Goal: Task Accomplishment & Management: Use online tool/utility

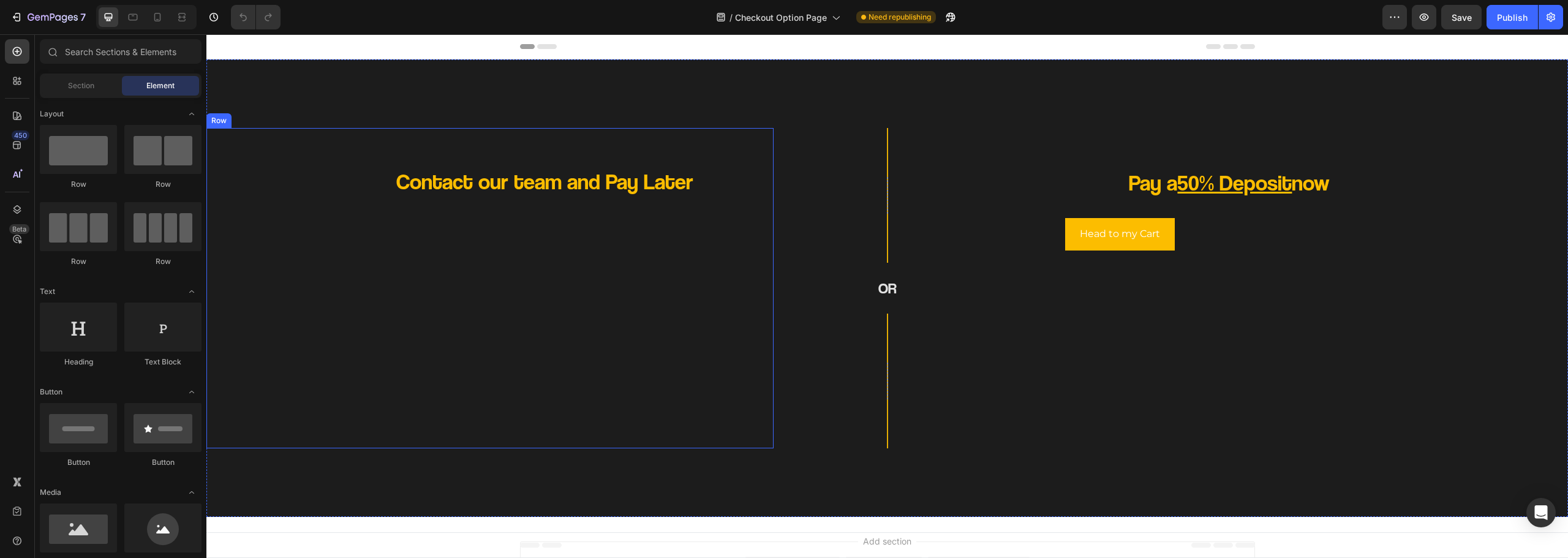
click at [518, 206] on div "Contact our team and Pay Later Heading" at bounding box center [489, 288] width 547 height 301
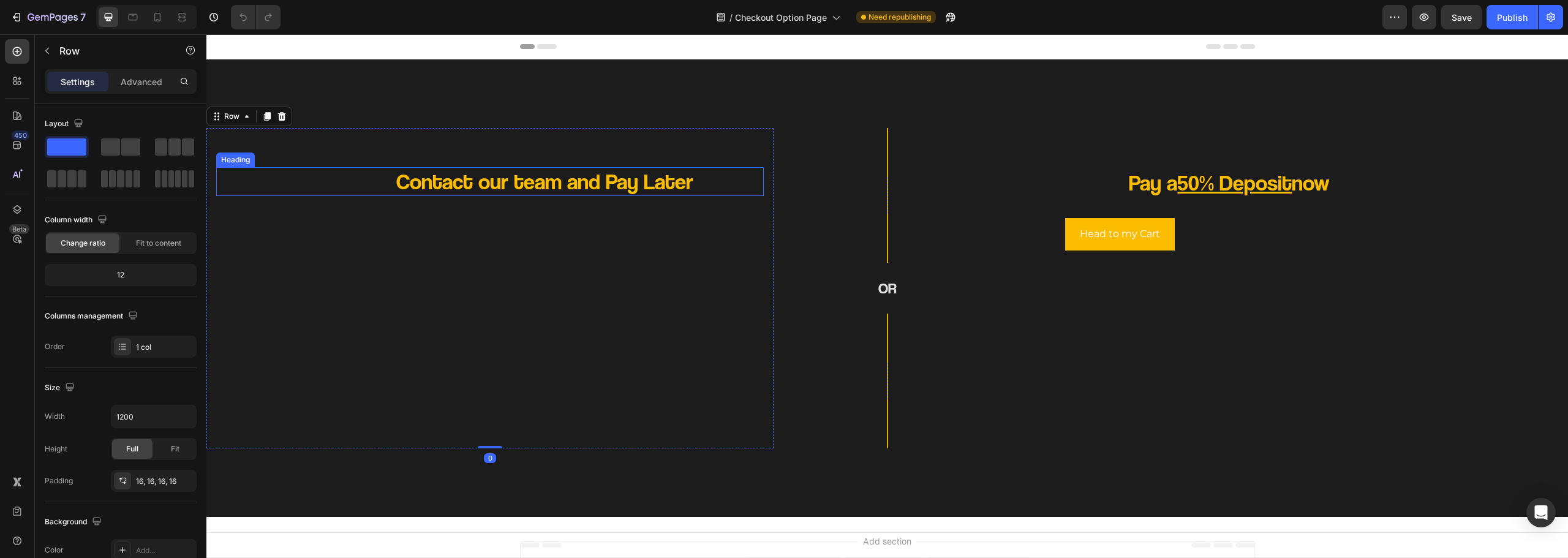
click at [593, 191] on h2 "Contact our team and Pay Later" at bounding box center [545, 182] width 438 height 29
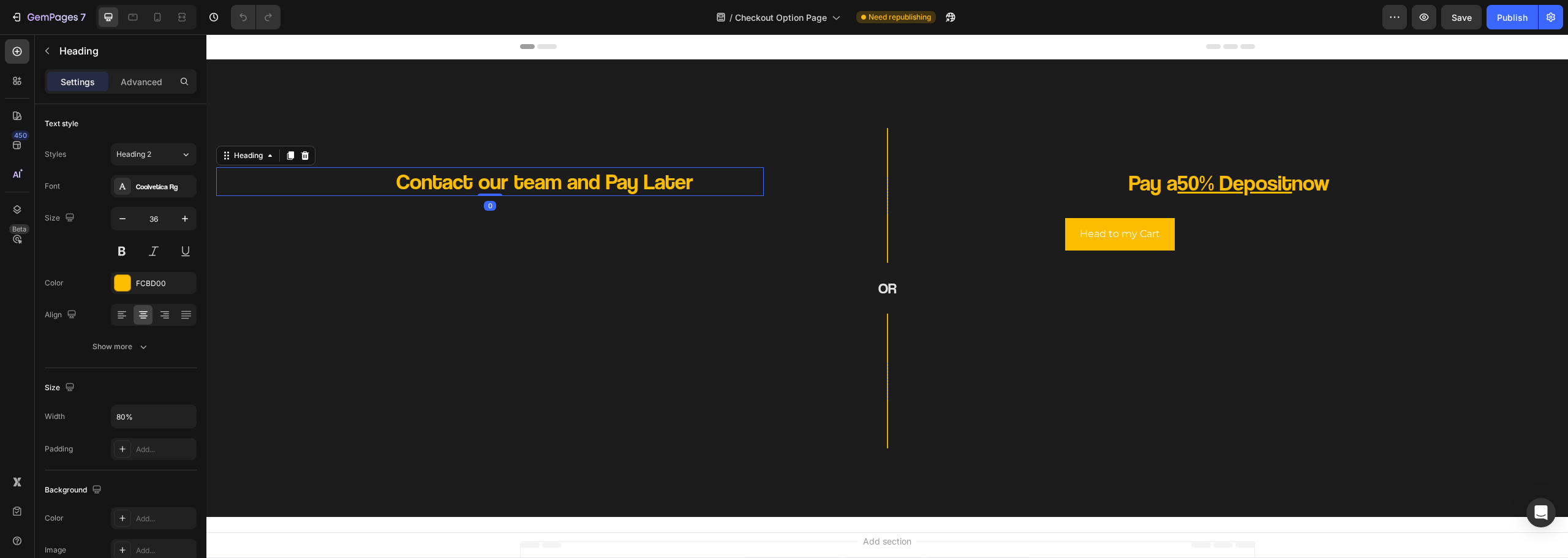
click at [593, 191] on h2 "Contact our team and Pay Later" at bounding box center [545, 182] width 438 height 29
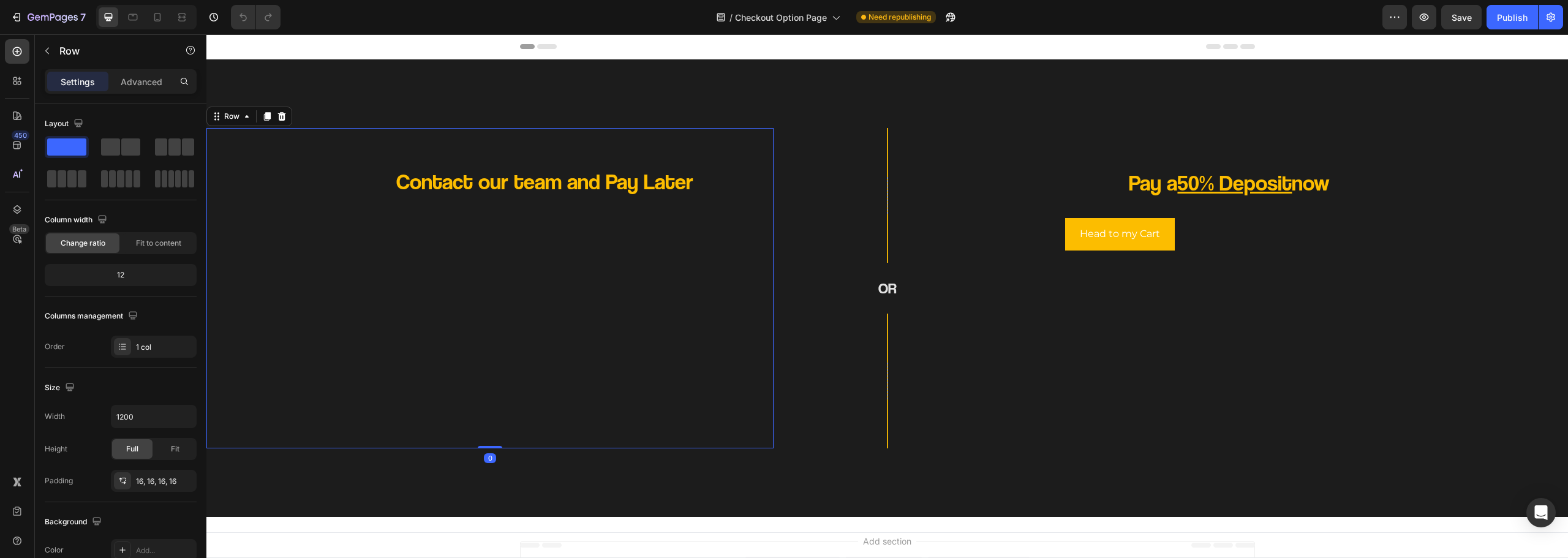
click at [731, 197] on div "Contact our team and Pay Later Heading" at bounding box center [489, 288] width 547 height 301
click at [523, 331] on div "Contact our team and Pay Later Heading" at bounding box center [489, 288] width 547 height 301
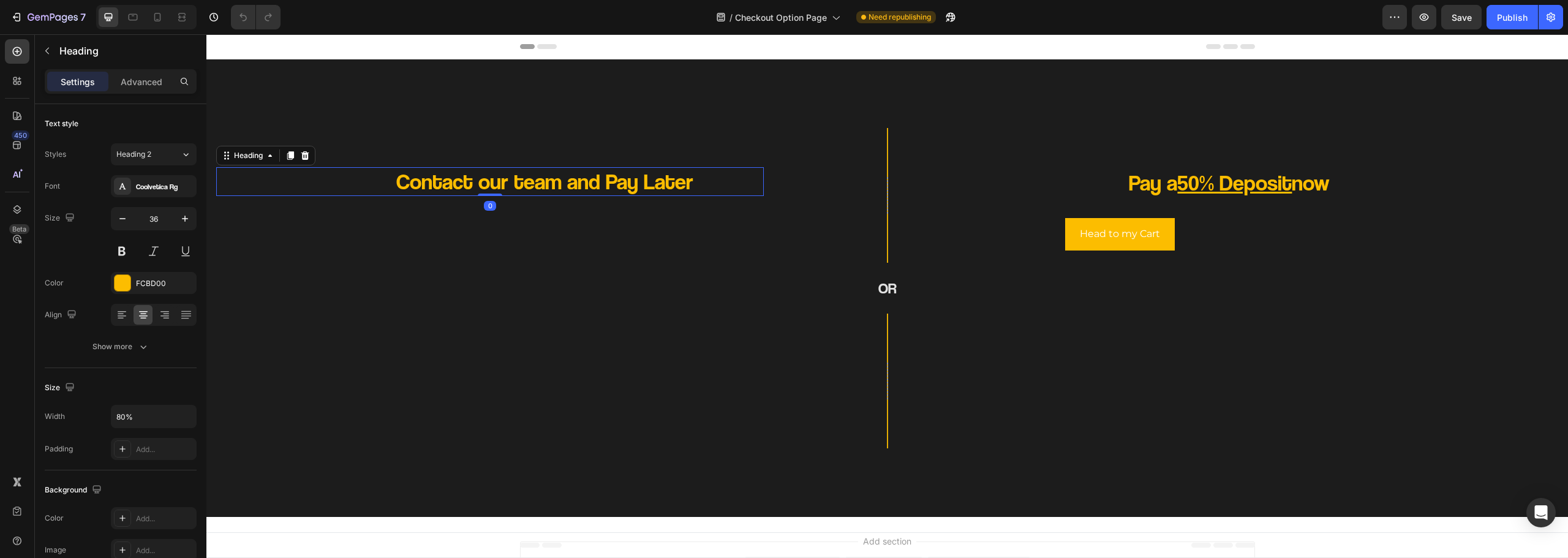
click at [482, 182] on p "Contact our team and Pay Later" at bounding box center [545, 182] width 438 height 29
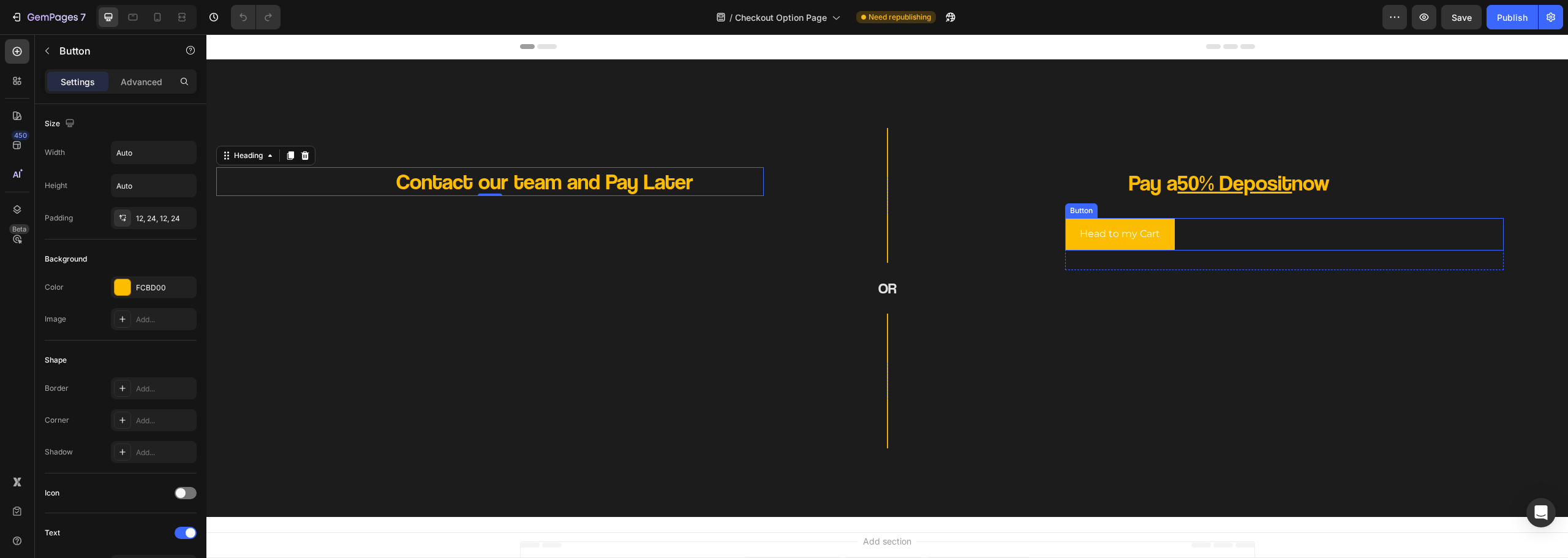
click at [1208, 242] on div "Head to my Cart Button" at bounding box center [1284, 235] width 438 height 32
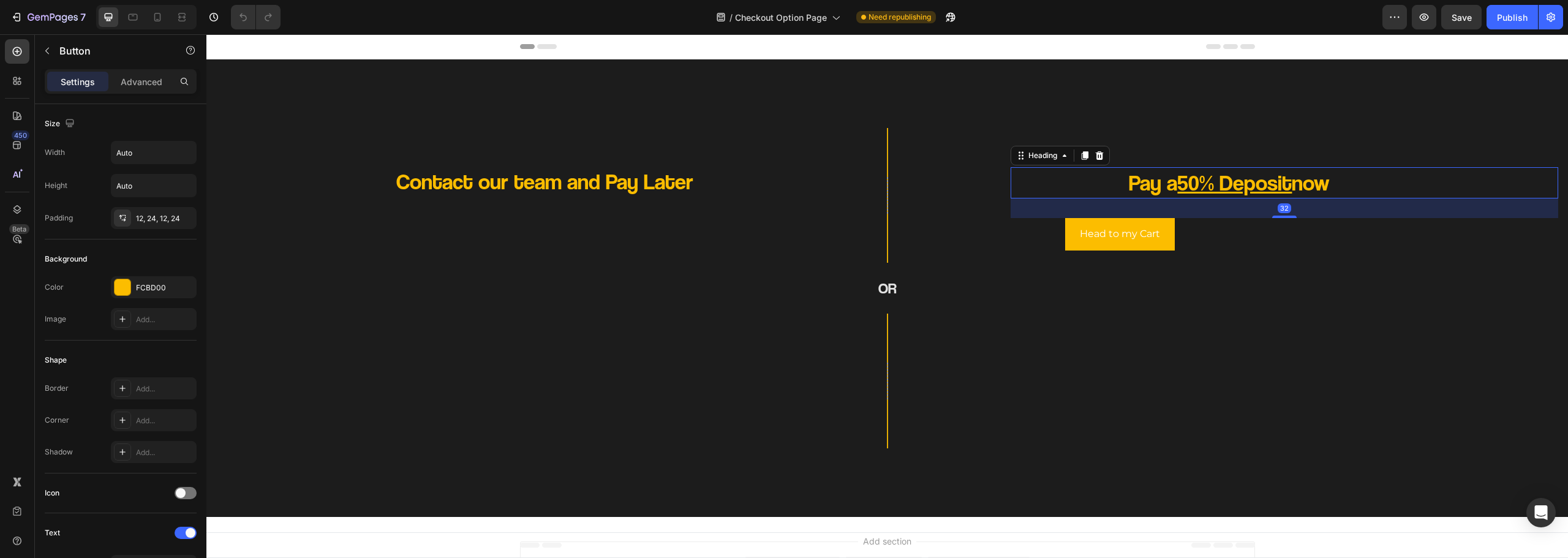
click at [1241, 180] on u "50% Deposit" at bounding box center [1235, 182] width 114 height 26
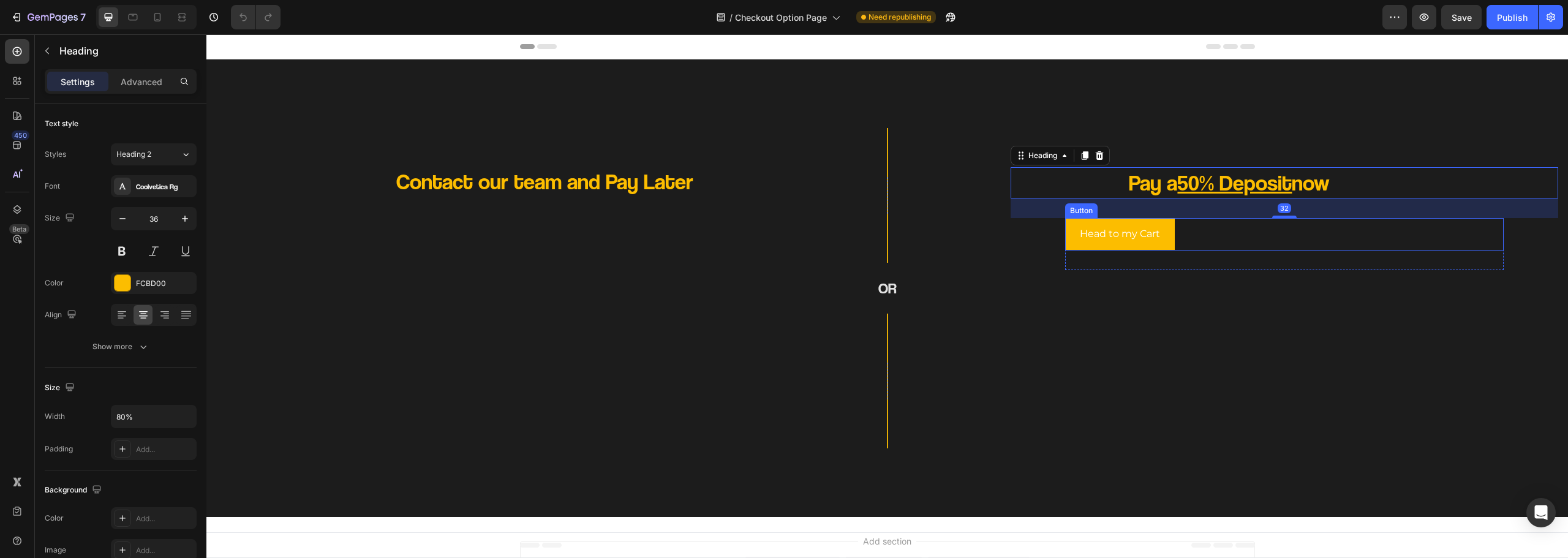
drag, startPoint x: 1175, startPoint y: 222, endPoint x: 1170, endPoint y: 228, distance: 7.8
click at [1175, 222] on div "Head to my Cart Button" at bounding box center [1284, 235] width 438 height 32
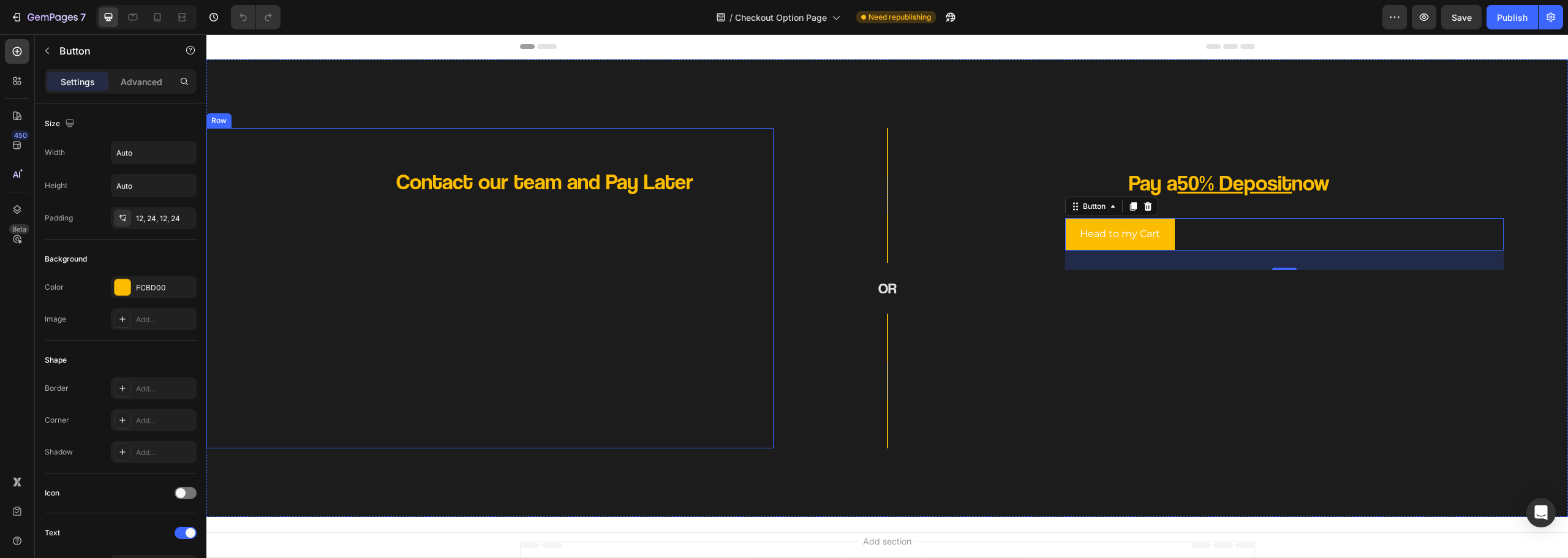
click at [785, 247] on div "Row OR Heading Row" at bounding box center [887, 288] width 227 height 321
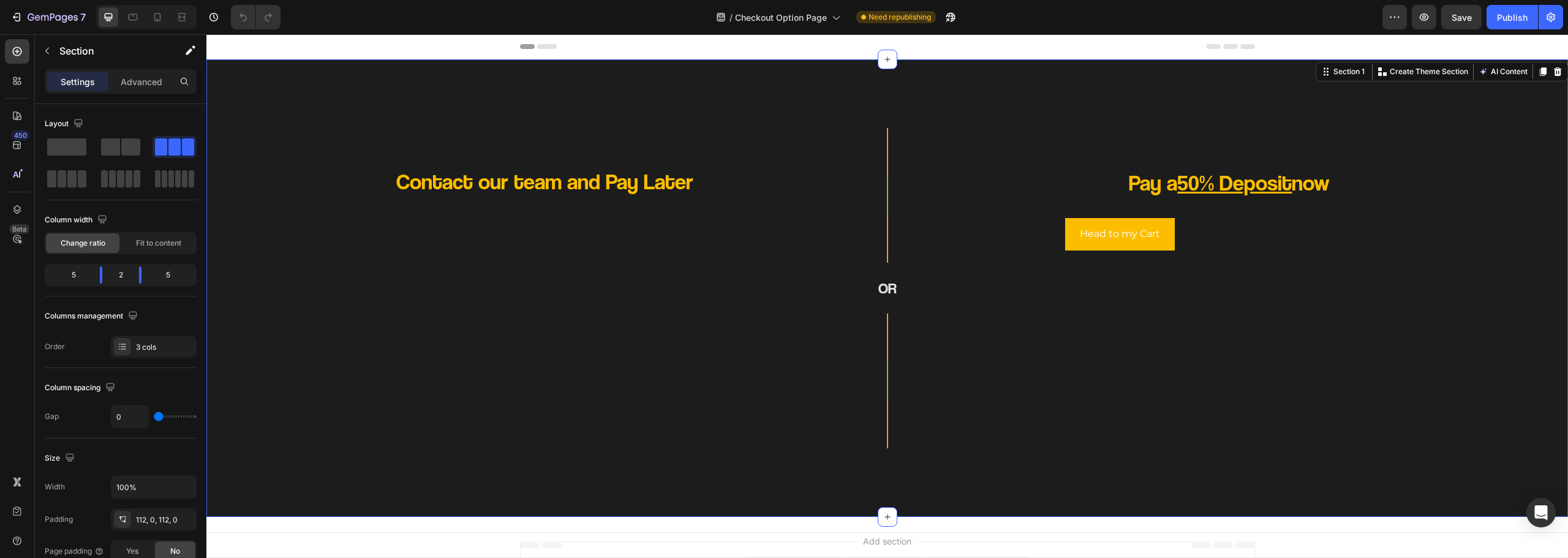
drag, startPoint x: 809, startPoint y: 205, endPoint x: 844, endPoint y: 196, distance: 36.1
click at [812, 203] on div "Row OR Heading Row" at bounding box center [887, 288] width 227 height 321
click at [845, 196] on div "Row OR Heading Row" at bounding box center [887, 288] width 227 height 321
click at [865, 203] on div "Row OR Heading Row" at bounding box center [887, 288] width 227 height 321
click at [881, 225] on div "Row OR Heading Row" at bounding box center [887, 288] width 227 height 321
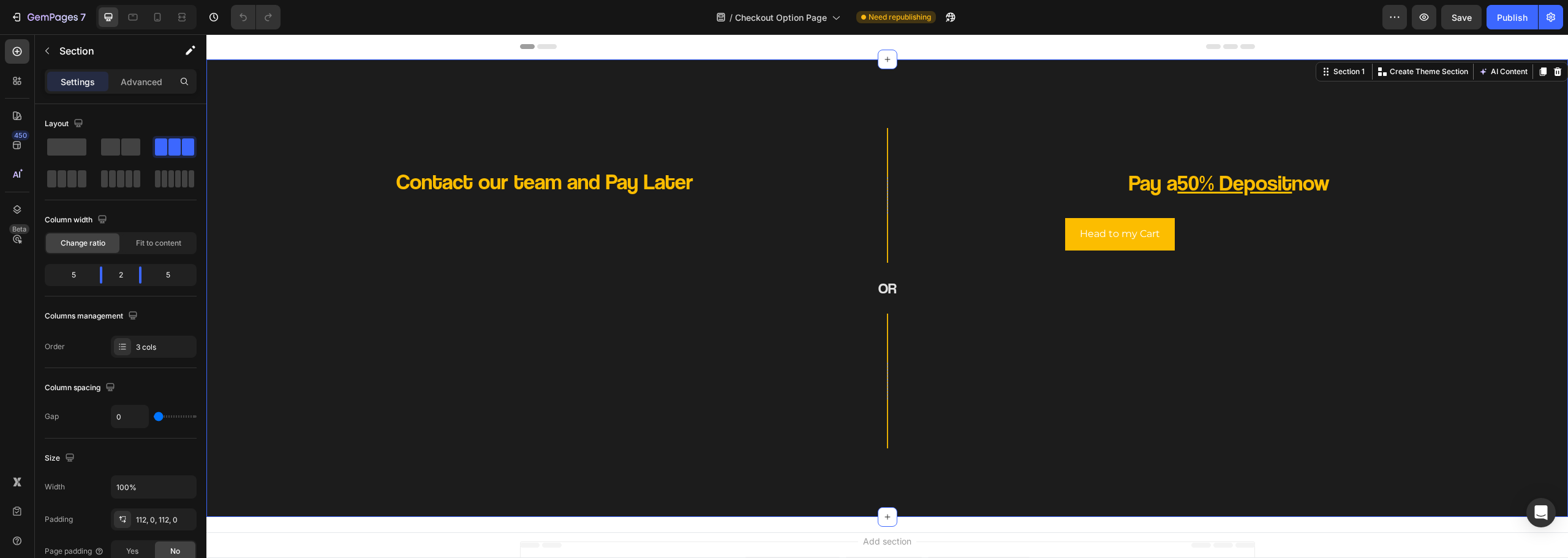
click at [824, 254] on div "Row OR Heading Row" at bounding box center [887, 288] width 227 height 321
drag, startPoint x: 754, startPoint y: 200, endPoint x: 730, endPoint y: 202, distance: 24.1
click at [750, 200] on div "Contact our team and Pay Later Heading" at bounding box center [489, 288] width 547 height 301
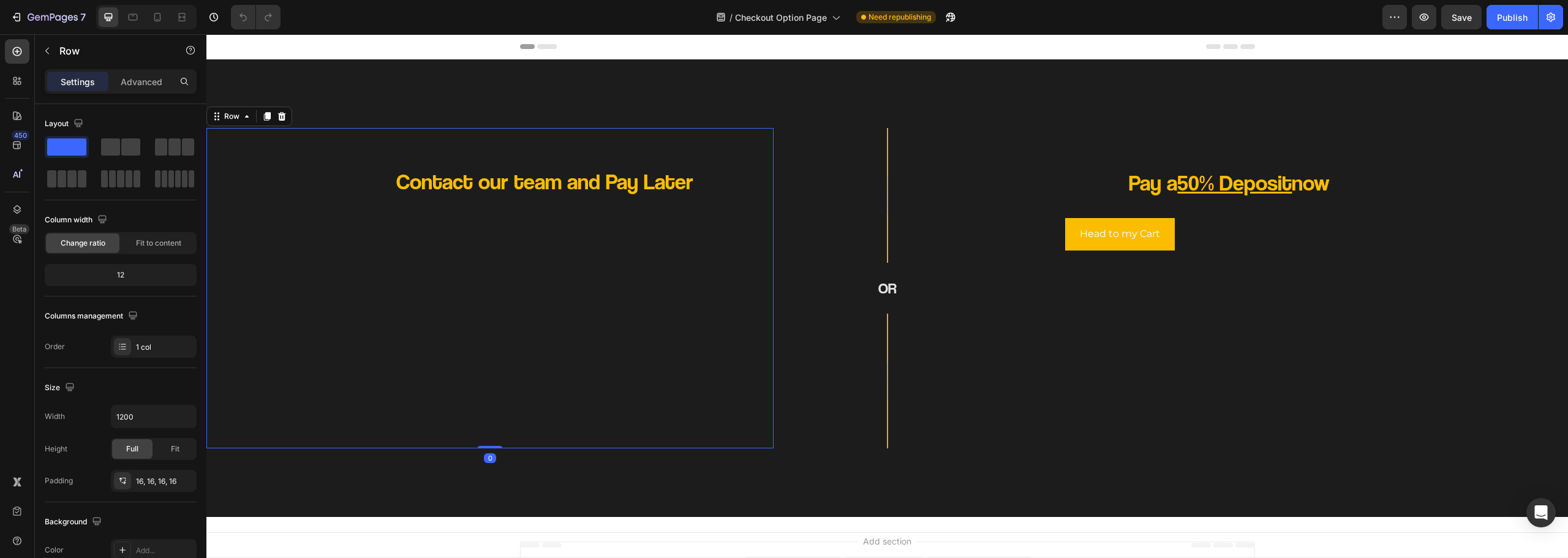
drag, startPoint x: 780, startPoint y: 437, endPoint x: 788, endPoint y: 446, distance: 12.0
click at [783, 439] on div "Row OR Heading Row" at bounding box center [887, 288] width 227 height 321
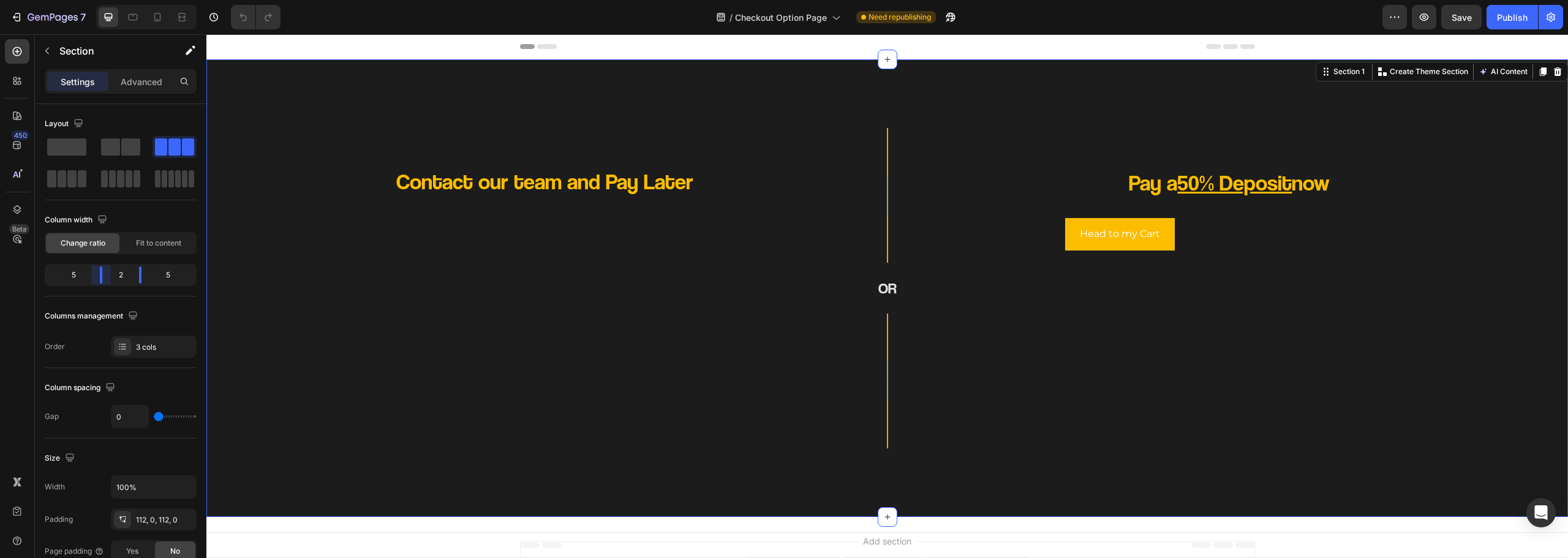
drag, startPoint x: 103, startPoint y: 275, endPoint x: 109, endPoint y: 277, distance: 6.3
click at [109, 0] on body "7 Version history / Checkout Option Page Need republishing Preview Save Publish…" at bounding box center [784, 0] width 1568 height 0
click at [139, 0] on body "7 Version history / Checkout Option Page Need republishing Preview Save Publish…" at bounding box center [784, 0] width 1568 height 0
click at [647, 302] on div "Contact our team and Pay Later Heading" at bounding box center [489, 288] width 547 height 301
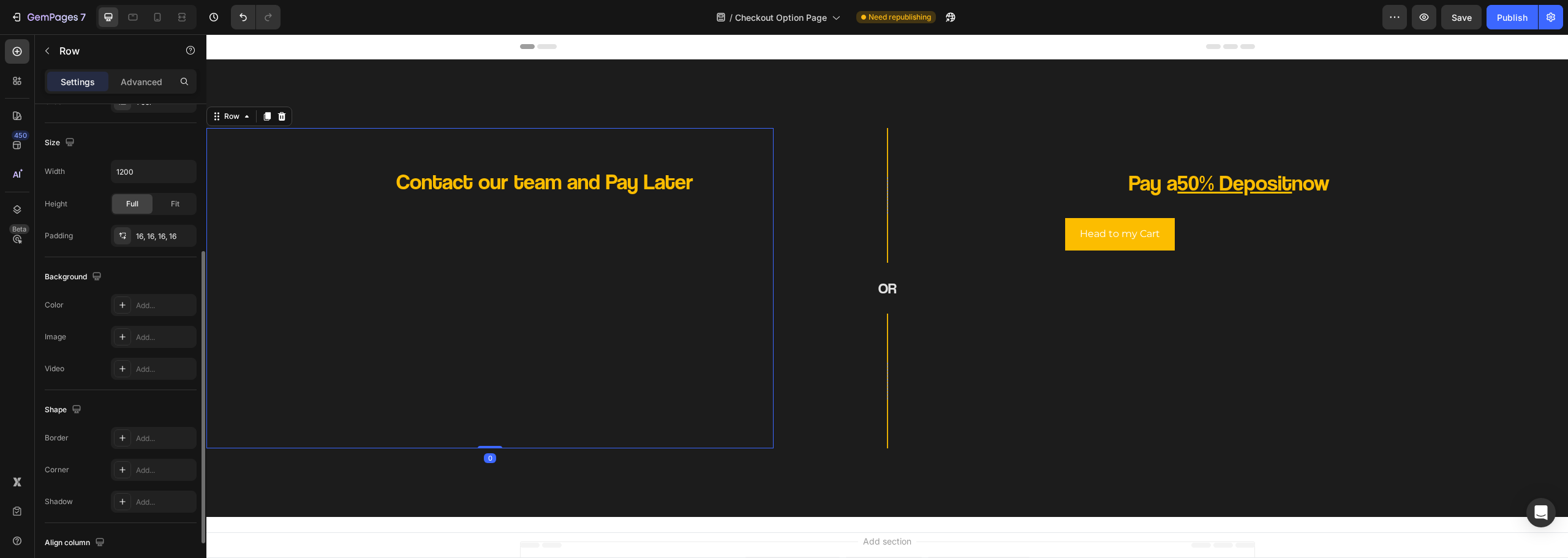
scroll to position [328, 0]
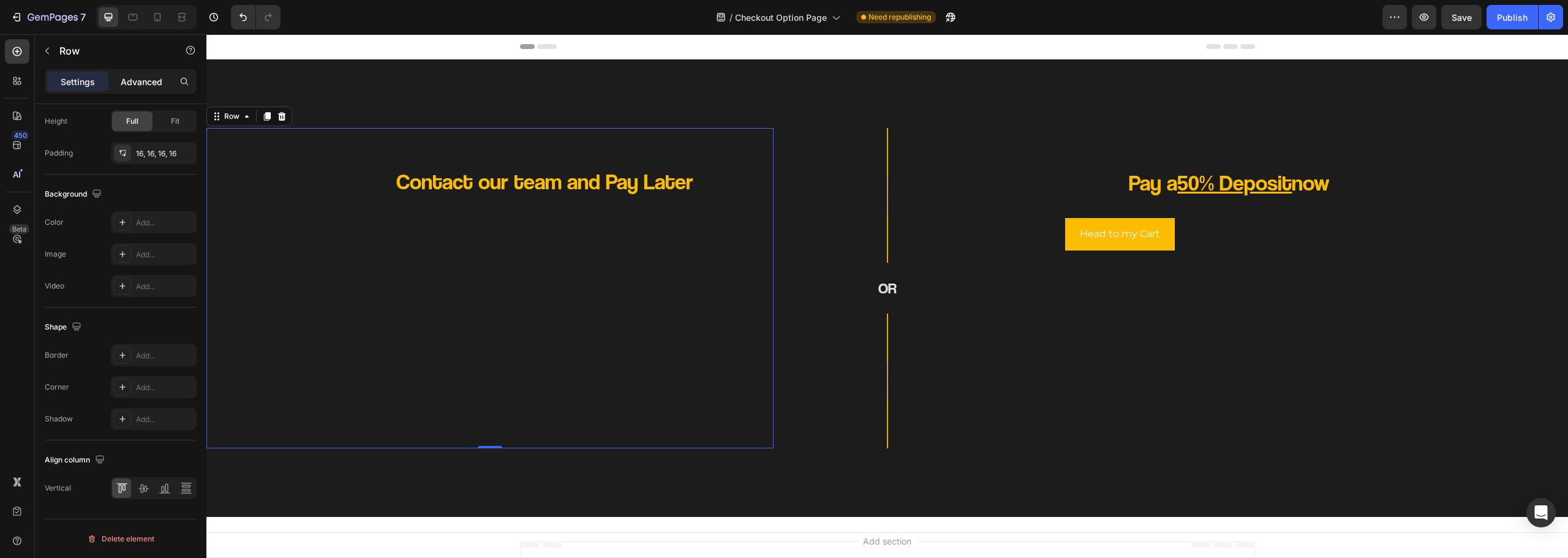
click at [131, 72] on div "Advanced" at bounding box center [141, 81] width 61 height 20
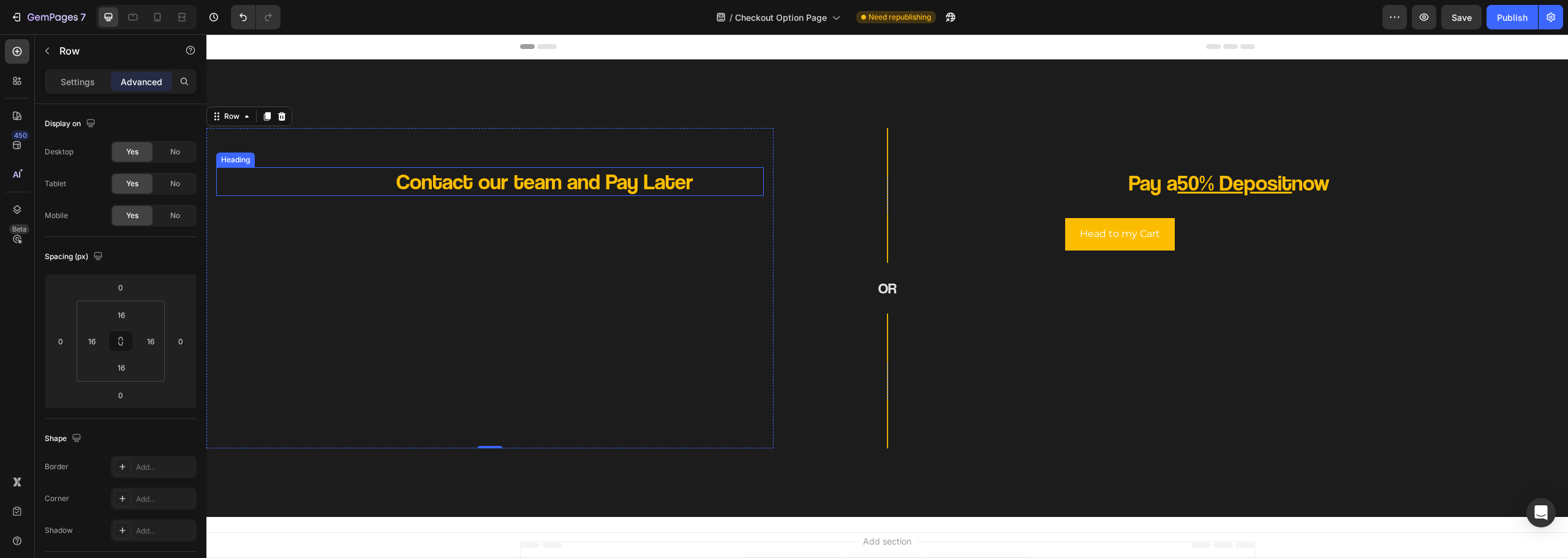
click at [362, 174] on p "Contact our team and Pay Later" at bounding box center [545, 182] width 438 height 29
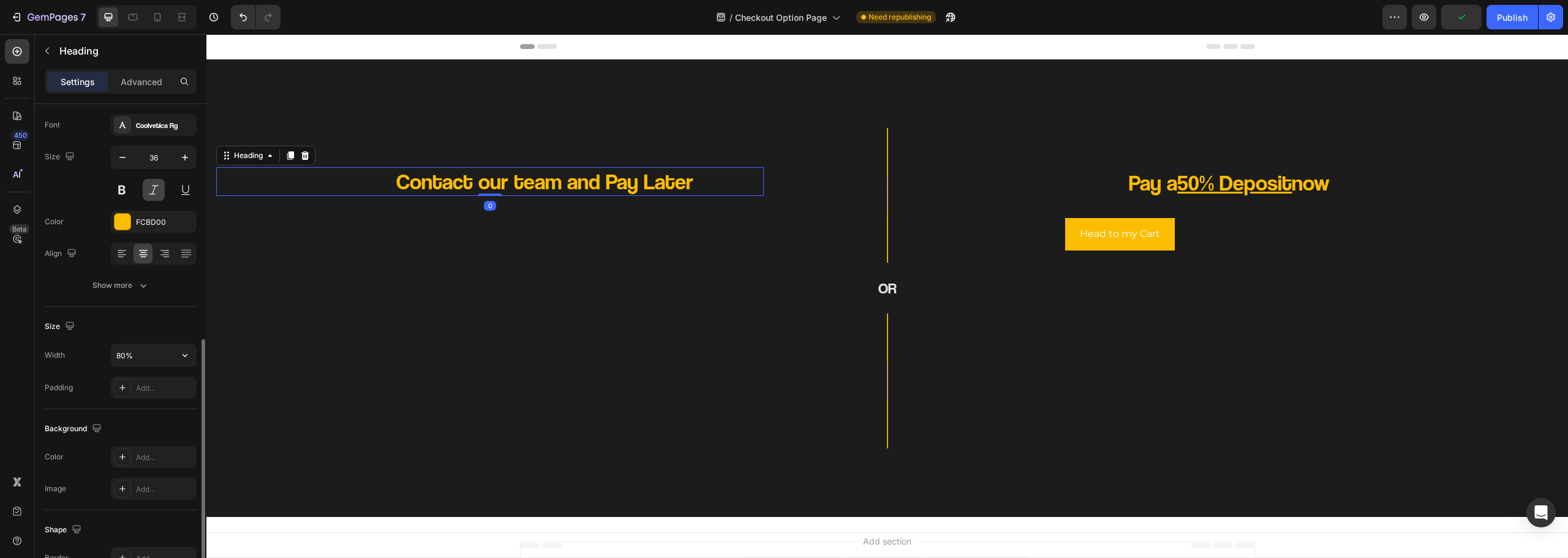
scroll to position [0, 0]
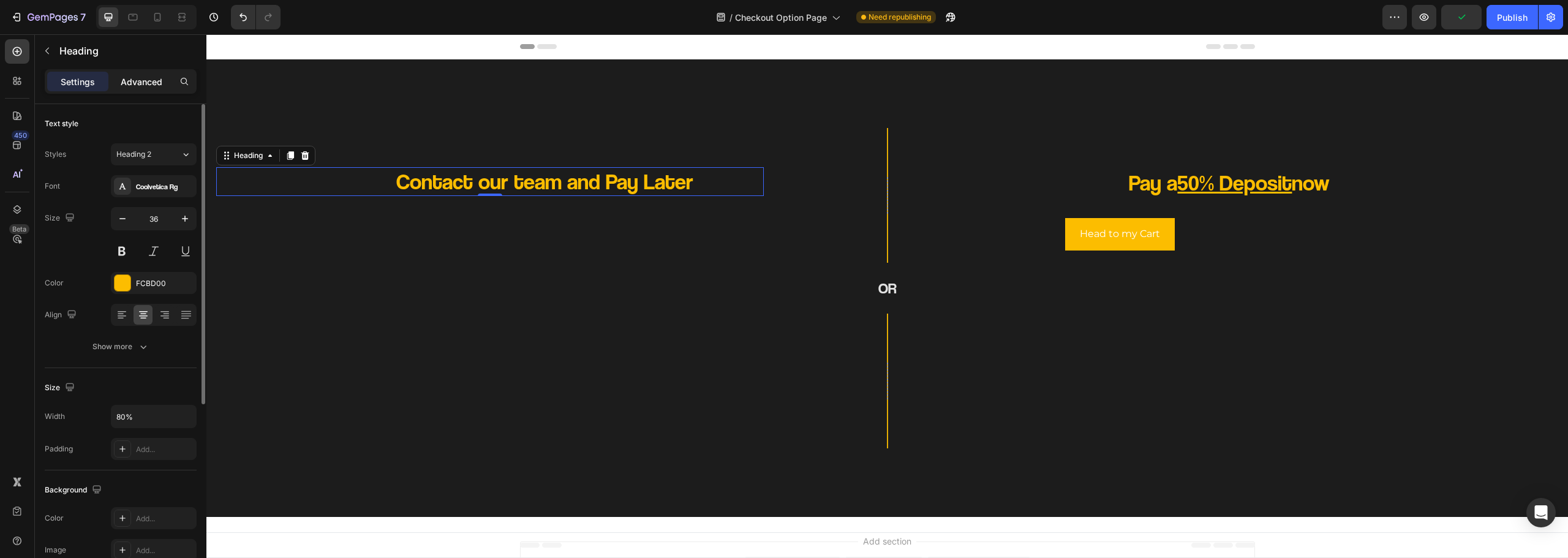
click at [131, 81] on p "Advanced" at bounding box center [141, 82] width 42 height 13
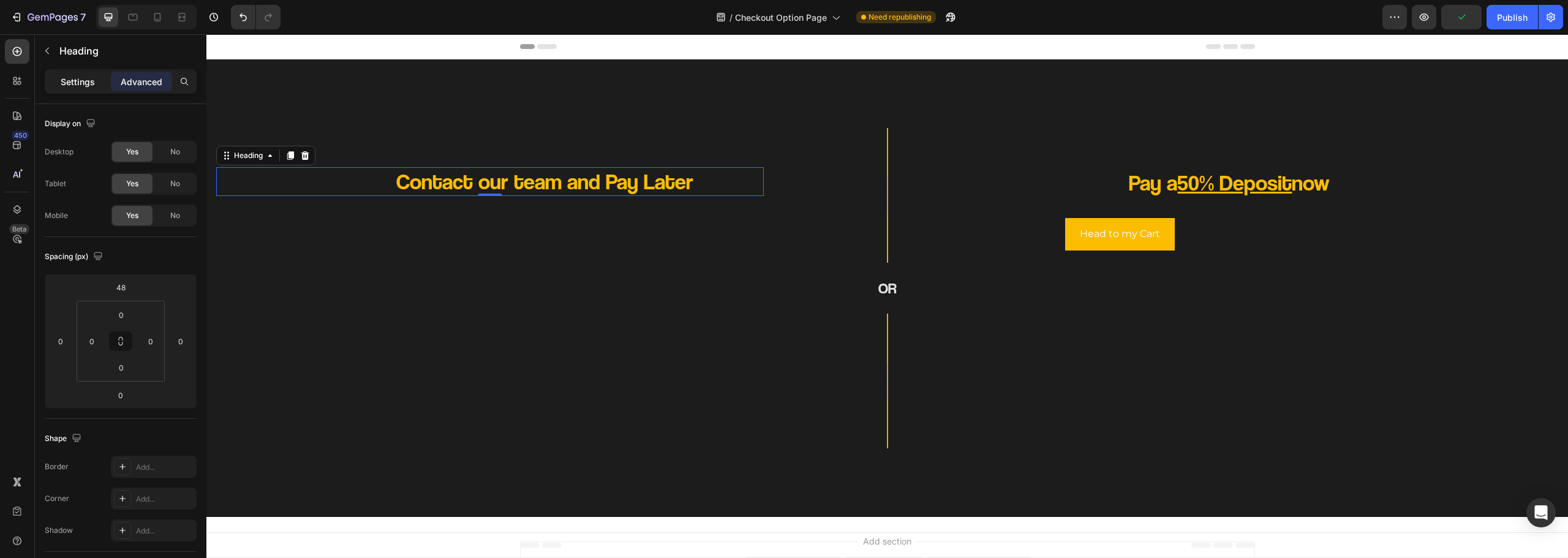
click at [83, 82] on p "Settings" at bounding box center [78, 82] width 35 height 13
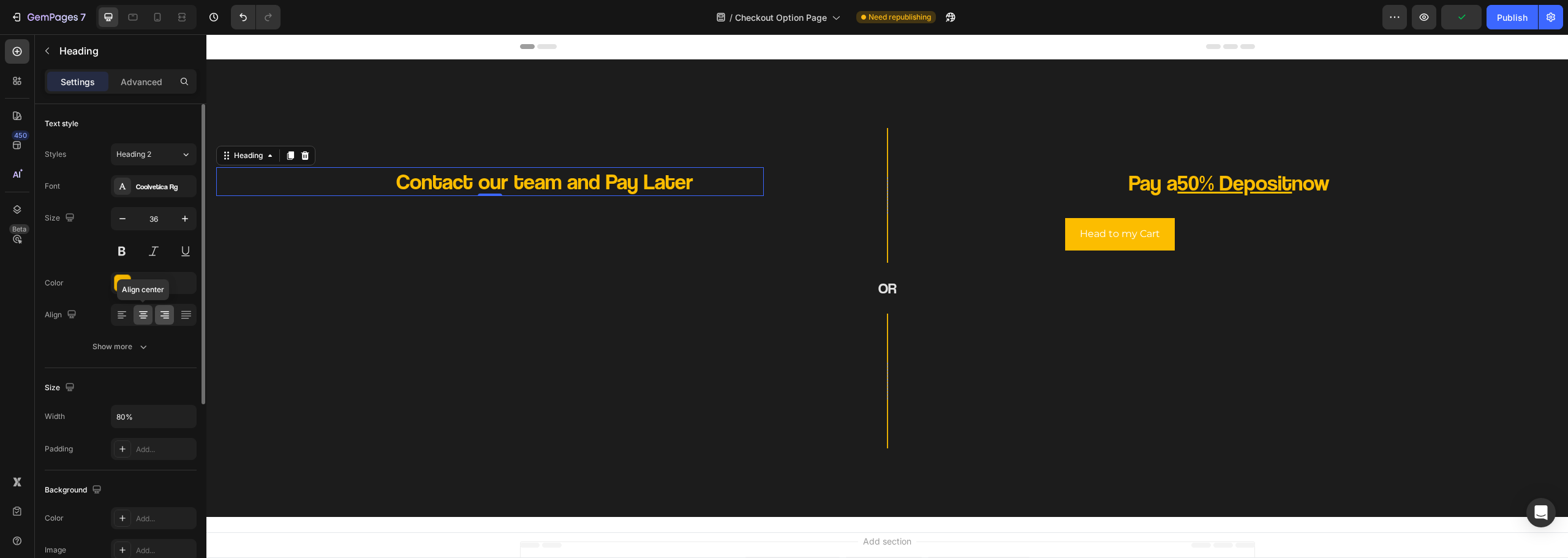
click at [159, 314] on icon at bounding box center [165, 314] width 12 height 12
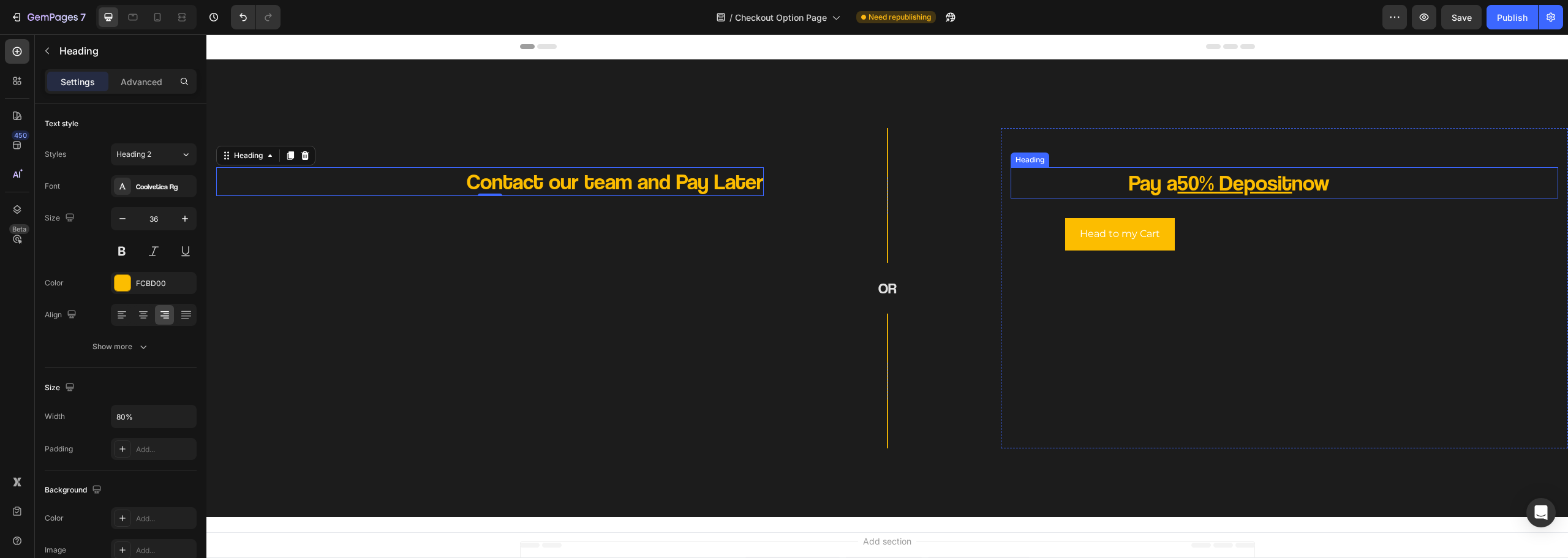
click at [1095, 189] on h2 "Pay a 50% Deposit now" at bounding box center [1230, 183] width 438 height 31
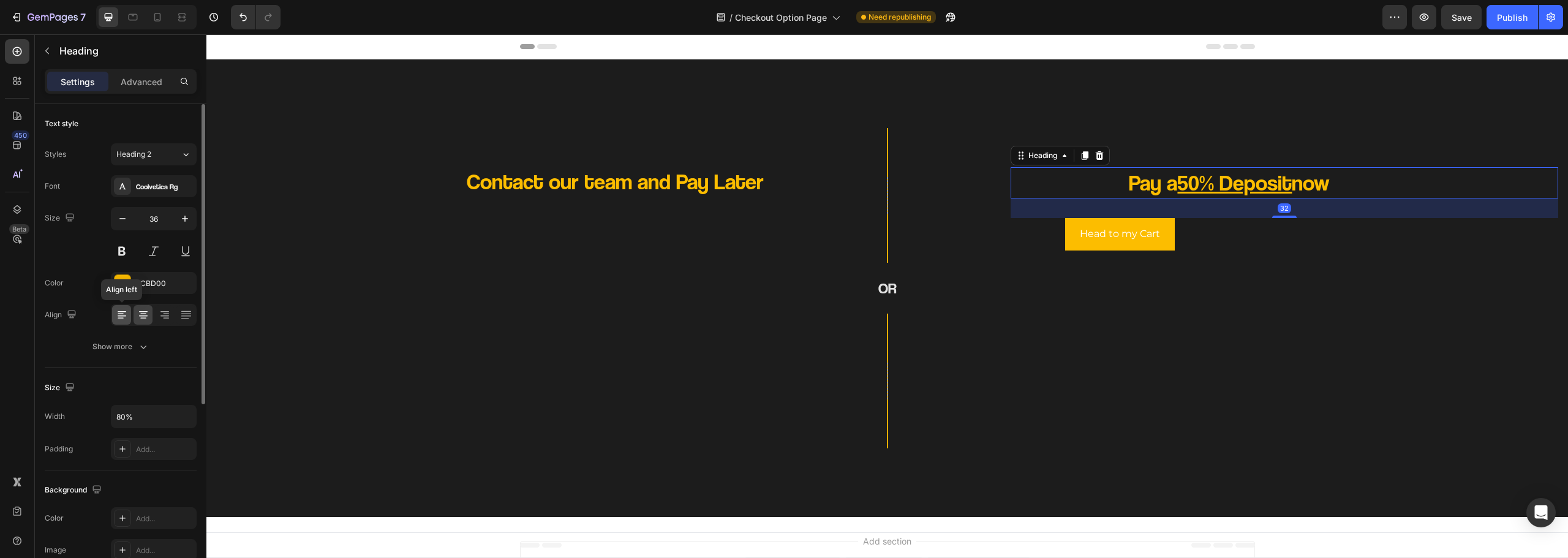
click at [123, 317] on icon at bounding box center [121, 314] width 12 height 12
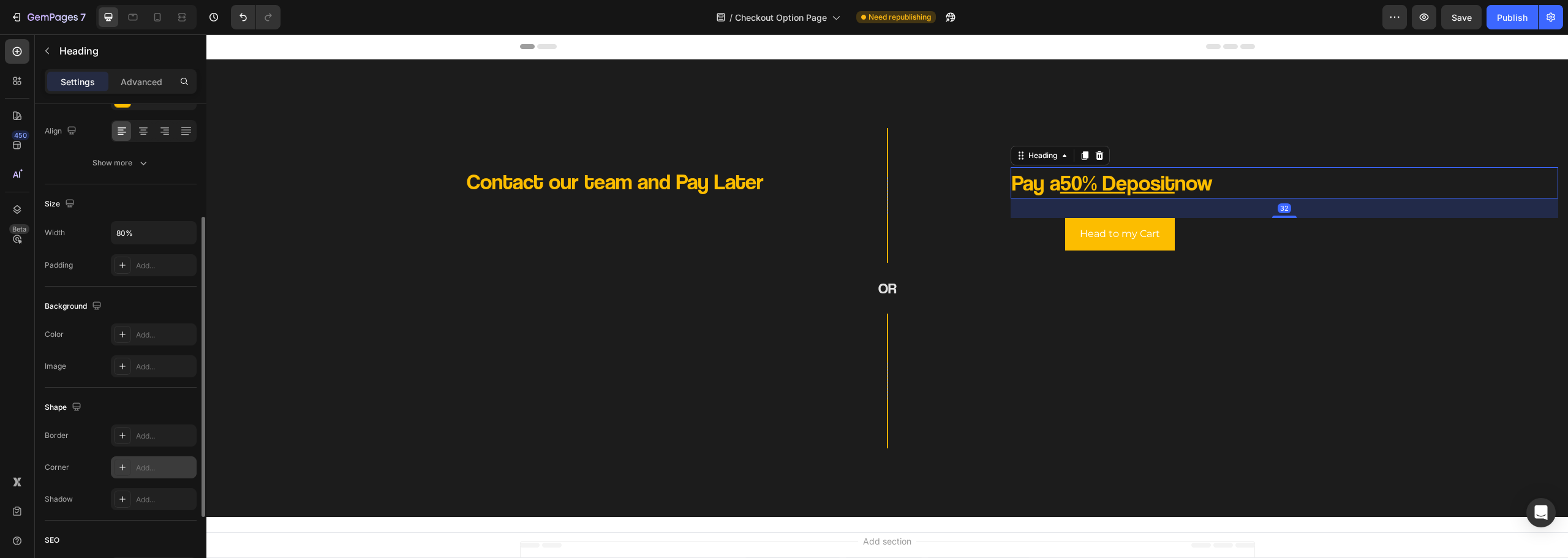
scroll to position [307, 0]
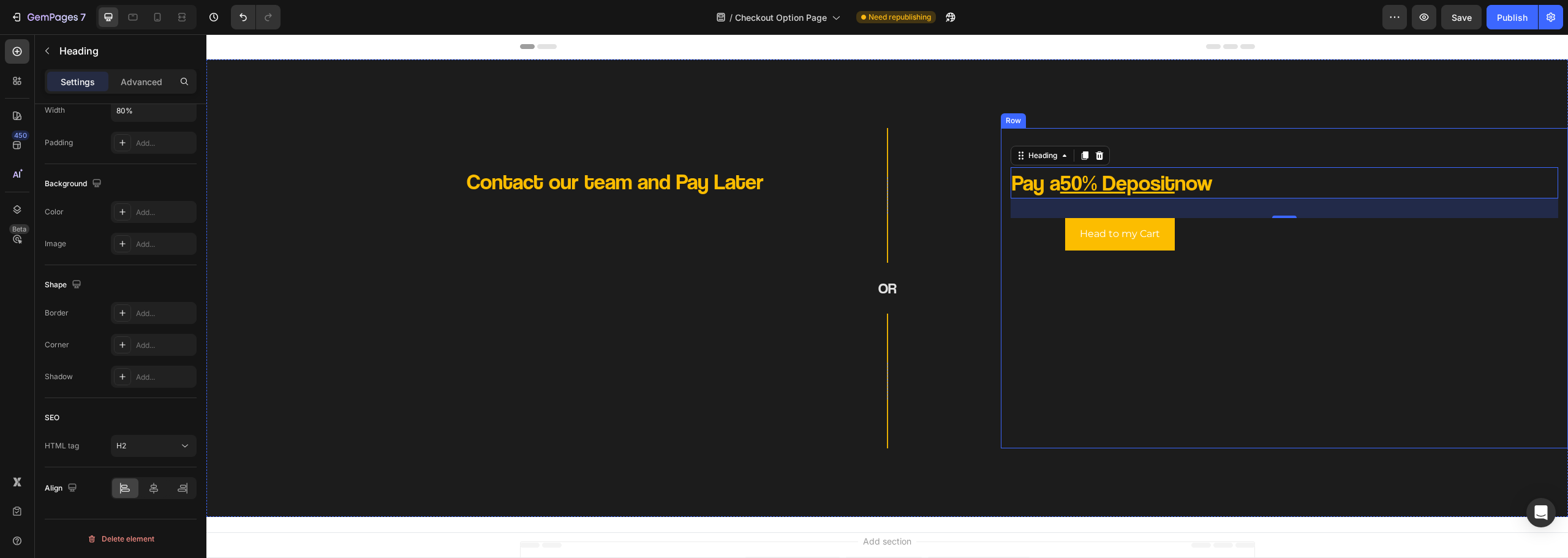
click at [1048, 247] on div "Pay a 50% Deposit now Heading 32 Head to my Cart Button Row" at bounding box center [1284, 288] width 547 height 301
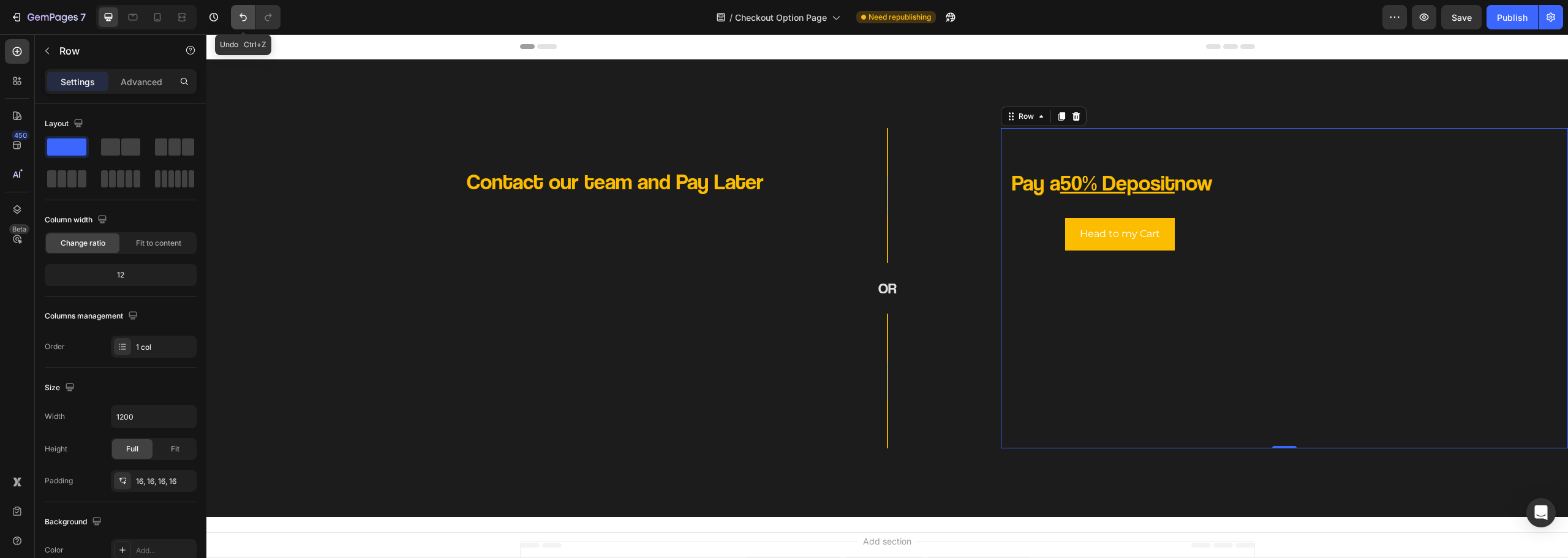
click at [241, 20] on icon "Undo/Redo" at bounding box center [243, 17] width 12 height 12
click at [244, 18] on icon "Undo/Redo" at bounding box center [243, 17] width 12 height 12
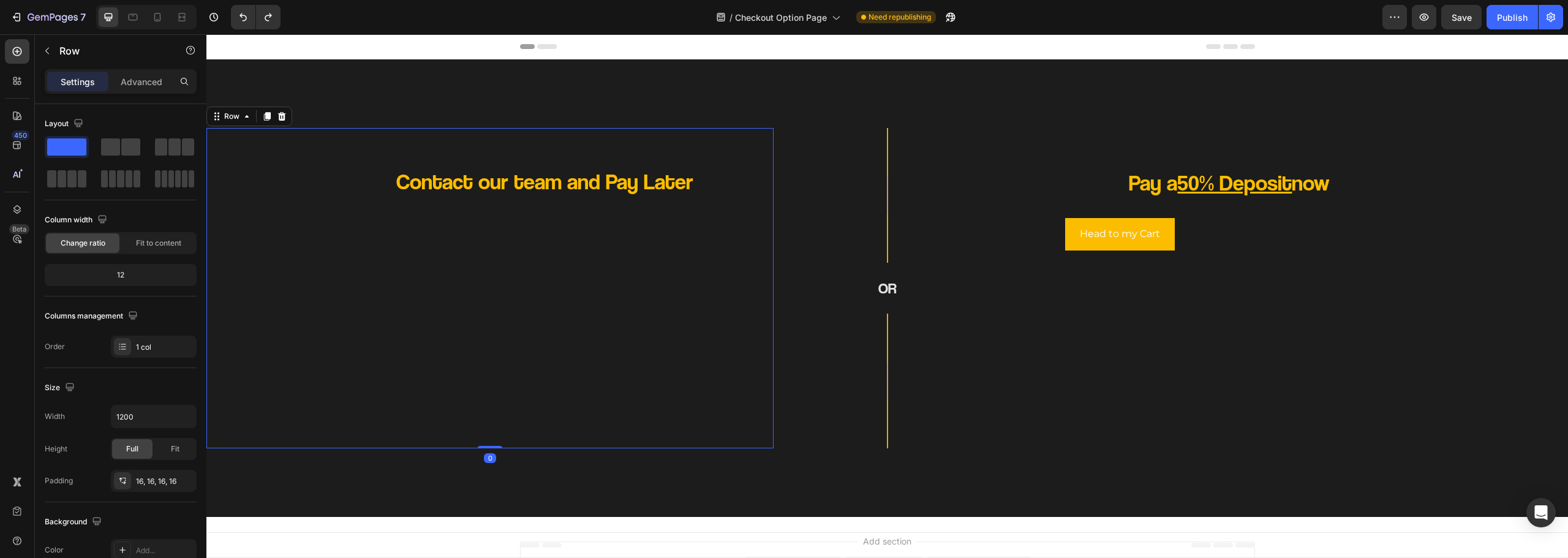
click at [375, 164] on div "Contact our team and Pay Later Heading" at bounding box center [489, 288] width 547 height 301
click at [254, 18] on button "Undo/Redo" at bounding box center [243, 17] width 25 height 25
click at [390, 186] on p "Contact our team and Pay Later" at bounding box center [545, 182] width 438 height 29
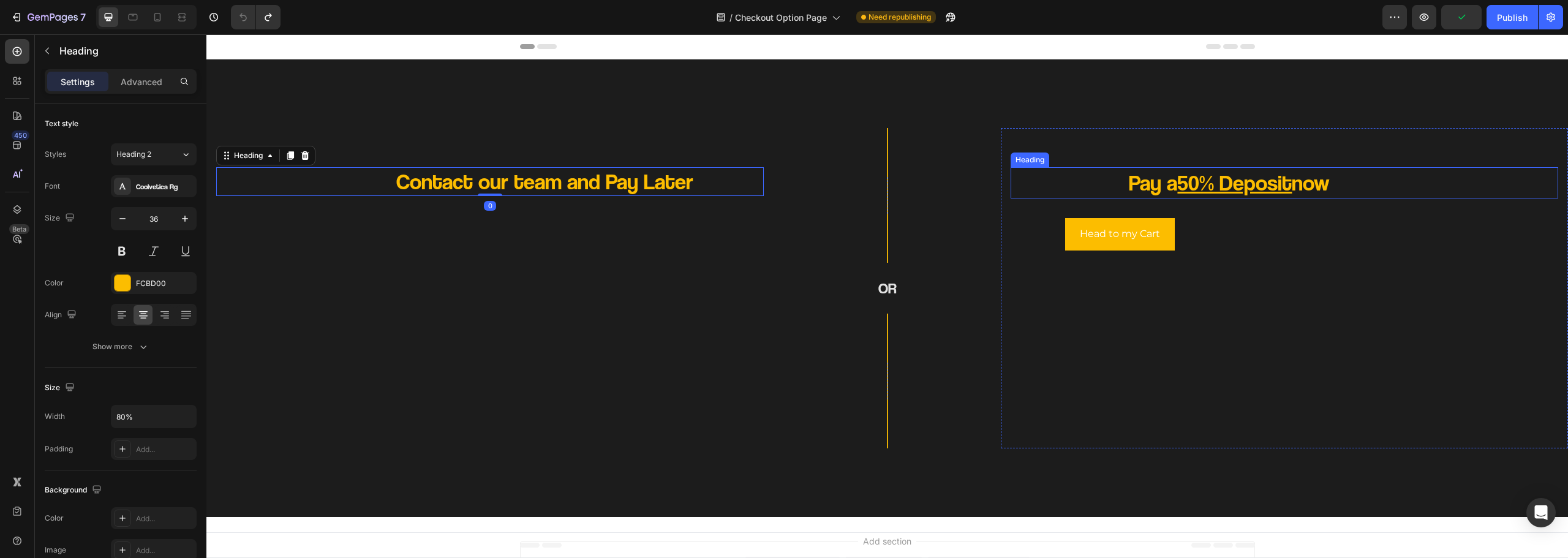
click at [1122, 180] on h2 "Pay a 50% Deposit now" at bounding box center [1230, 183] width 438 height 31
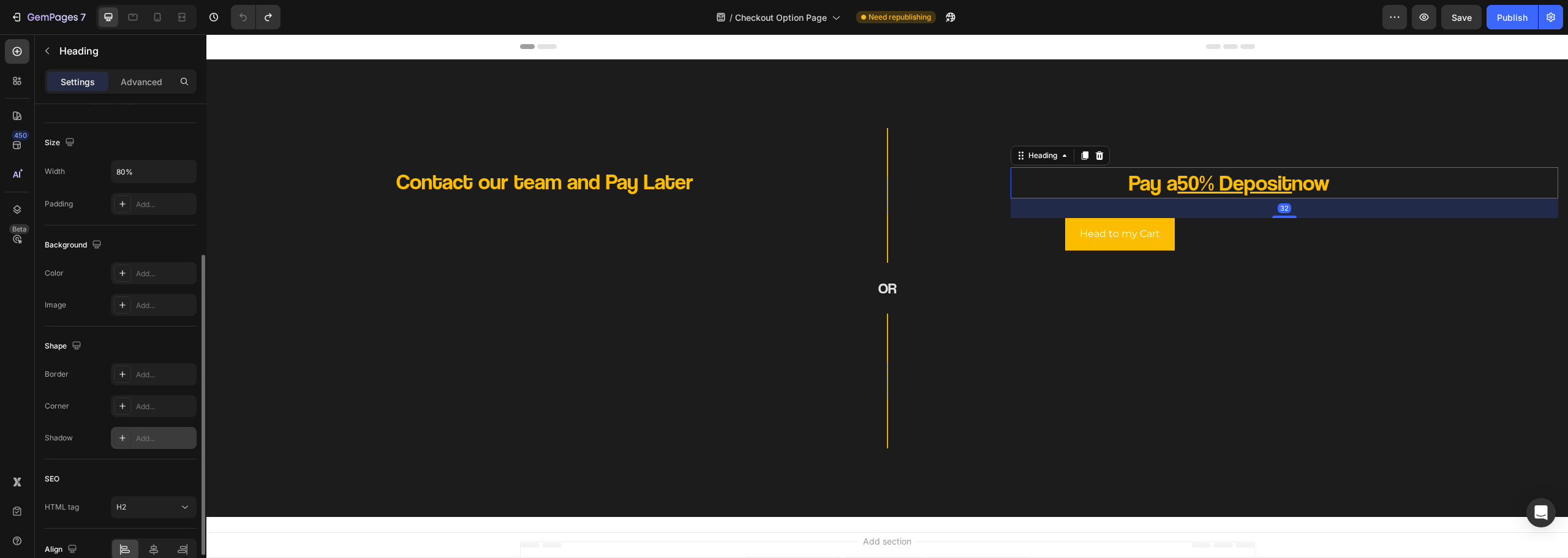
scroll to position [307, 0]
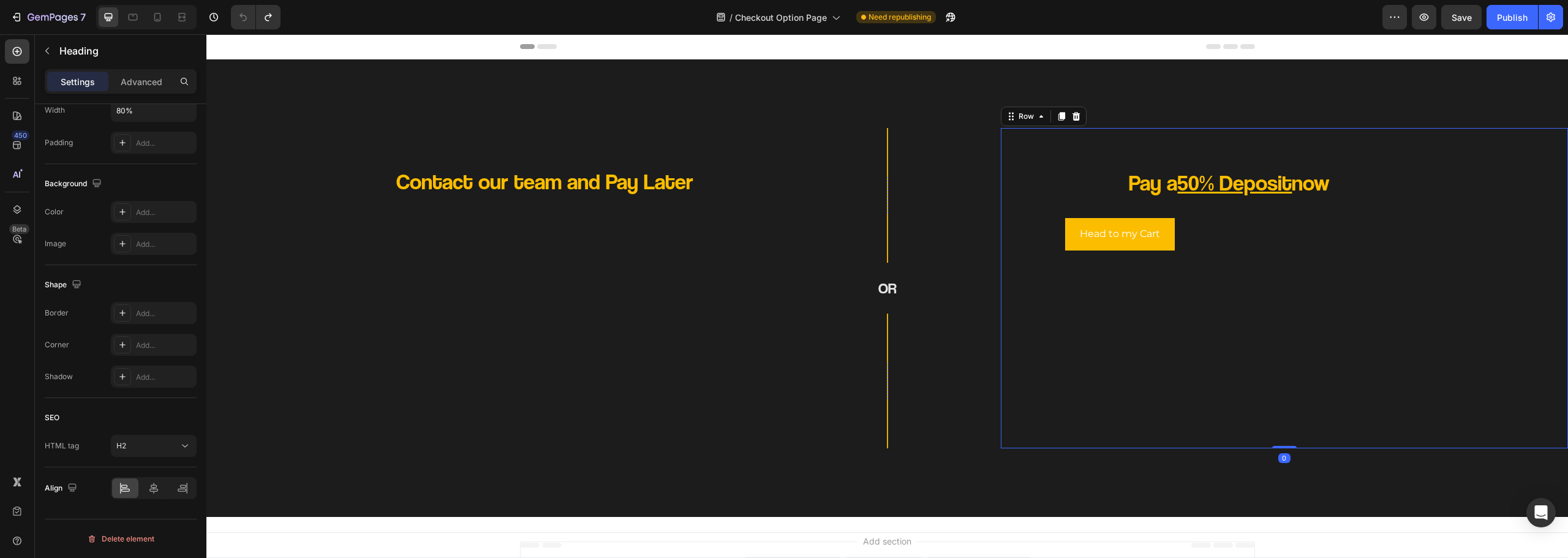
click at [1084, 352] on div "Pay a 50% Deposit now Heading Head to my Cart Button Row" at bounding box center [1284, 288] width 547 height 301
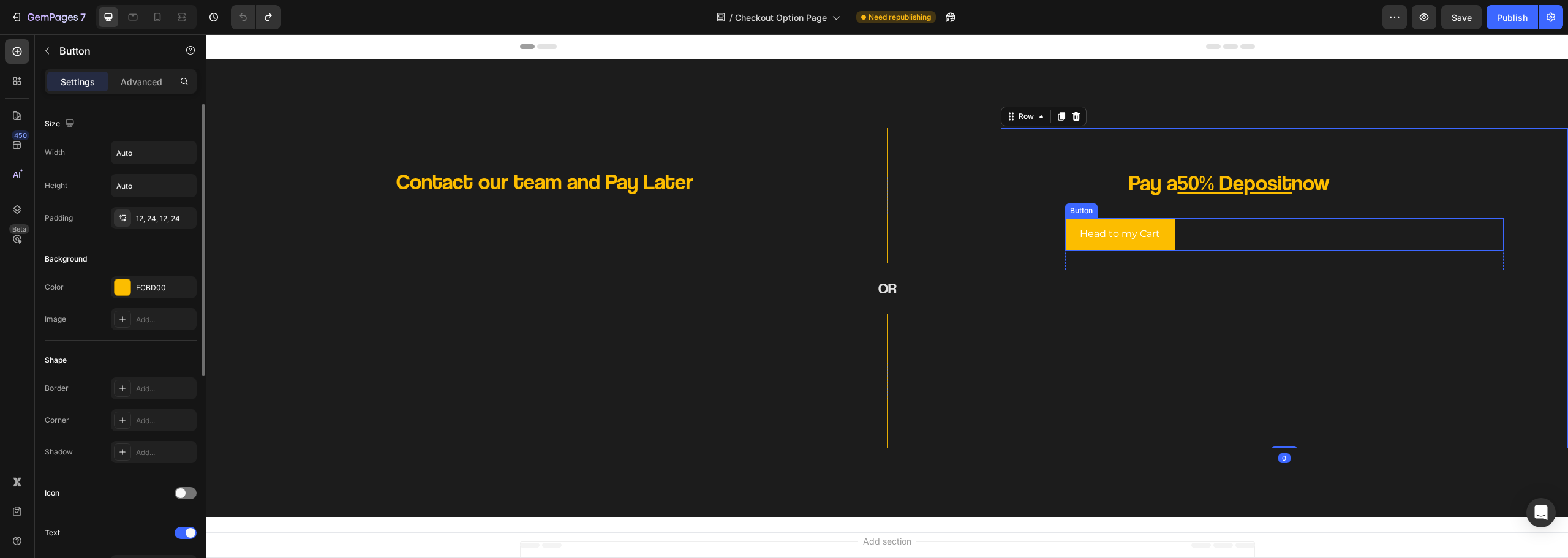
click at [1228, 226] on div "Head to my Cart Button" at bounding box center [1284, 235] width 438 height 32
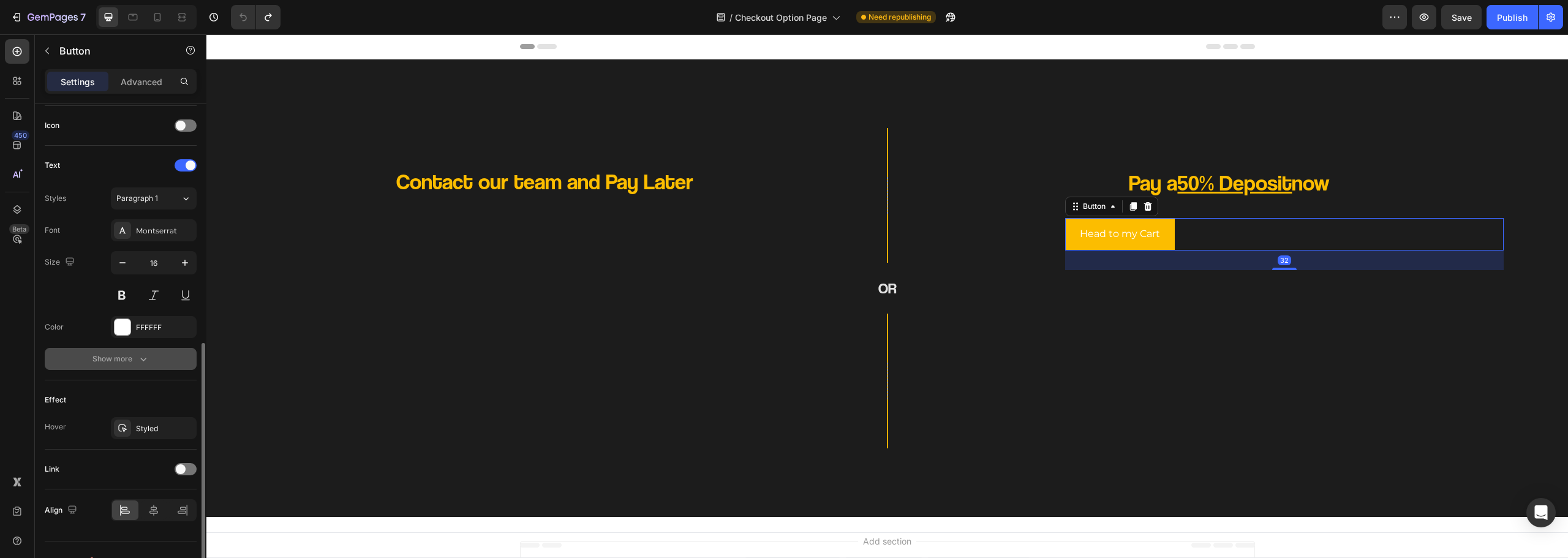
scroll to position [390, 0]
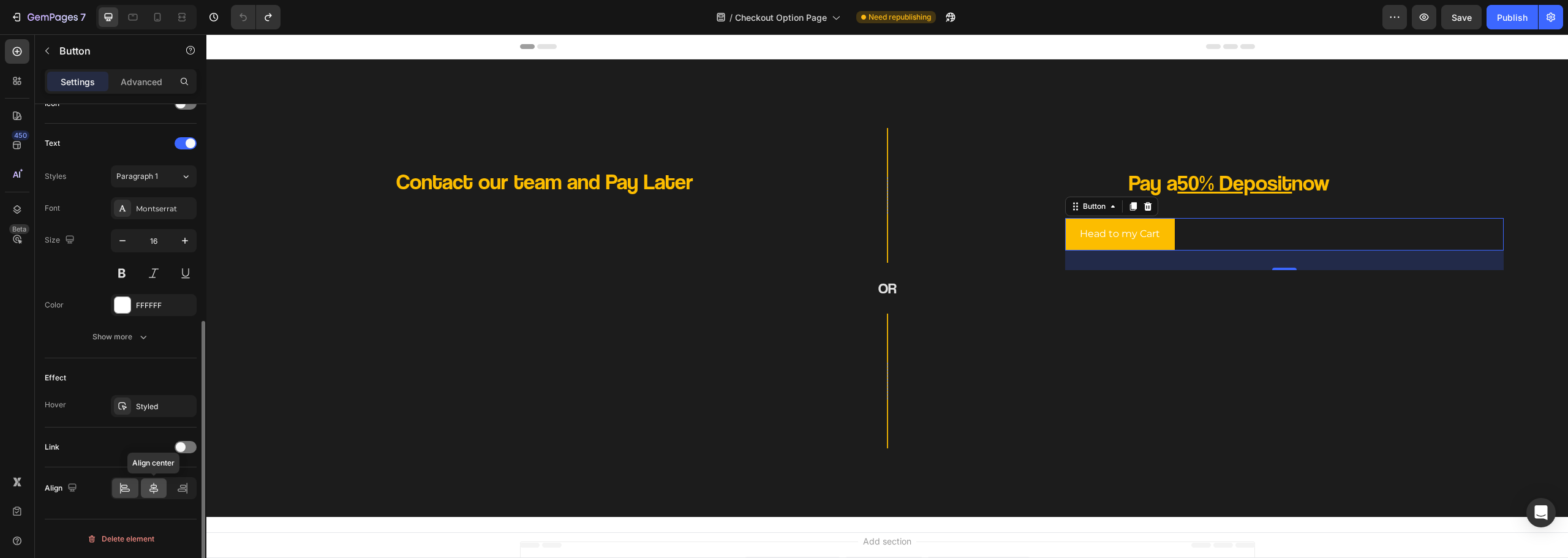
click at [143, 487] on div at bounding box center [153, 488] width 26 height 20
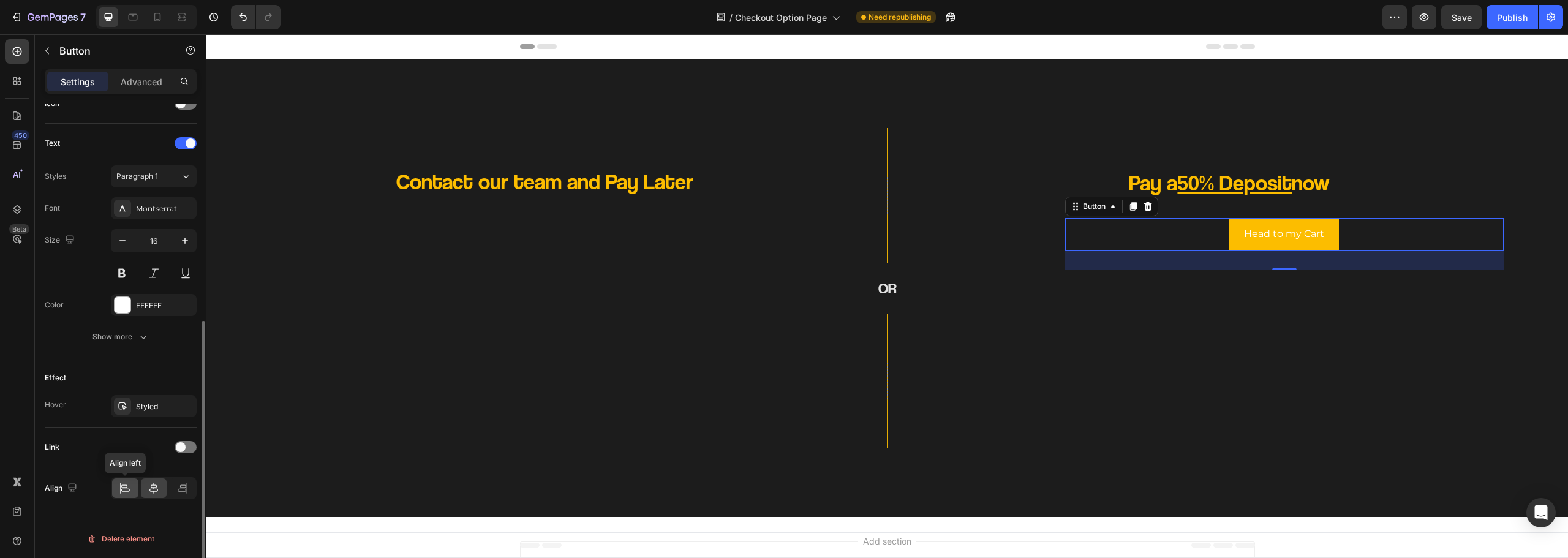
click at [131, 492] on icon at bounding box center [124, 488] width 12 height 12
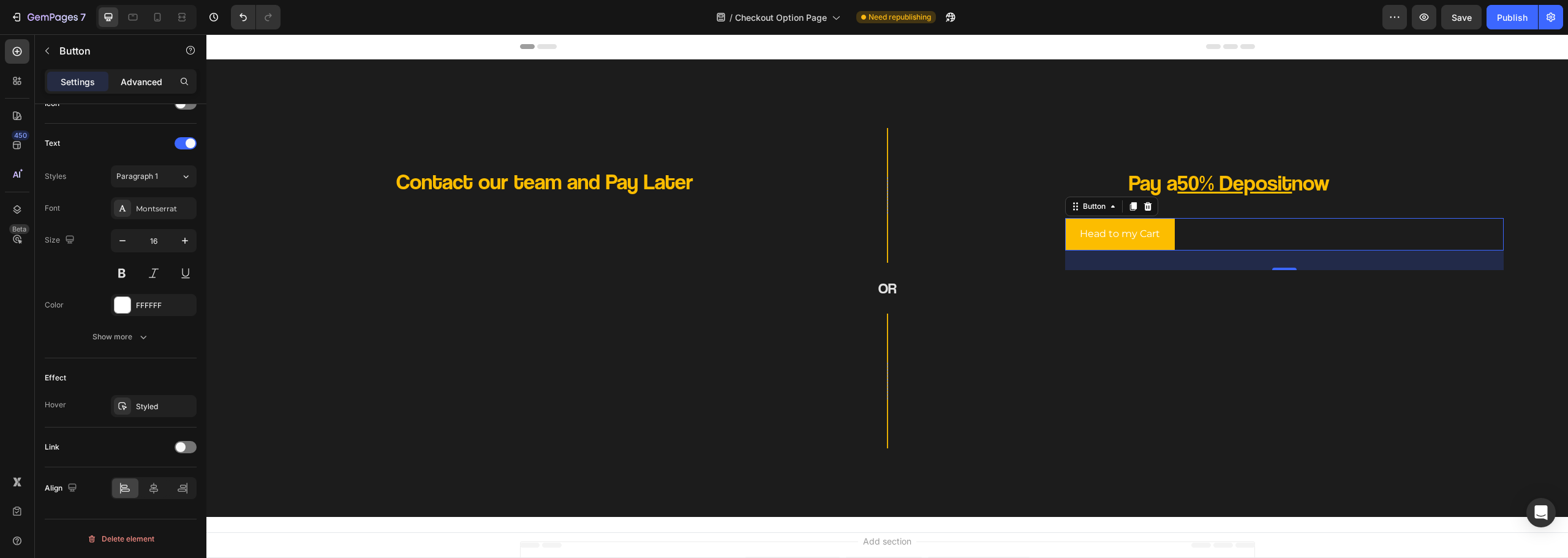
click at [136, 88] on div "Advanced" at bounding box center [141, 81] width 61 height 20
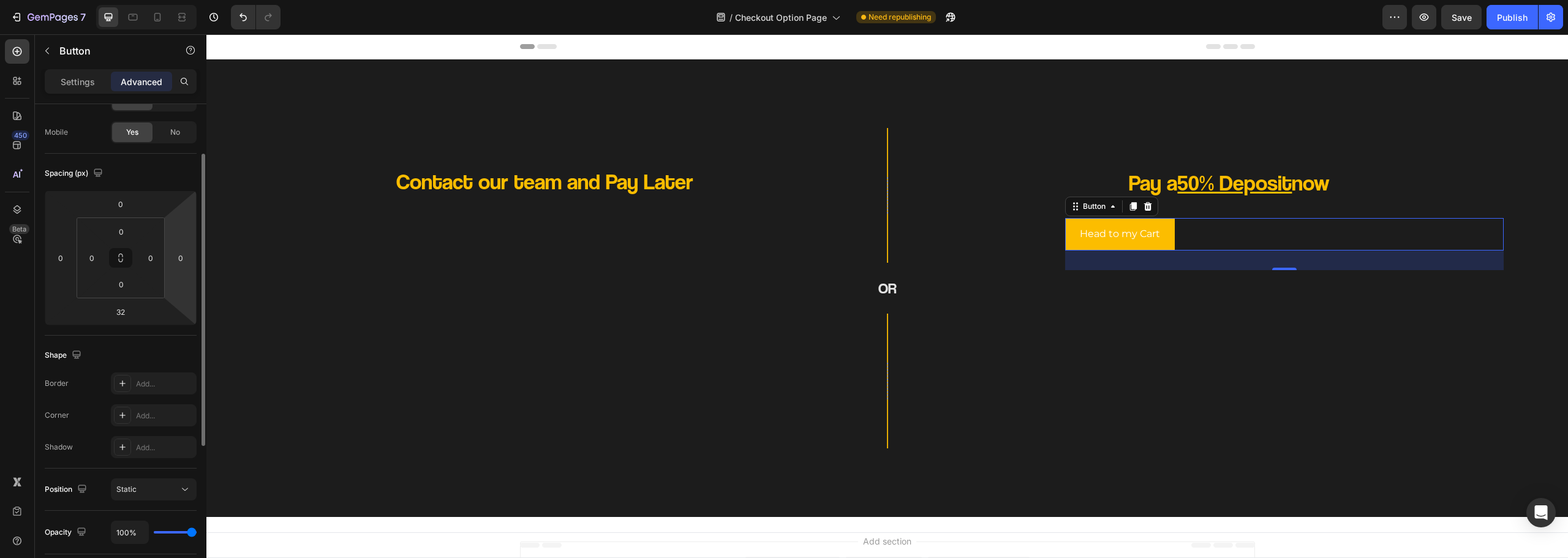
scroll to position [0, 0]
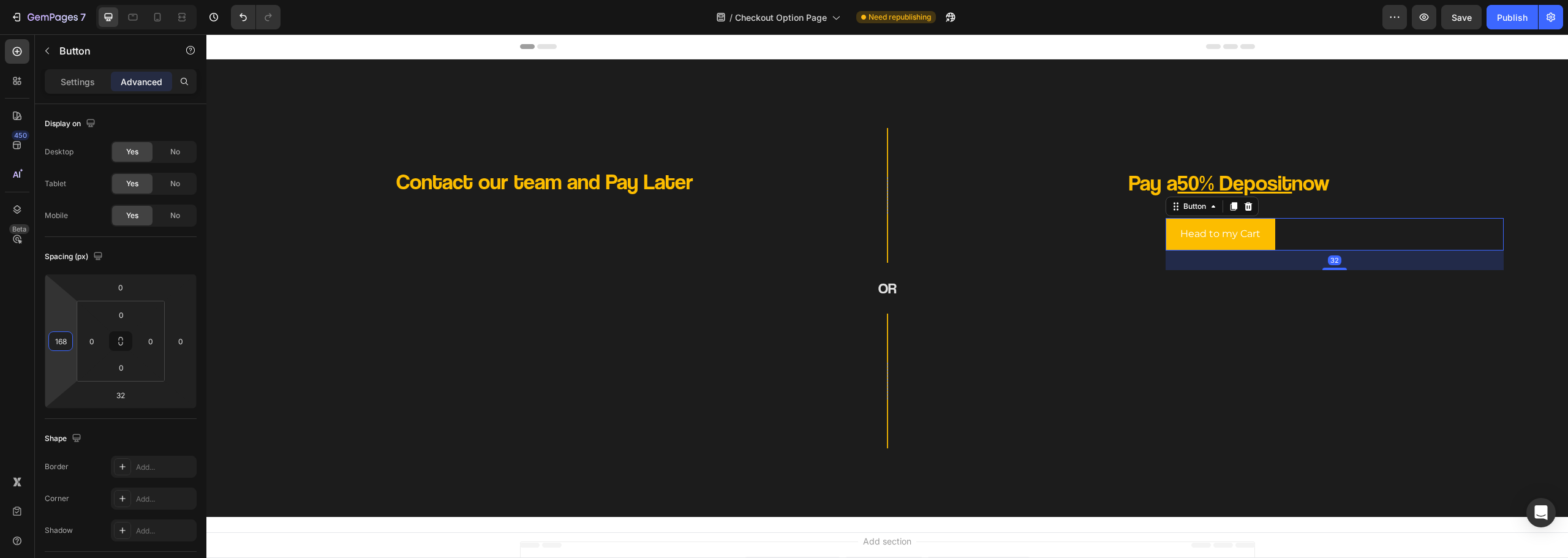
type input "170"
drag, startPoint x: 58, startPoint y: 319, endPoint x: 64, endPoint y: 270, distance: 49.4
click at [64, 0] on html "7 Version history / Checkout Option Page Need republishing Preview Save Publish…" at bounding box center [784, 0] width 1568 height 0
click at [73, 91] on div "Settings Advanced" at bounding box center [120, 81] width 152 height 25
click at [73, 78] on p "Settings" at bounding box center [78, 82] width 35 height 13
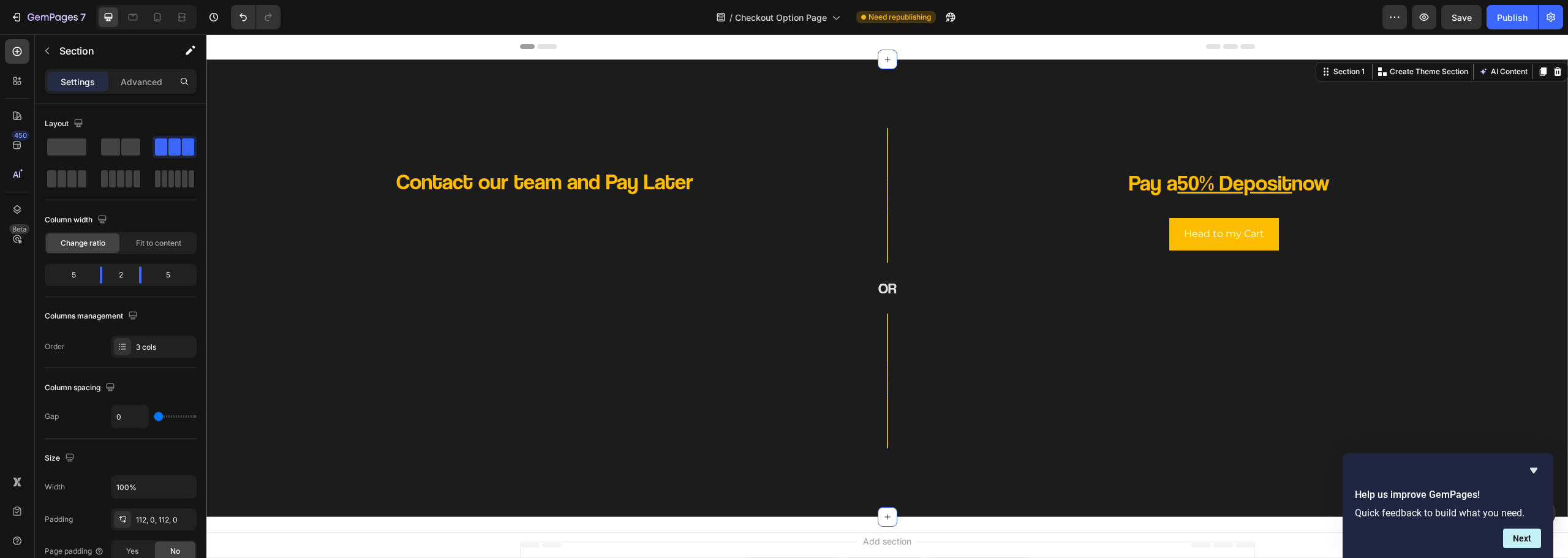
click at [997, 473] on div "Contact our team and Pay Later Heading Row Row OR Heading Row Pay a 50% Deposit…" at bounding box center [887, 288] width 1362 height 458
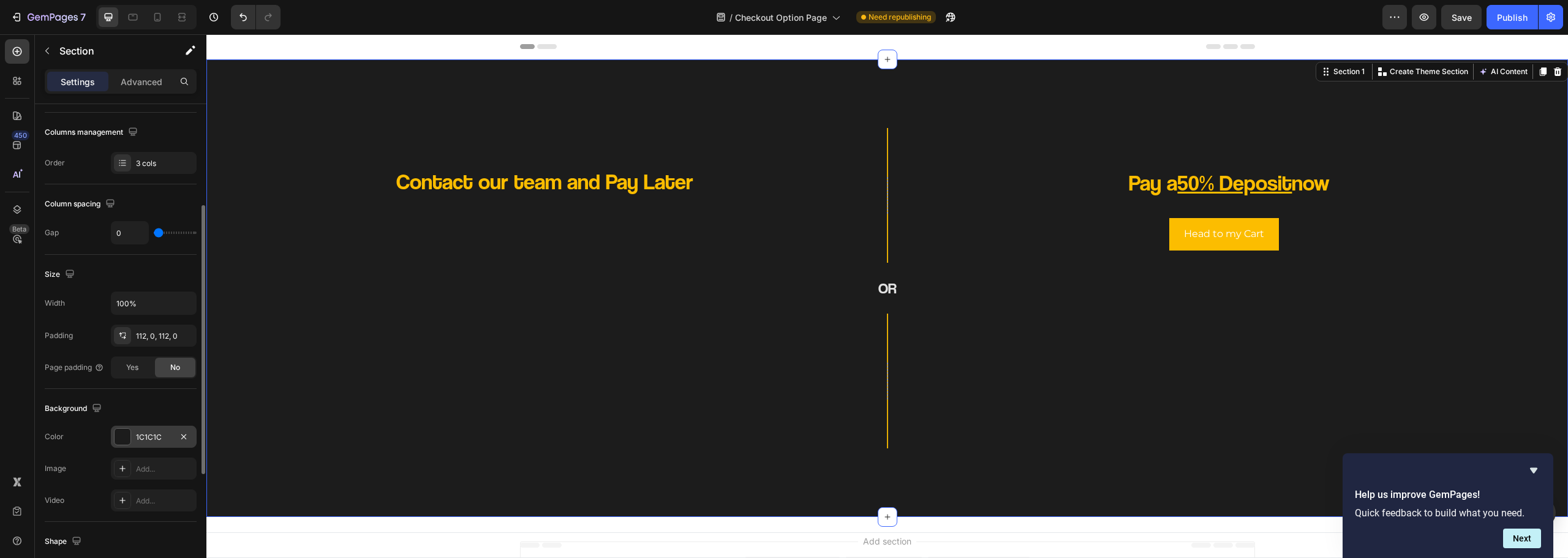
scroll to position [307, 0]
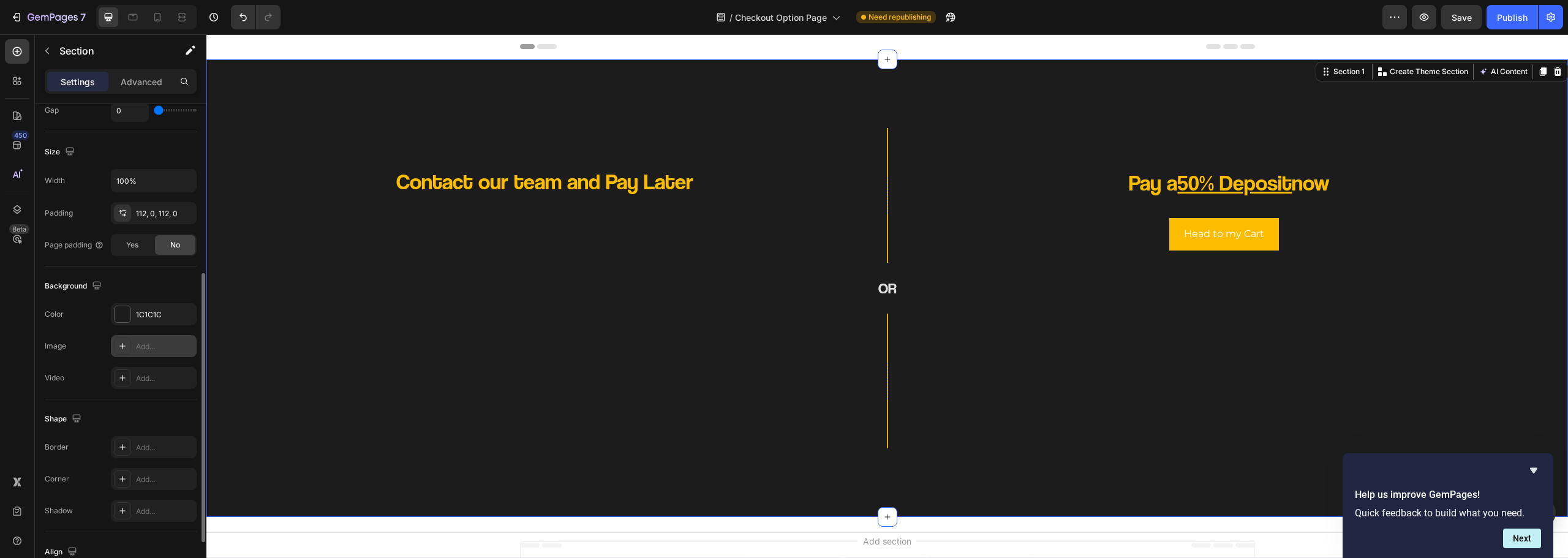
click at [141, 352] on div "Add..." at bounding box center [153, 345] width 85 height 22
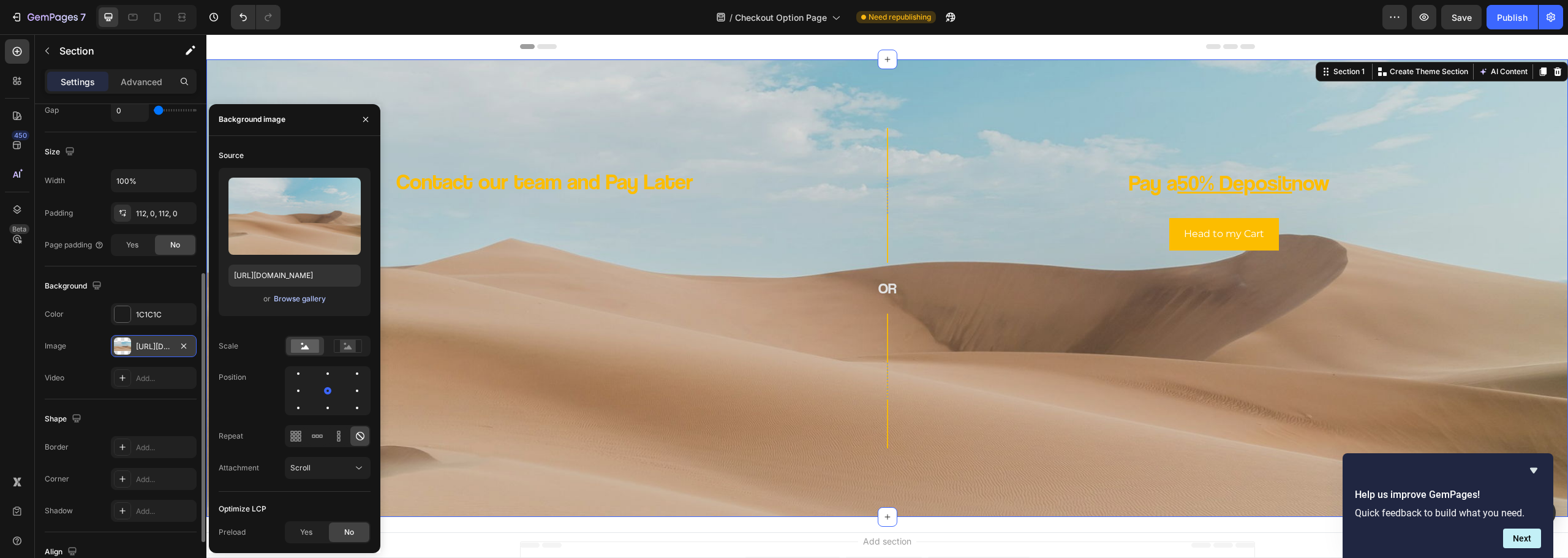
click at [292, 299] on div "Browse gallery" at bounding box center [300, 299] width 52 height 11
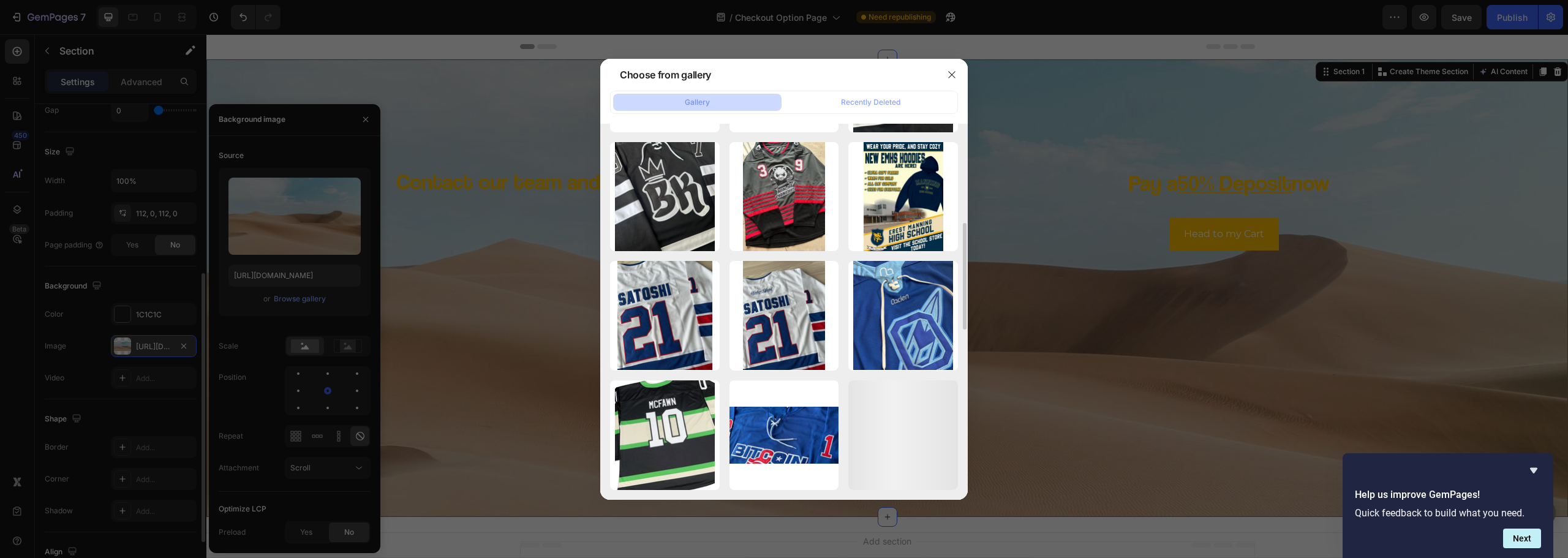
scroll to position [472, 0]
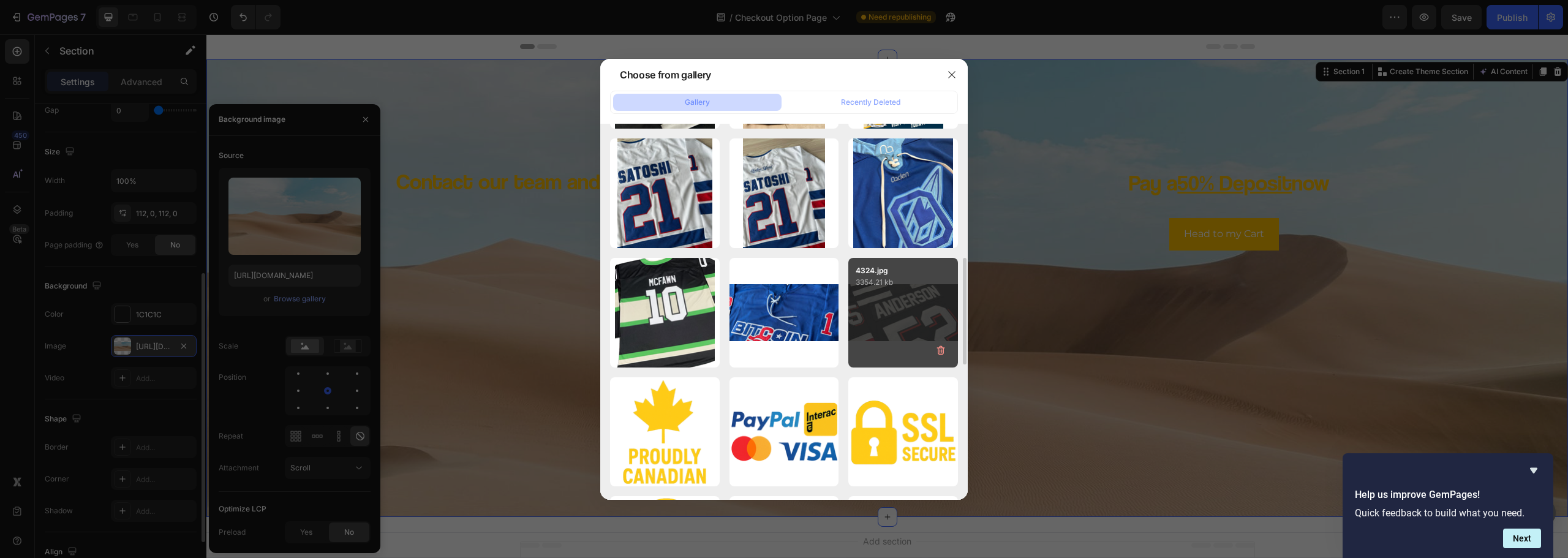
click at [907, 307] on div "4324.jpg 3354.21 kb" at bounding box center [903, 312] width 109 height 109
type input "https://cdn.shopify.com/s/files/1/0654/5349/0385/files/gempages_566822059041096…"
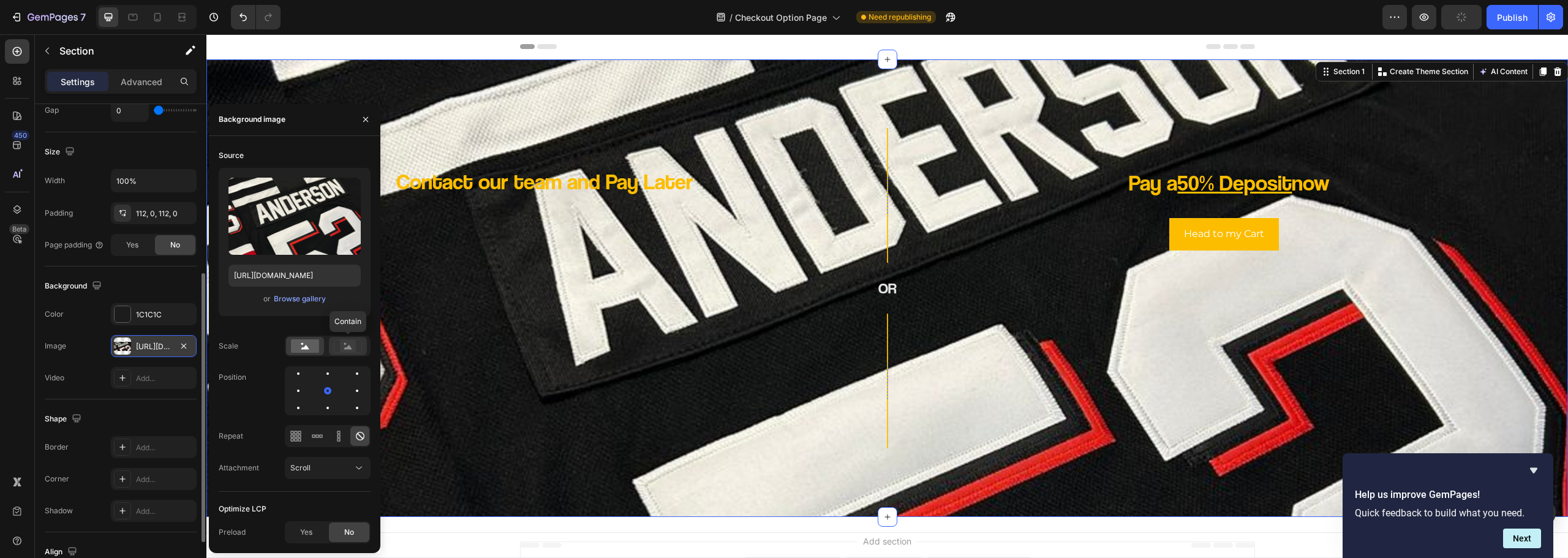
click at [342, 350] on rect at bounding box center [348, 345] width 16 height 12
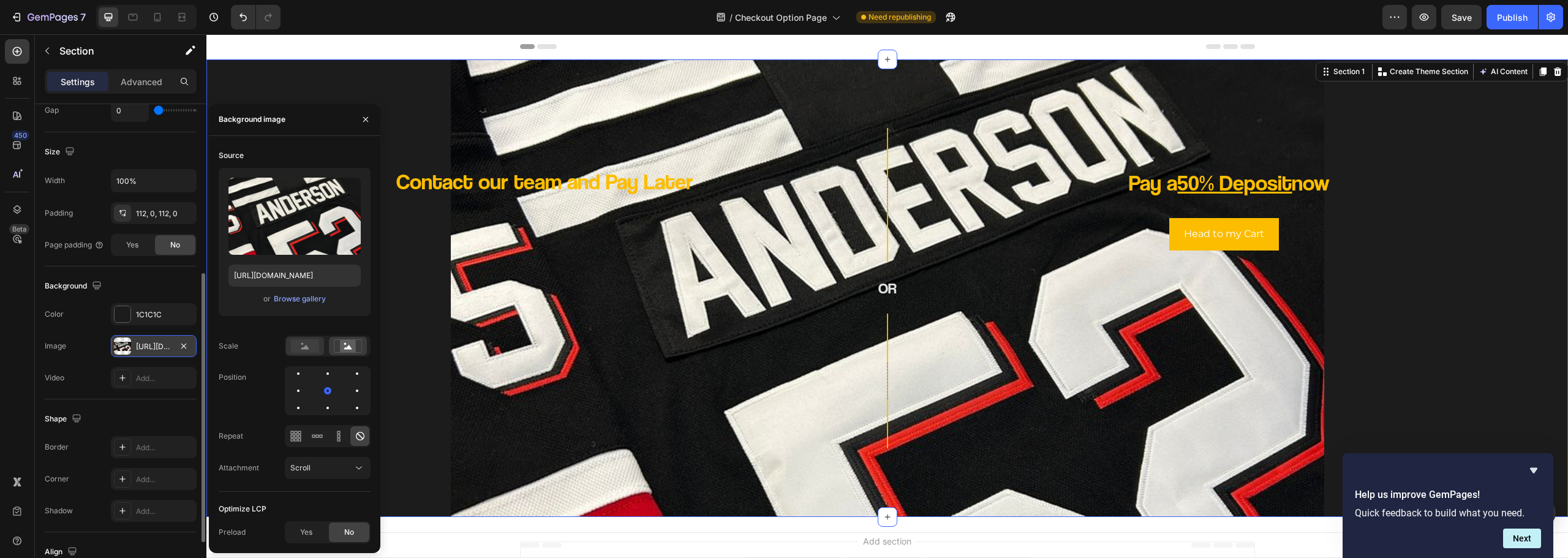
click at [307, 343] on rect at bounding box center [305, 345] width 28 height 13
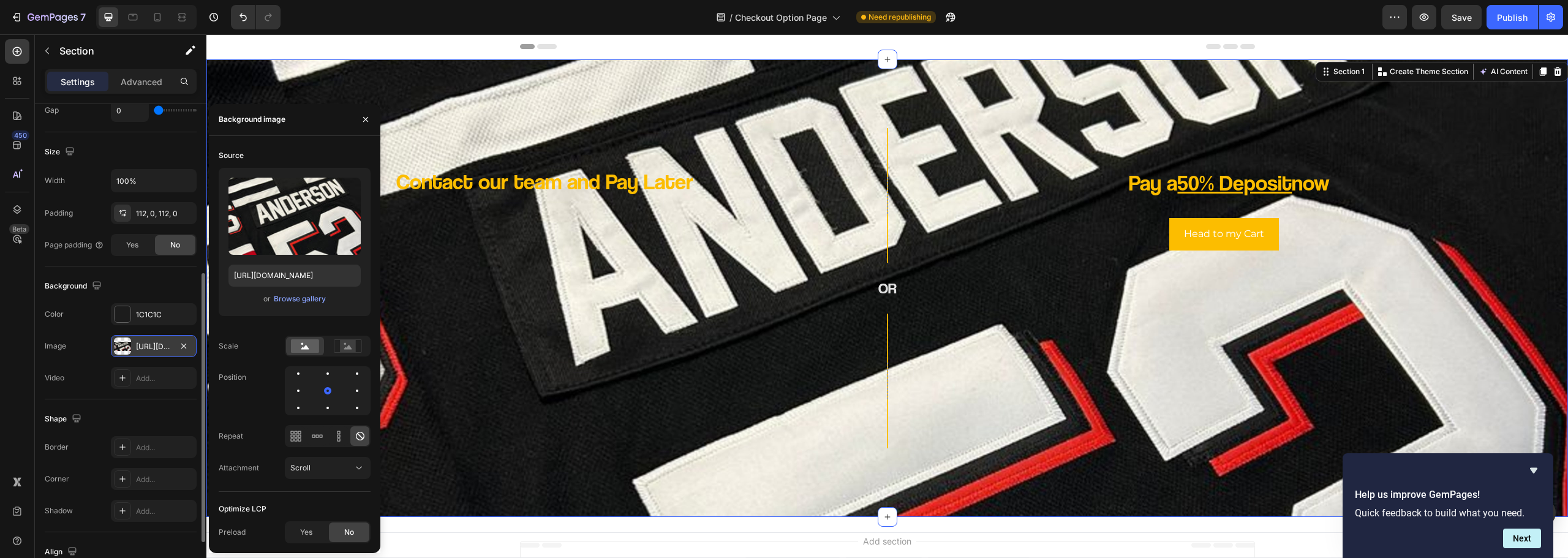
scroll to position [81, 0]
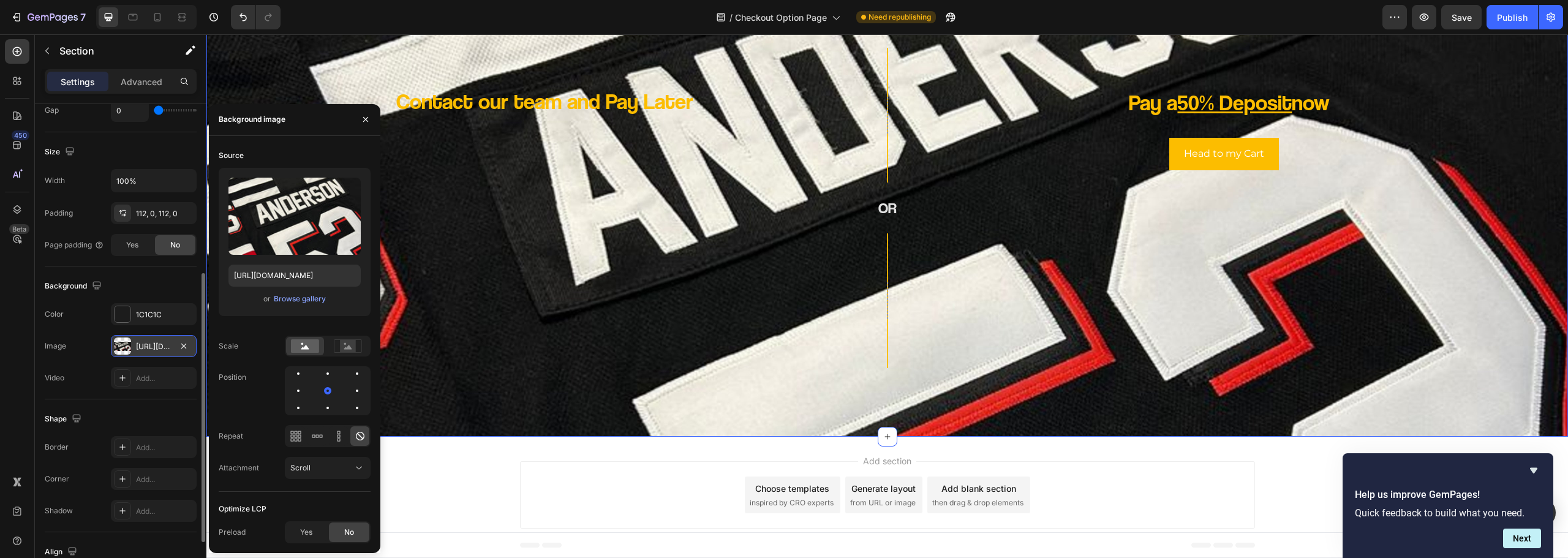
click at [91, 371] on div "Video Add..." at bounding box center [120, 377] width 152 height 22
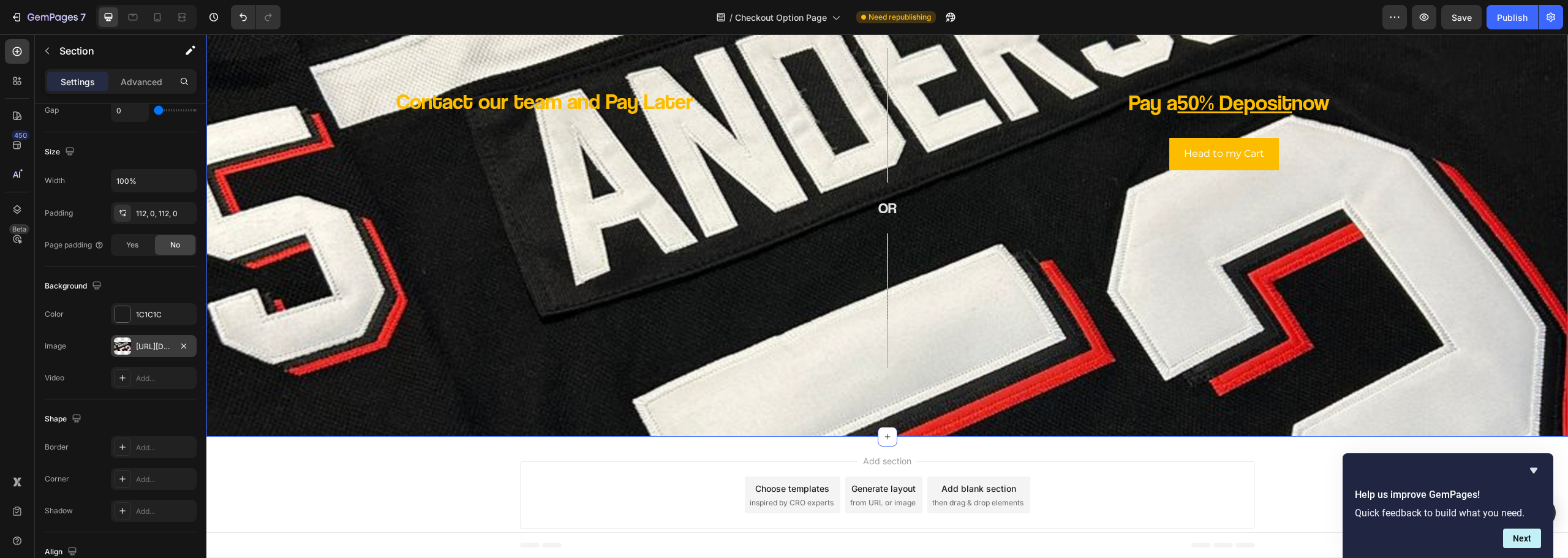
click at [136, 348] on div "https://cdn.shopify.com/s/files/1/0654/5349/0385/files/gempages_566822059041096…" at bounding box center [154, 347] width 35 height 11
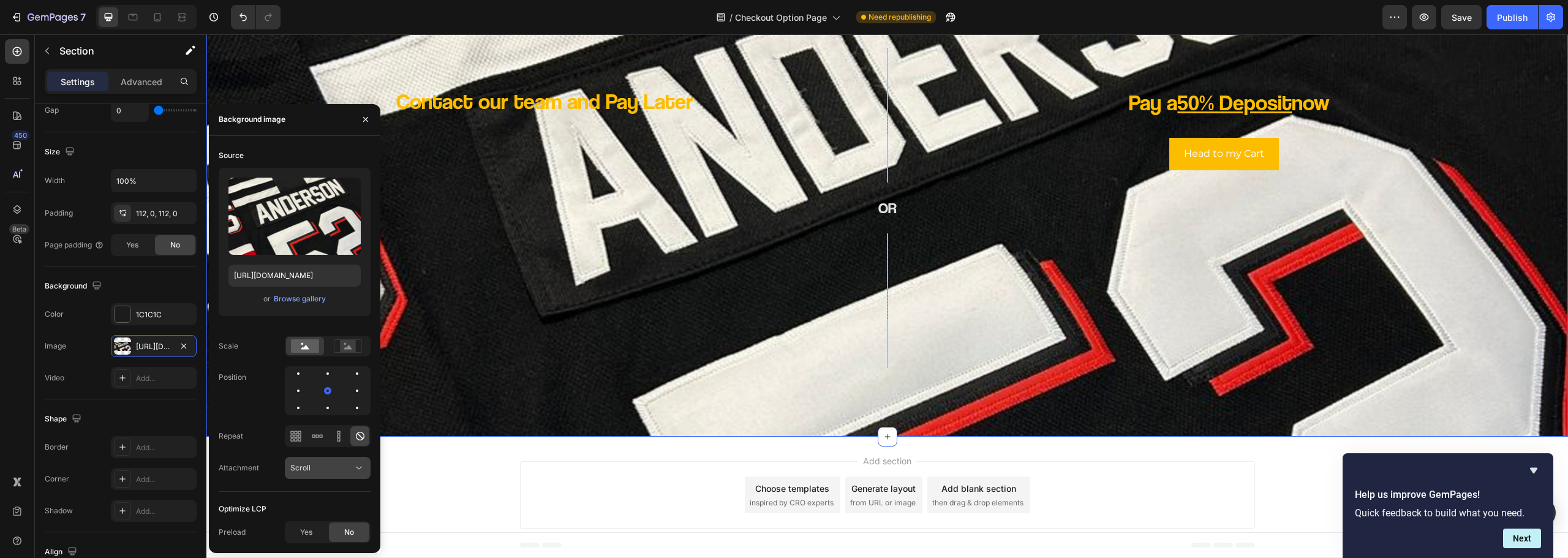
click at [326, 468] on div "Scroll" at bounding box center [321, 468] width 62 height 11
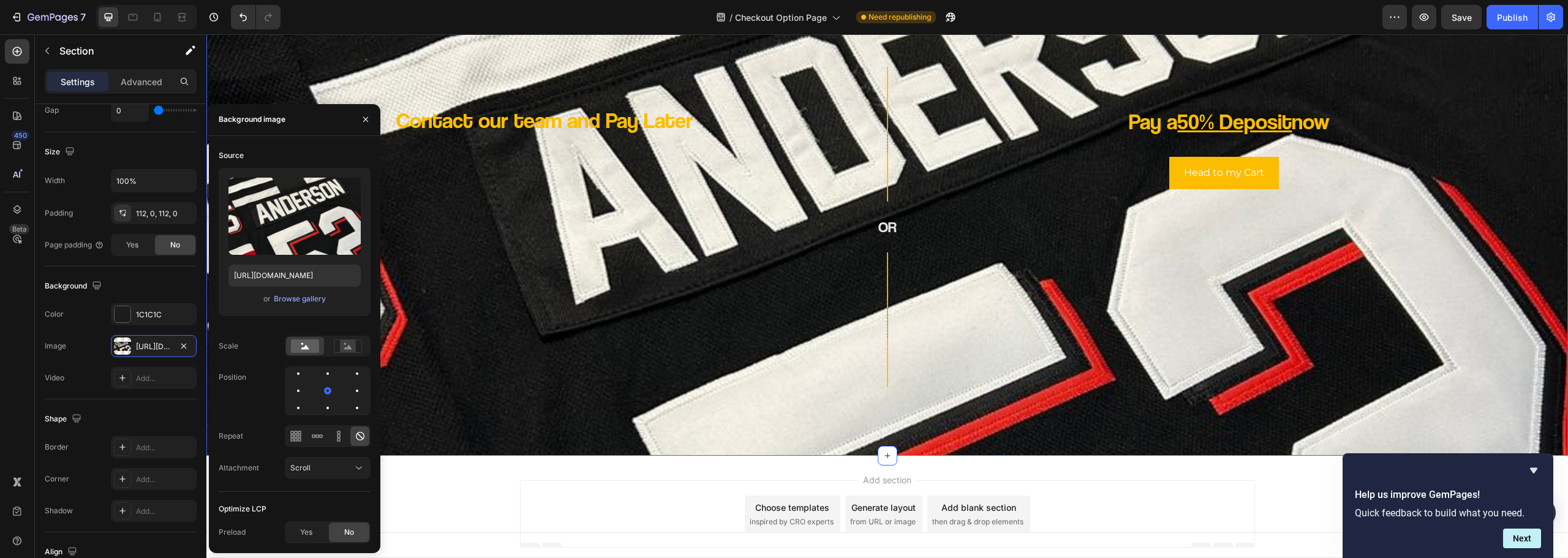
scroll to position [0, 0]
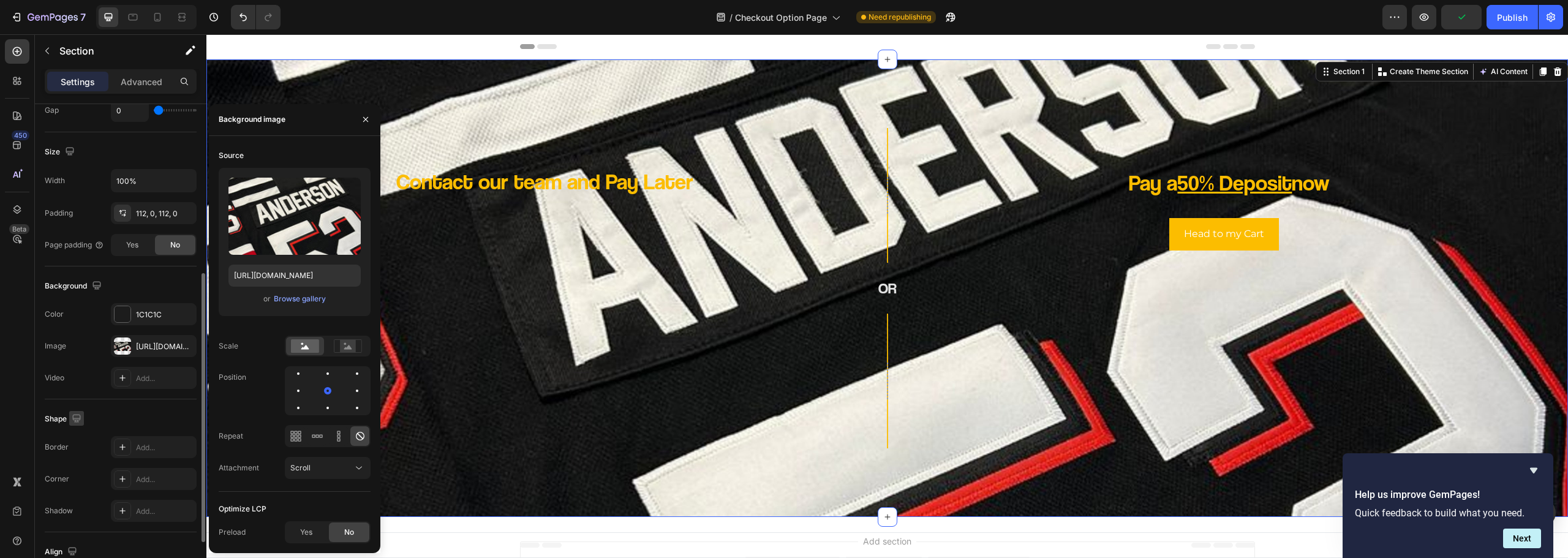
click at [84, 415] on button "button" at bounding box center [76, 418] width 15 height 15
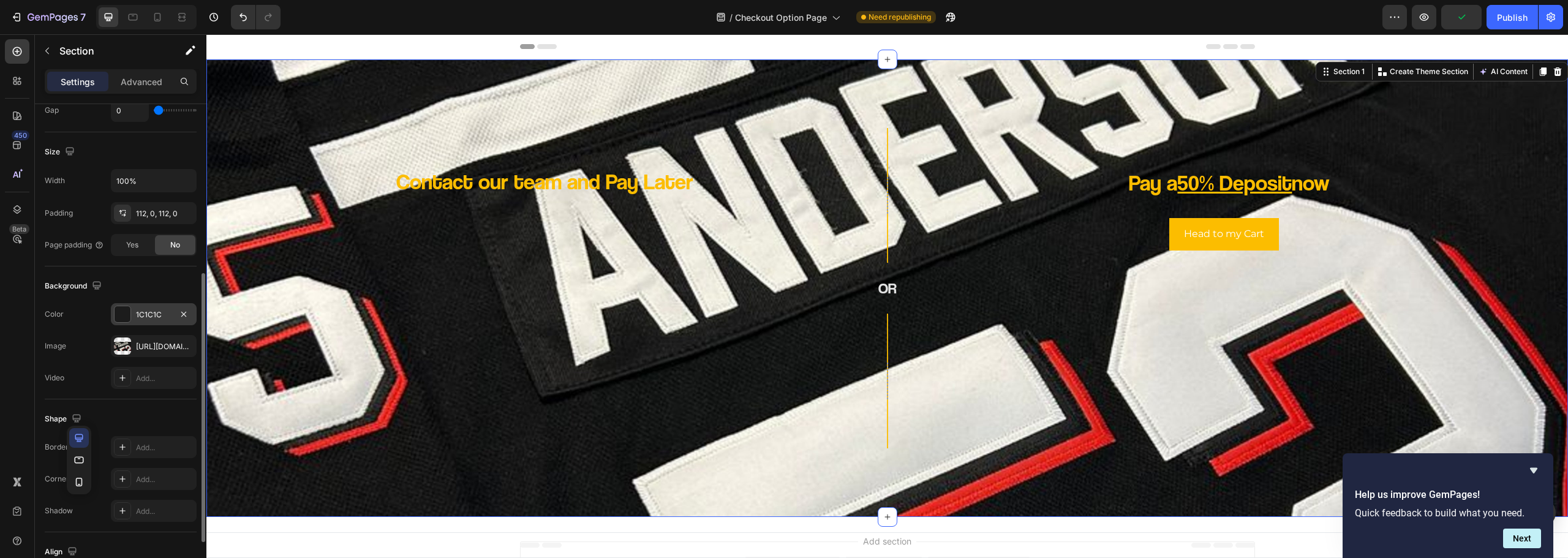
drag, startPoint x: 141, startPoint y: 308, endPoint x: 154, endPoint y: 309, distance: 13.0
click at [141, 308] on div "1C1C1C" at bounding box center [153, 314] width 85 height 22
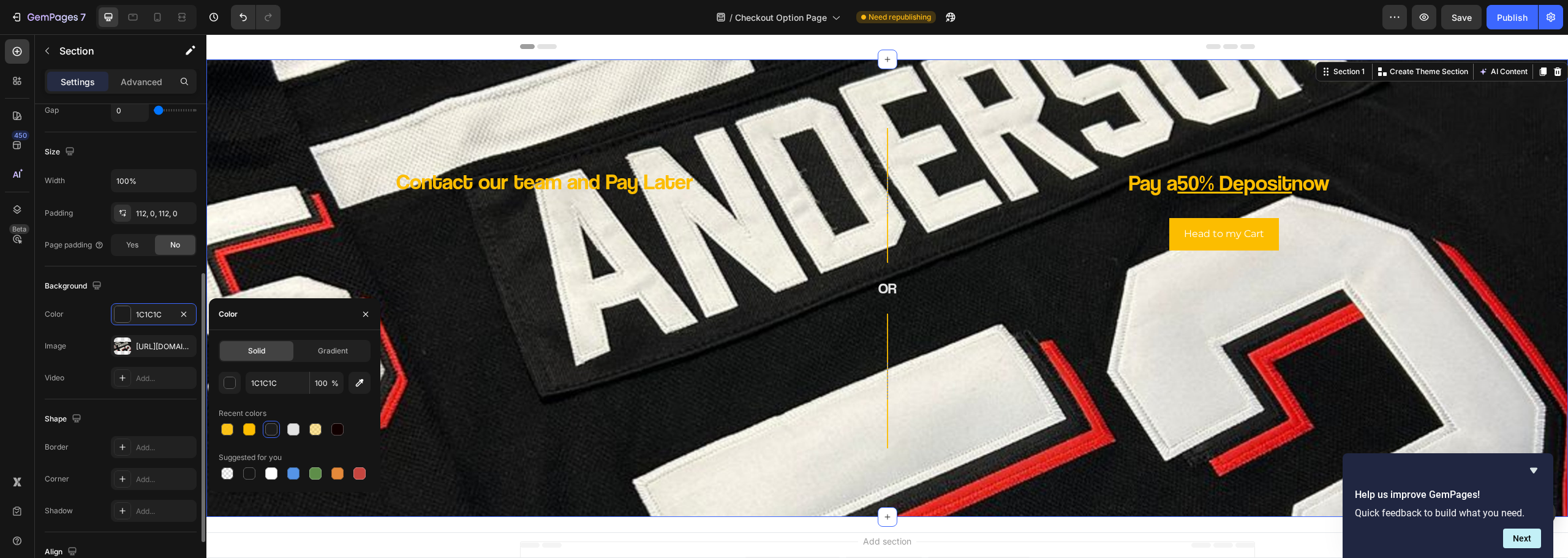
click at [81, 346] on div "Image https://cdn.shopify.com/s/files/1/0654/5349/0385/files/gempages_566822059…" at bounding box center [120, 345] width 152 height 22
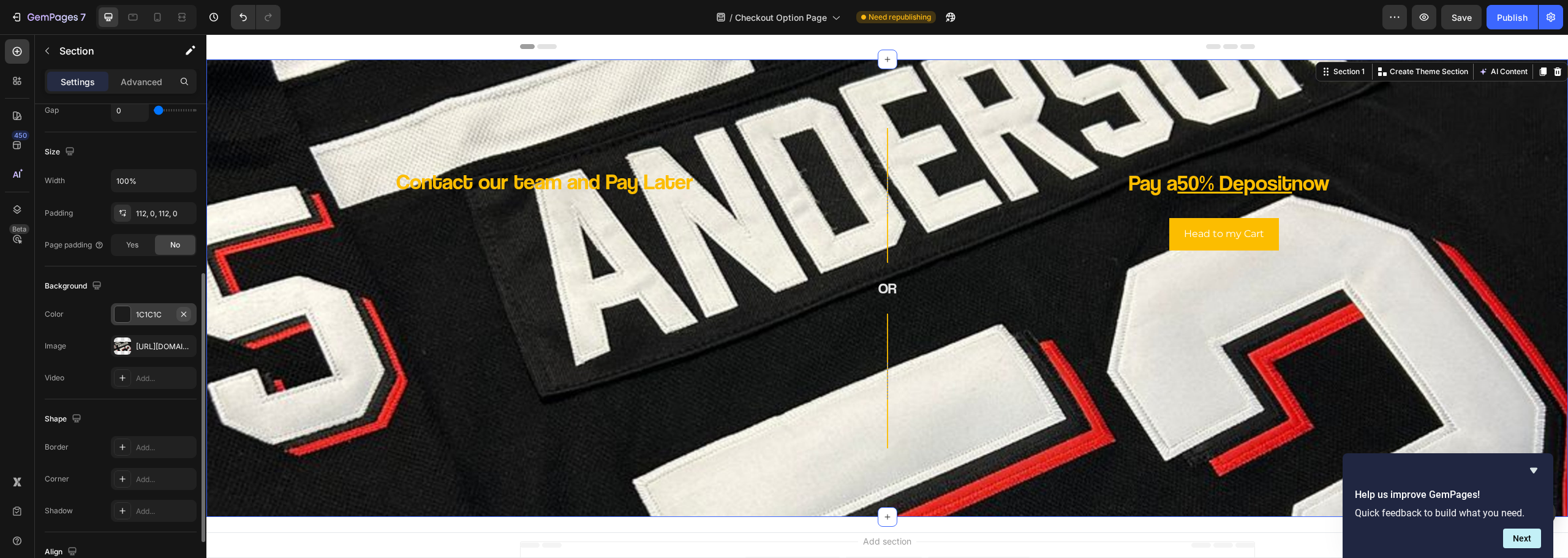
click at [182, 316] on icon "button" at bounding box center [184, 314] width 10 height 10
click at [136, 311] on div "Add..." at bounding box center [165, 315] width 58 height 11
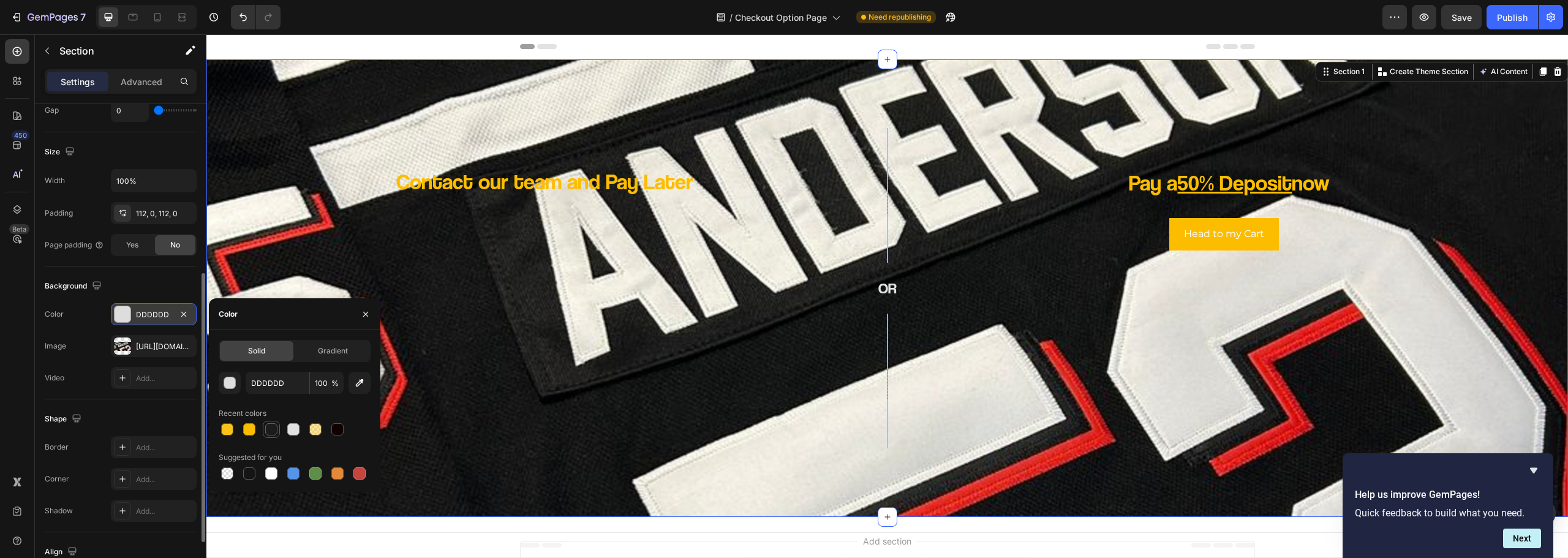
click at [268, 434] on div at bounding box center [271, 429] width 12 height 12
type input "1C1C1C"
click at [324, 382] on input "100" at bounding box center [327, 382] width 34 height 22
type input "50"
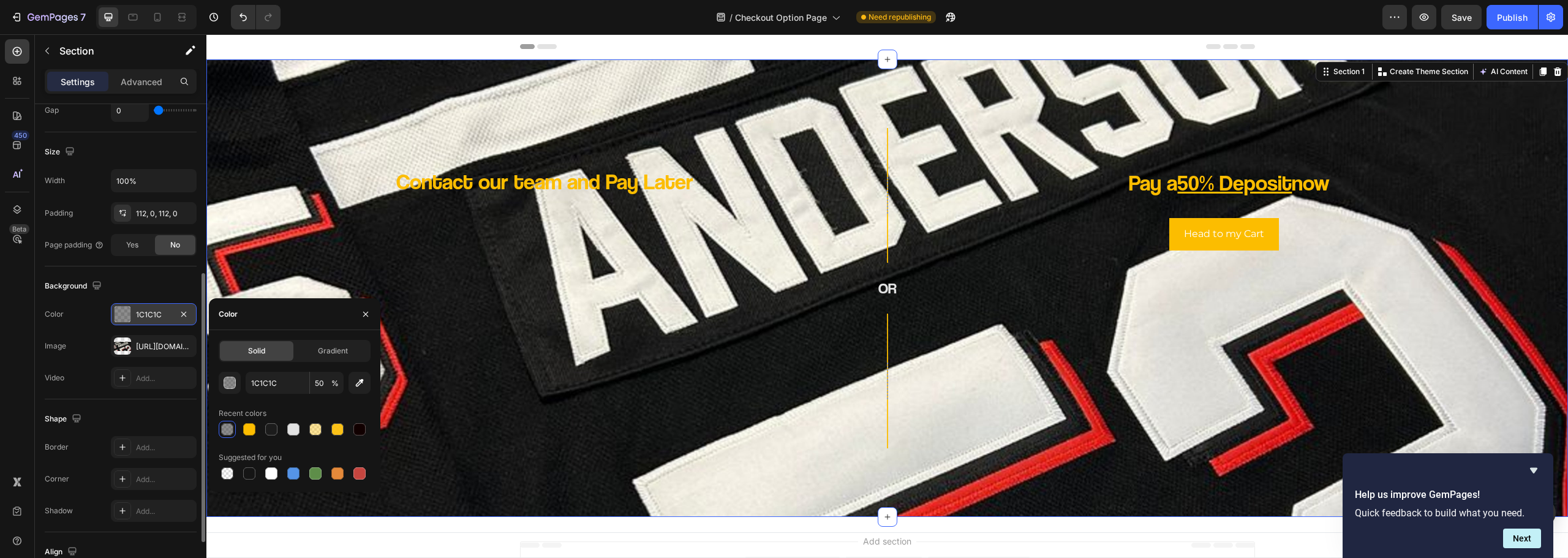
click at [64, 371] on div "Video" at bounding box center [54, 378] width 20 height 20
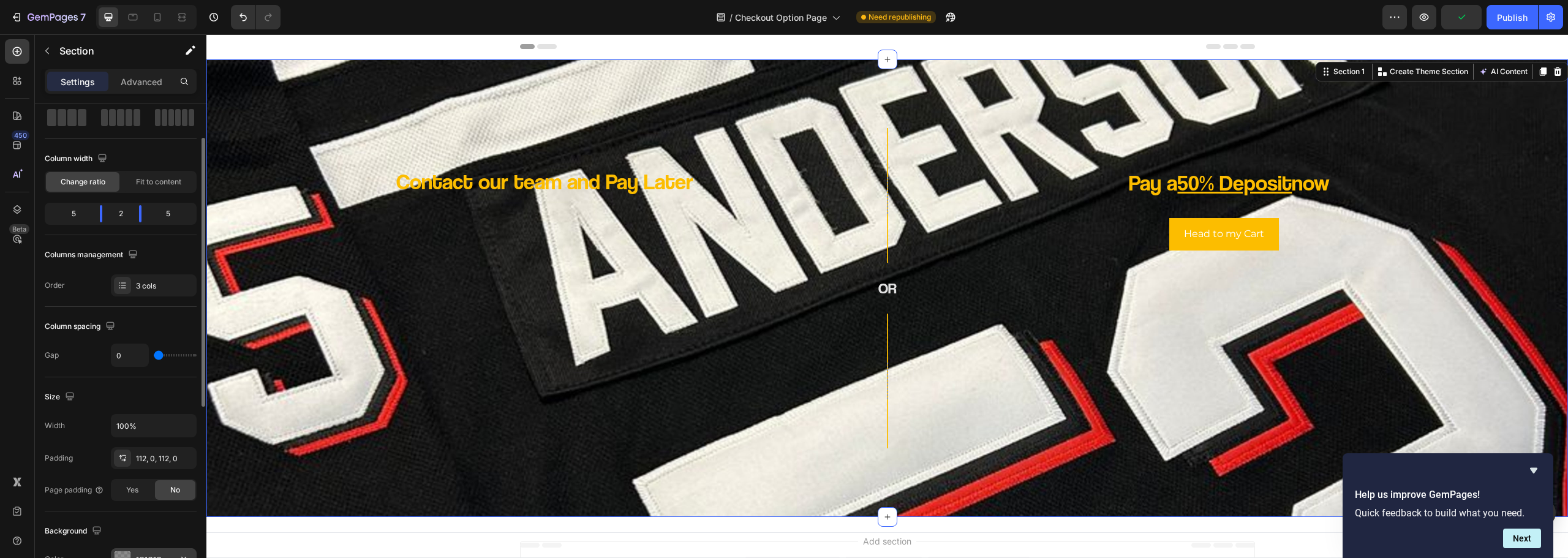
scroll to position [184, 0]
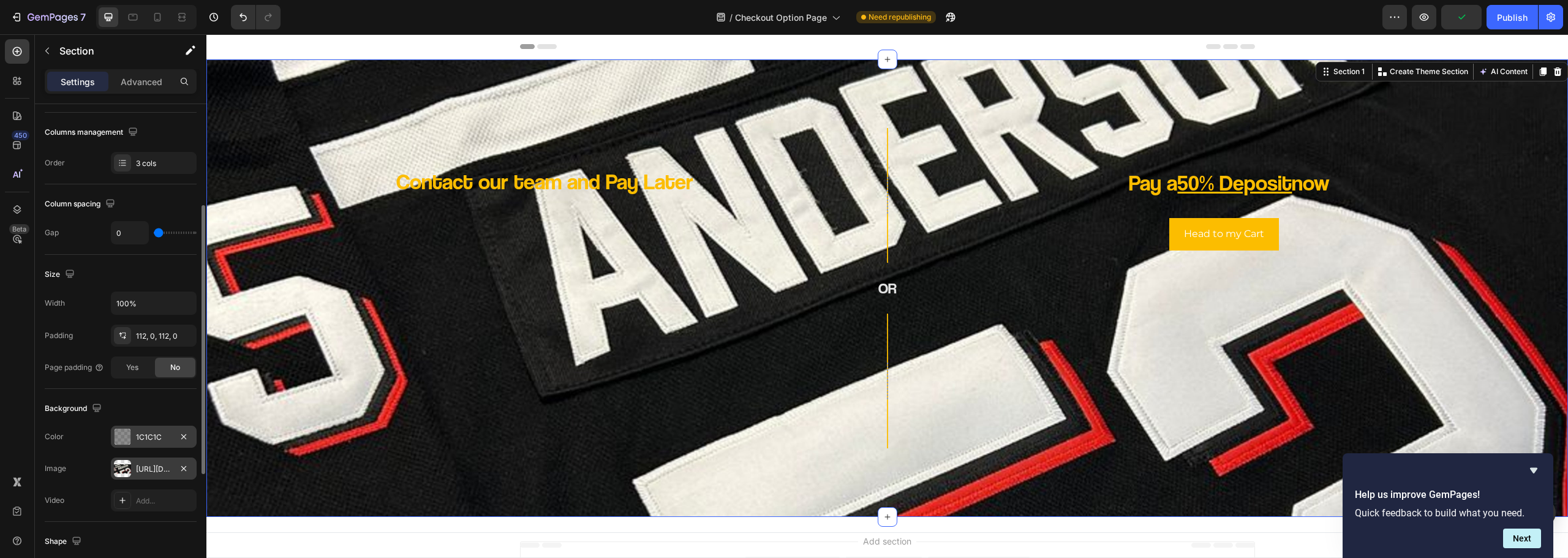
click at [133, 464] on div "https://cdn.shopify.com/s/files/1/0654/5349/0385/files/gempages_566822059041096…" at bounding box center [153, 468] width 85 height 22
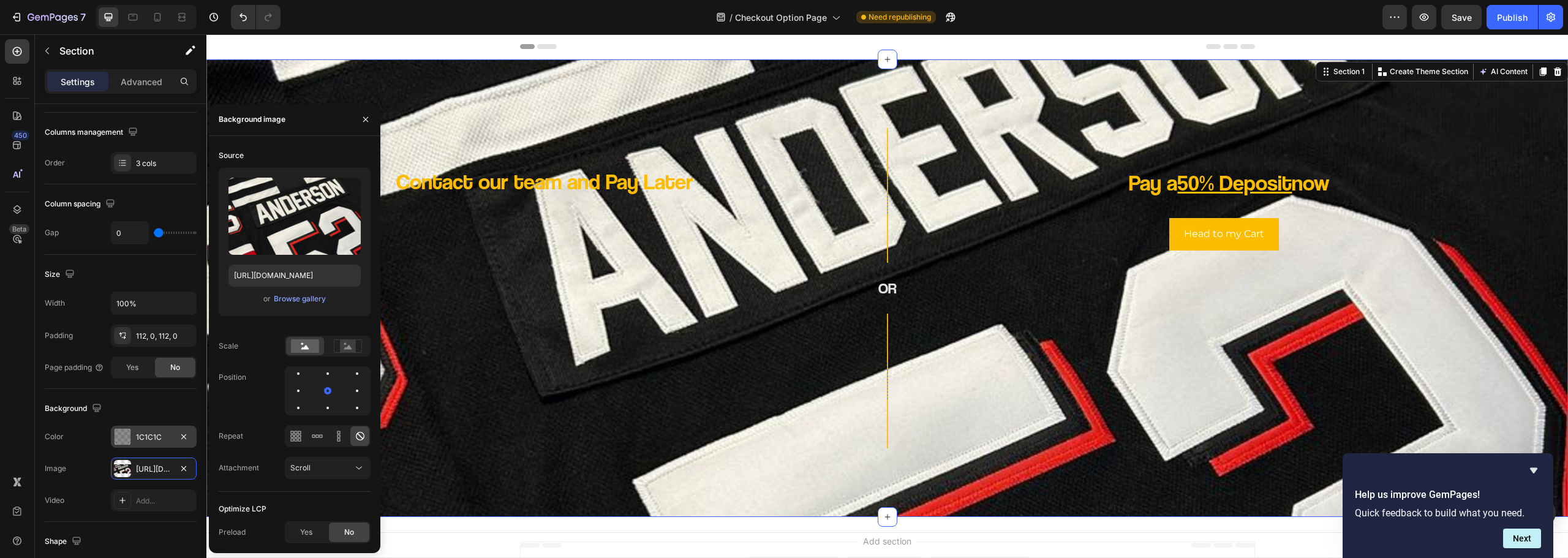
scroll to position [81, 0]
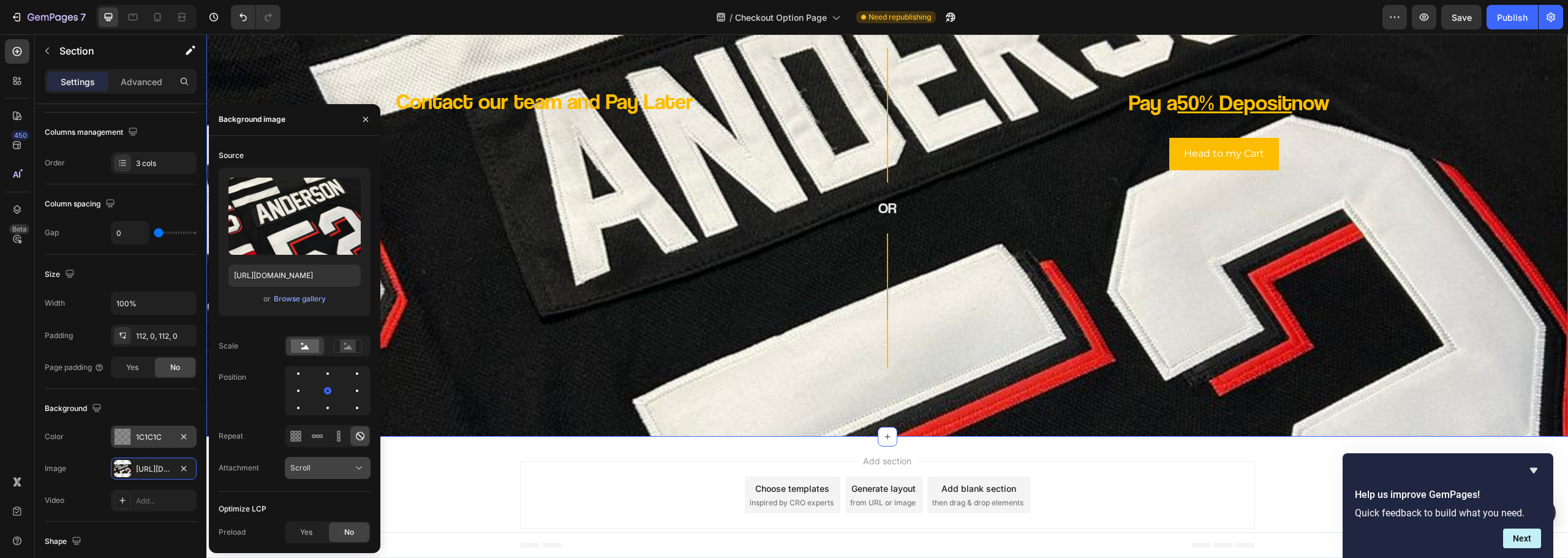
click at [335, 468] on div "Scroll" at bounding box center [321, 468] width 62 height 11
click at [335, 466] on div "Scroll" at bounding box center [321, 468] width 62 height 11
click at [143, 73] on div "Advanced" at bounding box center [141, 81] width 61 height 20
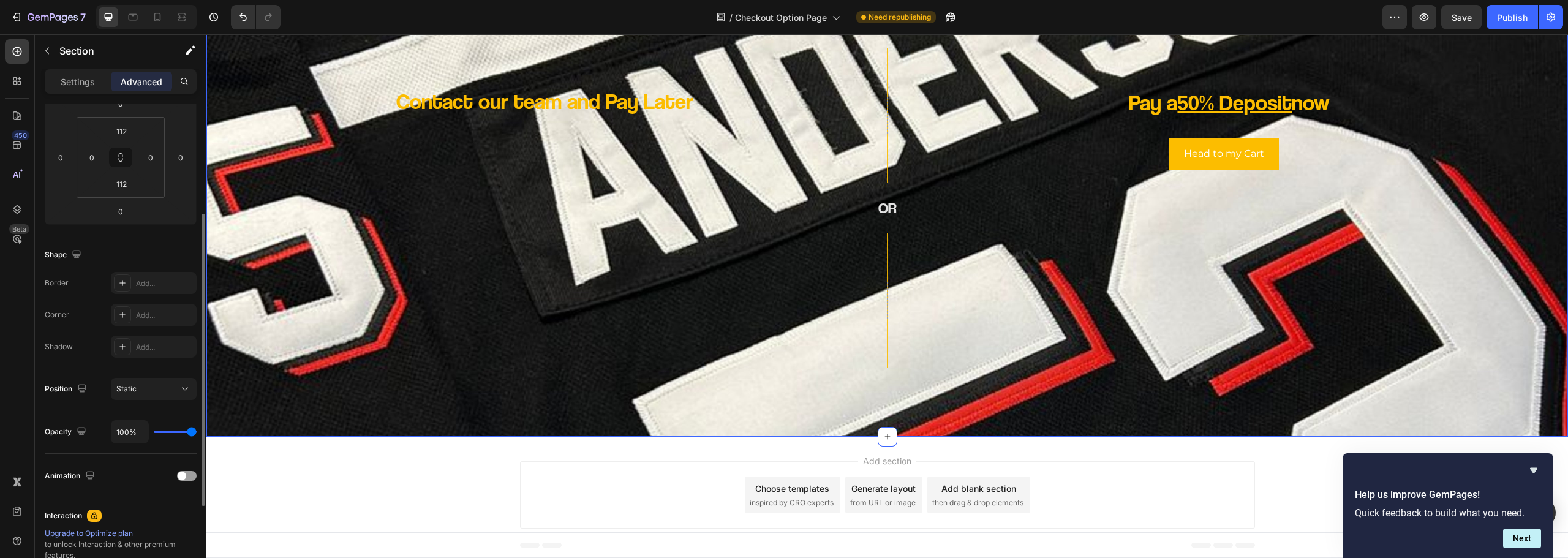
scroll to position [245, 0]
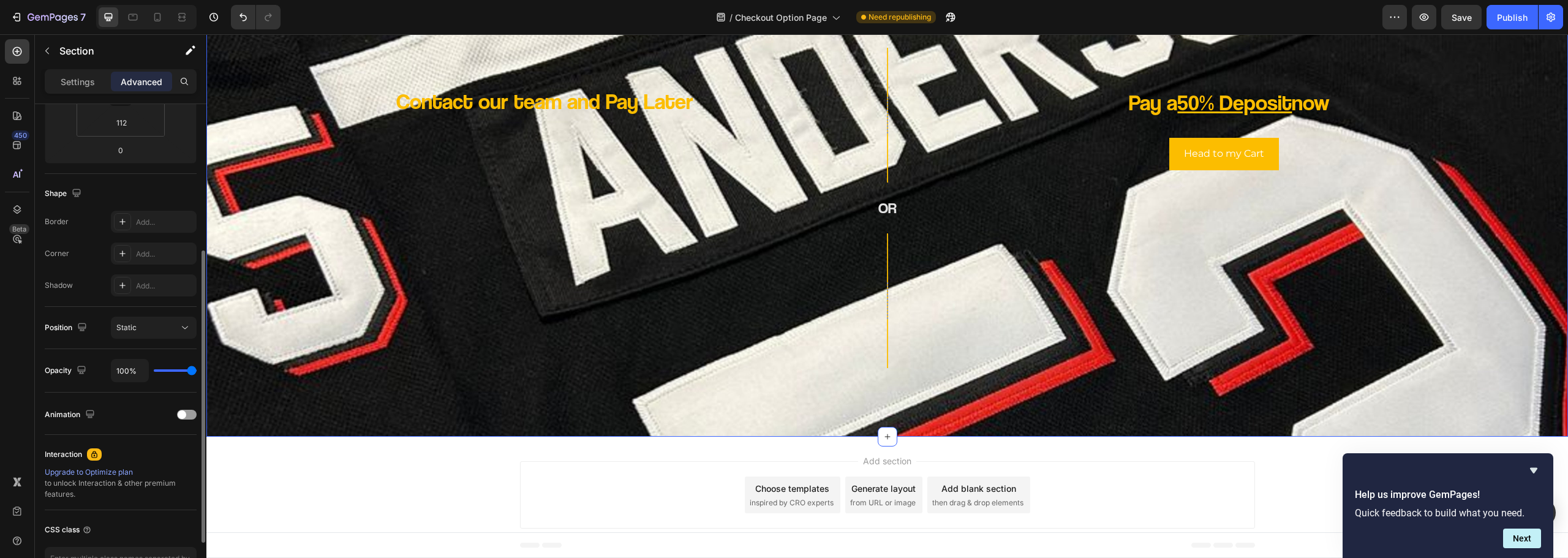
drag, startPoint x: 188, startPoint y: 366, endPoint x: 172, endPoint y: 368, distance: 16.1
click at [172, 368] on div "100%" at bounding box center [153, 370] width 85 height 23
type input "70%"
type input "70"
type input "65%"
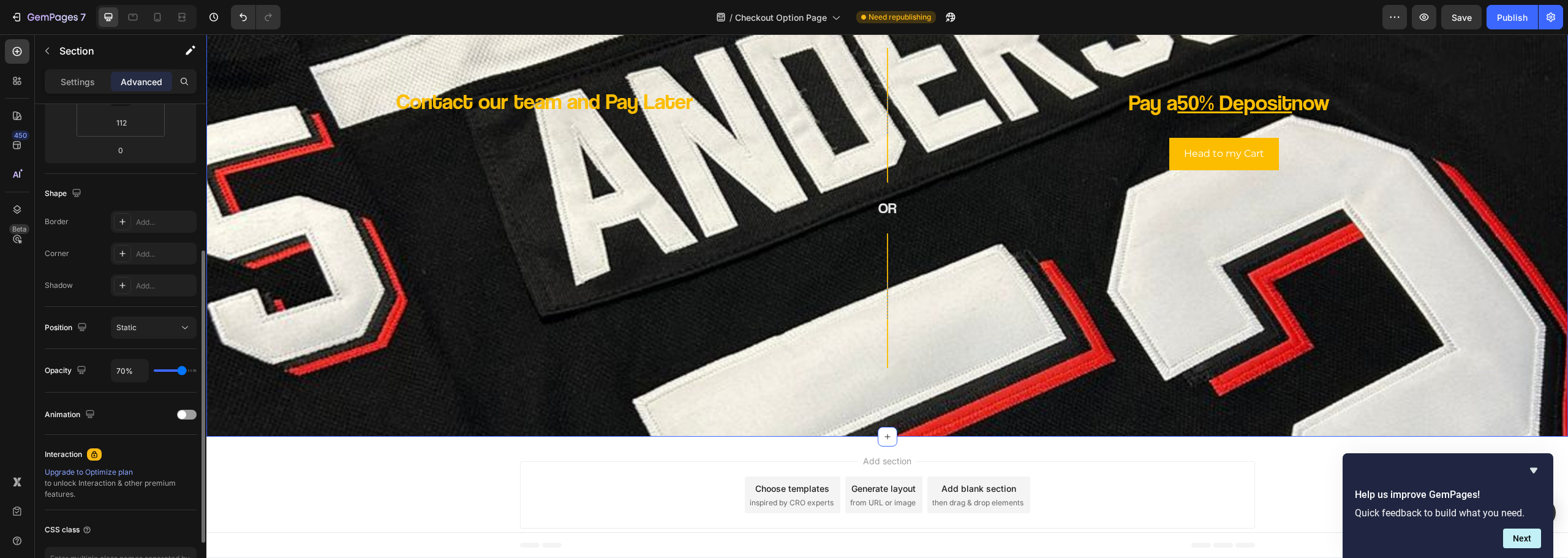
type input "65"
type input "63%"
type input "63"
type input "61%"
type input "61"
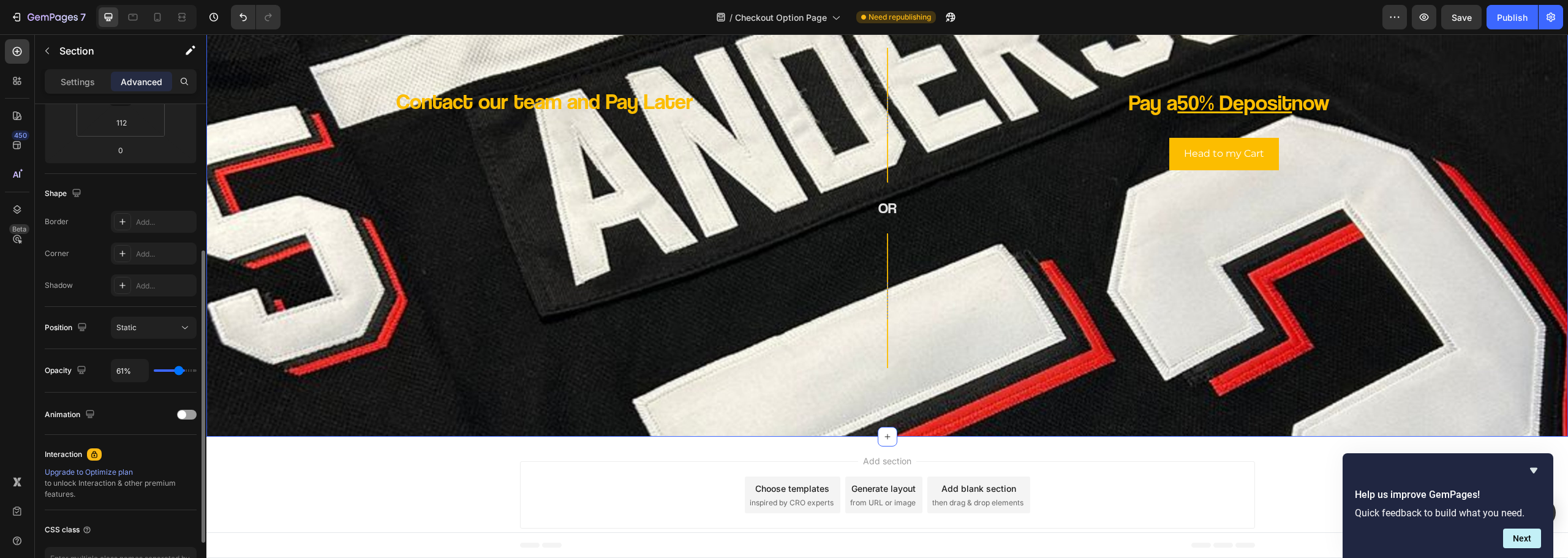
type input "57%"
type input "57"
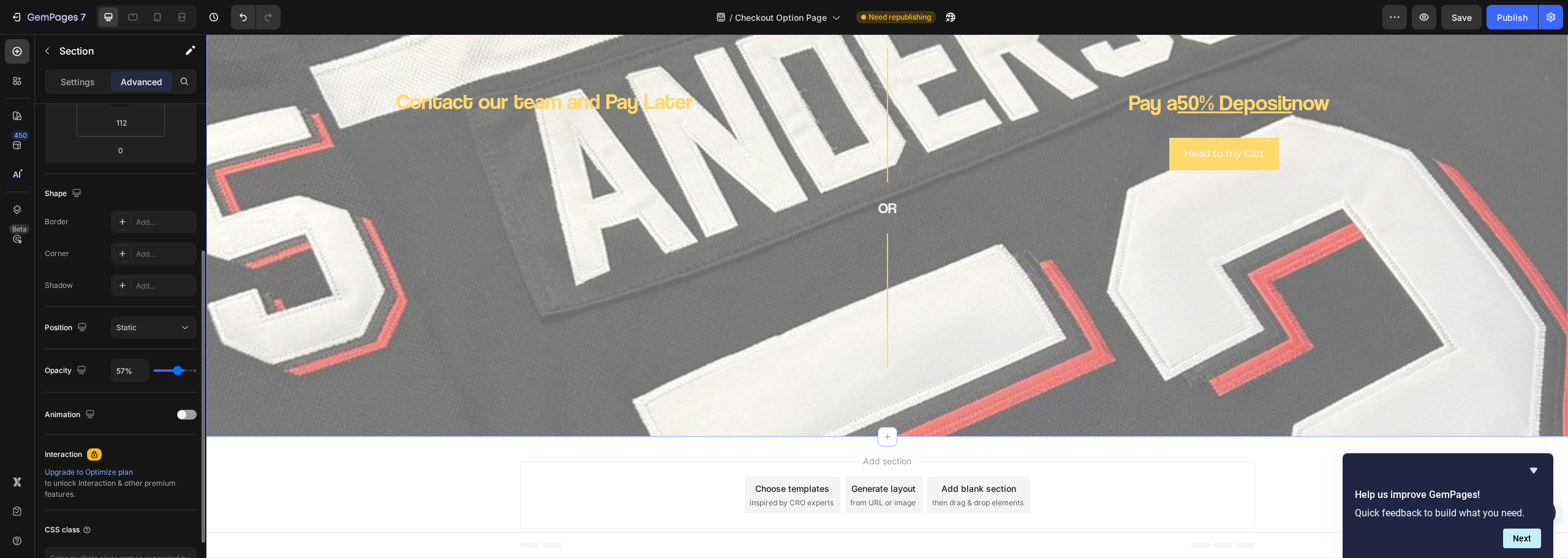
type input "52%"
type input "52"
type input "48%"
type input "48"
type input "46%"
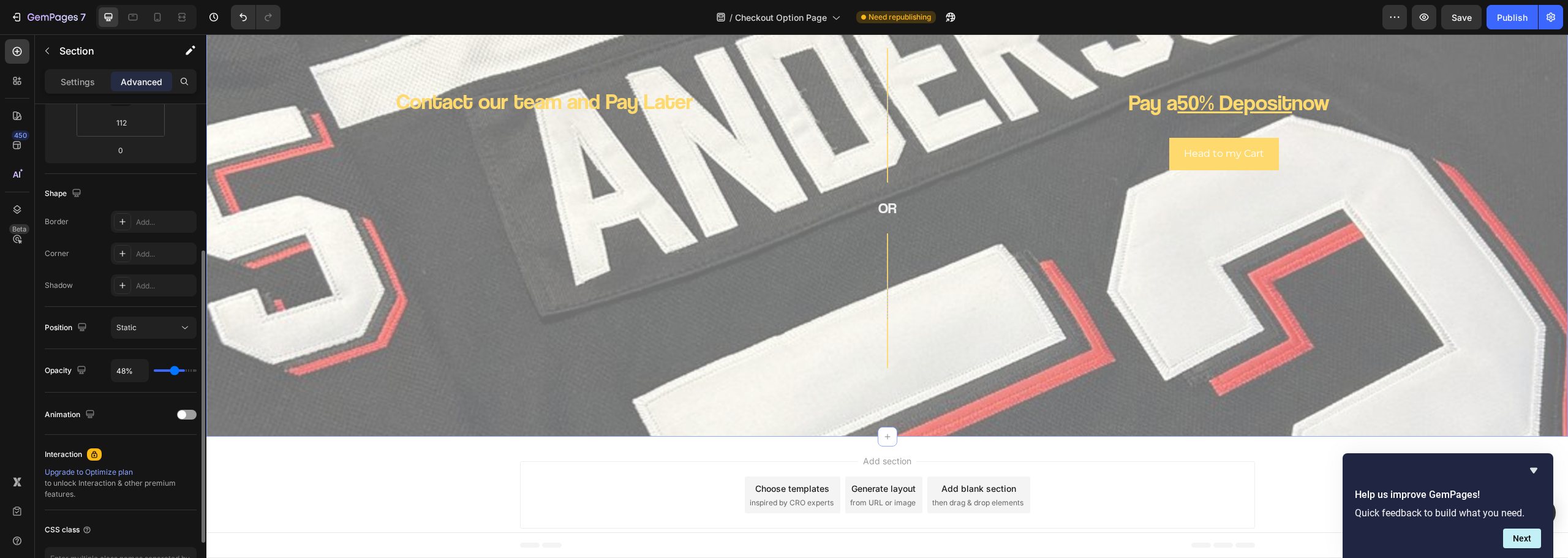
type input "46"
type input "44%"
type input "44"
type input "43%"
type input "43"
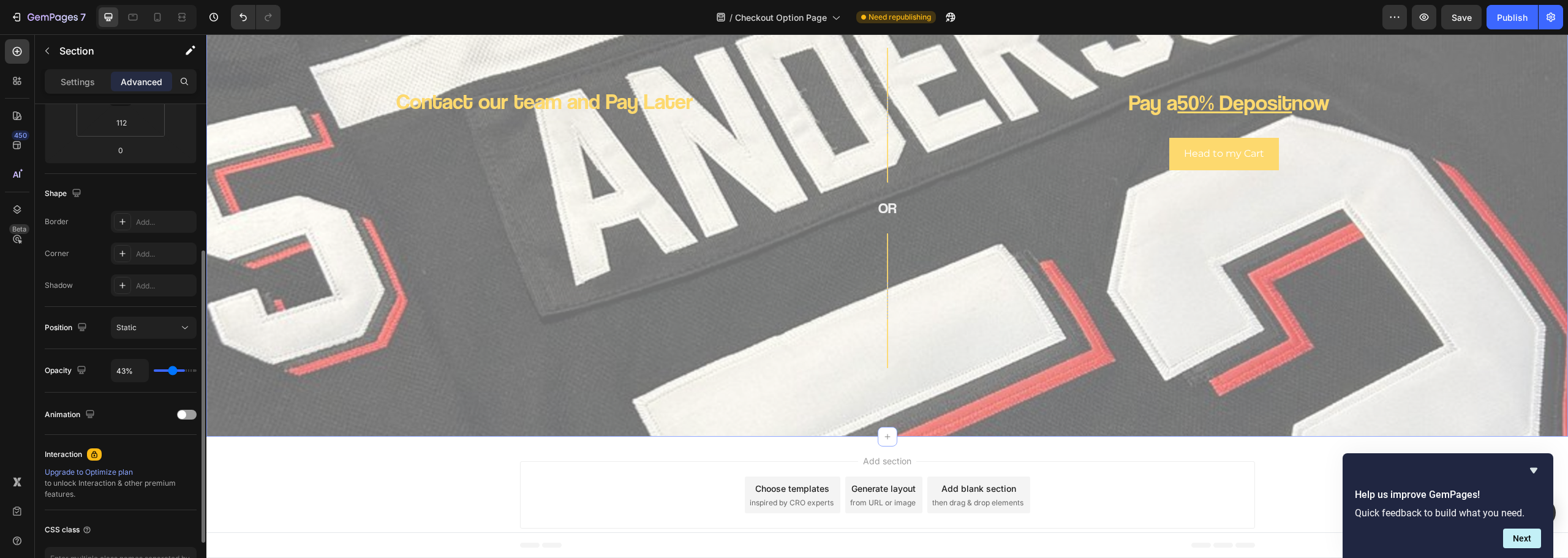
type input "39%"
type input "39"
type input "37%"
type input "37"
type input "35%"
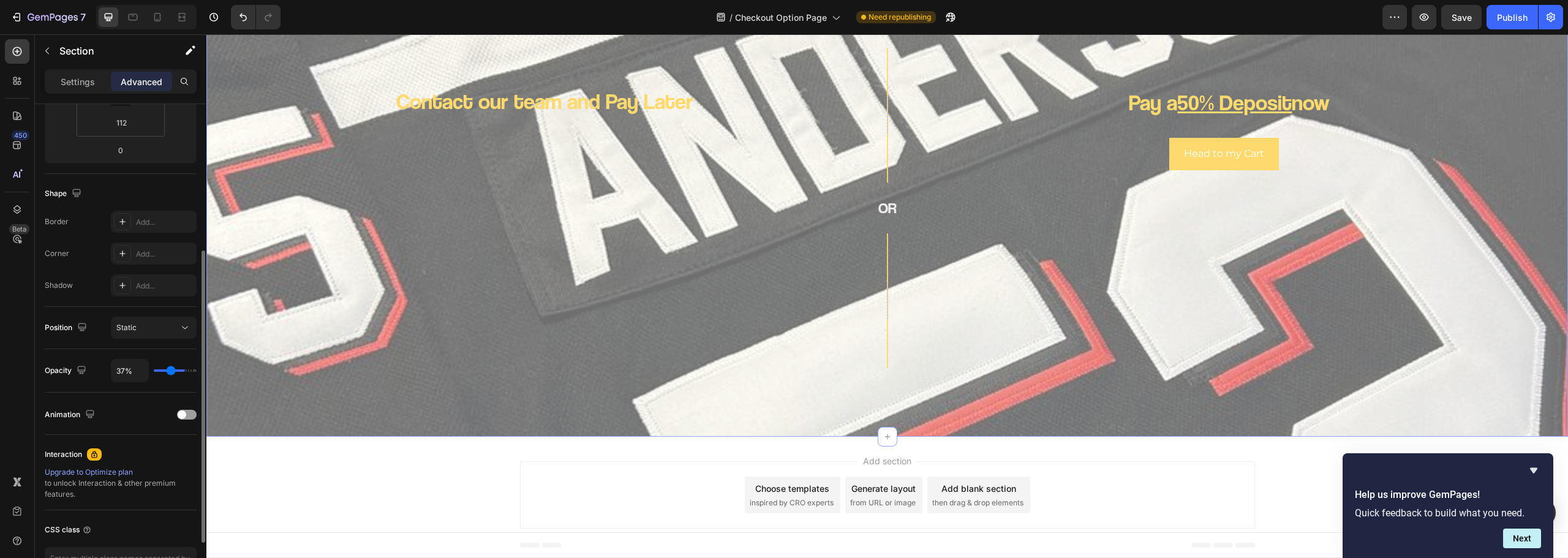
type input "35"
type input "33%"
drag, startPoint x: 188, startPoint y: 369, endPoint x: 170, endPoint y: 370, distance: 18.0
type input "33"
click at [170, 370] on input "range" at bounding box center [175, 370] width 43 height 2
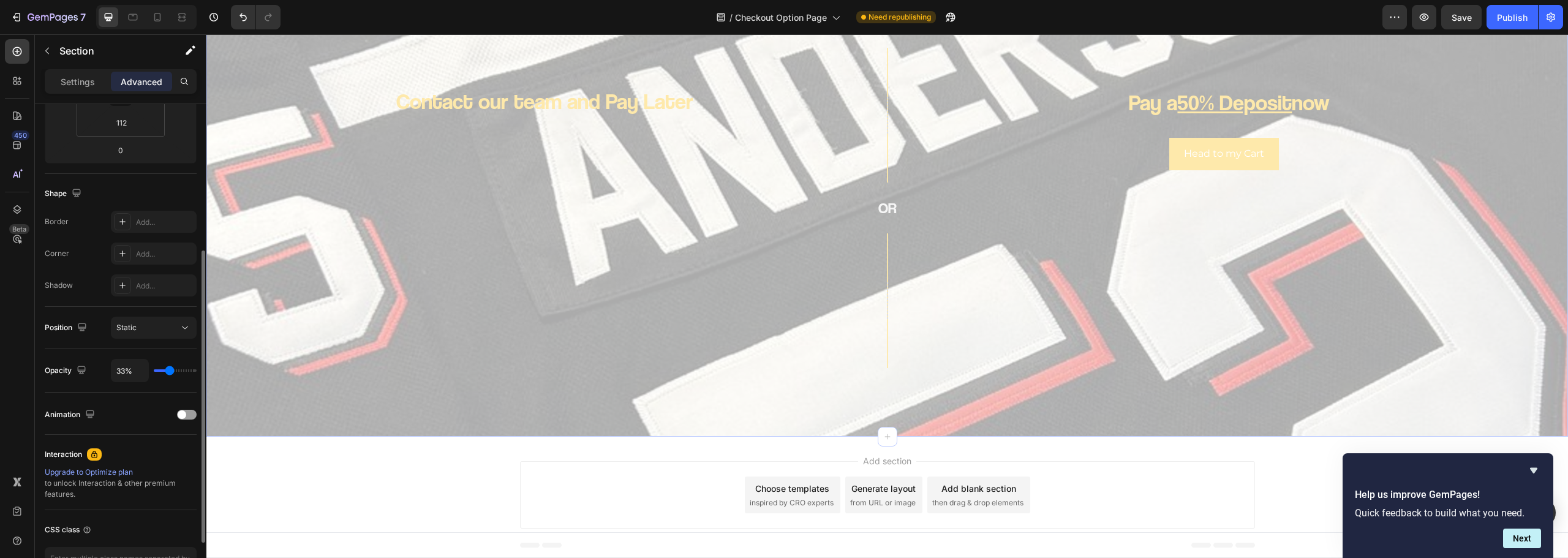
type input "17%"
type input "17"
type input "0%"
type input "0"
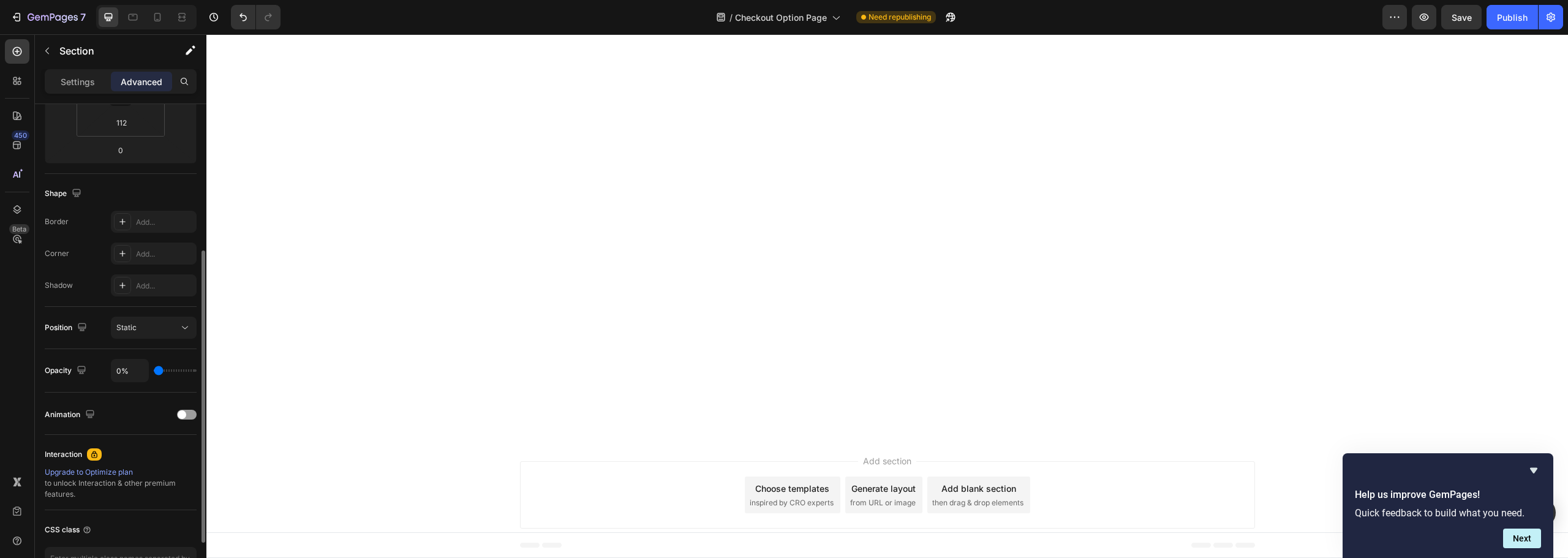
type input "7%"
type input "7"
type input "9%"
type input "9"
type input "11%"
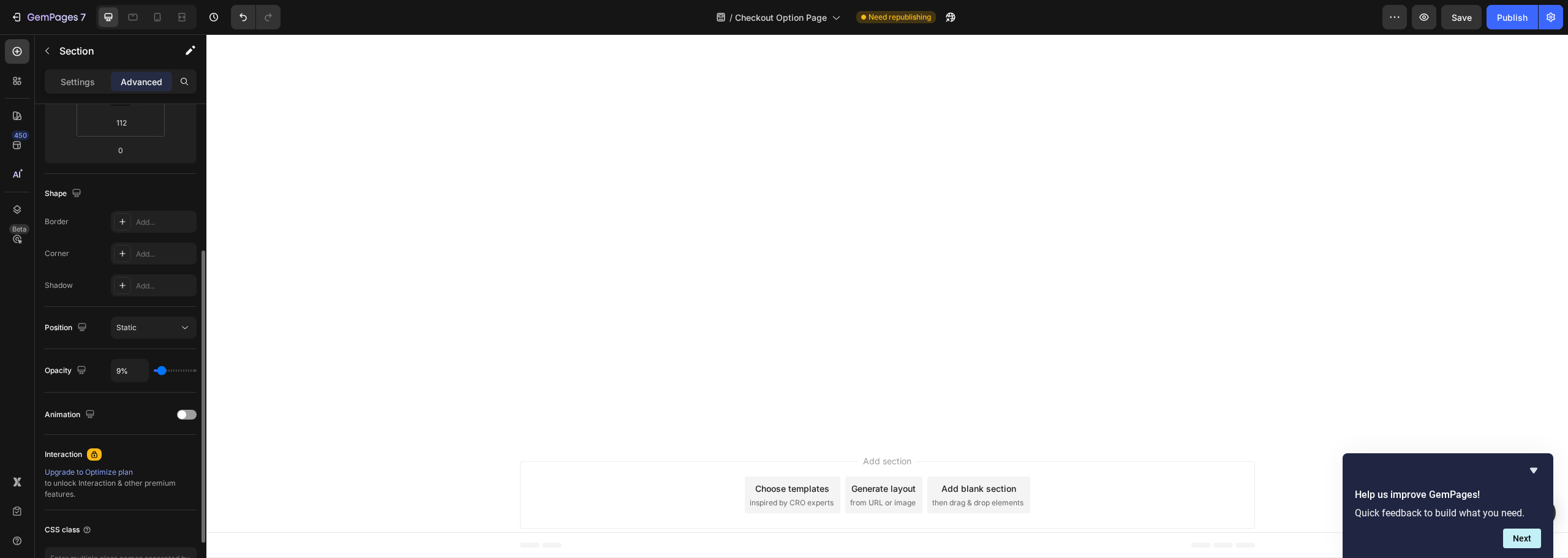
type input "11"
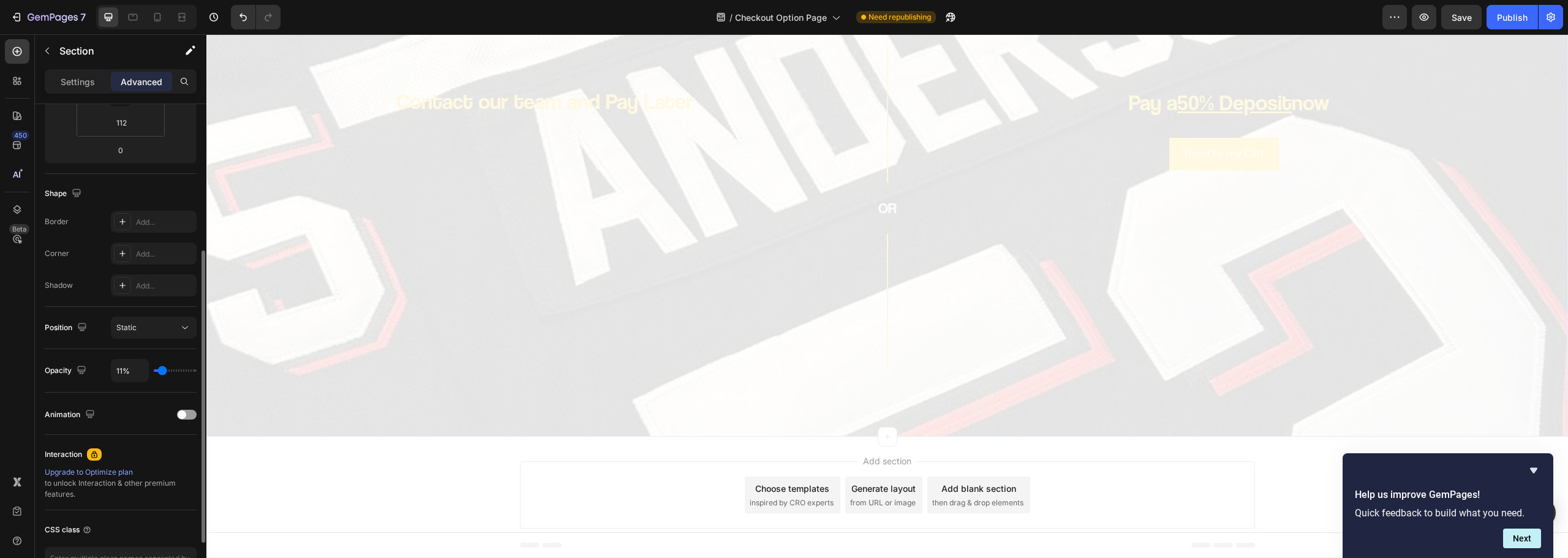
type input "13%"
type input "13"
type input "15%"
type input "15"
type input "17%"
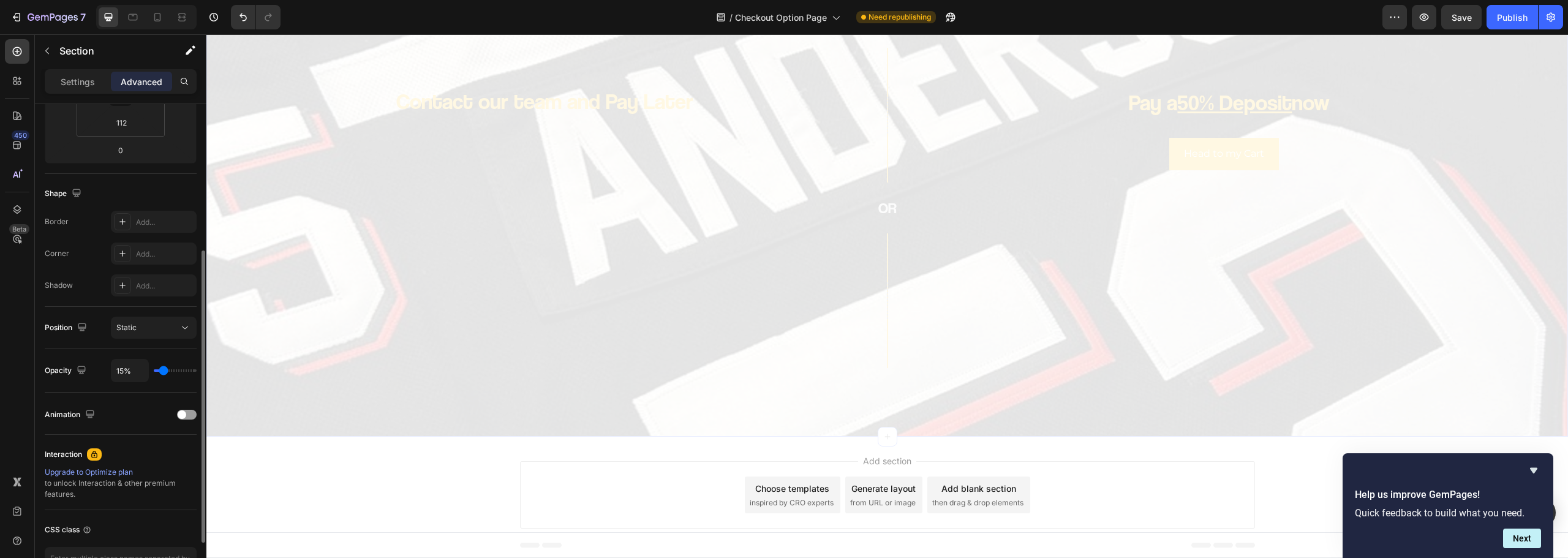
type input "17"
type input "19%"
type input "19"
type input "20%"
type input "20"
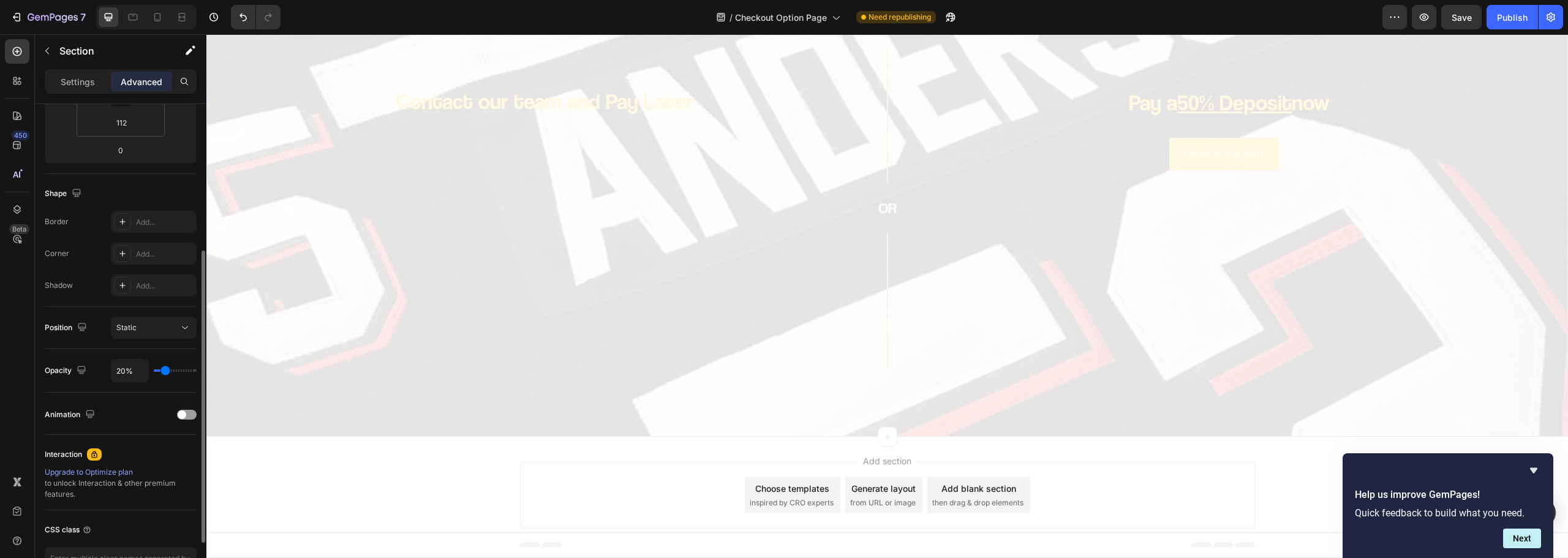
type input "22%"
type input "22"
type input "24%"
type input "24"
type input "26%"
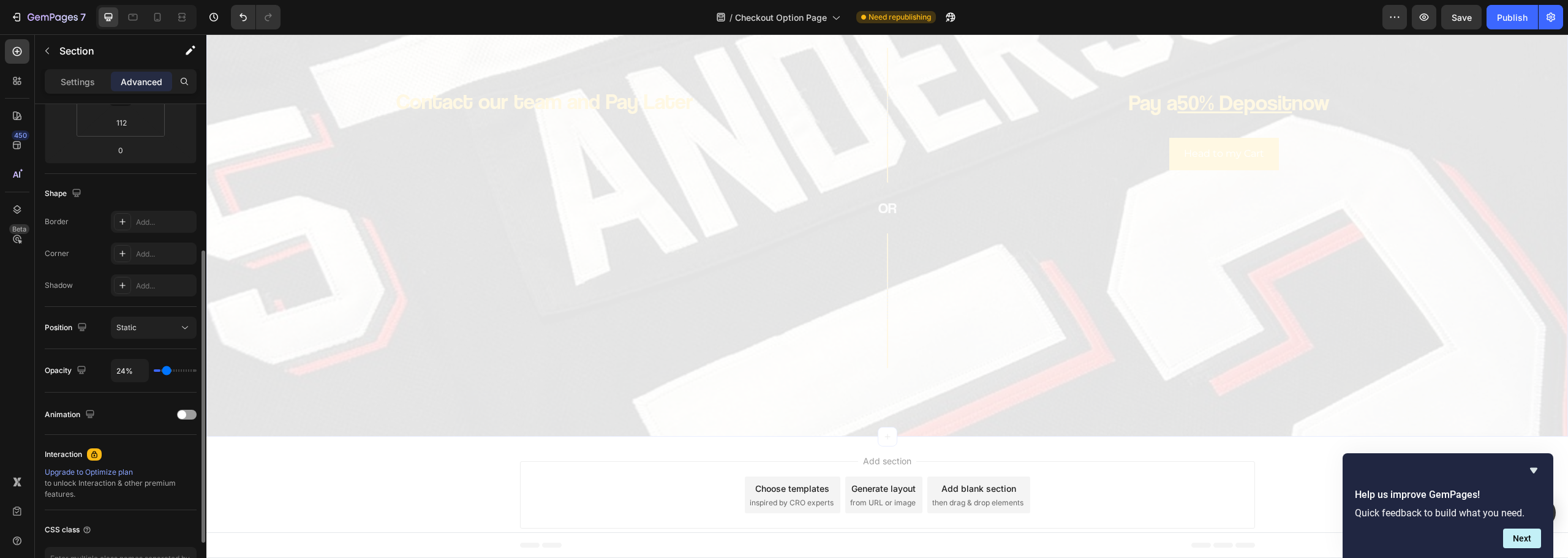
type input "26"
type input "28%"
type input "28"
type input "30%"
type input "30"
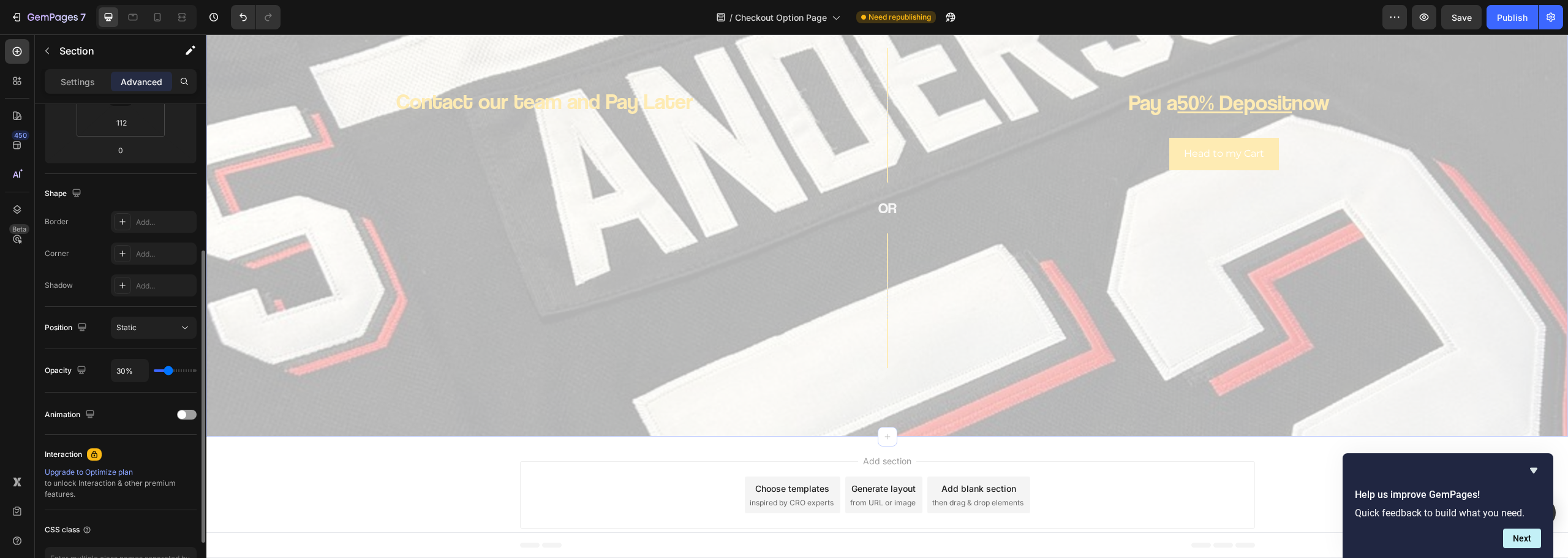
type input "100%"
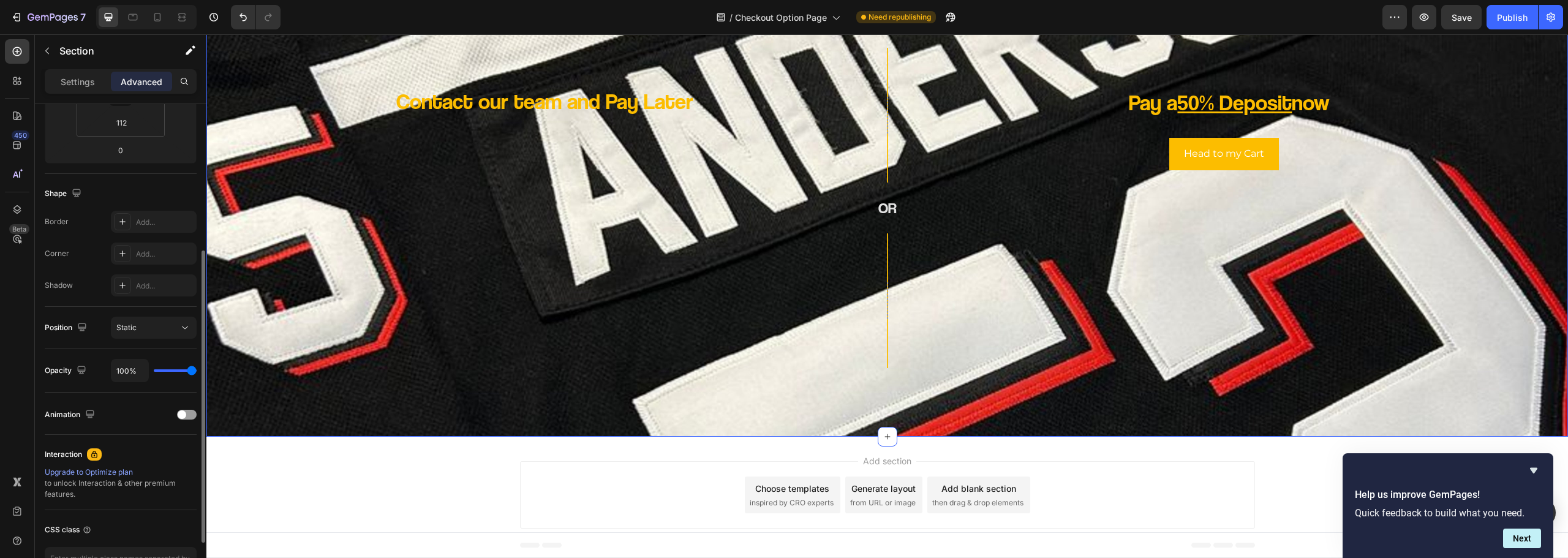
drag, startPoint x: 170, startPoint y: 370, endPoint x: 215, endPoint y: 365, distance: 45.3
type input "100"
click at [196, 369] on input "range" at bounding box center [175, 370] width 43 height 2
click at [93, 81] on p "Settings" at bounding box center [78, 82] width 35 height 13
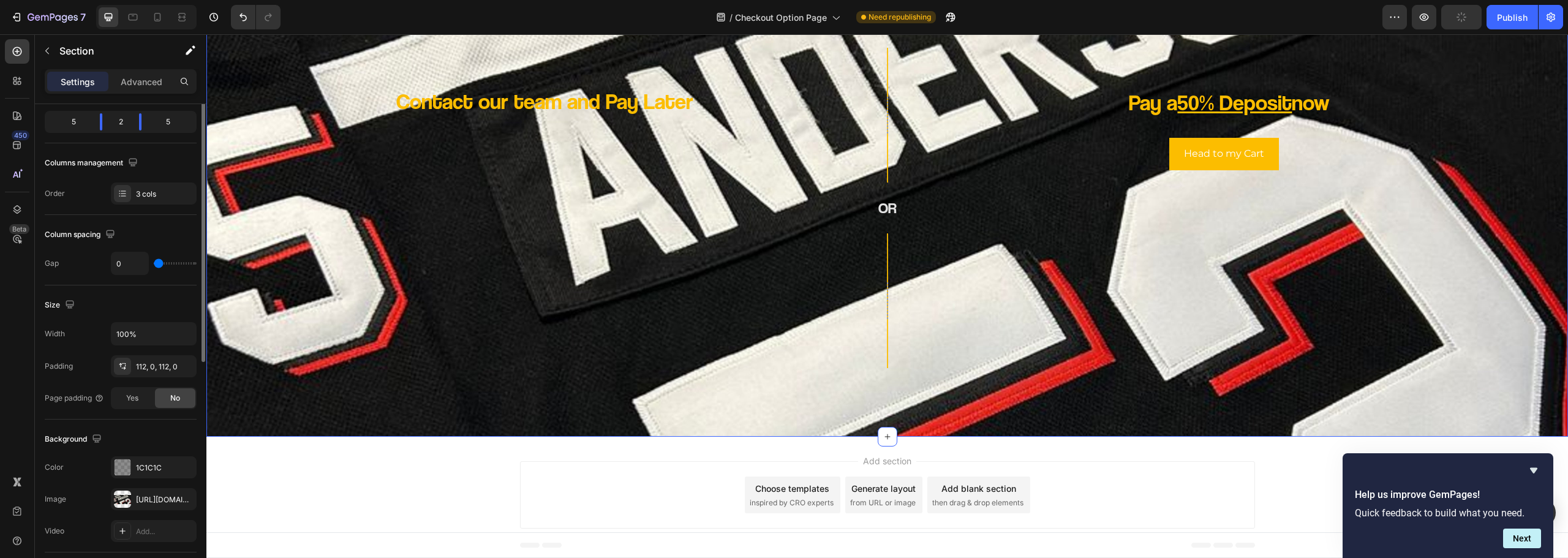
scroll to position [92, 0]
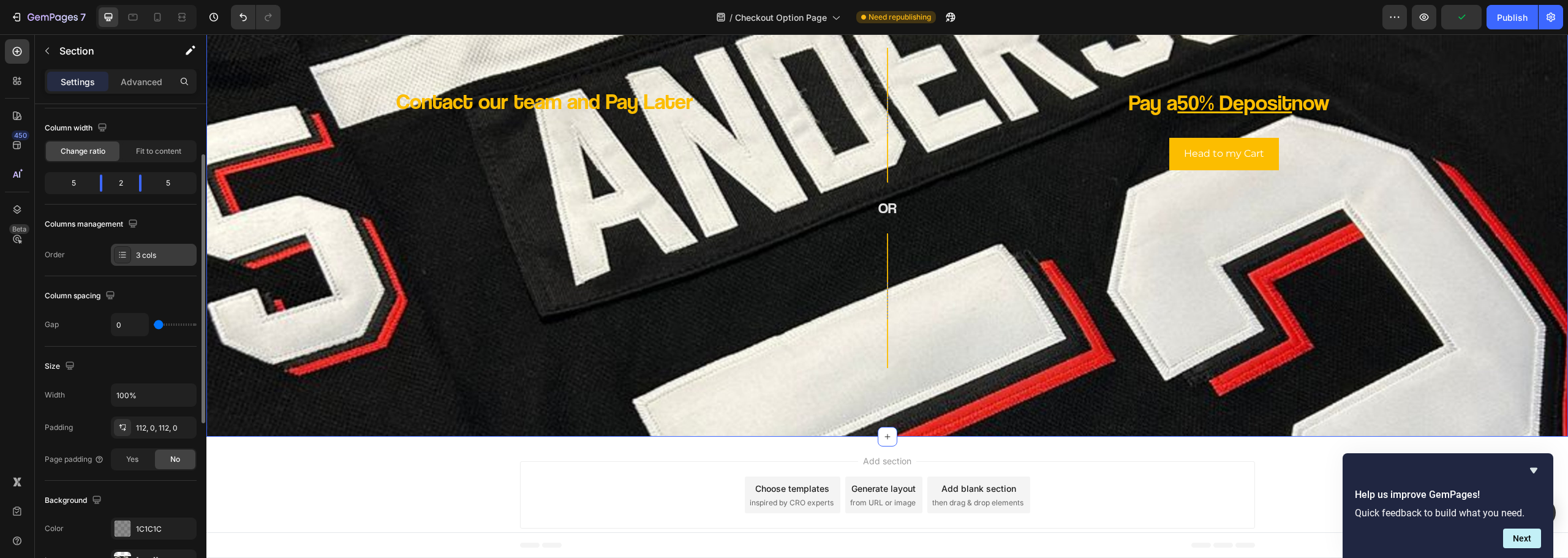
click at [159, 256] on div "3 cols" at bounding box center [165, 256] width 58 height 11
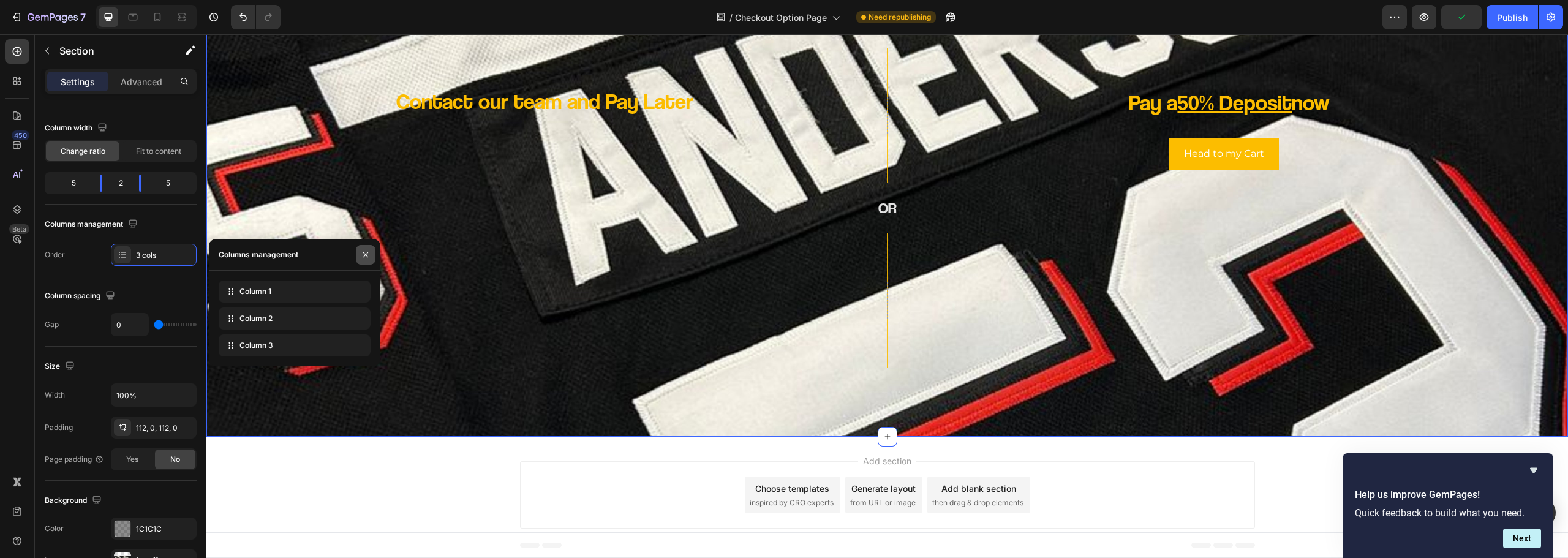
click at [365, 258] on icon "button" at bounding box center [366, 255] width 10 height 10
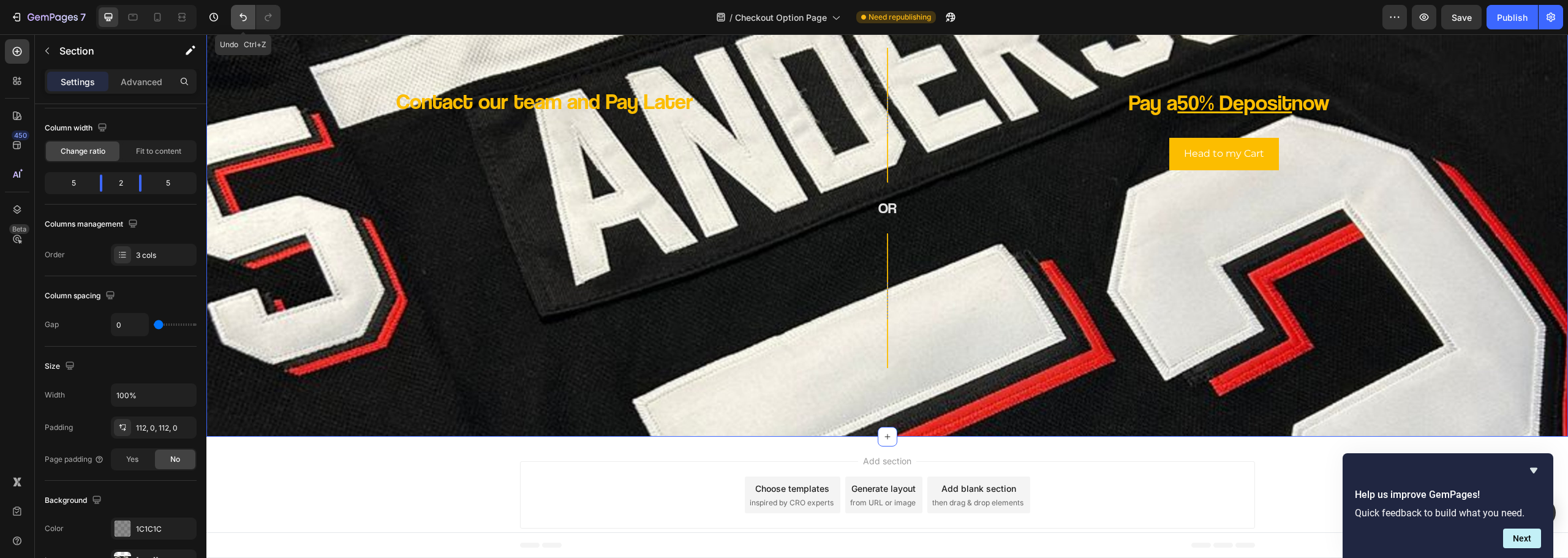
click at [239, 20] on icon "Undo/Redo" at bounding box center [243, 17] width 12 height 12
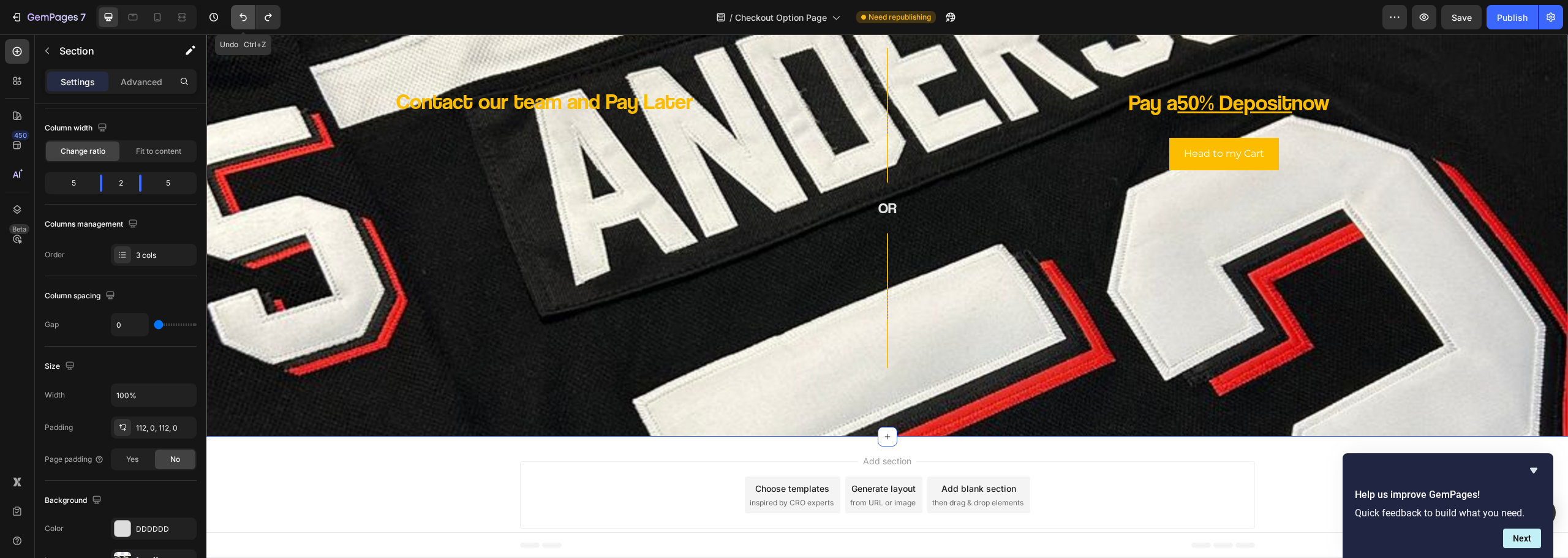
click at [239, 20] on icon "Undo/Redo" at bounding box center [243, 17] width 12 height 12
click at [254, 24] on button "Undo/Redo" at bounding box center [243, 17] width 25 height 25
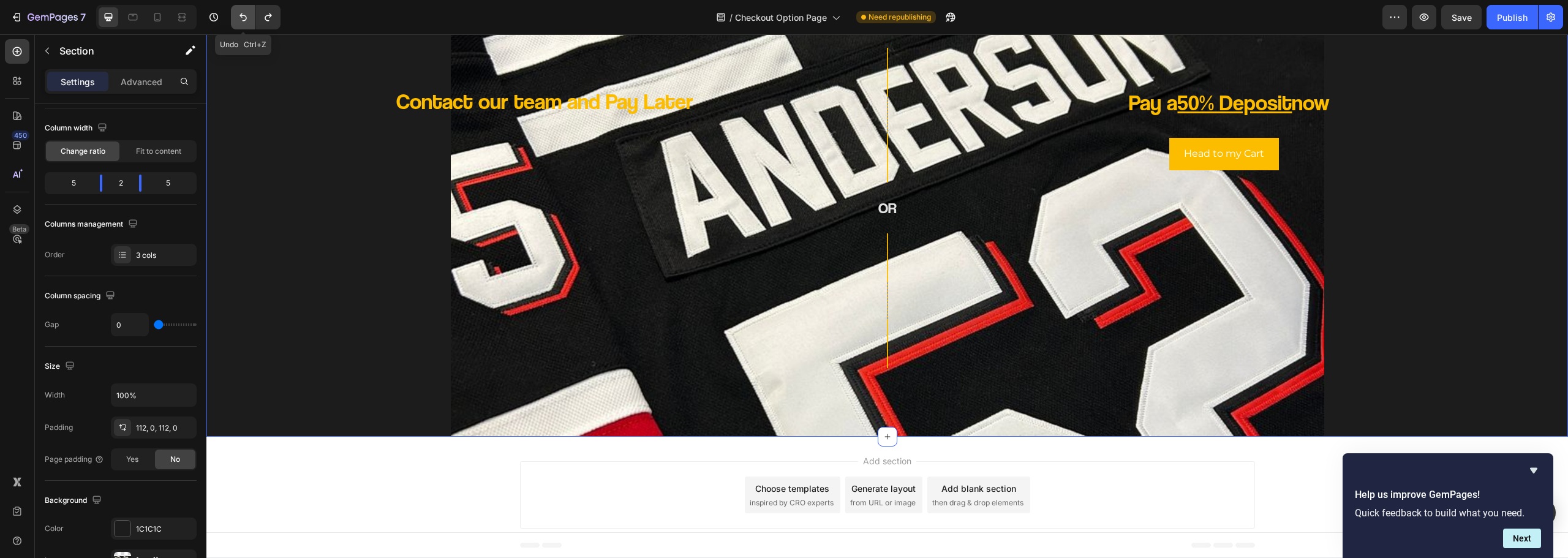
click at [254, 24] on button "Undo/Redo" at bounding box center [243, 17] width 25 height 25
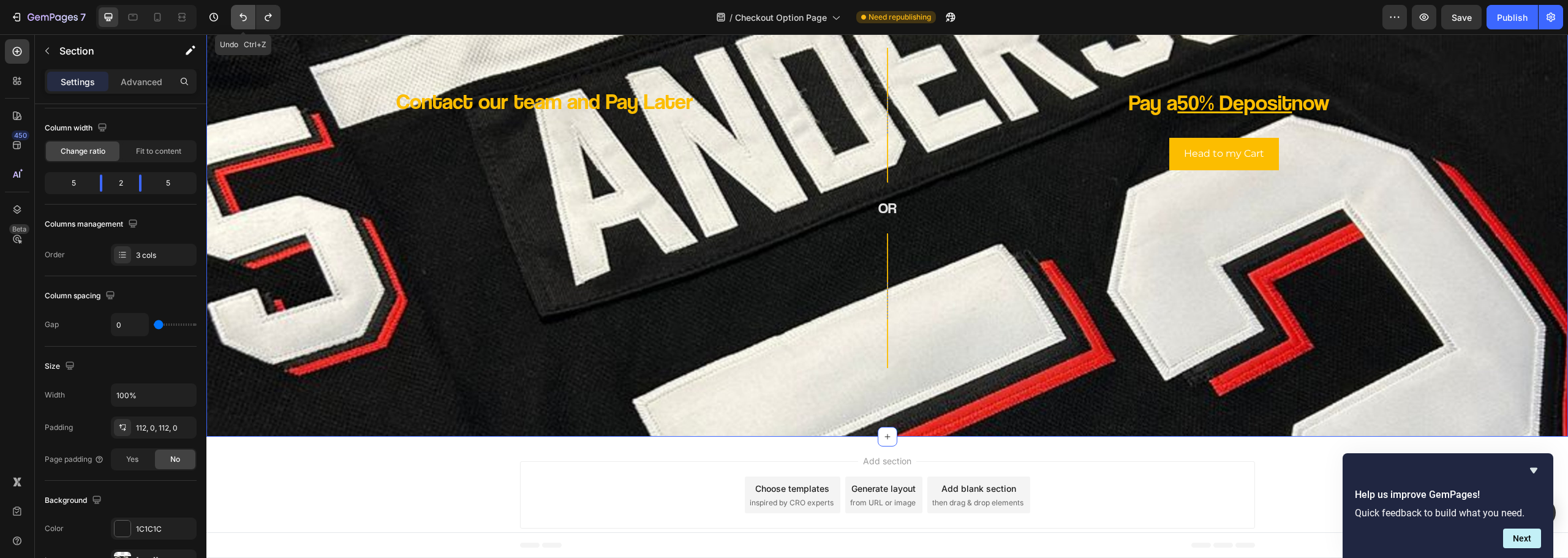
click at [254, 24] on button "Undo/Redo" at bounding box center [243, 17] width 25 height 25
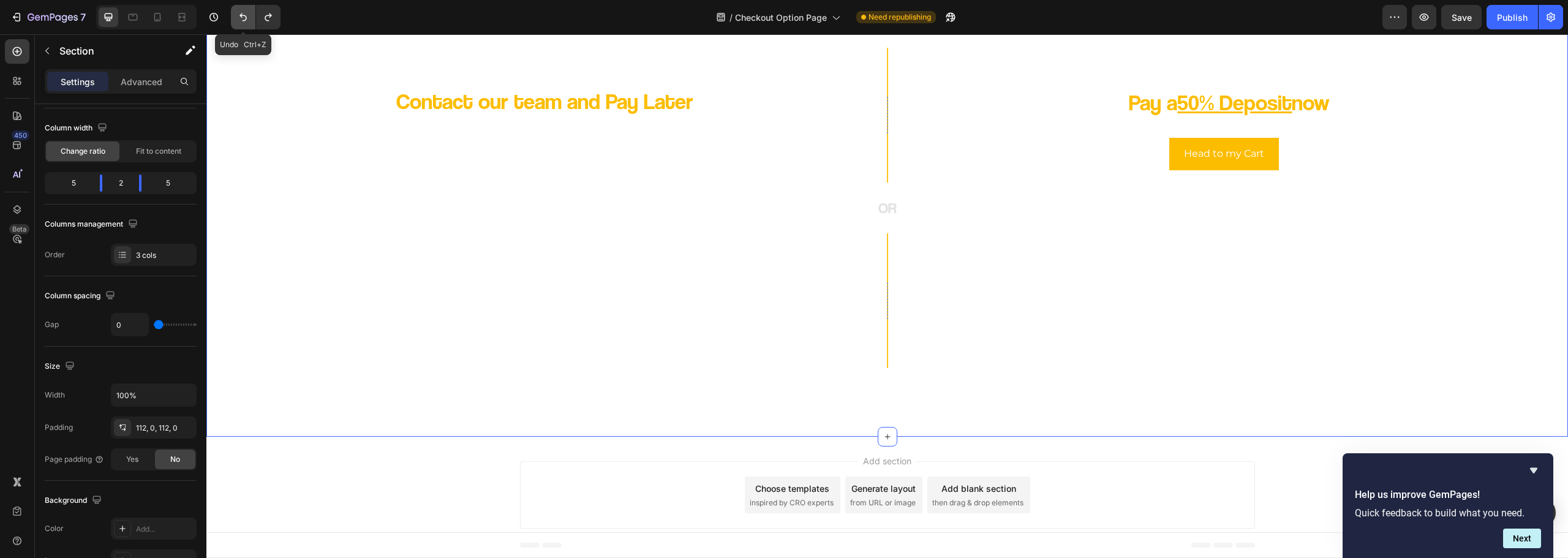
click at [254, 24] on button "Undo/Redo" at bounding box center [243, 17] width 25 height 25
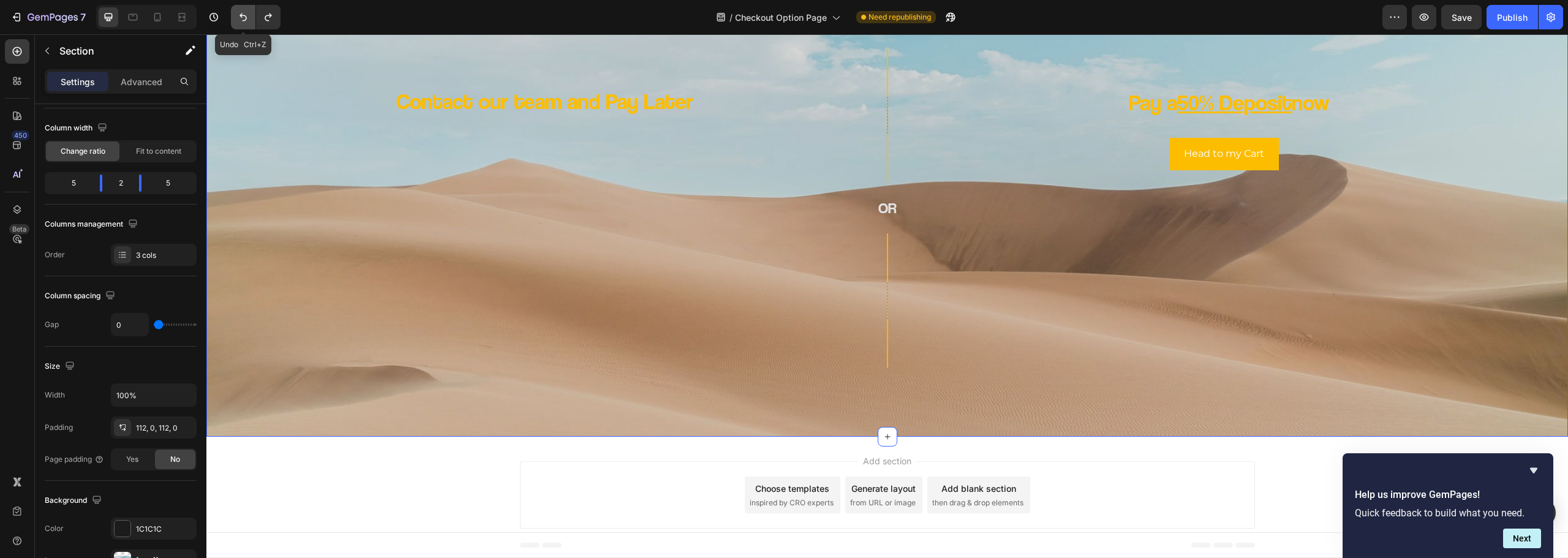
click at [254, 24] on button "Undo/Redo" at bounding box center [243, 17] width 25 height 25
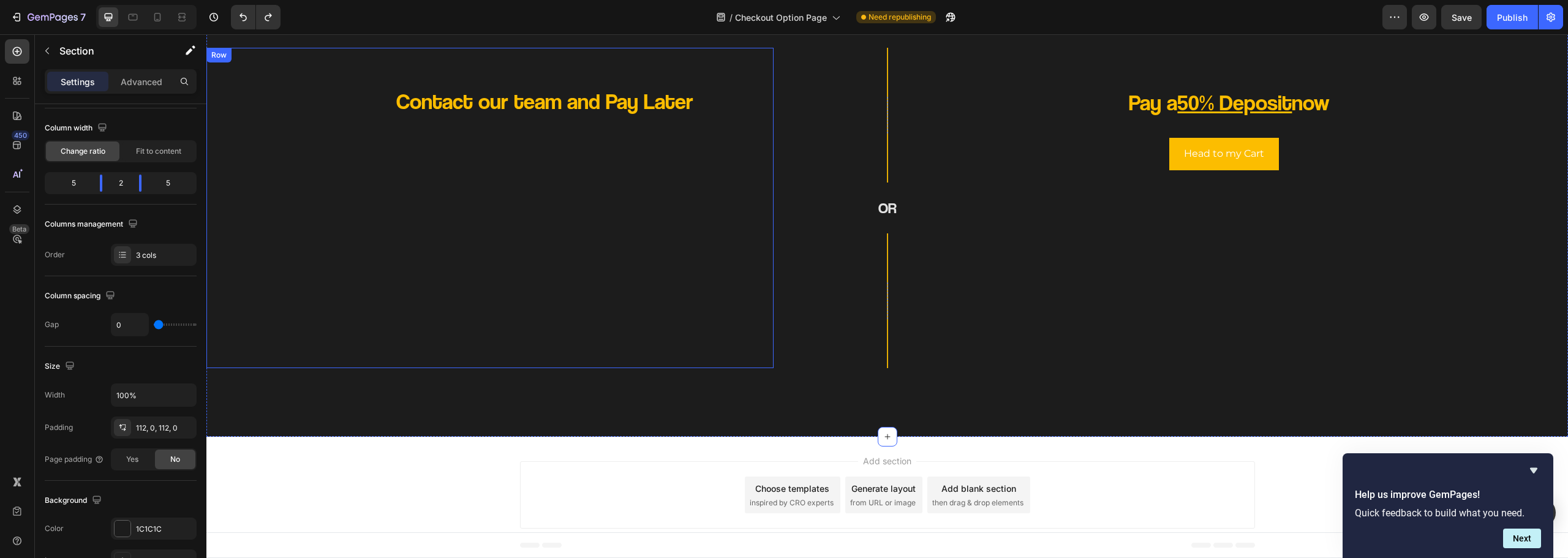
scroll to position [0, 0]
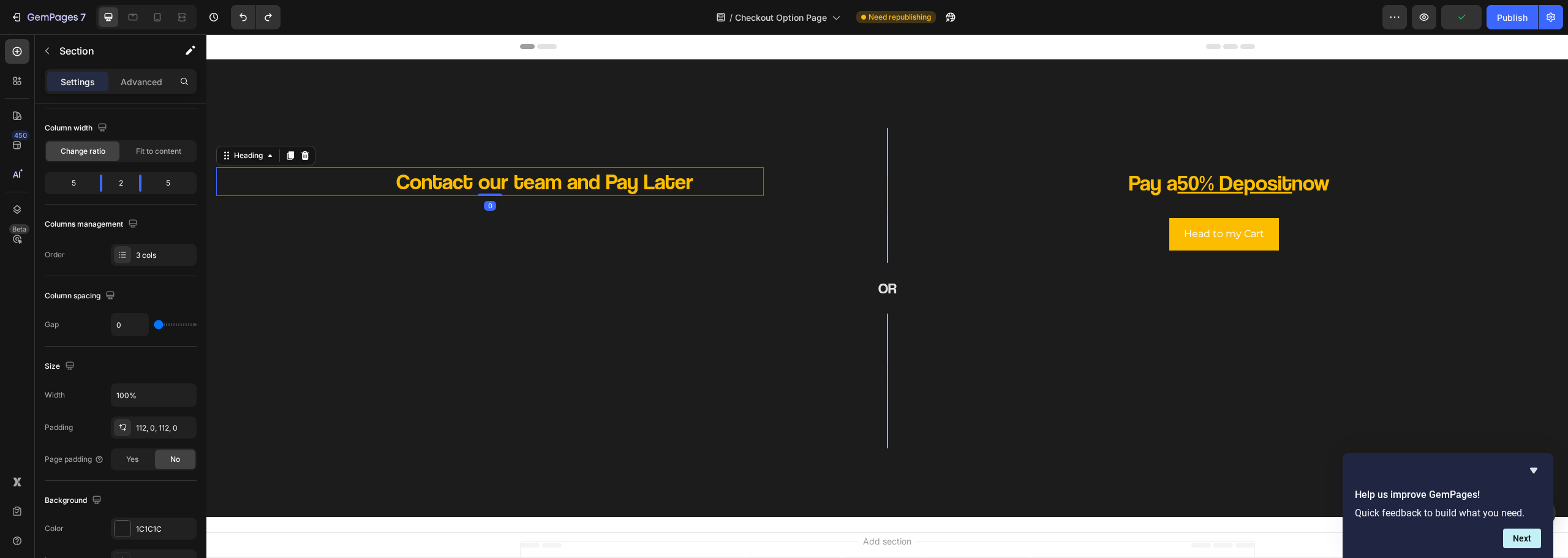
click at [572, 181] on p "Contact our team and Pay Later" at bounding box center [545, 182] width 438 height 29
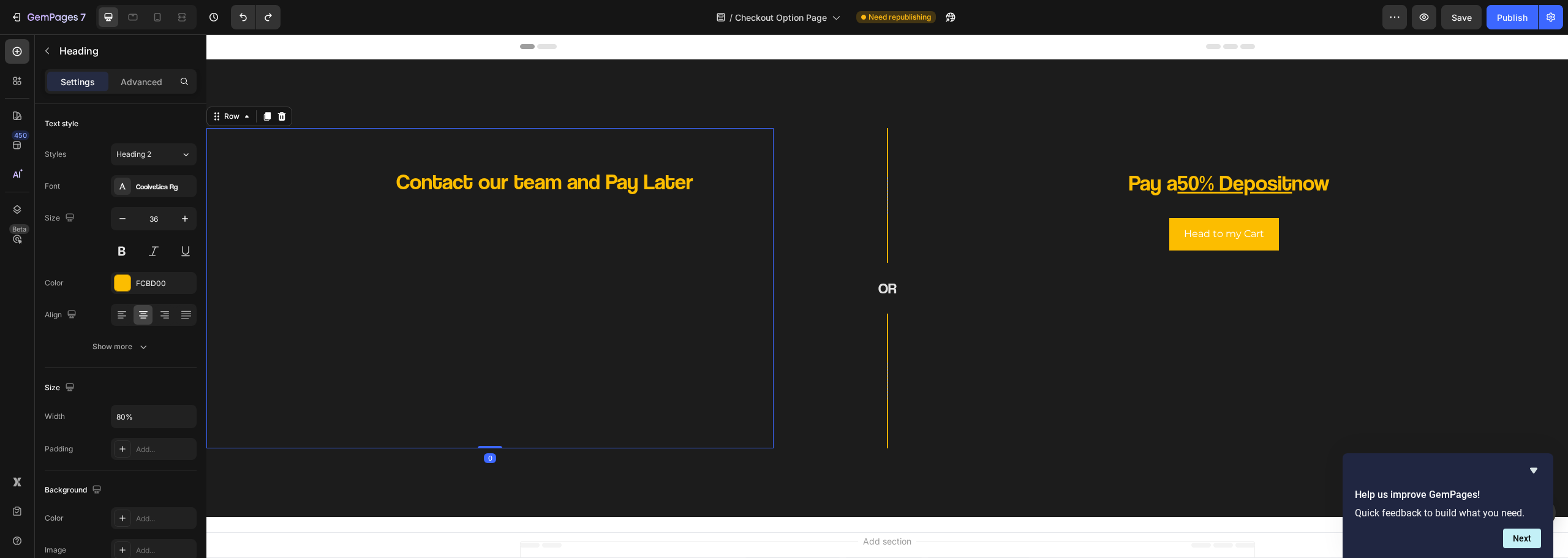
click at [588, 311] on div "Contact our team and Pay Later Heading" at bounding box center [489, 288] width 547 height 301
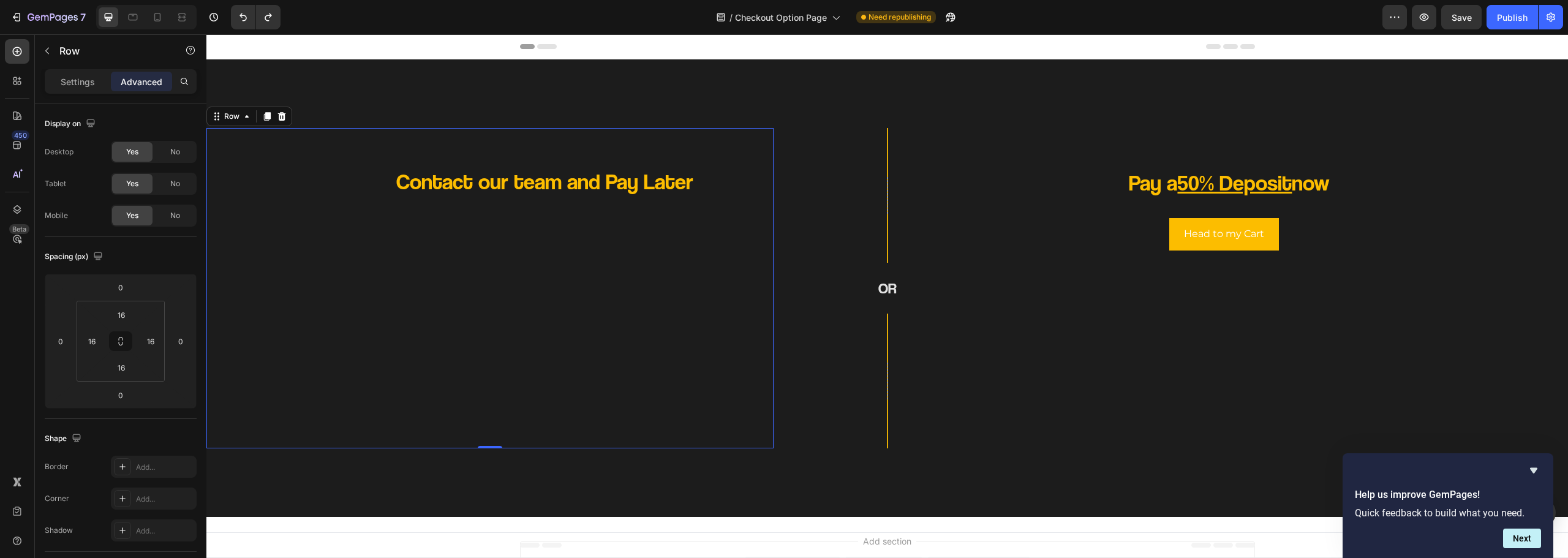
click at [485, 369] on div "Contact our team and Pay Later Heading" at bounding box center [489, 288] width 547 height 301
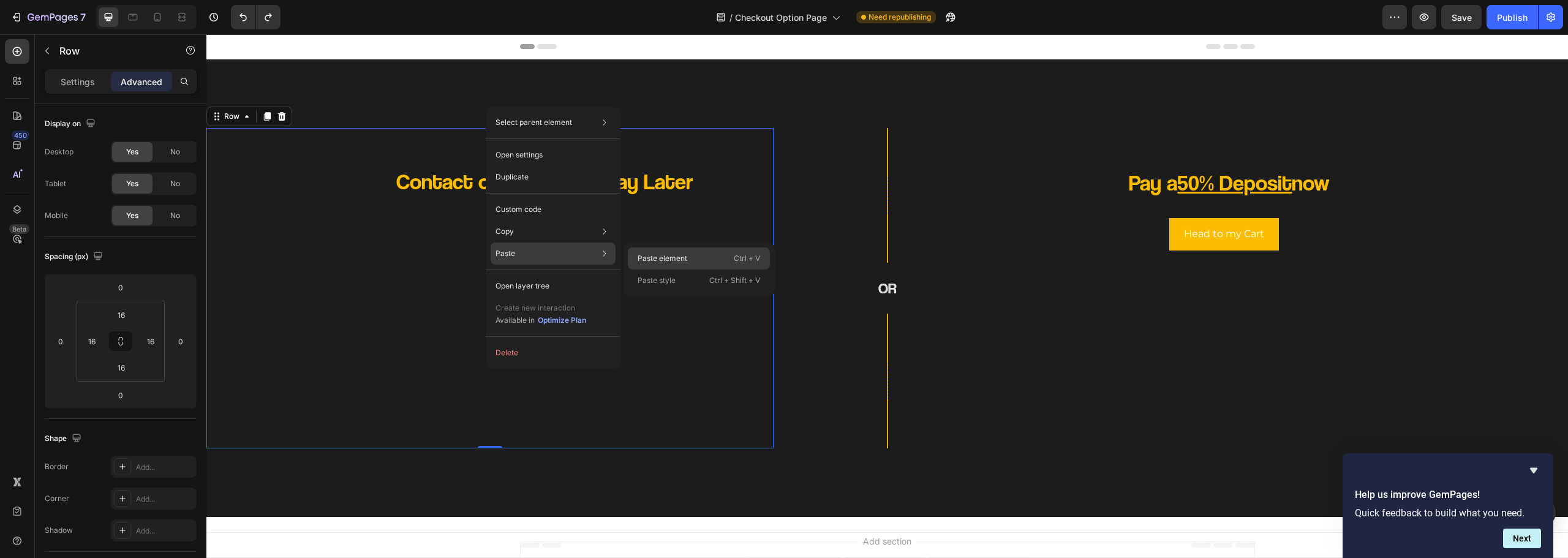
click at [660, 253] on p "Paste element" at bounding box center [663, 259] width 49 height 11
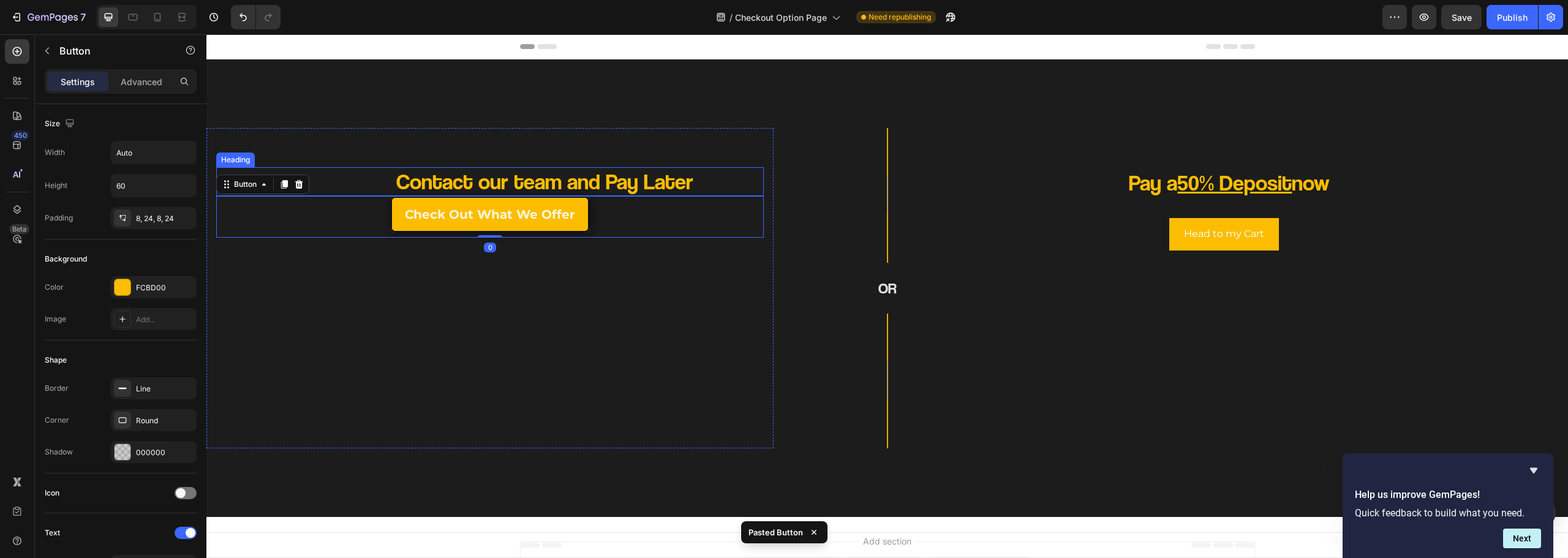
click at [672, 182] on p "Contact our team and Pay Later" at bounding box center [545, 182] width 438 height 29
click at [663, 233] on div "Check Out What we offer Button" at bounding box center [489, 217] width 547 height 42
click at [574, 184] on p "Contact our team and Pay Later" at bounding box center [545, 182] width 438 height 29
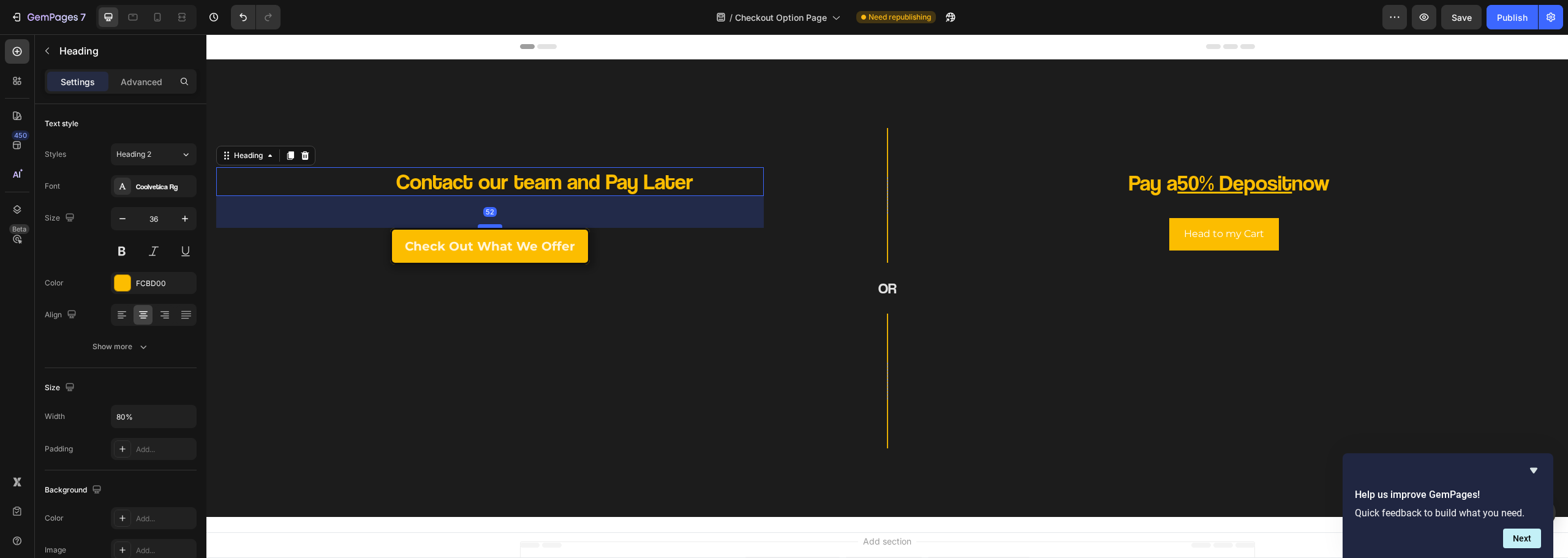
drag, startPoint x: 496, startPoint y: 193, endPoint x: 496, endPoint y: 225, distance: 32.0
click at [496, 225] on div at bounding box center [489, 225] width 25 height 4
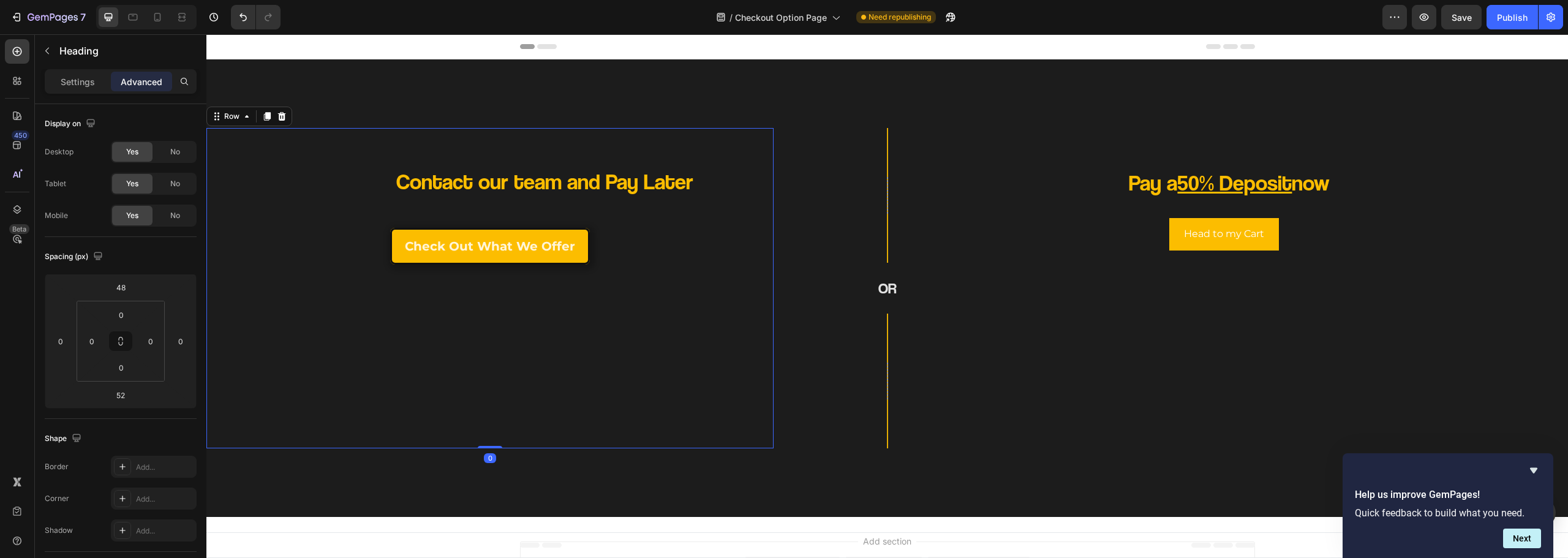
click at [700, 299] on div "Contact our team and Pay Later Heading Check Out What we offer Button" at bounding box center [489, 288] width 547 height 301
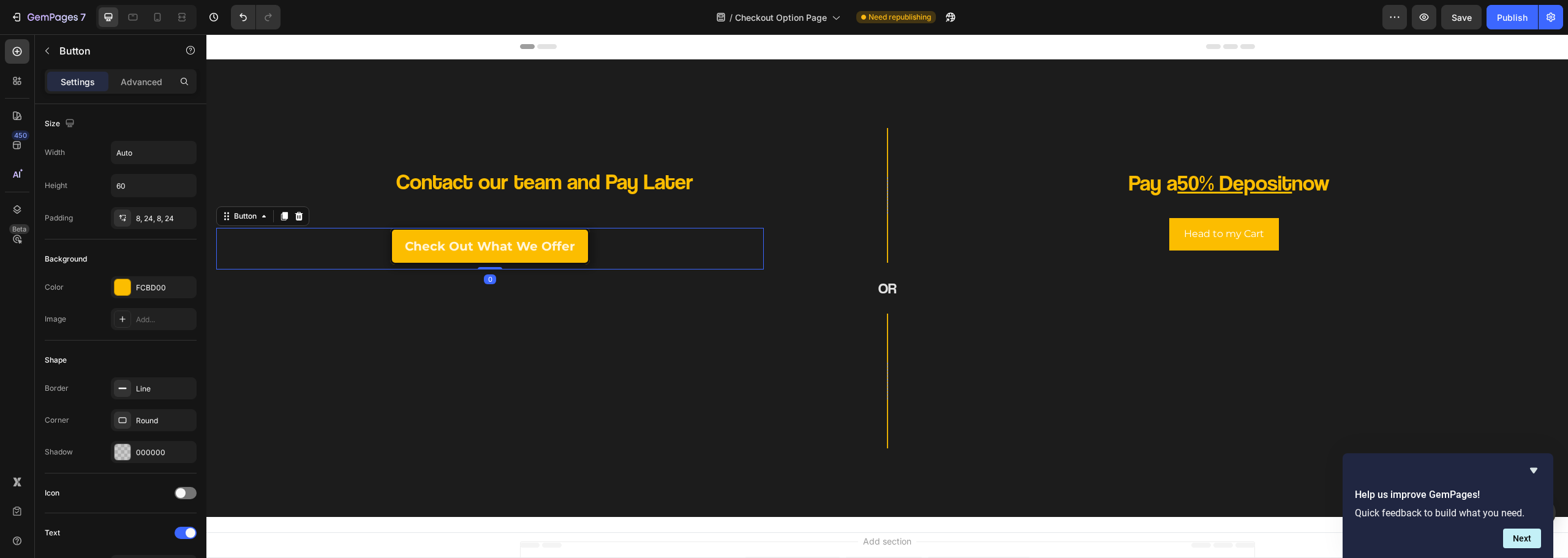
click at [605, 258] on div "Check Out What we offer Button 0" at bounding box center [489, 249] width 547 height 42
click at [150, 222] on div "8, 24, 8, 24" at bounding box center [154, 219] width 35 height 11
click at [287, 260] on input "8" at bounding box center [295, 255] width 50 height 22
click at [297, 263] on input "8" at bounding box center [295, 255] width 50 height 22
drag, startPoint x: 297, startPoint y: 261, endPoint x: 270, endPoint y: 251, distance: 28.8
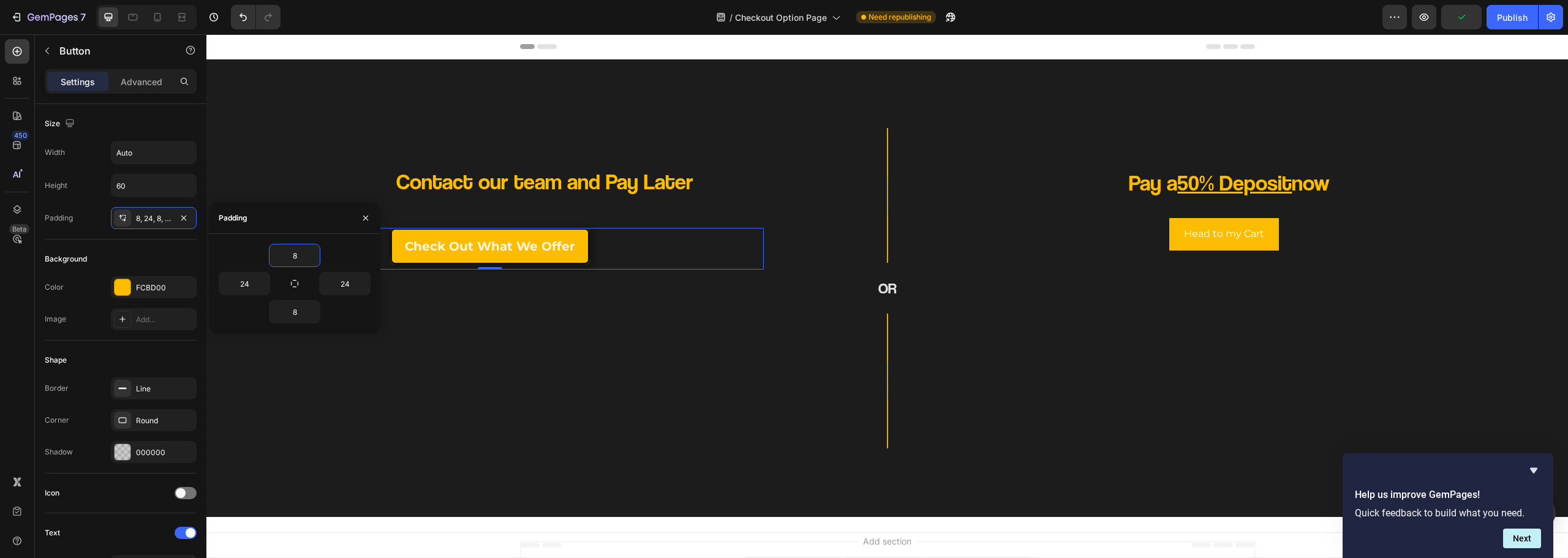
click at [256, 253] on div "8" at bounding box center [295, 255] width 152 height 23
type input "12"
drag, startPoint x: 300, startPoint y: 311, endPoint x: 256, endPoint y: 308, distance: 44.1
click at [261, 310] on div "1" at bounding box center [295, 311] width 152 height 23
click at [148, 259] on div "Background" at bounding box center [120, 259] width 152 height 20
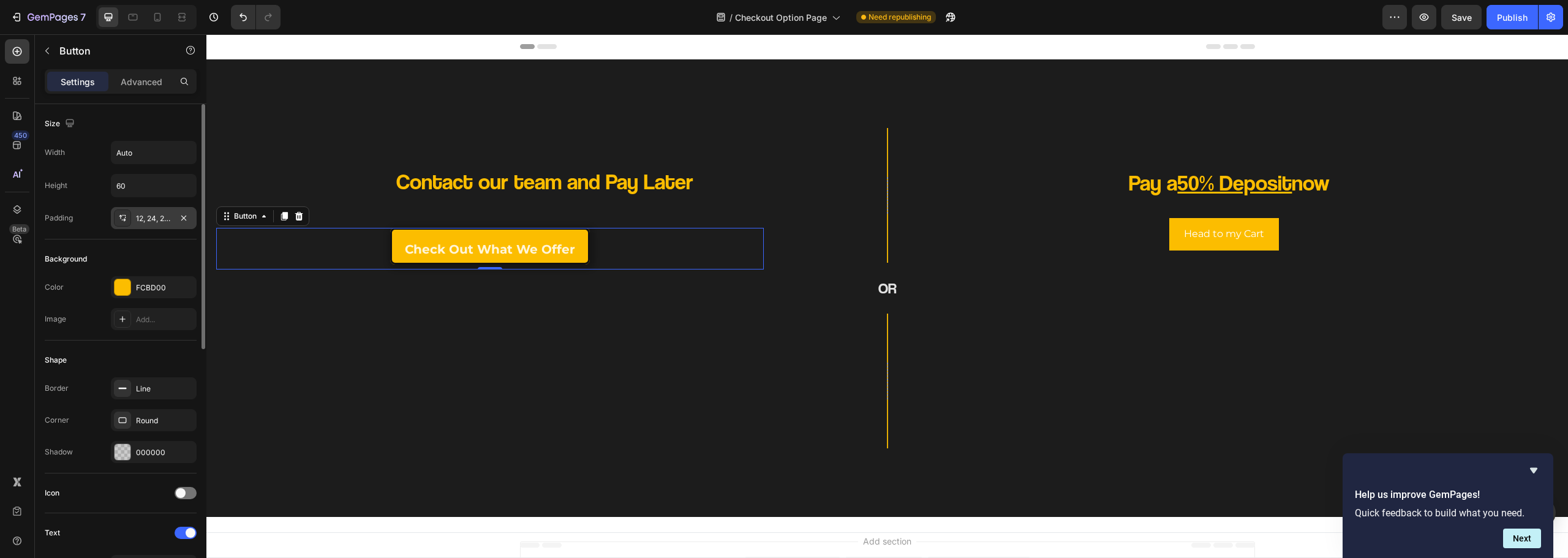
click at [148, 225] on div "12, 24, 2, 24" at bounding box center [153, 218] width 85 height 22
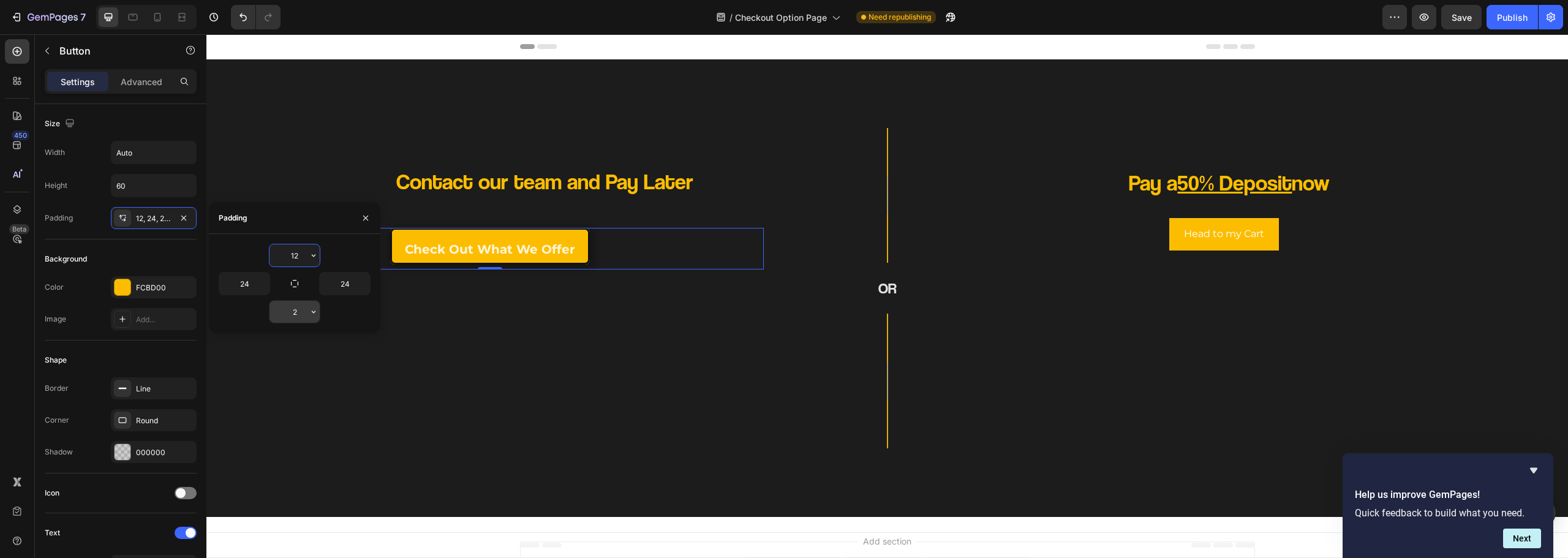
click at [307, 309] on input "2" at bounding box center [295, 311] width 50 height 22
type input "12"
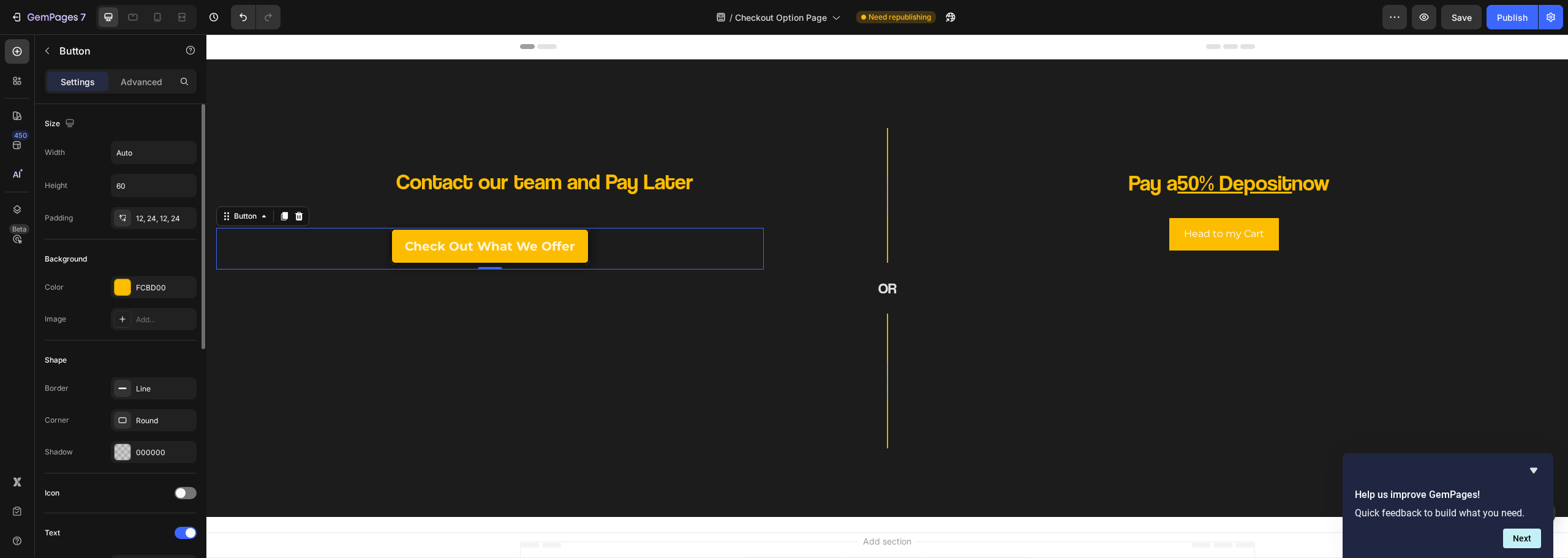
click at [131, 256] on div "Background" at bounding box center [120, 259] width 152 height 20
click at [148, 187] on input "60" at bounding box center [154, 185] width 85 height 22
type input "80"
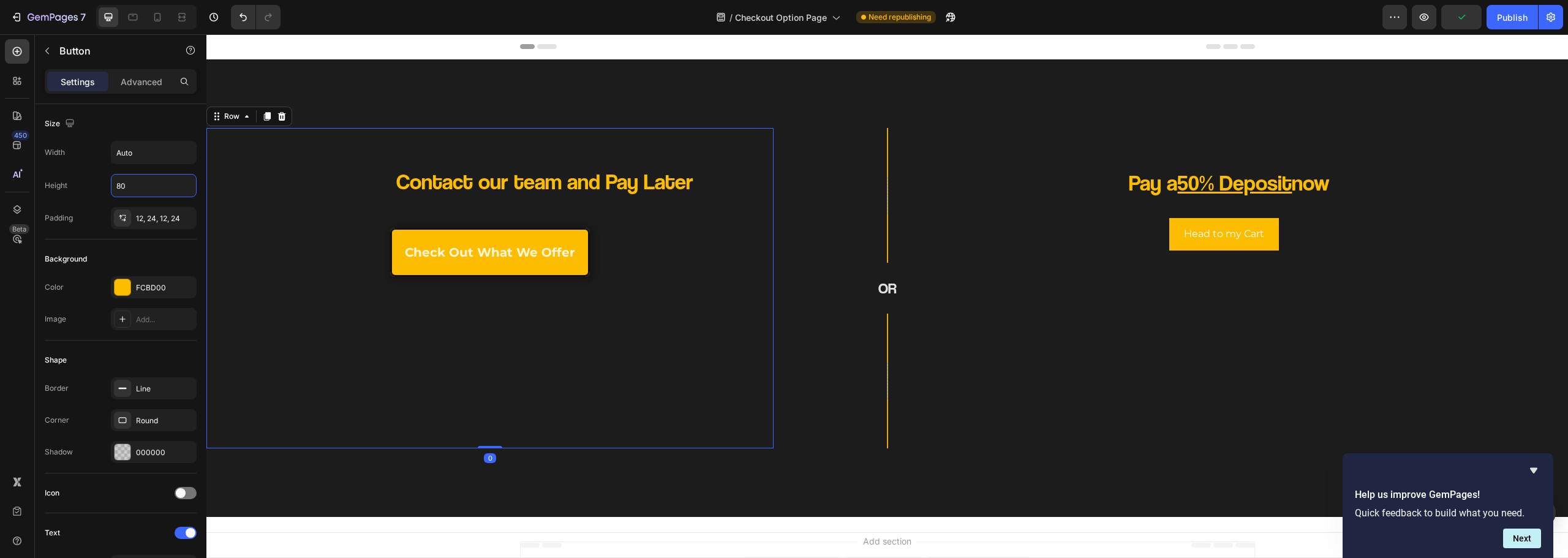
click at [473, 322] on div "Contact our team and Pay Later Heading Check Out What we offer Button" at bounding box center [489, 288] width 547 height 301
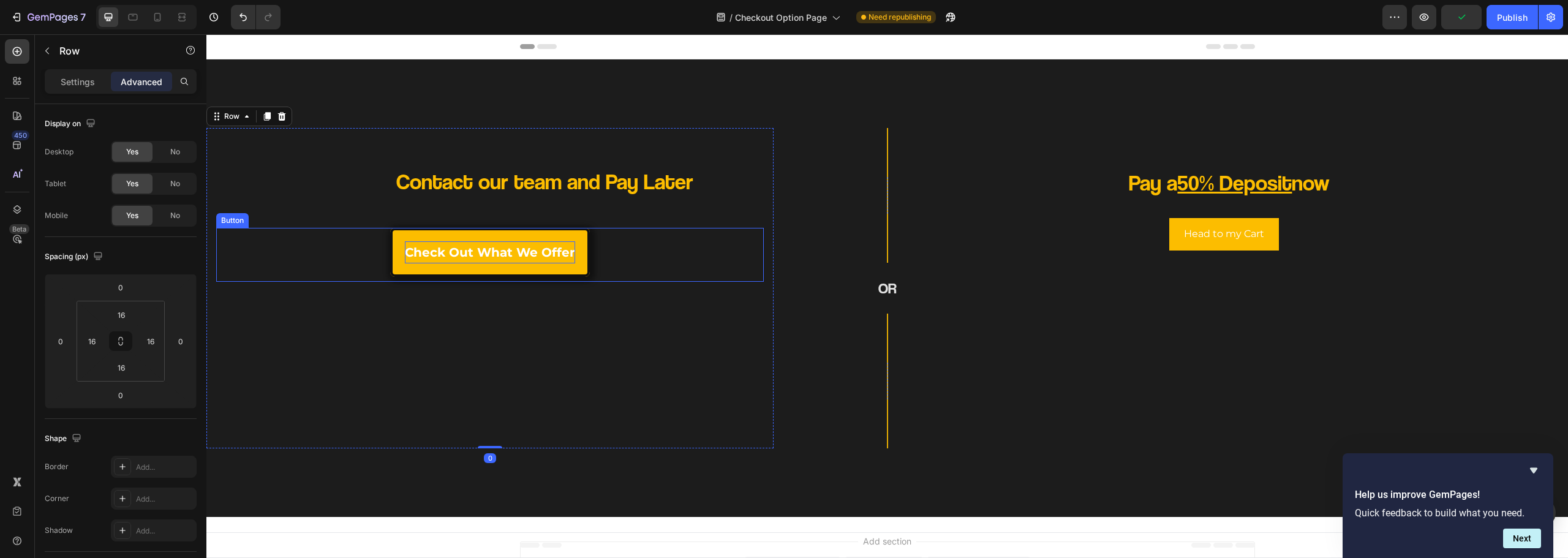
click at [554, 249] on p "Check Out What we offer" at bounding box center [489, 252] width 170 height 22
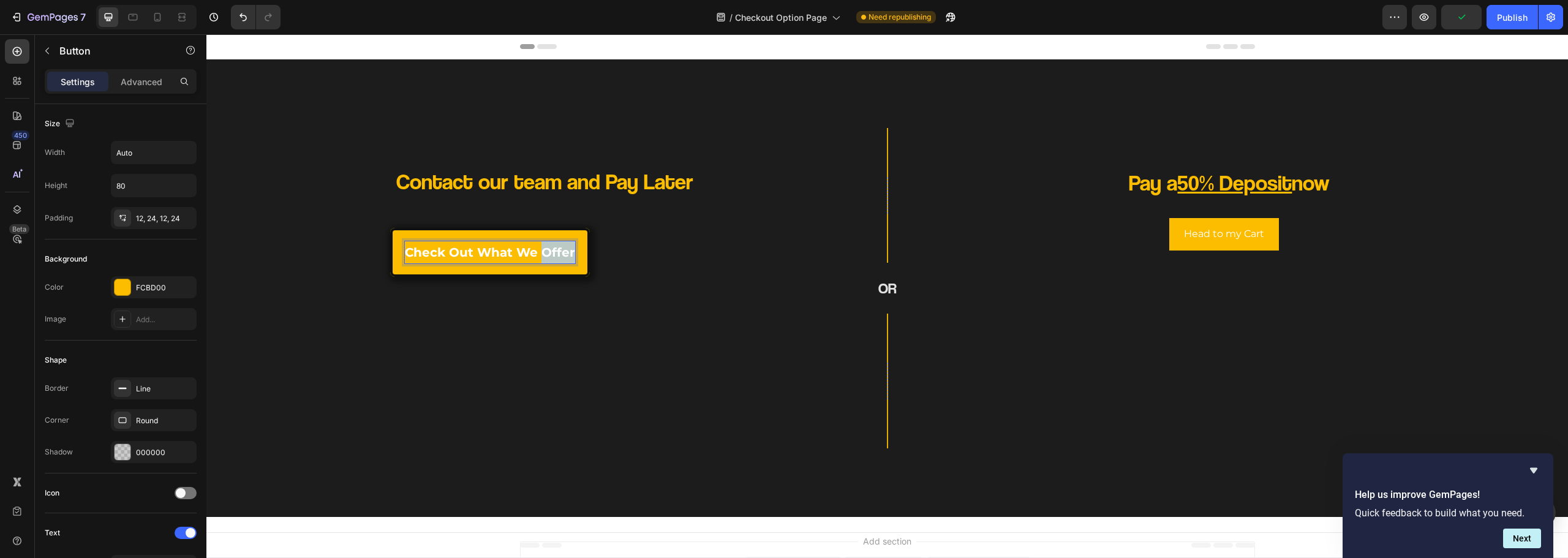
click at [554, 249] on p "Check Out What we offer" at bounding box center [489, 252] width 170 height 22
click at [591, 266] on div "contact now@ Button 0" at bounding box center [489, 255] width 547 height 54
click at [523, 251] on p "contact now@" at bounding box center [489, 252] width 97 height 22
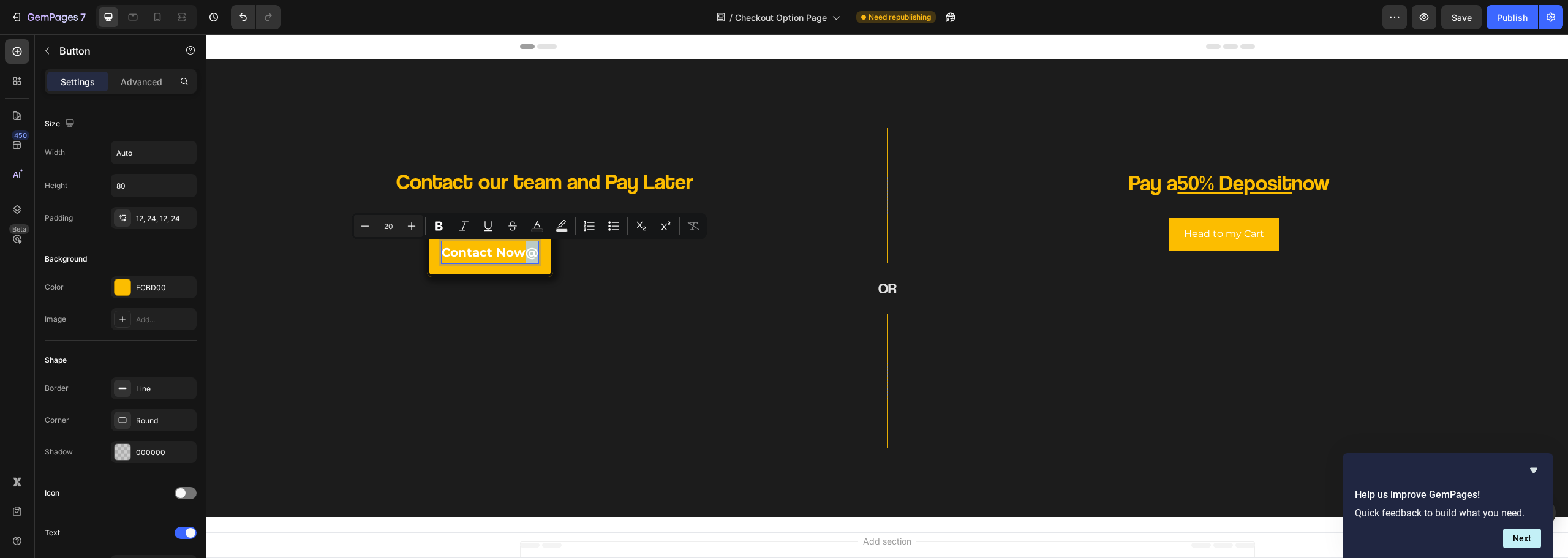
click at [531, 252] on p "contact now@" at bounding box center [489, 252] width 97 height 22
click at [517, 247] on p "contact now@" at bounding box center [489, 252] width 97 height 22
click at [531, 249] on p "contact now@" at bounding box center [489, 252] width 97 height 22
drag, startPoint x: 526, startPoint y: 256, endPoint x: 535, endPoint y: 256, distance: 9.0
click at [535, 256] on p "contact now@" at bounding box center [489, 252] width 97 height 22
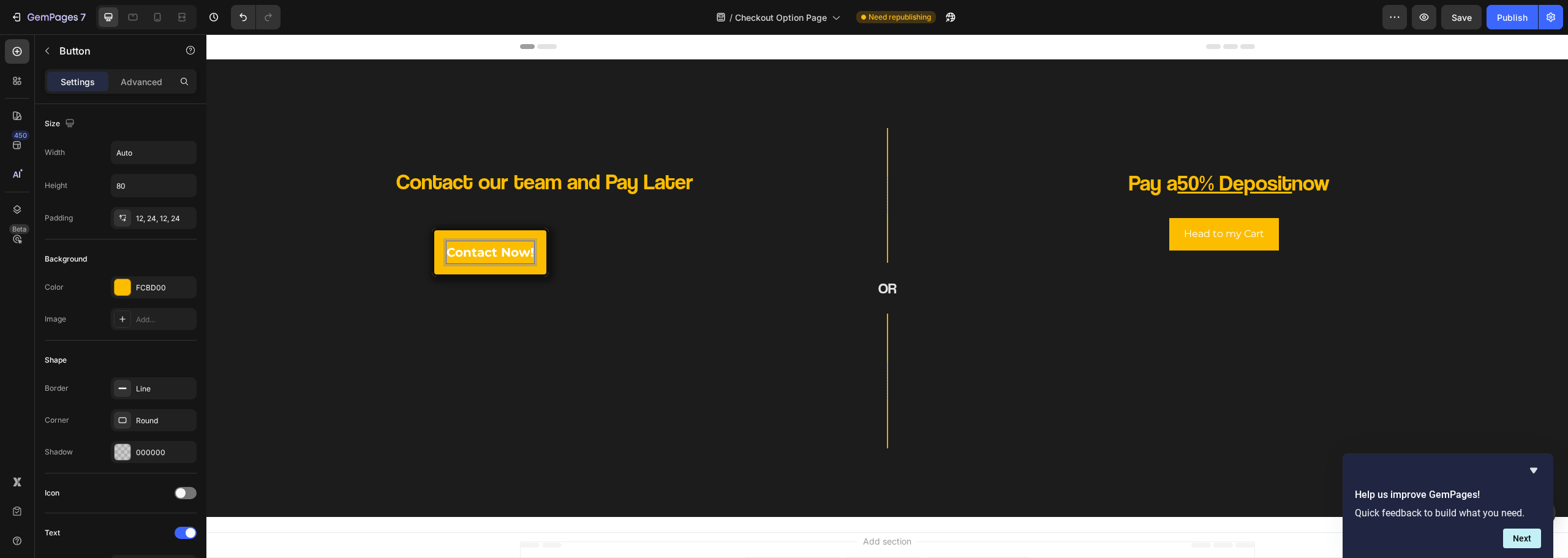
click at [589, 275] on div "contact now! Button 0" at bounding box center [489, 255] width 547 height 54
click at [516, 254] on p "contact now!" at bounding box center [490, 252] width 88 height 22
click at [542, 317] on div "Contact our team and Pay Later Heading contact now! Button" at bounding box center [489, 288] width 547 height 301
click at [535, 275] on link "contact now!" at bounding box center [490, 252] width 117 height 49
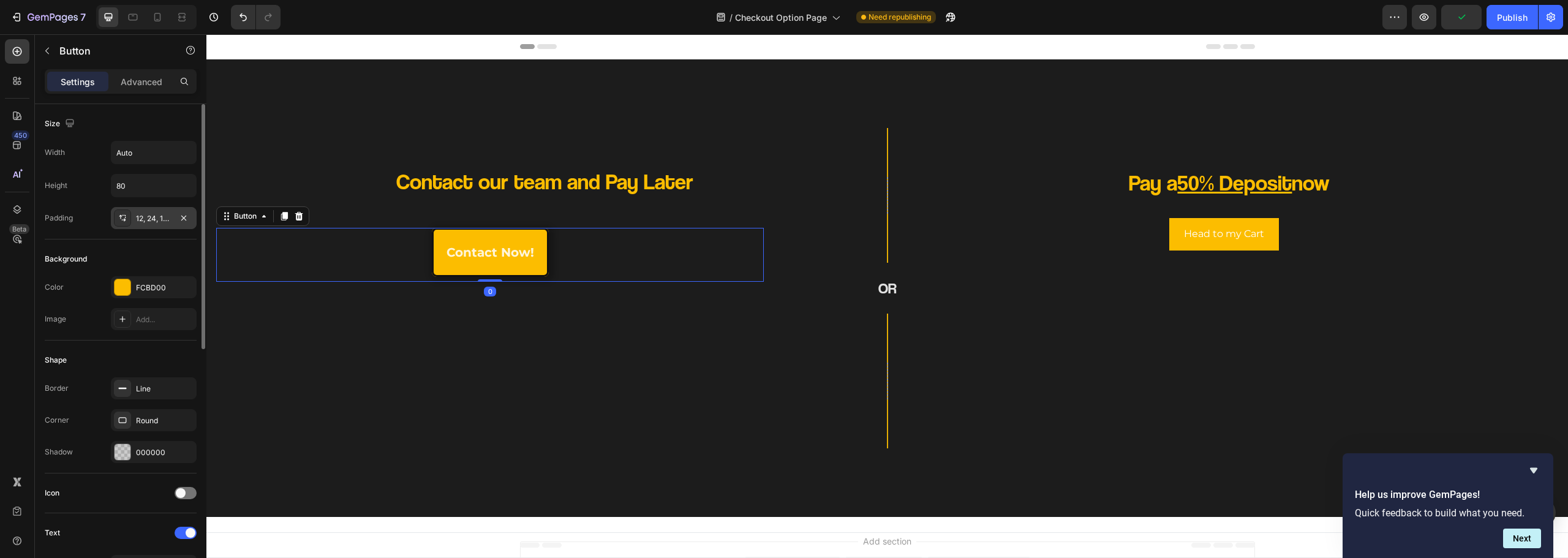
click at [153, 219] on div "12, 24, 12, 24" at bounding box center [154, 219] width 35 height 11
click at [348, 285] on input "24" at bounding box center [345, 283] width 50 height 22
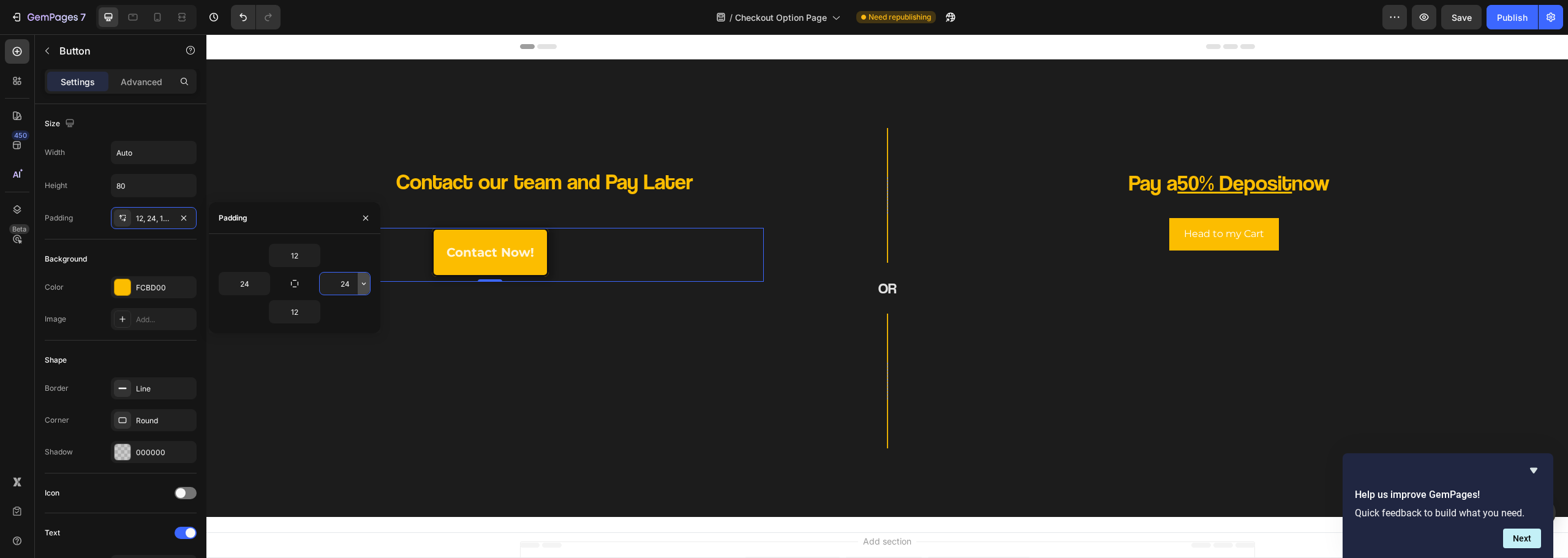
click at [359, 285] on icon "button" at bounding box center [364, 284] width 10 height 10
click at [339, 407] on span "32px" at bounding box center [346, 412] width 17 height 11
type input "32"
click at [258, 282] on button "button" at bounding box center [263, 283] width 12 height 22
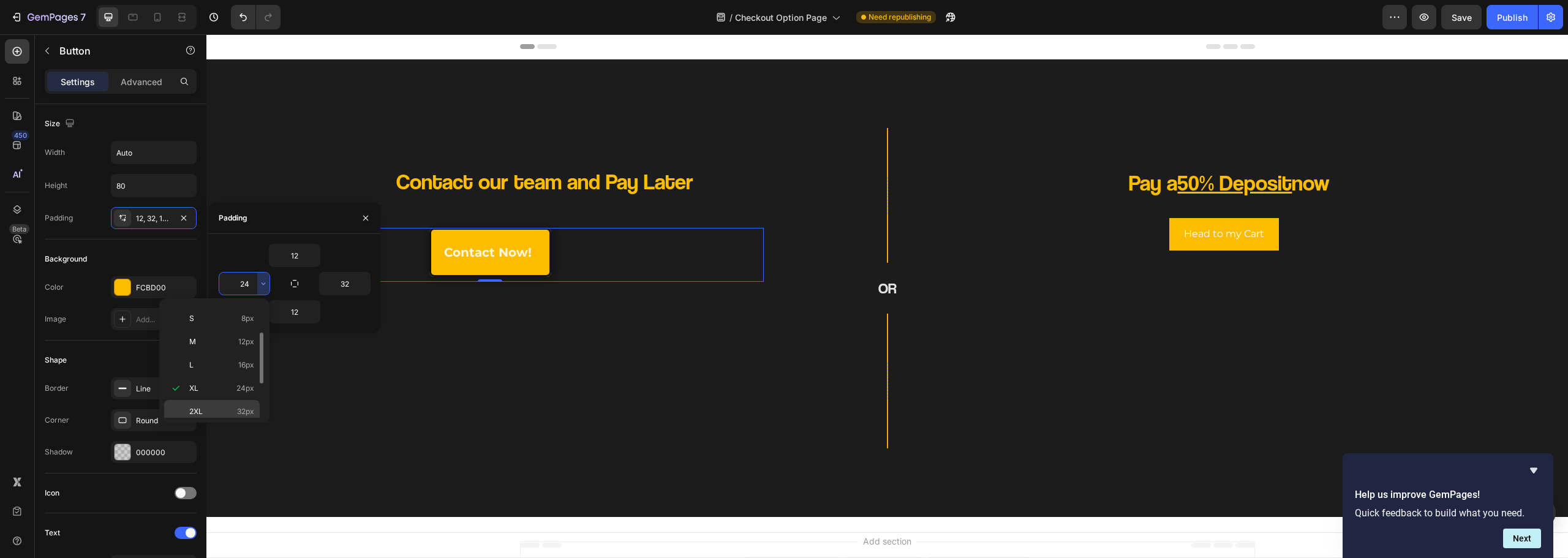
click at [247, 405] on div "2XL 32px" at bounding box center [211, 411] width 95 height 23
type input "32"
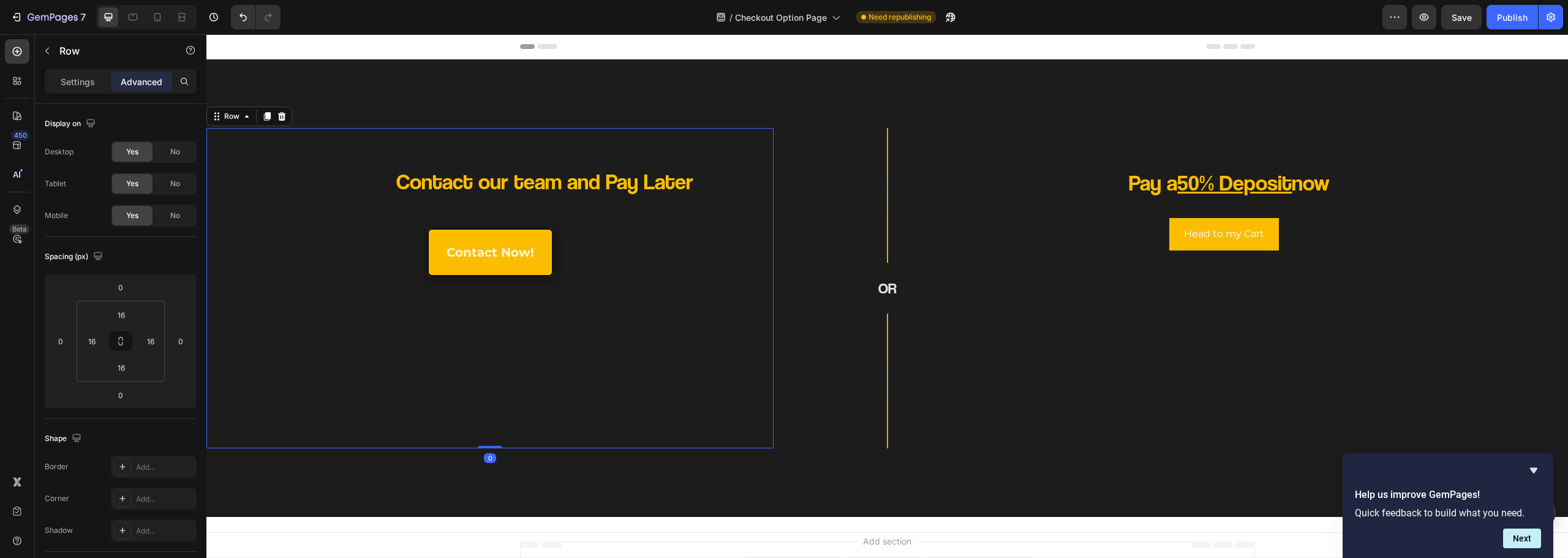
click at [374, 385] on div "Contact our team and Pay Later Heading contact now! Button" at bounding box center [489, 288] width 547 height 301
click at [608, 184] on p "Contact our team and Pay Later" at bounding box center [545, 182] width 438 height 29
click at [605, 284] on div "Contact our team and Pay Later Heading contact now! Button" at bounding box center [489, 288] width 547 height 301
click at [601, 256] on div "contact now! Button 0" at bounding box center [489, 255] width 547 height 54
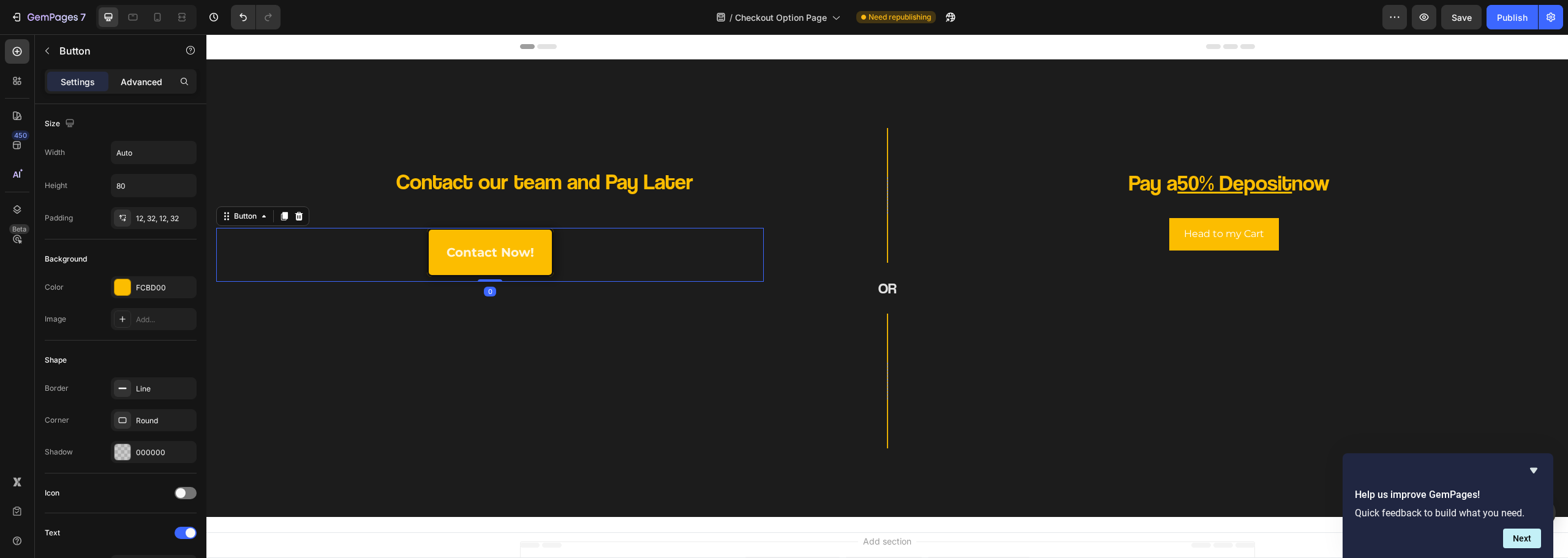
click at [136, 77] on p "Advanced" at bounding box center [141, 82] width 42 height 13
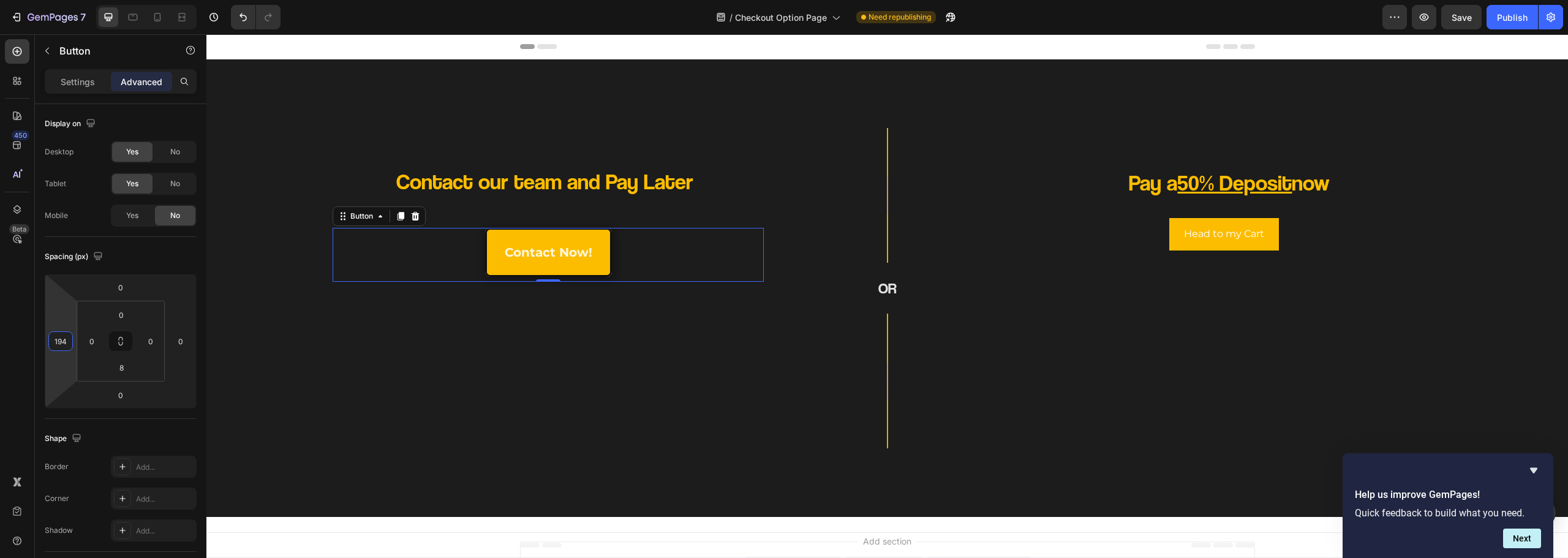
type input "196"
drag, startPoint x: 54, startPoint y: 316, endPoint x: 52, endPoint y: 256, distance: 60.0
click at [52, 0] on html "7 Version history / Checkout Option Page Need republishing Preview Save Publish…" at bounding box center [784, 0] width 1568 height 0
click at [81, 73] on div "Settings" at bounding box center [78, 81] width 61 height 20
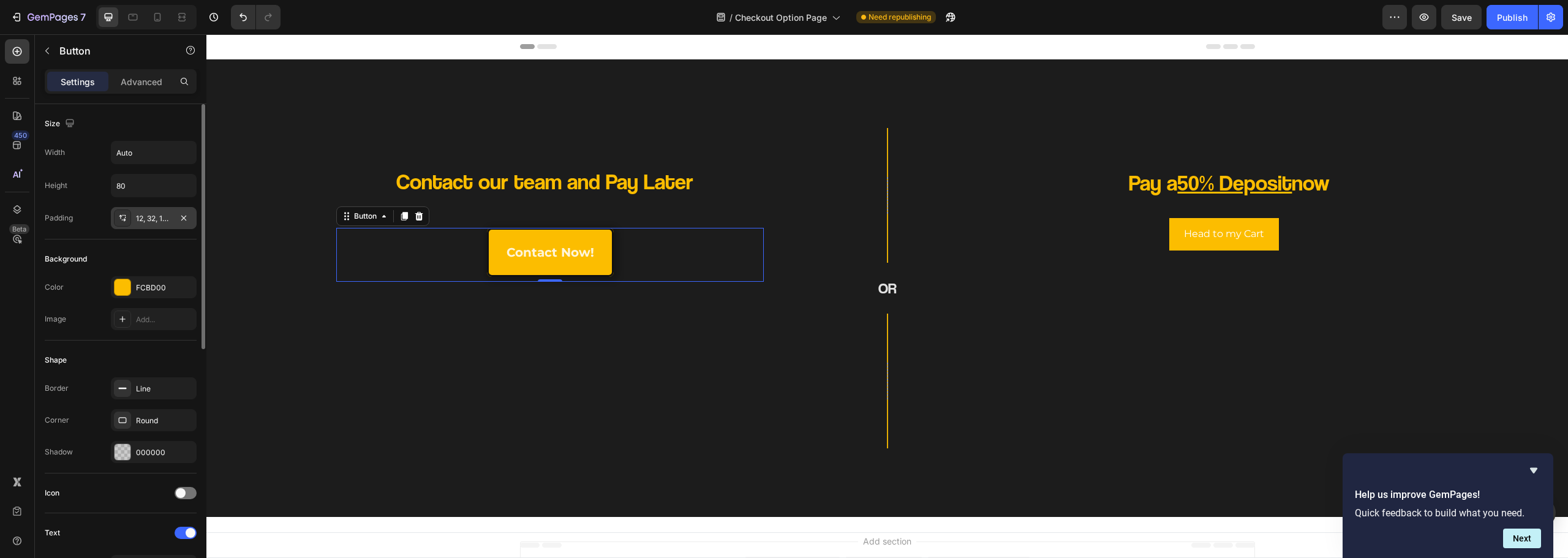
click at [142, 216] on div "12, 32, 12, 32" at bounding box center [154, 219] width 35 height 11
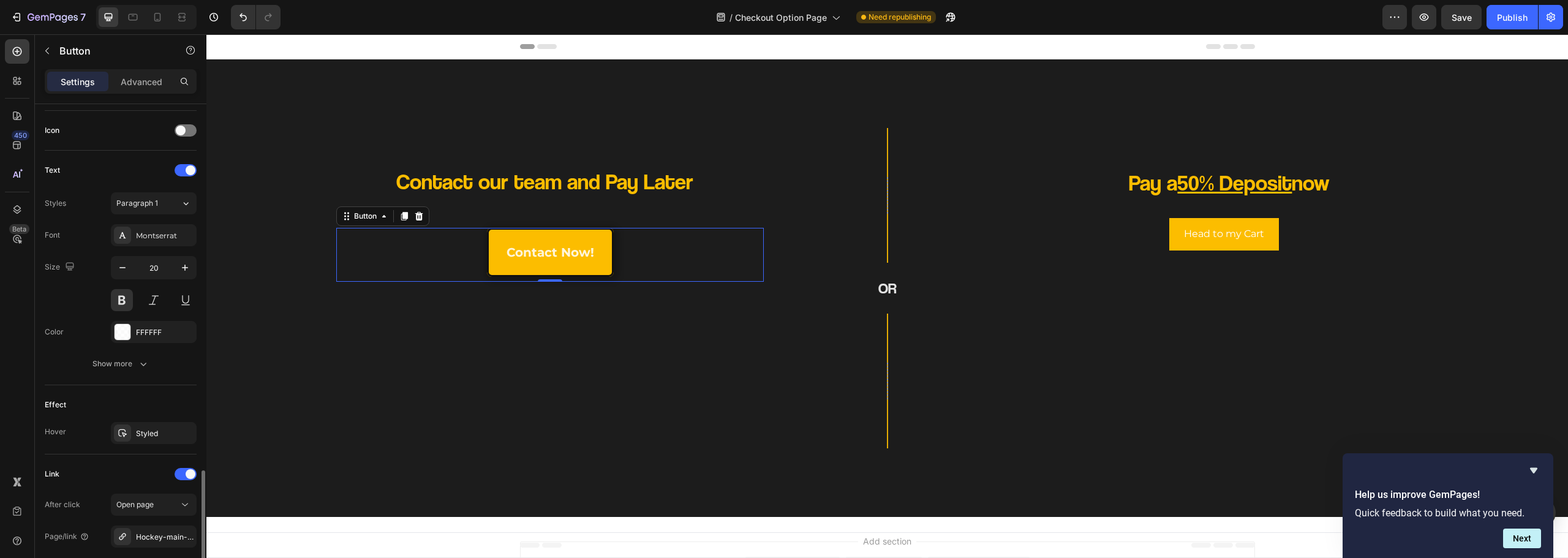
scroll to position [302, 0]
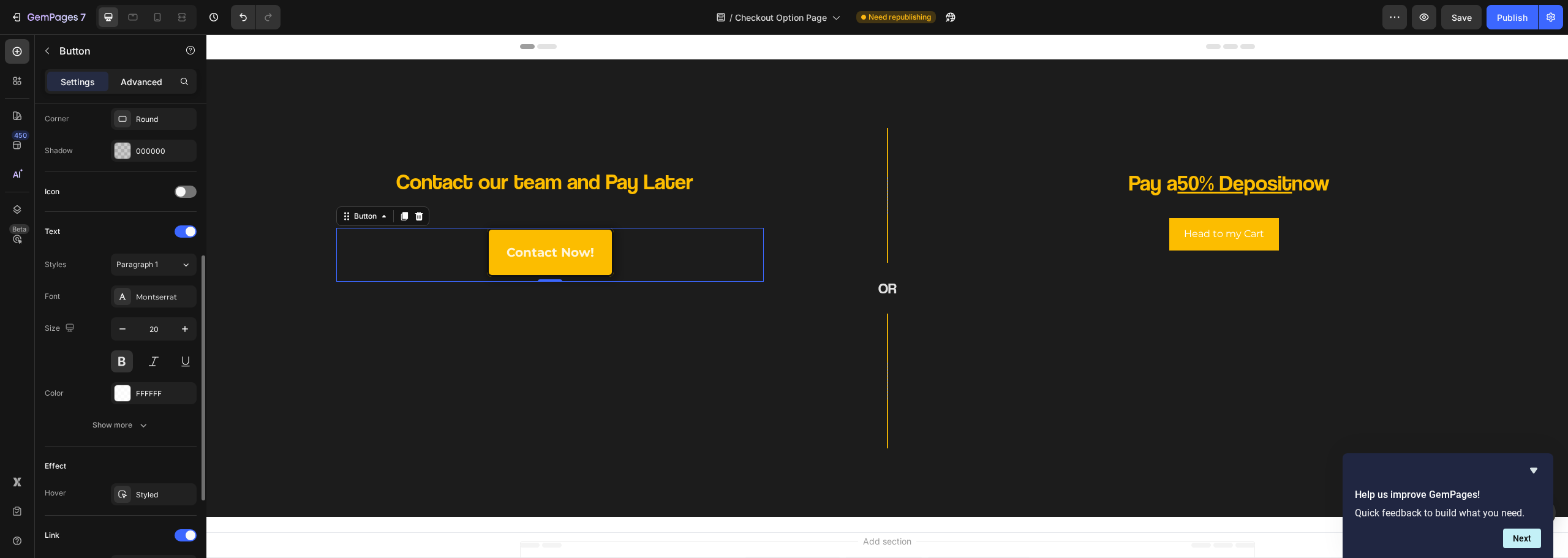
click at [136, 85] on p "Advanced" at bounding box center [141, 82] width 42 height 13
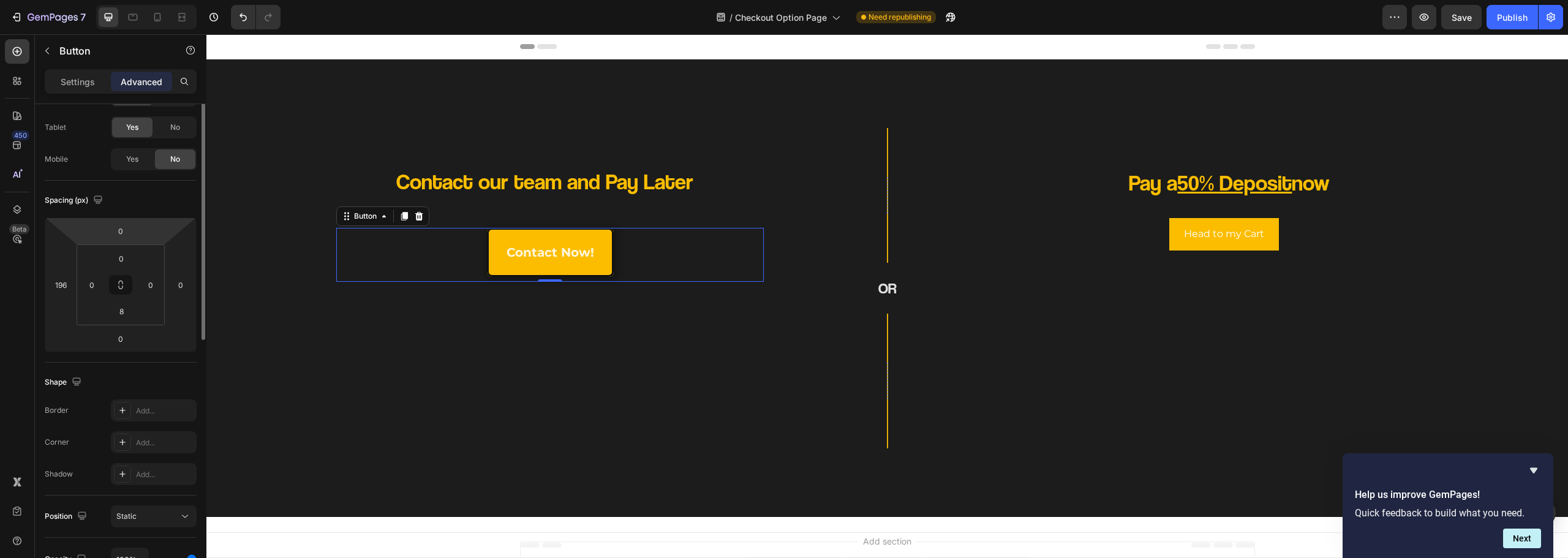
scroll to position [0, 0]
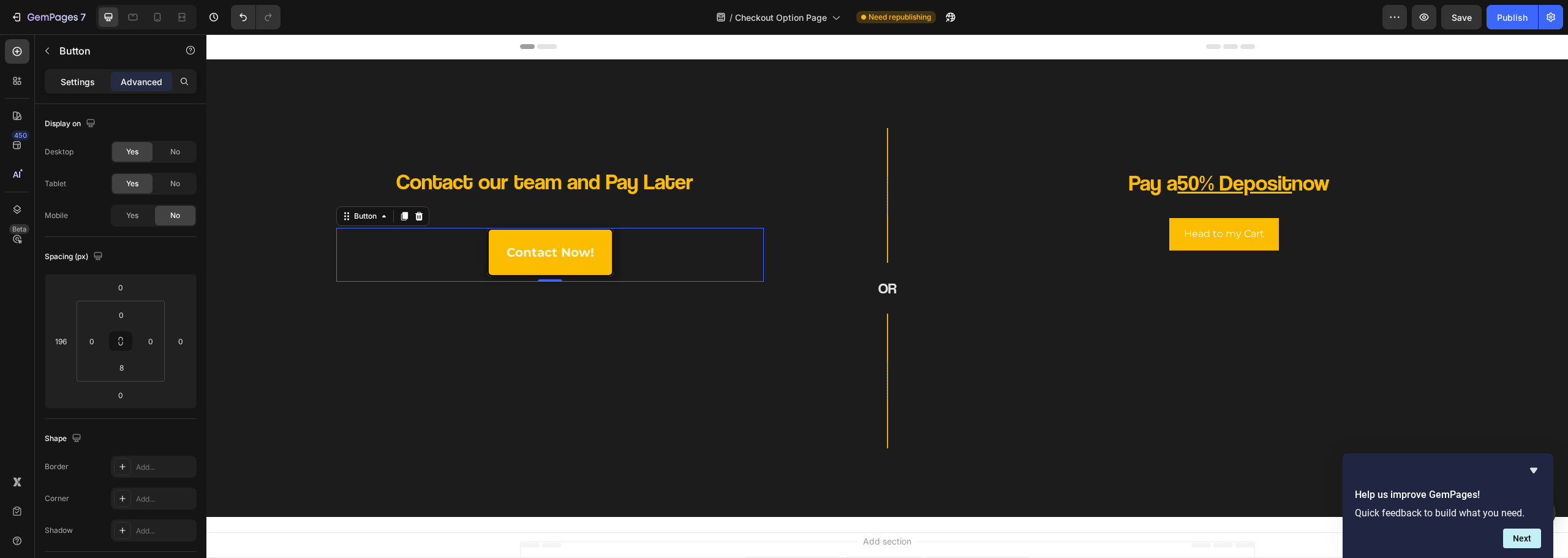
click at [76, 81] on p "Settings" at bounding box center [78, 82] width 35 height 13
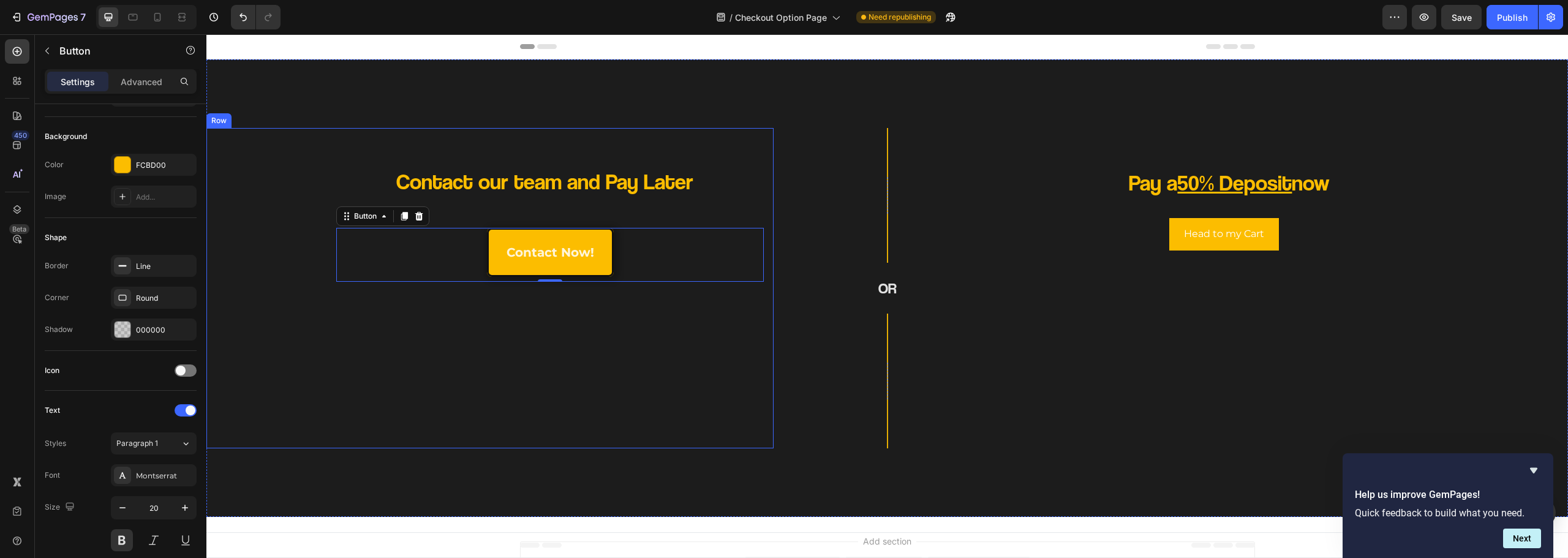
click at [751, 374] on div "Contact our team and Pay Later Heading contact now! Button 0" at bounding box center [489, 288] width 547 height 301
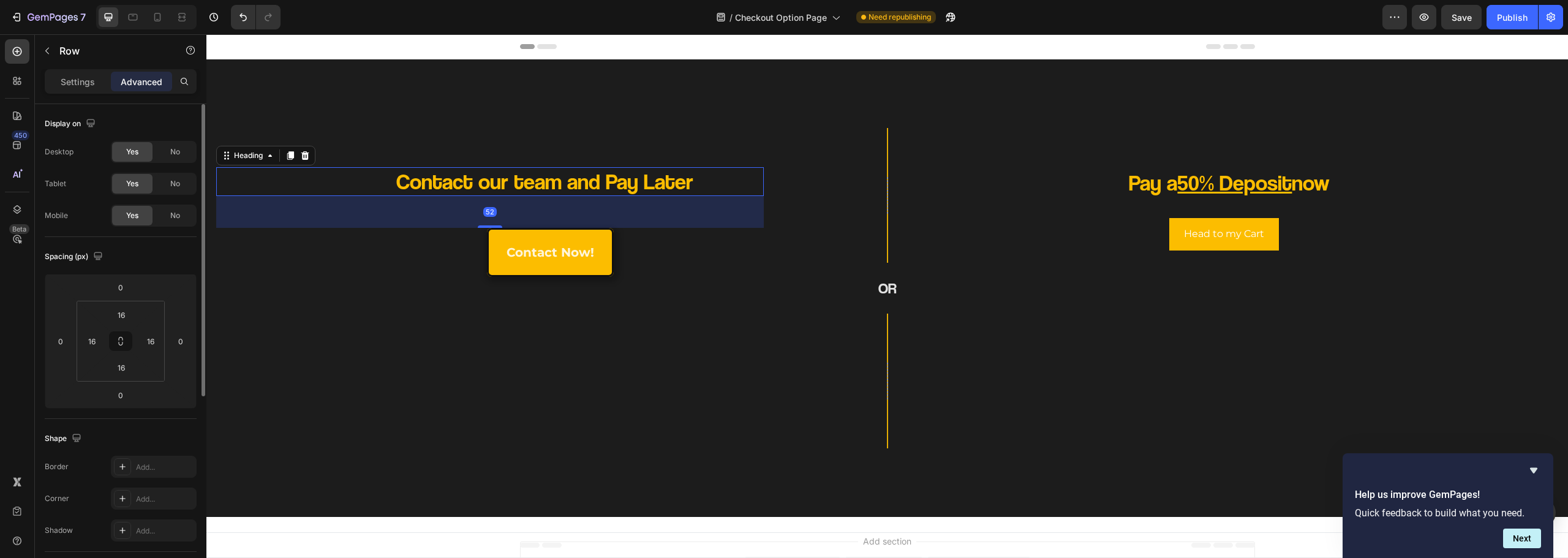
click at [649, 184] on p "Contact our team and Pay Later" at bounding box center [545, 182] width 438 height 29
click at [597, 254] on link "contact now!" at bounding box center [550, 252] width 127 height 49
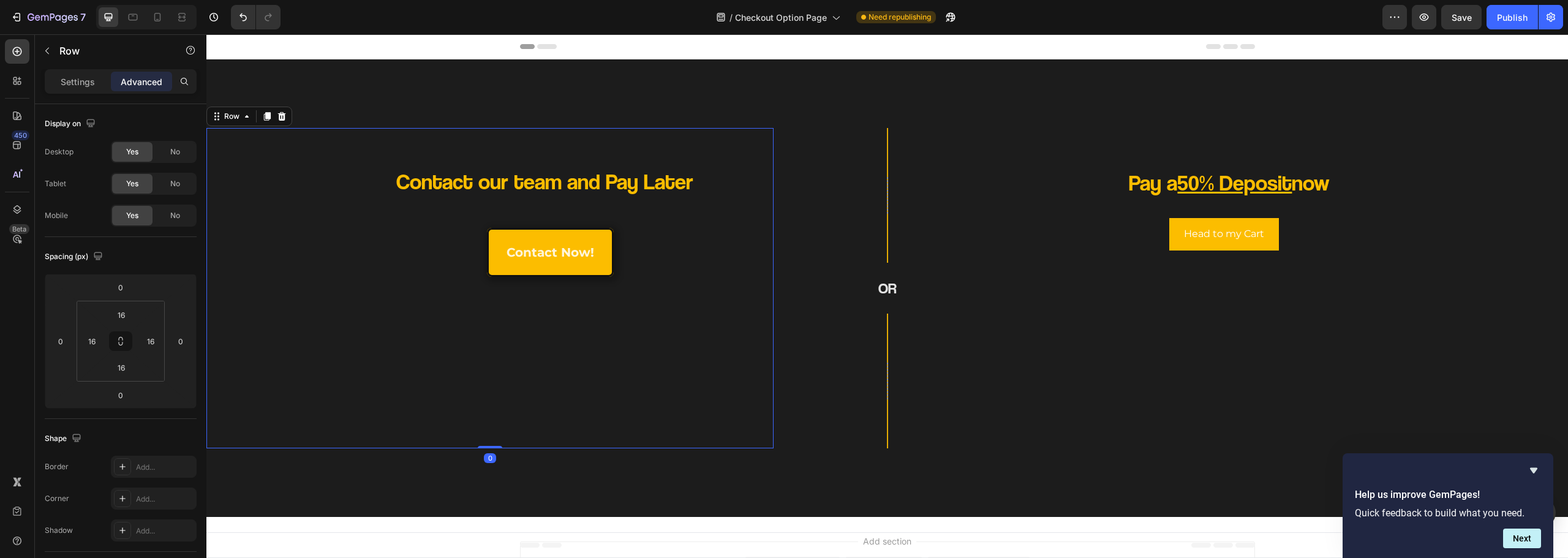
click at [506, 208] on div "Contact our team and Pay Later Heading contact now! Button" at bounding box center [489, 288] width 547 height 301
click at [376, 173] on p "Contact our team and Pay Later" at bounding box center [545, 182] width 438 height 29
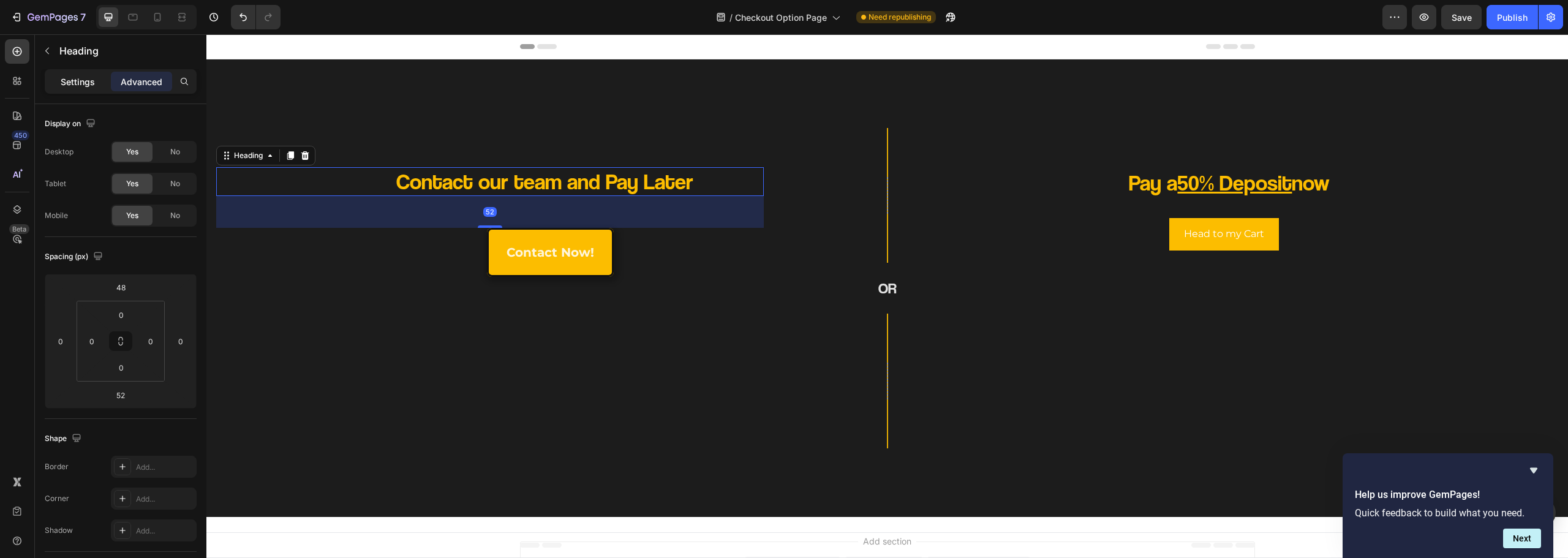
click at [76, 82] on p "Settings" at bounding box center [78, 82] width 35 height 13
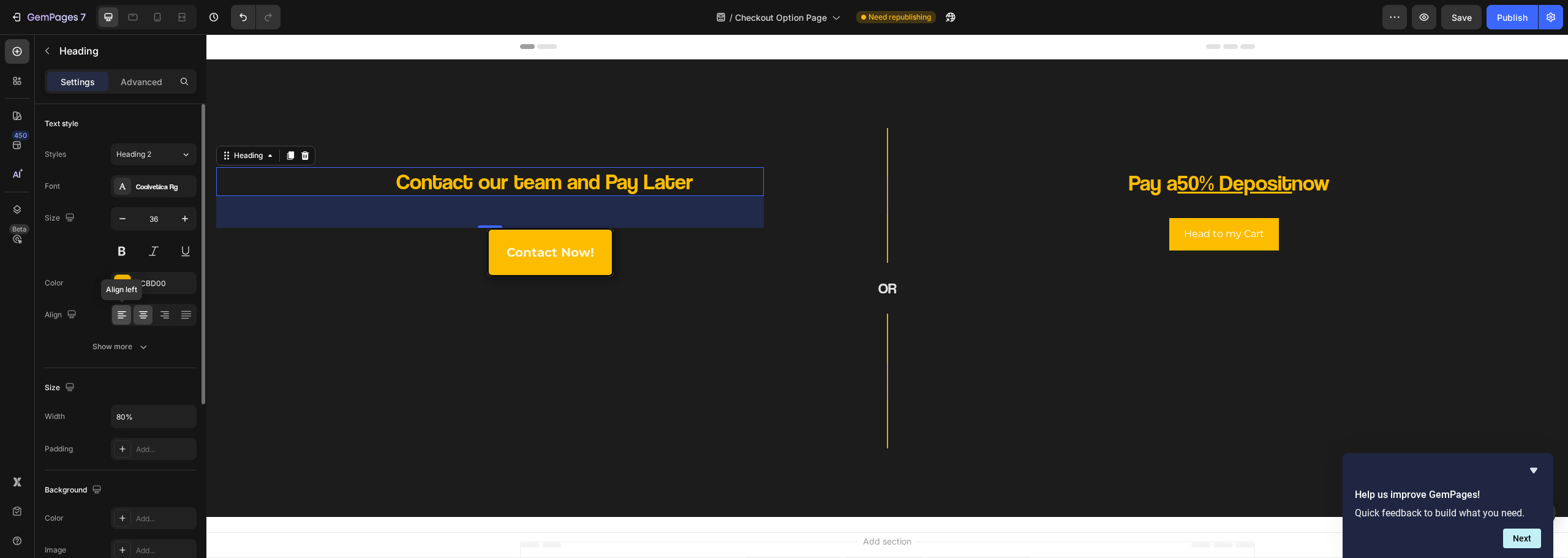
click at [123, 319] on icon at bounding box center [121, 314] width 12 height 12
click at [148, 319] on icon at bounding box center [143, 314] width 12 height 12
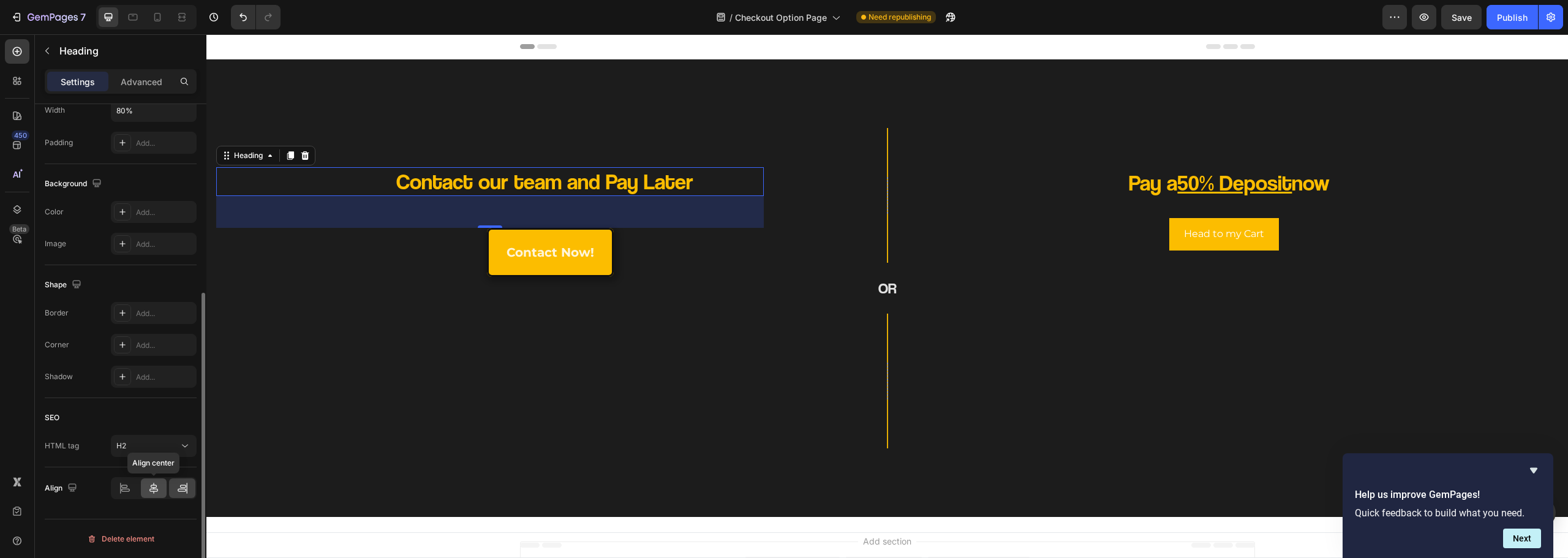
click at [159, 486] on icon at bounding box center [153, 488] width 12 height 12
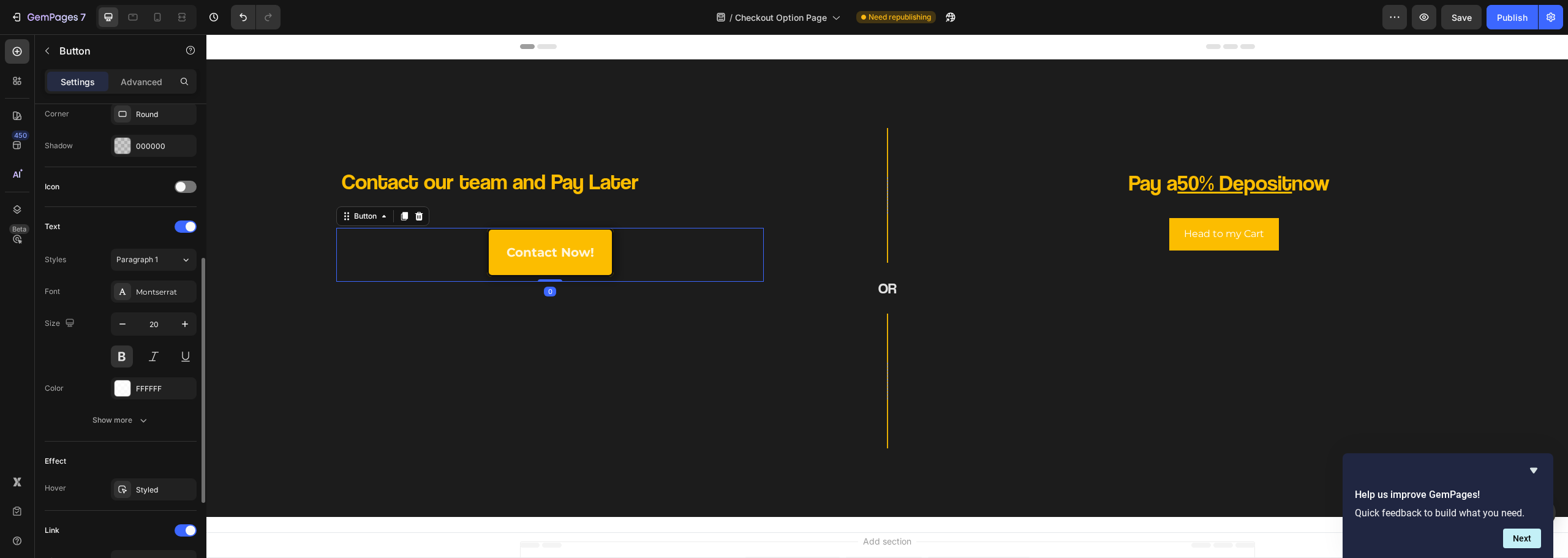
click at [422, 258] on div "contact now! Button 0" at bounding box center [550, 255] width 427 height 54
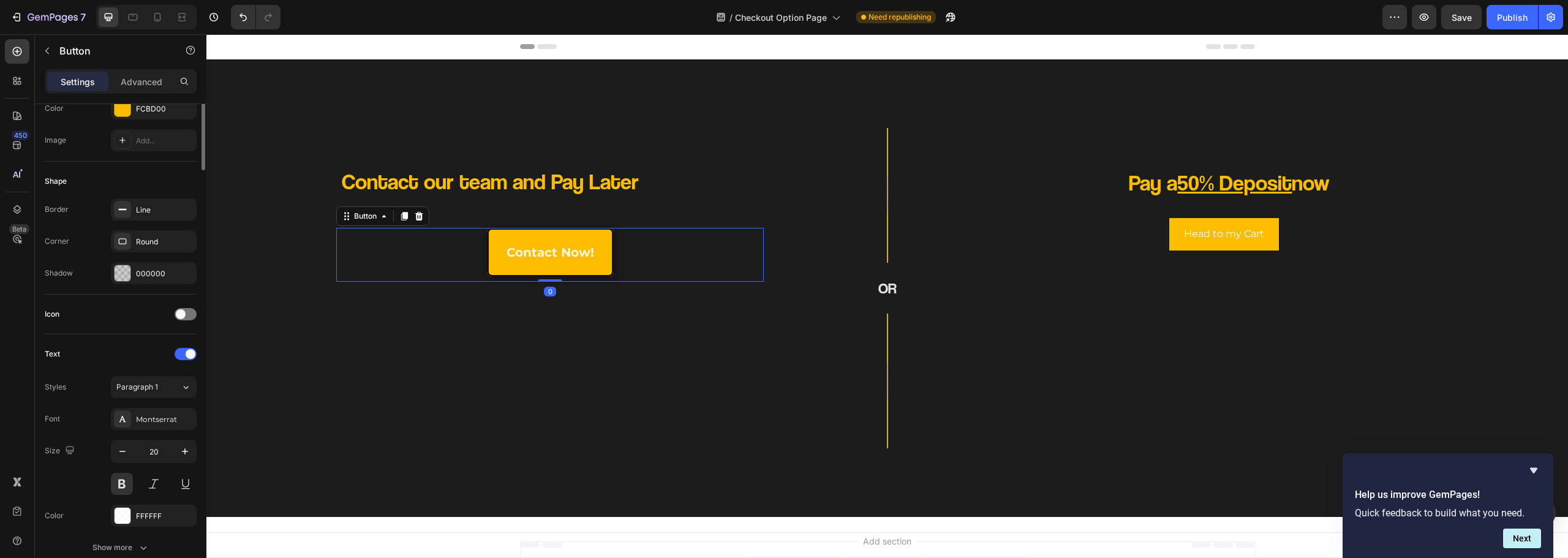
scroll to position [0, 0]
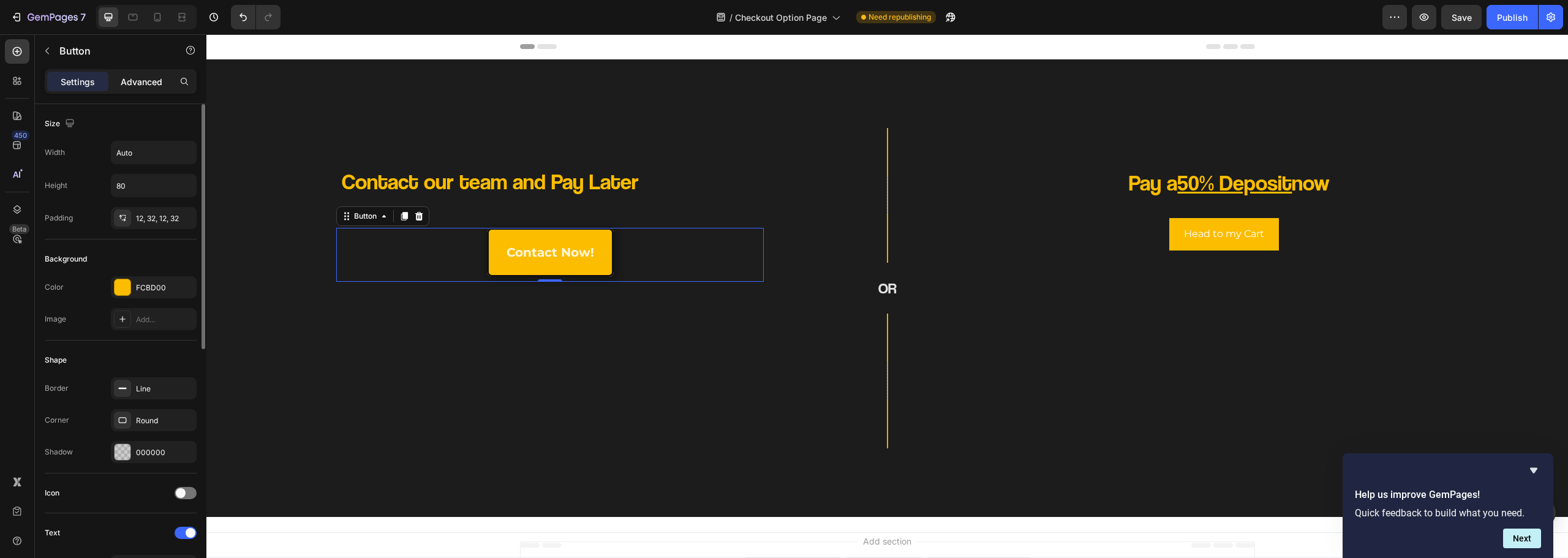
click at [147, 84] on p "Advanced" at bounding box center [141, 82] width 42 height 13
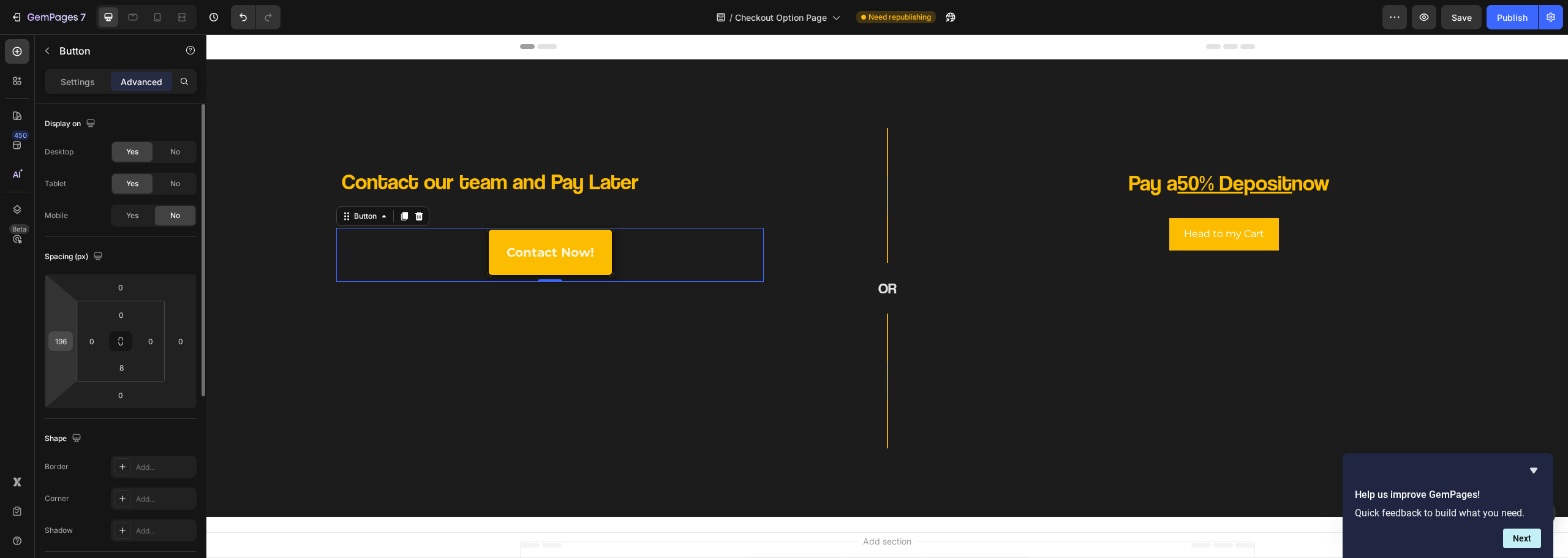
click at [66, 333] on input "196" at bounding box center [61, 341] width 18 height 18
type input "0"
click at [362, 450] on div "Contact our team and Pay Later Heading contact now! Button 0 Row Row OR Heading…" at bounding box center [887, 288] width 1362 height 458
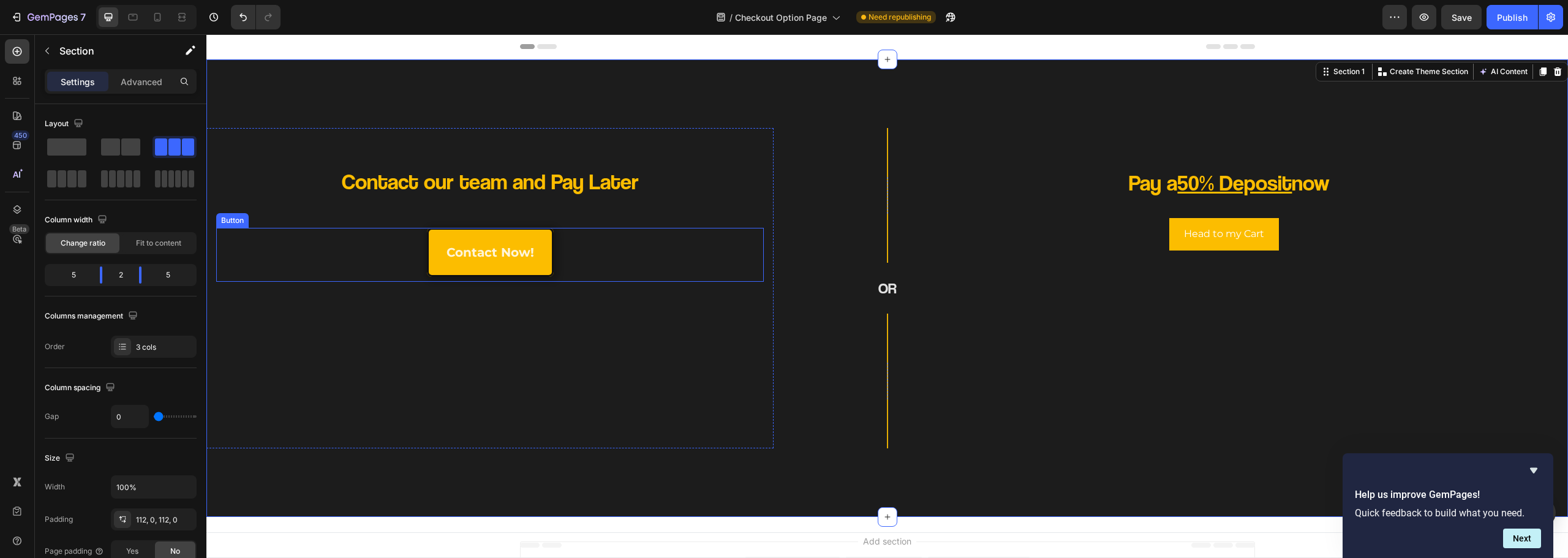
click at [630, 256] on div "contact now! Button" at bounding box center [489, 255] width 547 height 54
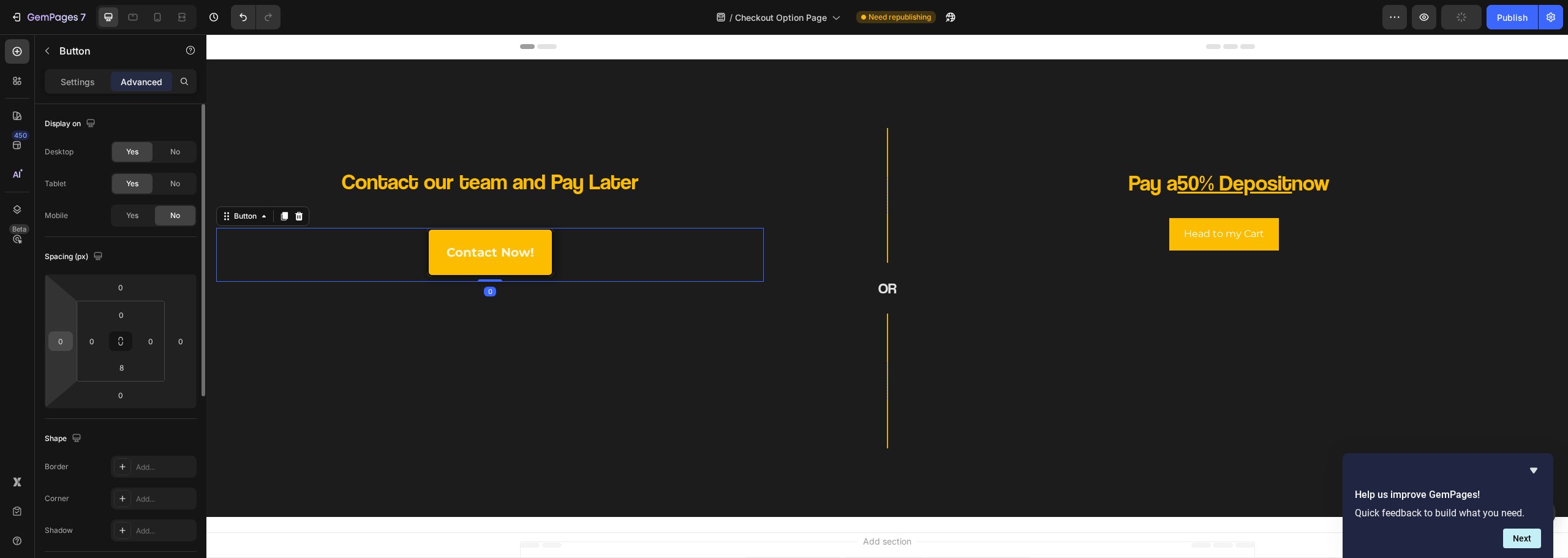
click at [66, 345] on input "0" at bounding box center [61, 341] width 18 height 18
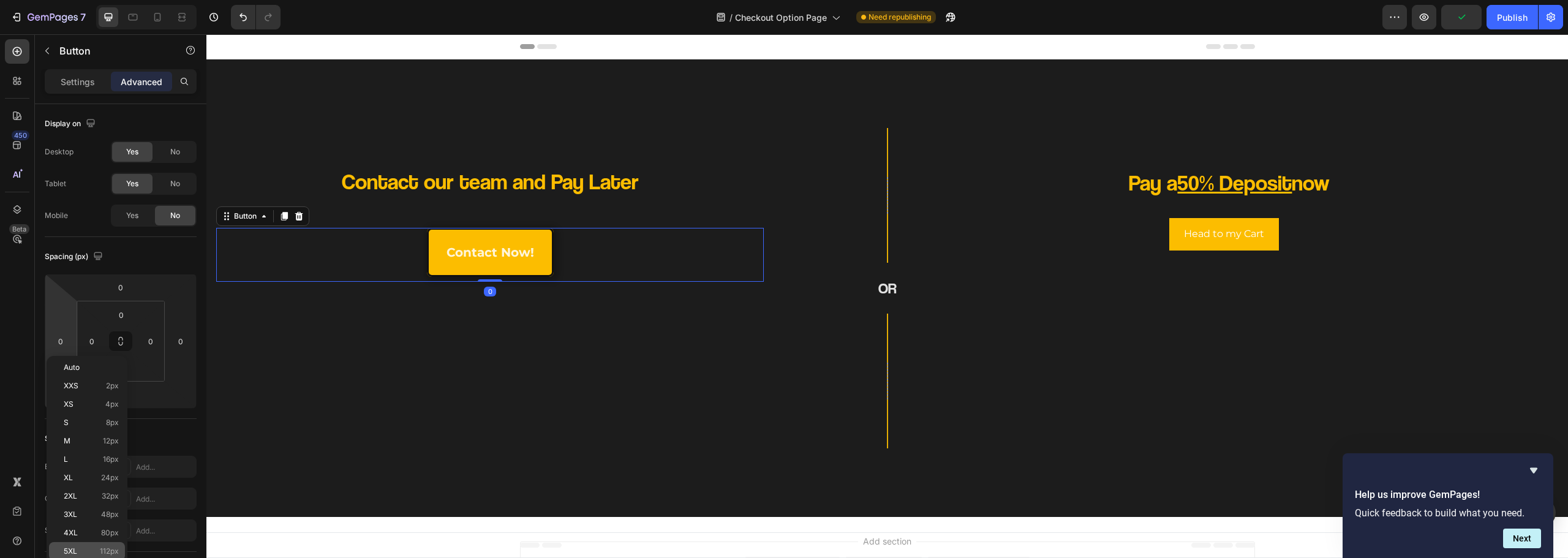
click at [107, 545] on div "5XL 112px" at bounding box center [87, 552] width 76 height 18
type input "112"
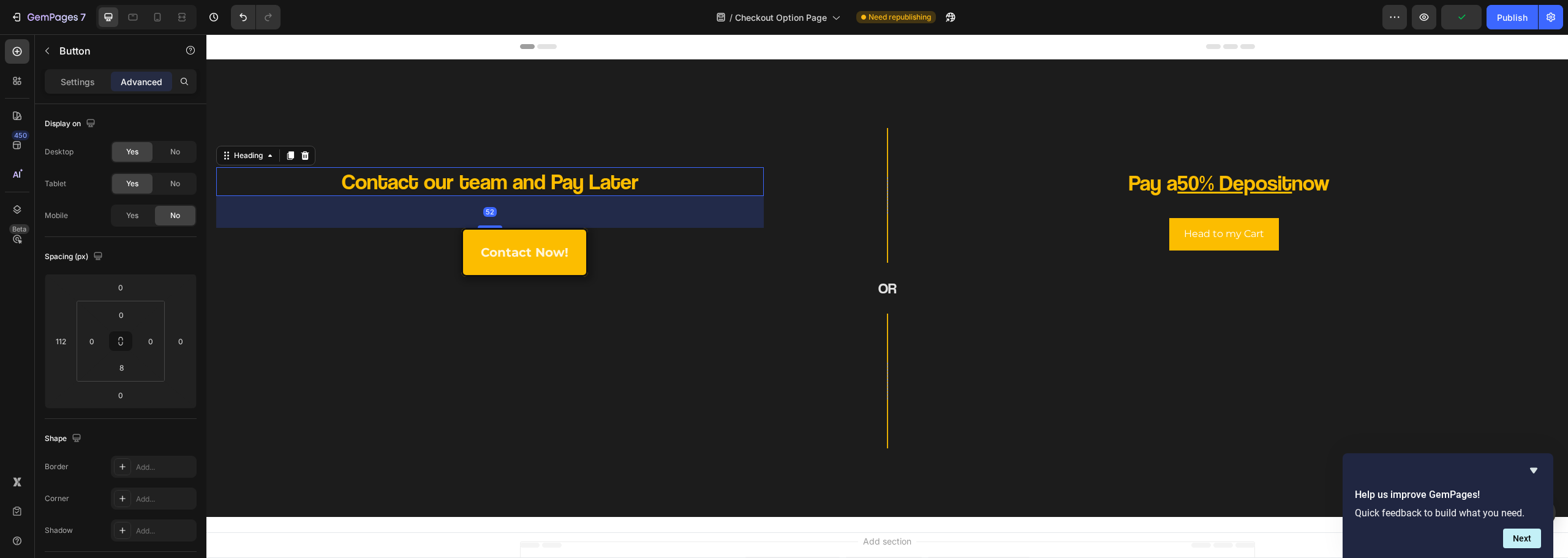
click at [311, 185] on p "Contact our team and Pay Later" at bounding box center [489, 182] width 438 height 29
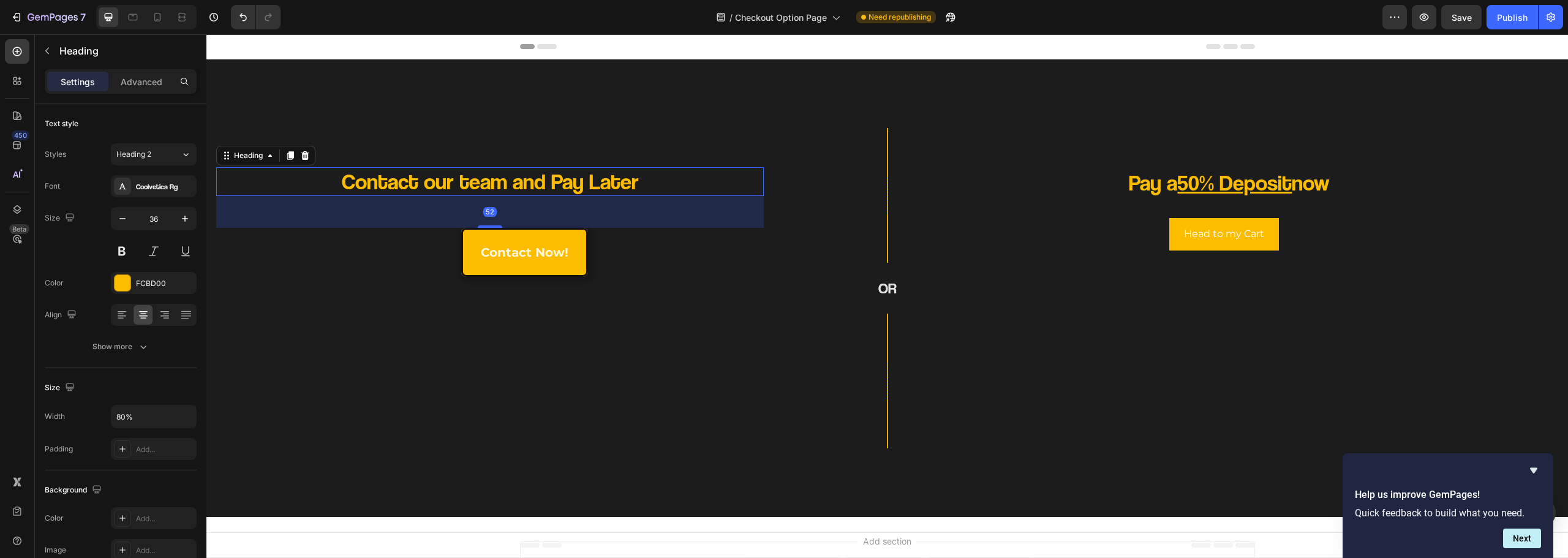
drag, startPoint x: 152, startPoint y: 80, endPoint x: 149, endPoint y: 92, distance: 12.4
click at [152, 78] on p "Advanced" at bounding box center [141, 82] width 42 height 13
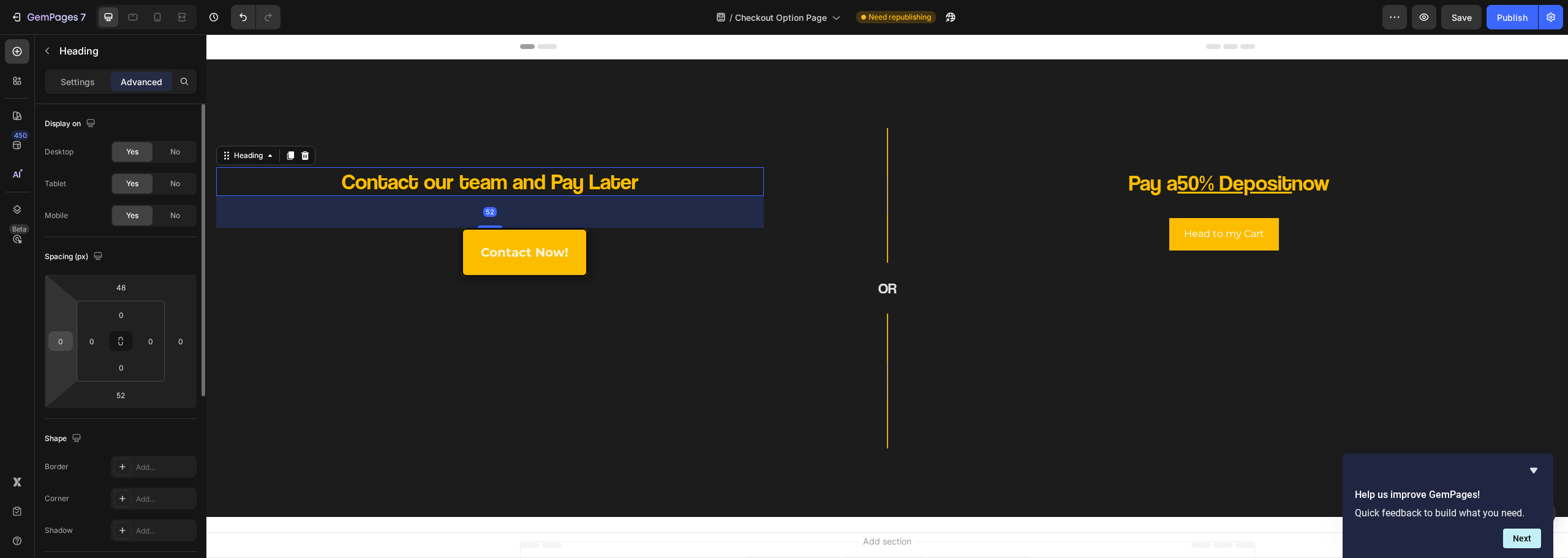
click at [70, 346] on div "0" at bounding box center [61, 341] width 25 height 20
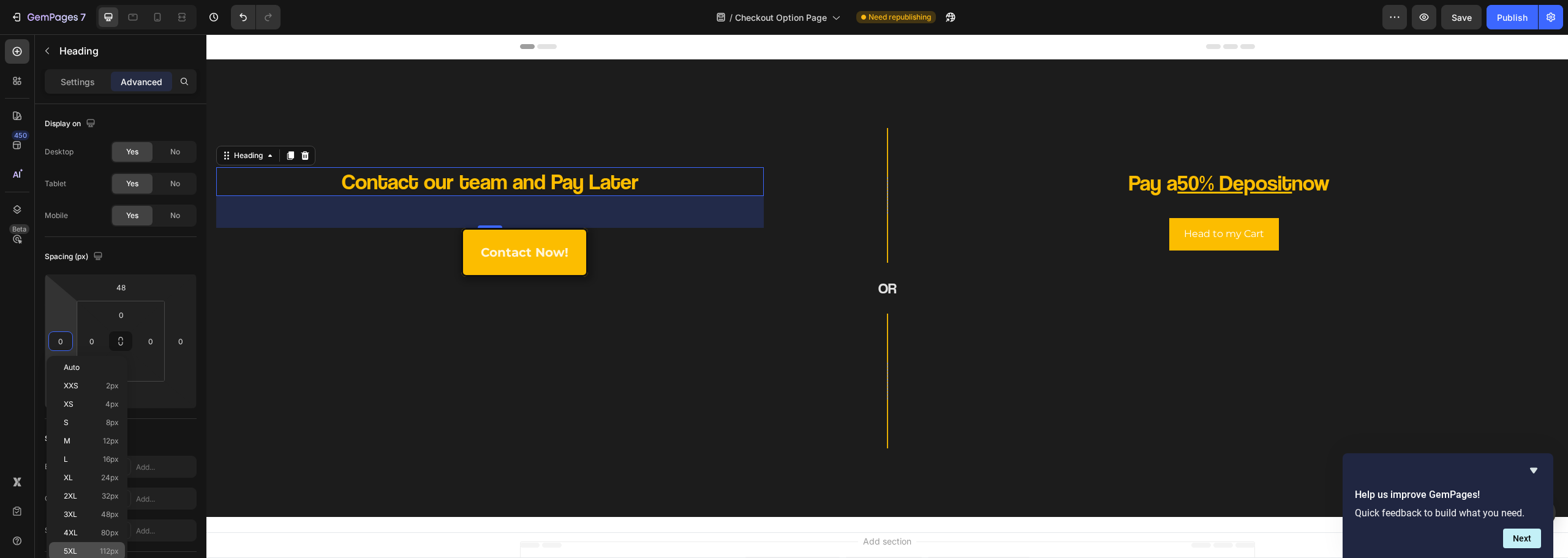
click at [108, 552] on span "112px" at bounding box center [109, 551] width 19 height 8
type input "112"
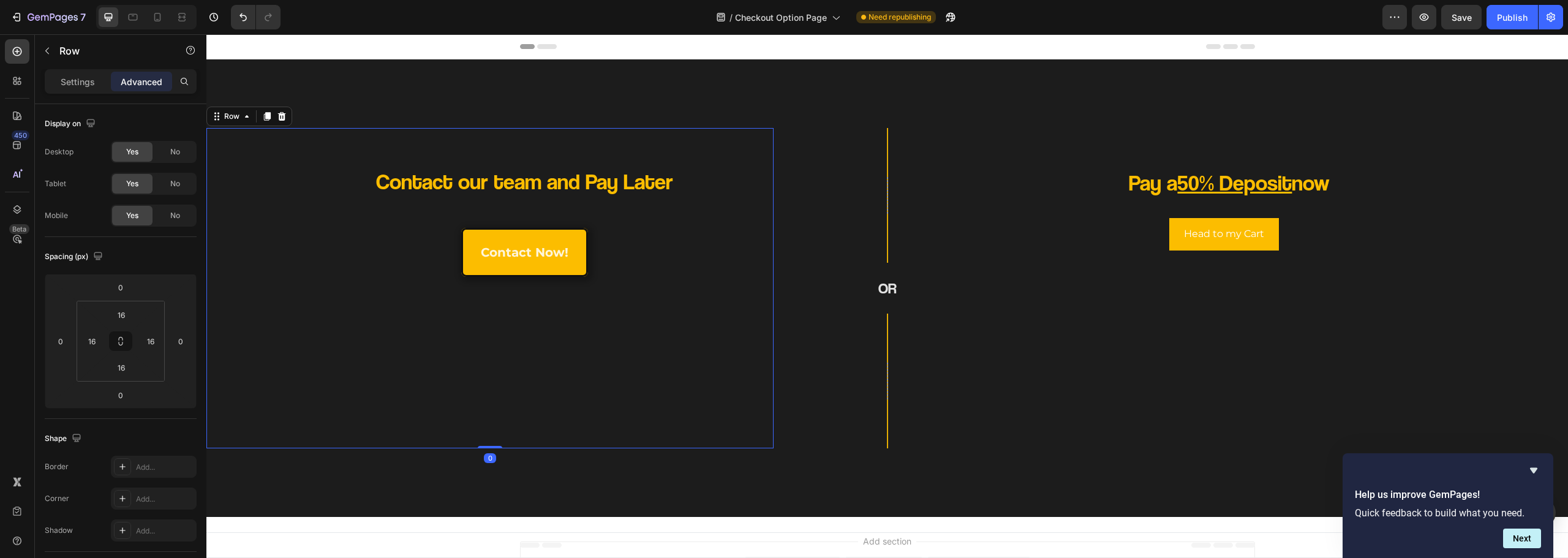
click at [307, 400] on div "Contact our team and Pay Later Heading contact now! Button" at bounding box center [489, 288] width 547 height 301
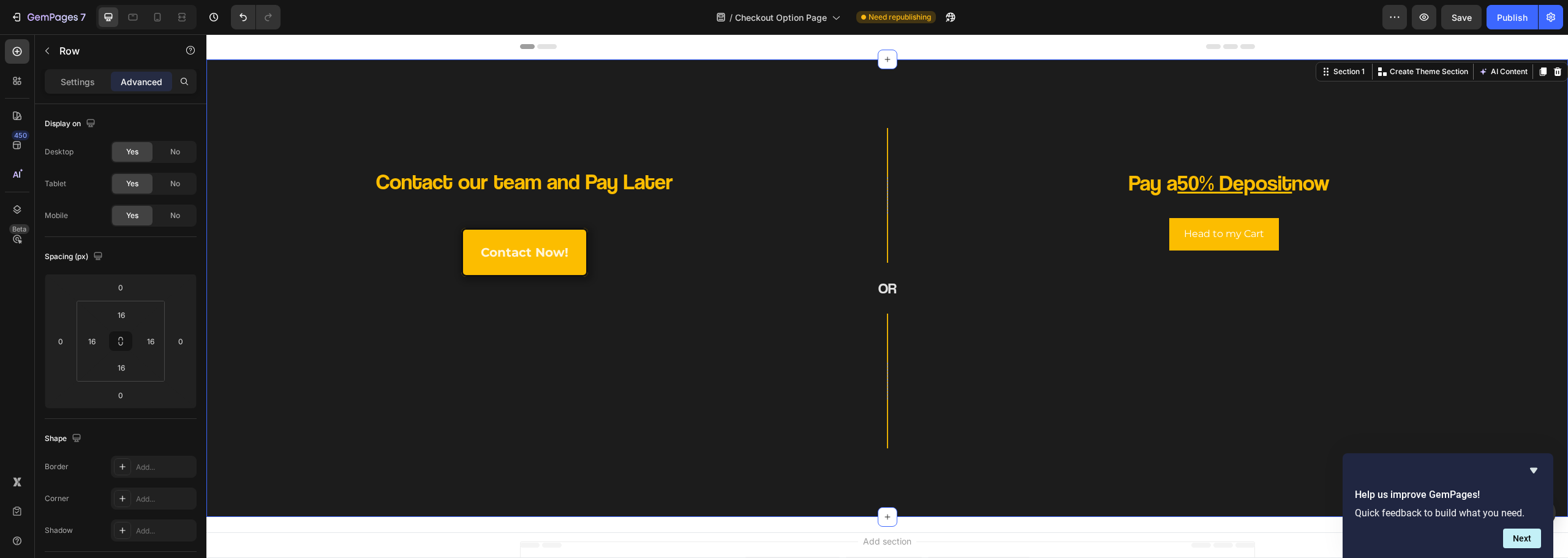
click at [816, 468] on div "Contact our team and Pay Later Heading contact now! Button Row Row OR Heading R…" at bounding box center [887, 288] width 1362 height 458
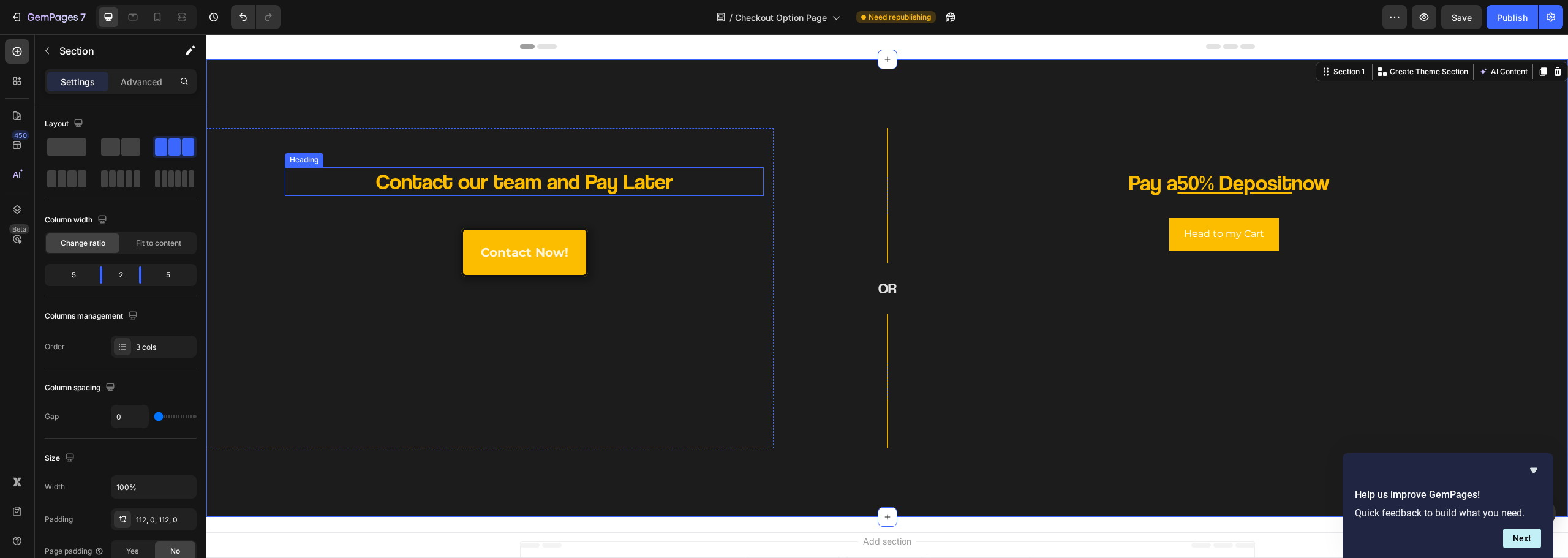
click at [571, 176] on p "Contact our team and Pay Later" at bounding box center [524, 182] width 384 height 29
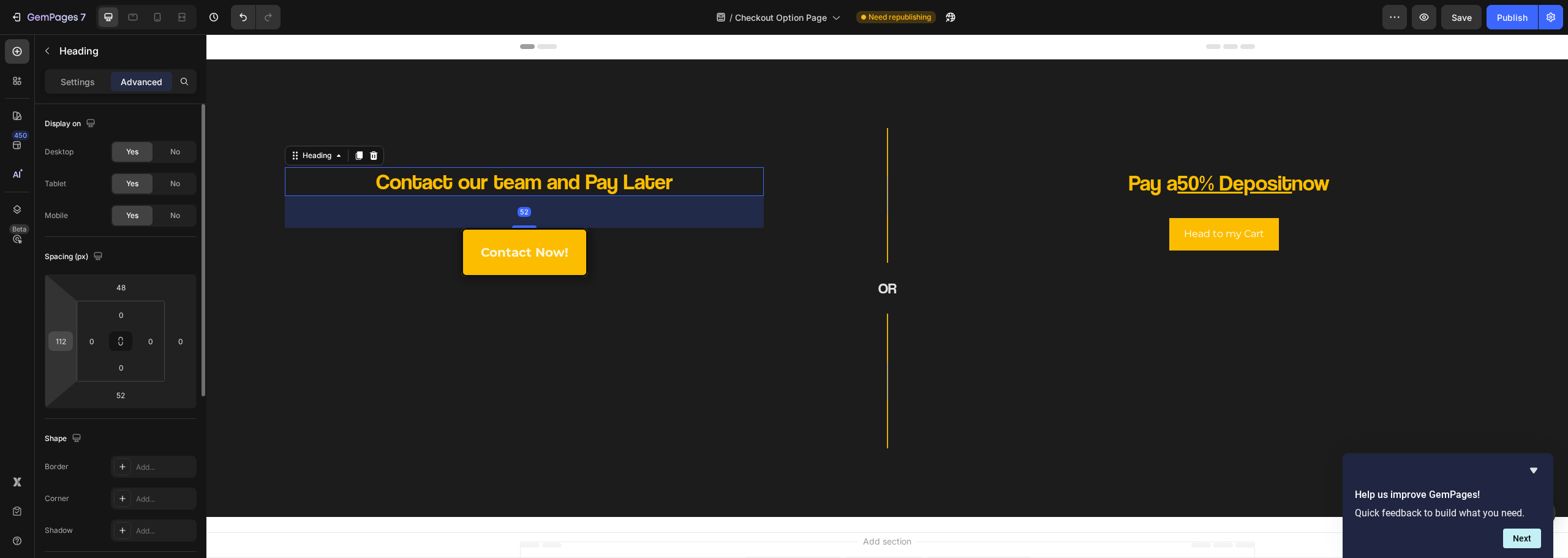
click at [58, 340] on input "112" at bounding box center [61, 341] width 18 height 18
type input "132"
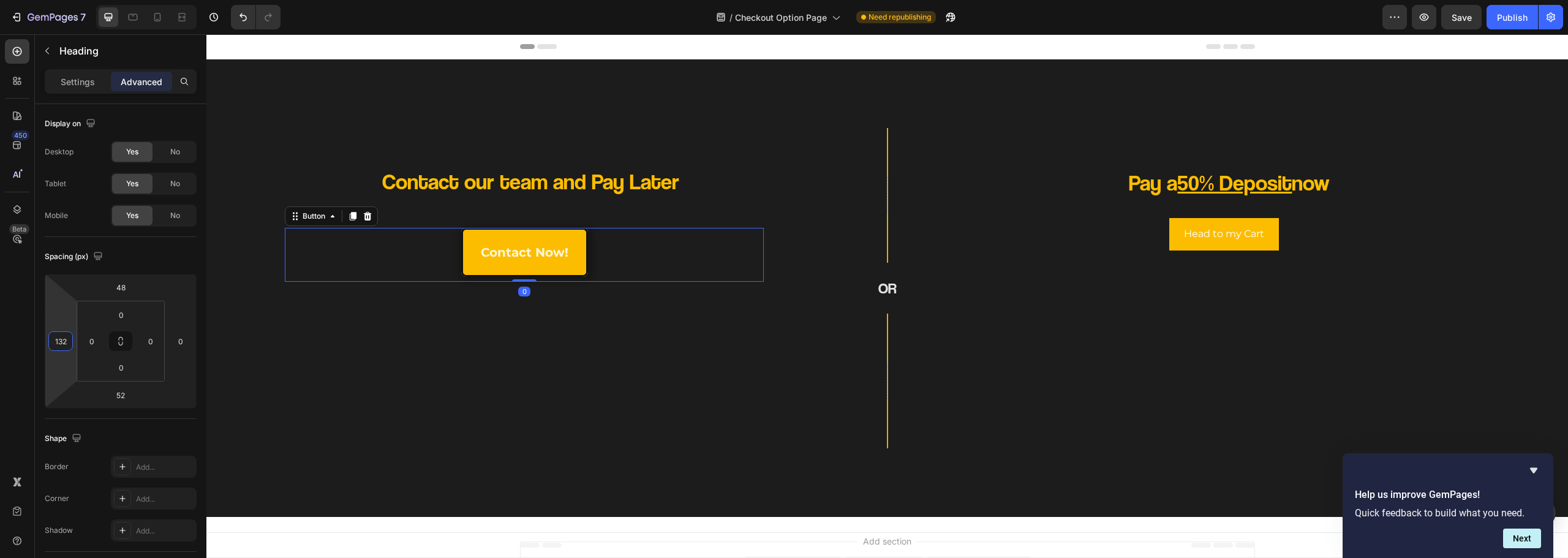
click at [427, 266] on div "contact now! Button 0" at bounding box center [524, 255] width 479 height 54
click at [67, 338] on input "112" at bounding box center [61, 341] width 18 height 18
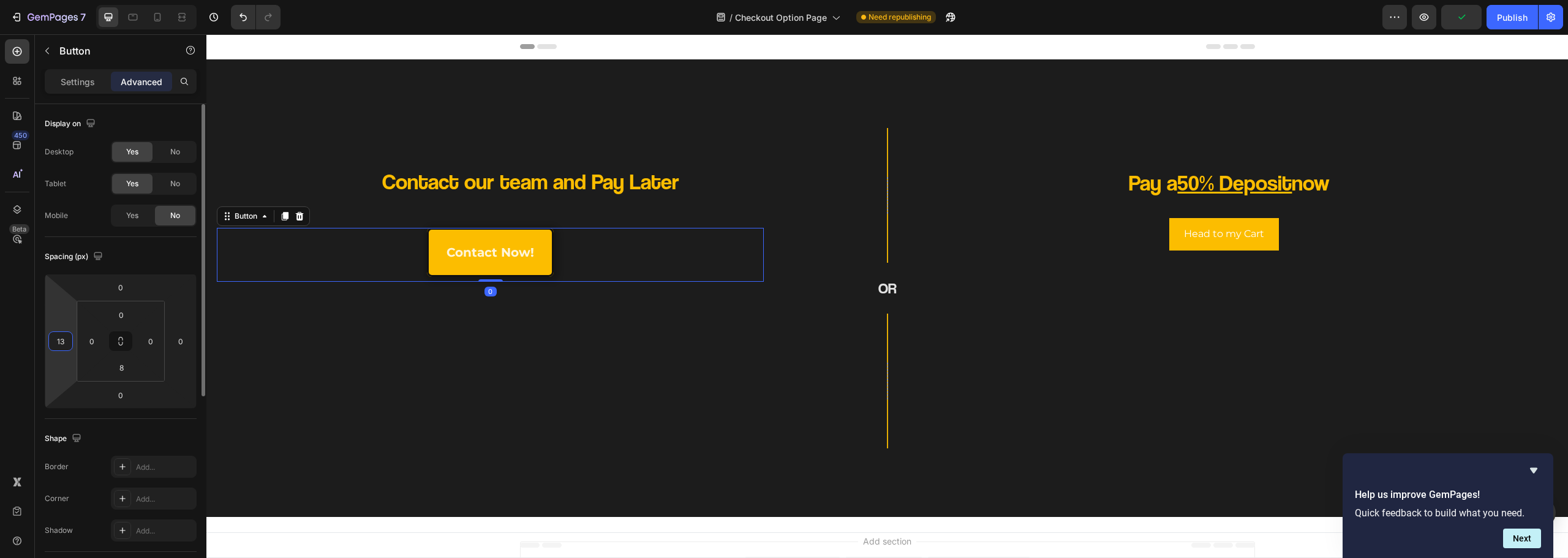
type input "132"
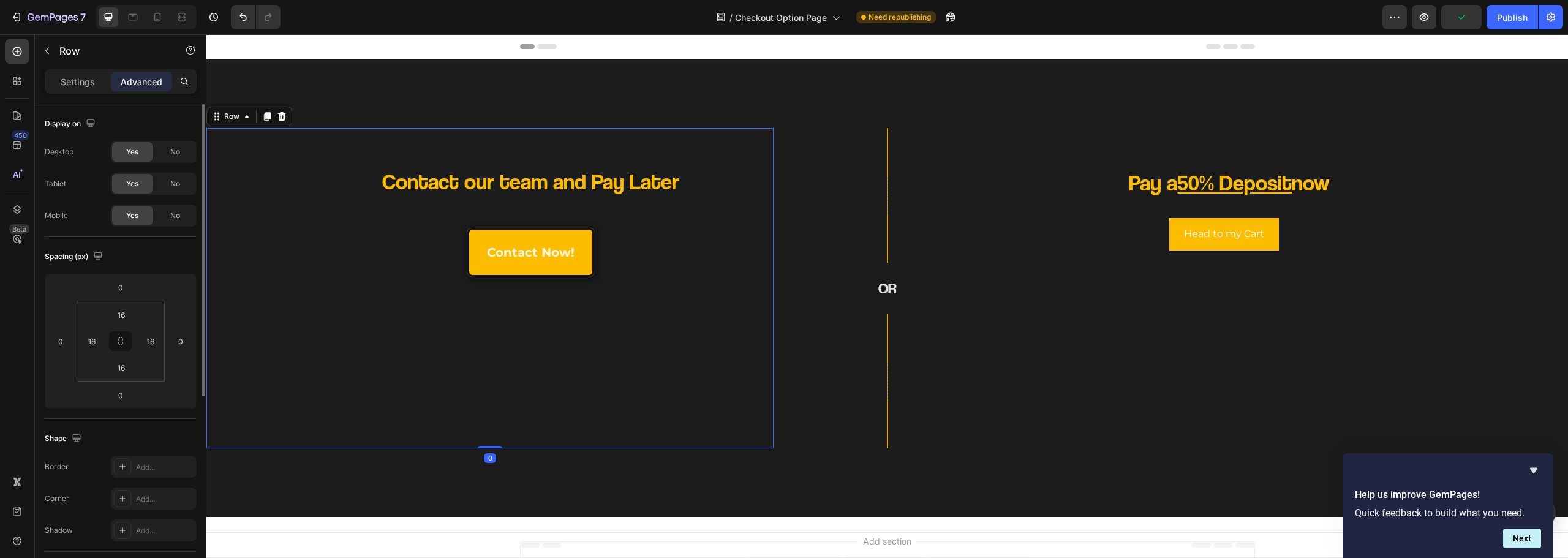
click at [423, 408] on div "Contact our team and Pay Later Heading contact now! Button" at bounding box center [489, 288] width 547 height 301
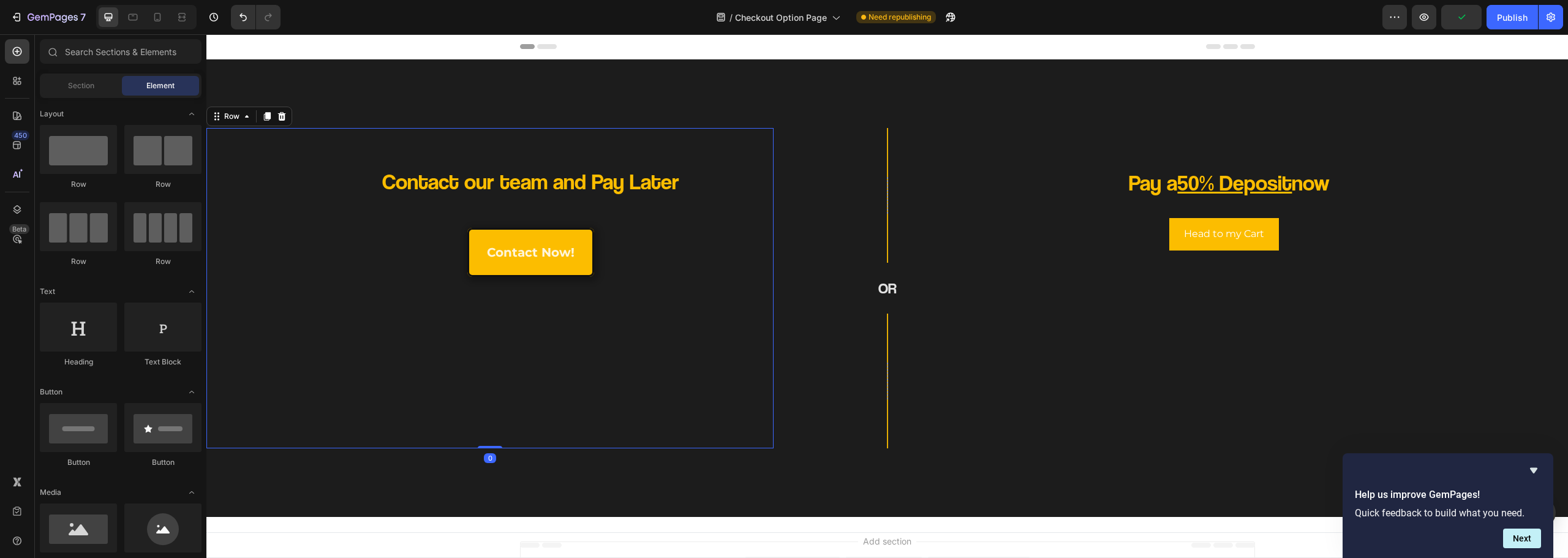
click at [645, 540] on div "Footer" at bounding box center [887, 545] width 735 height 25
click at [713, 169] on p "Contact our team and Pay Later" at bounding box center [530, 182] width 374 height 29
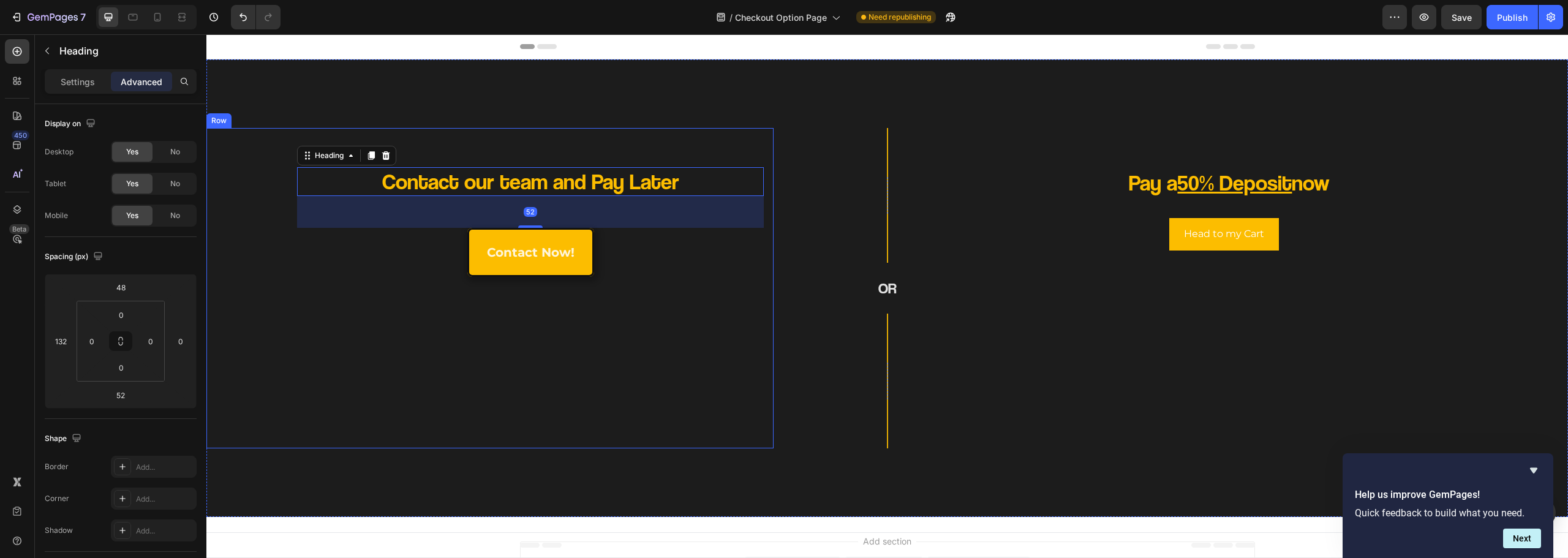
click at [747, 138] on div "Contact our team and Pay Later Heading 52 contact now! Button" at bounding box center [489, 288] width 547 height 301
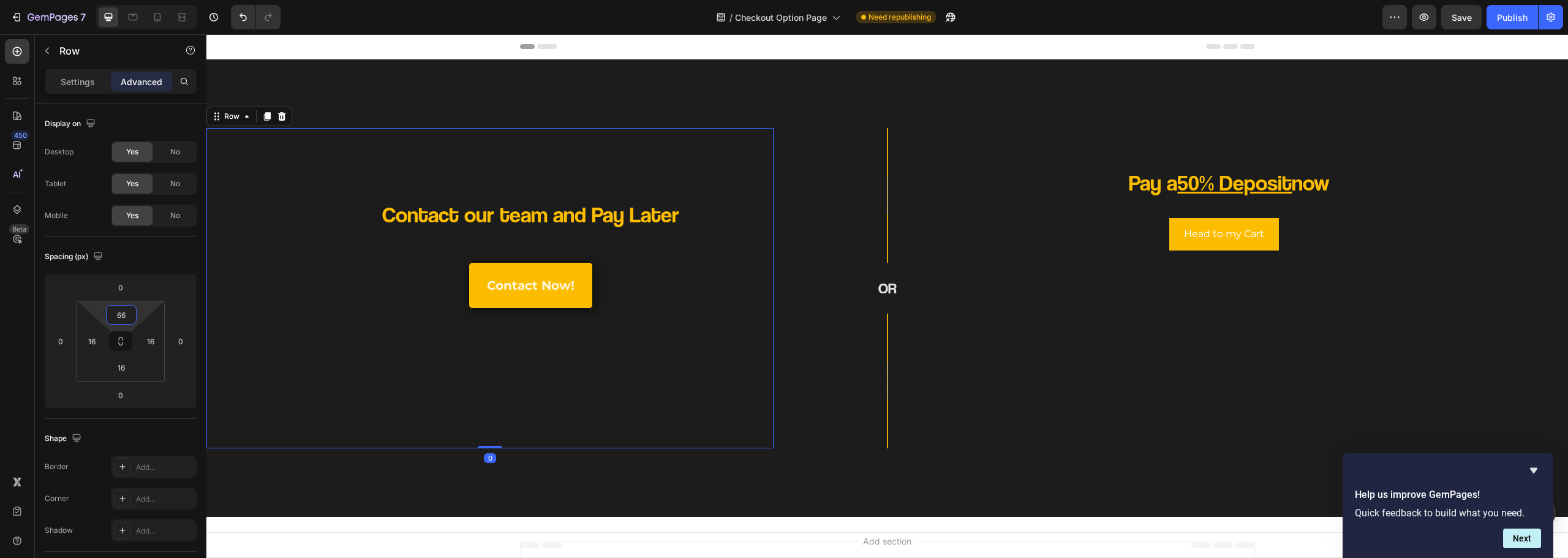
type input "64"
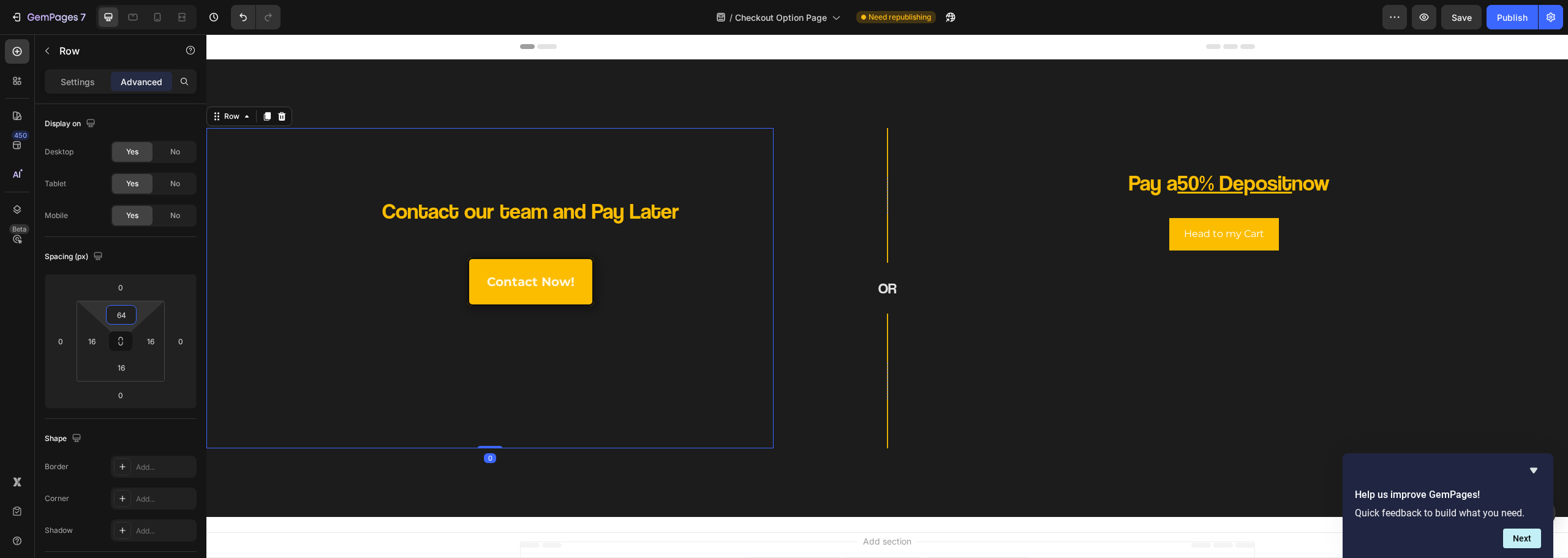
drag, startPoint x: 139, startPoint y: 313, endPoint x: 140, endPoint y: 298, distance: 15.0
click at [140, 0] on html "7 Version history / Checkout Option Page Need republishing Preview Save Publish…" at bounding box center [784, 0] width 1568 height 0
drag, startPoint x: 385, startPoint y: 348, endPoint x: 405, endPoint y: 350, distance: 20.1
click at [388, 348] on div "Contact our team and Pay Later Heading contact now! Button" at bounding box center [489, 303] width 547 height 271
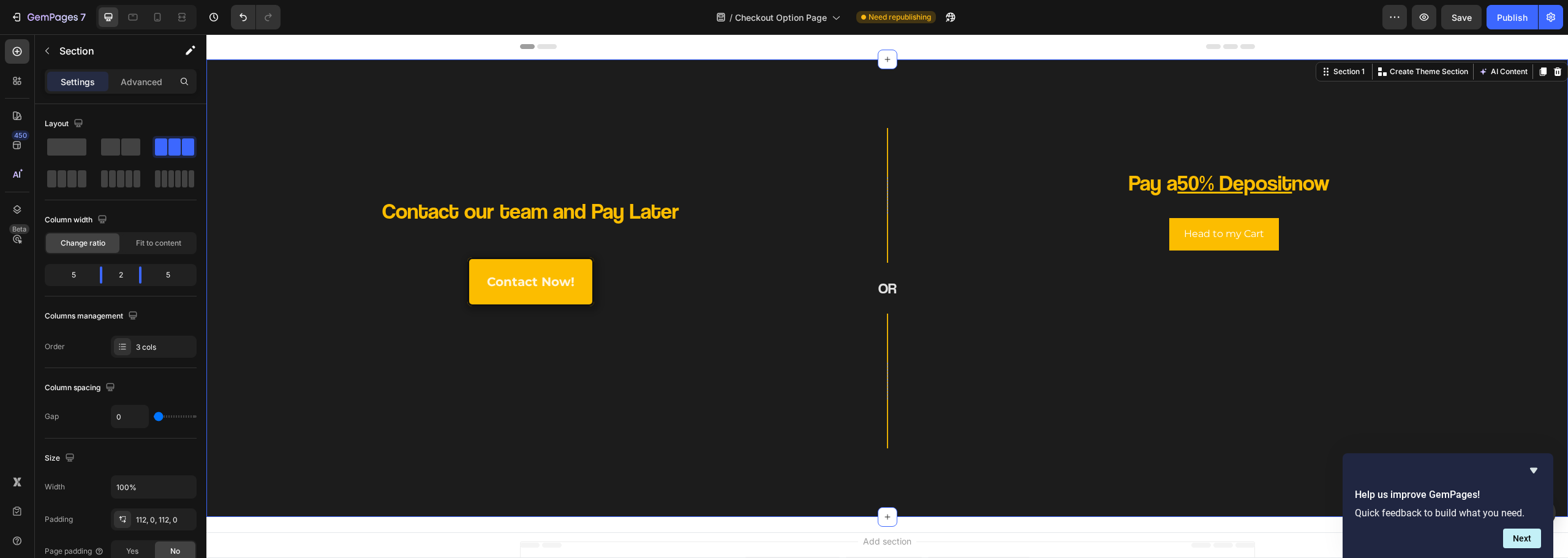
click at [982, 357] on div "Row OR Heading Row" at bounding box center [887, 288] width 227 height 321
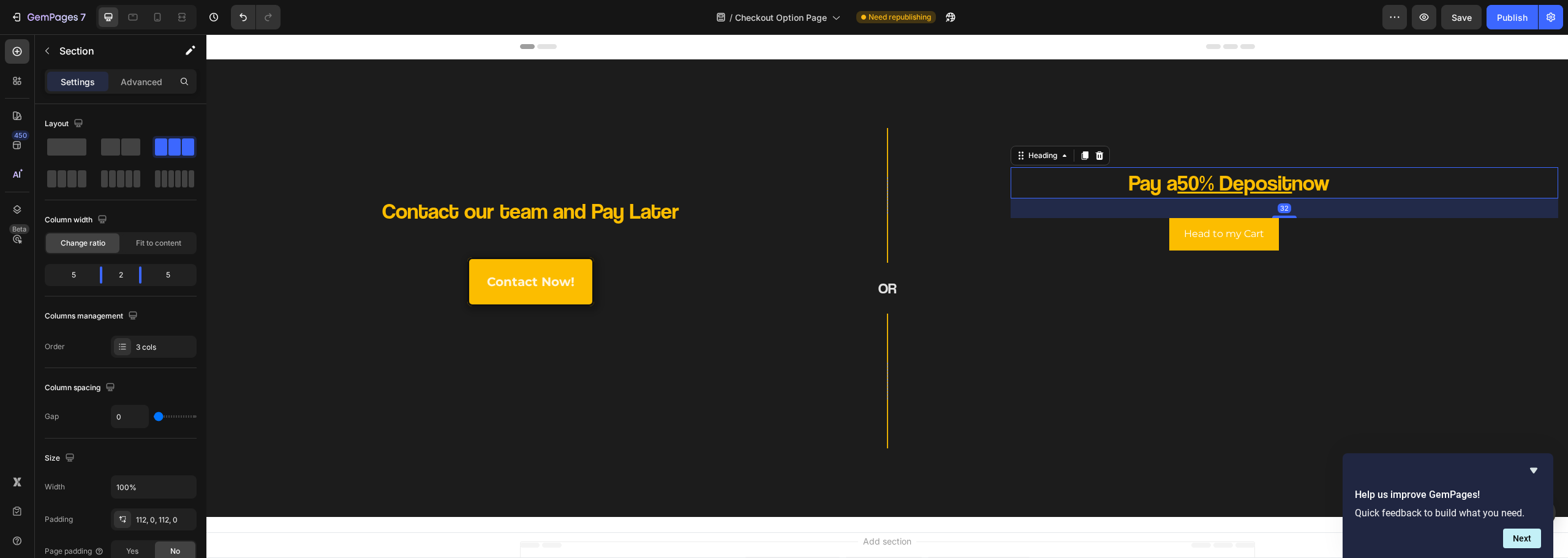
click at [1093, 185] on h2 "Pay a 50% Deposit now" at bounding box center [1230, 183] width 438 height 31
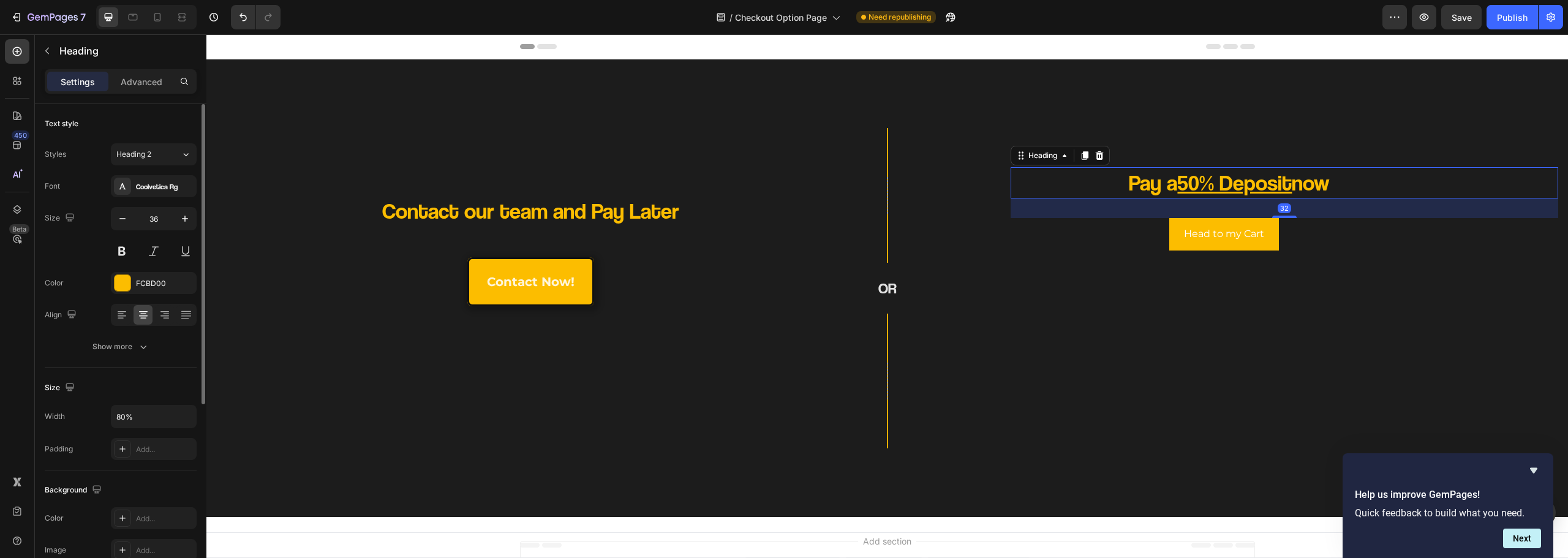
scroll to position [307, 0]
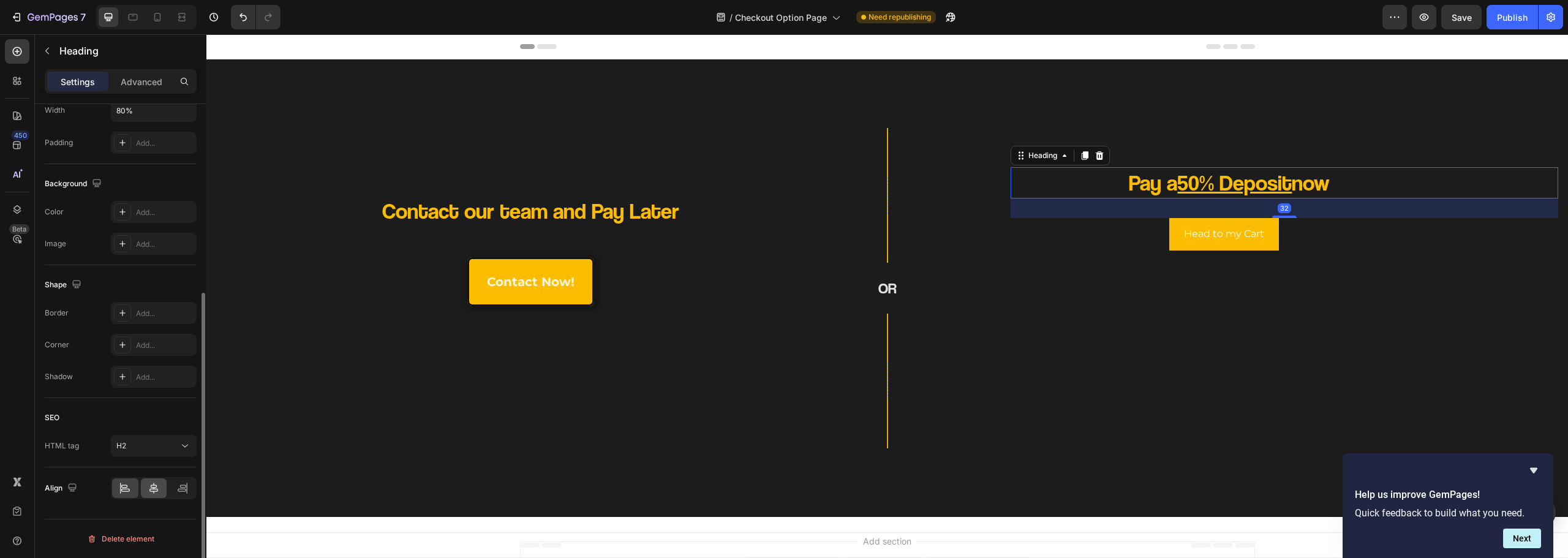
click at [150, 485] on icon at bounding box center [153, 488] width 12 height 12
drag, startPoint x: 640, startPoint y: 358, endPoint x: 718, endPoint y: 344, distance: 79.2
click at [641, 358] on div "Contact our team and Pay Later Heading contact now! Button" at bounding box center [489, 303] width 547 height 271
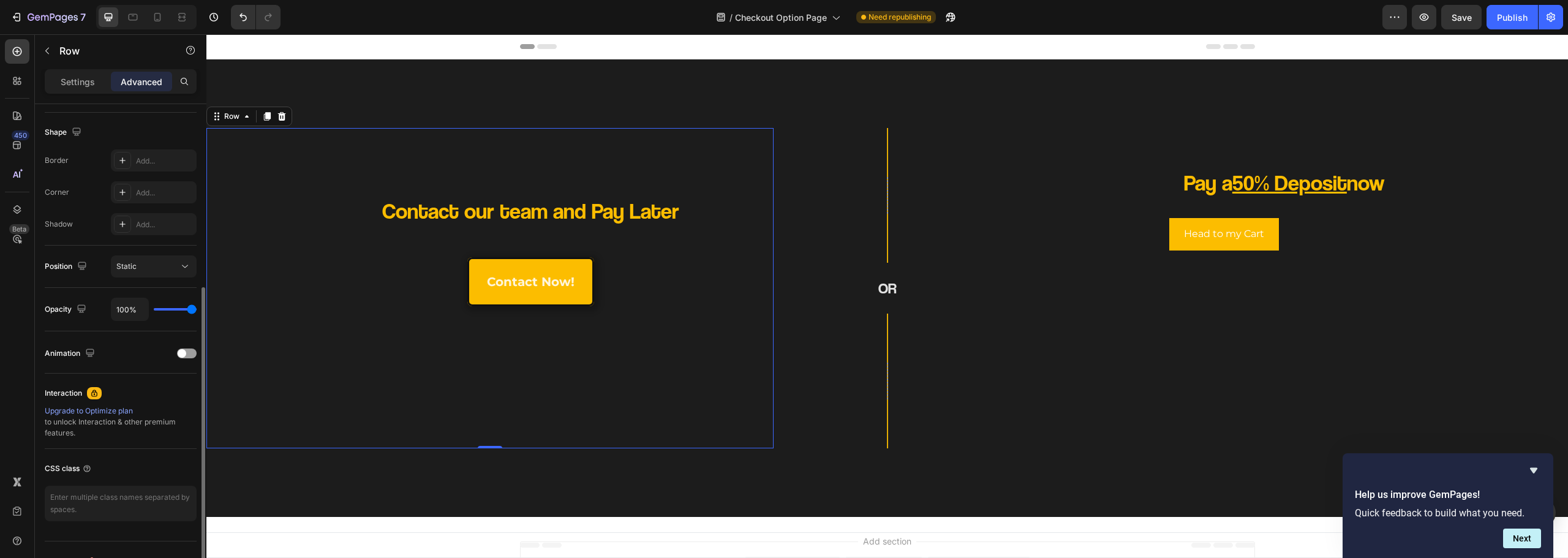
scroll to position [0, 0]
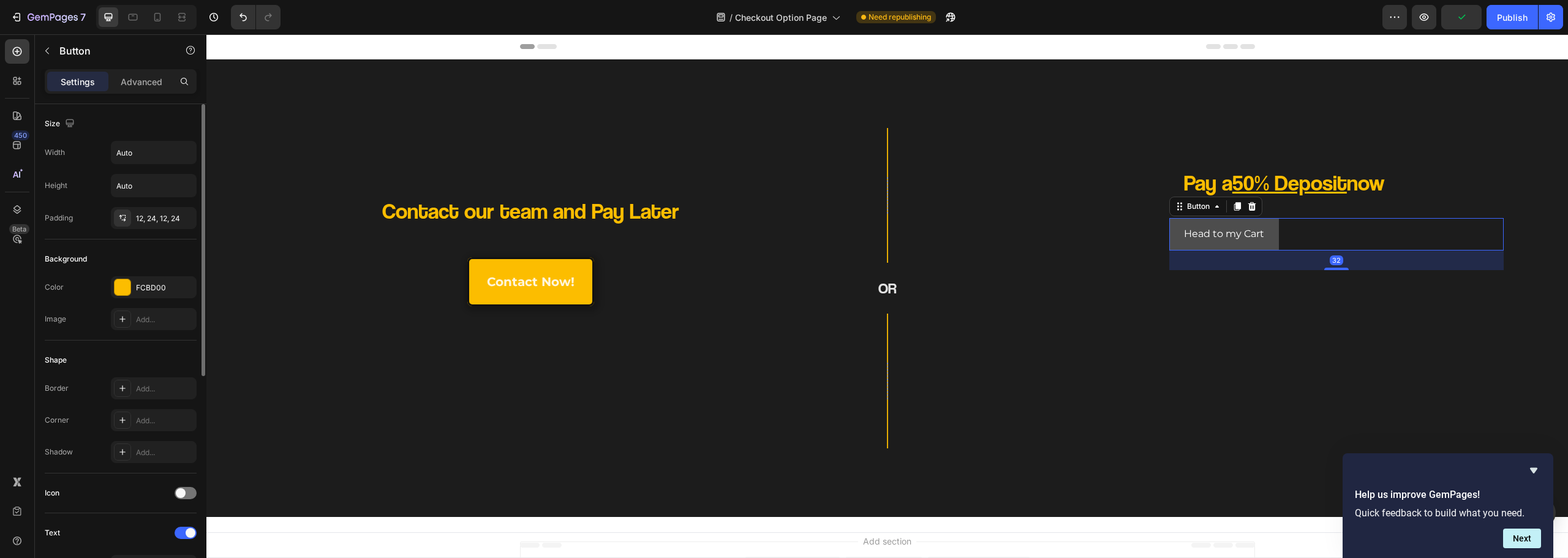
click at [1170, 237] on button "Head to my Cart" at bounding box center [1224, 235] width 109 height 32
click at [1170, 256] on div "32" at bounding box center [1336, 261] width 334 height 20
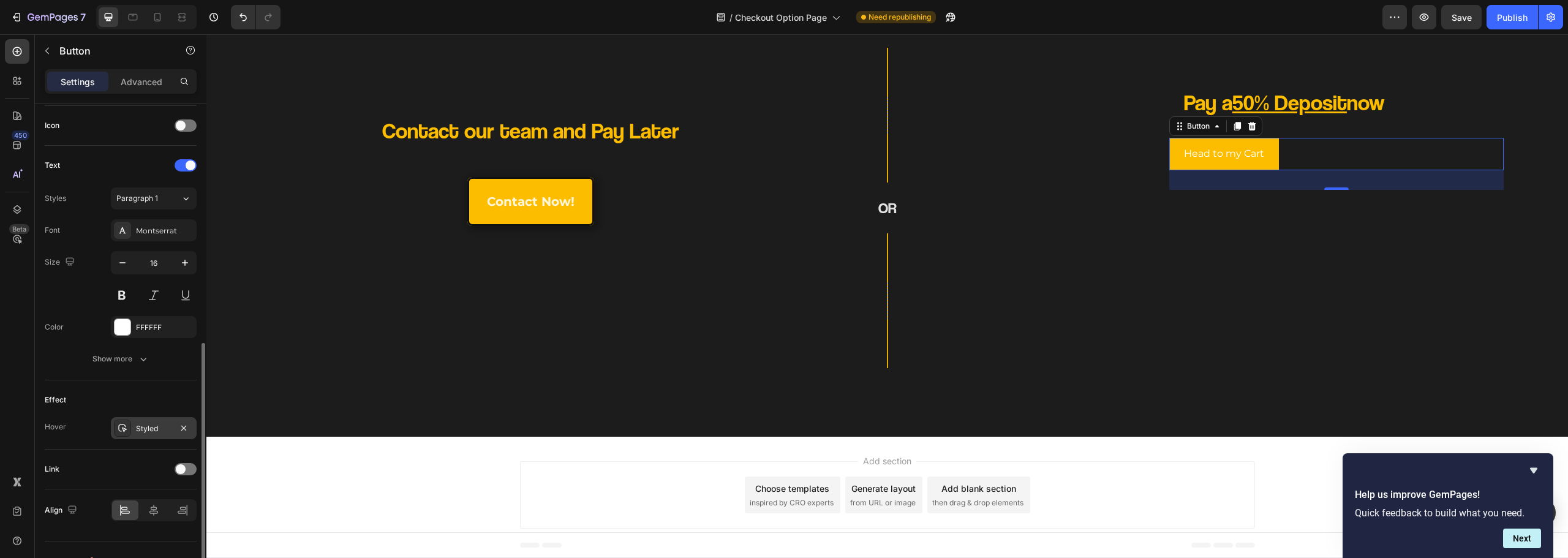
scroll to position [390, 0]
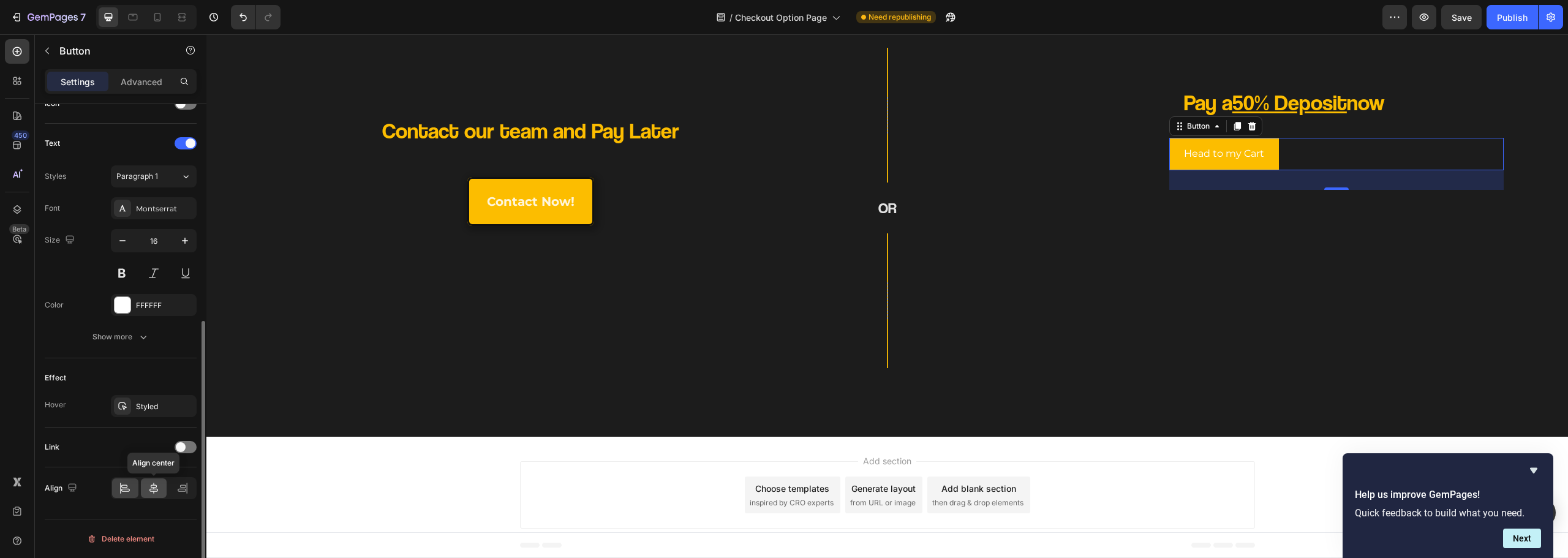
click at [153, 492] on icon at bounding box center [154, 488] width 8 height 11
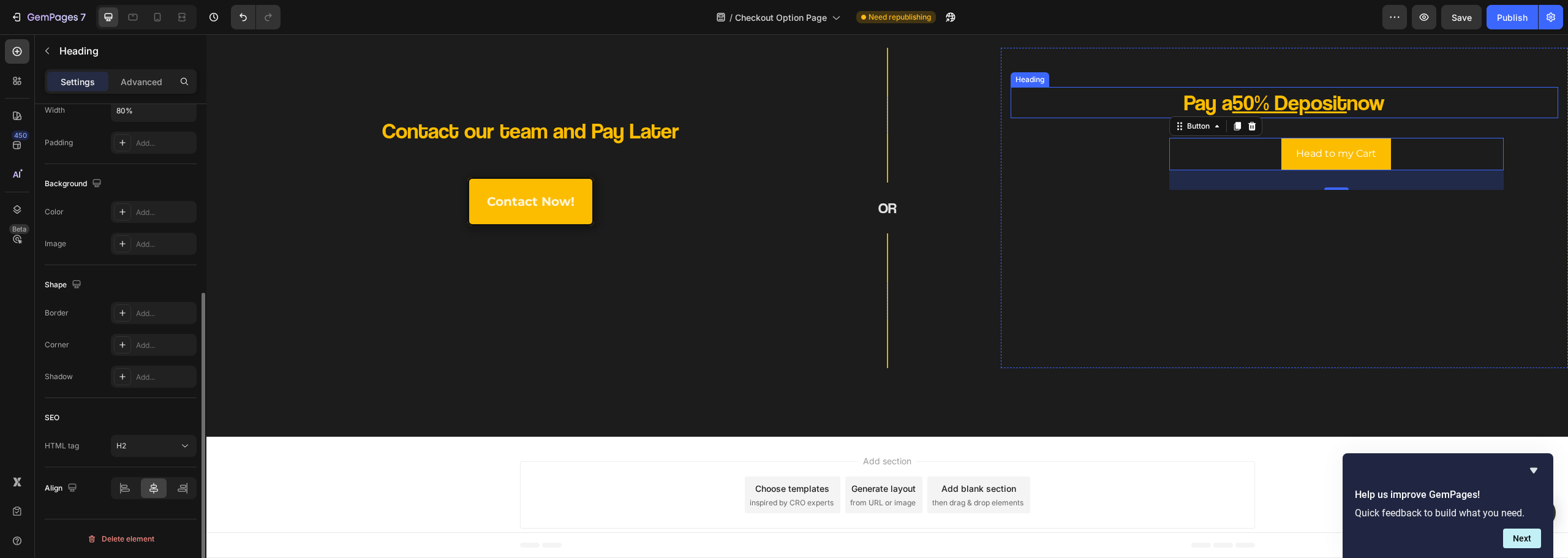
click at [1401, 98] on h2 "Pay a 50% Deposit now" at bounding box center [1284, 102] width 438 height 31
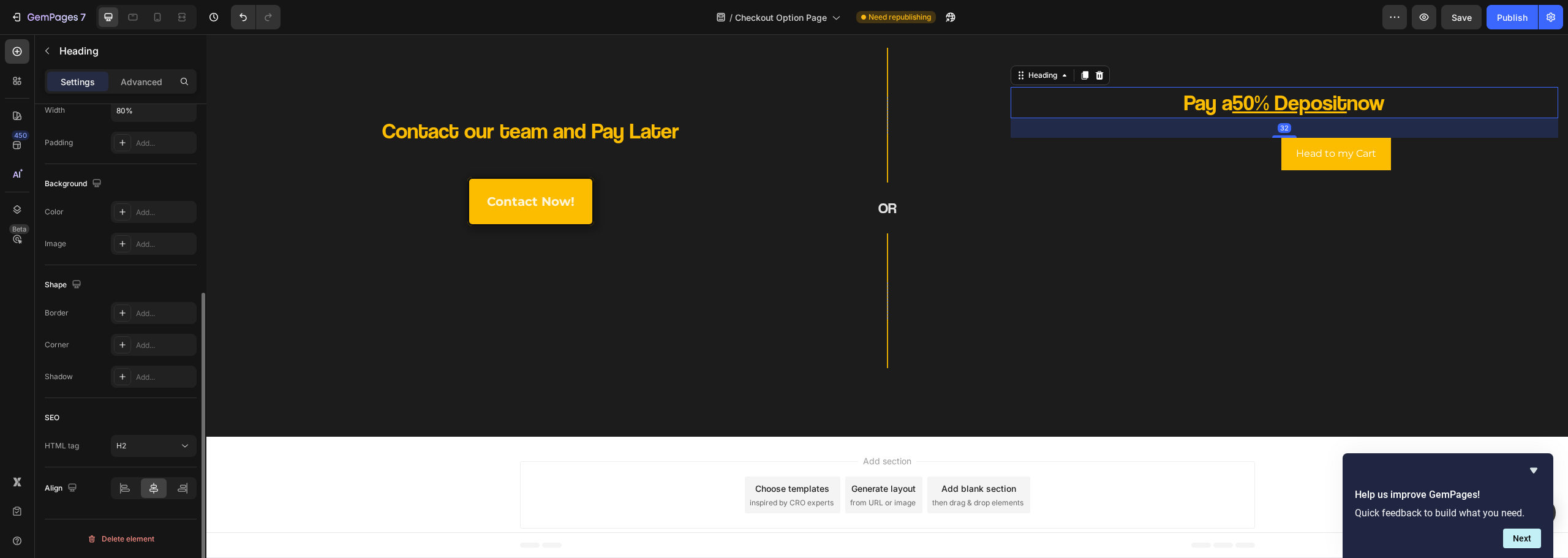
scroll to position [0, 0]
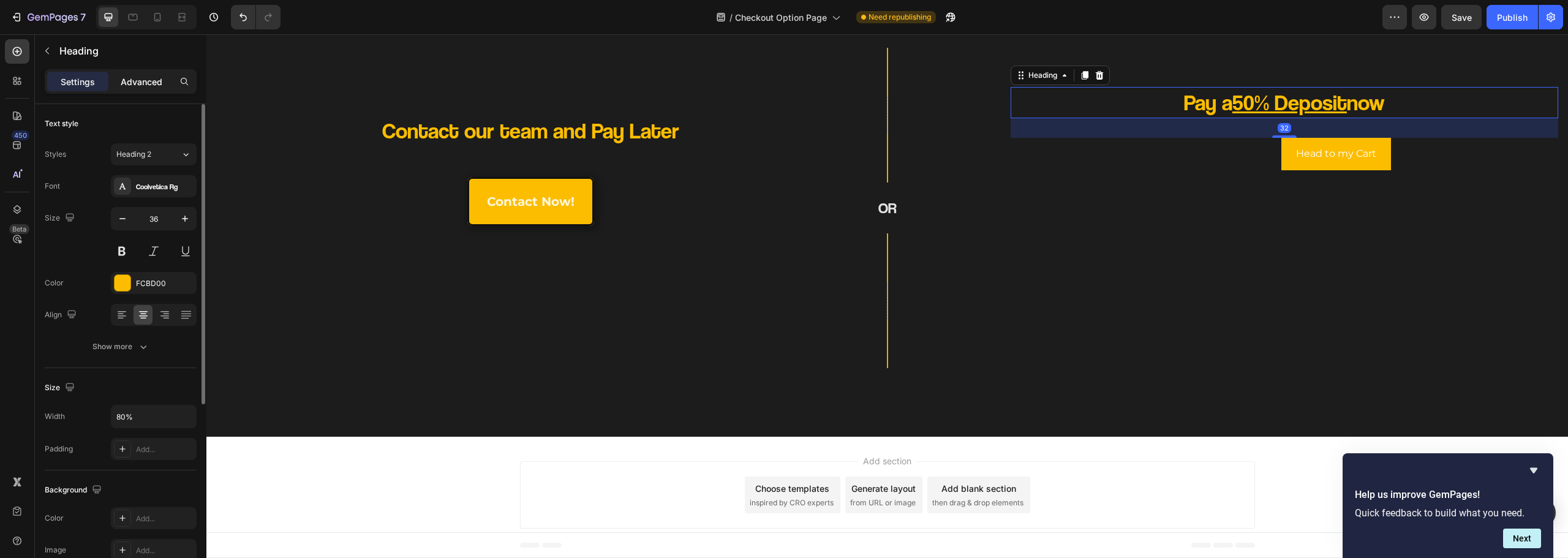
click at [129, 86] on p "Advanced" at bounding box center [141, 82] width 42 height 13
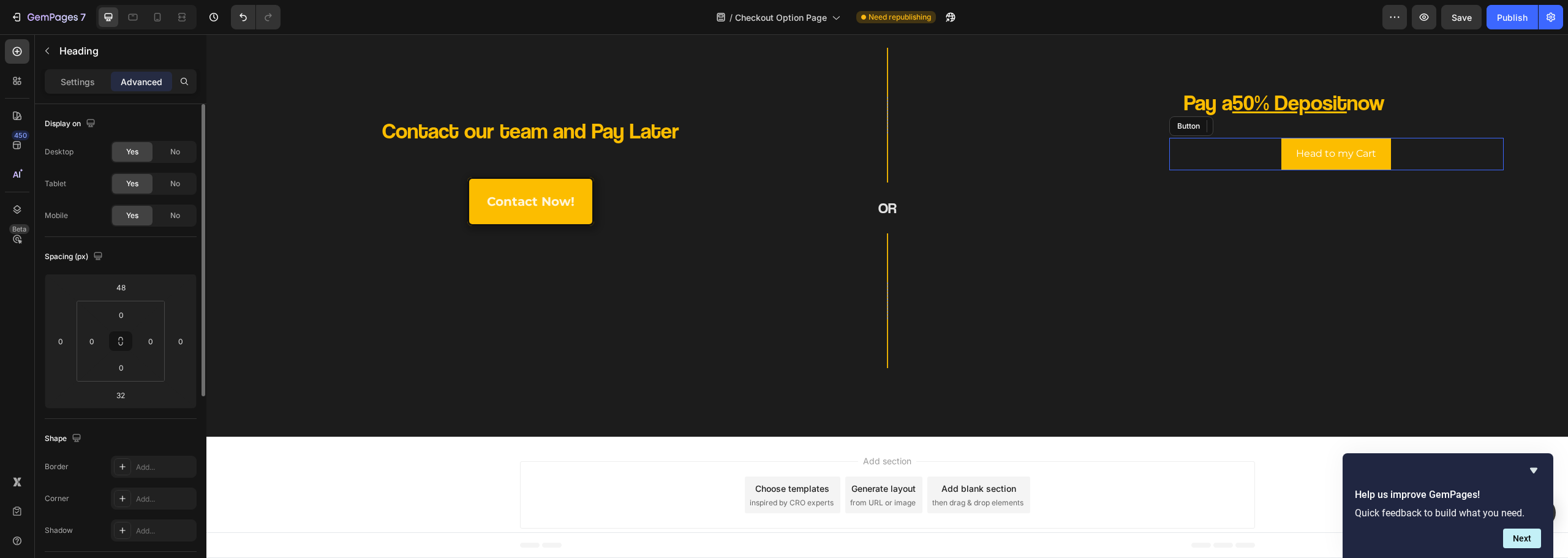
click at [1235, 158] on div "Head to my Cart Button" at bounding box center [1336, 154] width 334 height 32
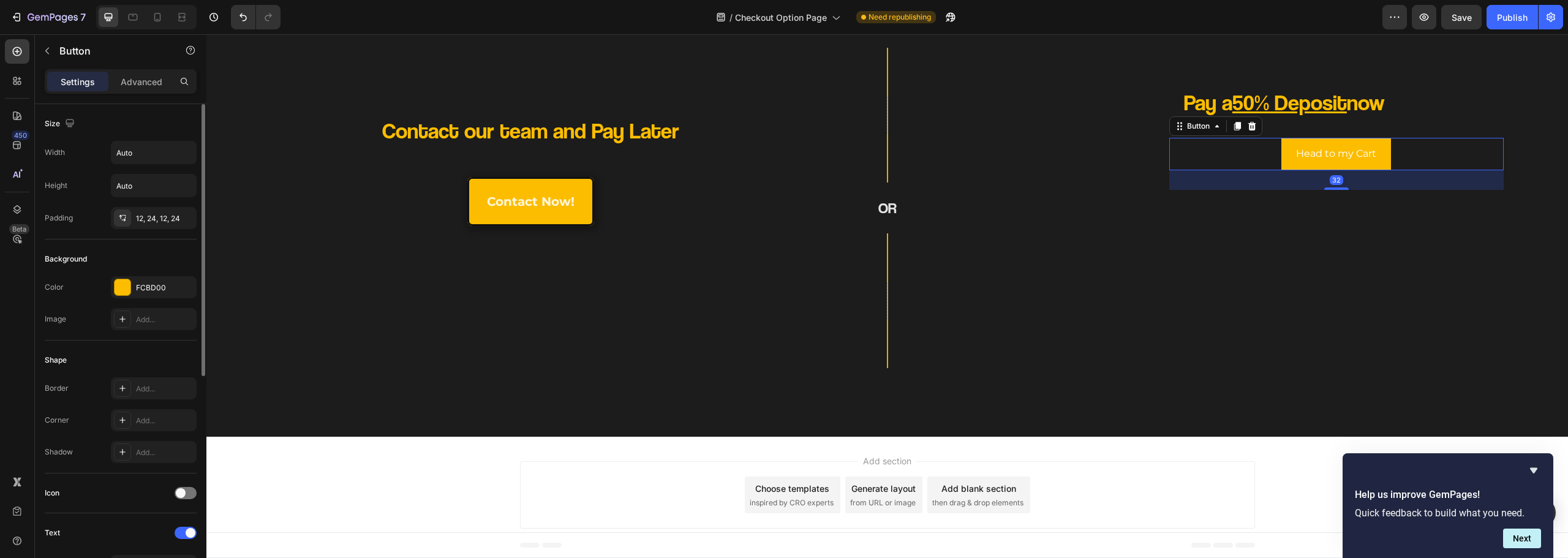
click at [144, 71] on div "Settings Advanced" at bounding box center [120, 81] width 152 height 25
click at [144, 77] on p "Advanced" at bounding box center [141, 82] width 42 height 13
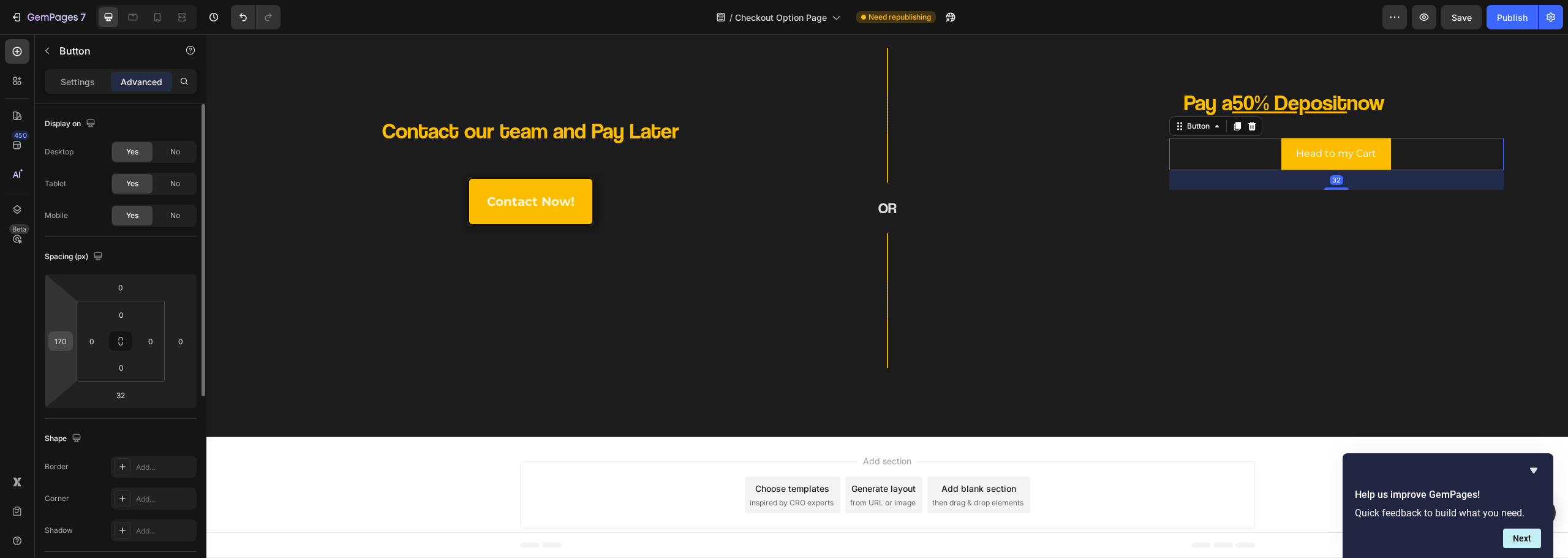
click at [62, 340] on input "170" at bounding box center [61, 341] width 18 height 18
type input "0"
click at [963, 286] on div "Row OR Heading Row" at bounding box center [887, 208] width 227 height 321
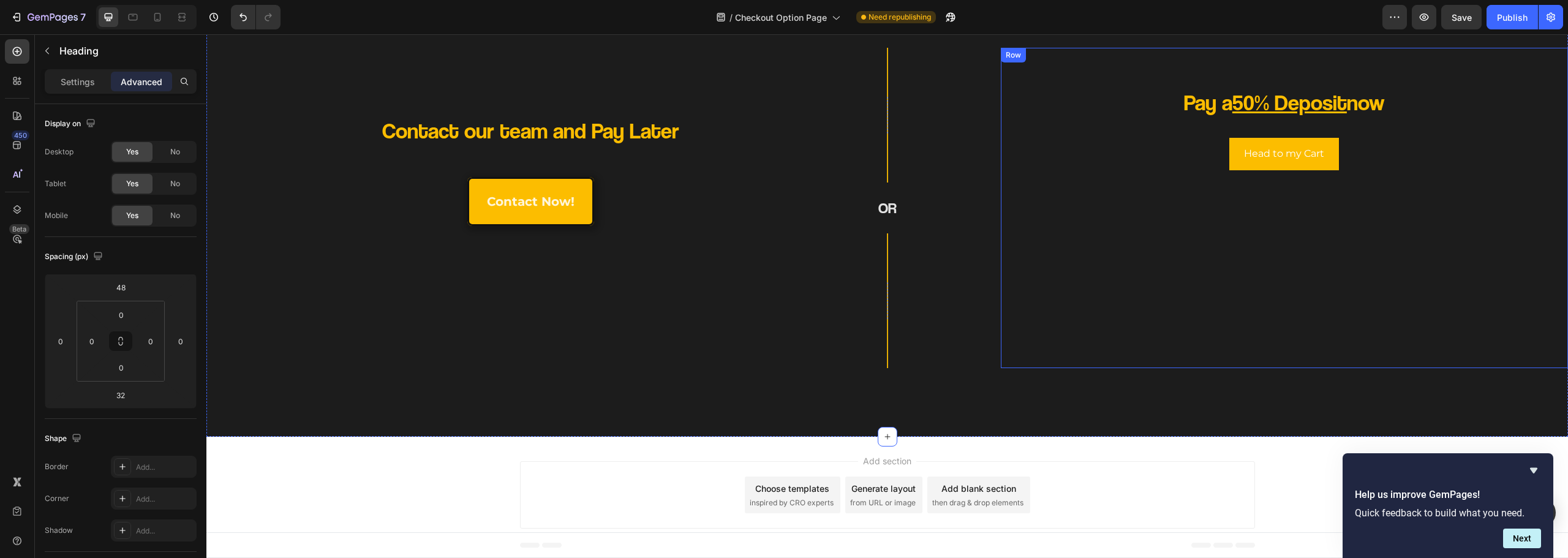
click at [1425, 102] on h2 "Pay a 50% Deposit now" at bounding box center [1284, 102] width 438 height 31
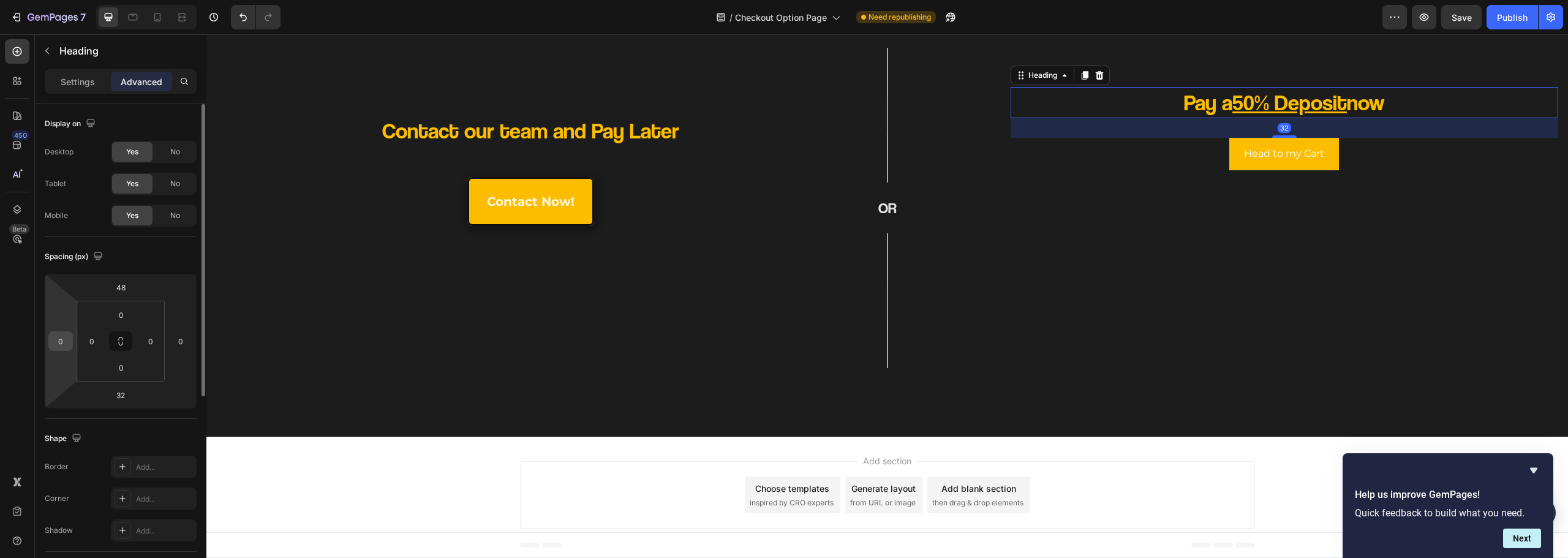
click at [62, 335] on input "0" at bounding box center [61, 341] width 18 height 18
drag, startPoint x: 51, startPoint y: 343, endPoint x: 39, endPoint y: 333, distance: 15.6
click at [19, 342] on div "450 Beta Sections(18) Elements(83) Section Element Hero Section Product Detail …" at bounding box center [103, 296] width 206 height 523
type input "16"
drag, startPoint x: 68, startPoint y: 340, endPoint x: 36, endPoint y: 340, distance: 32.0
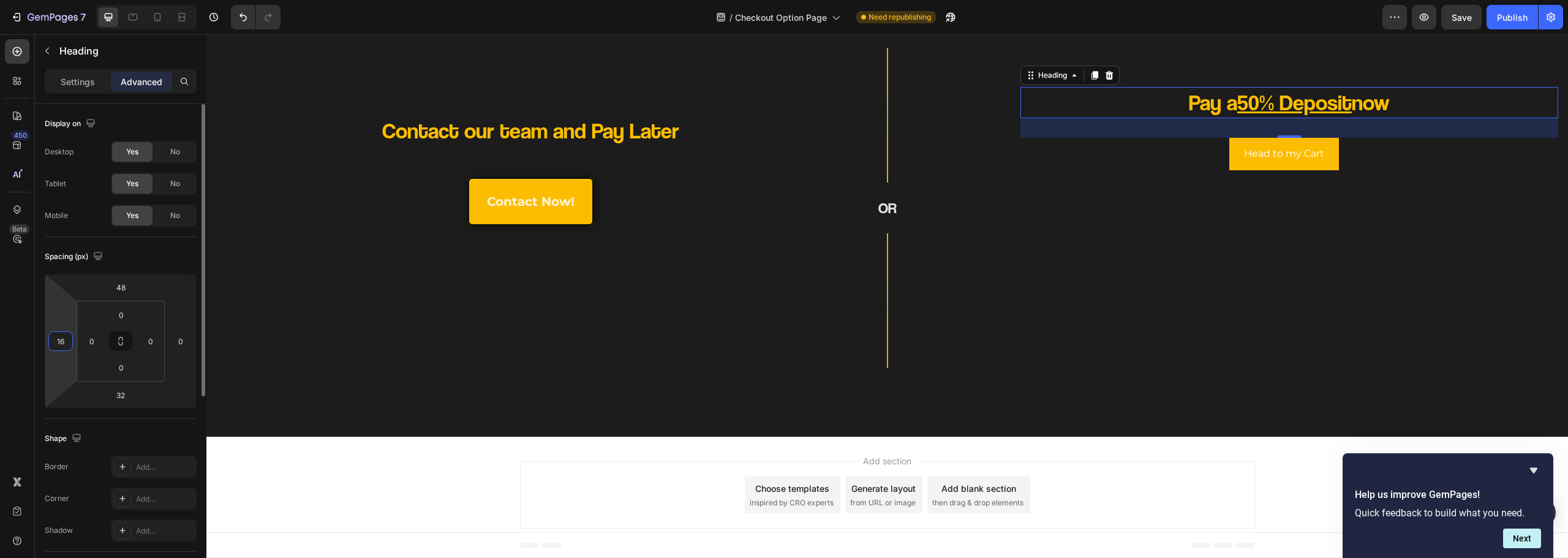
click at [36, 340] on div "Display on Desktop Yes No Tablet Yes No Mobile Yes No Spacing (px) 48 16 32 0 0…" at bounding box center [120, 512] width 172 height 817
click at [56, 339] on input "16" at bounding box center [61, 341] width 18 height 18
type input "0"
click at [191, 337] on div "0" at bounding box center [180, 341] width 25 height 20
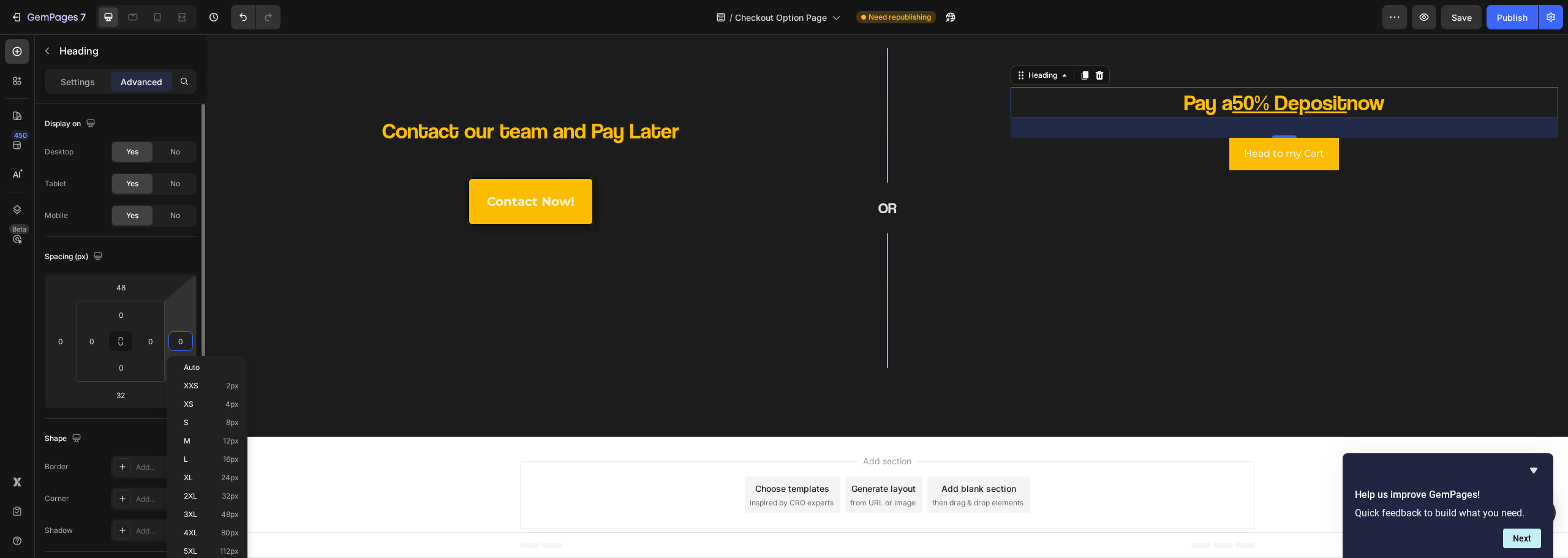
click at [186, 349] on input "0" at bounding box center [181, 341] width 18 height 18
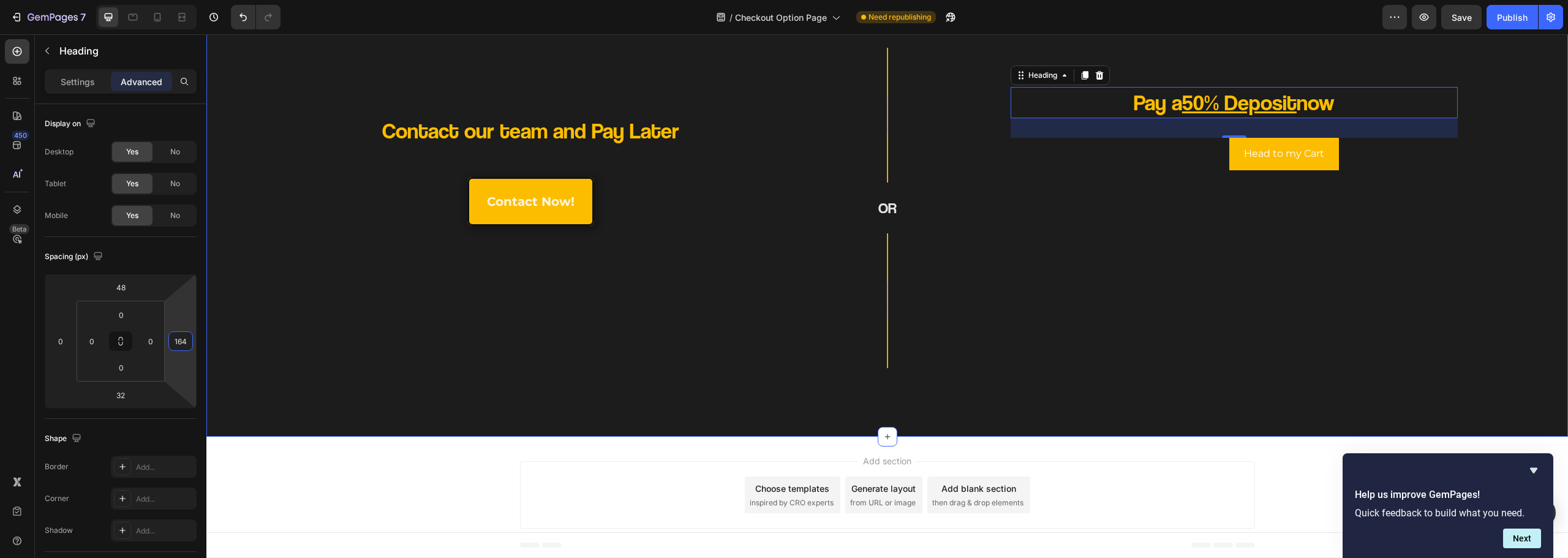
type input "164"
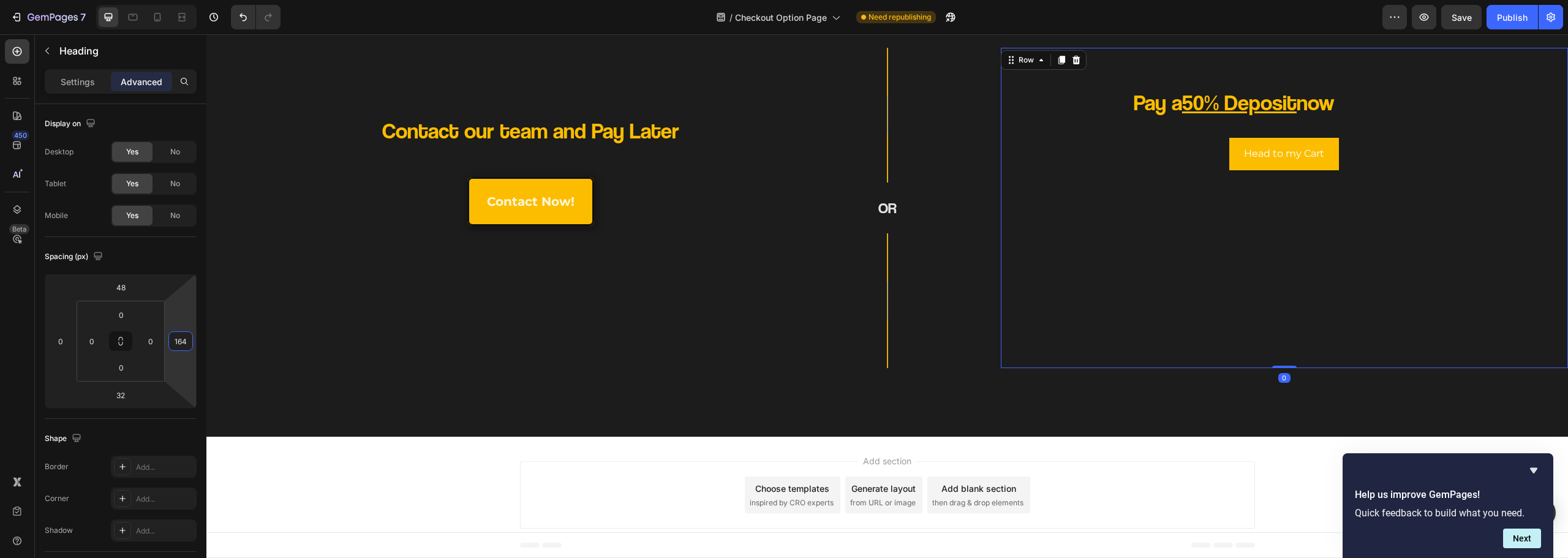
drag, startPoint x: 1086, startPoint y: 293, endPoint x: 1136, endPoint y: 206, distance: 100.3
click at [1091, 288] on div "Pay a 50% Deposit now Heading Head to my Cart Button Row" at bounding box center [1284, 208] width 547 height 301
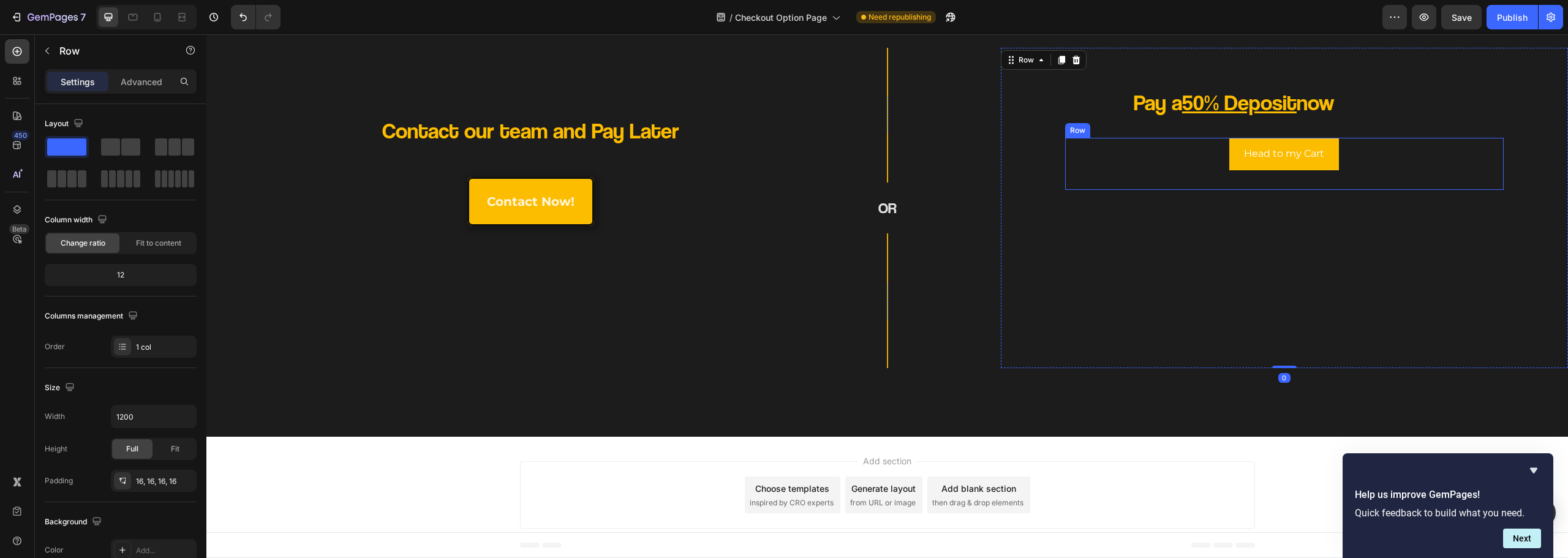
click at [1158, 171] on div "Head to my Cart Button" at bounding box center [1284, 164] width 438 height 52
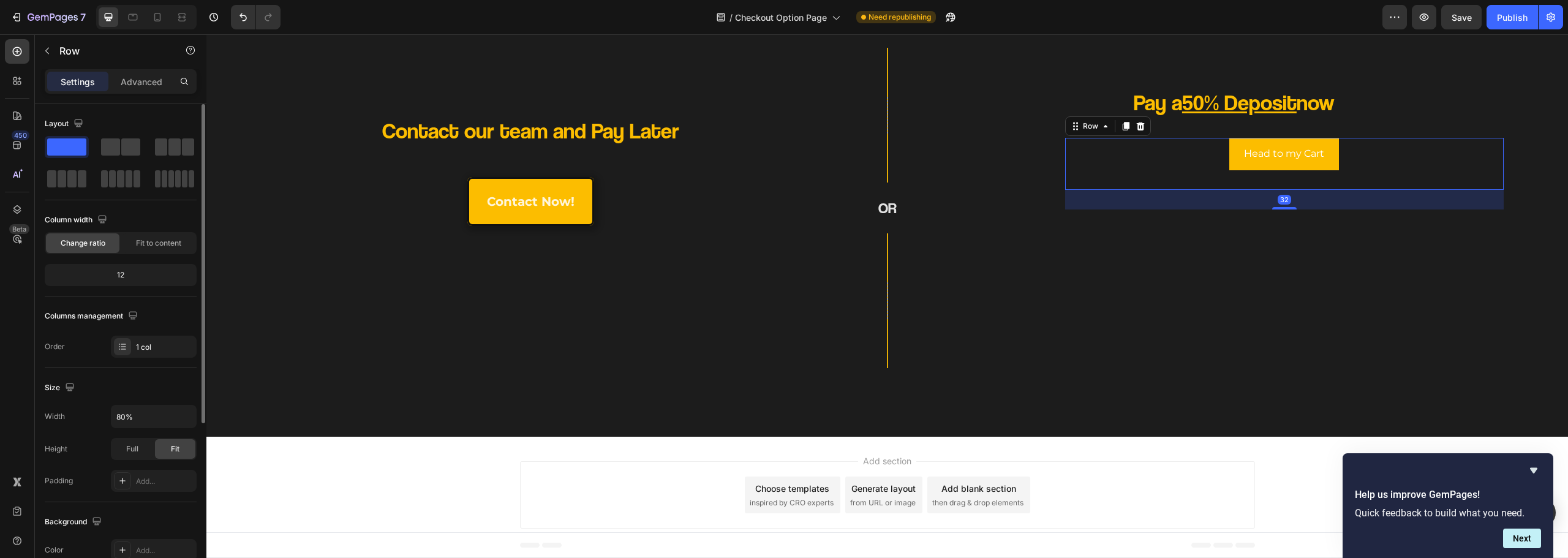
drag, startPoint x: 145, startPoint y: 81, endPoint x: 158, endPoint y: 105, distance: 27.3
click at [145, 81] on p "Advanced" at bounding box center [141, 82] width 42 height 13
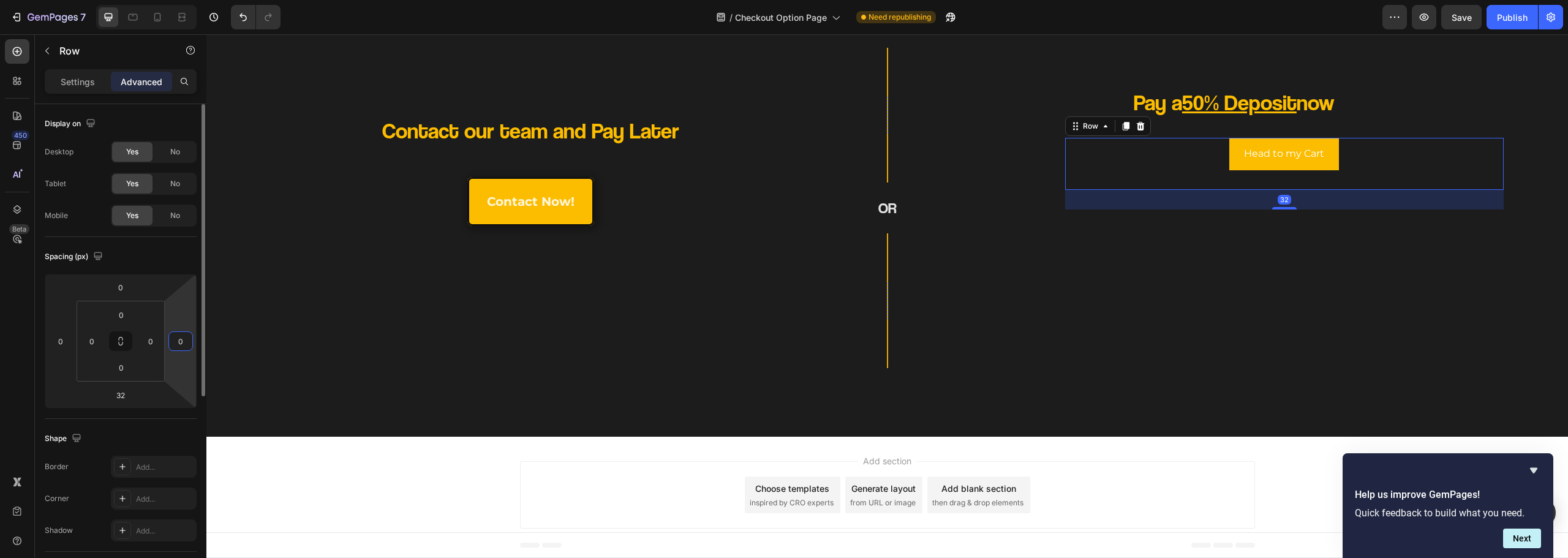
click at [179, 344] on input "0" at bounding box center [181, 341] width 18 height 18
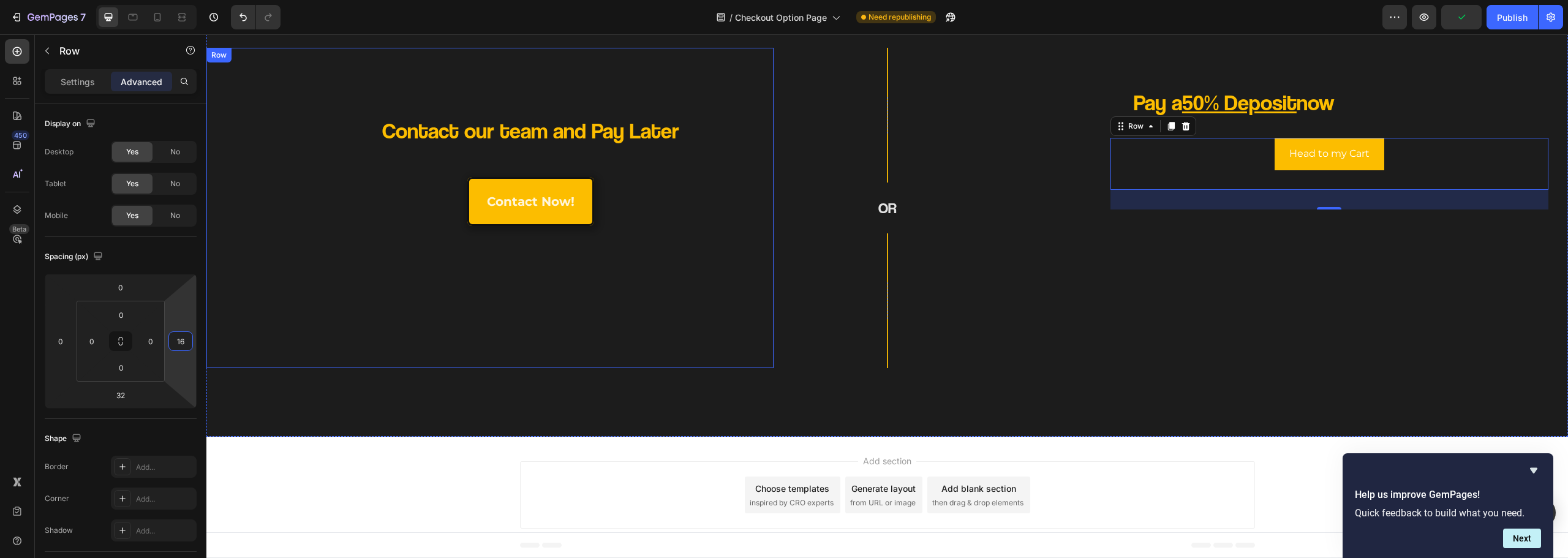
type input "164"
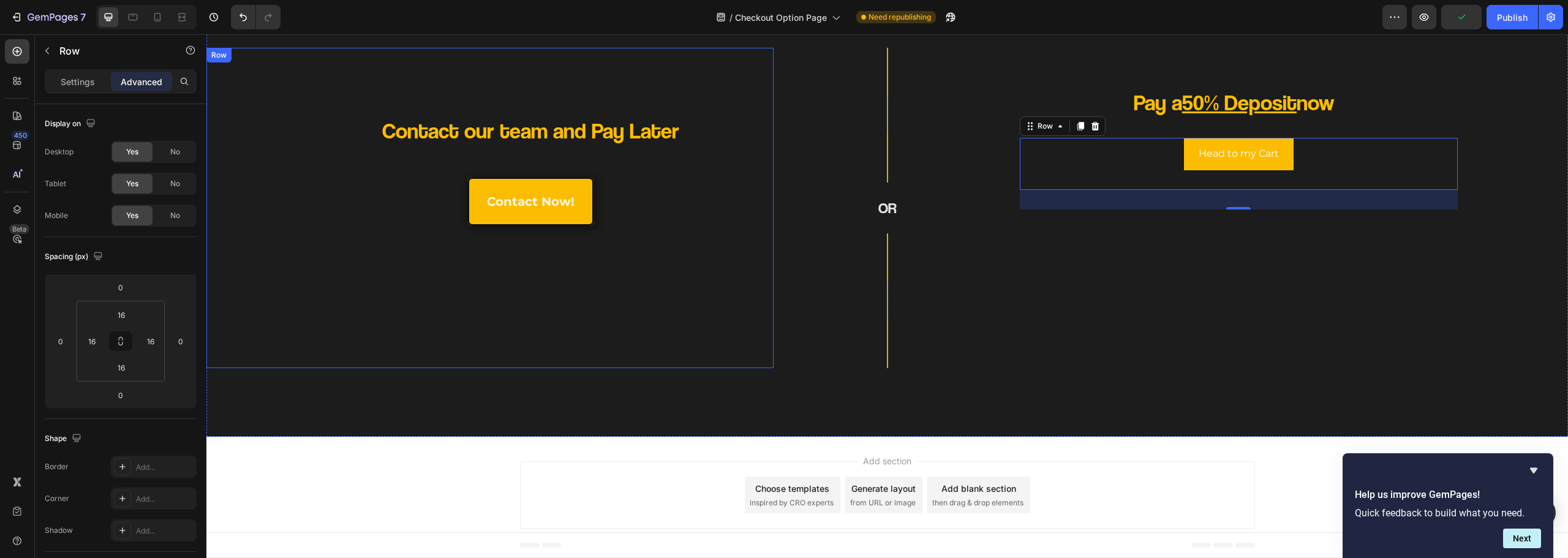
click at [1026, 367] on div "Pay a 50% Deposit now Heading Head to my Cart Button Row 32 Row" at bounding box center [1284, 208] width 567 height 321
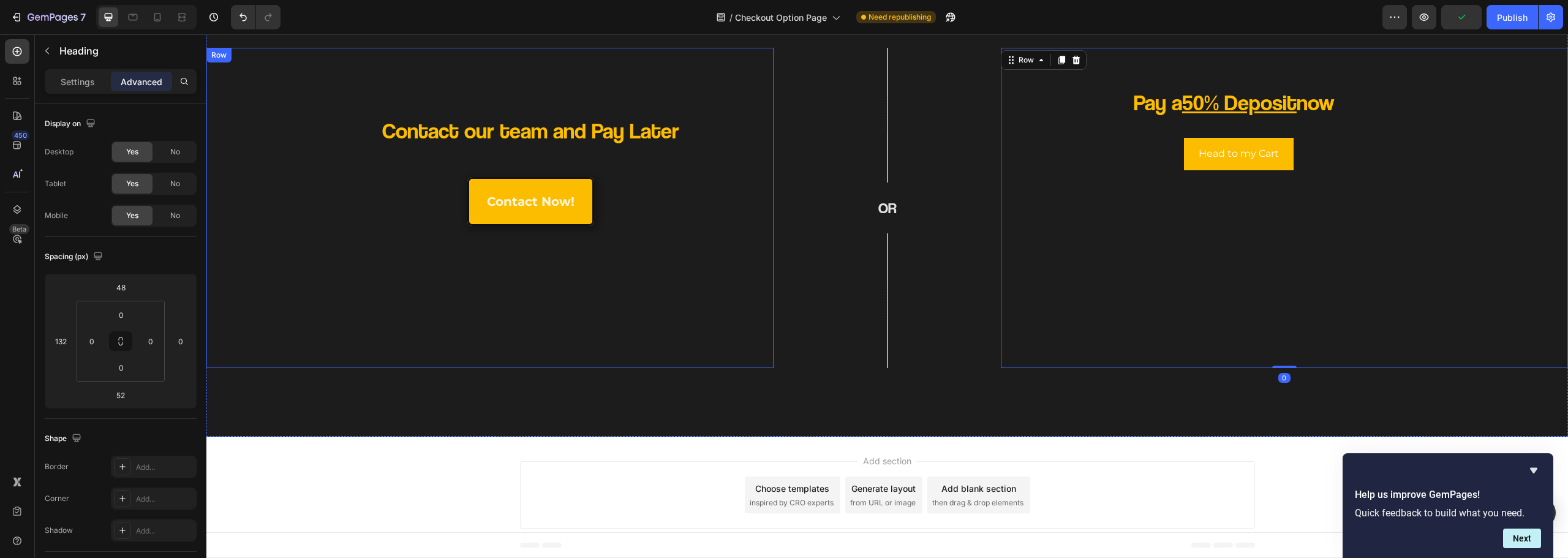
click at [653, 126] on p "Contact our team and Pay Later" at bounding box center [530, 131] width 374 height 29
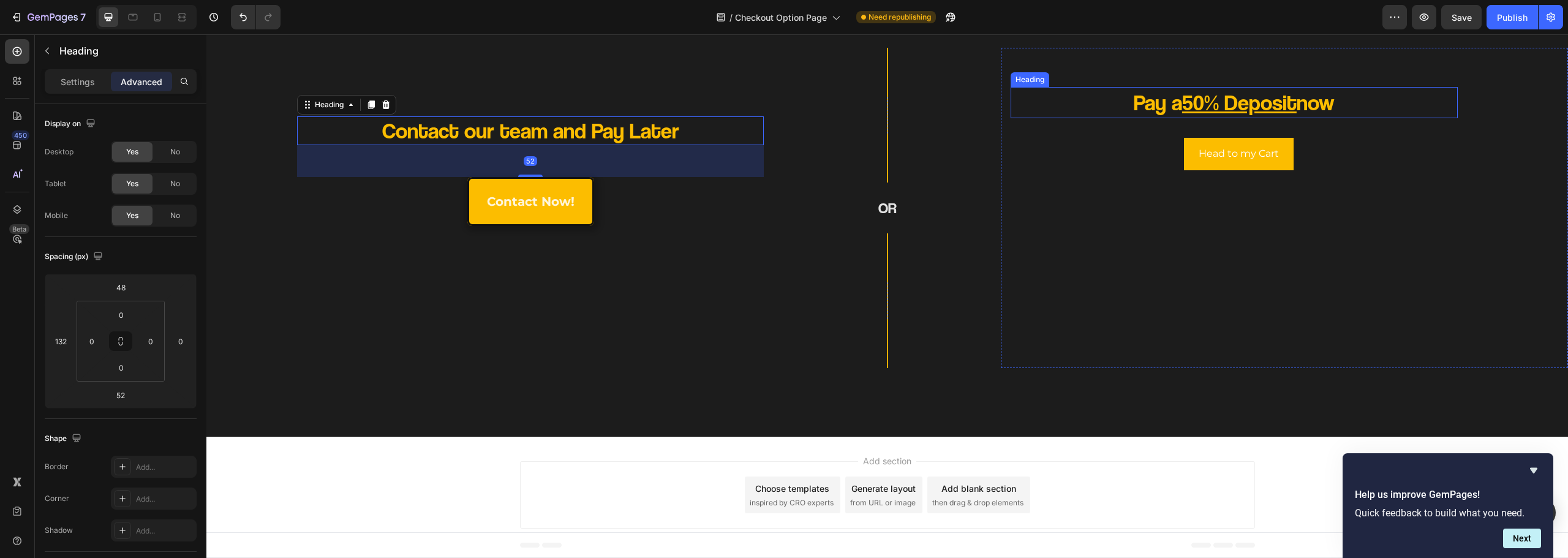
click at [1089, 103] on h2 "Pay a 50% Deposit now" at bounding box center [1234, 102] width 357 height 31
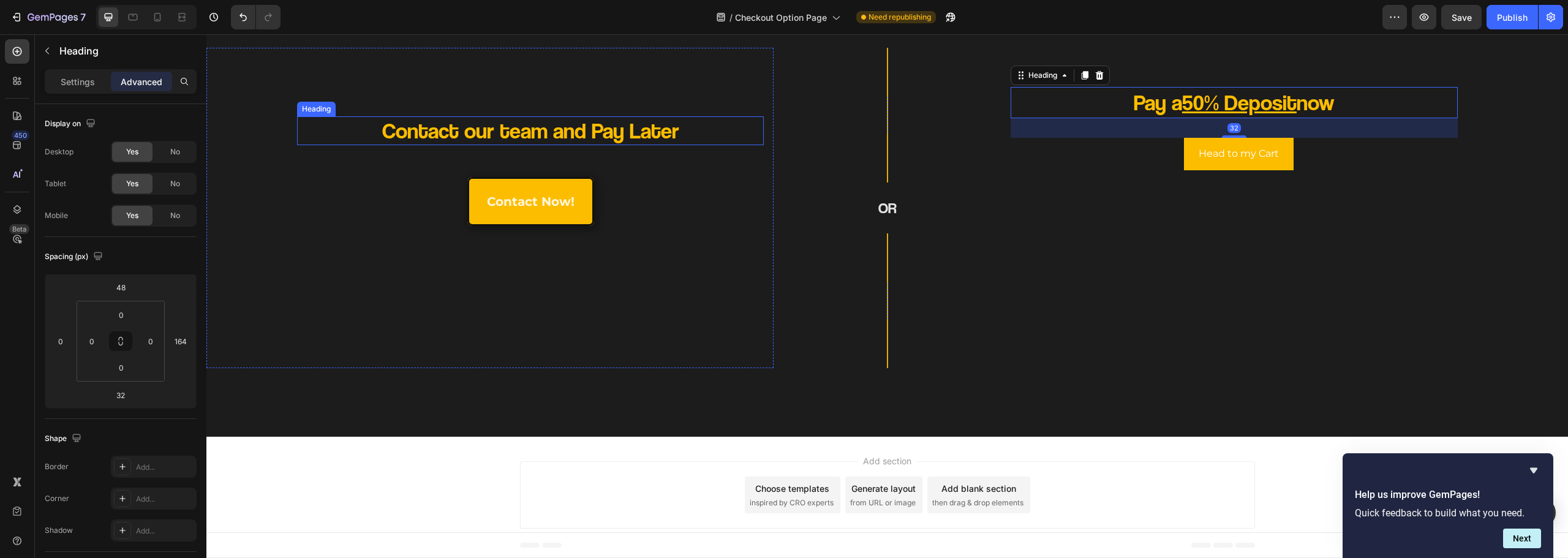
click at [499, 131] on p "Contact our team and Pay Later" at bounding box center [530, 131] width 374 height 29
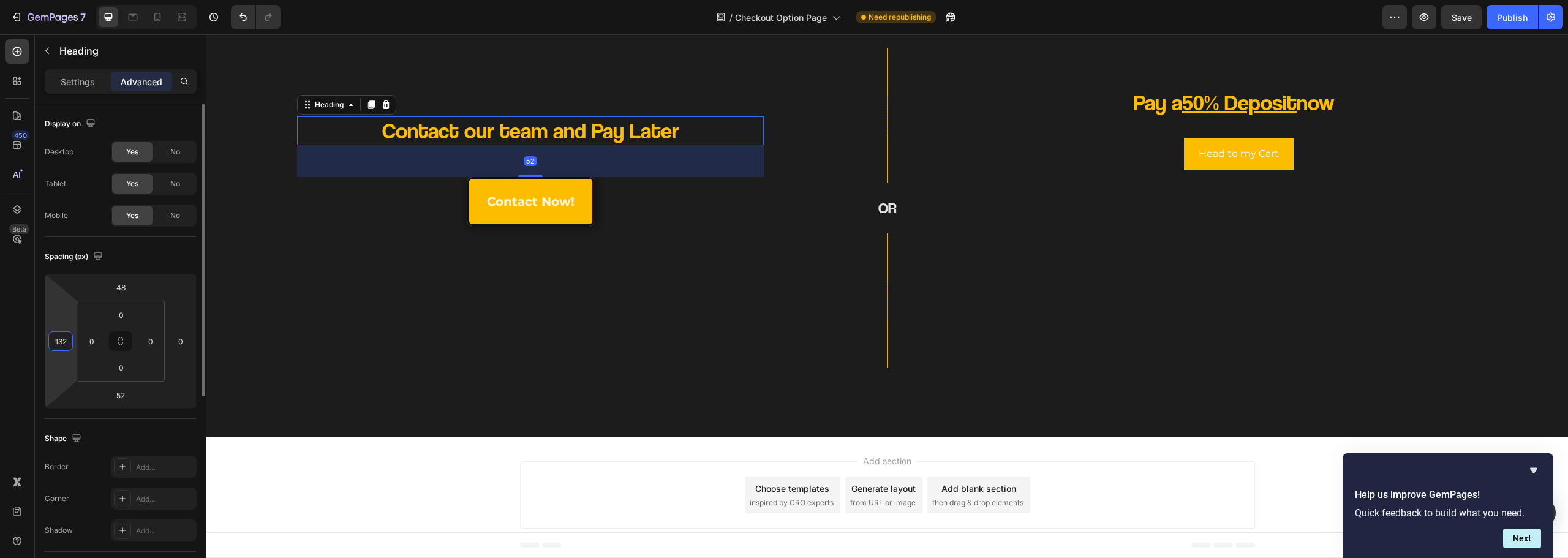
click at [66, 343] on input "132" at bounding box center [61, 341] width 18 height 18
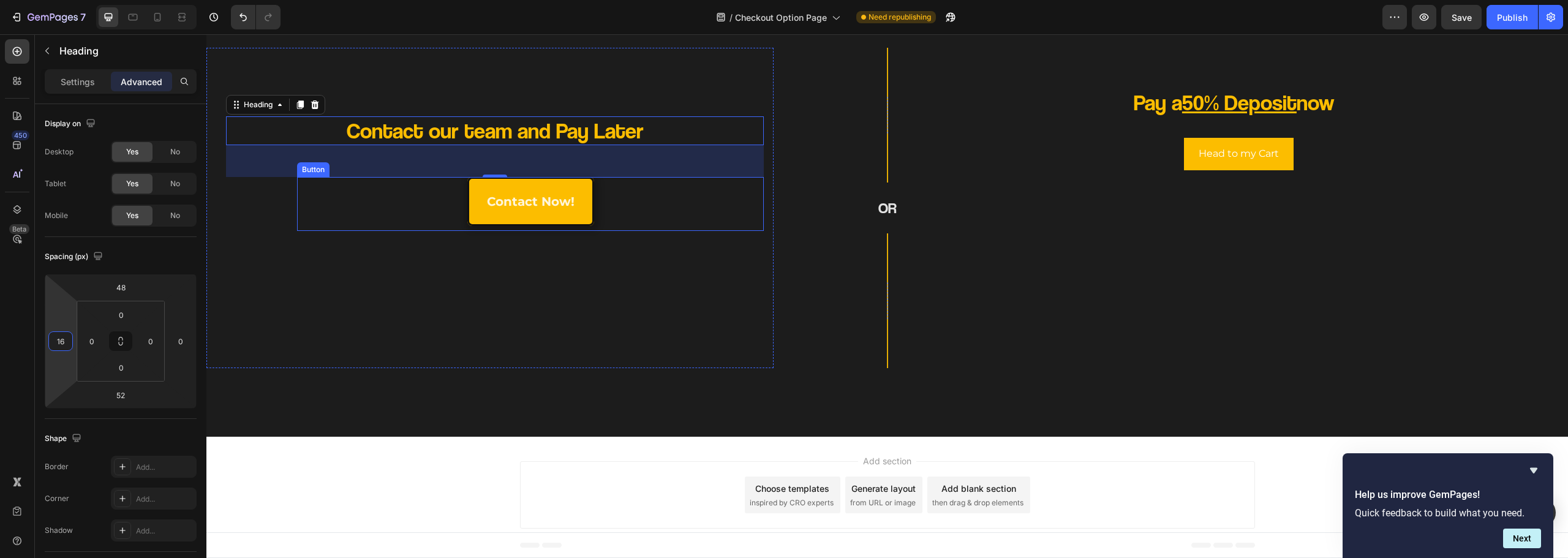
type input "164"
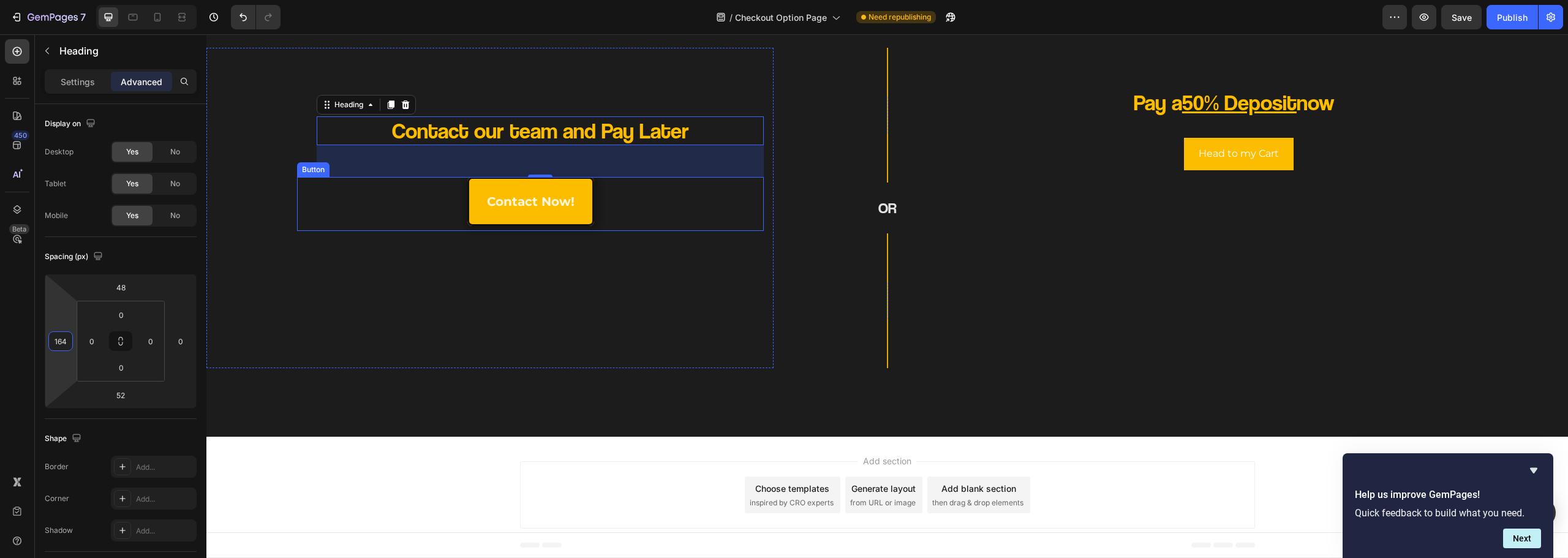
click at [405, 220] on div "contact now! Button" at bounding box center [530, 204] width 467 height 54
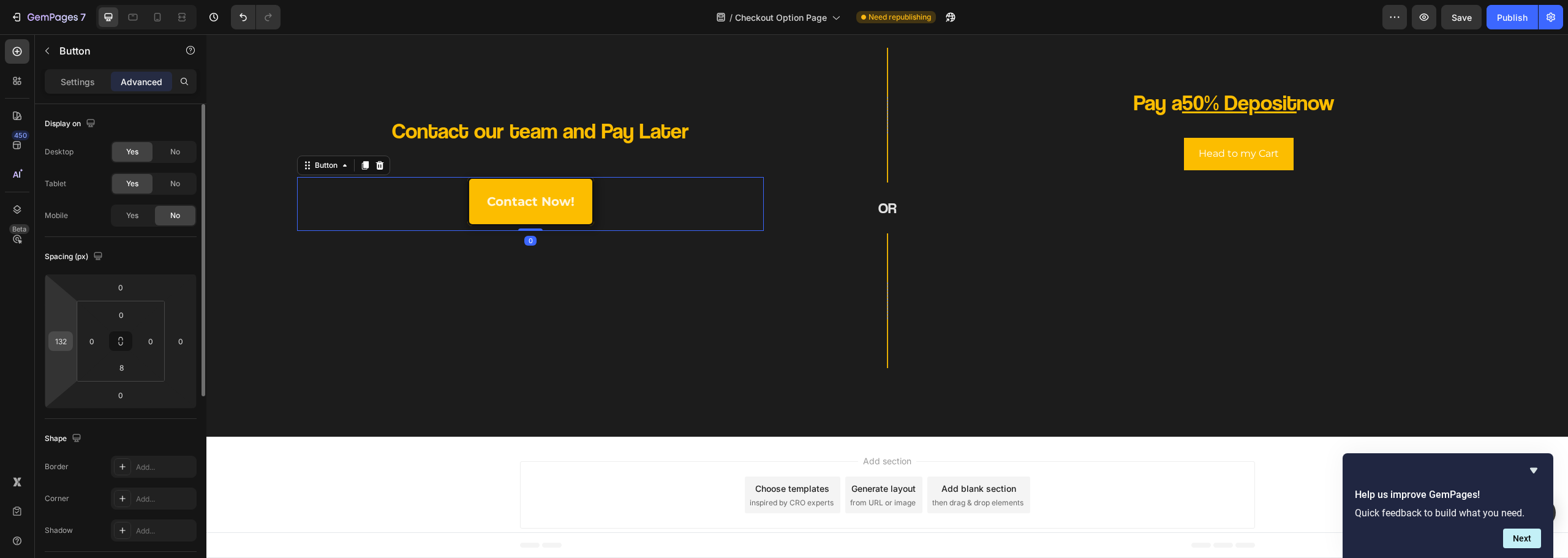
click at [56, 341] on input "132" at bounding box center [61, 341] width 18 height 18
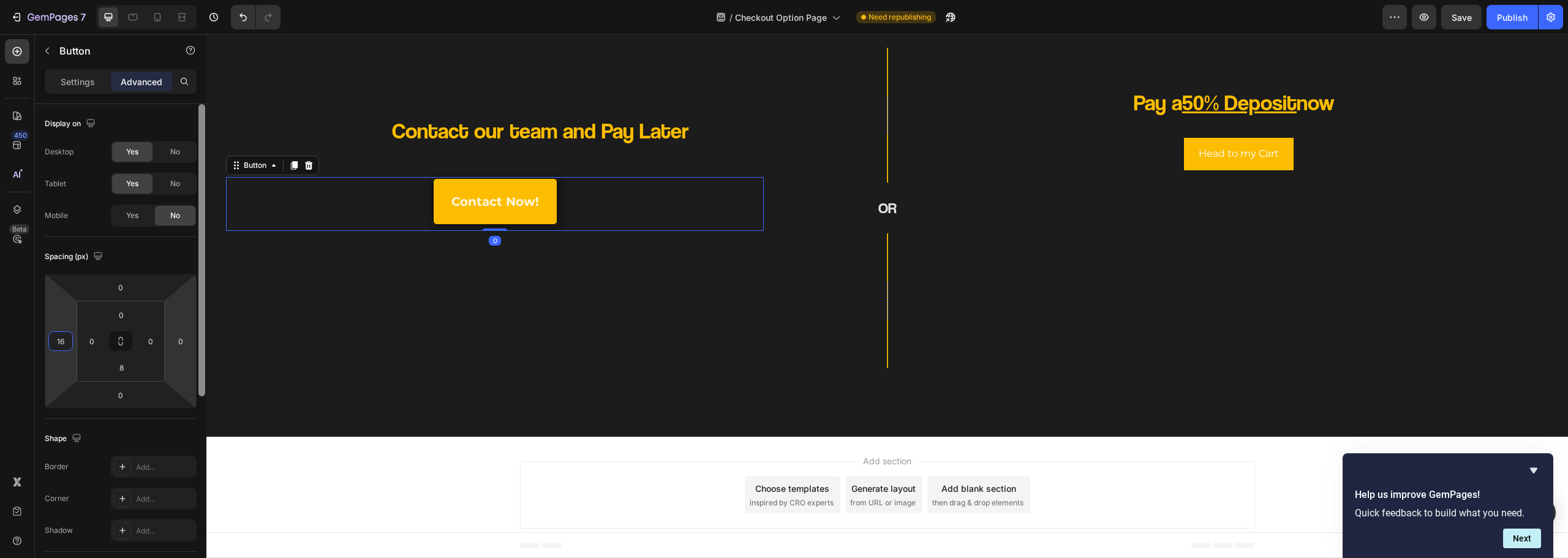
type input "164"
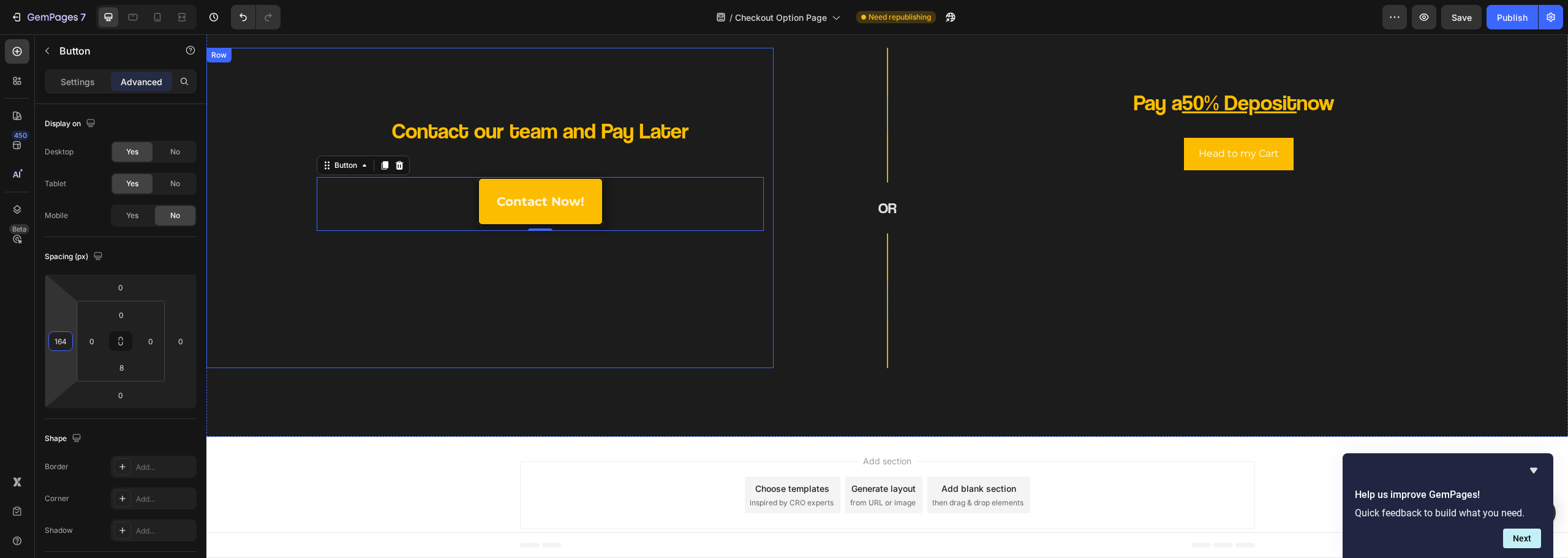
click at [403, 366] on div "Contact our team and Pay Later Heading contact now! Button 0 Row" at bounding box center [489, 208] width 567 height 321
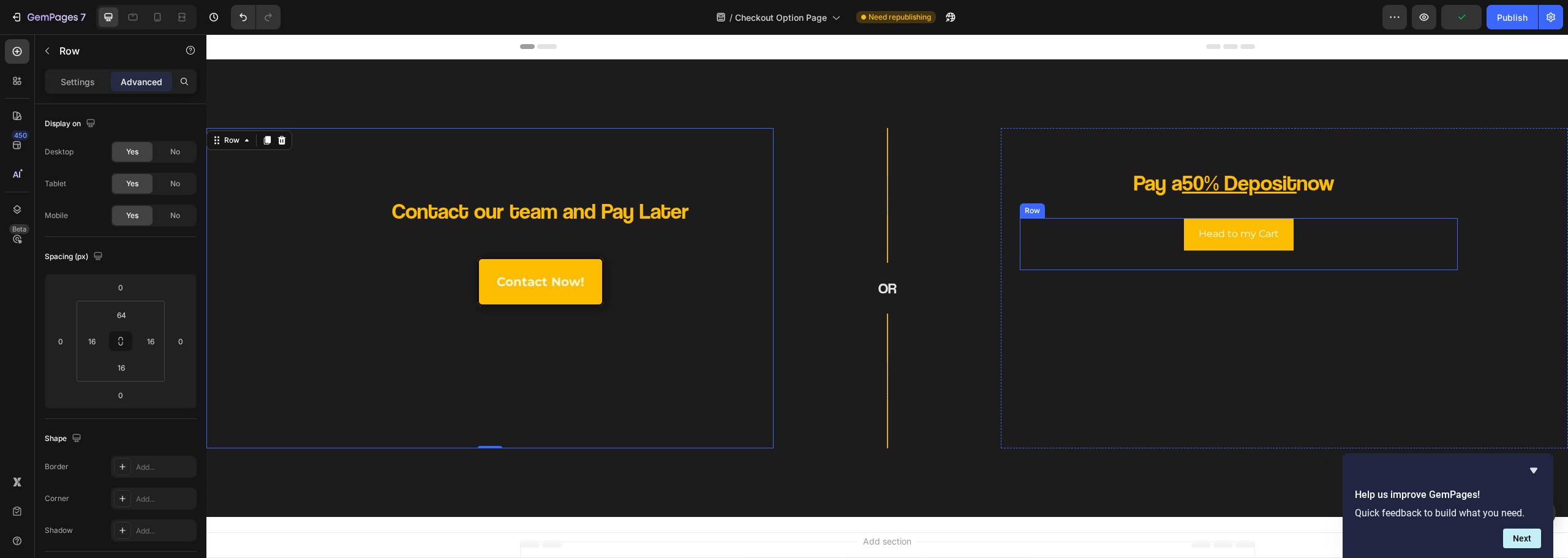
click at [1001, 266] on div "Pay a 50% Deposit now Heading Head to my Cart Button Row Row" at bounding box center [1284, 288] width 567 height 321
click at [1087, 181] on h2 "Pay a 50% Deposit now" at bounding box center [1234, 183] width 357 height 31
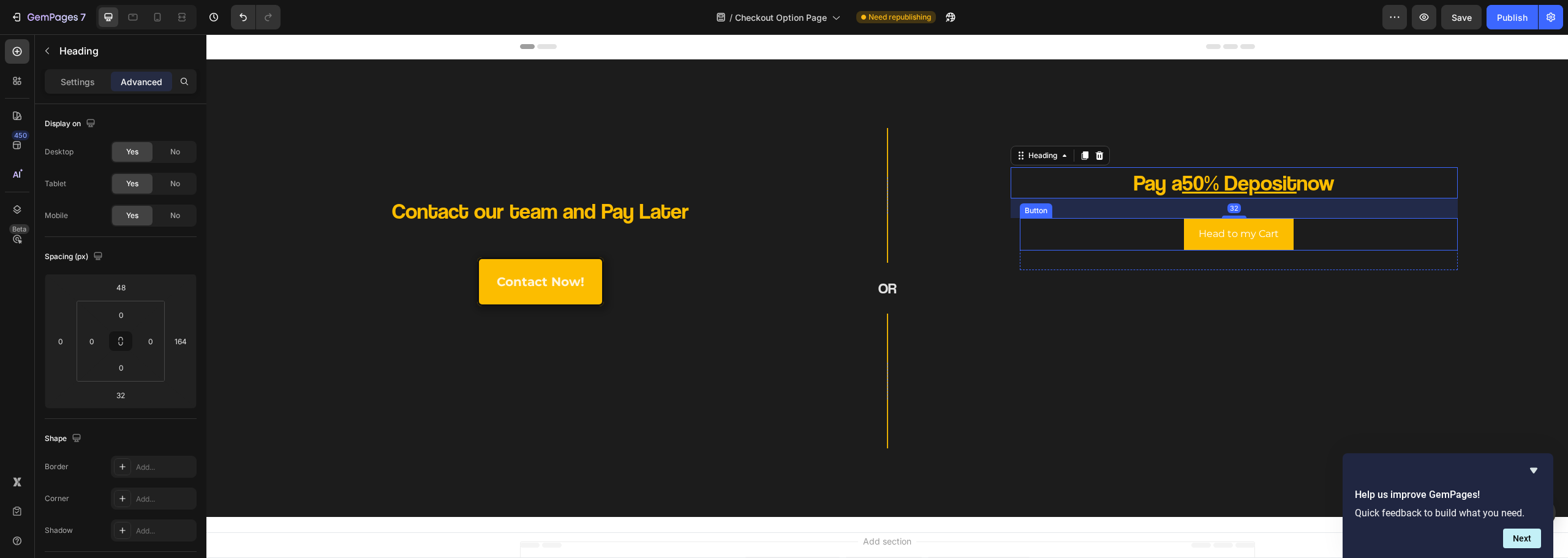
click at [1070, 244] on div "Head to my Cart Button" at bounding box center [1239, 235] width 438 height 32
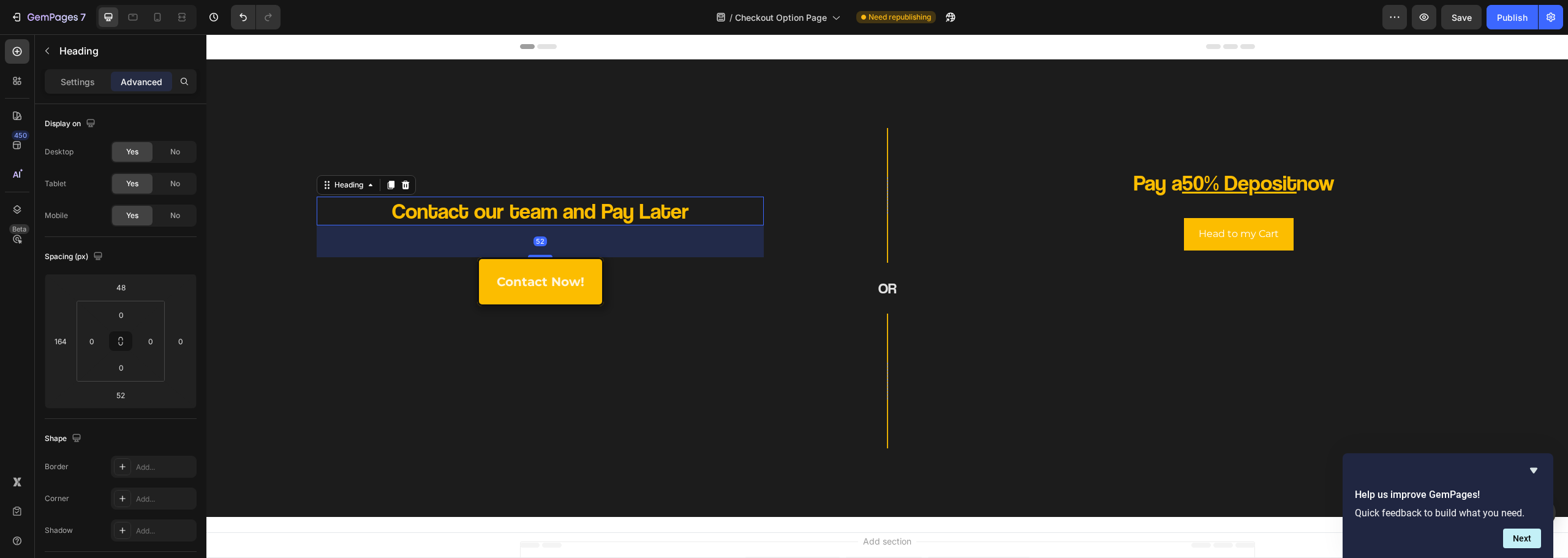
click at [725, 210] on div "Contact our team and Pay Later" at bounding box center [540, 210] width 447 height 29
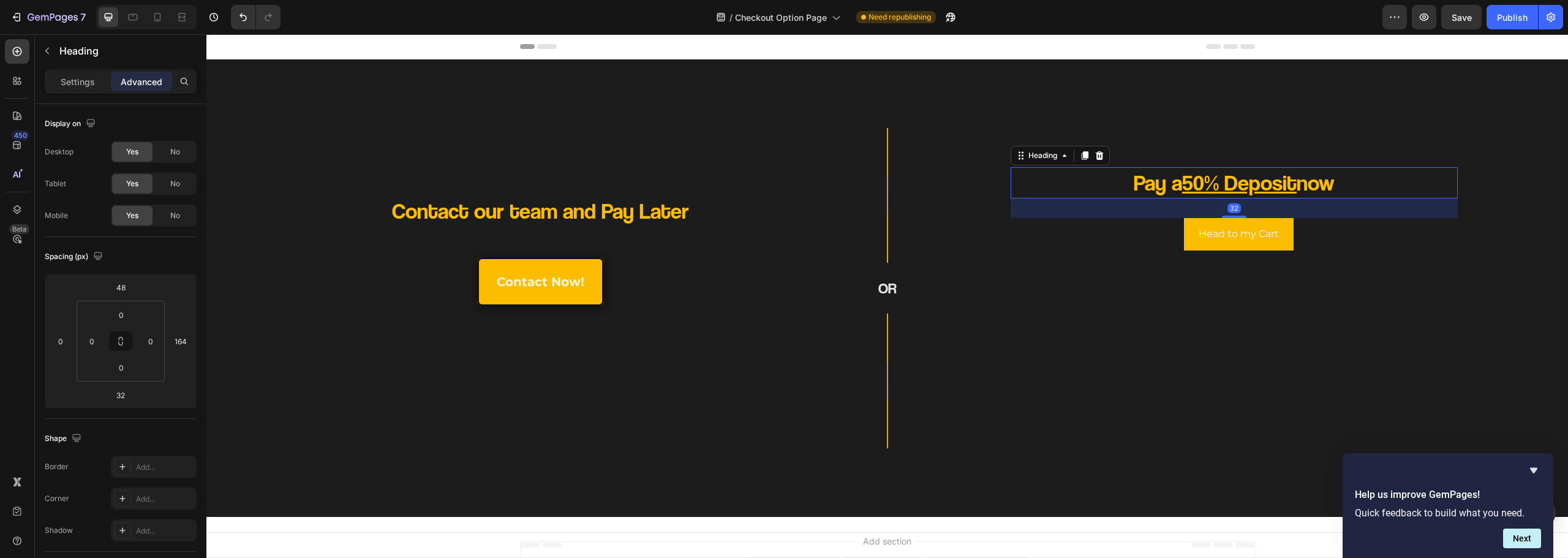
click at [1085, 185] on h2 "Pay a 50% Deposit now" at bounding box center [1234, 183] width 357 height 31
click at [1125, 159] on div "Pay a 50% Deposit now Heading 32 Head to my Cart Button Row" at bounding box center [1284, 288] width 547 height 301
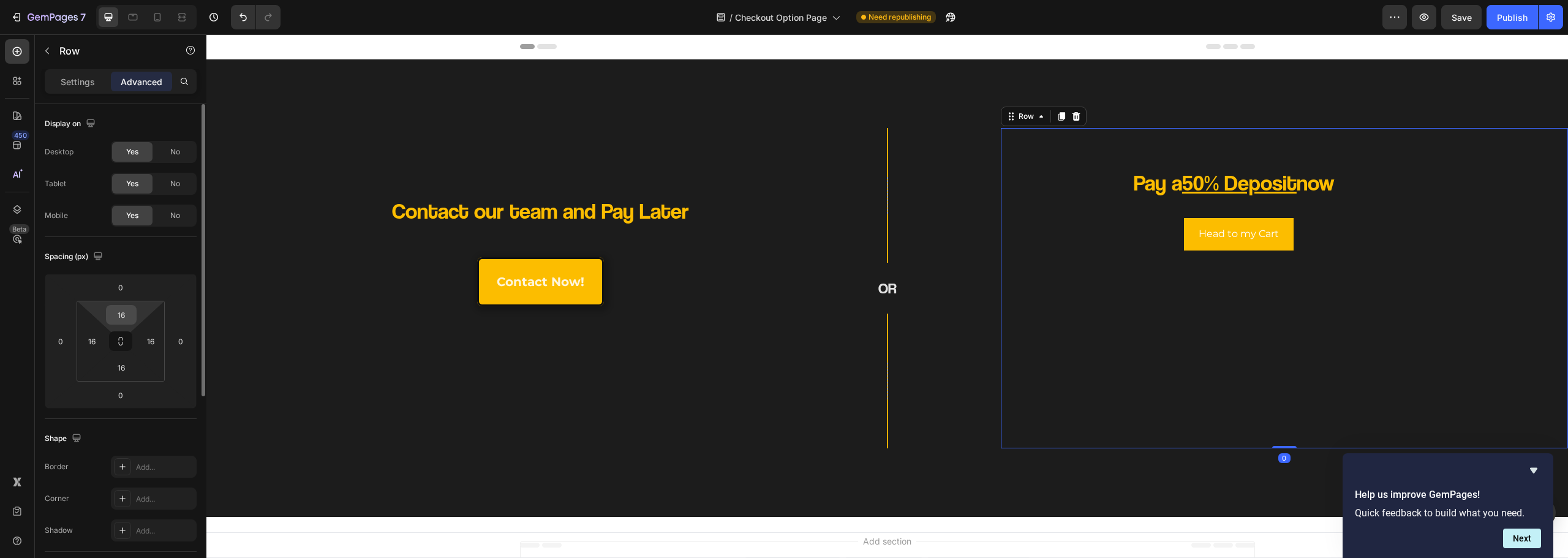
click at [117, 317] on input "16" at bounding box center [121, 315] width 25 height 18
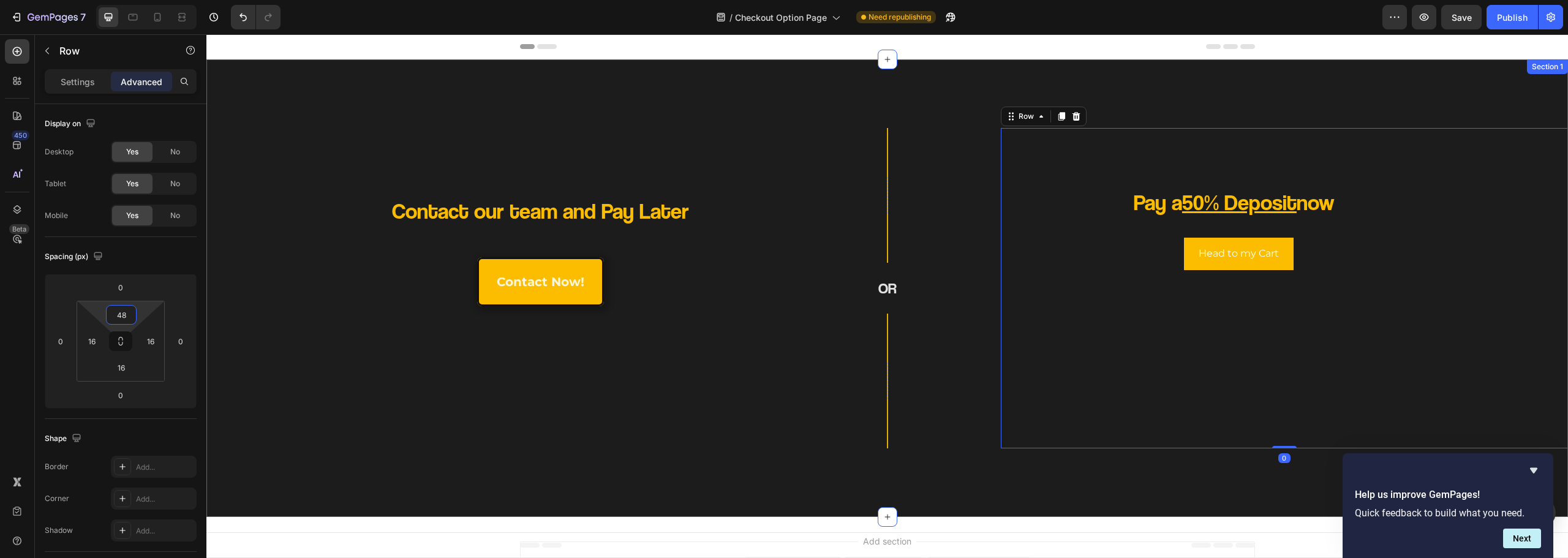
type input "48"
click at [1011, 351] on div "Pay a 50% Deposit now Heading Head to my Cart Button Row" at bounding box center [1284, 298] width 547 height 281
drag, startPoint x: 899, startPoint y: 515, endPoint x: 854, endPoint y: 460, distance: 71.1
click at [899, 512] on div "Contact our team and Pay Later Heading contact now! Button Row Row OR Heading R…" at bounding box center [887, 288] width 1362 height 458
click at [602, 177] on div "Contact our team and Pay Later Heading contact now! Button" at bounding box center [489, 303] width 547 height 271
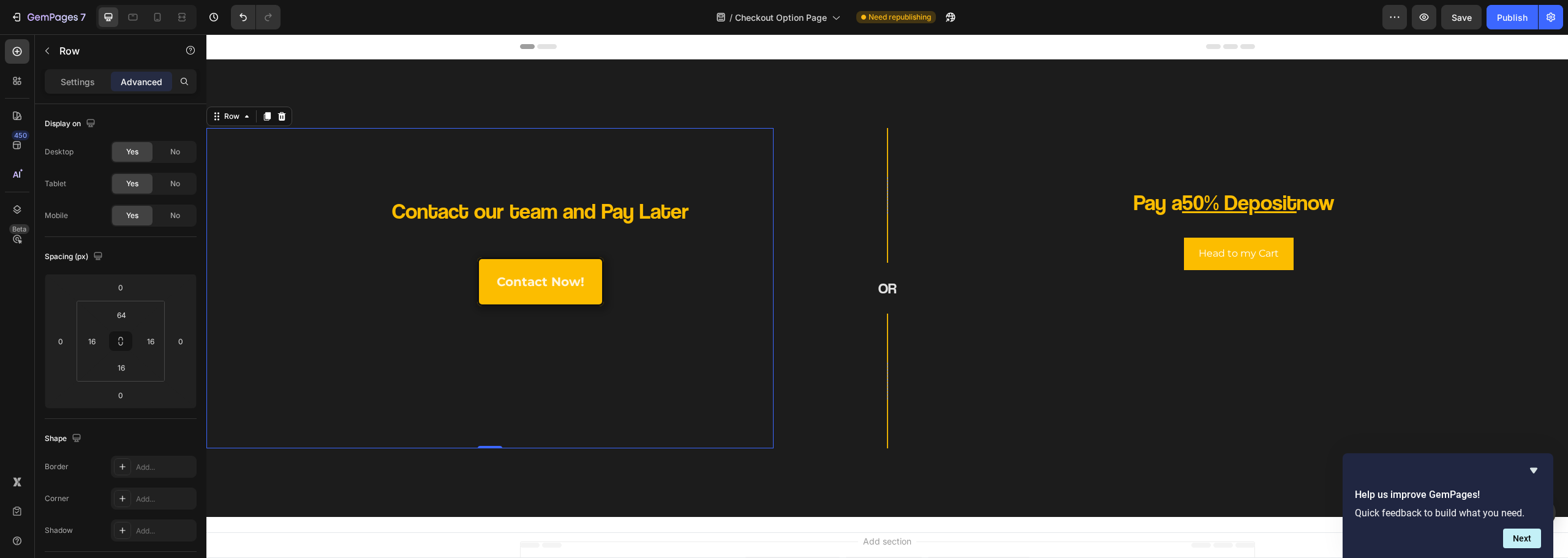
click at [574, 229] on div "Contact our team and Pay Later Heading contact now! Button" at bounding box center [489, 303] width 547 height 271
click at [586, 213] on p "Contact our team and Pay Later" at bounding box center [540, 210] width 357 height 29
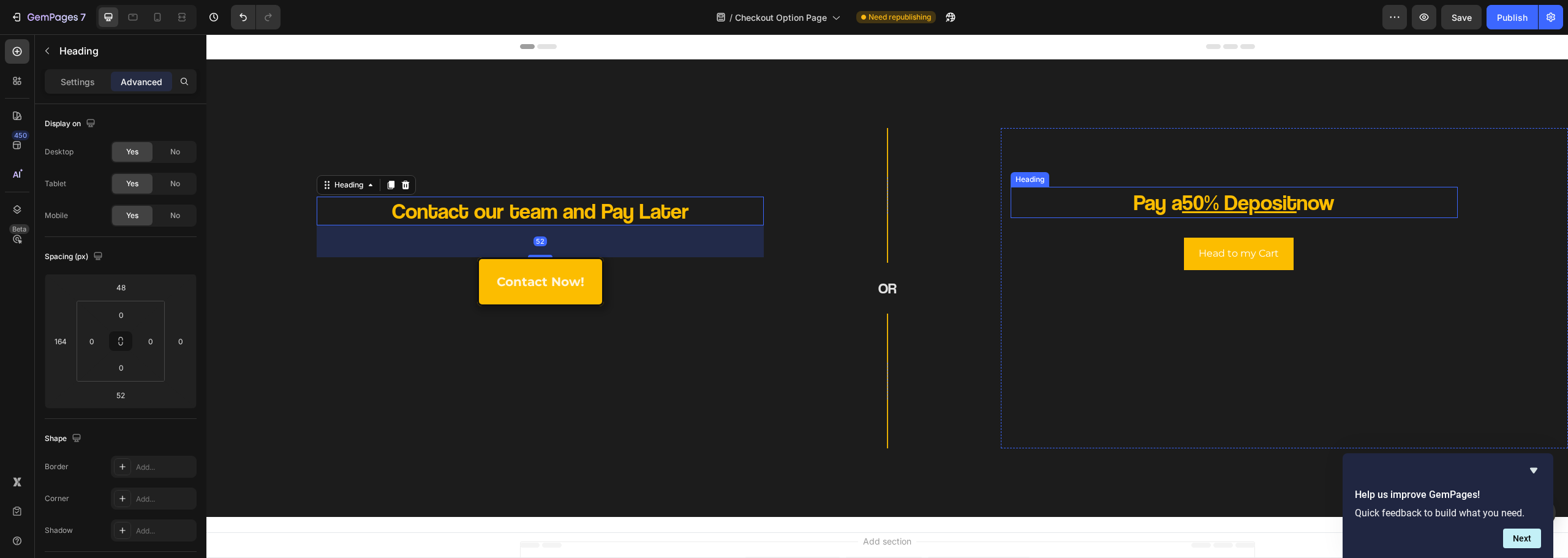
click at [1240, 210] on u "50% Deposit" at bounding box center [1240, 201] width 114 height 26
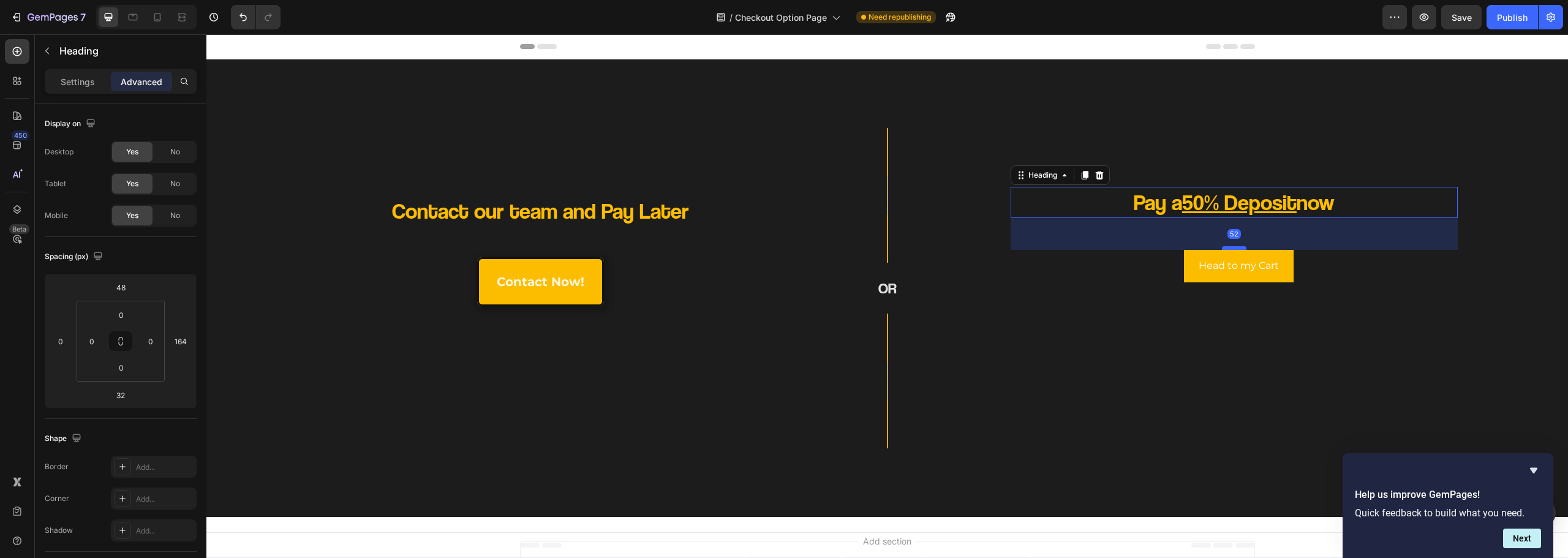
drag, startPoint x: 1229, startPoint y: 237, endPoint x: 1234, endPoint y: 247, distance: 11.2
click at [1234, 247] on div at bounding box center [1234, 248] width 25 height 4
type input "52"
click at [1132, 373] on div "Pay a 50% Deposit now Heading 52 Head to my Cart Button Row" at bounding box center [1284, 298] width 547 height 281
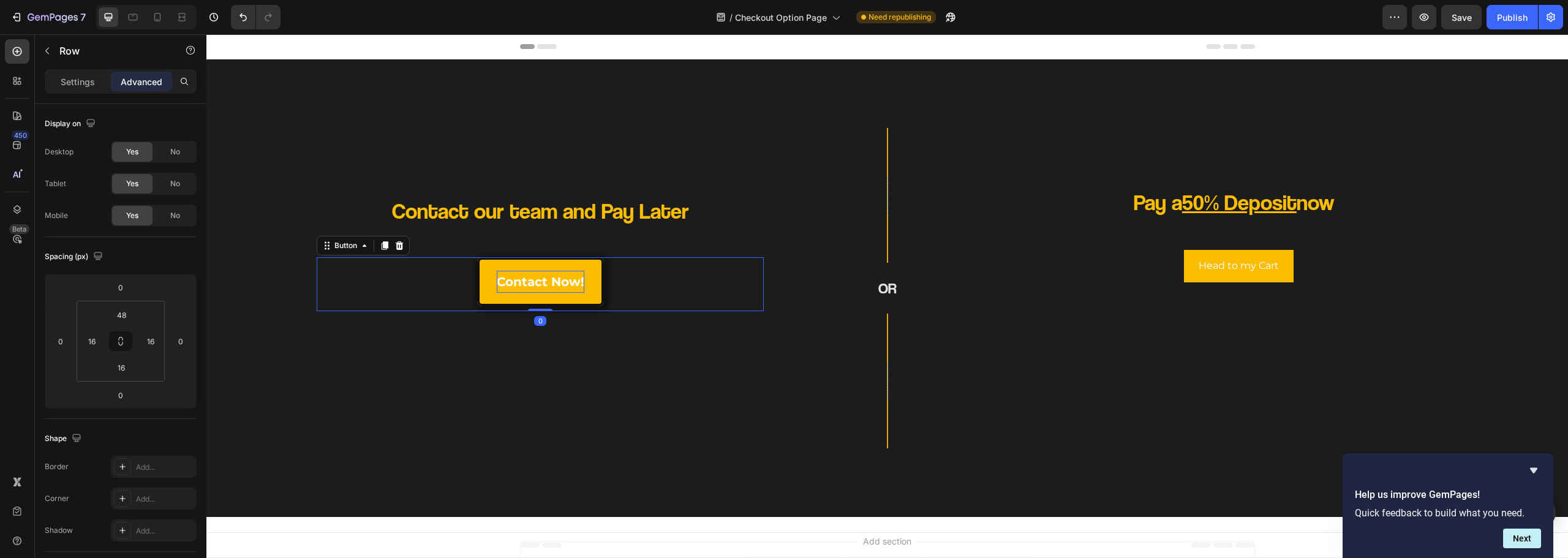
click at [574, 285] on p "contact now!" at bounding box center [540, 281] width 88 height 22
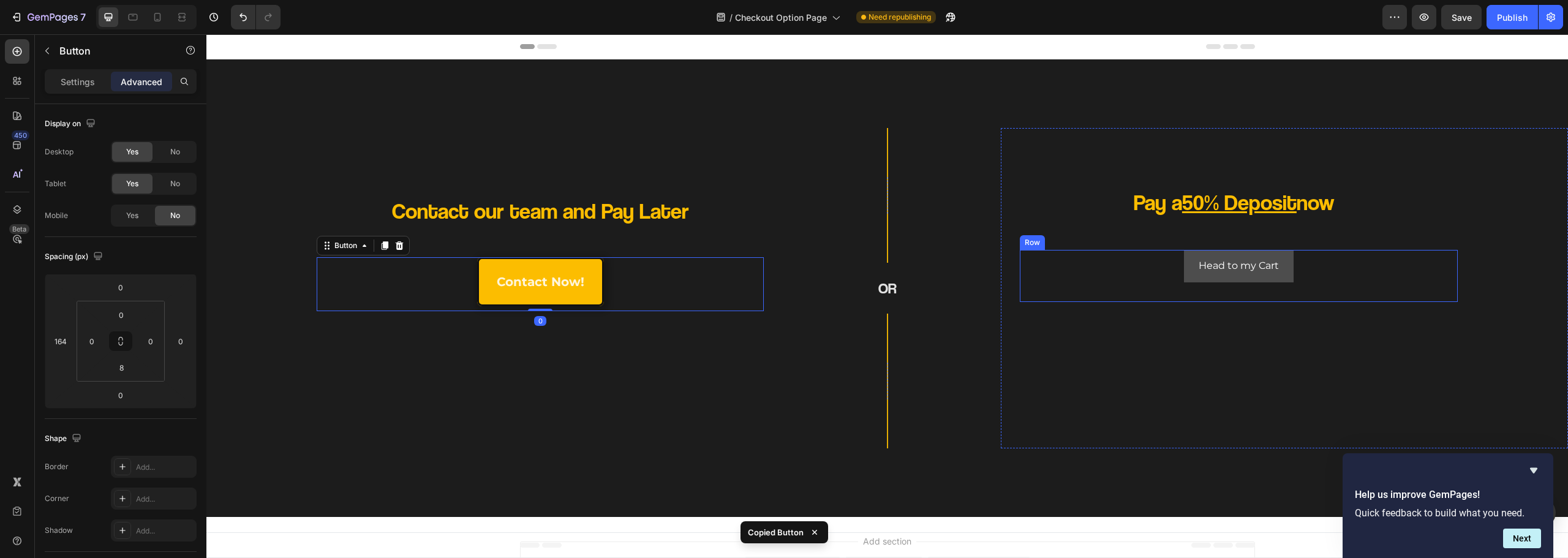
click at [1185, 280] on button "Head to my Cart" at bounding box center [1238, 266] width 109 height 32
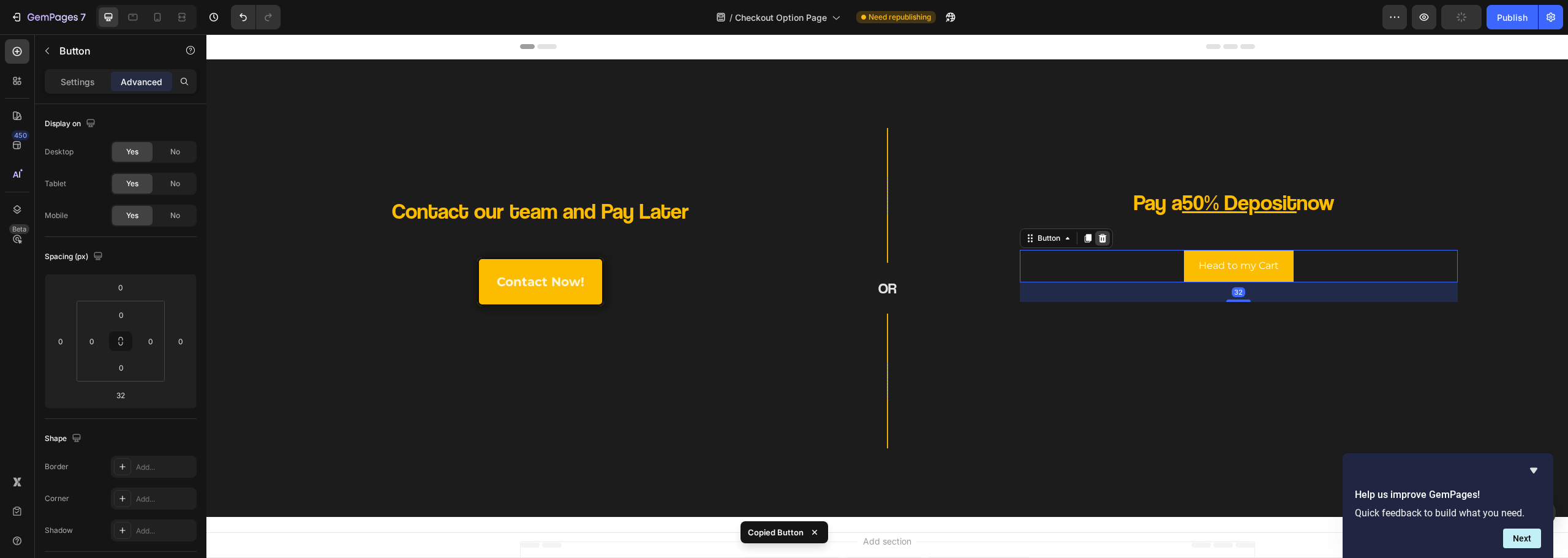
click at [1103, 242] on div at bounding box center [1103, 238] width 15 height 15
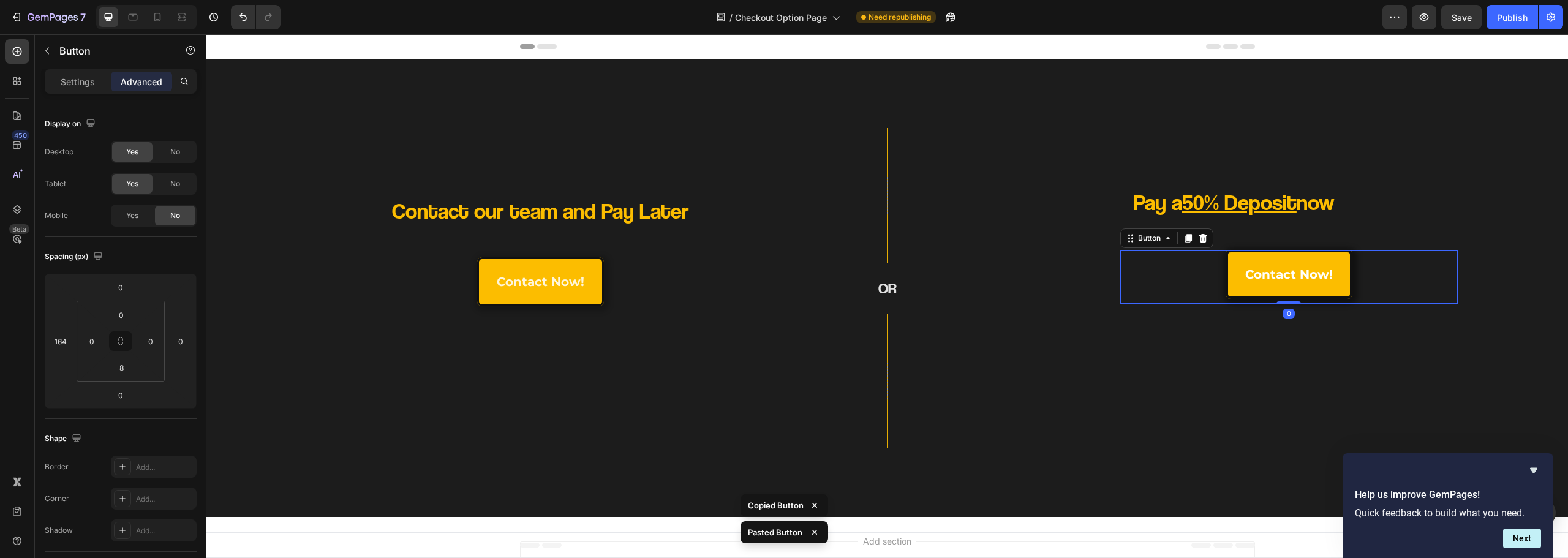
click at [1194, 271] on div "contact now! Button 0" at bounding box center [1289, 277] width 338 height 54
click at [1273, 271] on p "contact now!" at bounding box center [1289, 274] width 88 height 22
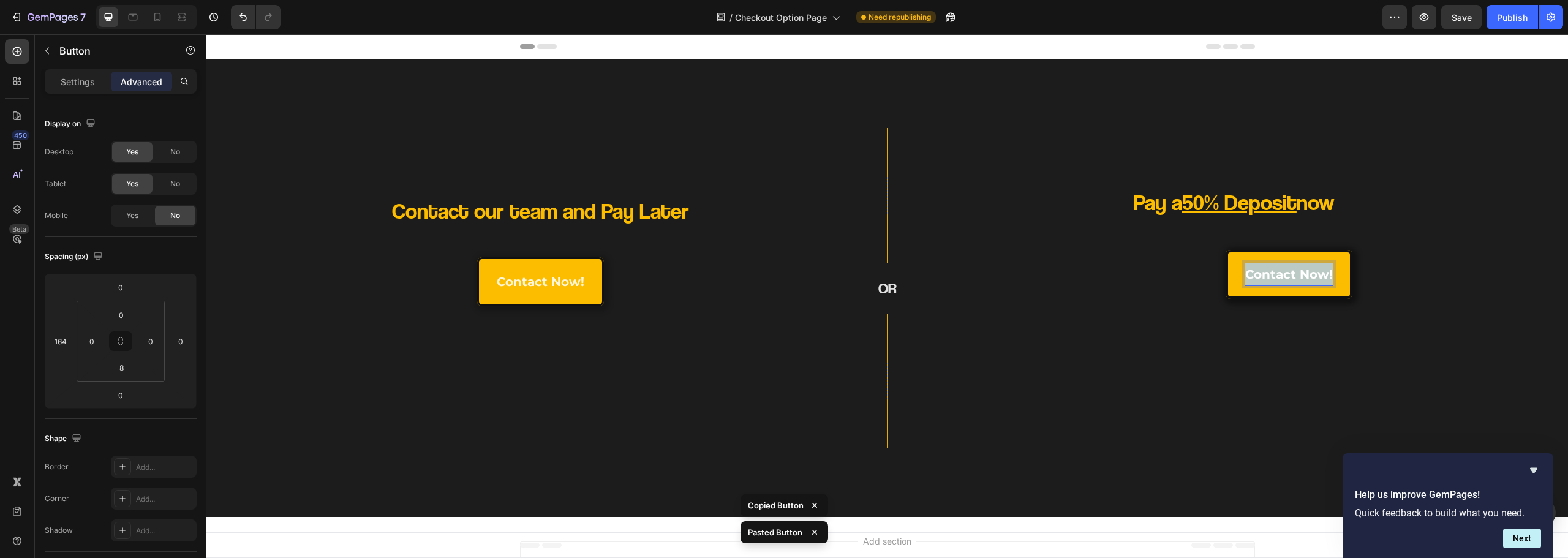
click at [1274, 271] on p "contact now!" at bounding box center [1289, 274] width 88 height 22
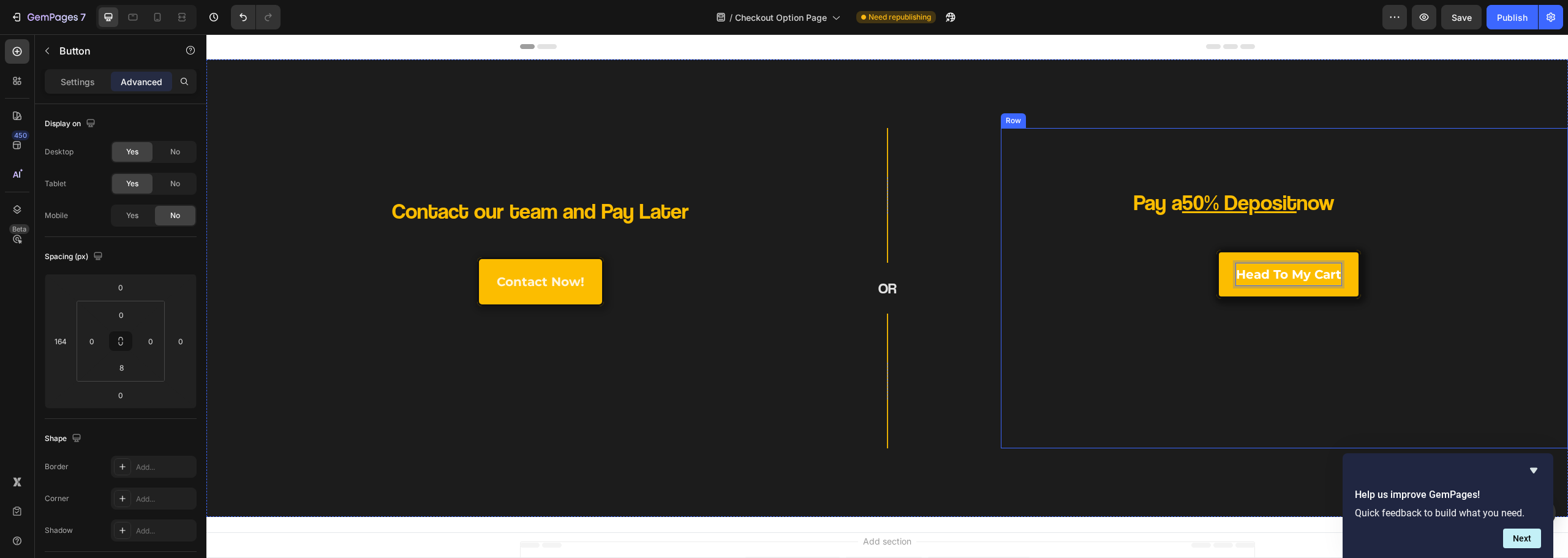
click at [1269, 304] on div "Pay a 50% Deposit now Heading head to my cart Button 0 Row" at bounding box center [1284, 298] width 547 height 281
click at [1128, 279] on div "head to my cart Button 0" at bounding box center [1289, 277] width 338 height 54
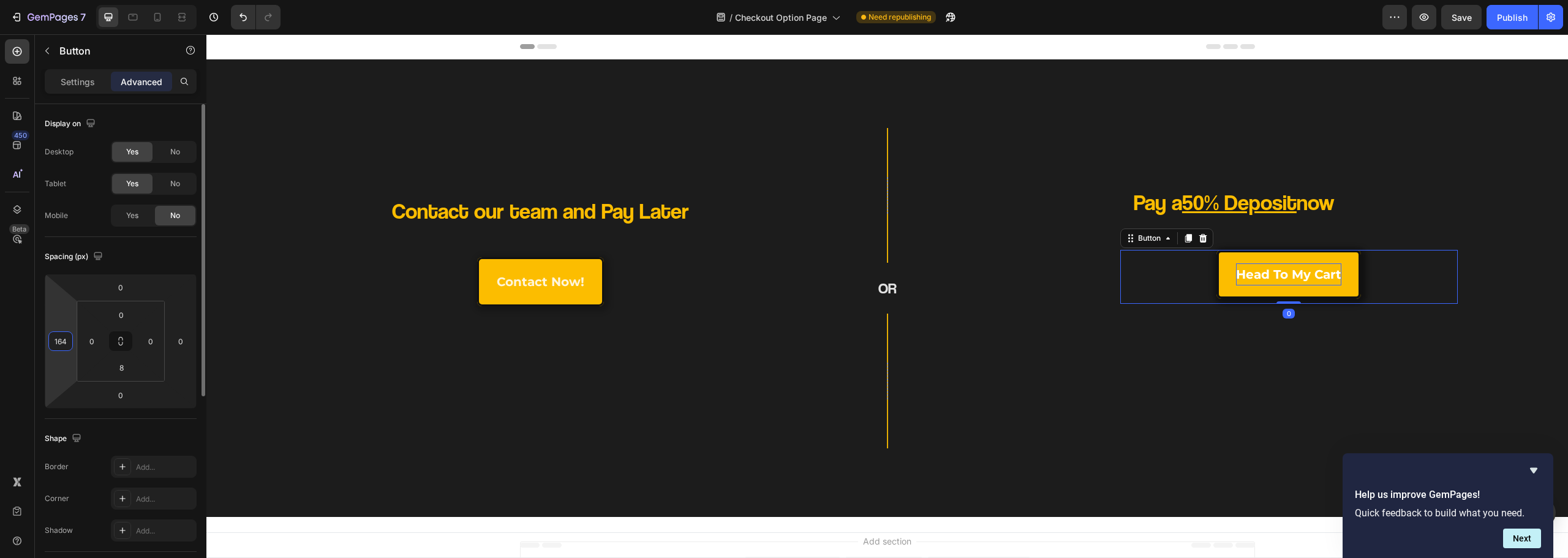
click at [67, 338] on input "164" at bounding box center [61, 341] width 18 height 18
type input "0"
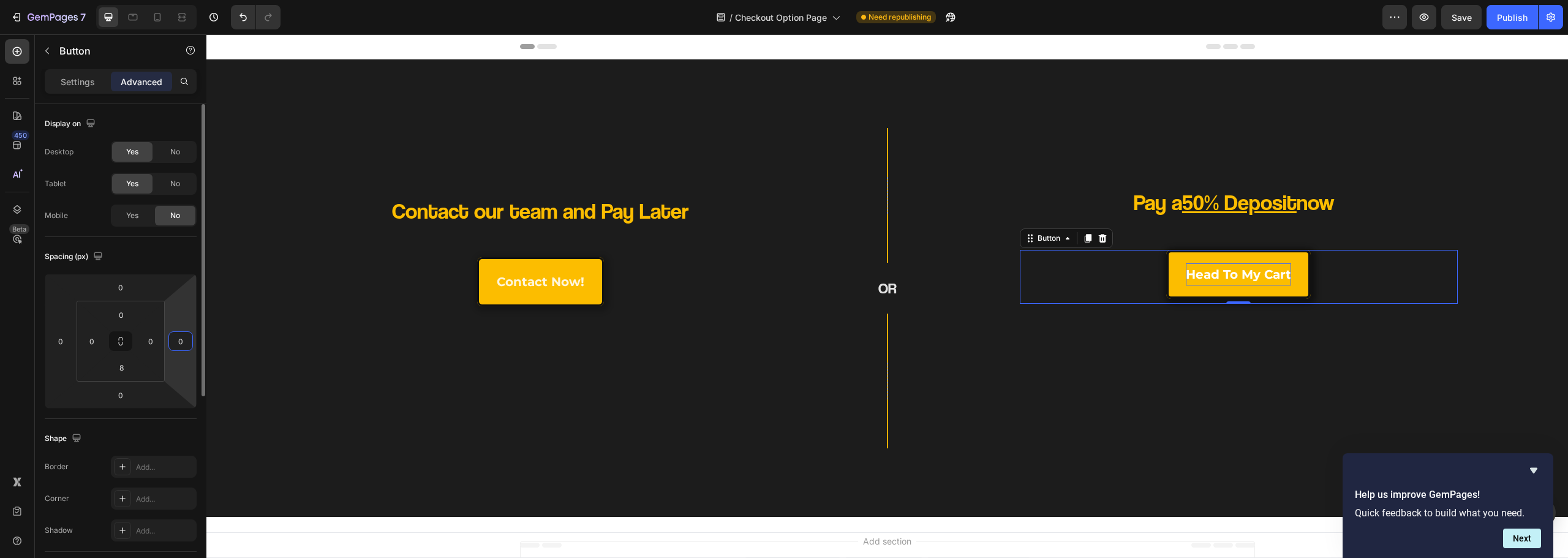
click at [178, 346] on input "0" at bounding box center [181, 341] width 18 height 18
type input "164"
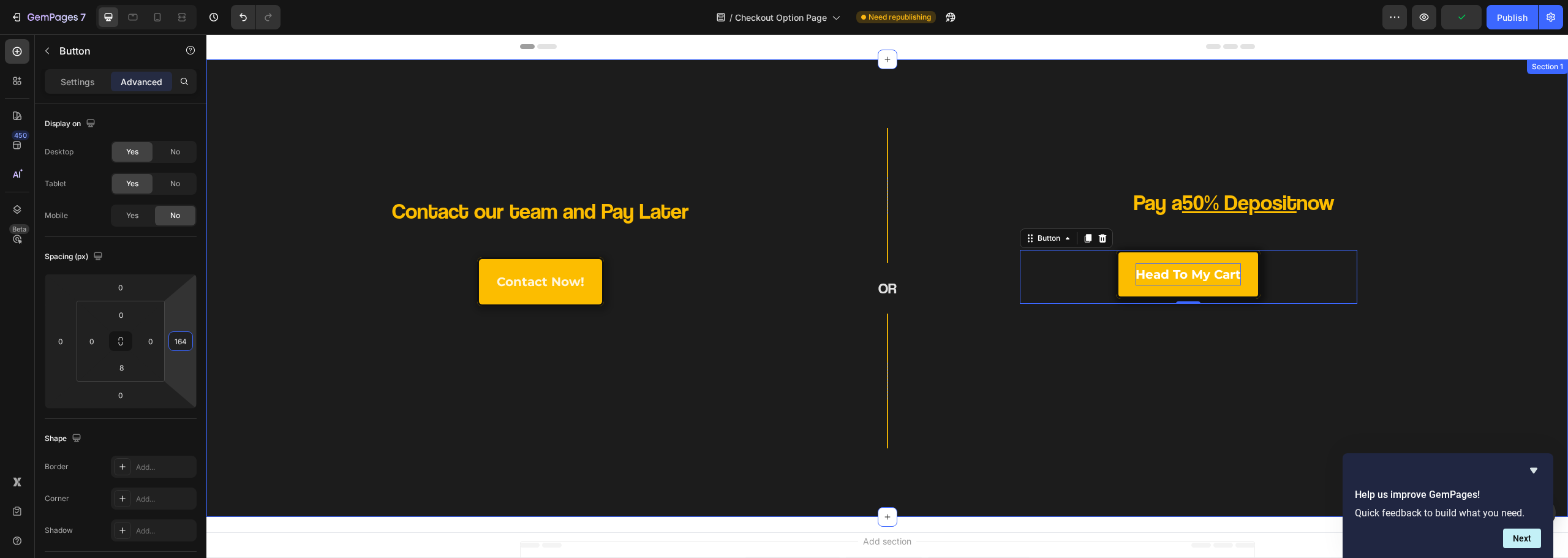
click at [966, 430] on div "Row OR Heading Row" at bounding box center [887, 288] width 227 height 321
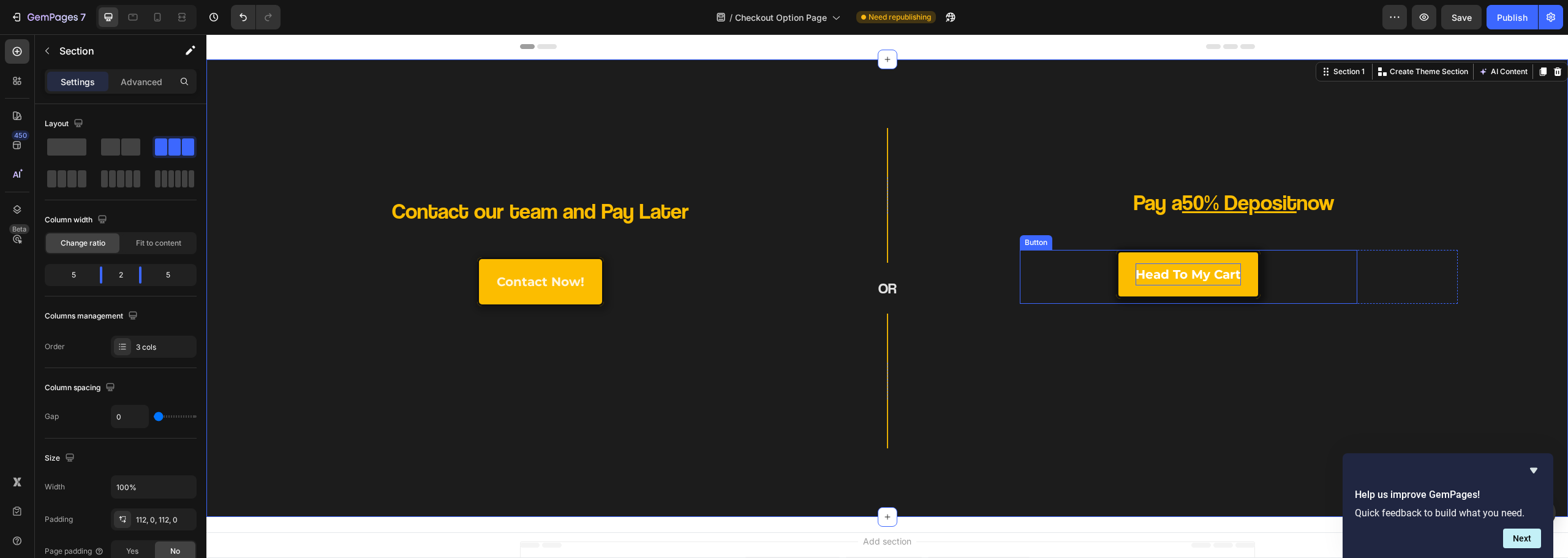
click at [1077, 280] on div "head to my cart Button" at bounding box center [1189, 277] width 338 height 54
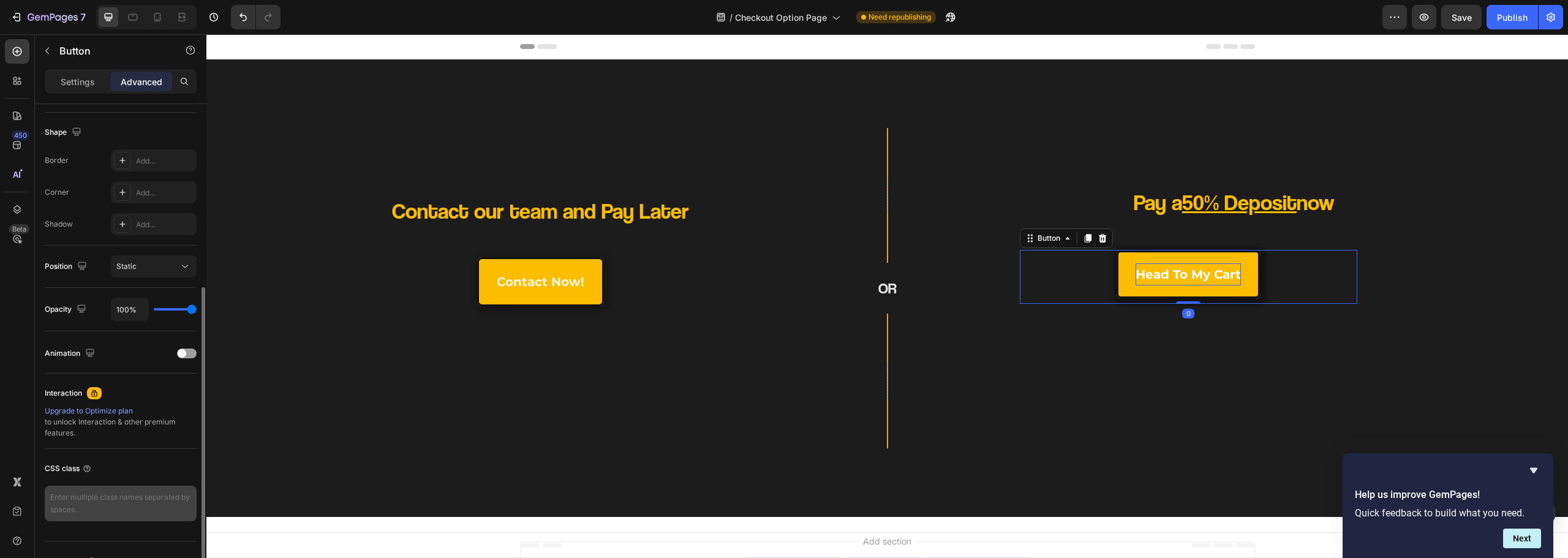
scroll to position [328, 0]
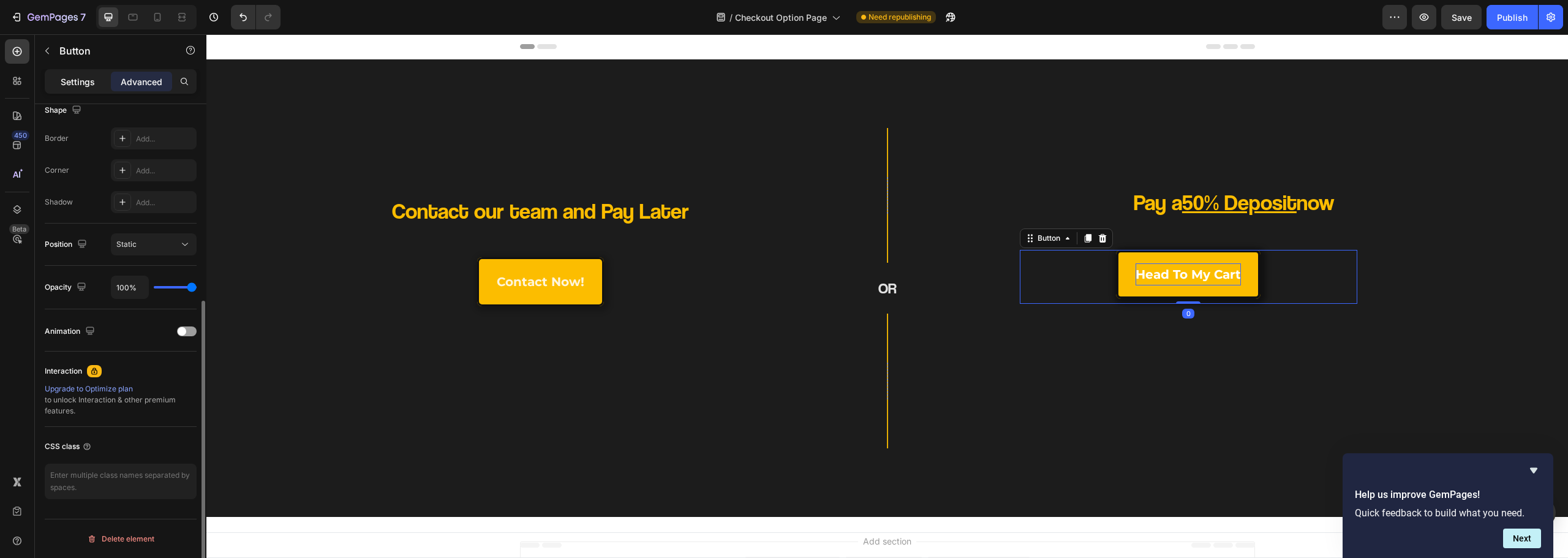
click at [80, 90] on div "Settings" at bounding box center [78, 81] width 61 height 20
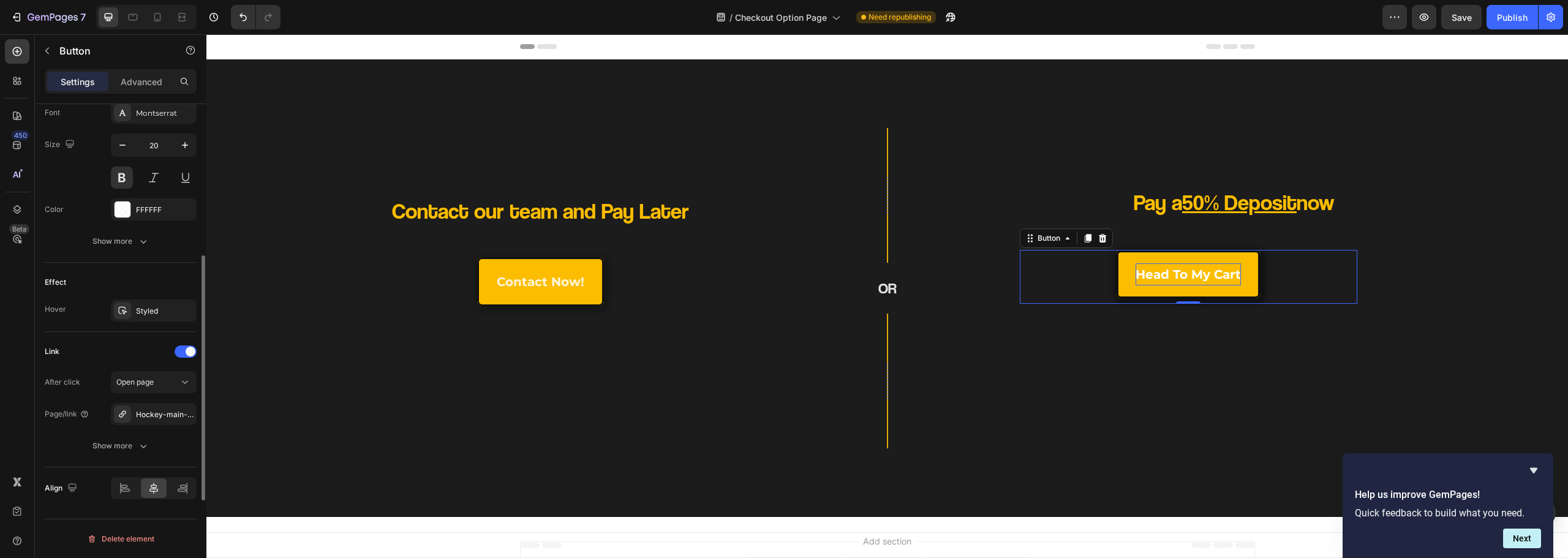
scroll to position [240, 0]
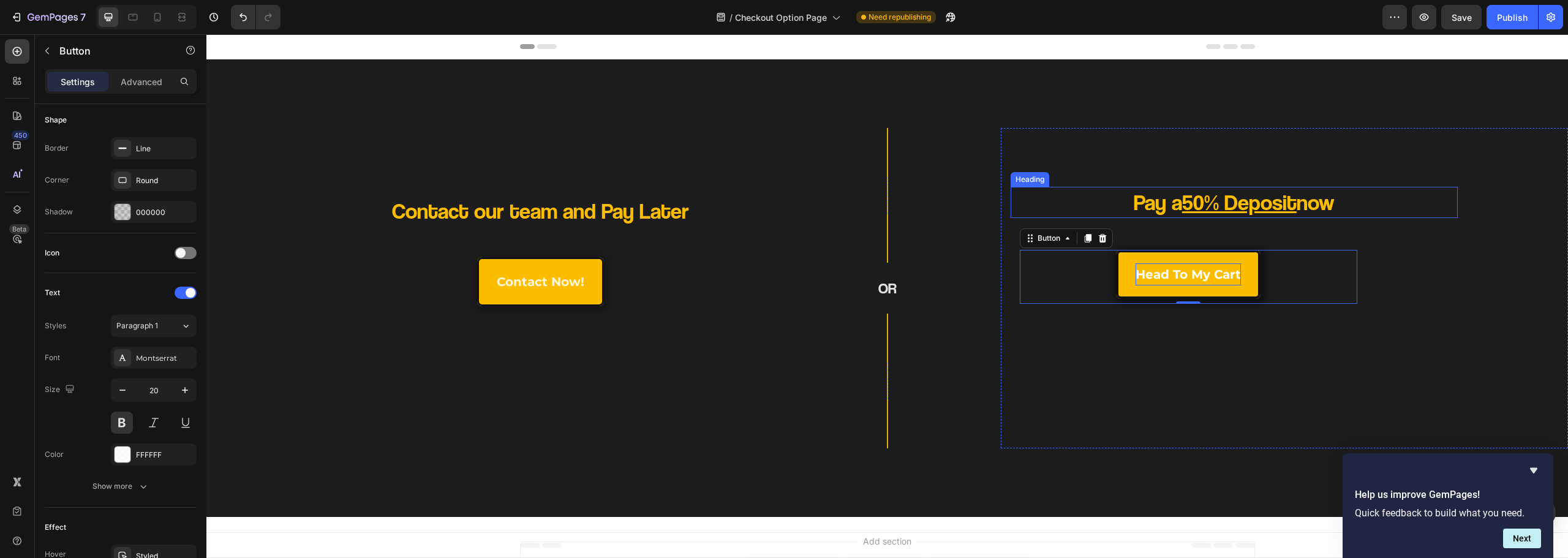
click at [1081, 206] on h2 "Pay a 50% Deposit now" at bounding box center [1234, 203] width 357 height 31
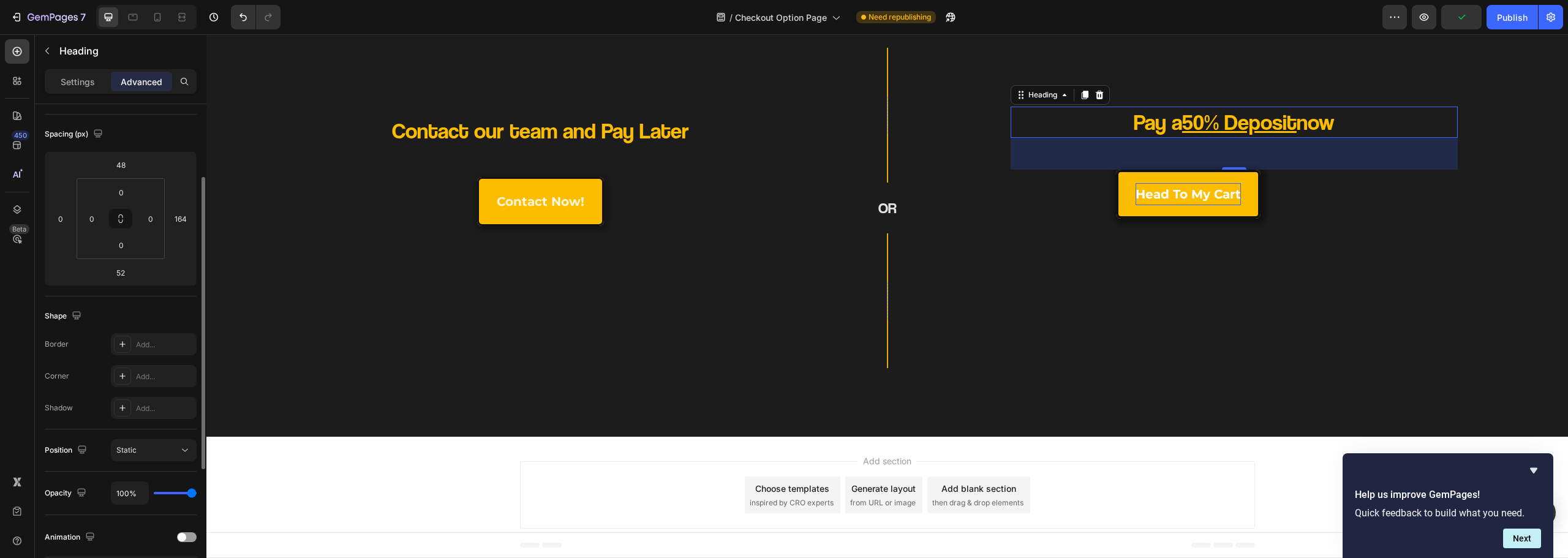
scroll to position [328, 0]
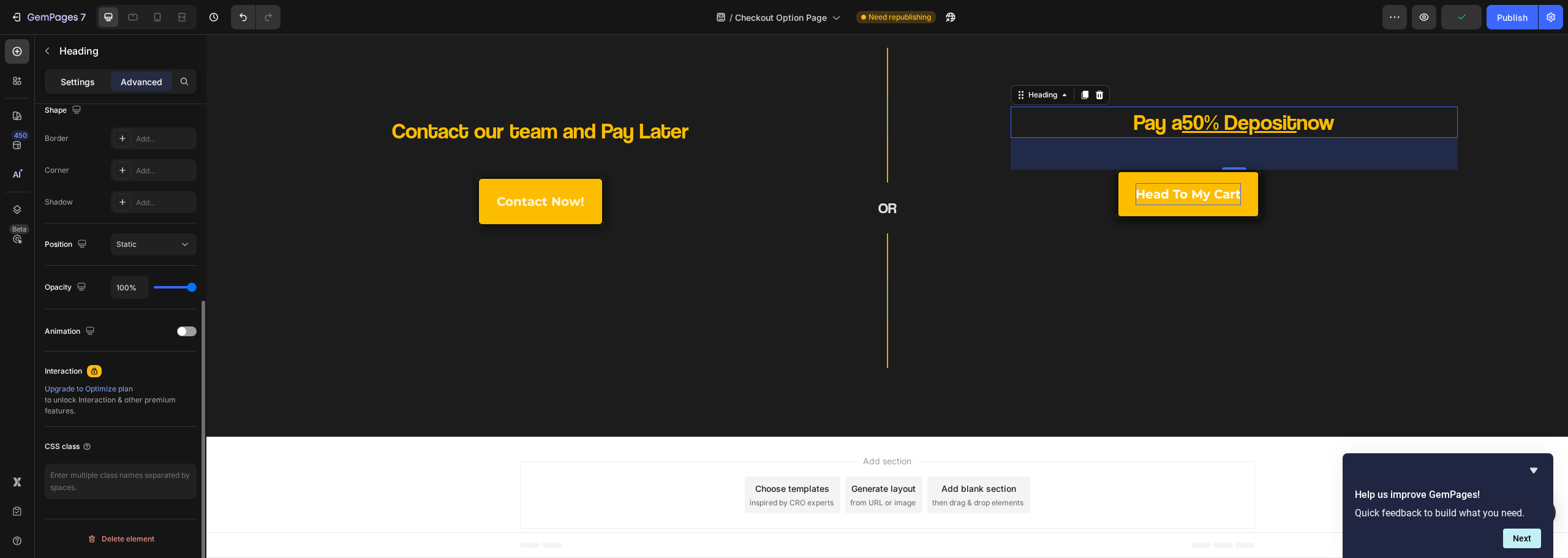
click at [78, 74] on div "Settings" at bounding box center [78, 81] width 61 height 20
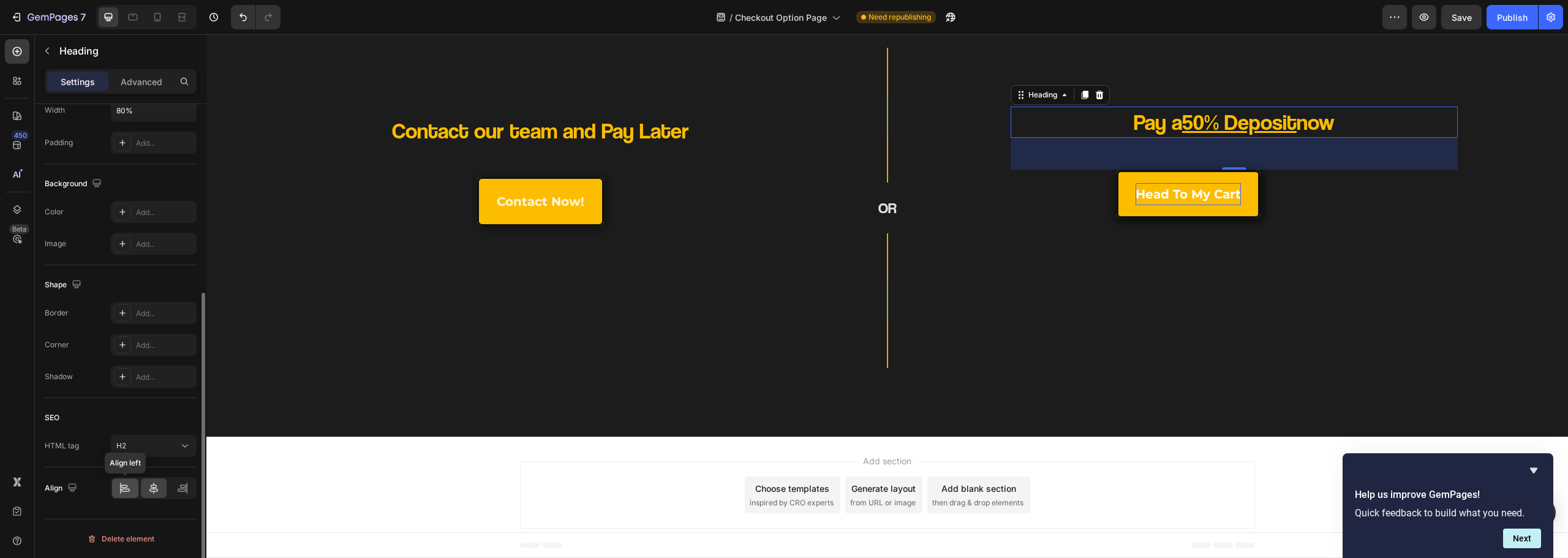
click at [126, 487] on icon at bounding box center [124, 486] width 6 height 3
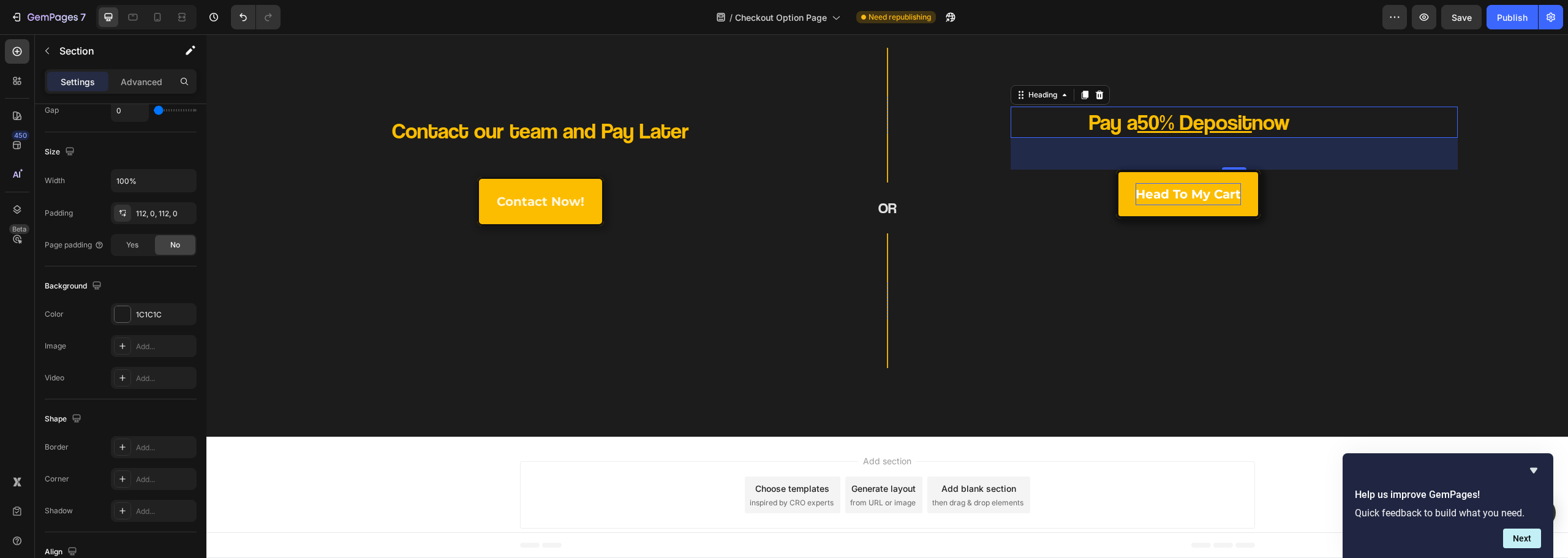
click at [741, 382] on div "Contact our team and Pay Later Heading contact now! Button Row Row OR Heading R…" at bounding box center [887, 208] width 1362 height 458
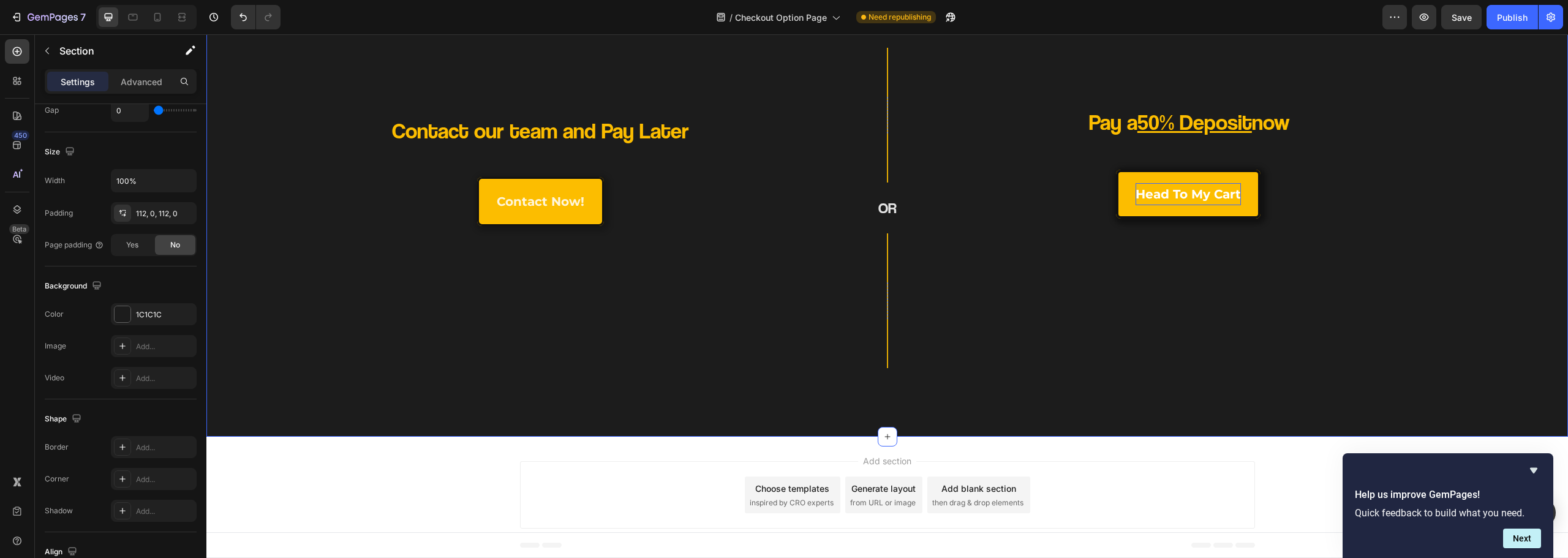
scroll to position [0, 0]
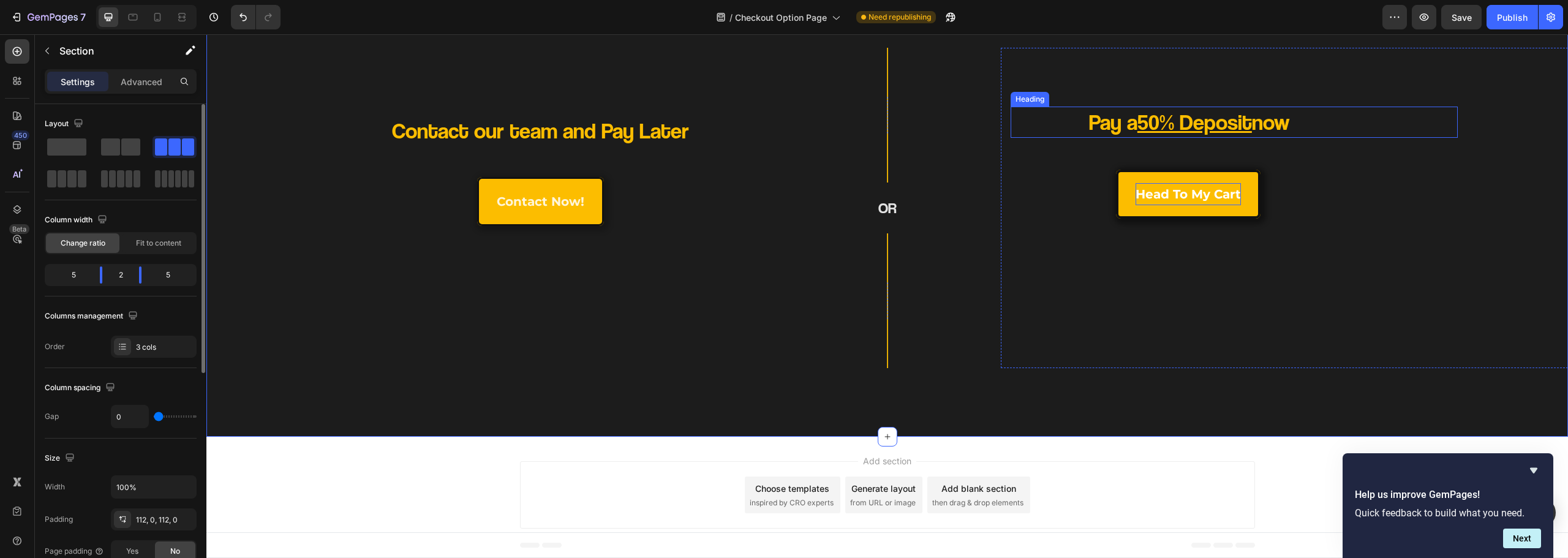
click at [1063, 133] on h2 "Pay a 50% Deposit now" at bounding box center [1189, 122] width 357 height 31
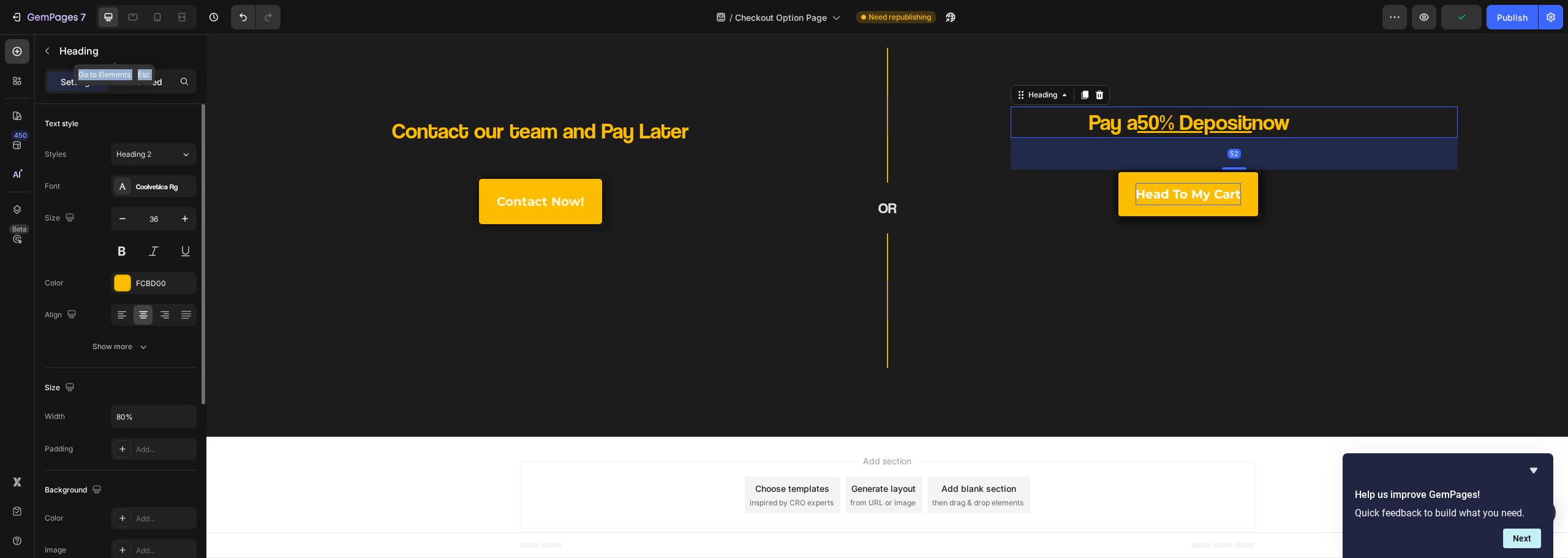
click at [152, 73] on div "Sections(18) Elements(83) Section Element Hero Section Product Detail Brands Tr…" at bounding box center [120, 296] width 172 height 523
click at [149, 87] on p "Advanced" at bounding box center [141, 82] width 42 height 13
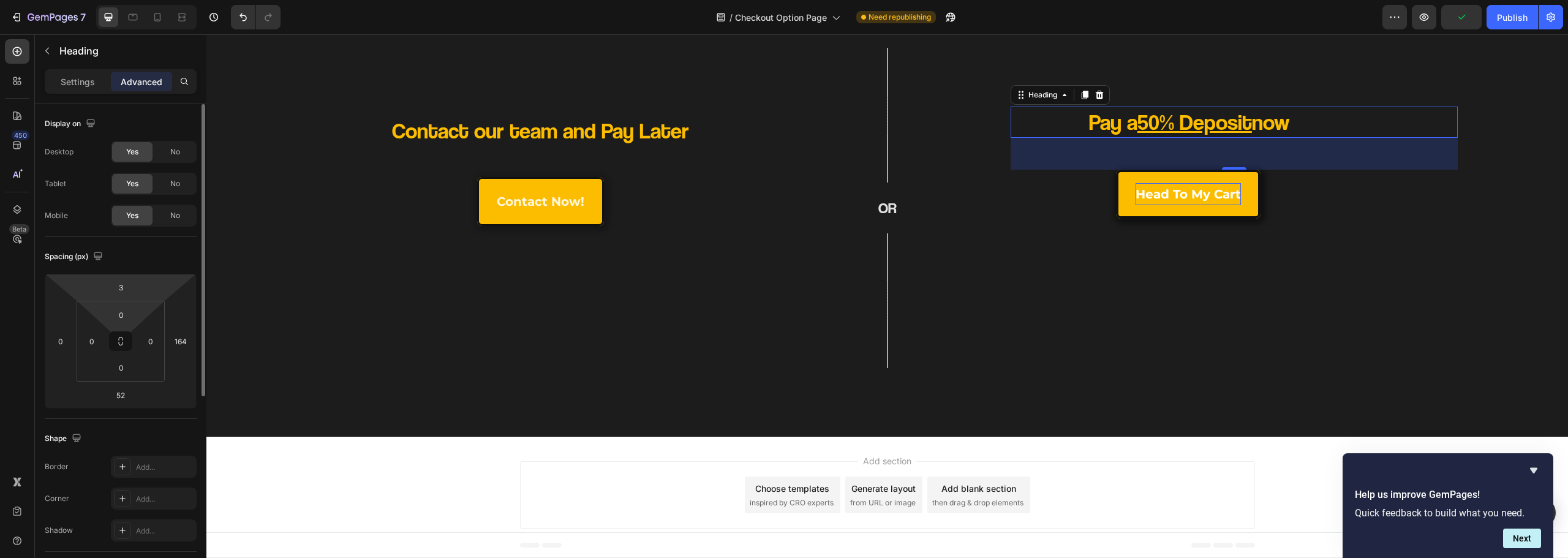
click at [138, 0] on html "7 Version history / Checkout Option Page Need republishing Preview Publish 450 …" at bounding box center [784, 0] width 1568 height 0
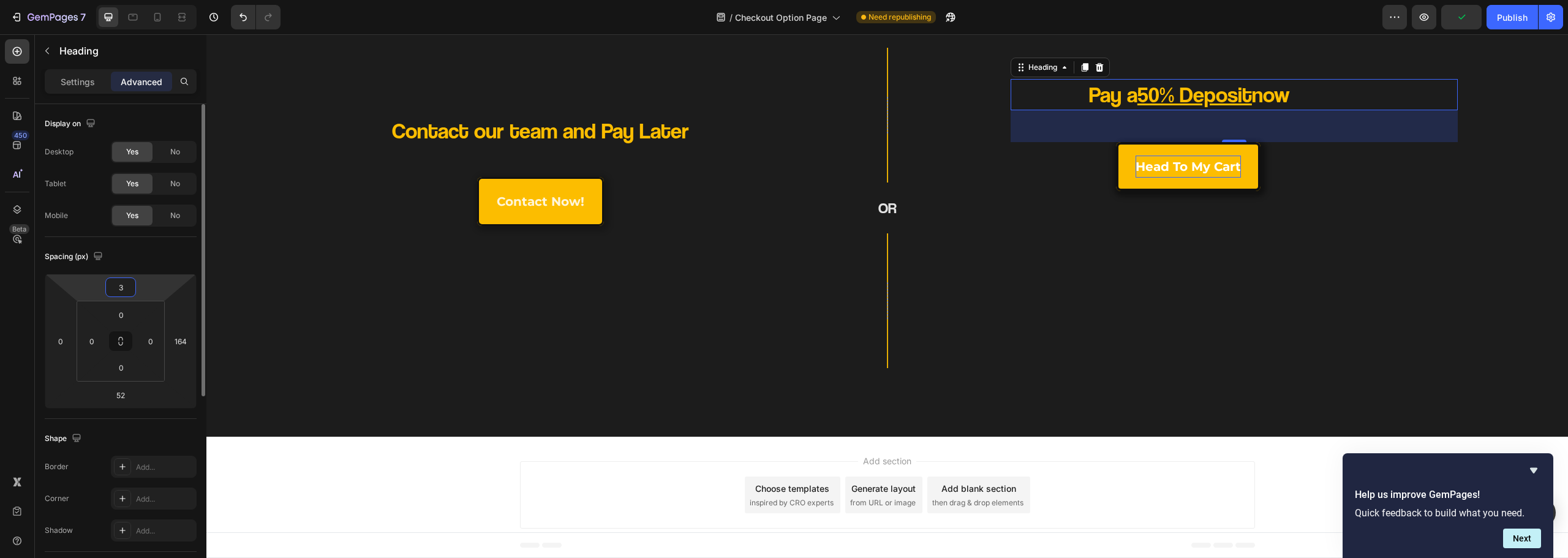
click at [126, 0] on html "7 Version history / Checkout Option Page Need republishing Preview Publish 450 …" at bounding box center [784, 0] width 1568 height 0
click at [117, 287] on input "3" at bounding box center [121, 287] width 25 height 18
type input "03"
click at [227, 244] on div "Contact our team and Pay Later Heading contact now! Button" at bounding box center [489, 222] width 547 height 271
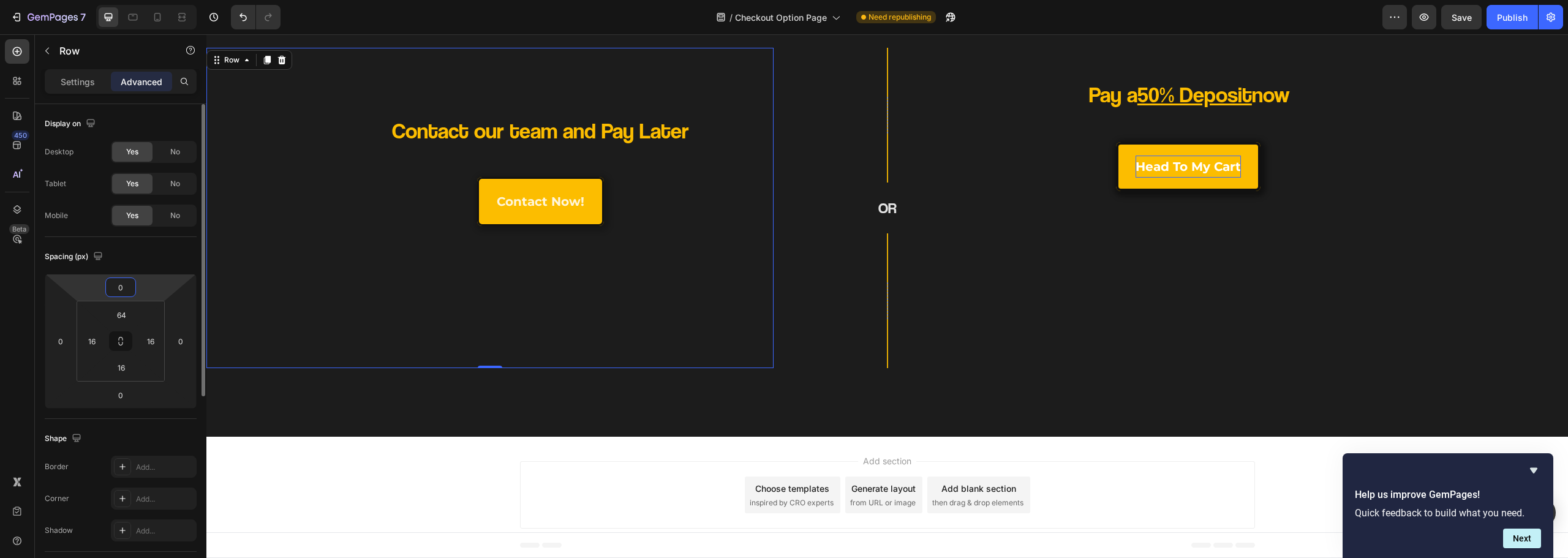
click at [124, 288] on input "0" at bounding box center [121, 287] width 25 height 18
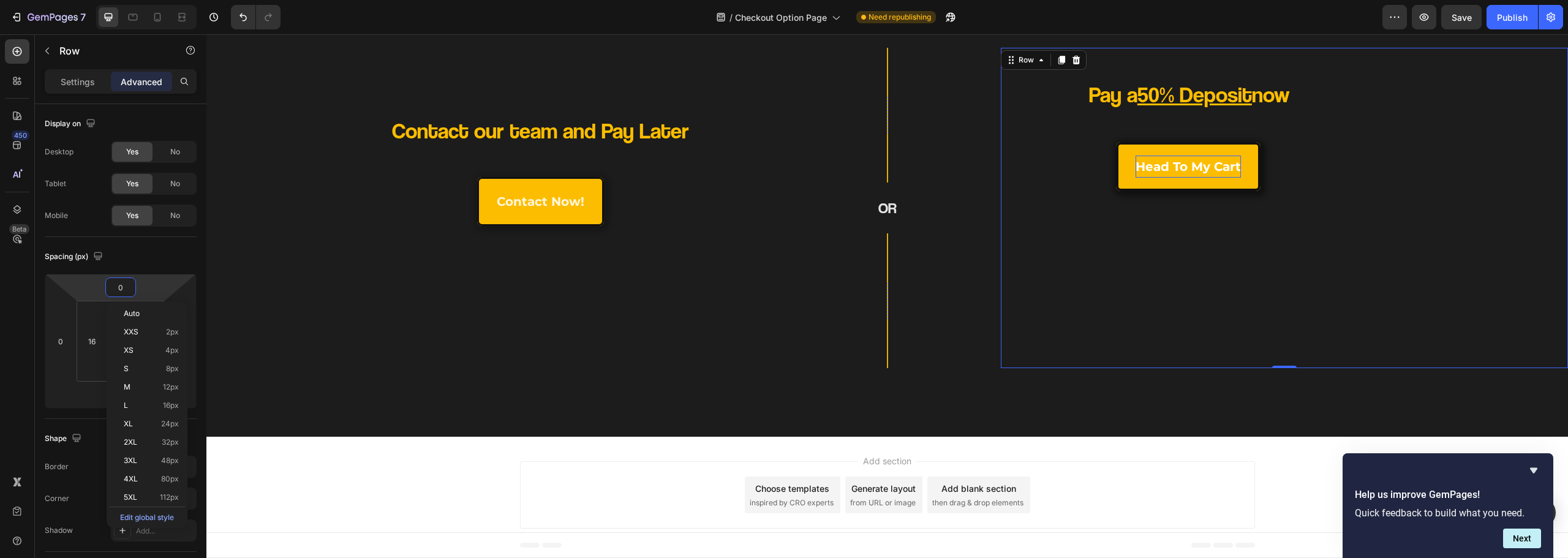
click at [1058, 138] on div "Pay a 50% Deposit now Heading head to my cart Button Row" at bounding box center [1284, 218] width 547 height 281
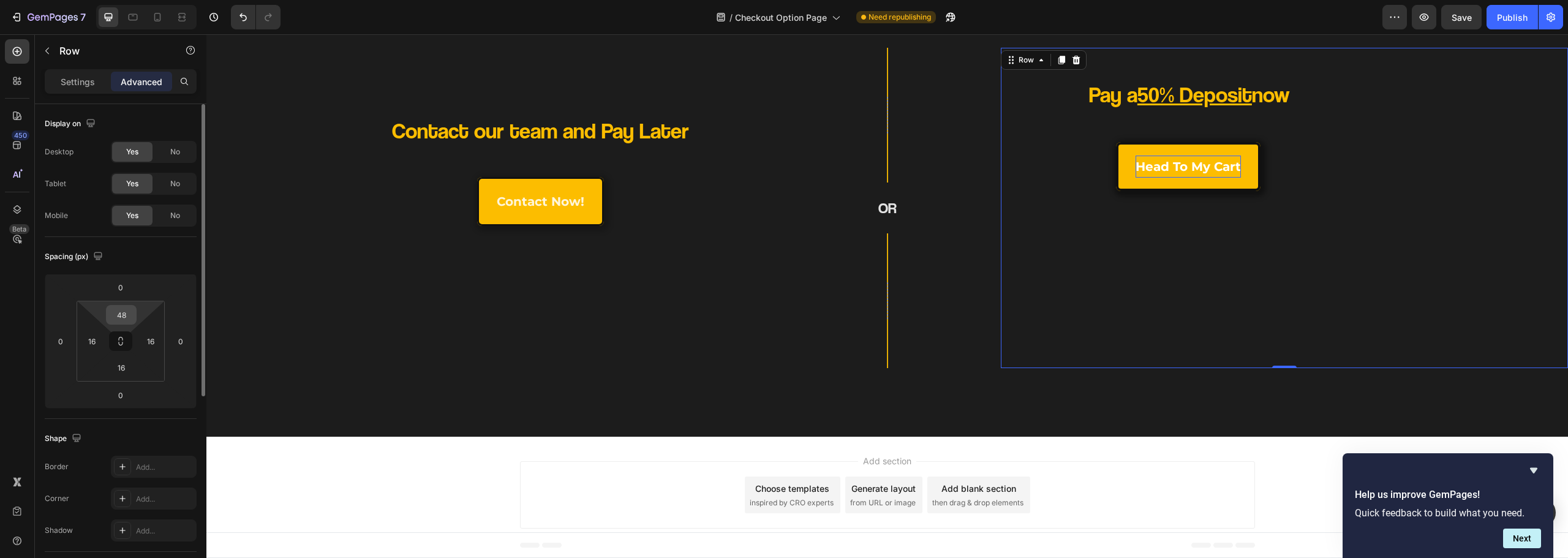
click at [130, 314] on input "48" at bounding box center [121, 315] width 25 height 18
type input "0"
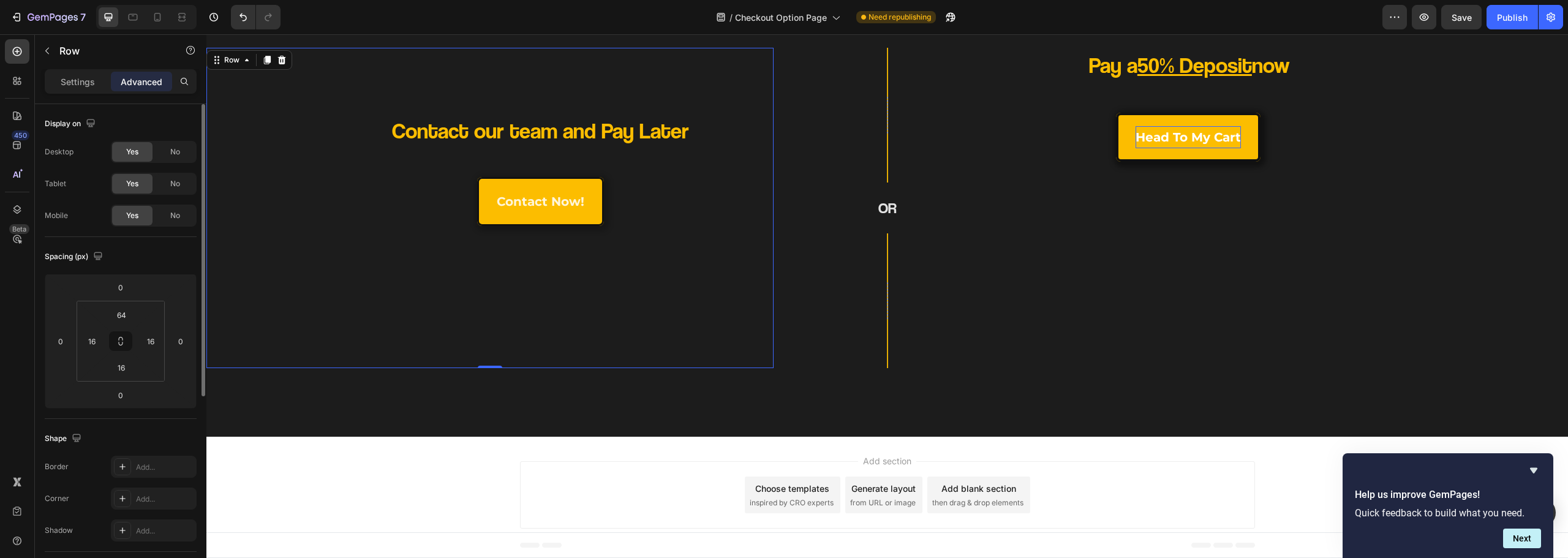
click at [362, 356] on div "Contact our team and Pay Later Heading contact now! Button" at bounding box center [489, 222] width 547 height 271
click at [352, 133] on div "Contact our team and Pay Later" at bounding box center [540, 131] width 447 height 29
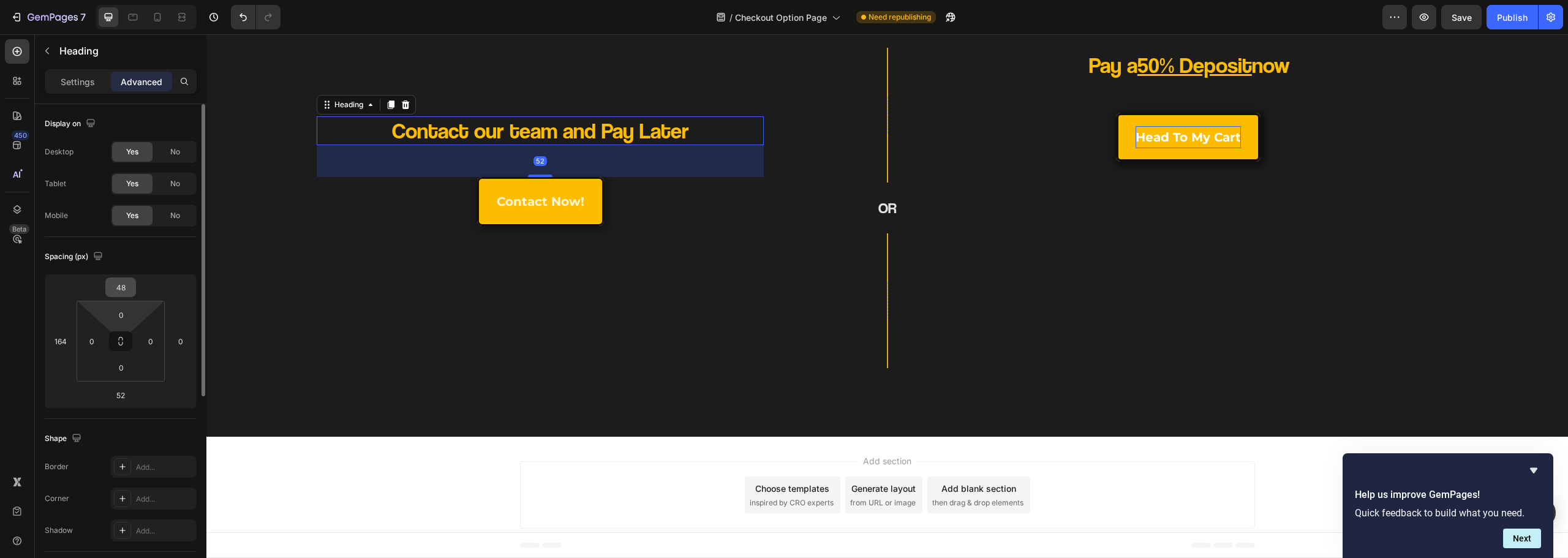
click at [122, 278] on input "48" at bounding box center [121, 287] width 25 height 18
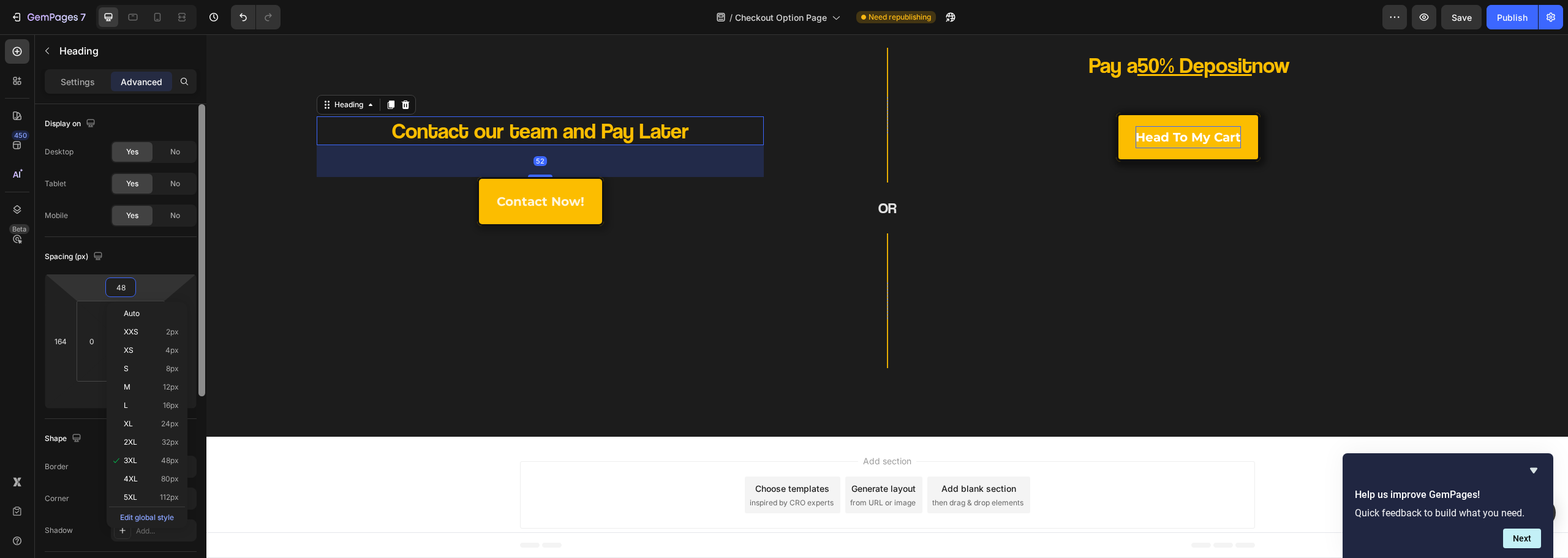
type input "0"
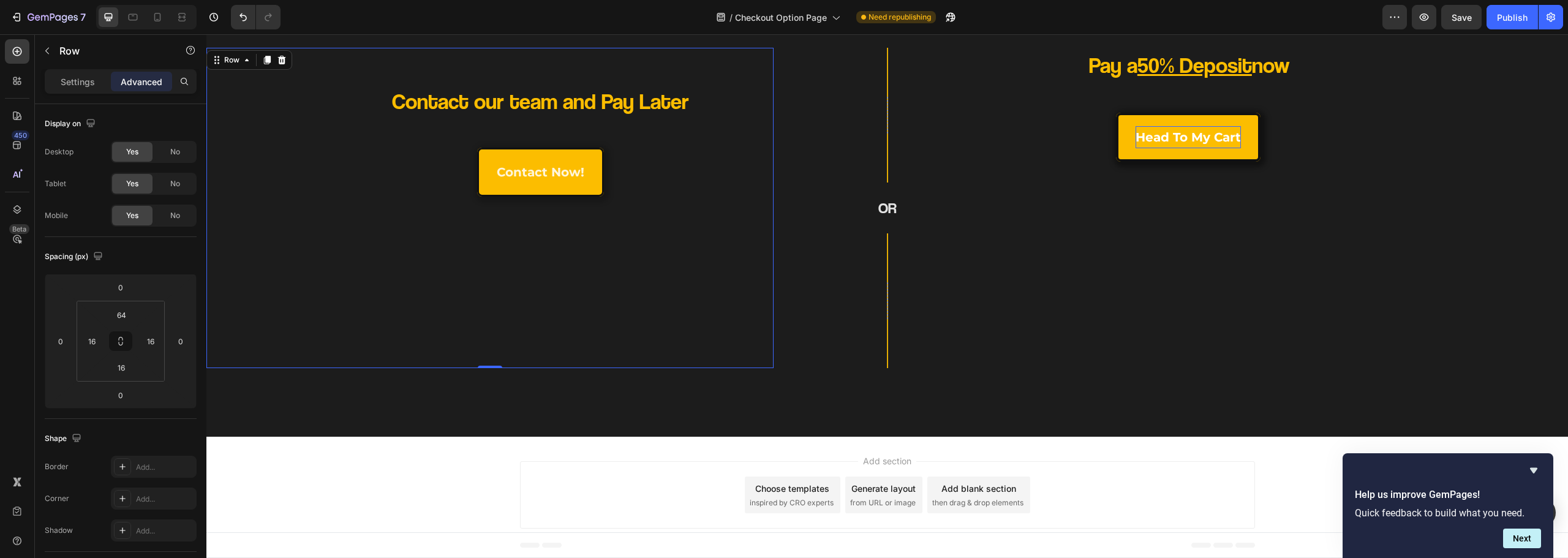
click at [331, 299] on div "Contact our team and Pay Later Heading contact now! Button" at bounding box center [489, 222] width 547 height 271
click at [123, 318] on input "64" at bounding box center [121, 315] width 25 height 18
type input "0"
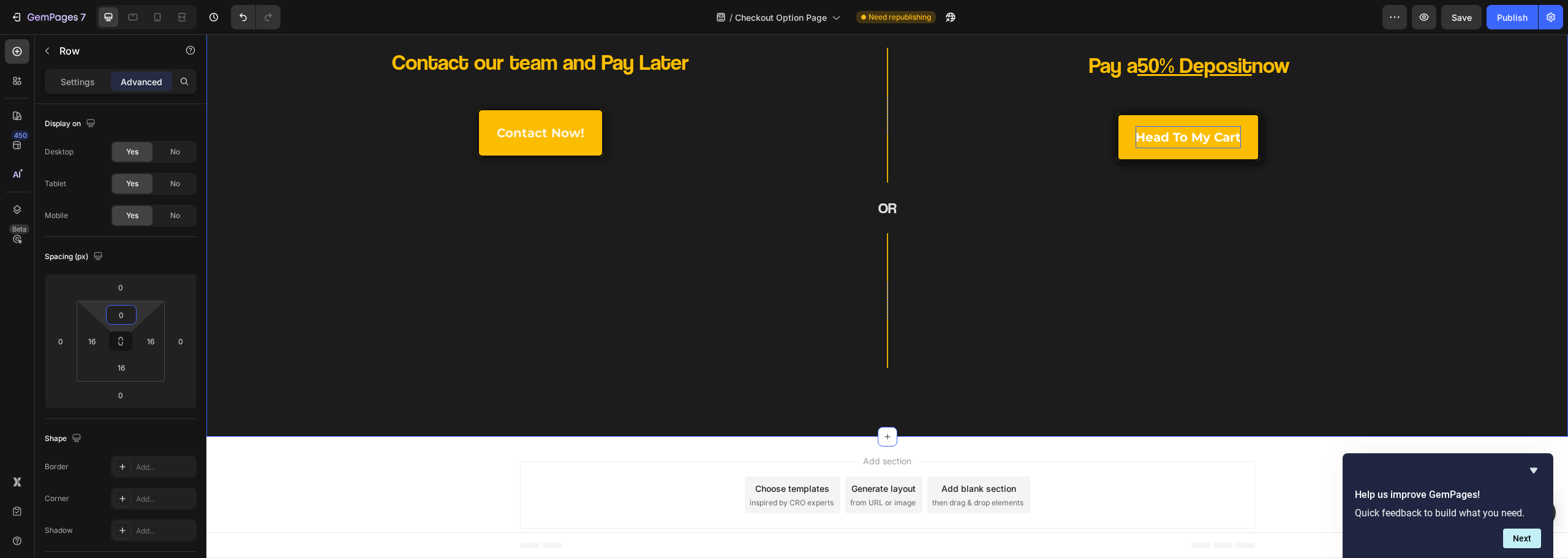
click at [496, 381] on div "Contact our team and Pay Later Heading contact now! Button Row Row OR Heading R…" at bounding box center [887, 208] width 1362 height 458
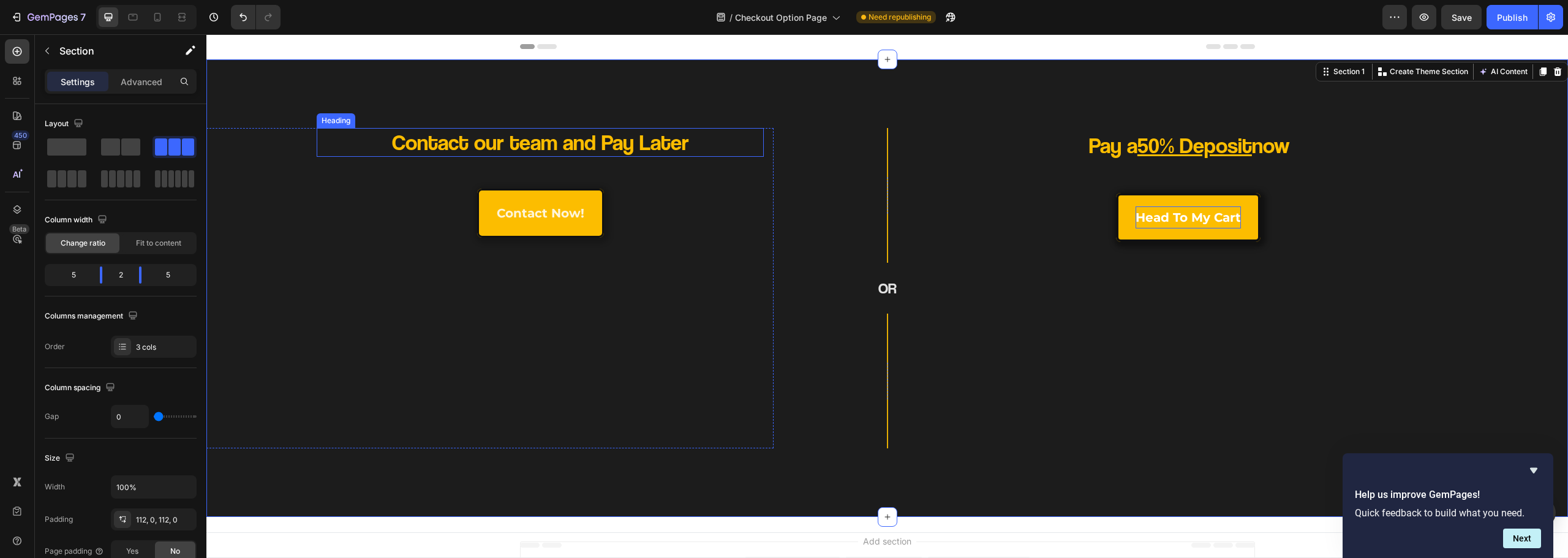
click at [643, 140] on p "Contact our team and Pay Later" at bounding box center [540, 142] width 357 height 29
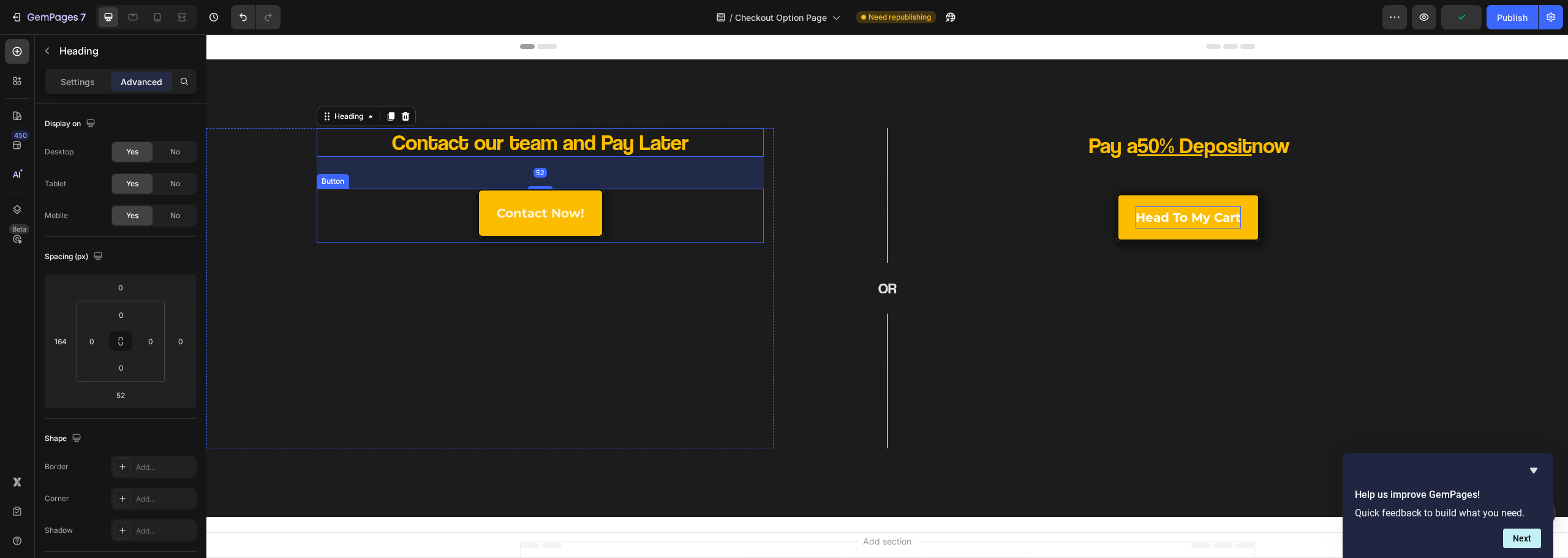
click at [735, 270] on div "Contact our team and Pay Later Heading 52 contact now! Button" at bounding box center [489, 283] width 547 height 311
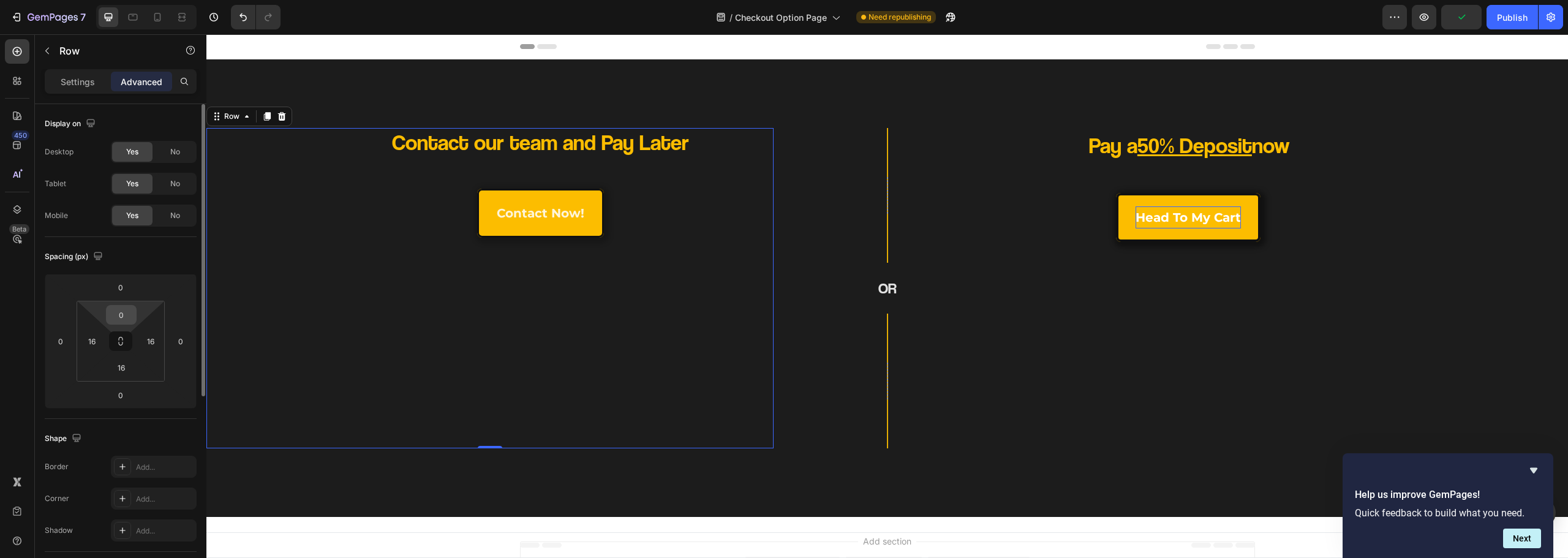
click at [124, 310] on input "0" at bounding box center [121, 315] width 25 height 18
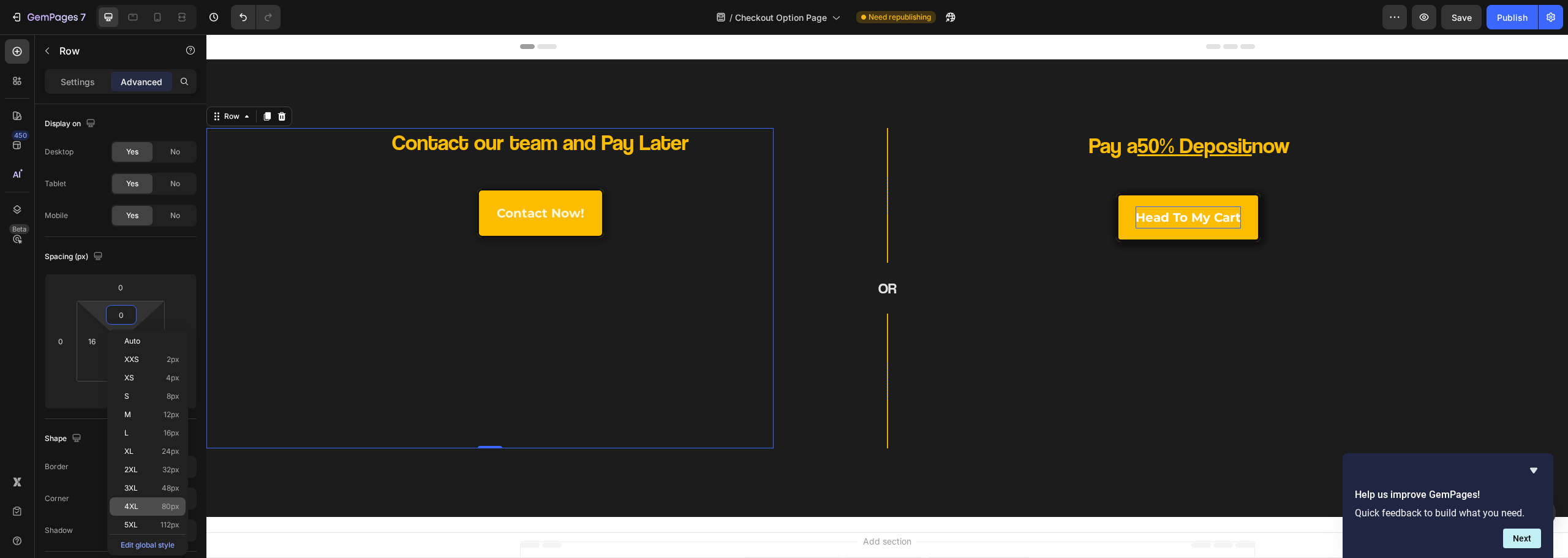
click at [160, 506] on p "4XL 80px" at bounding box center [152, 506] width 55 height 8
type input "80"
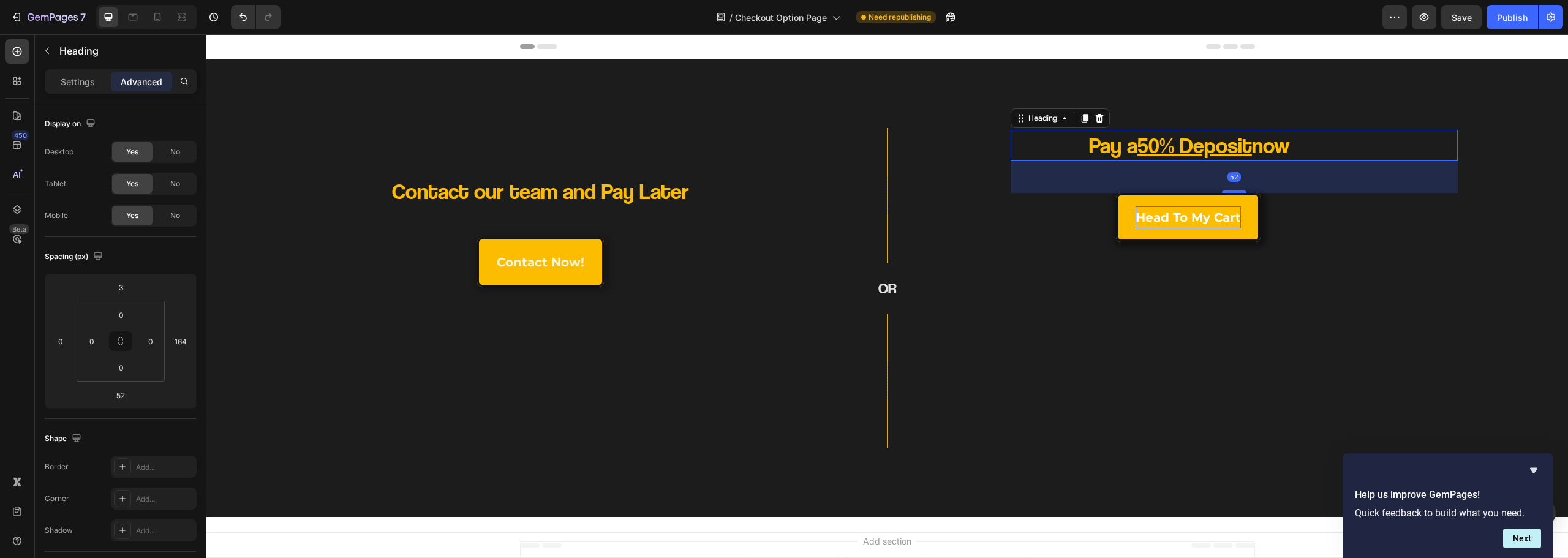
click at [1040, 151] on h2 "Pay a 50% Deposit now" at bounding box center [1189, 146] width 357 height 31
click at [1088, 346] on div "Pay a 50% Deposit now Heading 52 head to my cart Button Row" at bounding box center [1284, 283] width 547 height 311
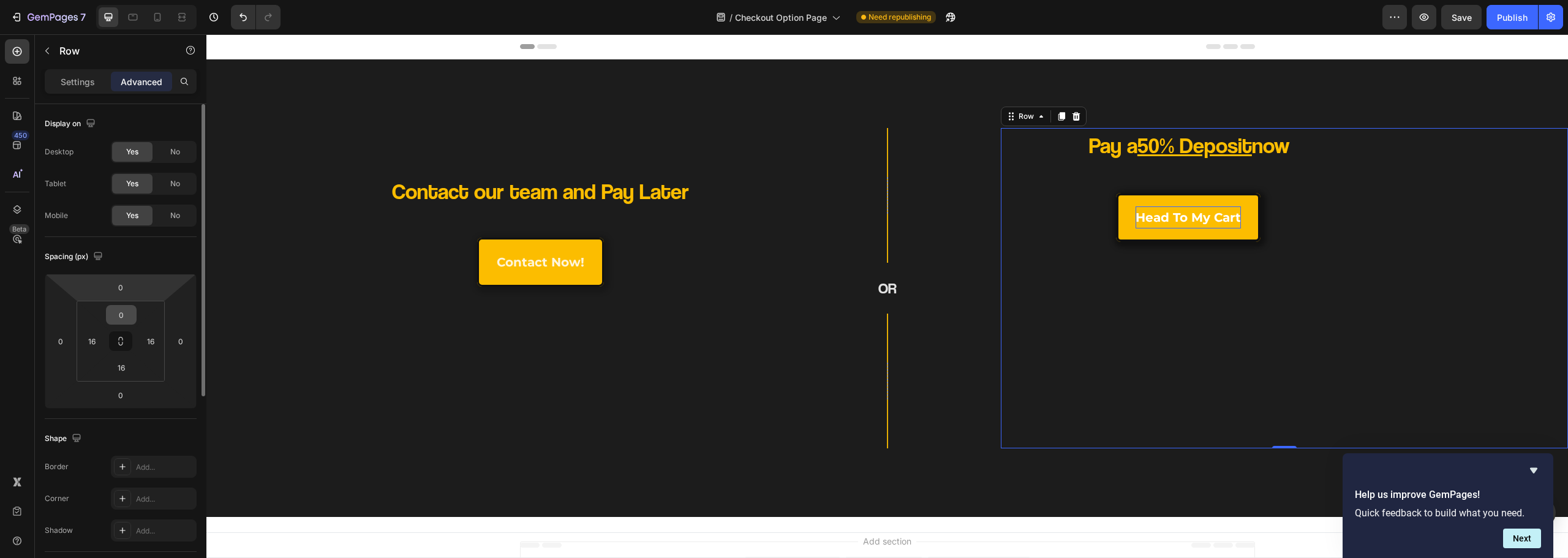
click at [126, 313] on input "0" at bounding box center [121, 315] width 25 height 18
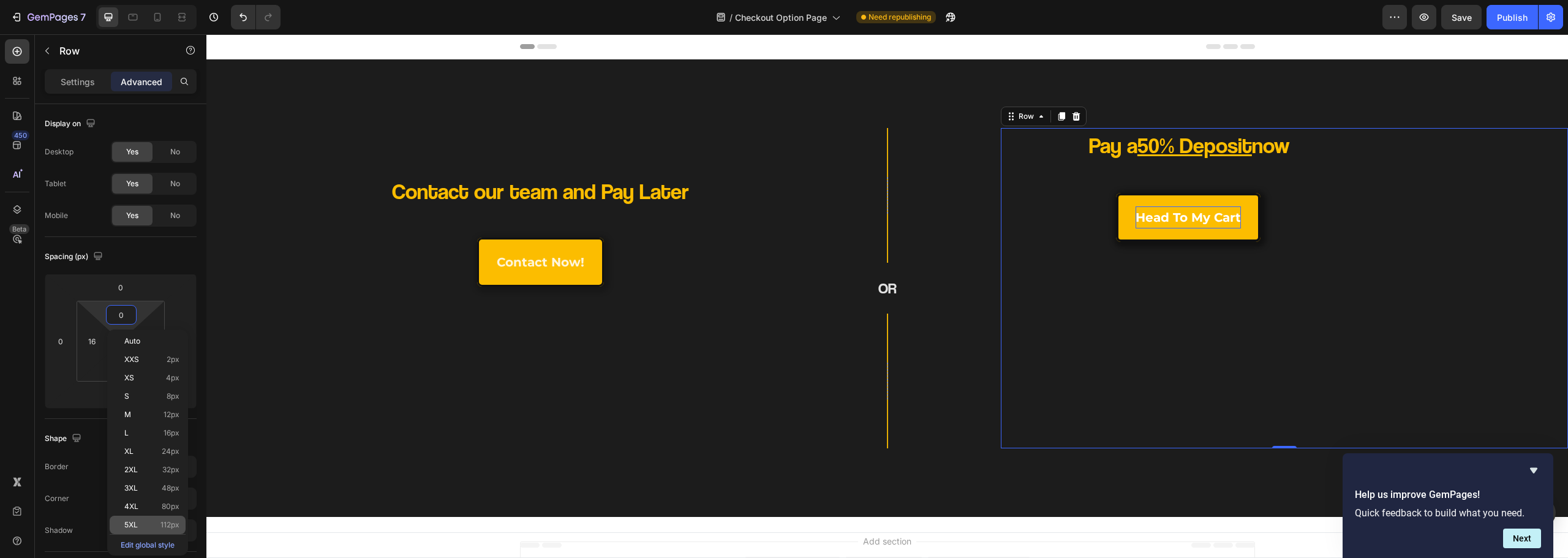
click at [170, 526] on span "112px" at bounding box center [170, 525] width 19 height 8
type input "112"
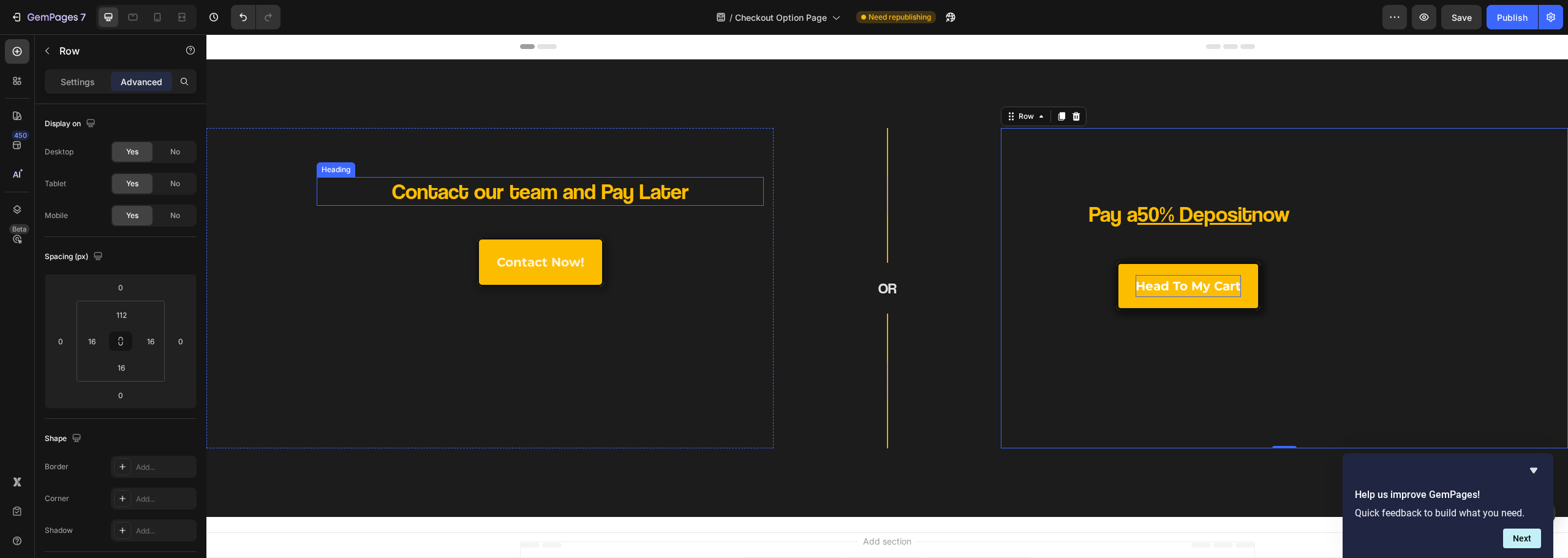
drag, startPoint x: 368, startPoint y: 200, endPoint x: 350, endPoint y: 204, distance: 18.4
click at [368, 200] on p "Contact our team and Pay Later" at bounding box center [540, 191] width 357 height 29
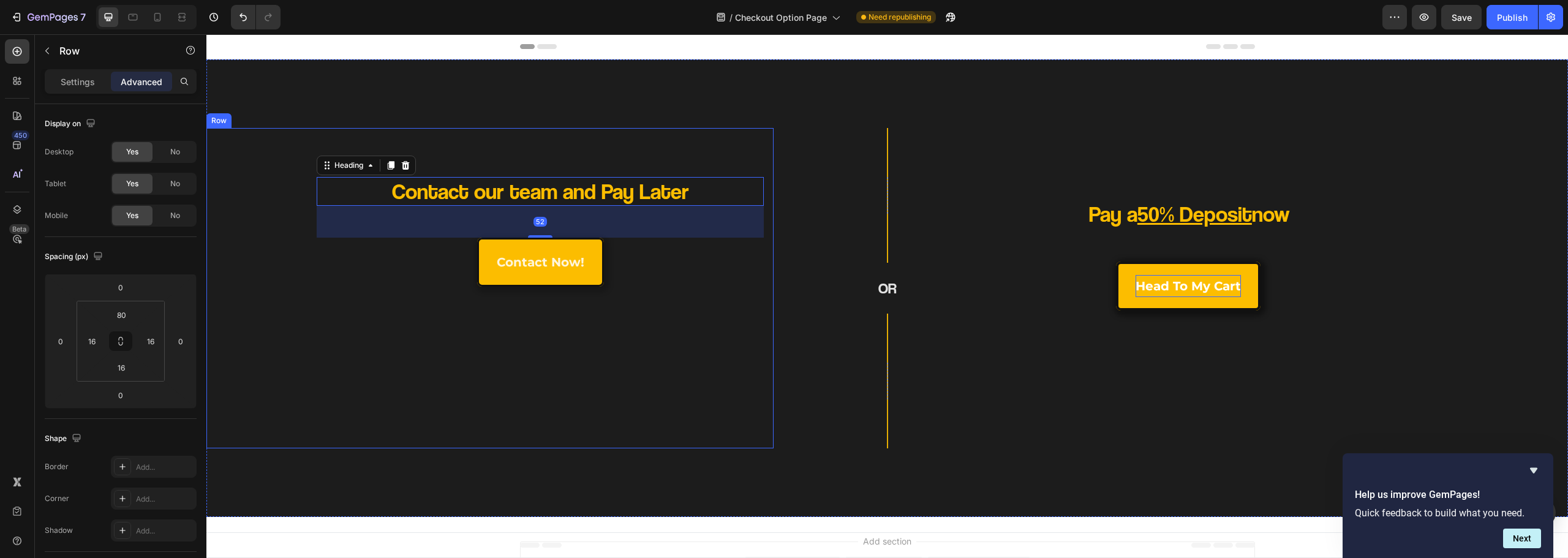
click at [296, 338] on div "Contact our team and Pay Later Heading 52 contact now! Button" at bounding box center [489, 308] width 547 height 261
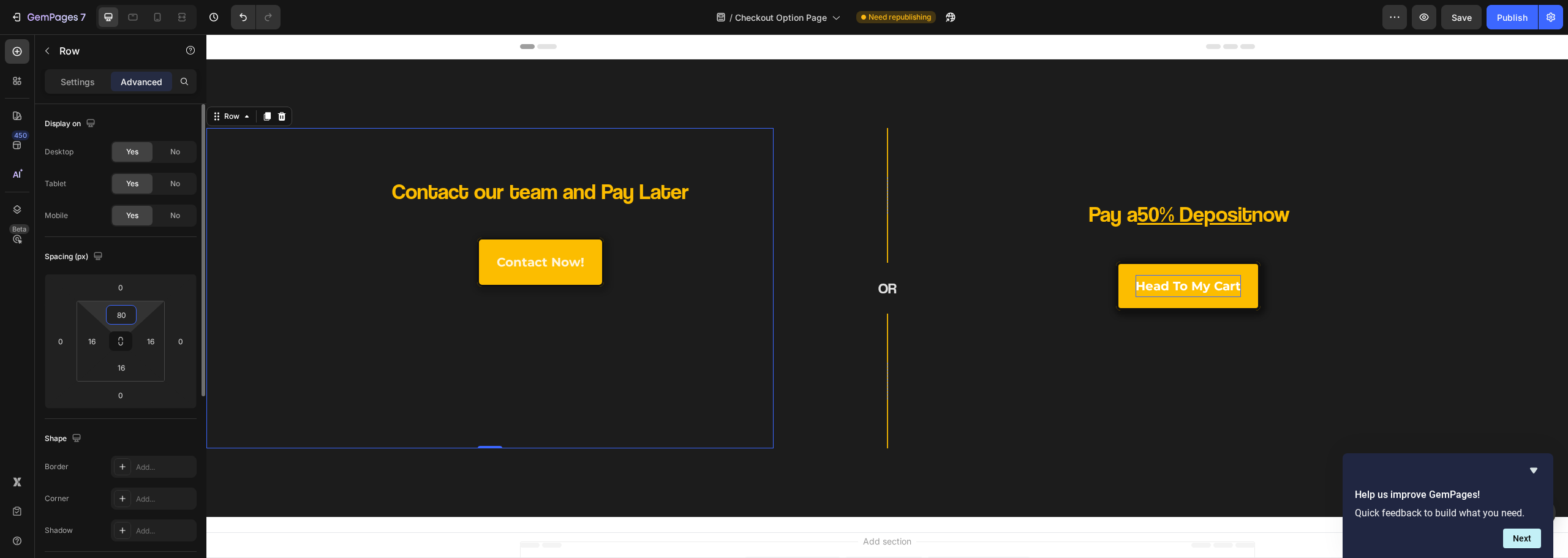
click at [119, 306] on input "80" at bounding box center [121, 315] width 25 height 18
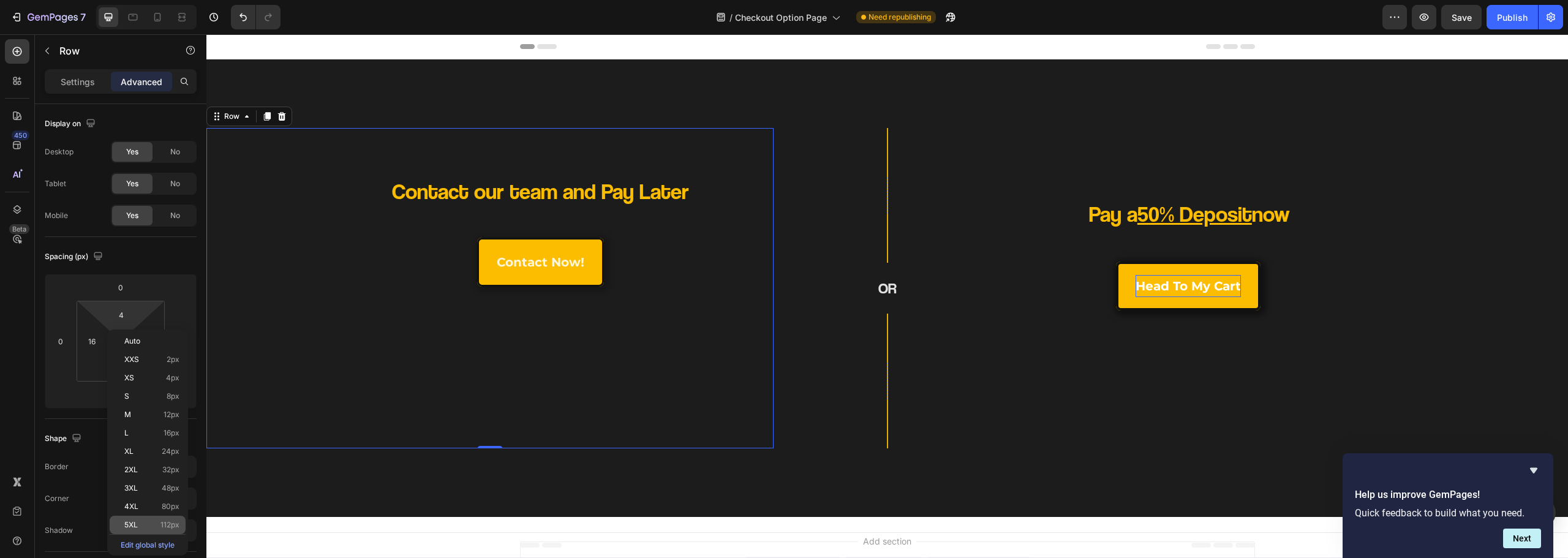
click at [165, 527] on span "112px" at bounding box center [170, 525] width 19 height 8
type input "112"
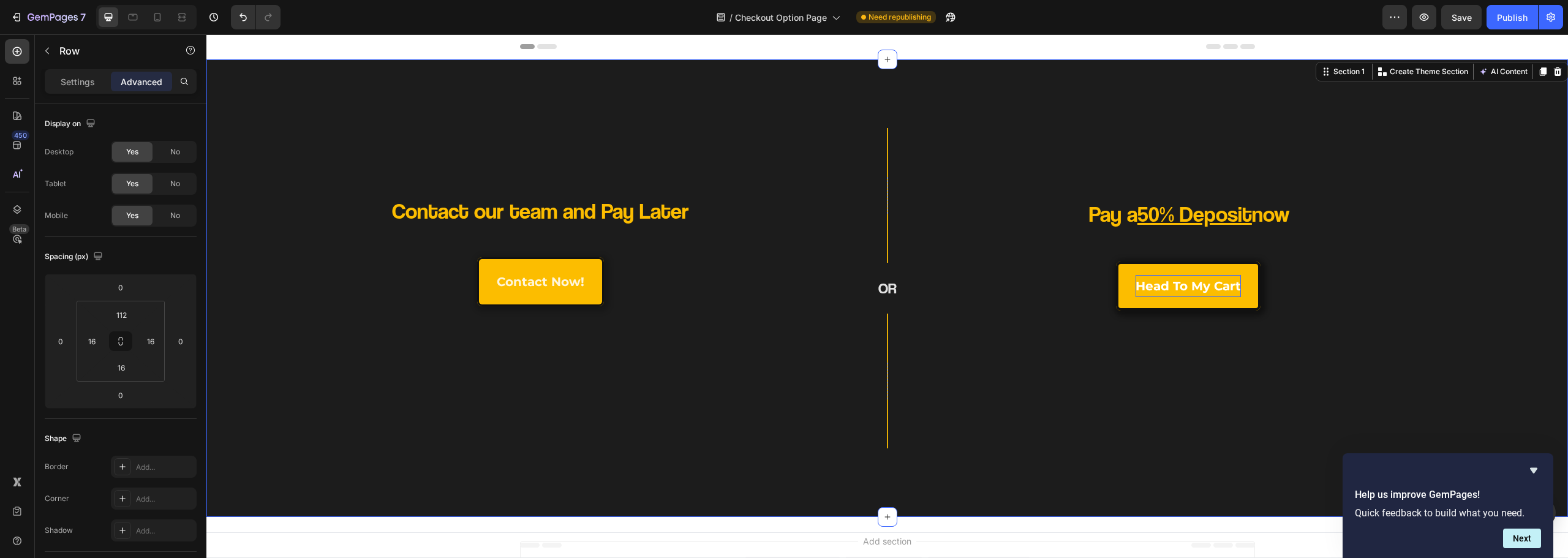
click at [956, 463] on div "Contact our team and Pay Later Heading contact now! Button Row Row OR Heading R…" at bounding box center [887, 288] width 1362 height 458
click at [735, 399] on div "Contact our team and Pay Later Heading contact now! Button" at bounding box center [489, 317] width 547 height 242
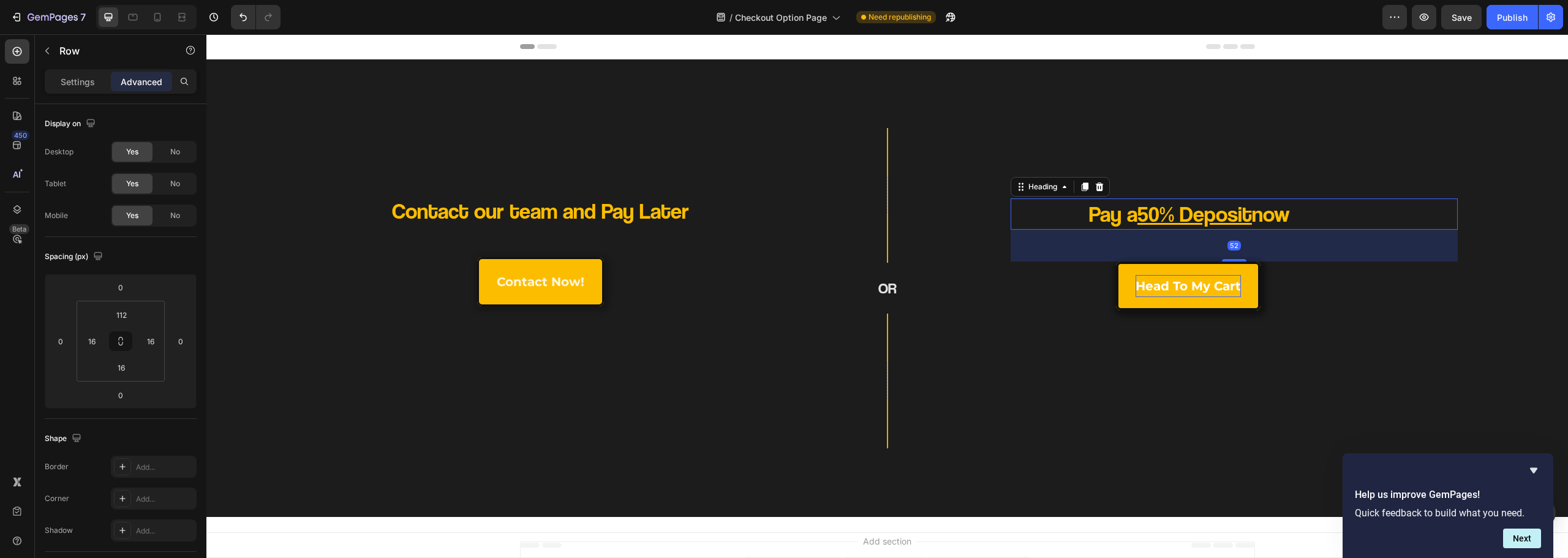
click at [1057, 215] on h2 "Pay a 50% Deposit now" at bounding box center [1189, 214] width 357 height 31
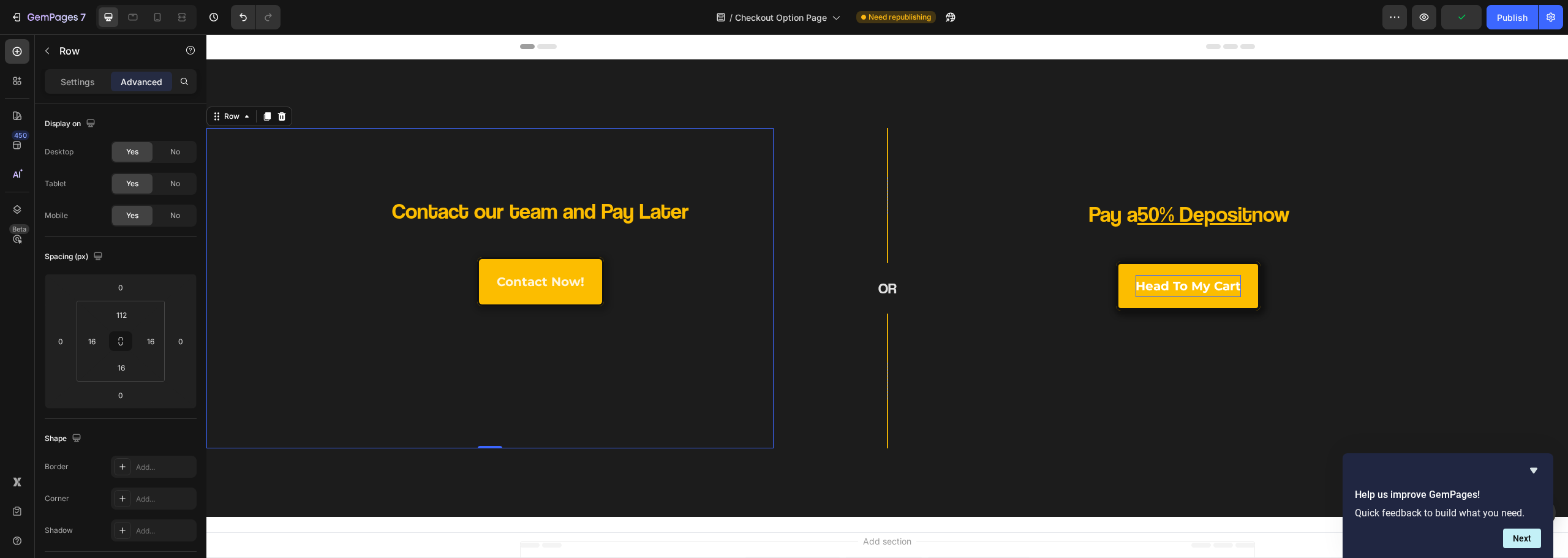
click at [581, 408] on div "Contact our team and Pay Later Heading contact now! Button" at bounding box center [489, 317] width 547 height 242
click at [1027, 394] on div "Pay a 50% Deposit now Heading head to my cart Button Row" at bounding box center [1284, 317] width 547 height 242
click at [593, 414] on div "Contact our team and Pay Later Heading contact now! Button" at bounding box center [489, 317] width 547 height 242
click at [598, 206] on p "Contact our team and Pay Later" at bounding box center [540, 210] width 357 height 29
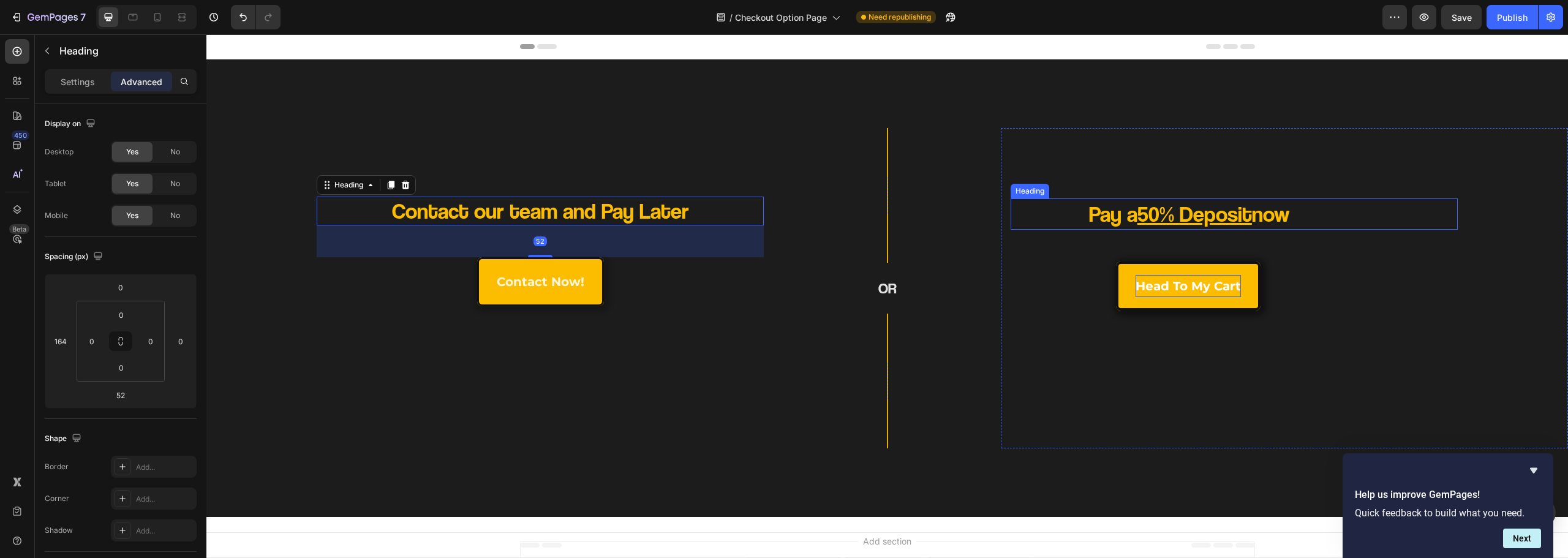
click at [1079, 216] on h2 "Pay a 50% Deposit now" at bounding box center [1189, 214] width 357 height 31
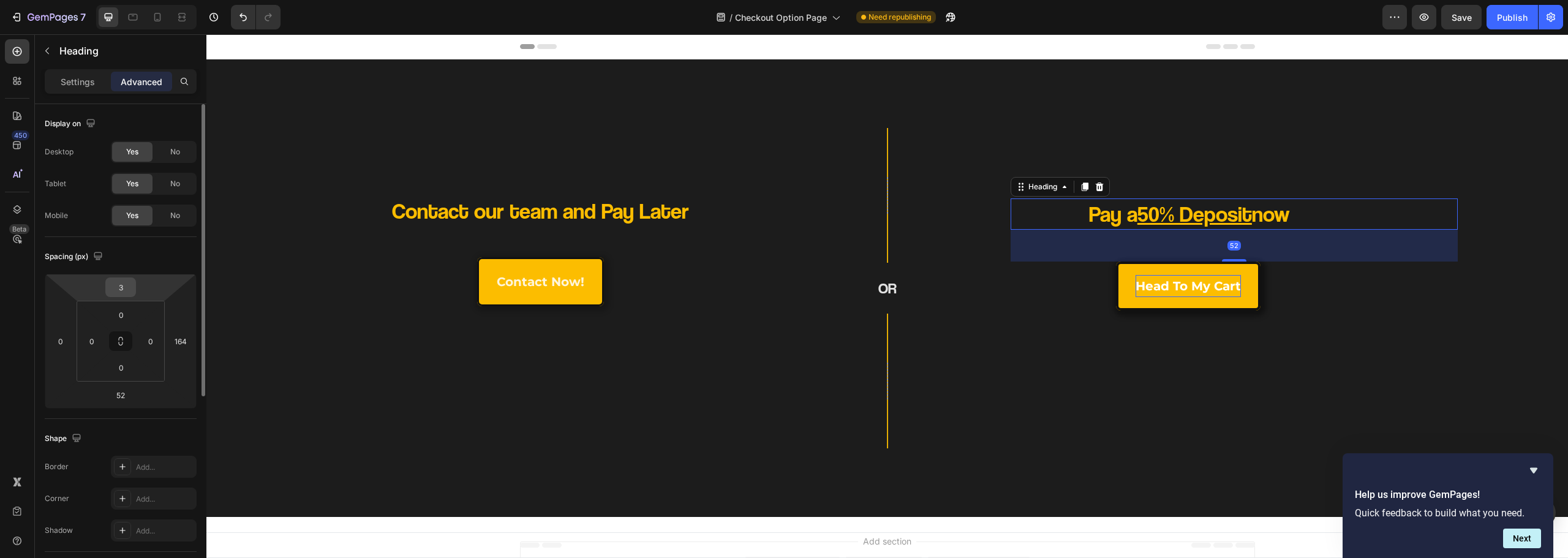
click at [116, 287] on input "3" at bounding box center [121, 287] width 25 height 18
type input "0"
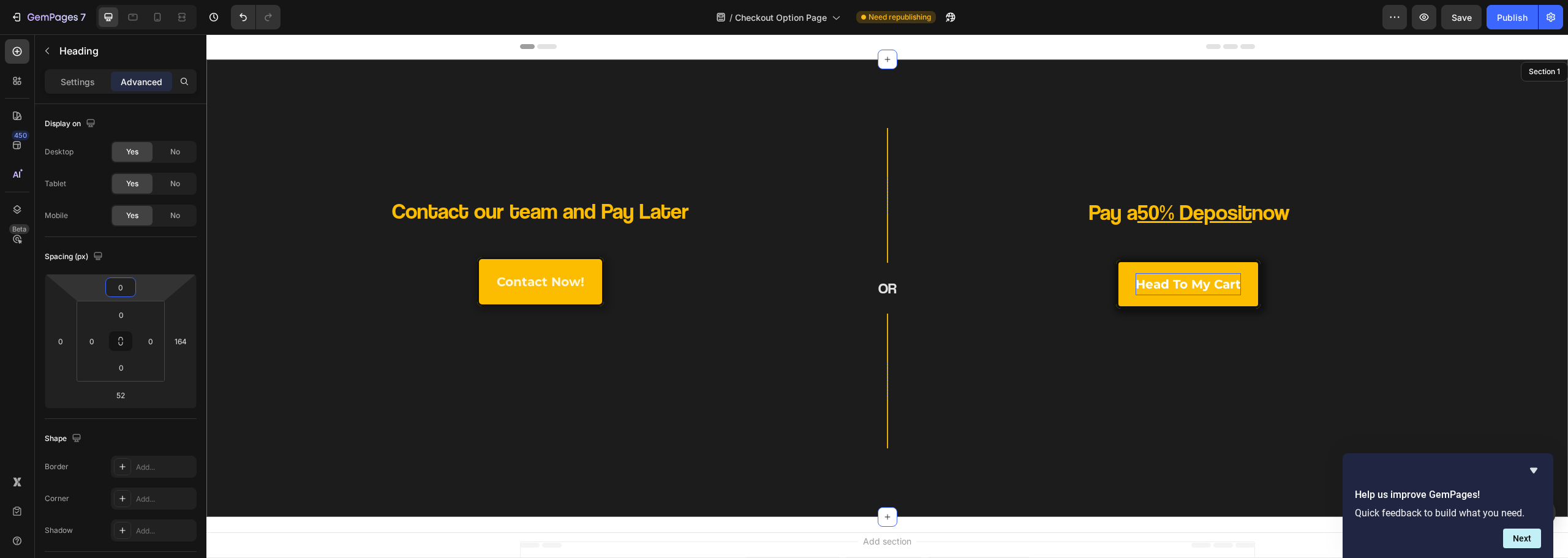
click at [1050, 476] on div "Contact our team and Pay Later Heading contact now! Button Row Row OR Heading R…" at bounding box center [887, 288] width 1362 height 458
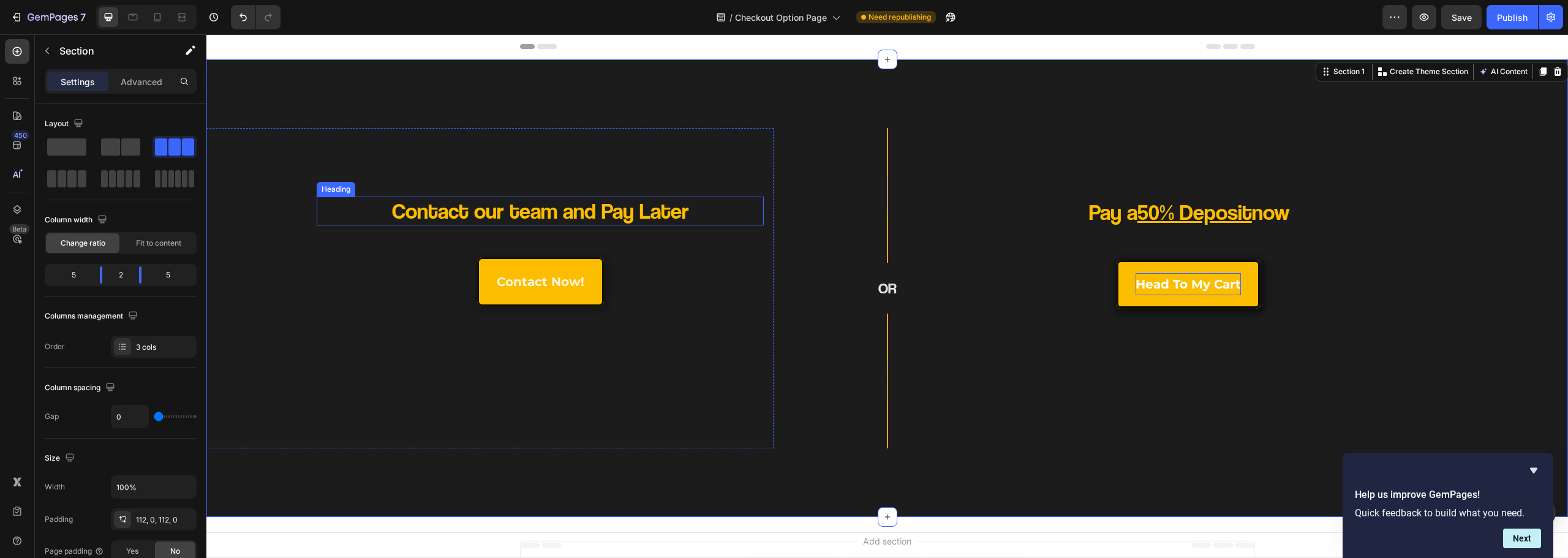
click at [602, 210] on p "Contact our team and Pay Later" at bounding box center [540, 210] width 357 height 29
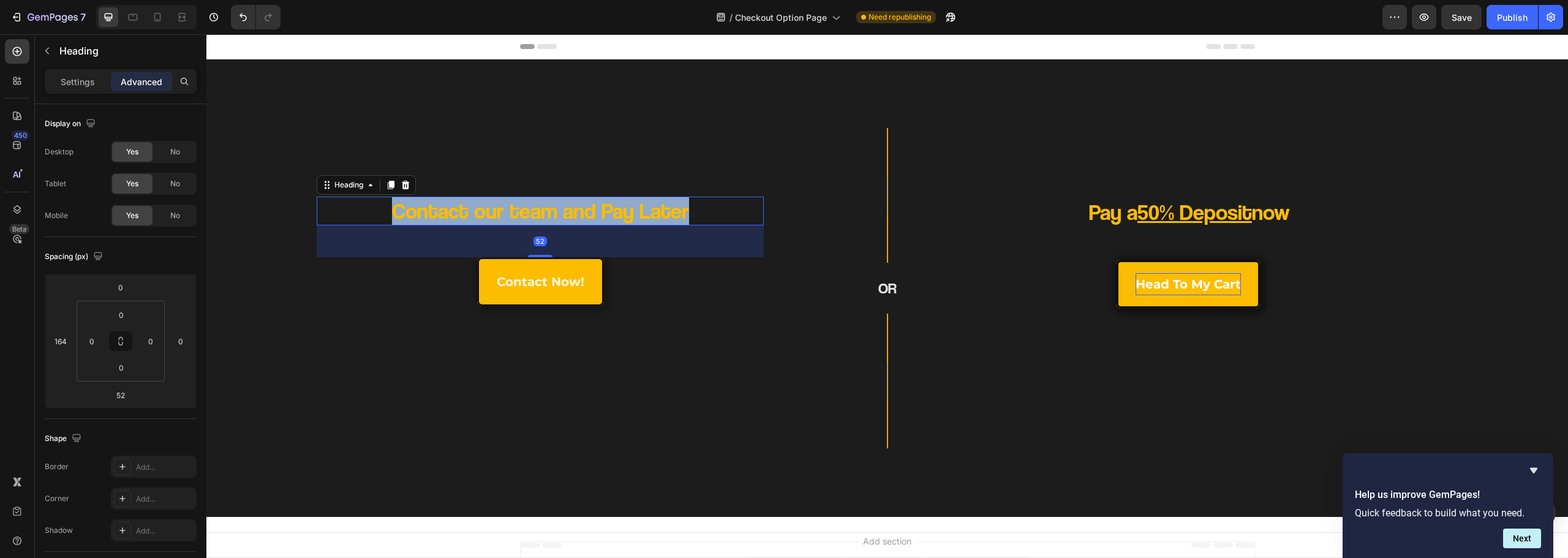
click at [602, 210] on p "Contact our team and Pay Later" at bounding box center [540, 210] width 357 height 29
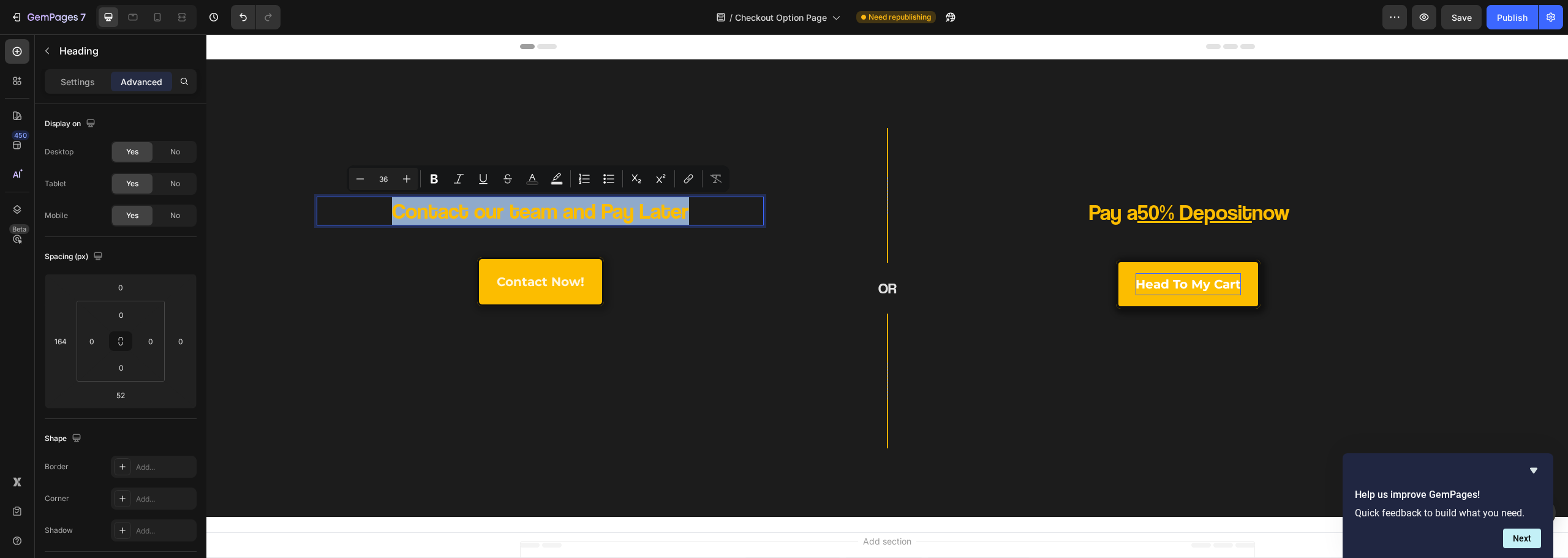
click at [681, 222] on p "Contact our team and Pay Later" at bounding box center [540, 210] width 357 height 29
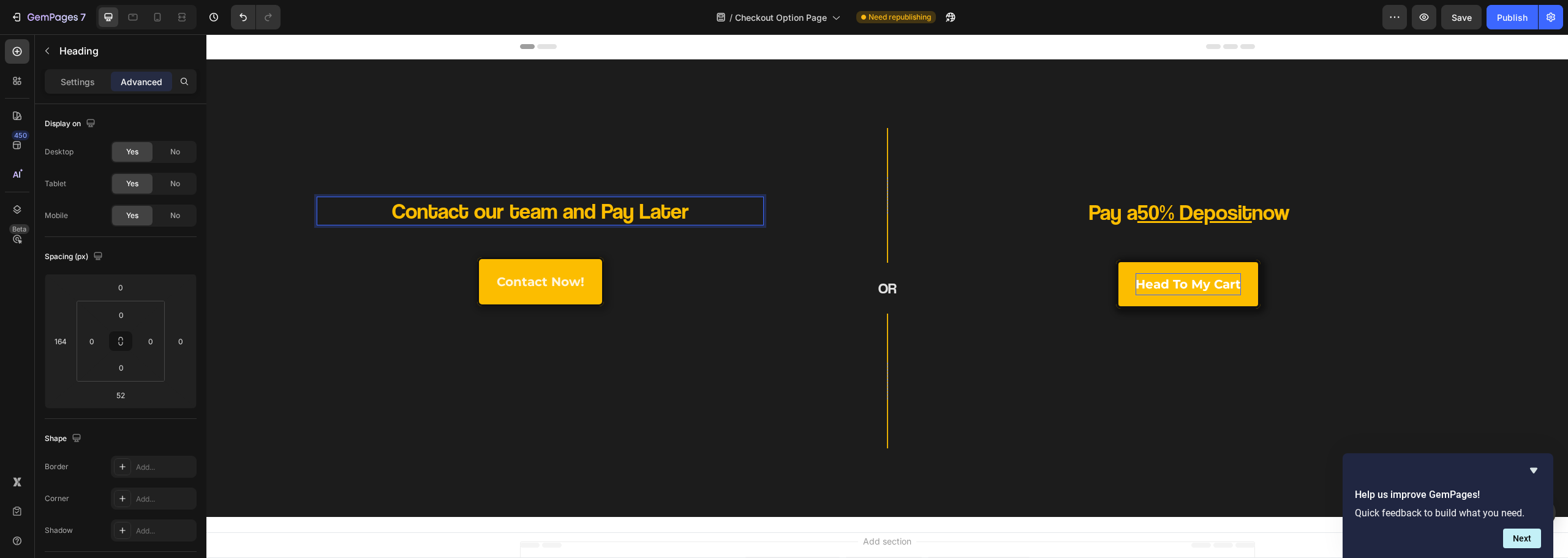
click at [699, 213] on p "Contact our team and Pay Later" at bounding box center [540, 210] width 357 height 29
click at [66, 61] on div "Heading" at bounding box center [114, 50] width 159 height 32
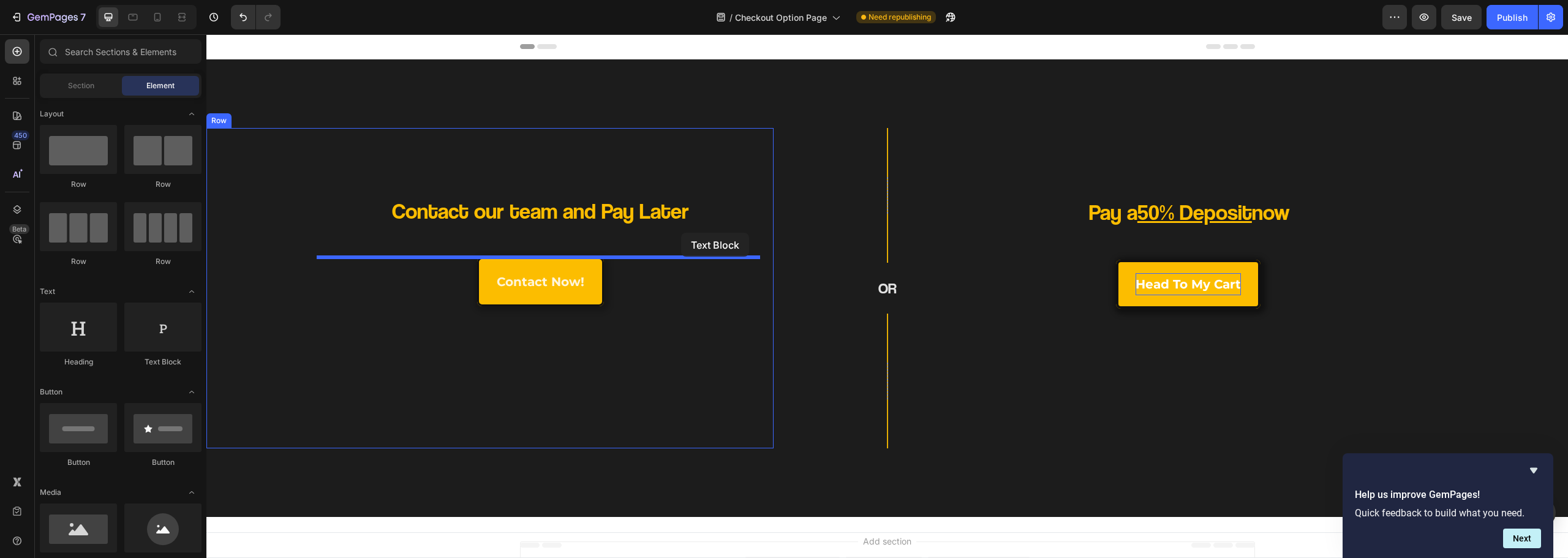
drag, startPoint x: 402, startPoint y: 379, endPoint x: 681, endPoint y: 233, distance: 314.9
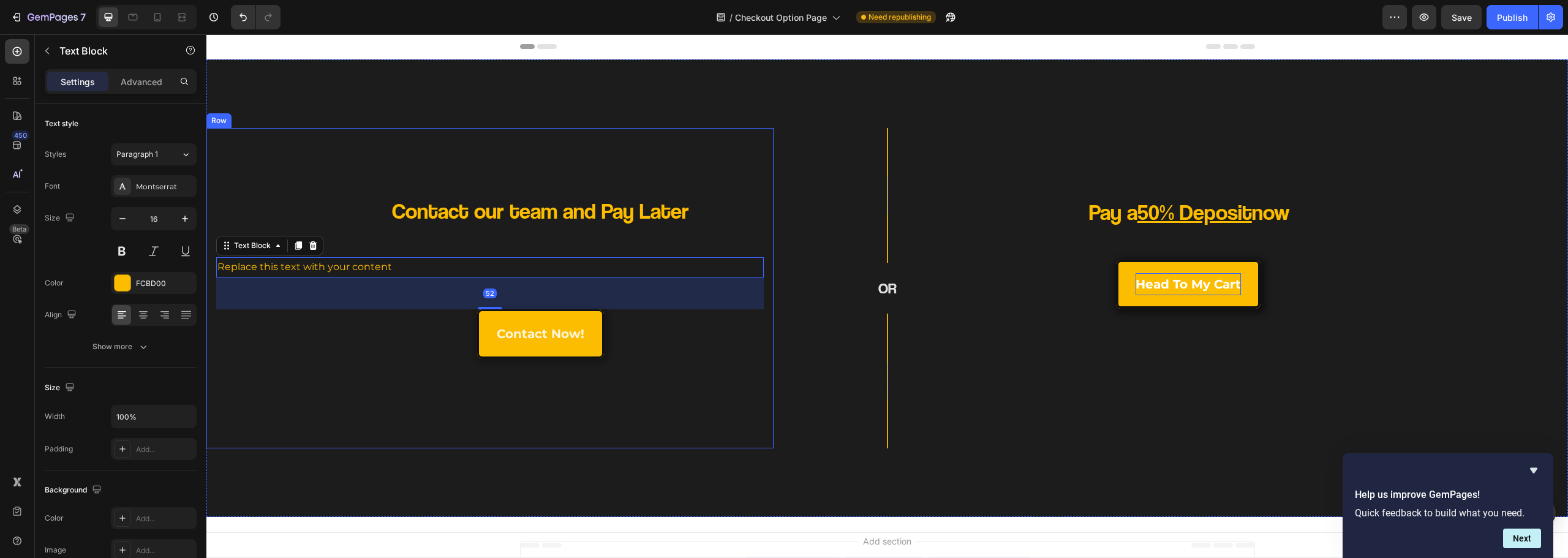
click at [486, 227] on div "Contact our team and Pay Later Heading Replace this text with your content Text…" at bounding box center [489, 317] width 547 height 242
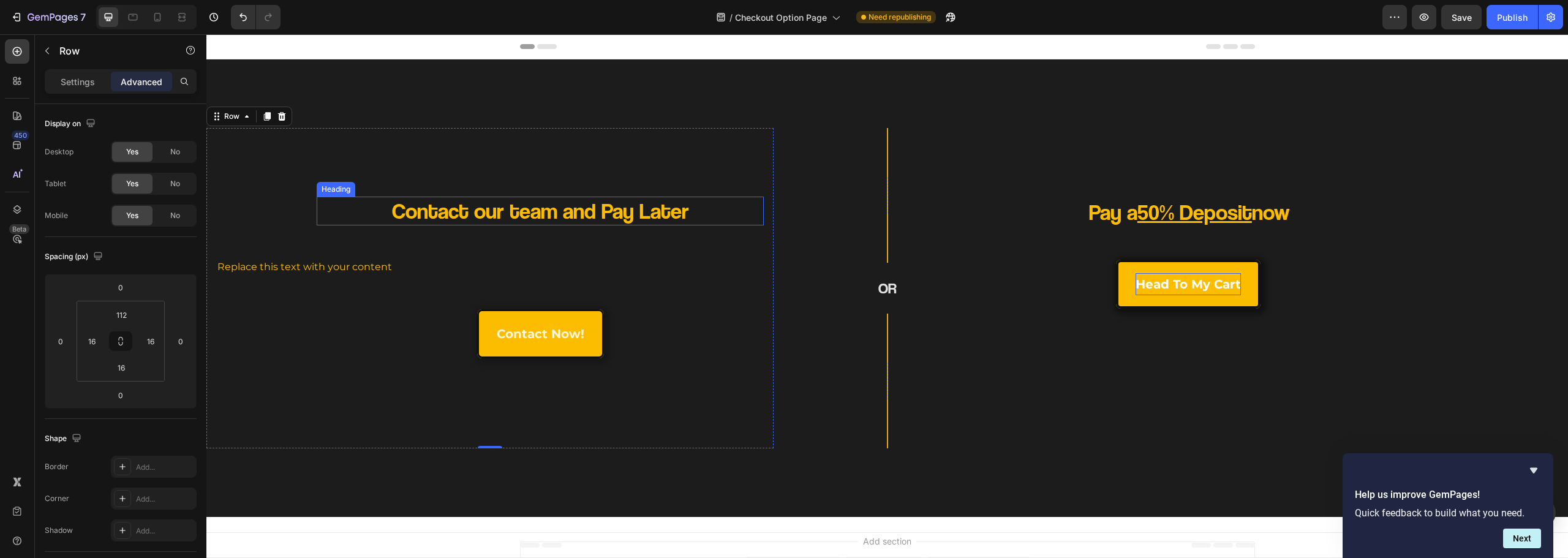
click at [542, 212] on p "Contact our team and Pay Later" at bounding box center [540, 210] width 357 height 29
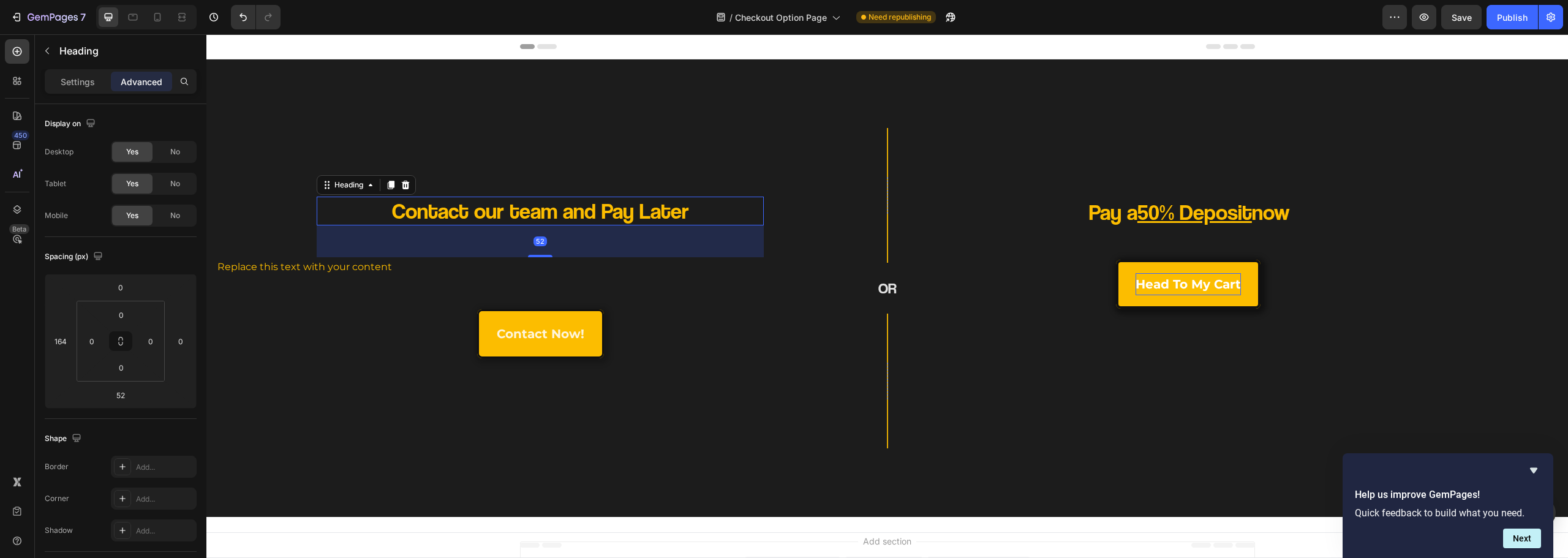
click at [535, 254] on div "52" at bounding box center [540, 241] width 447 height 32
drag, startPoint x: 555, startPoint y: 219, endPoint x: 579, endPoint y: 176, distance: 49.2
click at [578, 177] on div "Contact our team and Pay Later Heading 52 Replace this text with your content T…" at bounding box center [489, 288] width 567 height 321
type input "0"
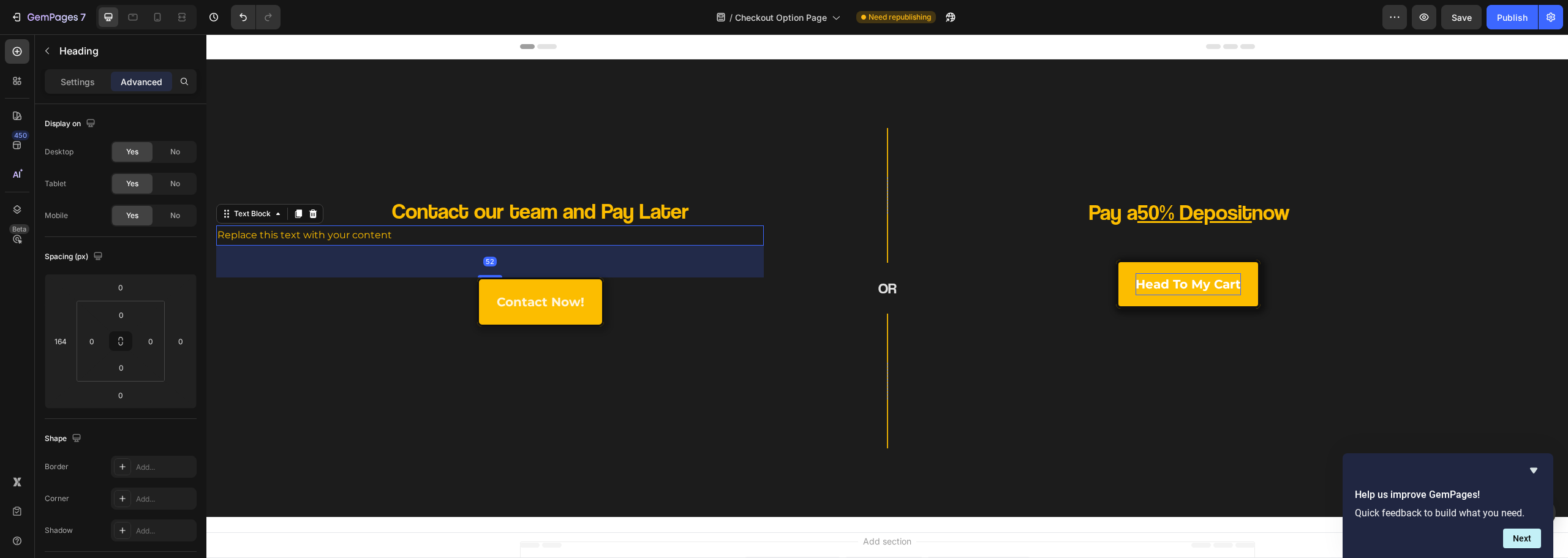
click at [536, 243] on div "Replace this text with your content" at bounding box center [489, 235] width 547 height 20
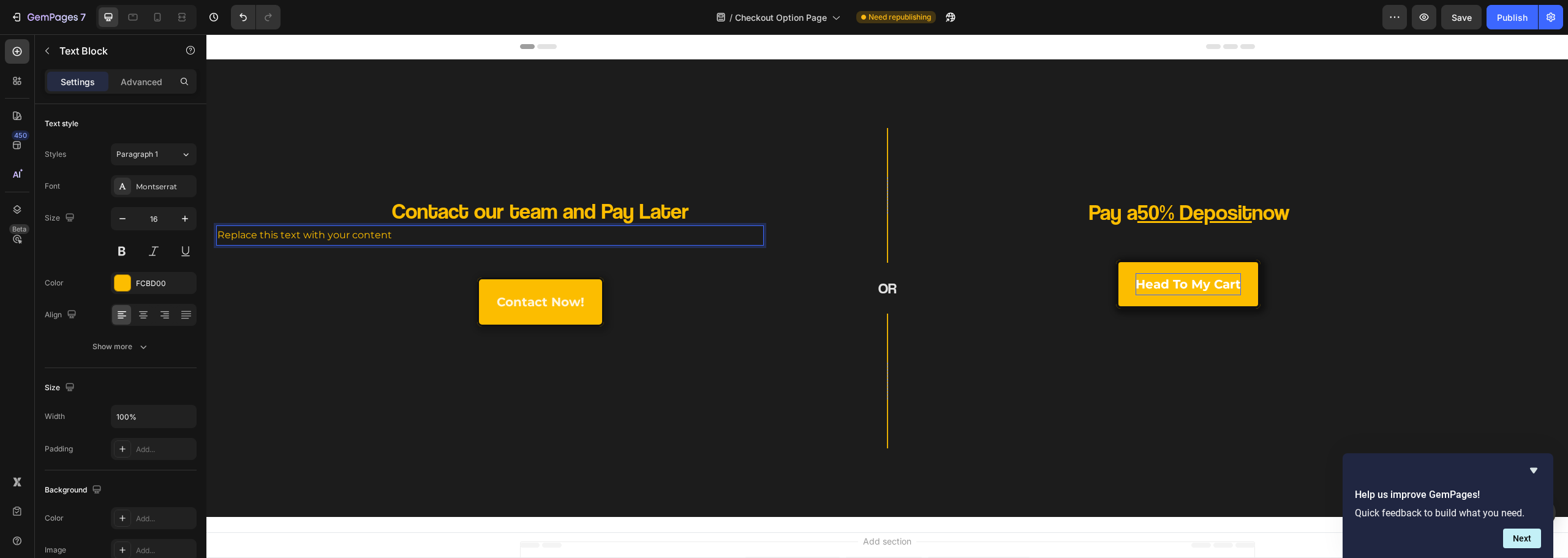
click at [333, 236] on div "Replace this text with your content" at bounding box center [489, 235] width 547 height 20
click at [333, 236] on p "Replace this text with your content" at bounding box center [490, 235] width 545 height 18
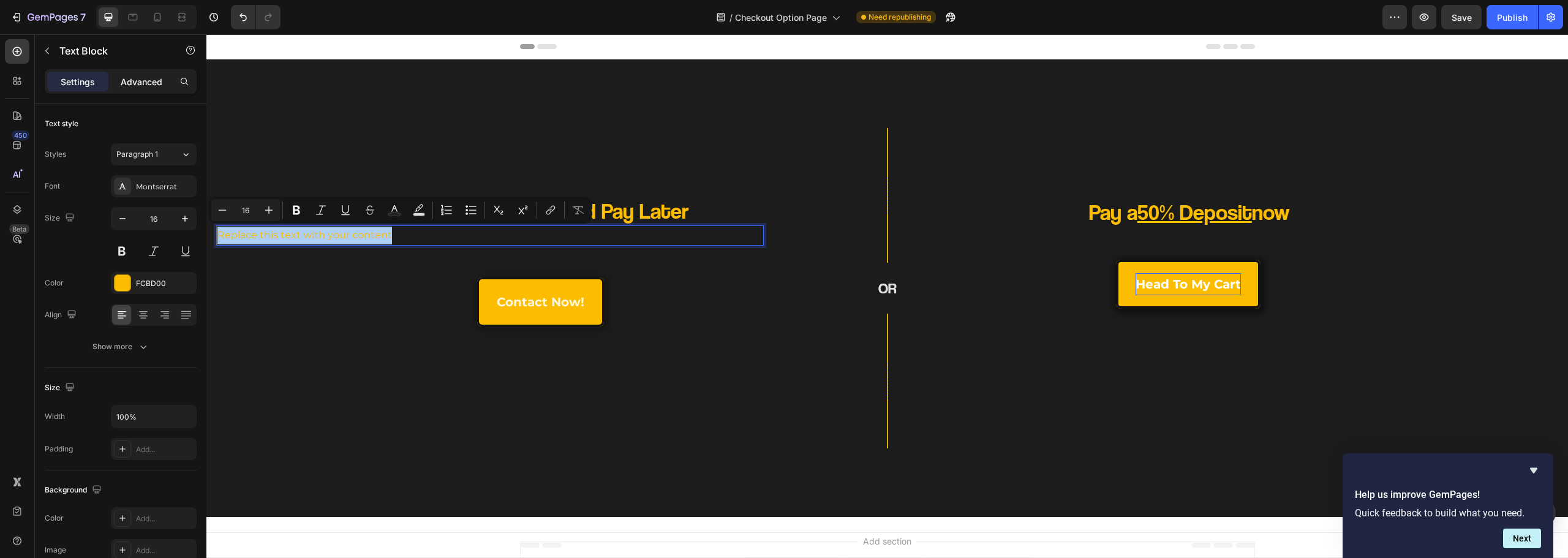
click at [147, 78] on p "Advanced" at bounding box center [141, 82] width 42 height 13
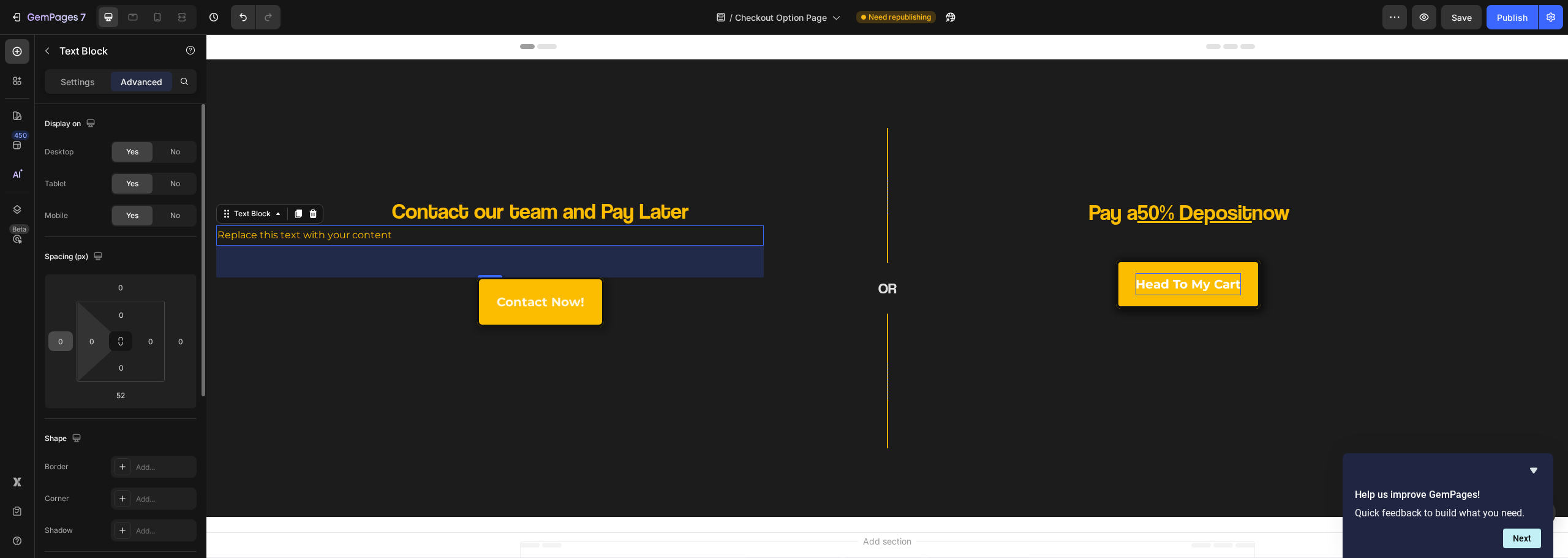
click at [49, 339] on div "0" at bounding box center [61, 341] width 25 height 20
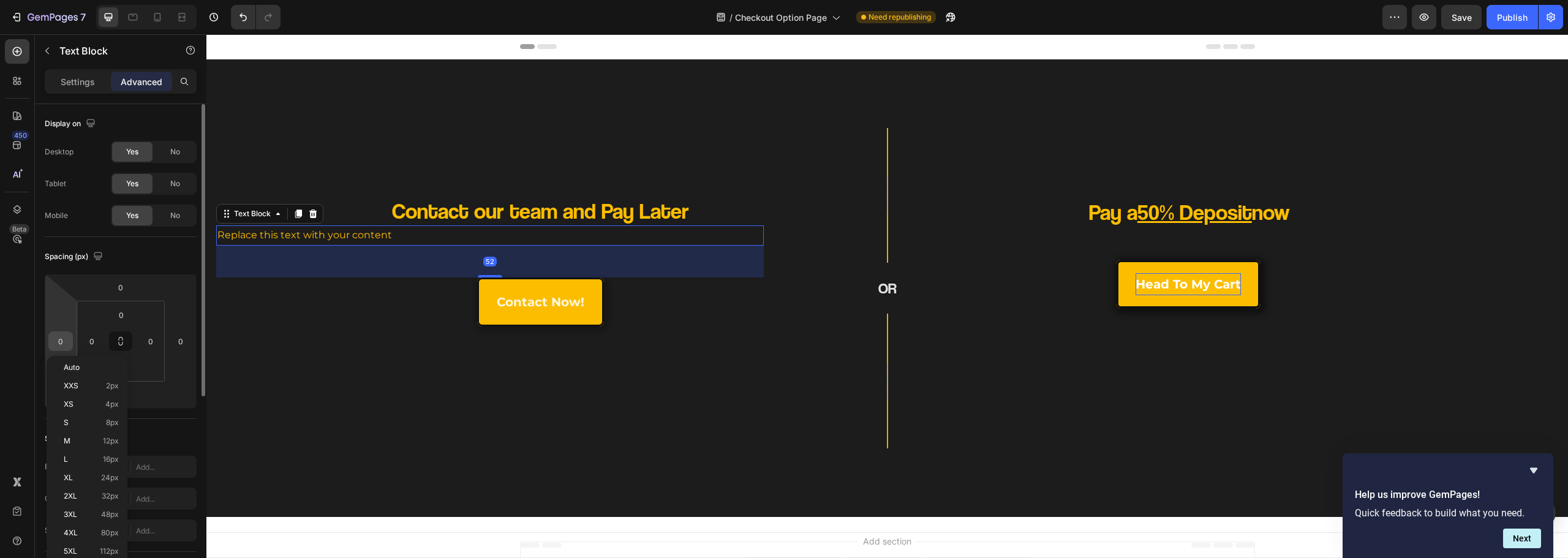
click at [58, 345] on input "0" at bounding box center [61, 341] width 18 height 18
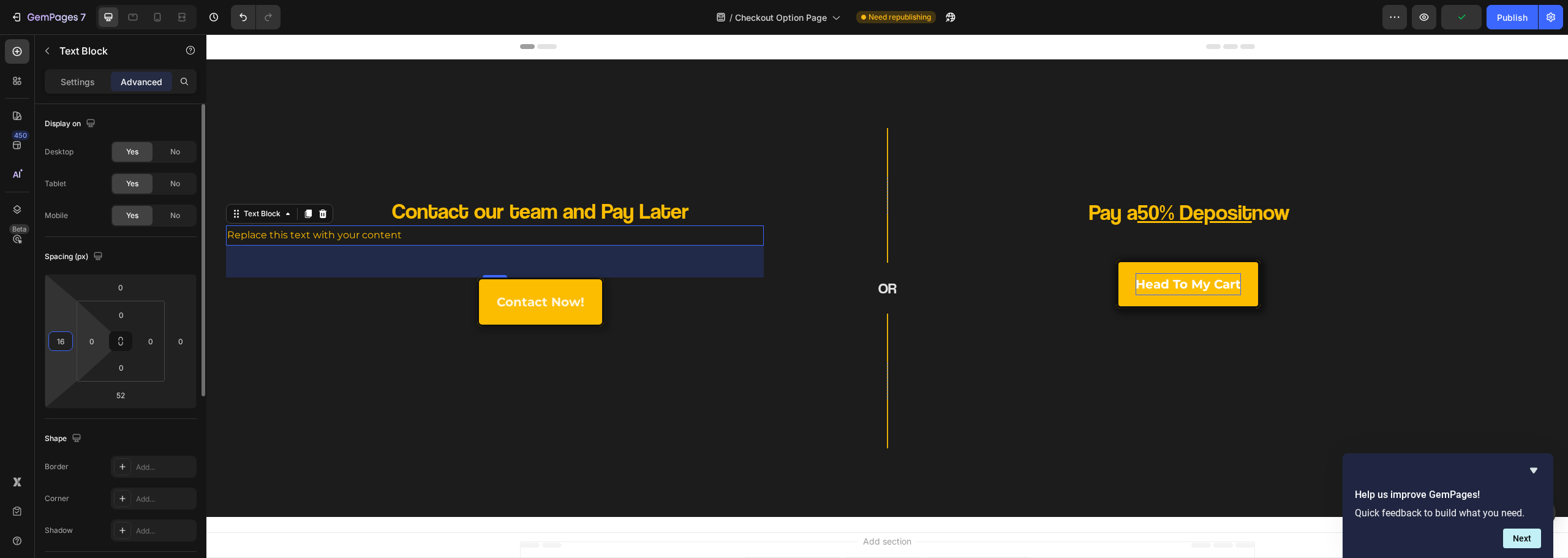
type input "164"
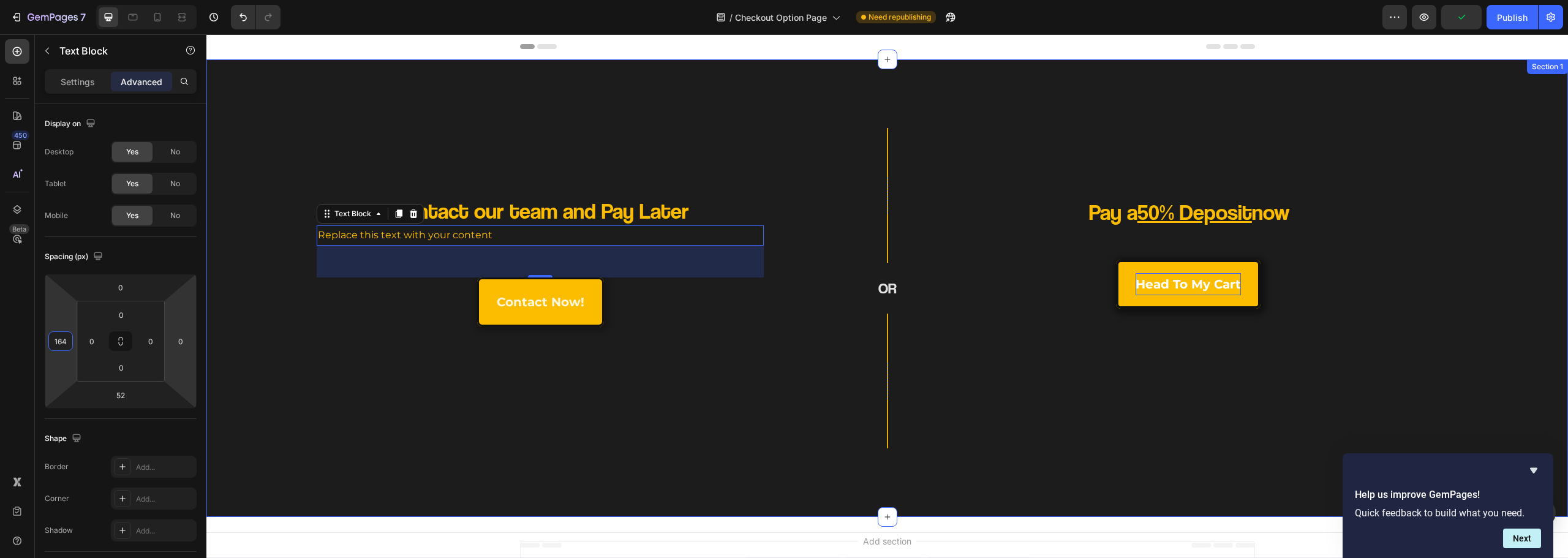
click at [326, 501] on div "Contact our team and Pay Later Heading Replace this text with your content Text…" at bounding box center [887, 288] width 1362 height 458
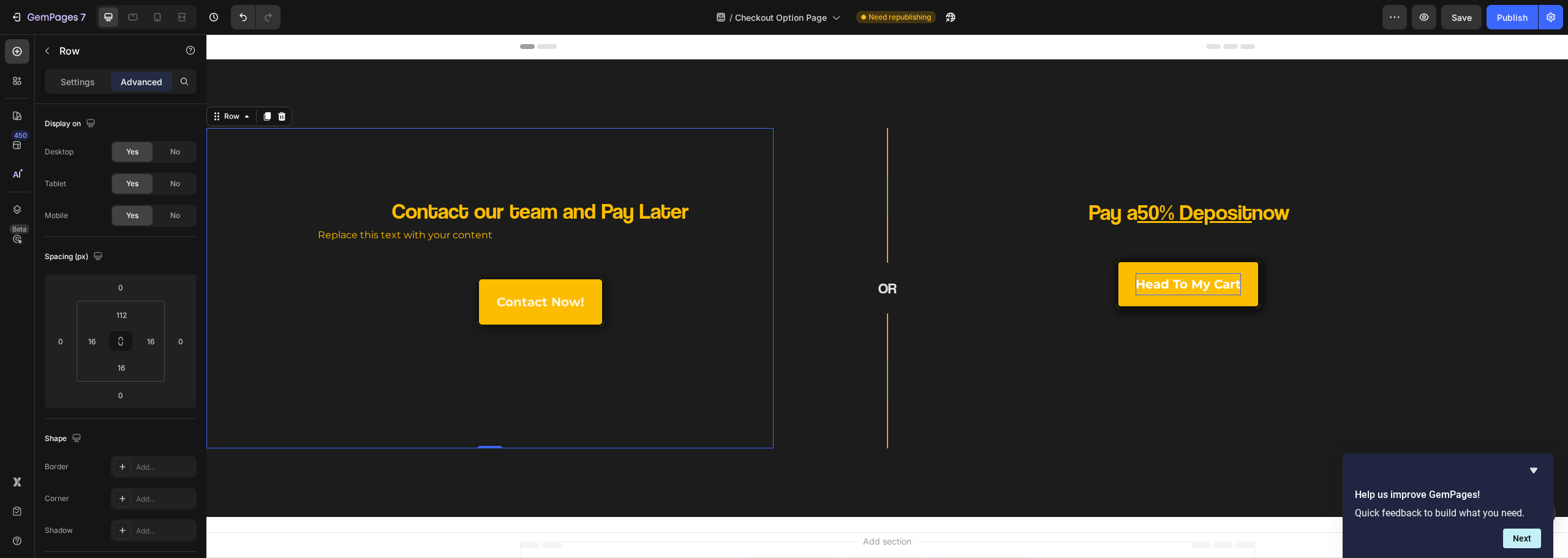
click at [306, 237] on div "Contact our team and Pay Later Heading Replace this text with your content Text…" at bounding box center [489, 317] width 547 height 242
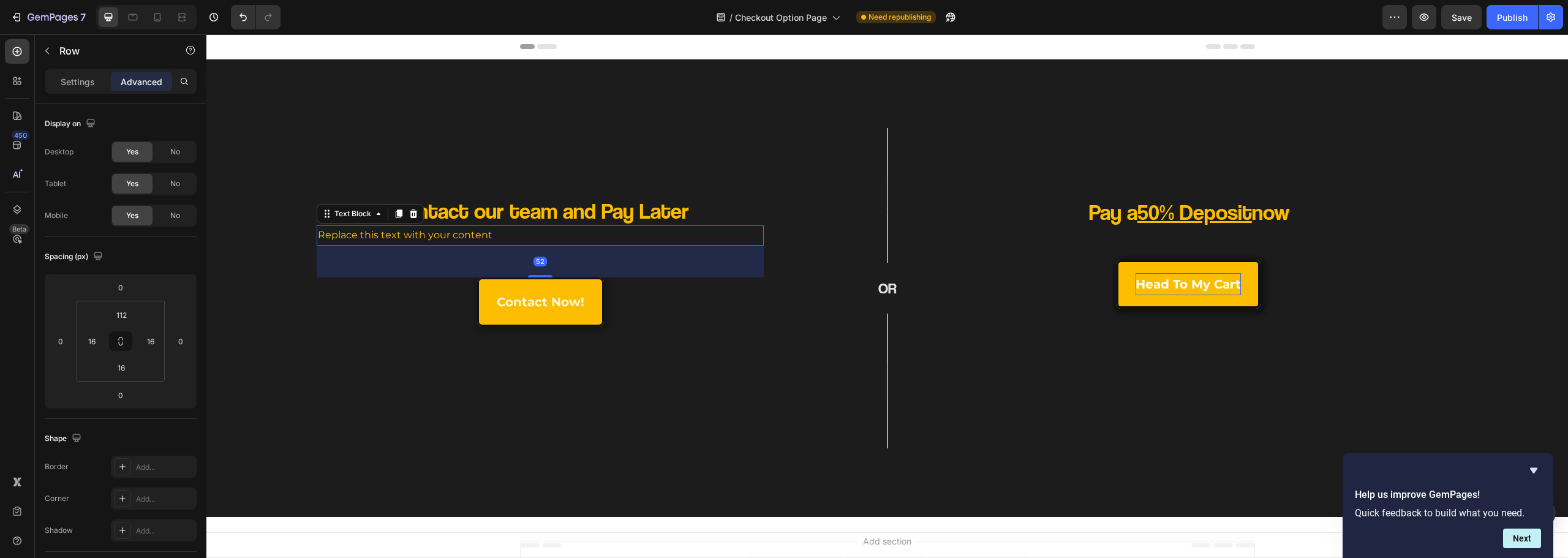
click at [396, 237] on p "Replace this text with your content" at bounding box center [540, 235] width 445 height 18
drag, startPoint x: 68, startPoint y: 81, endPoint x: 88, endPoint y: 138, distance: 60.4
click at [68, 79] on p "Settings" at bounding box center [78, 82] width 35 height 13
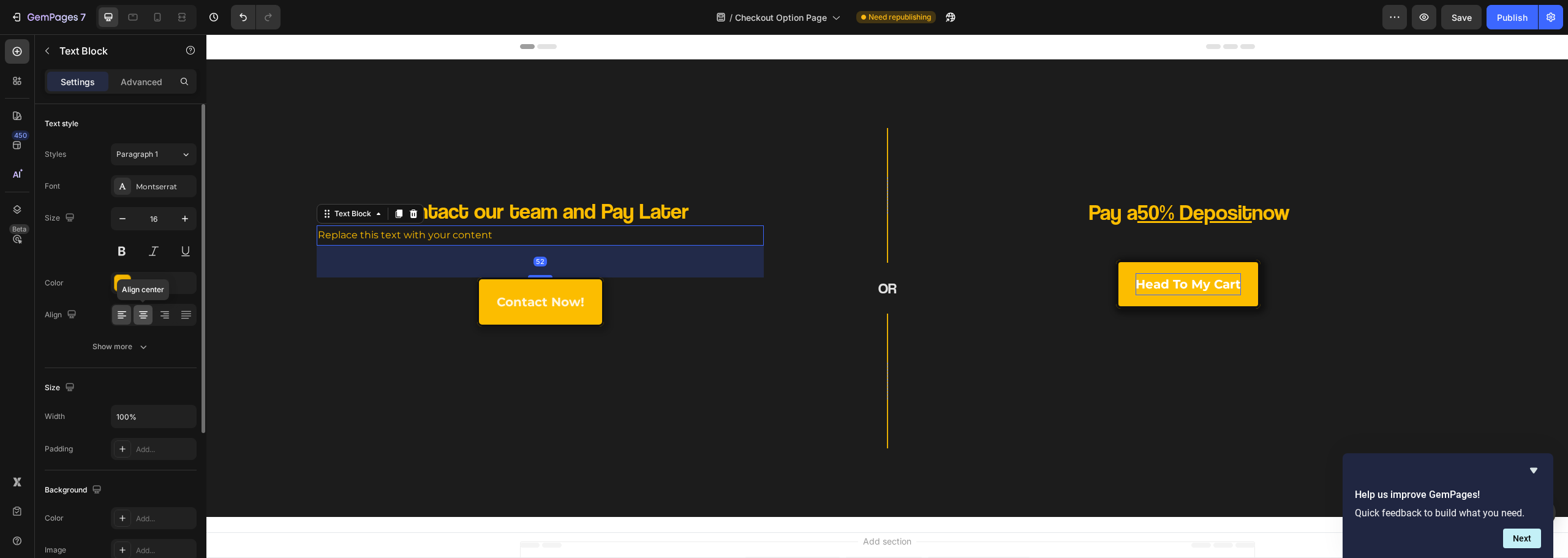
click at [144, 316] on icon at bounding box center [143, 314] width 12 height 12
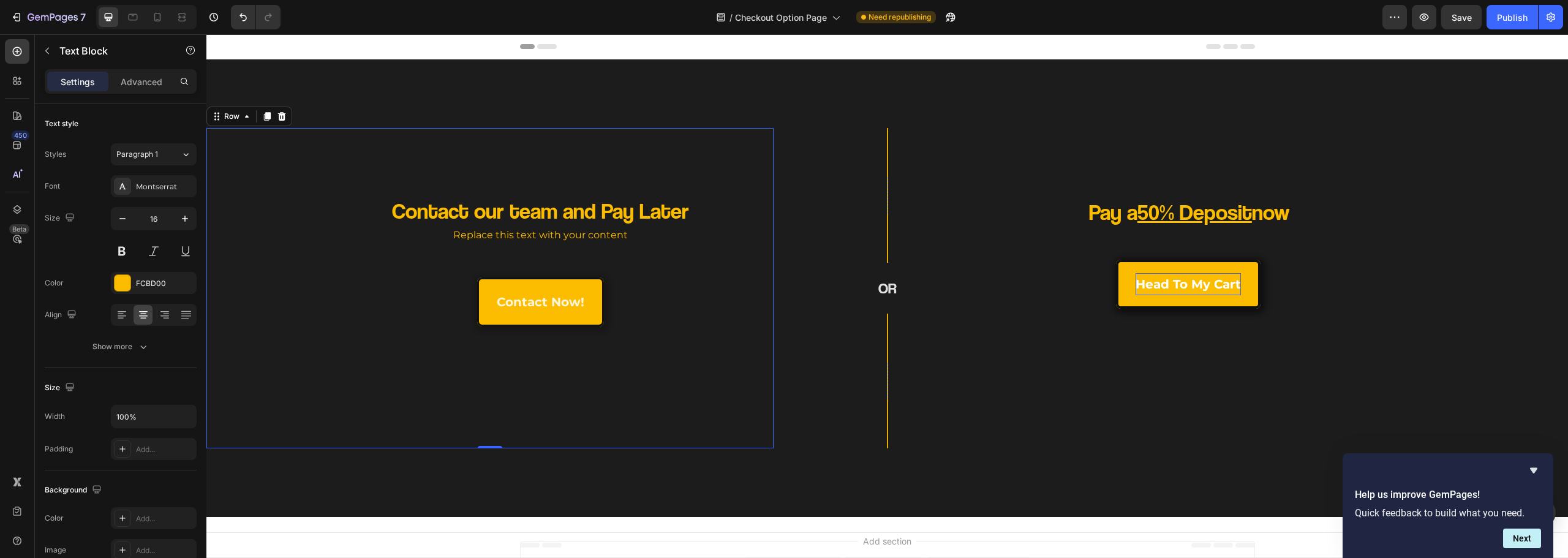
click at [441, 432] on div "Contact our team and Pay Later Heading Replace this text with your content Text…" at bounding box center [489, 317] width 547 height 242
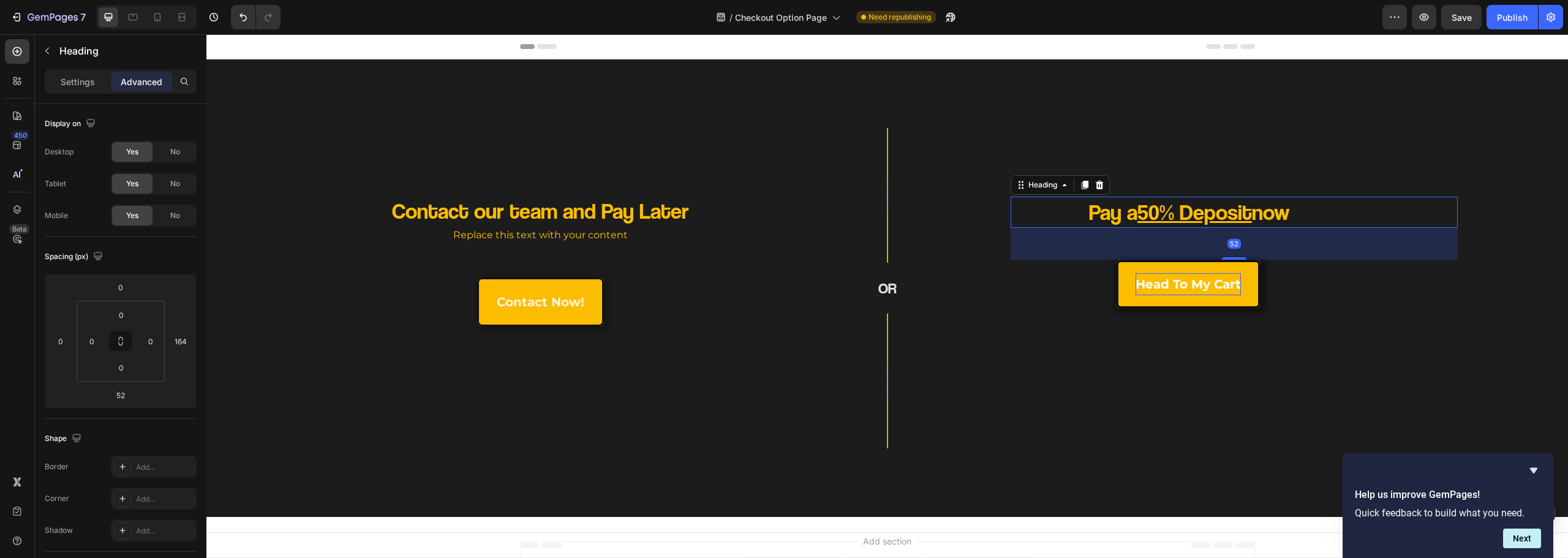
click at [1035, 208] on h2 "Pay a 50% Deposit now" at bounding box center [1189, 212] width 357 height 31
click at [87, 80] on p "Settings" at bounding box center [78, 82] width 35 height 13
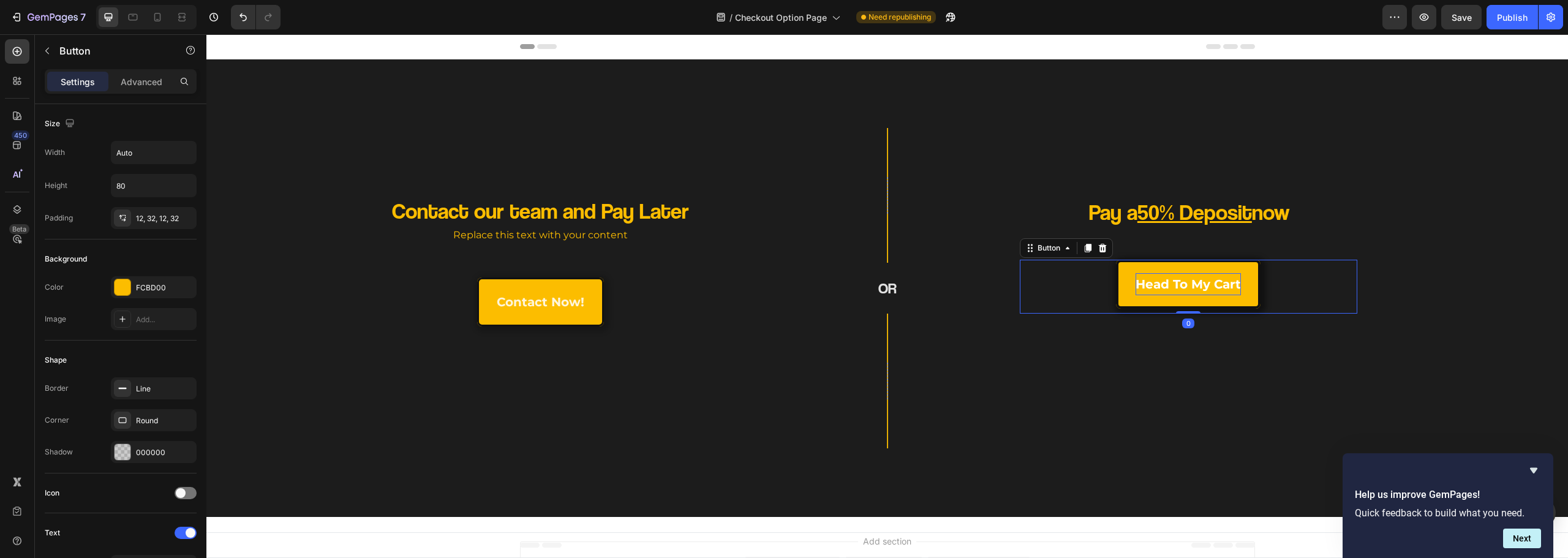
click at [1051, 287] on div "head to my cart Button 0" at bounding box center [1189, 287] width 338 height 54
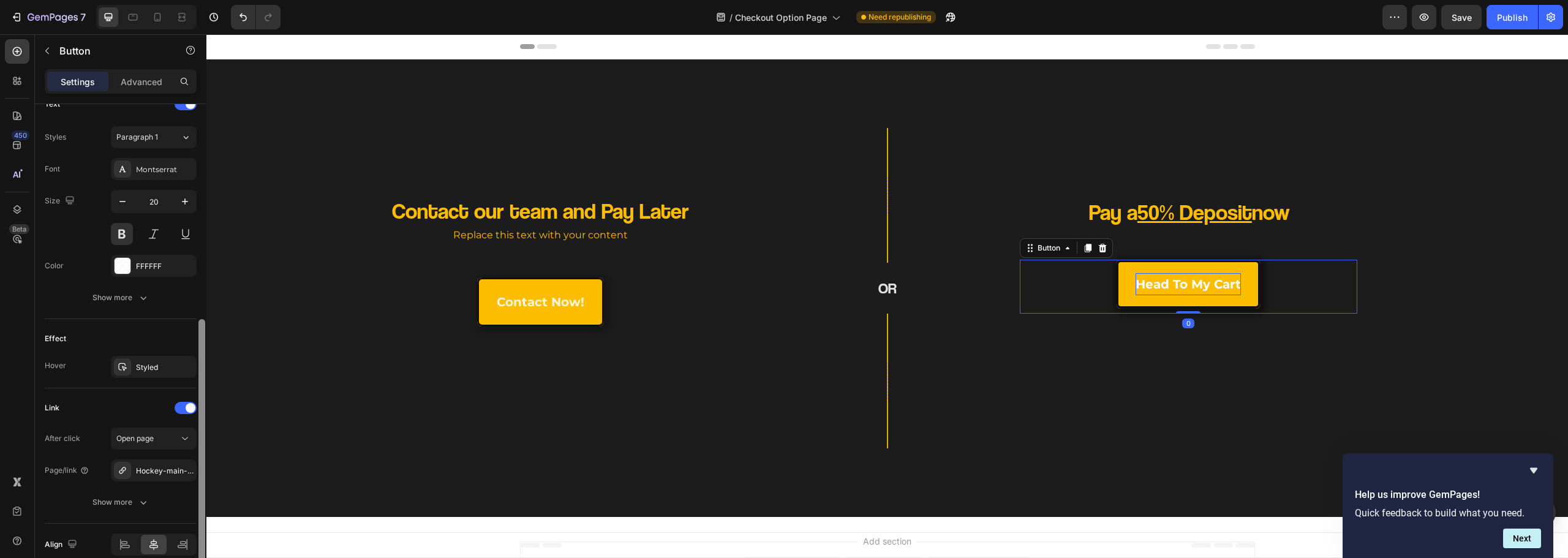
scroll to position [485, 0]
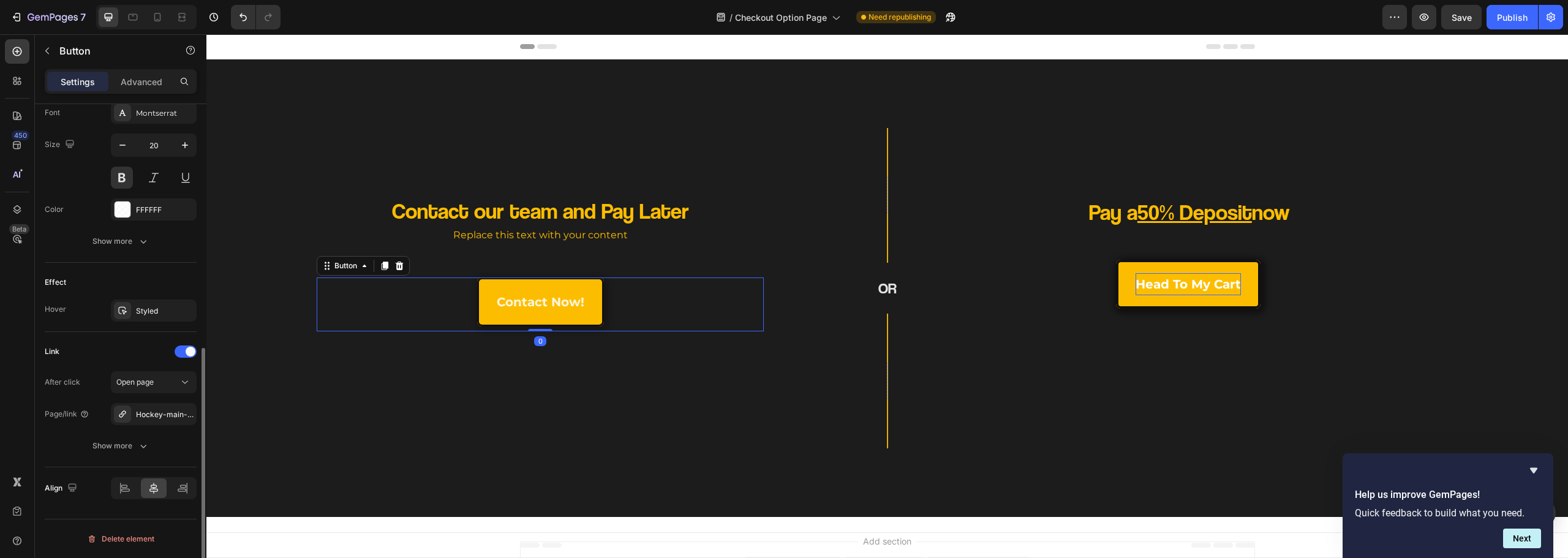
click at [436, 303] on div "contact now! Button 0" at bounding box center [540, 304] width 447 height 54
click at [481, 395] on div "Contact our team and Pay Later Heading Replace this text with your content Text…" at bounding box center [489, 317] width 547 height 242
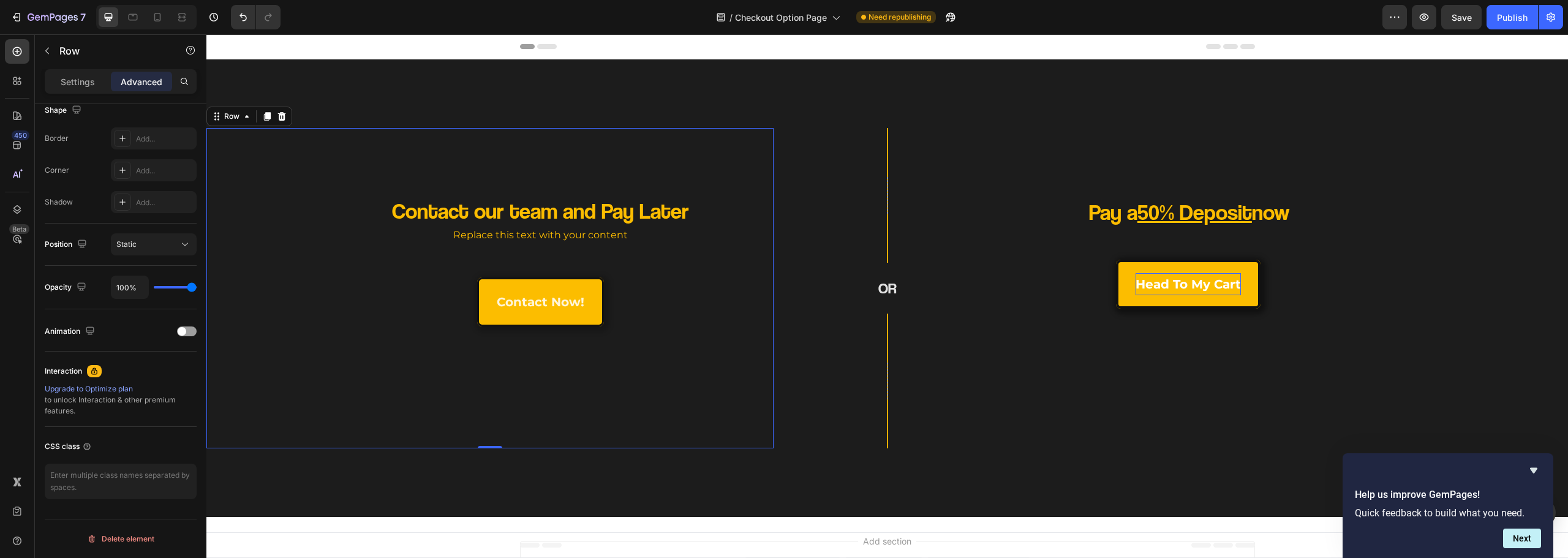
scroll to position [0, 0]
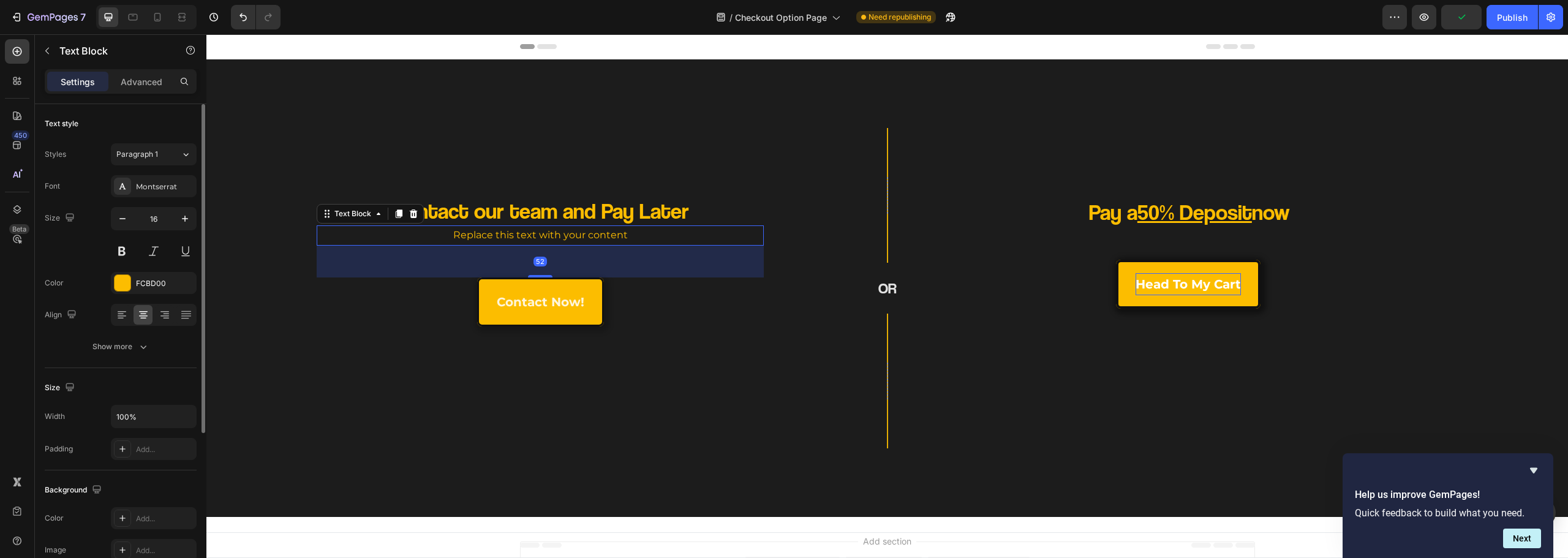
click at [567, 238] on p "Replace this text with your content" at bounding box center [540, 235] width 445 height 18
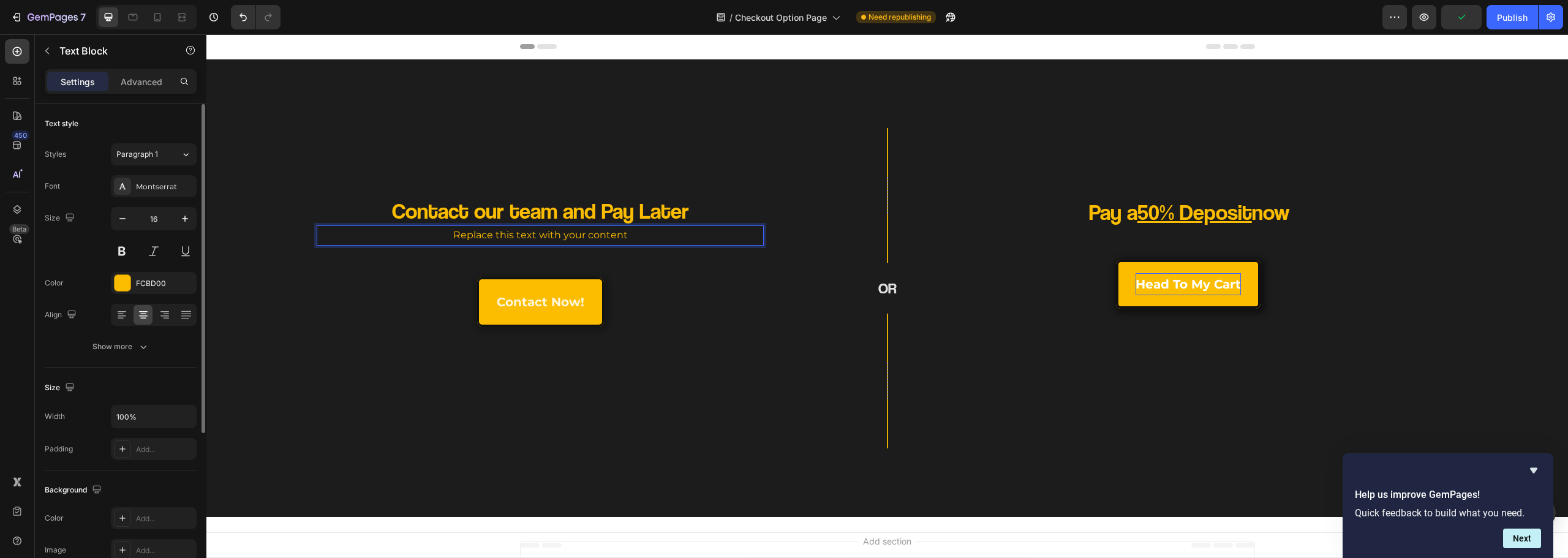
click at [567, 238] on p "Replace this text with your content" at bounding box center [540, 235] width 445 height 18
click at [150, 291] on div "FCBD00" at bounding box center [153, 283] width 85 height 22
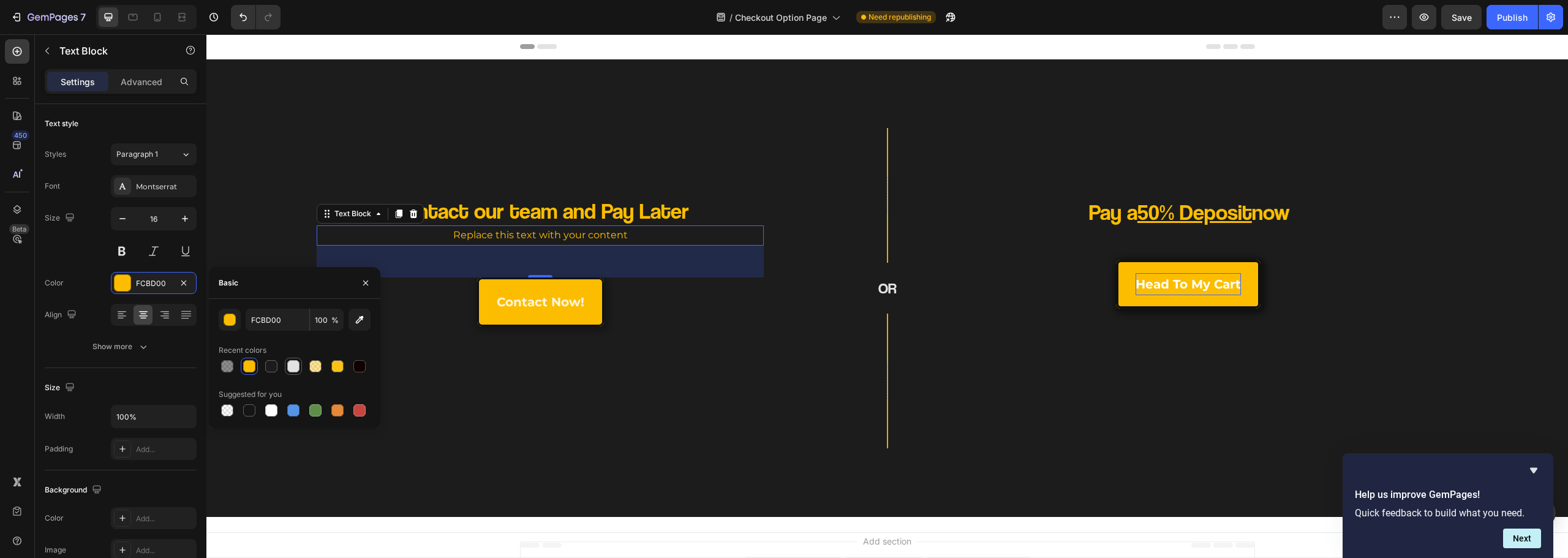
click at [288, 366] on div at bounding box center [293, 366] width 12 height 12
type input "E2E2E2"
click at [418, 444] on div "Contact our team and Pay Later Heading Replace this text with your content Text…" at bounding box center [489, 288] width 567 height 321
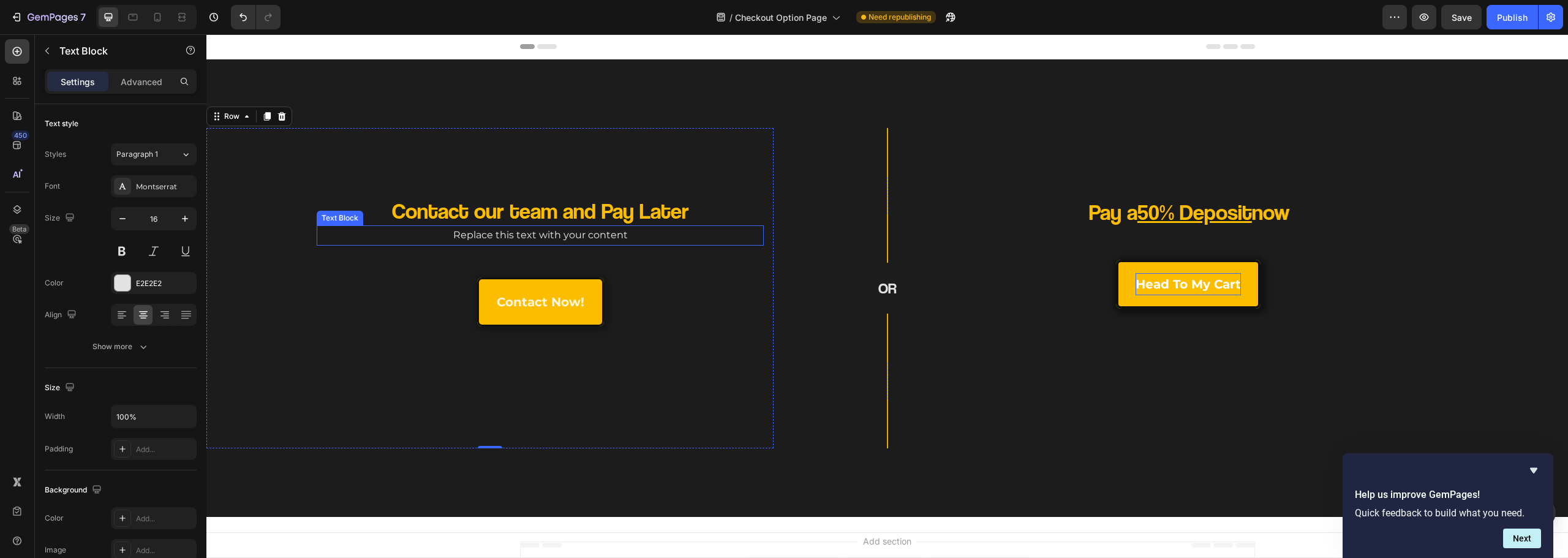
click at [506, 231] on p "Replace this text with your content" at bounding box center [540, 235] width 445 height 18
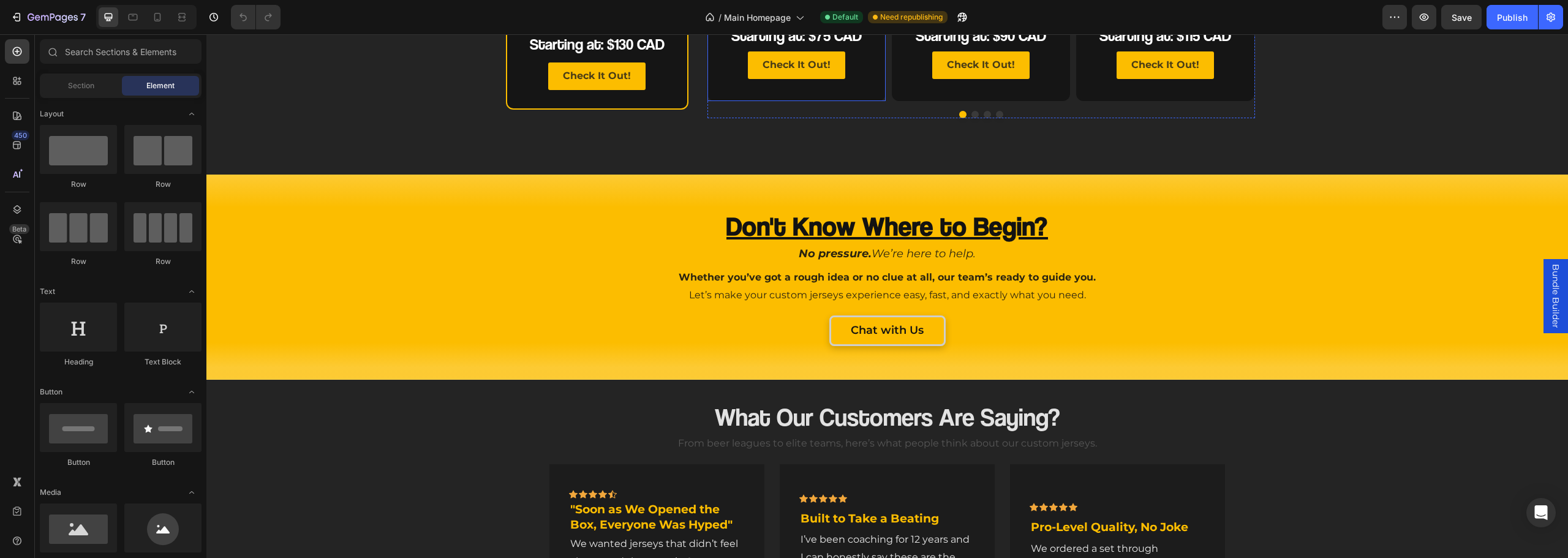
scroll to position [1285, 0]
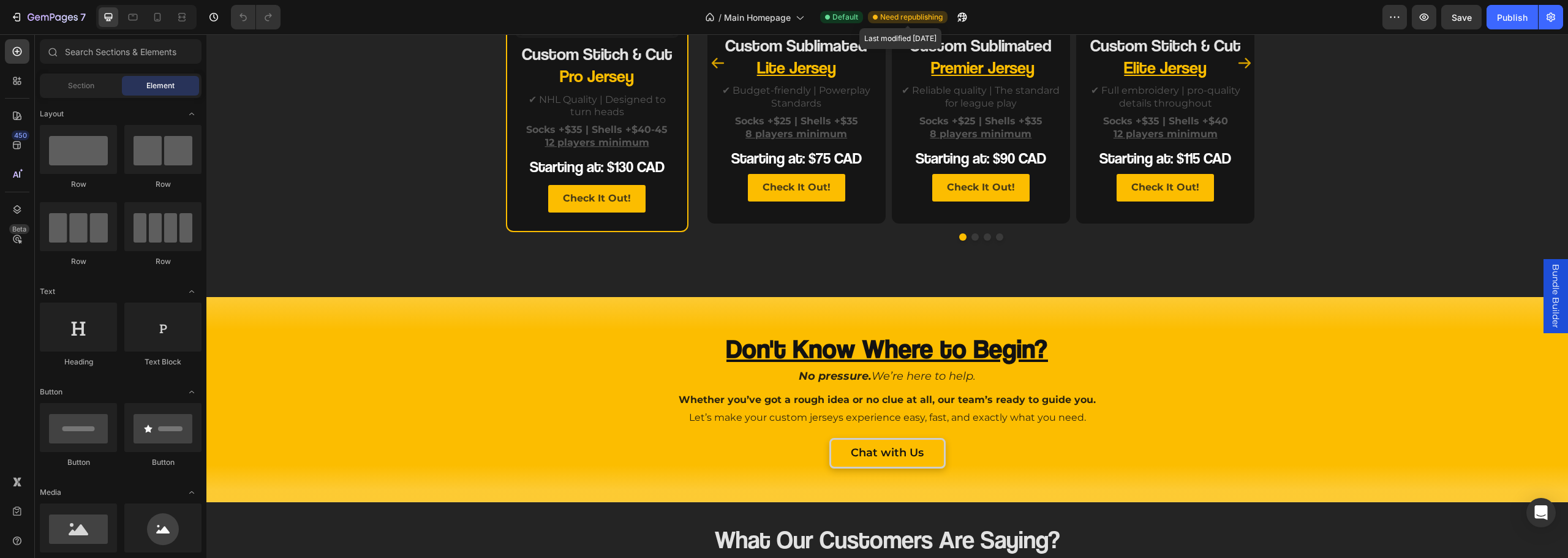
click at [937, 13] on span "Need republishing" at bounding box center [911, 17] width 62 height 11
click at [927, 19] on span "Need republishing" at bounding box center [911, 17] width 62 height 11
click at [1453, 15] on span "Save" at bounding box center [1461, 17] width 20 height 11
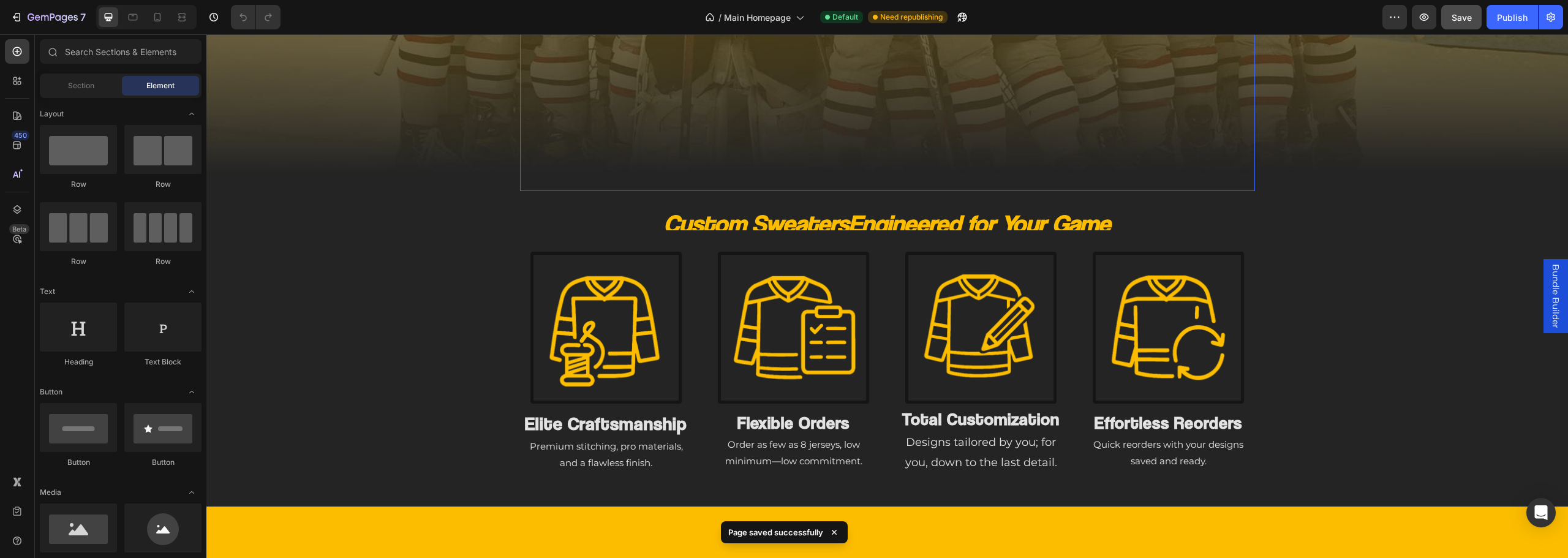
scroll to position [305, 0]
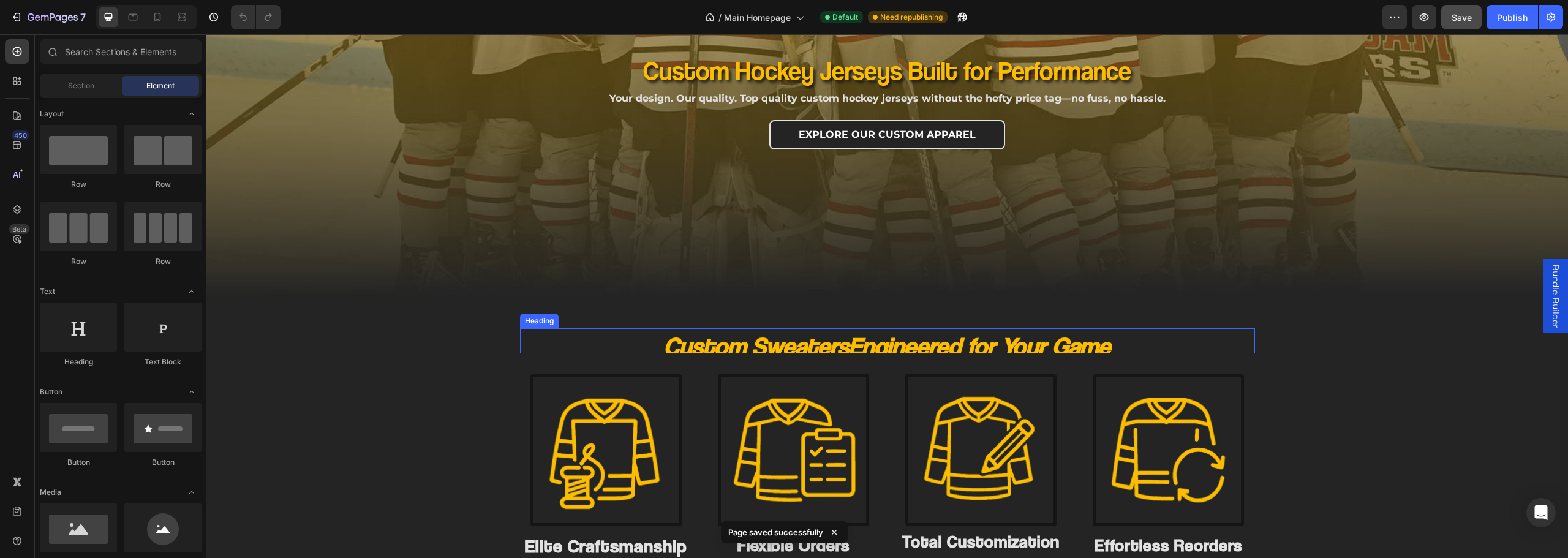
click at [798, 342] on link "Custom Sweaters" at bounding box center [756, 345] width 185 height 30
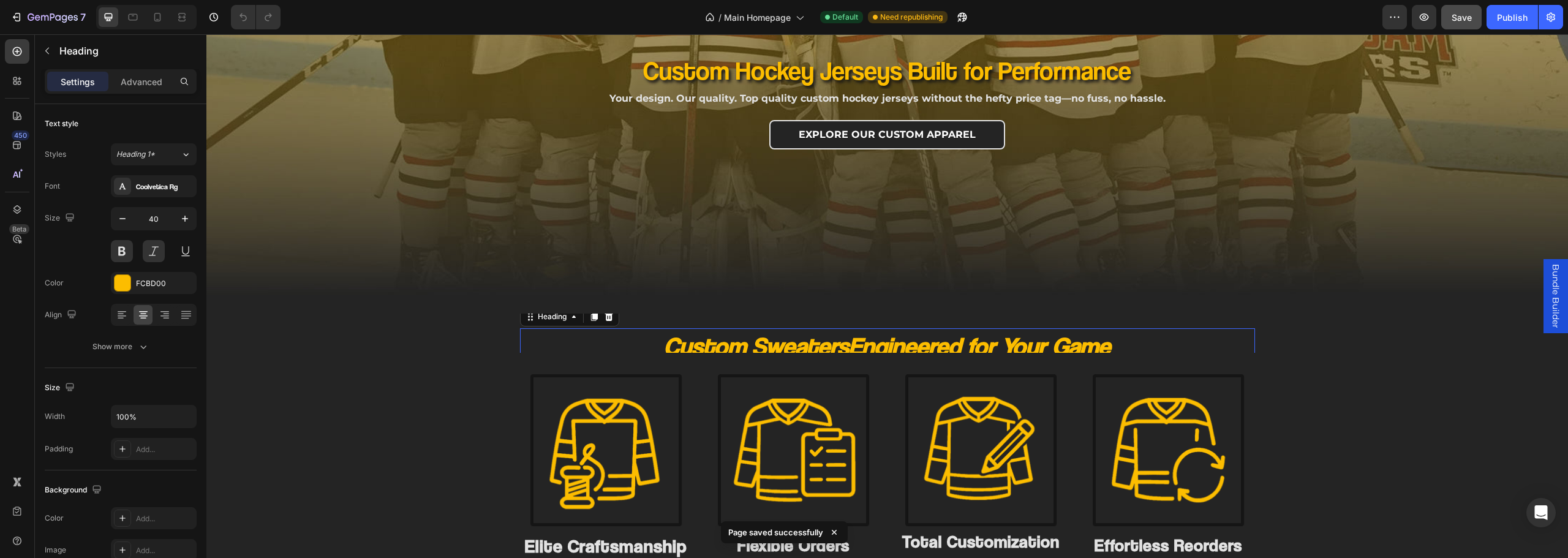
click at [639, 338] on h2 "Custom Sweaters Engineered for Your Game" at bounding box center [887, 345] width 735 height 35
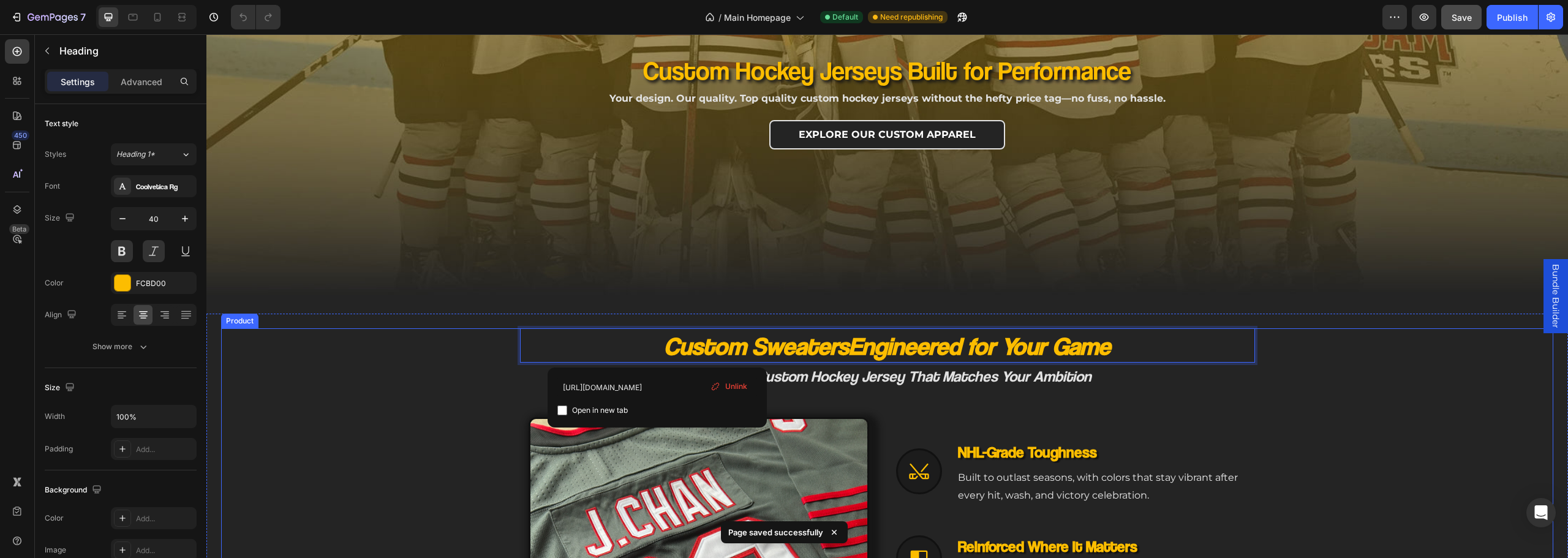
drag, startPoint x: 403, startPoint y: 354, endPoint x: 500, endPoint y: 279, distance: 122.6
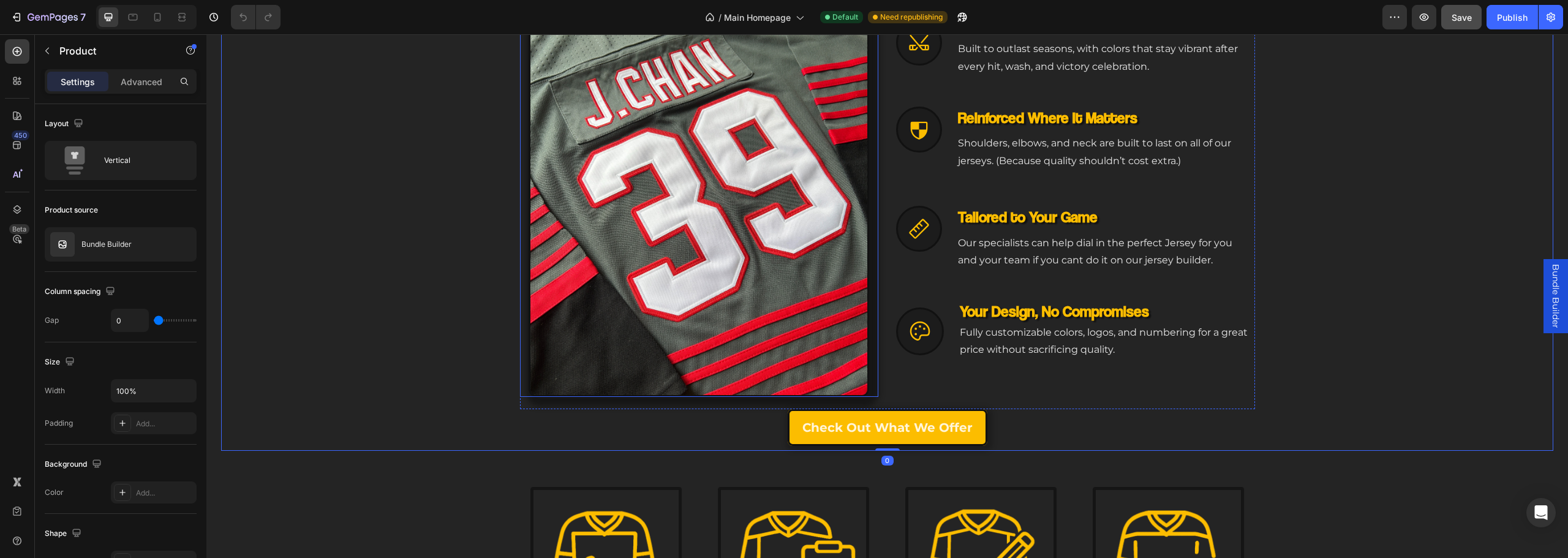
scroll to position [795, 0]
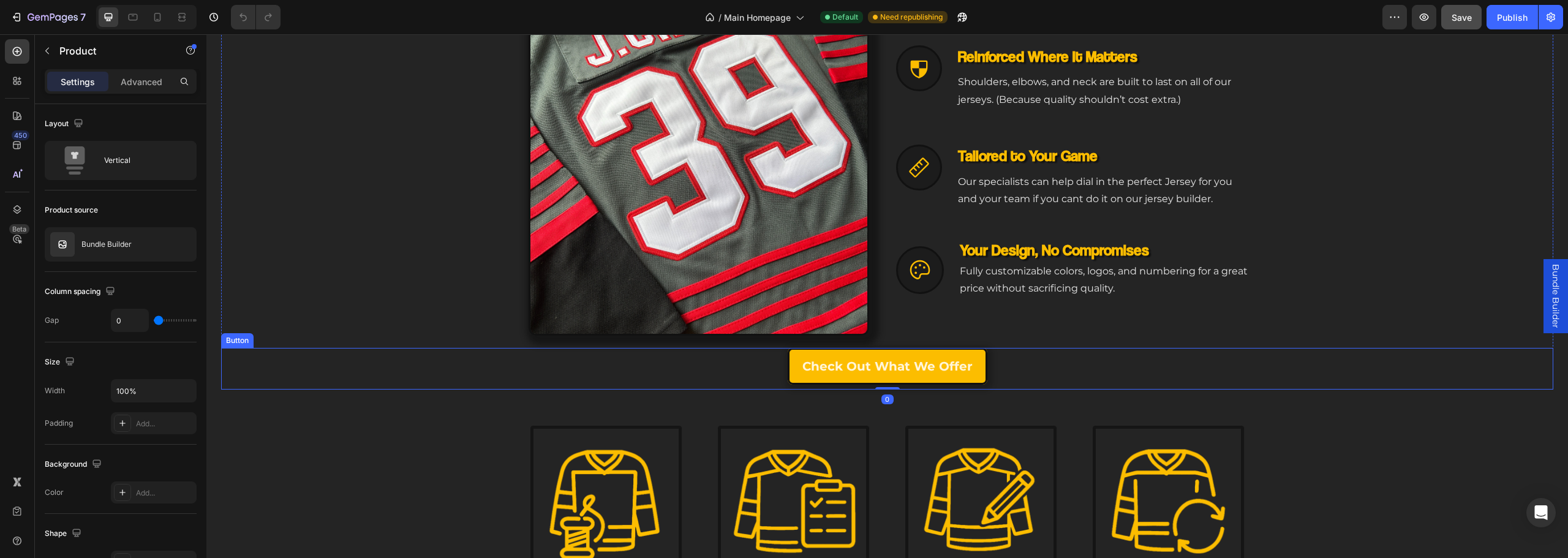
drag, startPoint x: 1420, startPoint y: 378, endPoint x: 1423, endPoint y: 353, distance: 25.2
click at [1420, 377] on div "Check Out What we offer Button" at bounding box center [887, 369] width 1332 height 42
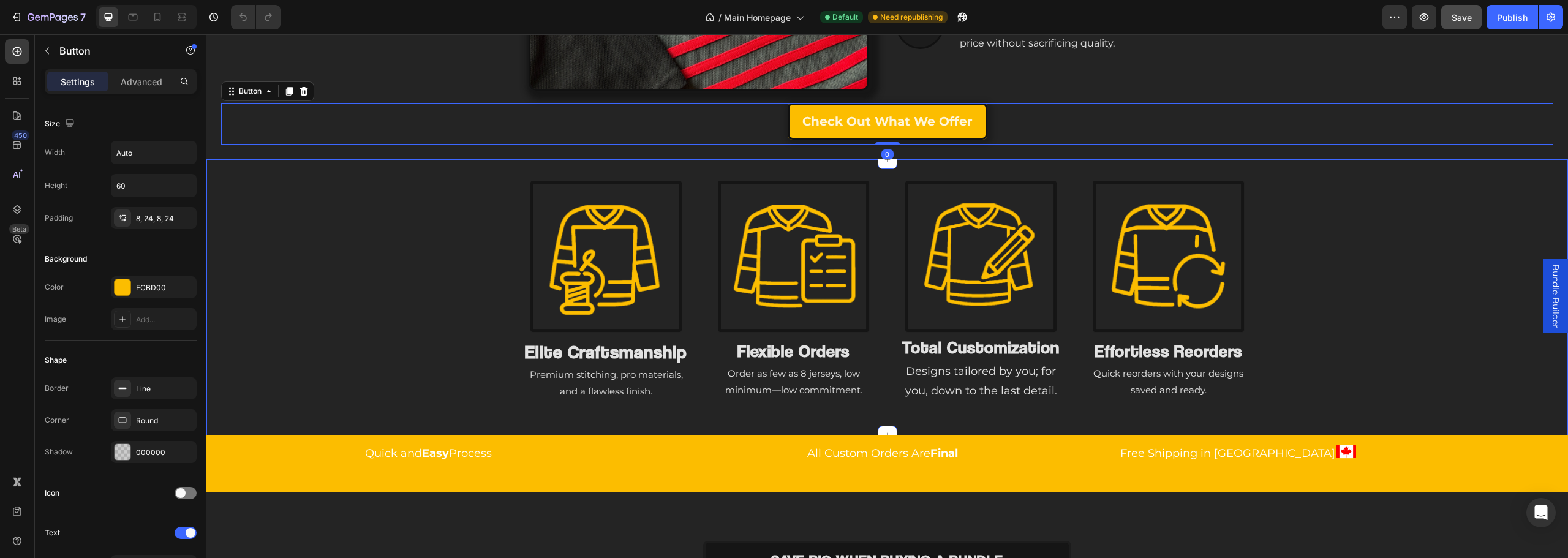
click at [1449, 334] on div "Image Elite Craftsmanship Heading Premium stitching, pro materials, and a flawl…" at bounding box center [887, 297] width 1362 height 237
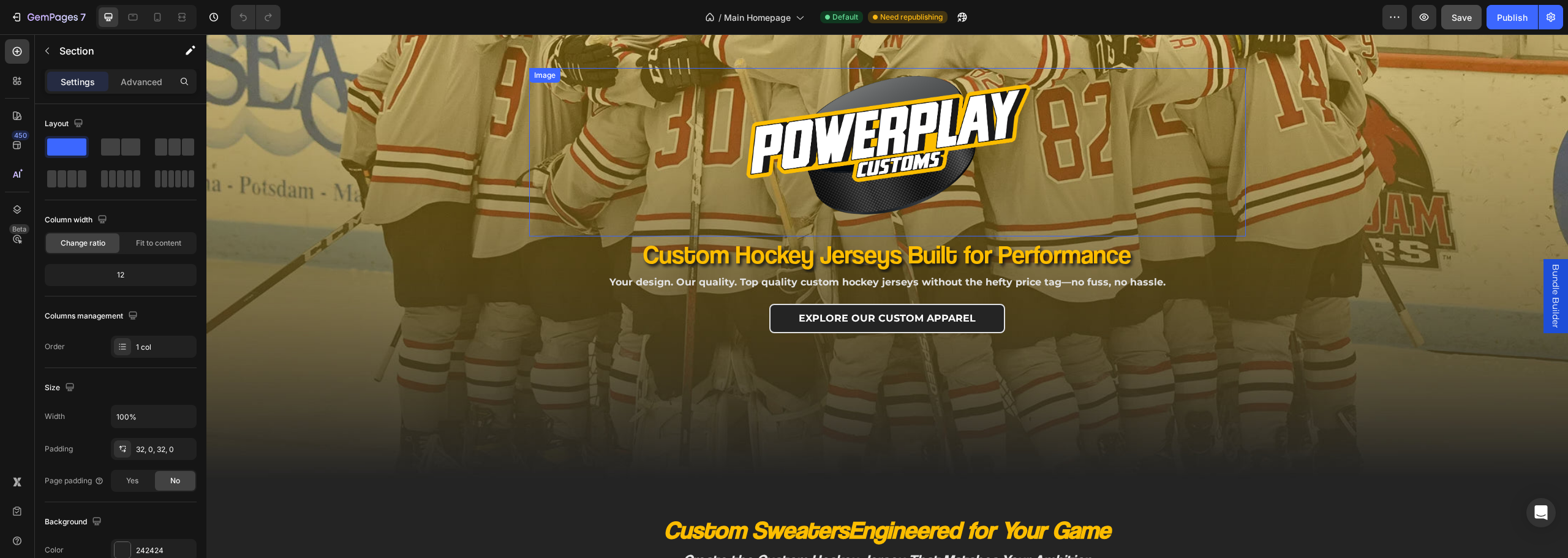
scroll to position [0, 0]
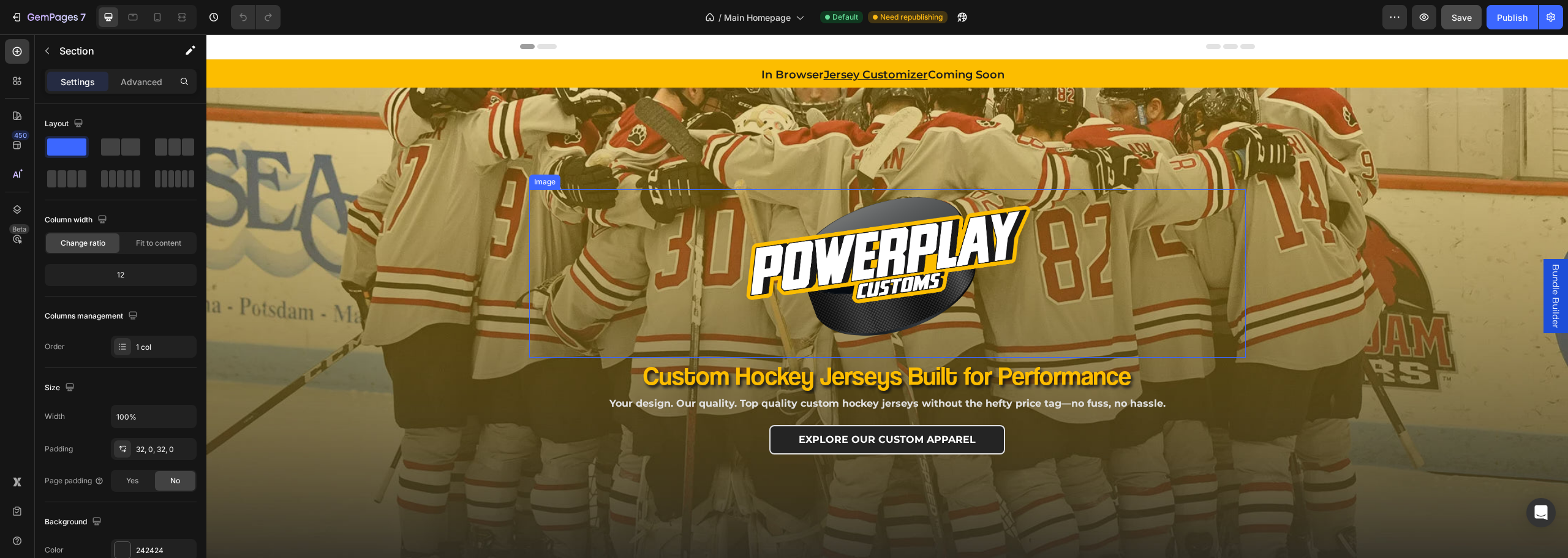
drag, startPoint x: 1197, startPoint y: 326, endPoint x: 1170, endPoint y: 344, distance: 32.4
click at [1199, 326] on div at bounding box center [887, 270] width 717 height 161
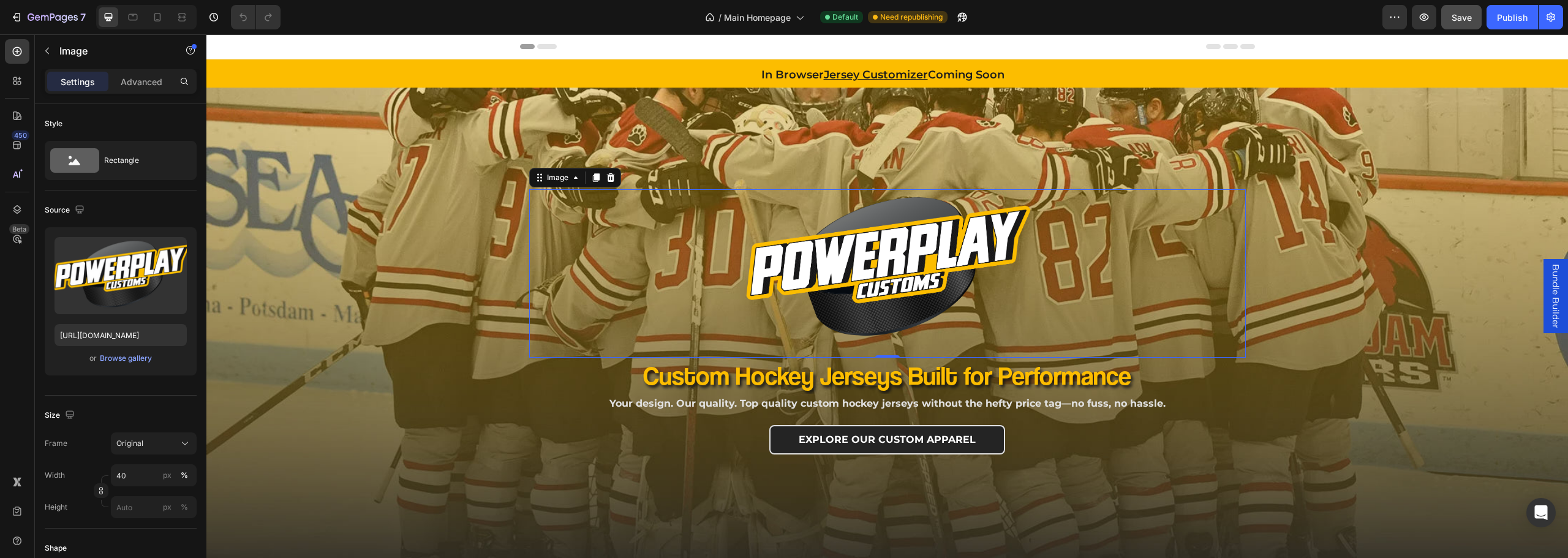
click at [807, 295] on img at bounding box center [888, 270] width 287 height 161
click at [1400, 398] on div "Image 0 Row Custom Hockey Jerseys Built for Performance Heading Your design. Ou…" at bounding box center [887, 353] width 1362 height 531
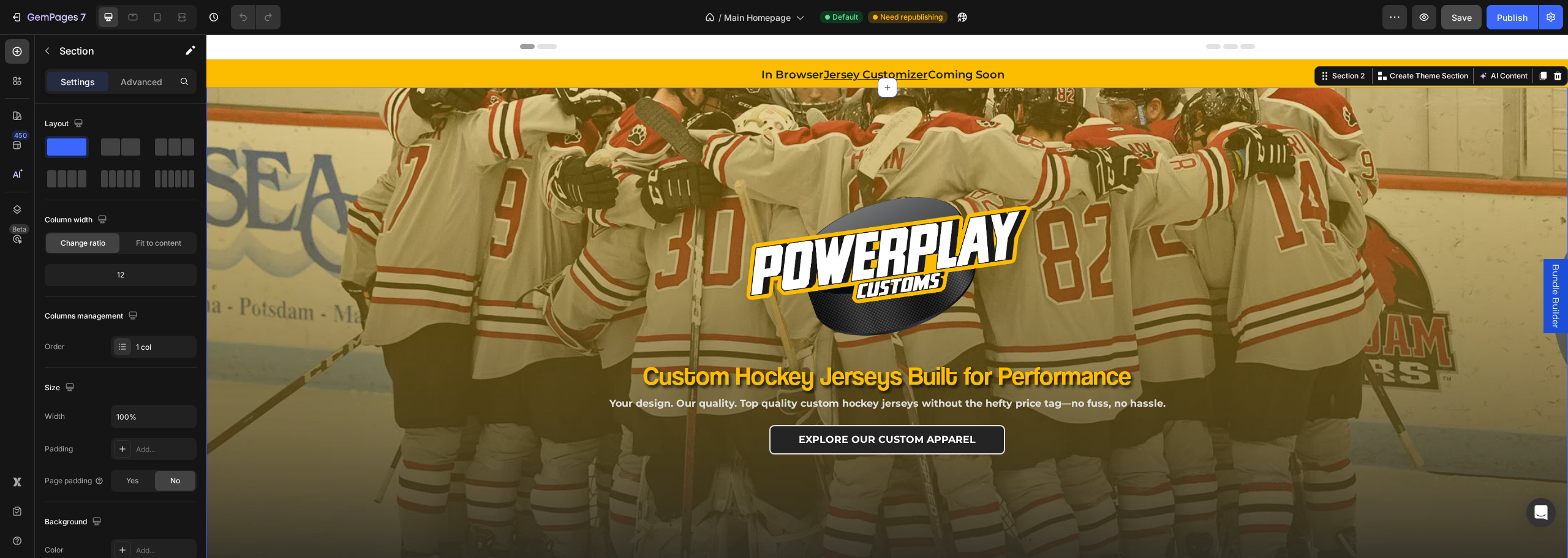
click at [1285, 178] on div "Image Row Custom Hockey Jerseys Built for Performance Heading Your design. Our …" at bounding box center [887, 353] width 1362 height 531
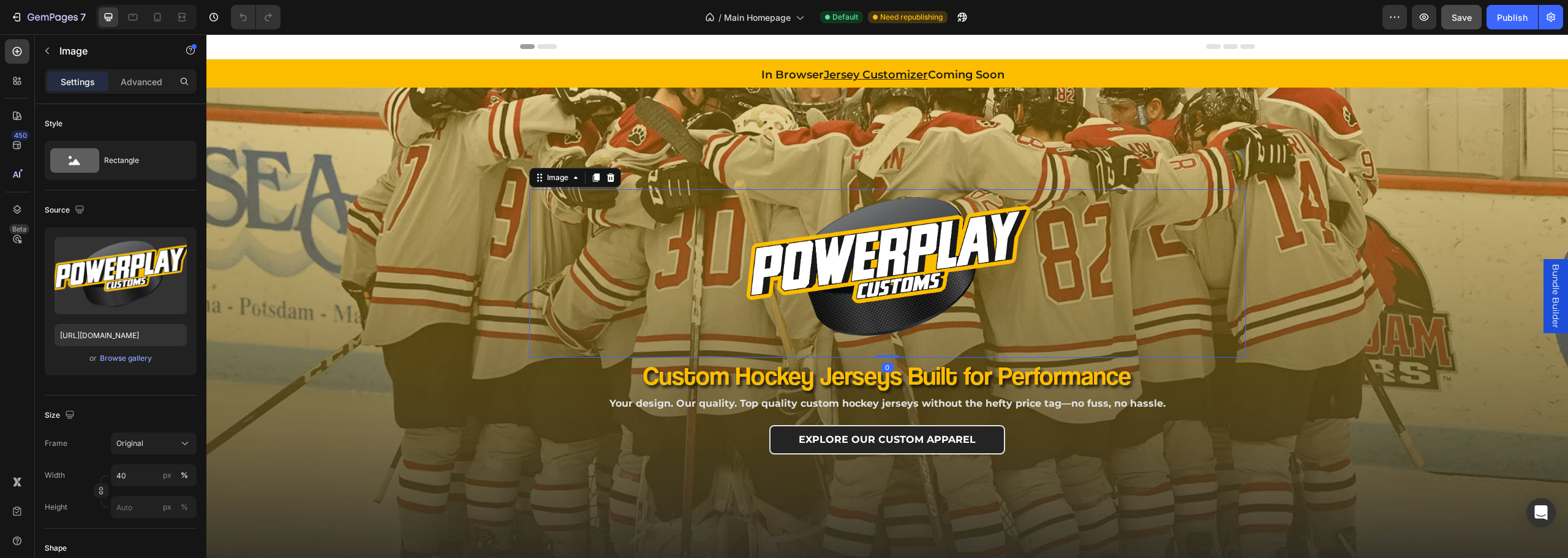
click at [903, 252] on img at bounding box center [888, 270] width 287 height 161
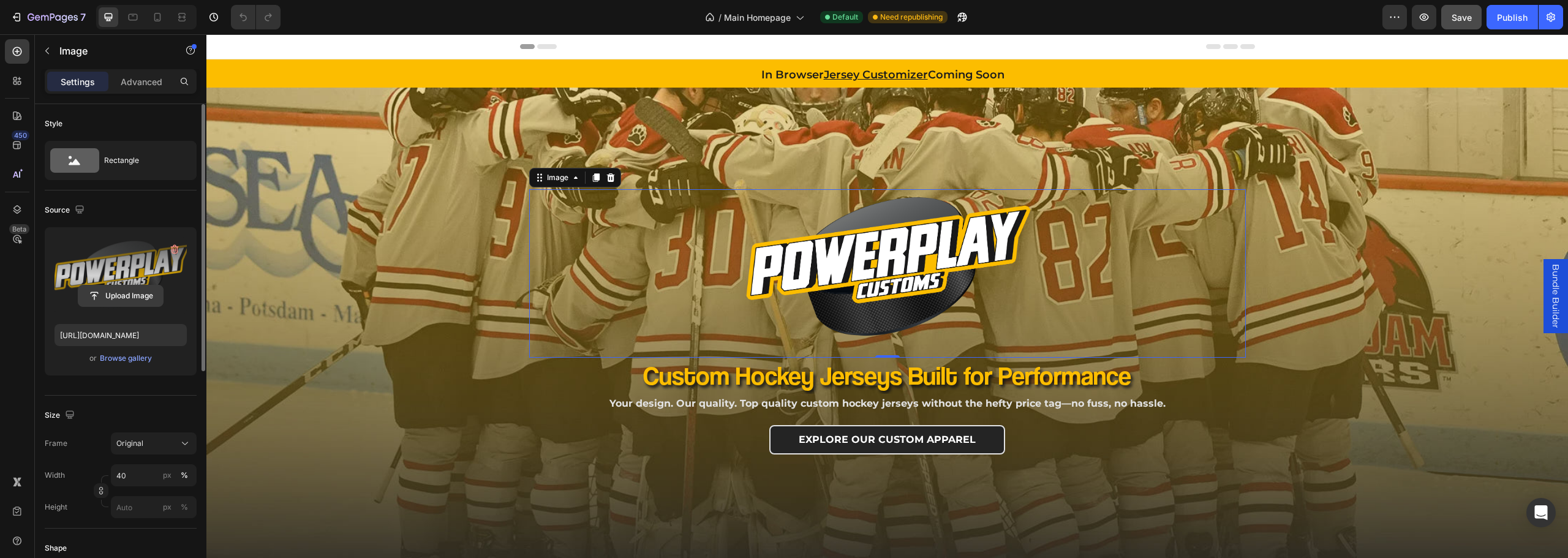
click at [127, 297] on input "file" at bounding box center [121, 295] width 85 height 20
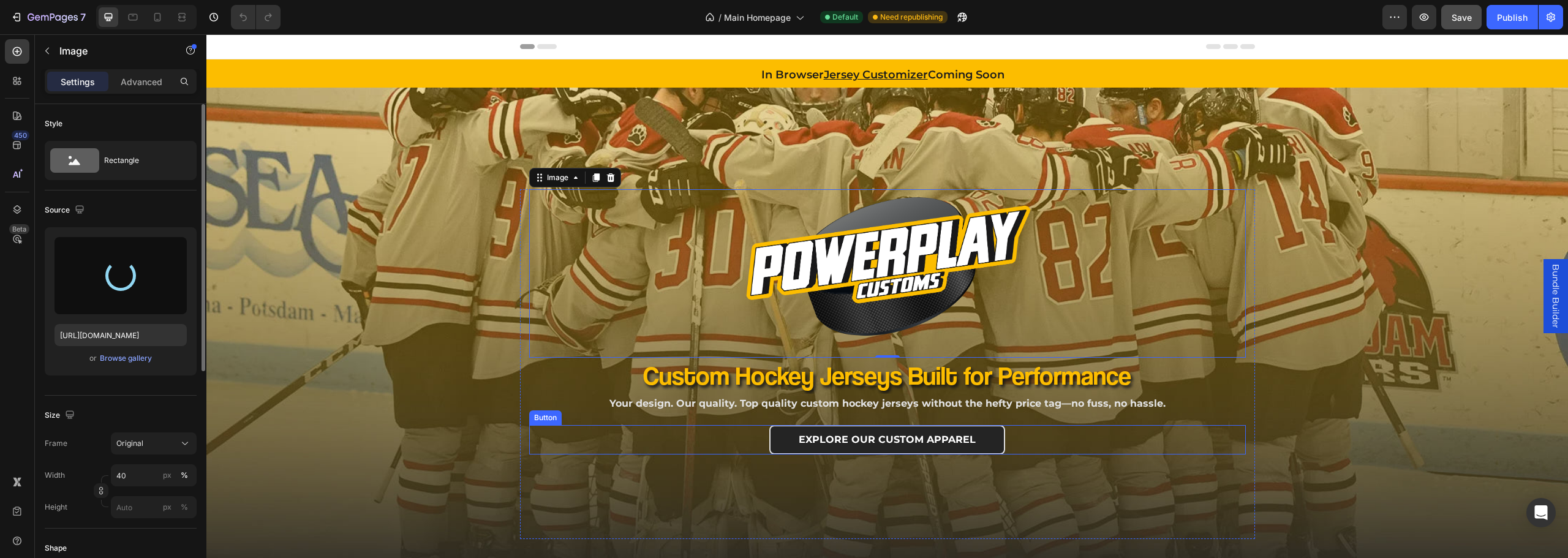
type input "https://cdn.shopify.com/s/files/1/0654/5349/0385/files/gempages_566822059041096…"
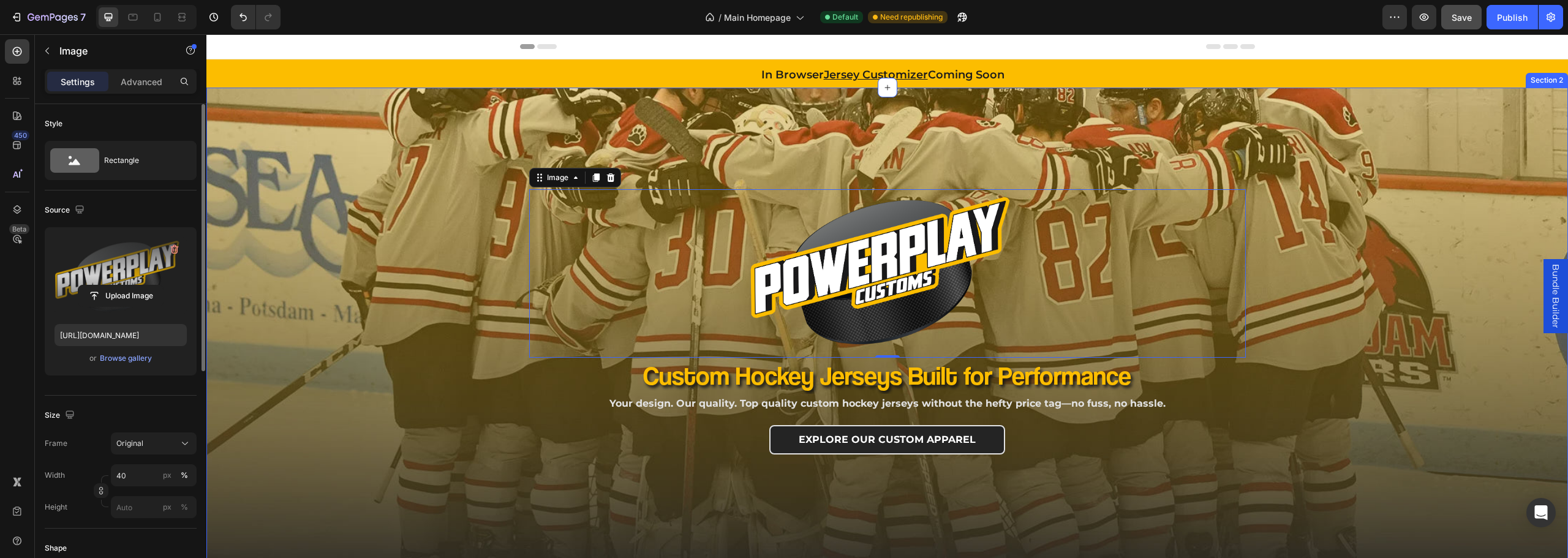
click at [362, 319] on div "Image 0 Row Custom Hockey Jerseys Built for Performance Heading Your design. Ou…" at bounding box center [887, 353] width 1362 height 531
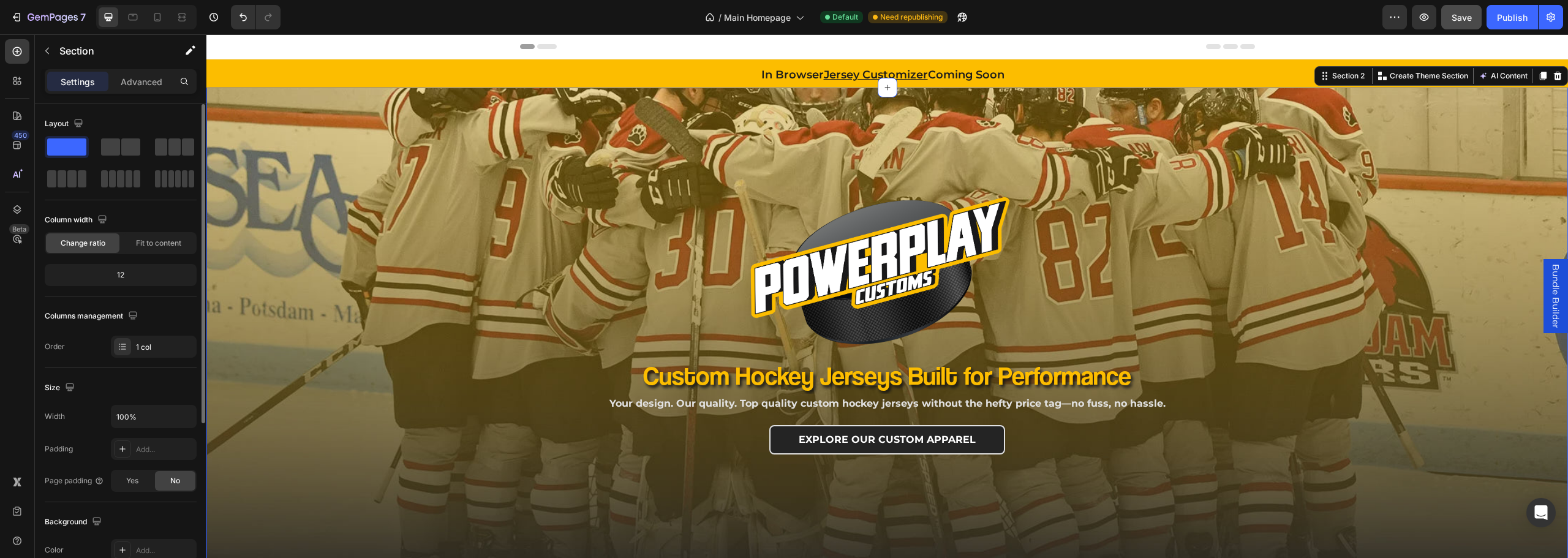
click at [1301, 204] on div "Image Row Custom Hockey Jerseys Built for Performance Heading Your design. Our …" at bounding box center [887, 353] width 1362 height 531
click at [901, 217] on img at bounding box center [888, 270] width 287 height 161
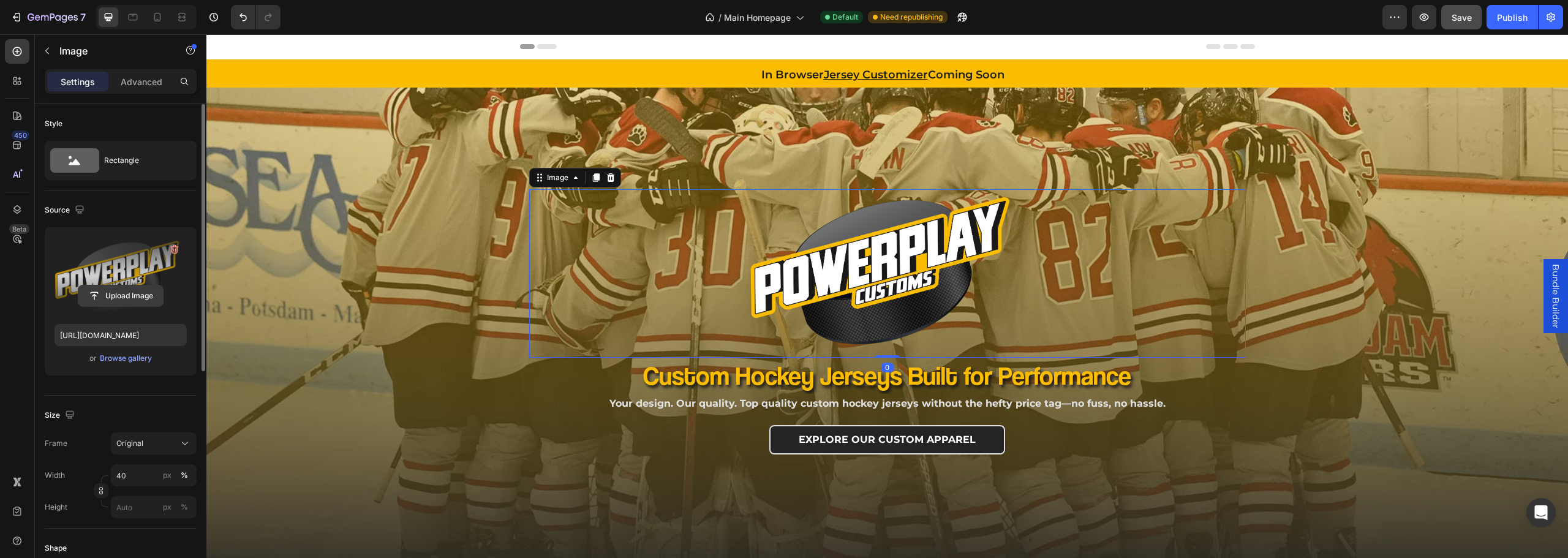
click at [114, 287] on input "file" at bounding box center [121, 295] width 85 height 20
type input "https://cdn.shopify.com/s/files/1/0654/5349/0385/files/gempages_566822059041096…"
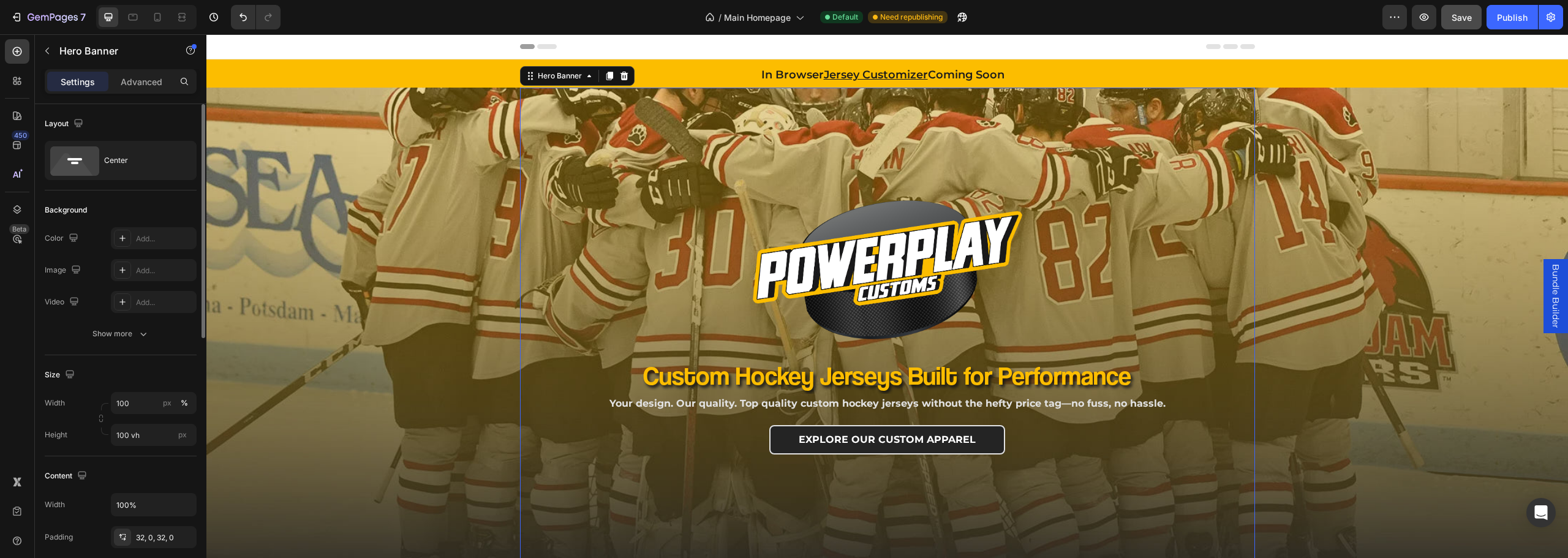
click at [1005, 156] on div "Image Row Custom Hockey Jerseys Built for Performance Heading Your design. Our …" at bounding box center [887, 357] width 735 height 404
click at [878, 278] on img at bounding box center [888, 270] width 287 height 161
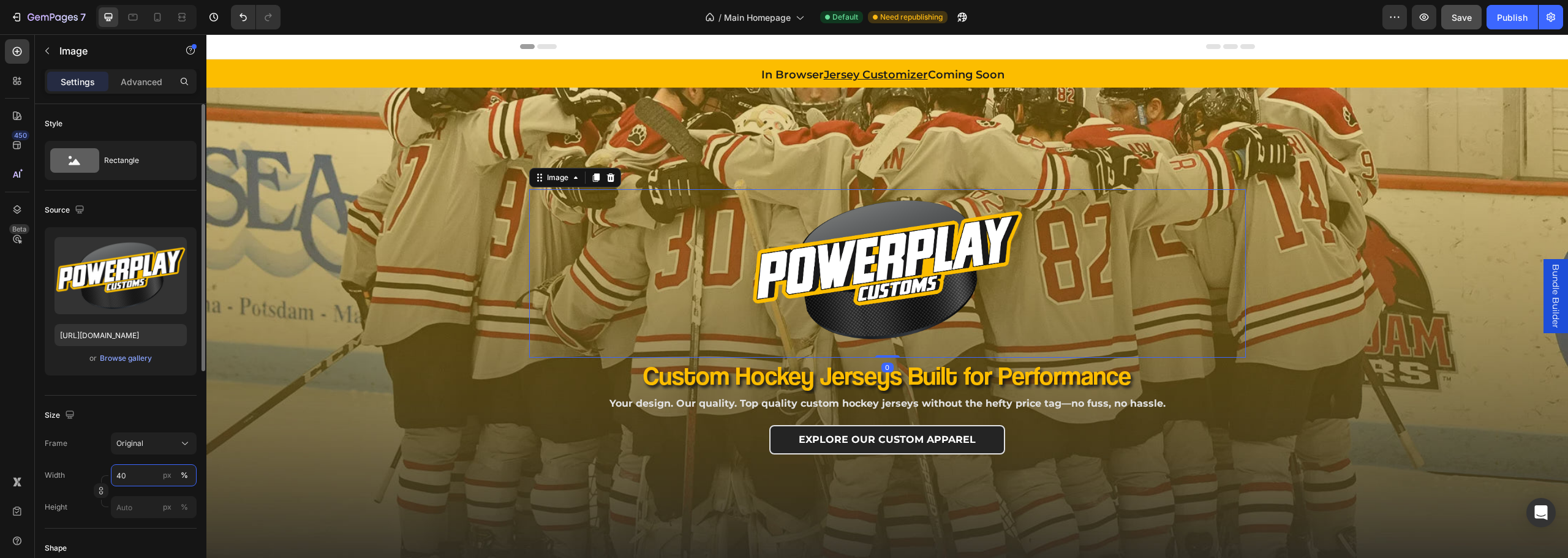
click at [131, 479] on input "40" at bounding box center [153, 475] width 85 height 22
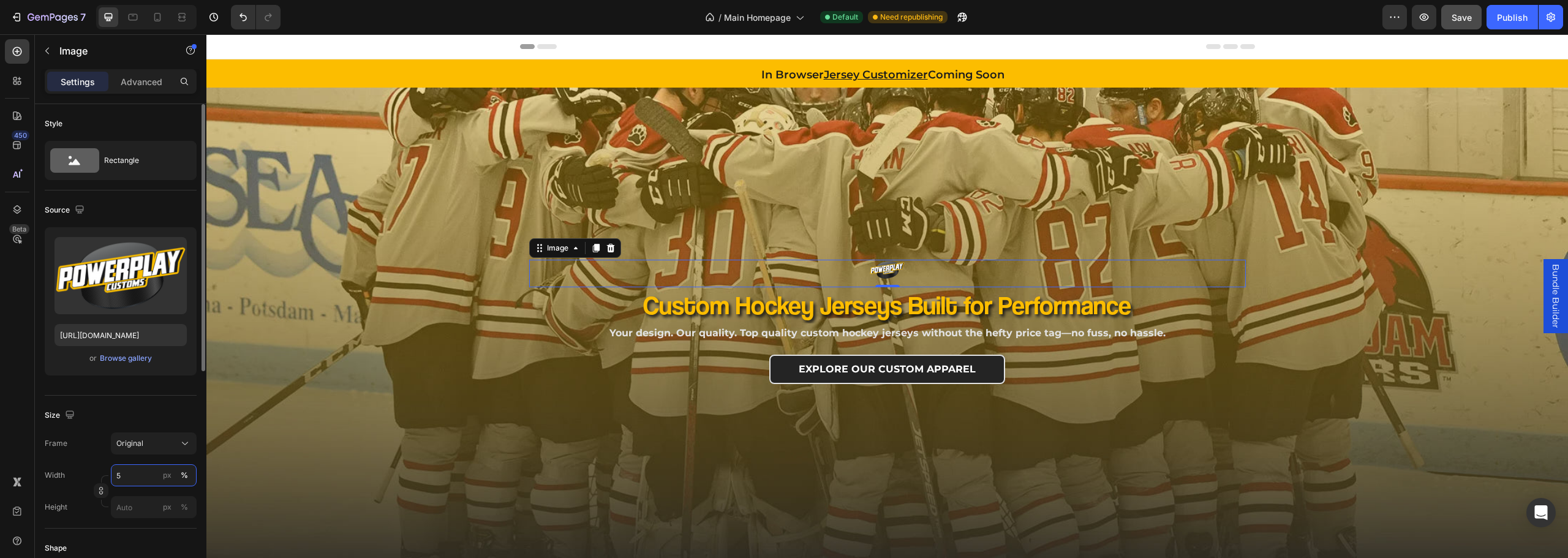
type input "50"
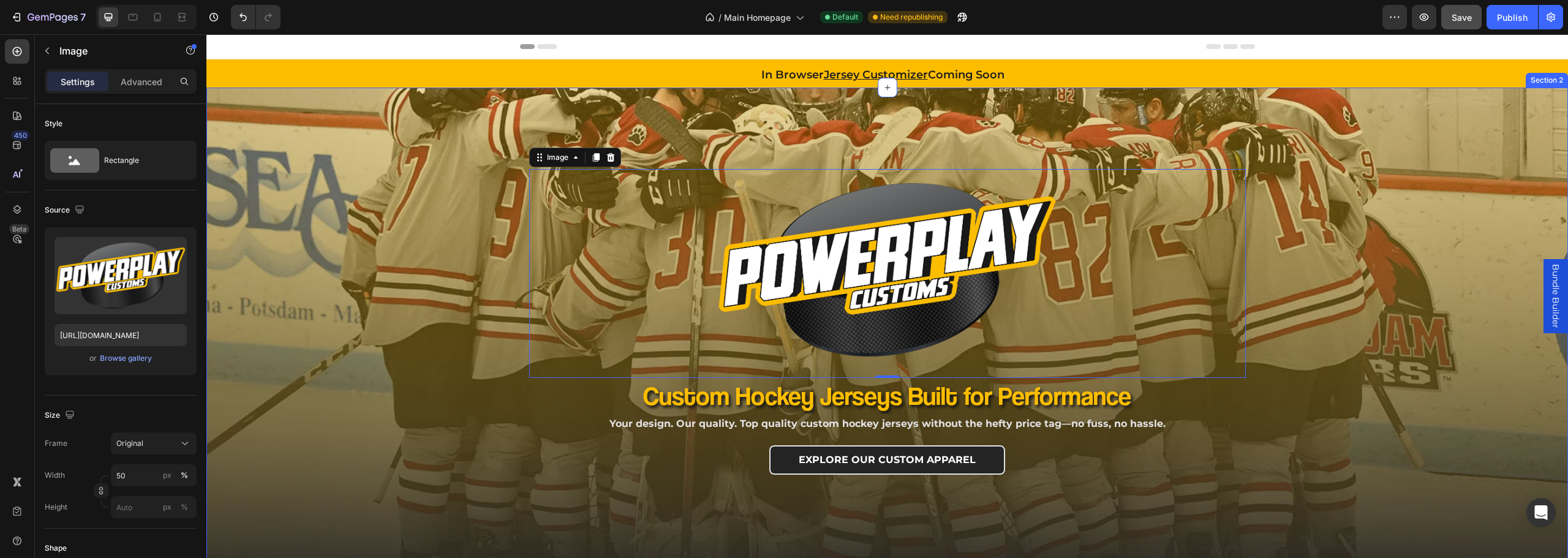
click at [314, 283] on div "Image 0 Row Custom Hockey Jerseys Built for Performance Heading Your design. Ou…" at bounding box center [887, 353] width 1362 height 531
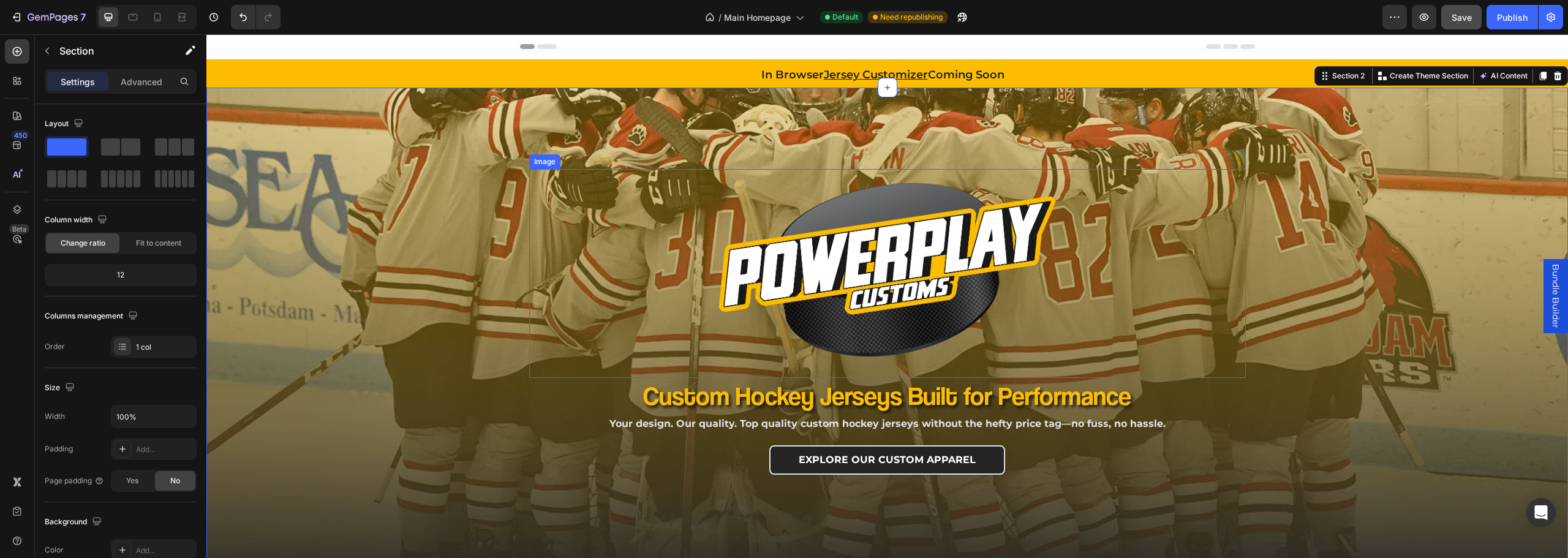
click at [892, 338] on img at bounding box center [887, 269] width 358 height 201
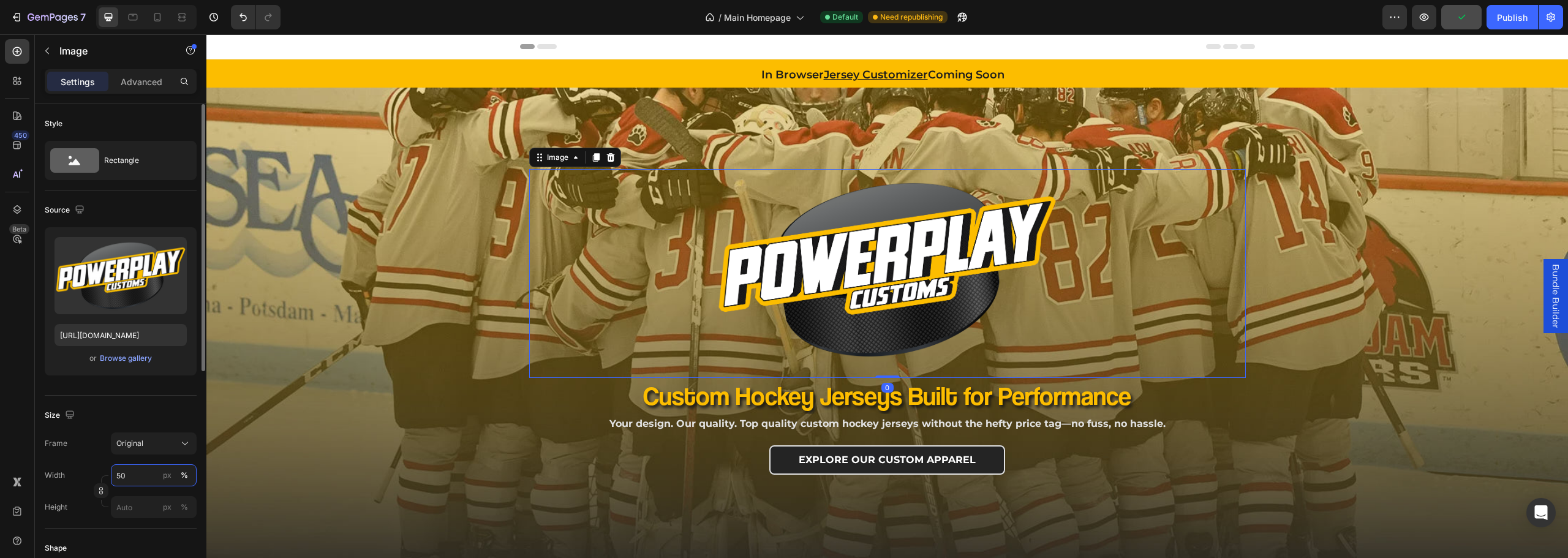
click at [128, 482] on input "50" at bounding box center [153, 475] width 85 height 22
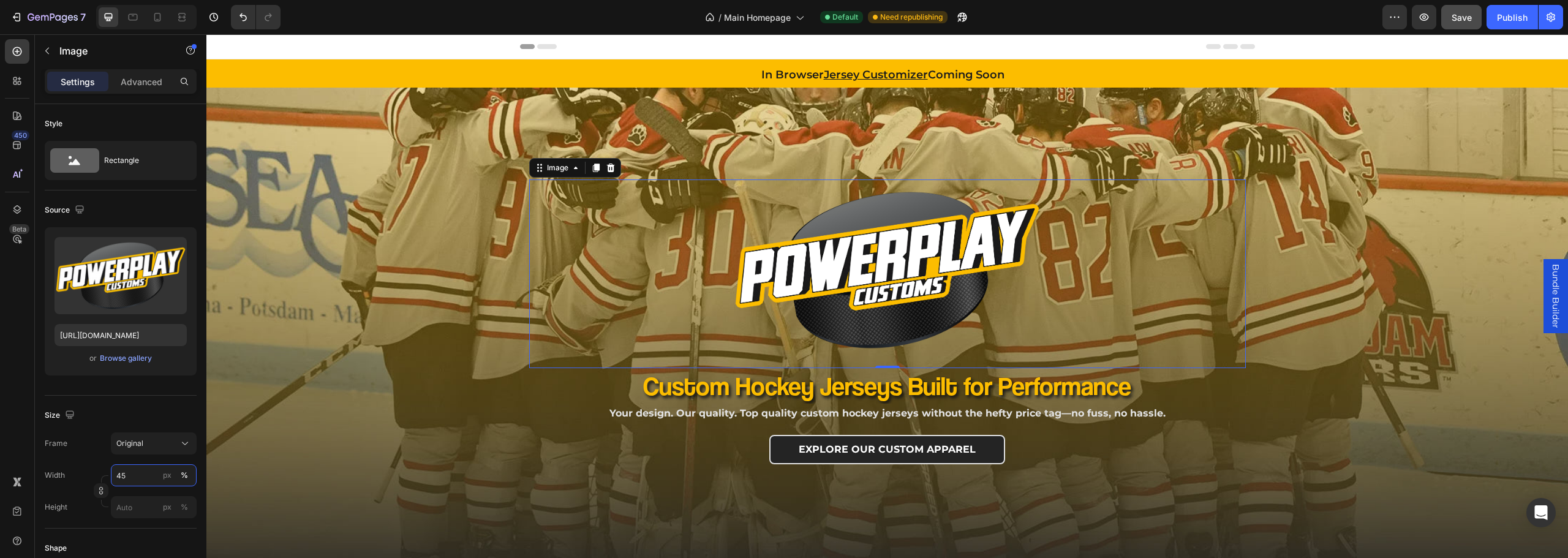
type input "45"
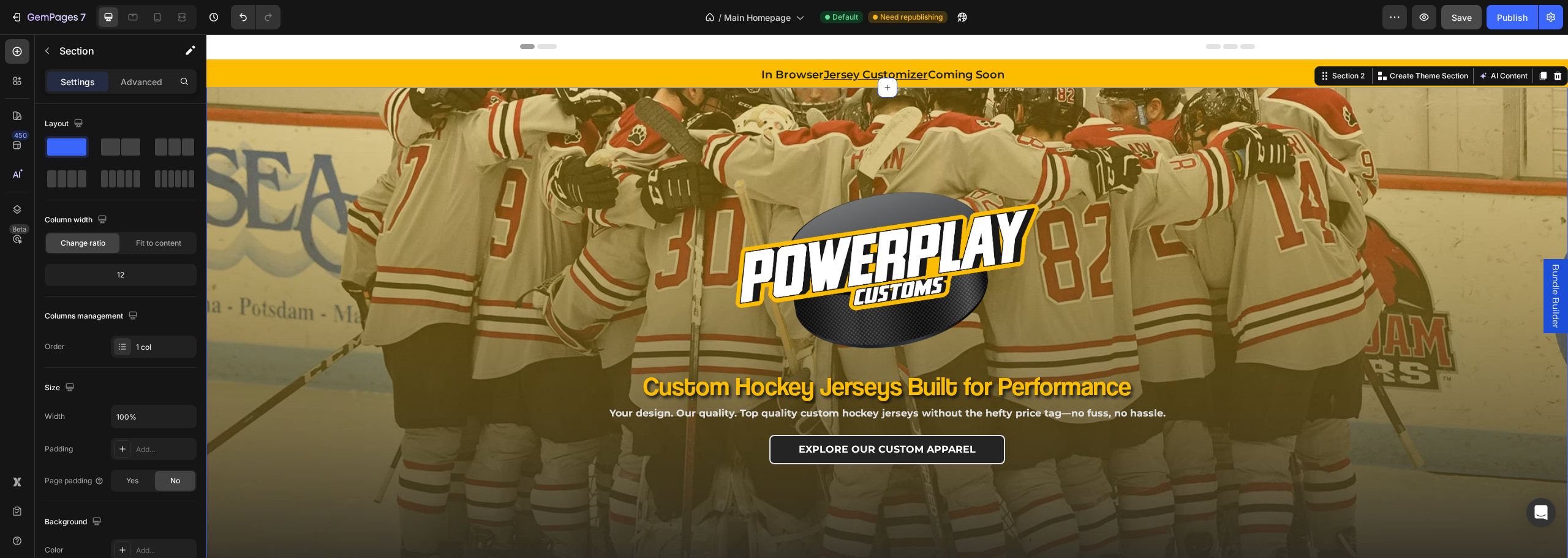
click at [327, 311] on div "Image Row Custom Hockey Jerseys Built for Performance Heading Your design. Our …" at bounding box center [887, 353] width 1362 height 531
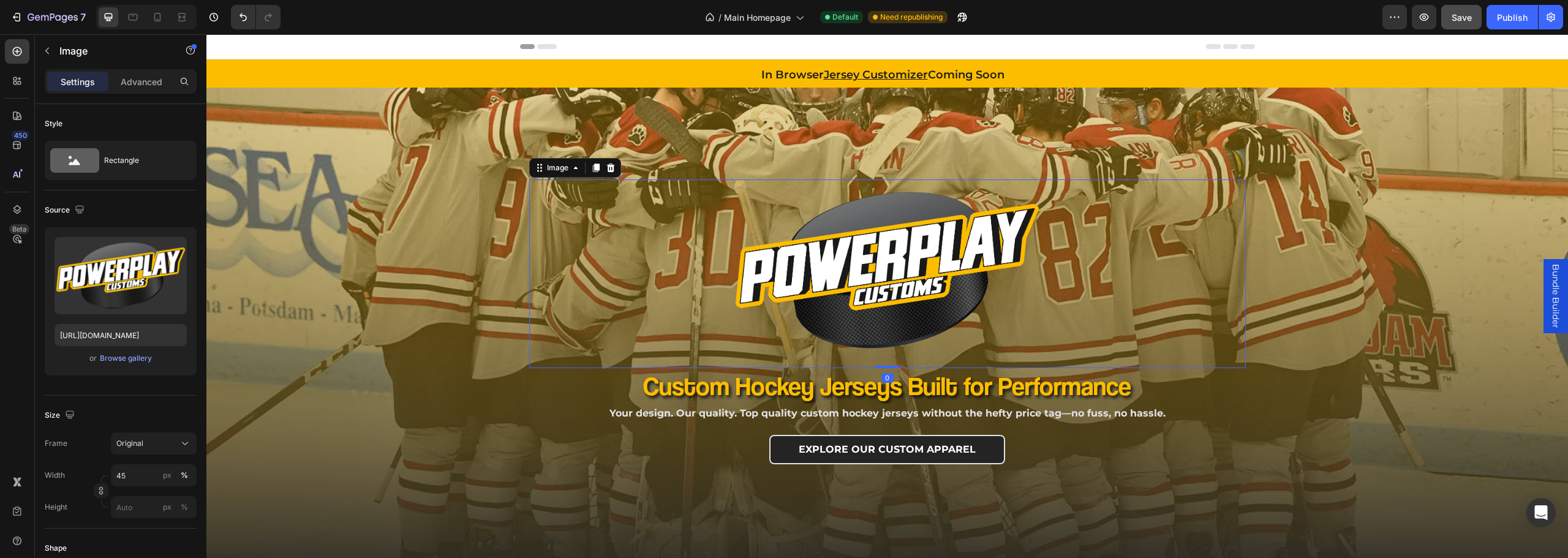
click at [874, 299] on img at bounding box center [887, 270] width 323 height 182
drag, startPoint x: 459, startPoint y: 418, endPoint x: 468, endPoint y: 417, distance: 9.1
click at [465, 418] on div "Image 0 Row Custom Hockey Jerseys Built for Performance Heading Your design. Ou…" at bounding box center [887, 353] width 1362 height 531
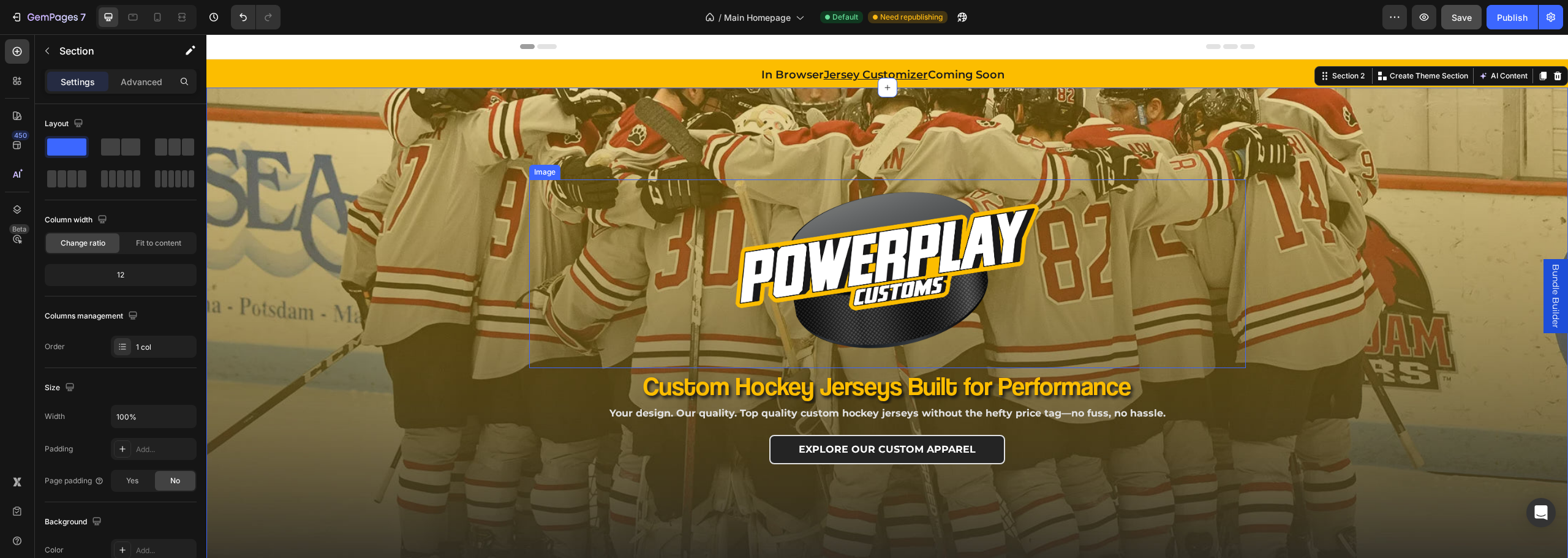
click at [866, 268] on img at bounding box center [887, 270] width 323 height 182
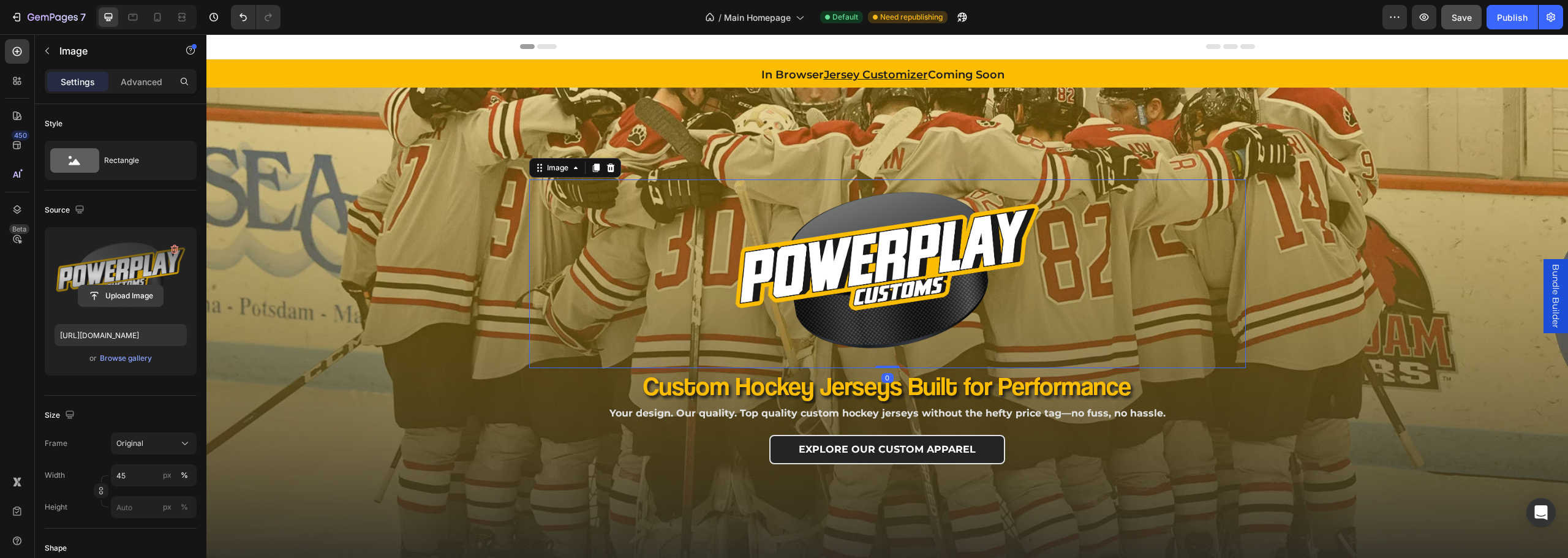
click at [95, 295] on input "file" at bounding box center [121, 295] width 85 height 20
type input "https://cdn.shopify.com/s/files/1/0654/5349/0385/files/gempages_566822059041096…"
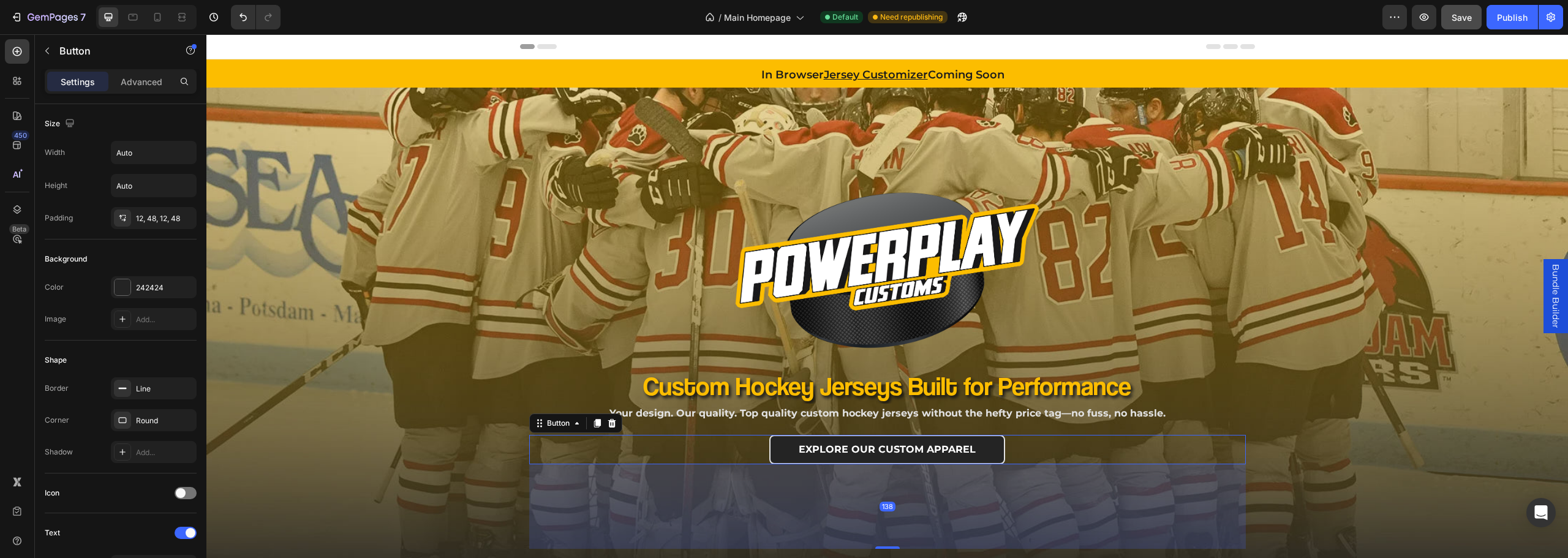
click at [593, 464] on div "EXPLORE OUR CUSTOM APPAREL Button 138" at bounding box center [887, 450] width 717 height 30
click at [405, 292] on div "Image Row Custom Hockey Jerseys Built for Performance Heading Your design. Our …" at bounding box center [887, 353] width 1362 height 531
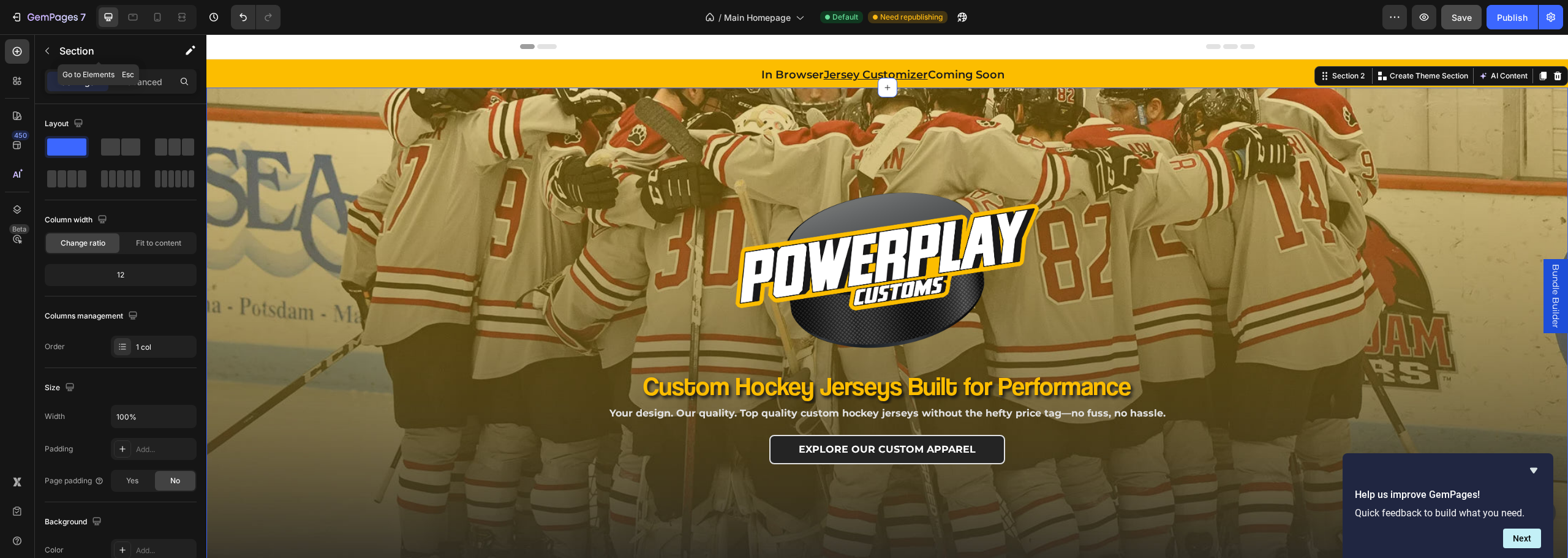
click at [66, 48] on p "Section" at bounding box center [109, 51] width 100 height 15
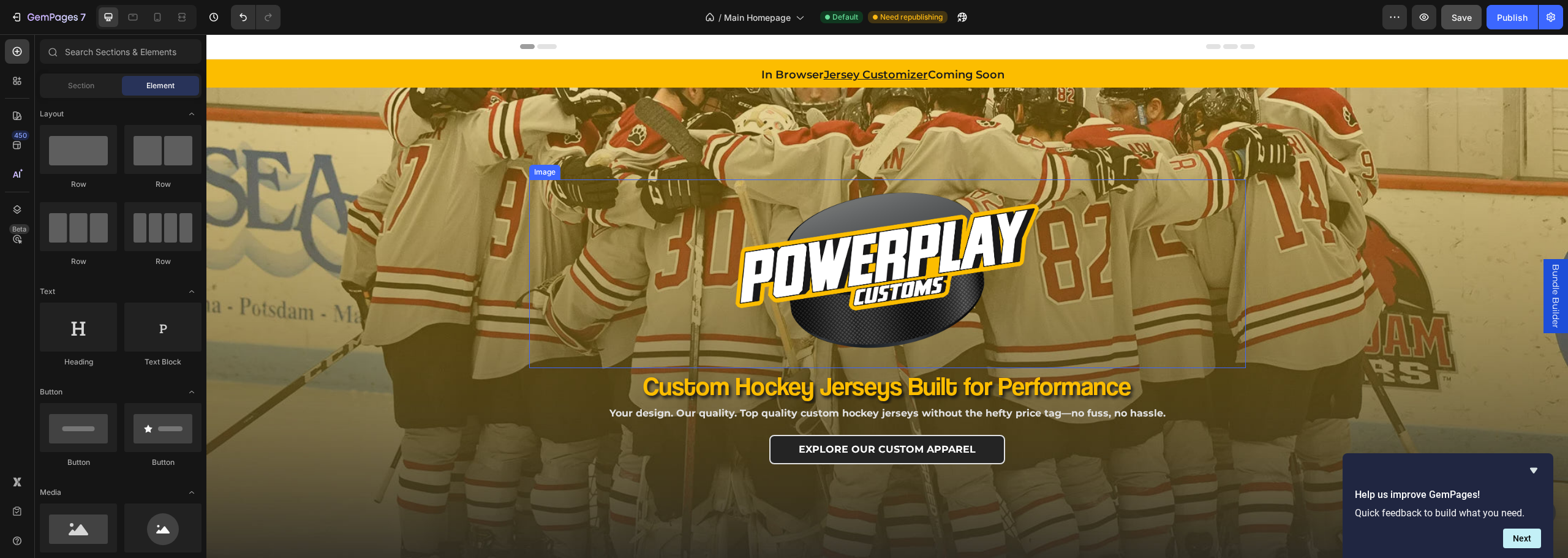
click at [978, 308] on img at bounding box center [887, 270] width 323 height 182
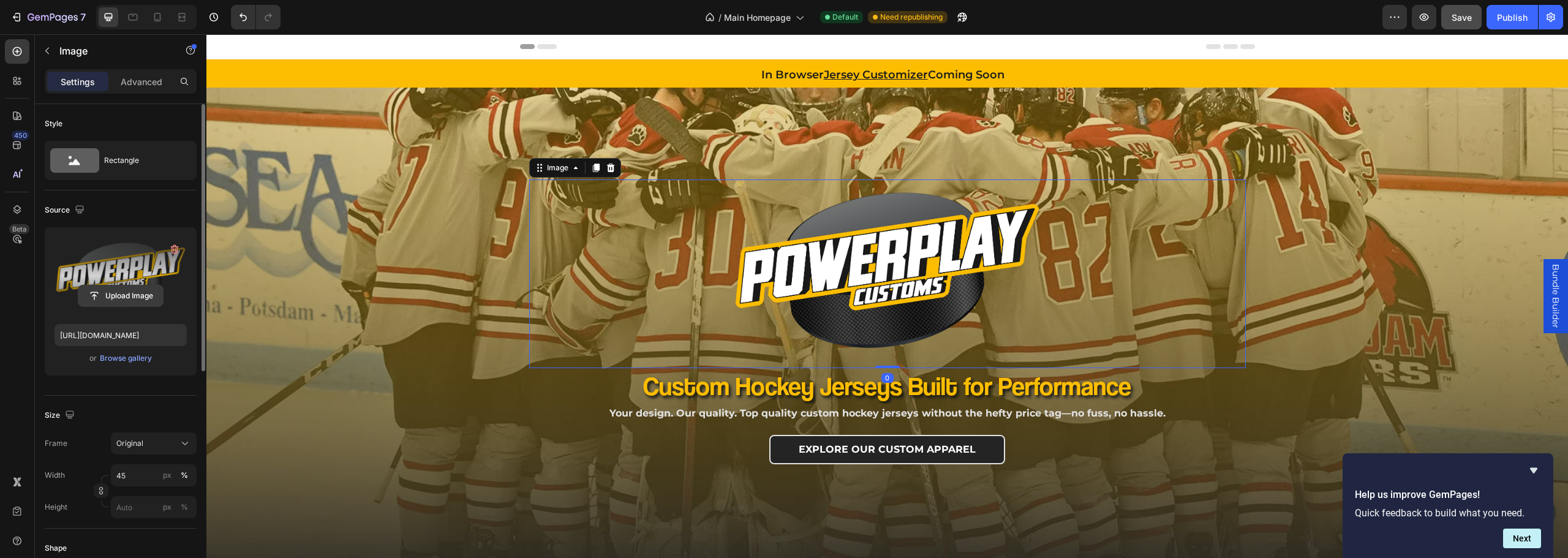
click at [105, 293] on input "file" at bounding box center [121, 295] width 85 height 20
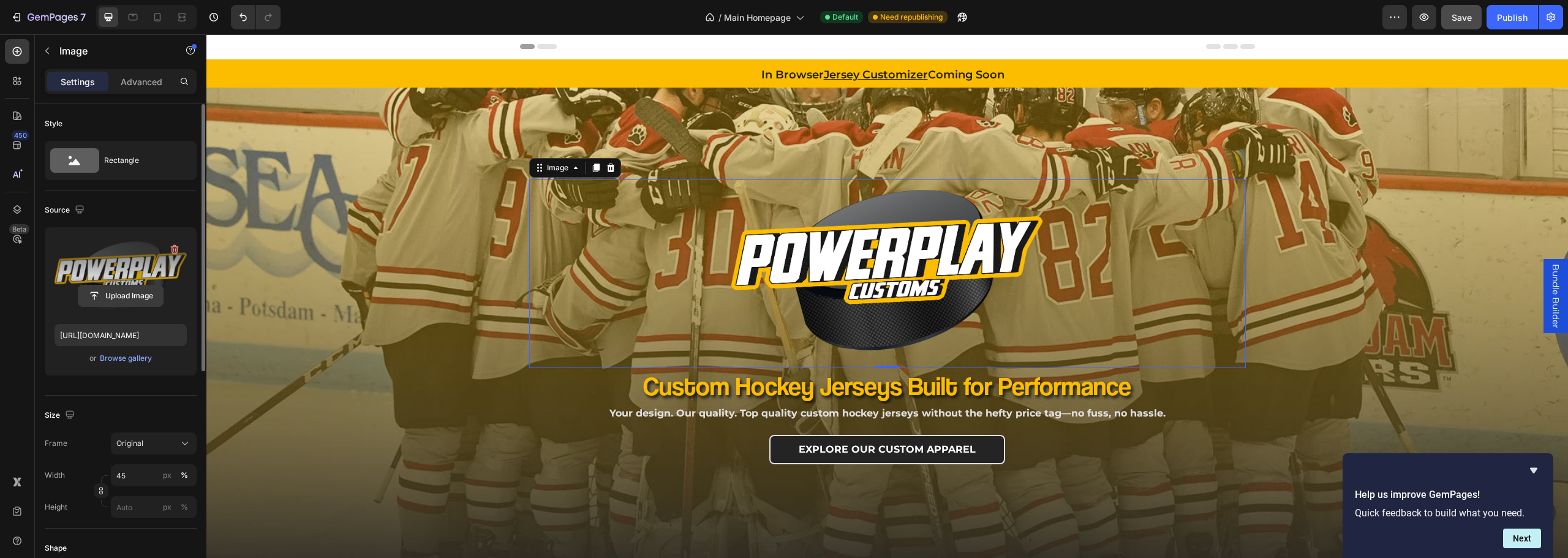
click at [128, 288] on input "file" at bounding box center [121, 295] width 85 height 20
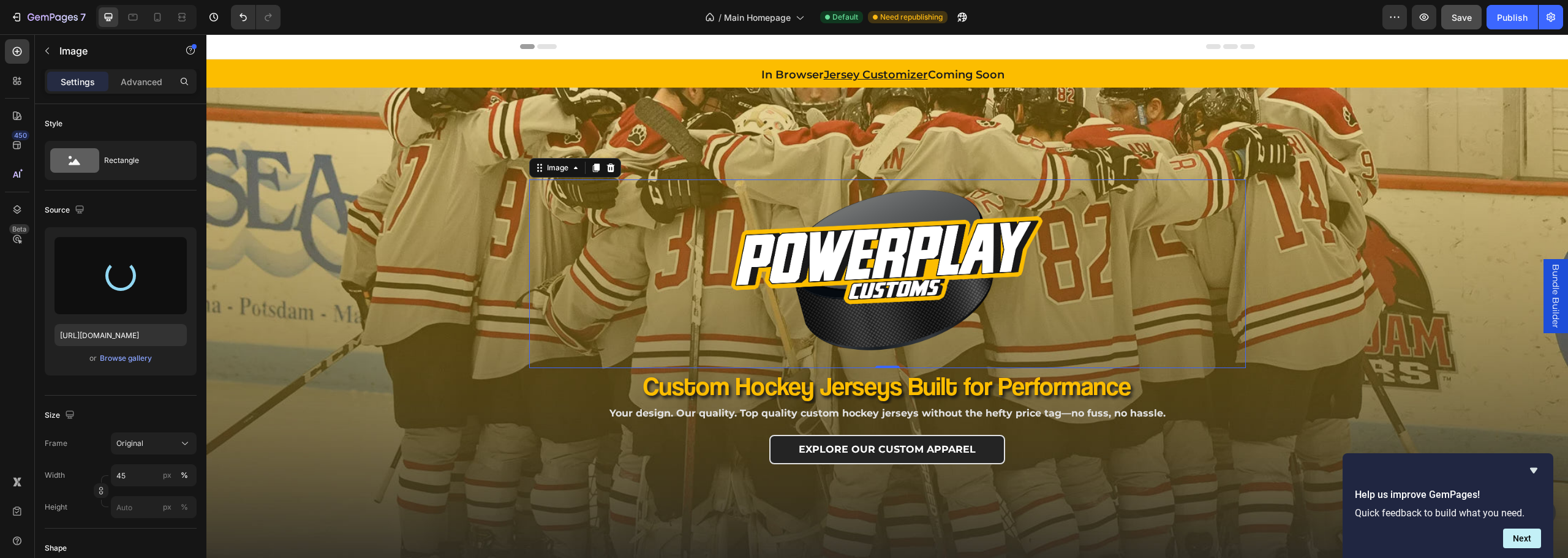
type input "https://cdn.shopify.com/s/files/1/0654/5349/0385/files/gempages_566822059041096…"
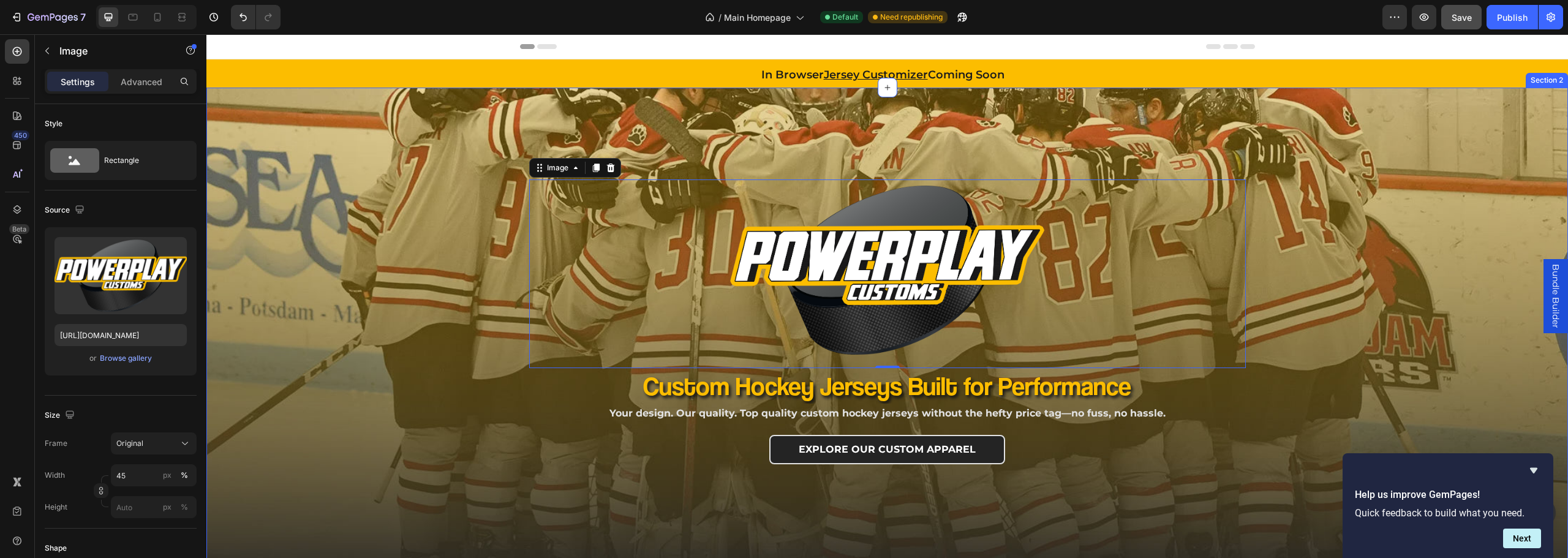
click at [1449, 309] on div "Image 0 Row Custom Hockey Jerseys Built for Performance Heading Your design. Ou…" at bounding box center [887, 353] width 1362 height 531
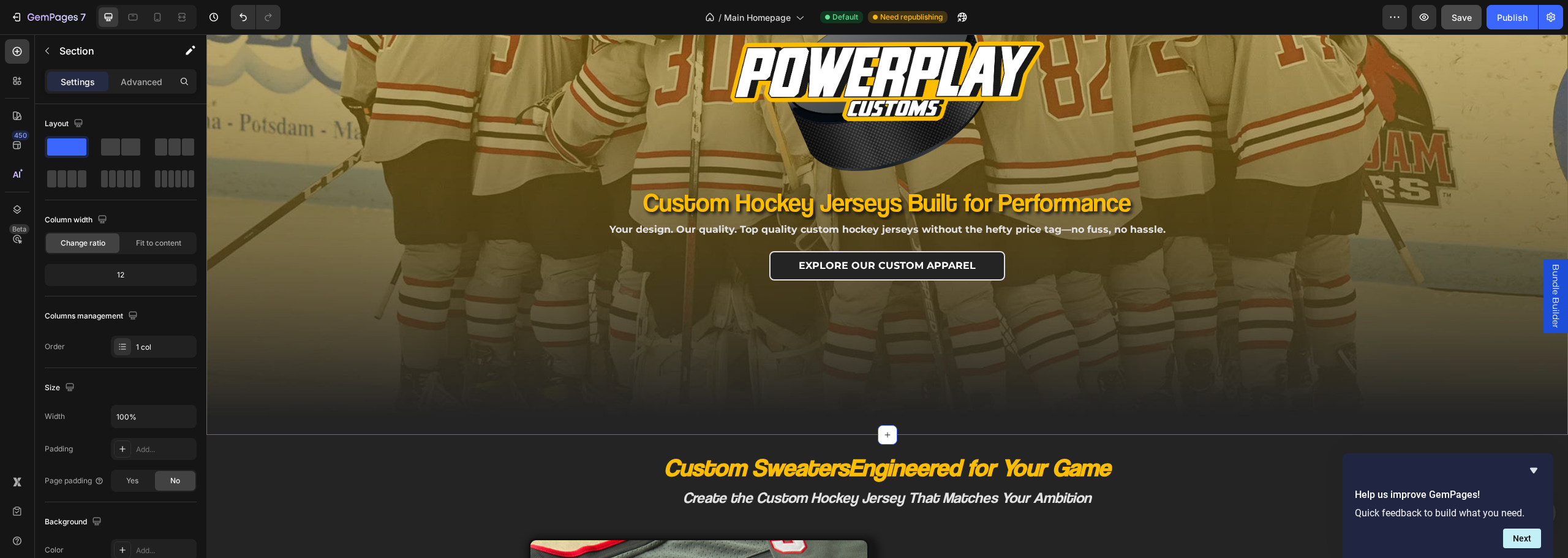
scroll to position [61, 0]
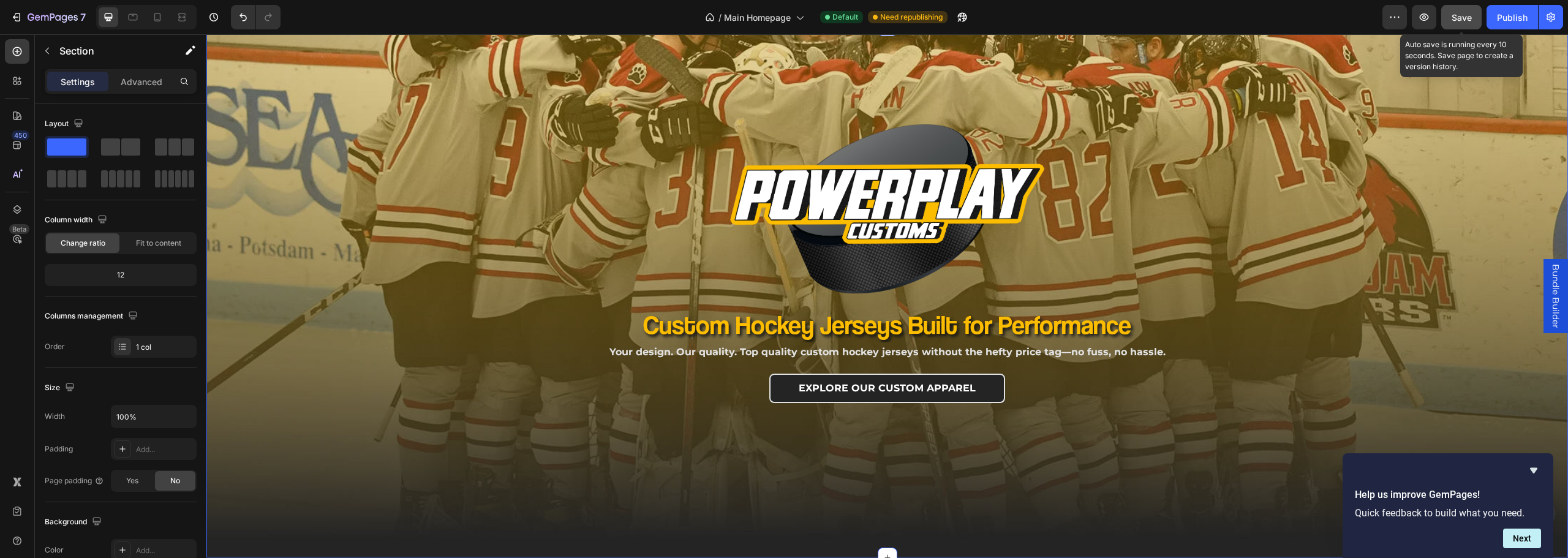
click at [1458, 15] on span "Save" at bounding box center [1461, 17] width 20 height 11
drag, startPoint x: 1514, startPoint y: 11, endPoint x: 891, endPoint y: 196, distance: 649.9
click at [1514, 11] on div "Publish" at bounding box center [1512, 18] width 30 height 13
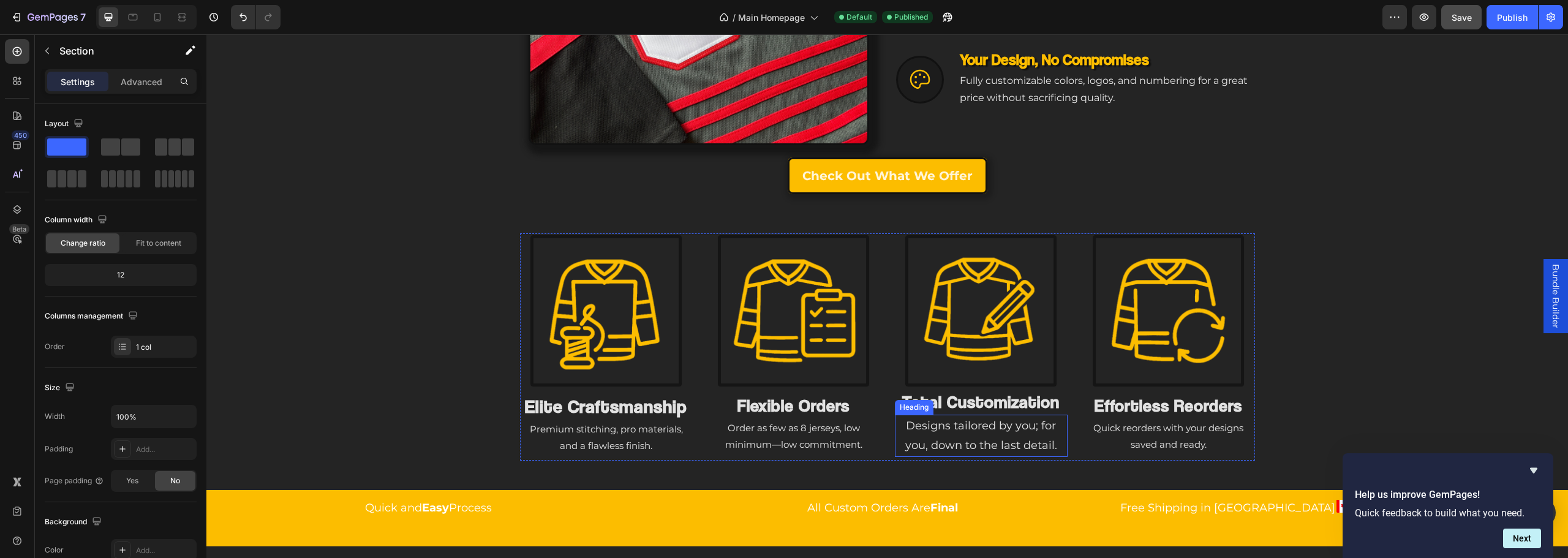
scroll to position [740, 0]
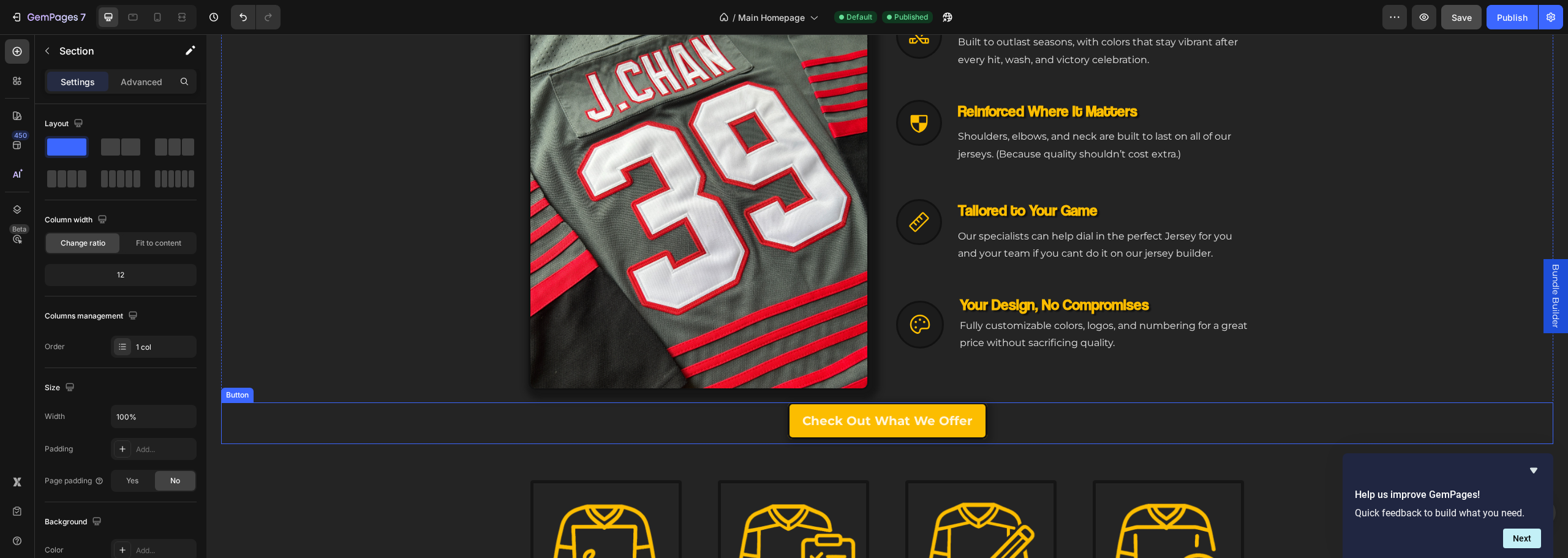
click at [999, 421] on div "Check Out What we offer Button" at bounding box center [887, 423] width 1332 height 42
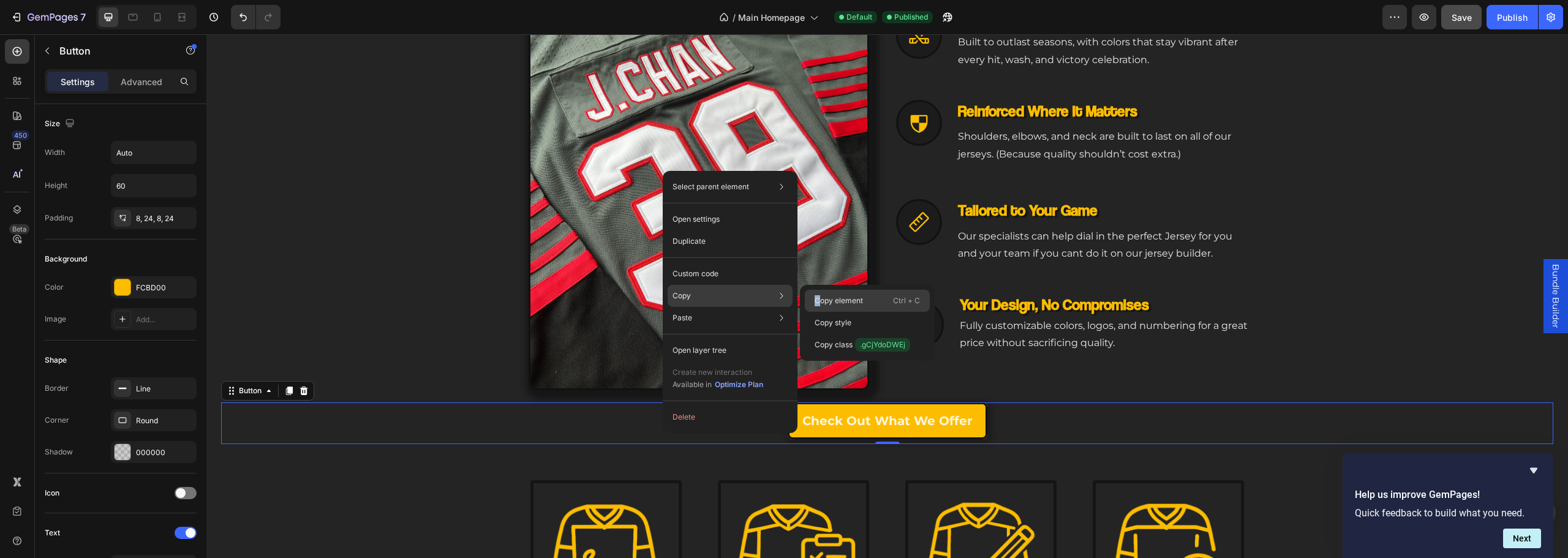
click at [821, 294] on div "Copy element Ctrl + C" at bounding box center [867, 300] width 125 height 22
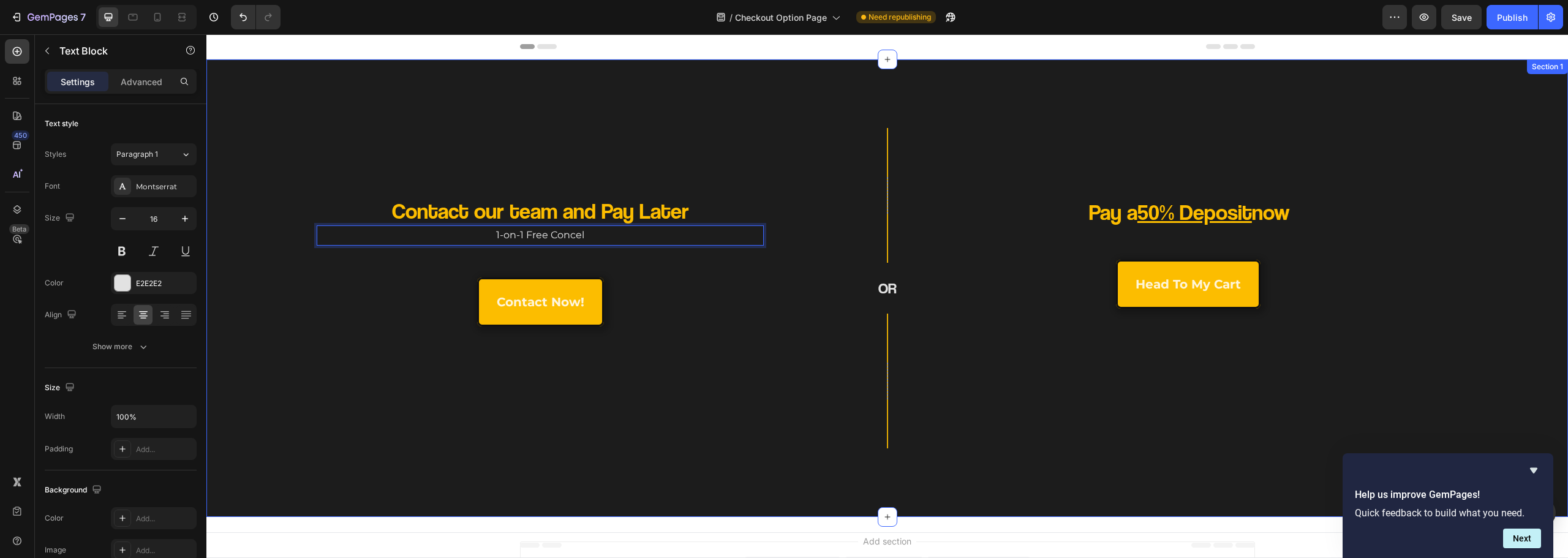
drag, startPoint x: 826, startPoint y: 378, endPoint x: 809, endPoint y: 369, distance: 19.2
click at [826, 378] on div "Row OR Heading Row" at bounding box center [887, 288] width 227 height 321
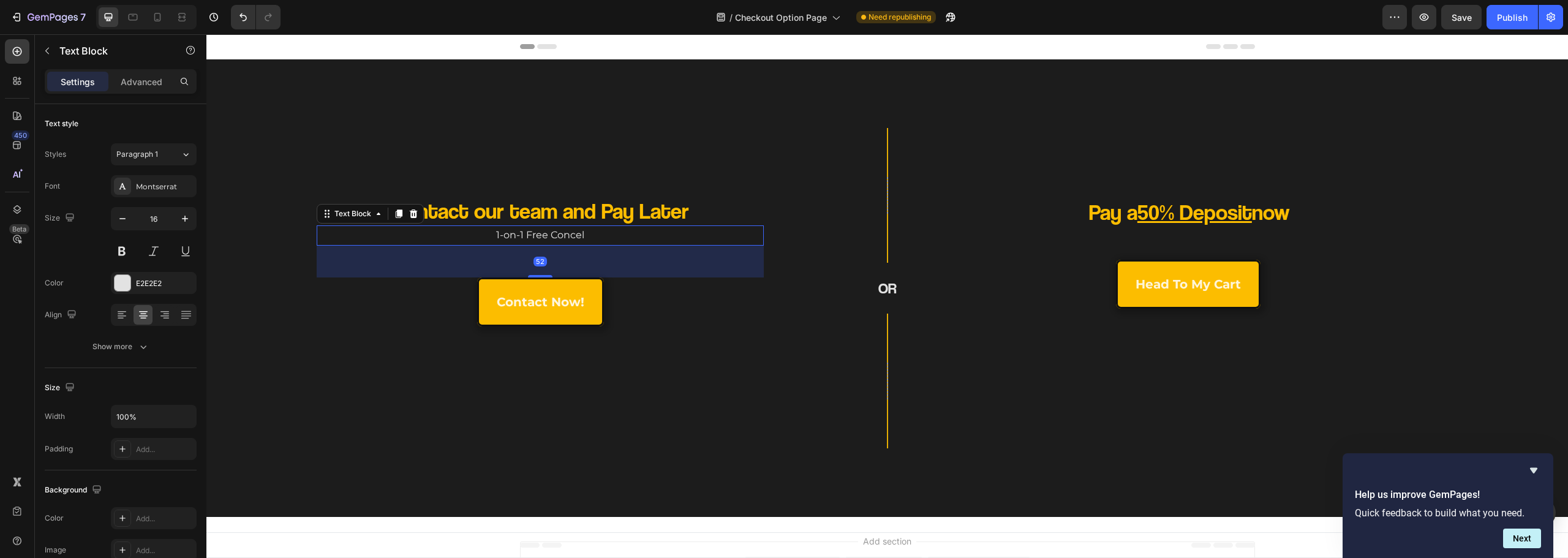
click at [597, 230] on p "1-on-1 Free Concel" at bounding box center [540, 235] width 445 height 18
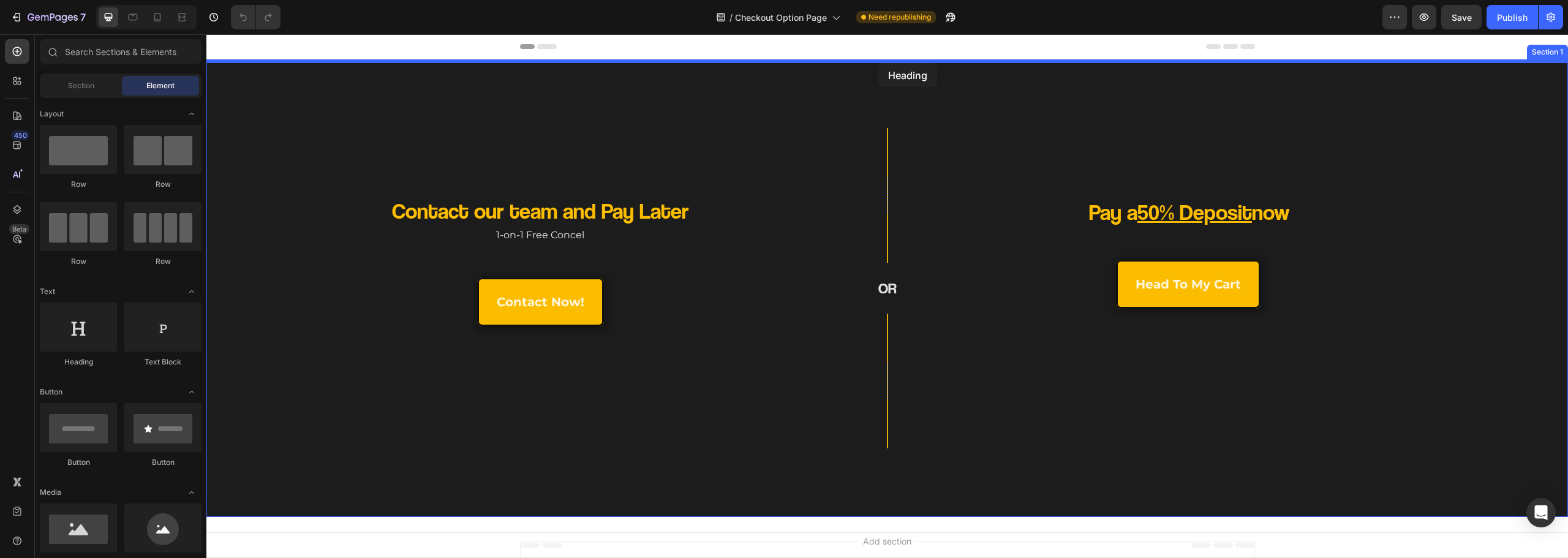
drag, startPoint x: 275, startPoint y: 360, endPoint x: 879, endPoint y: 63, distance: 673.1
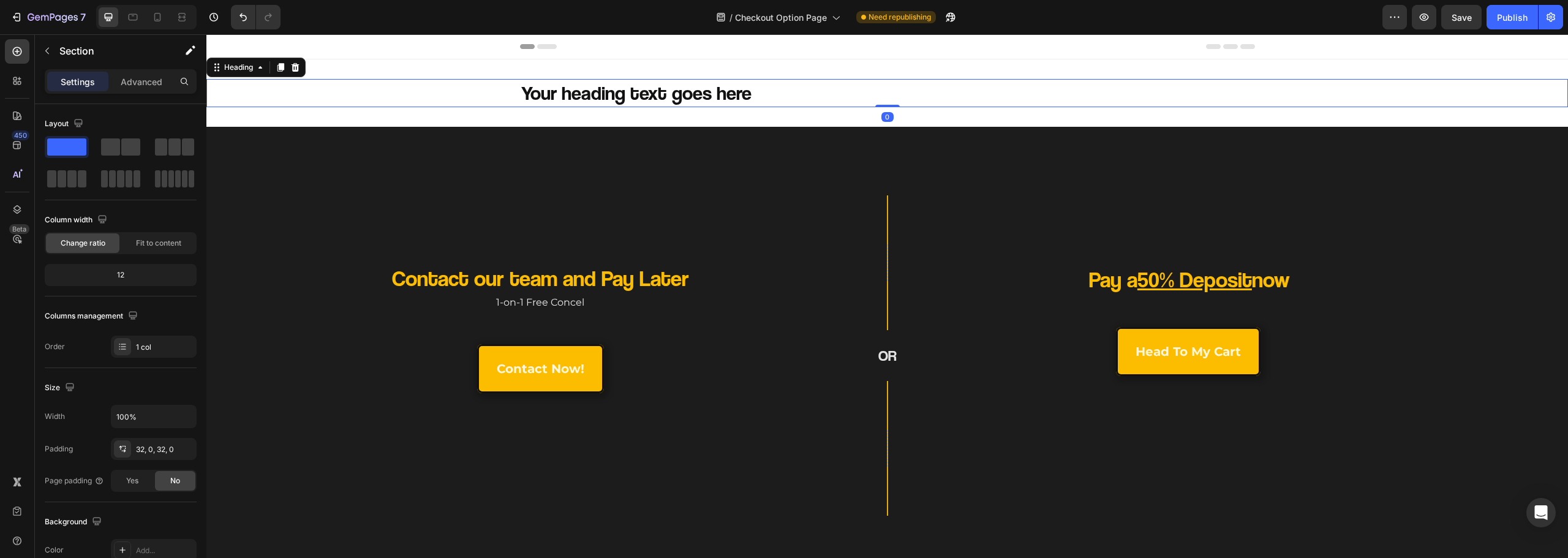
click at [461, 112] on div "Your heading text goes here Heading 0 Section 1" at bounding box center [887, 93] width 1362 height 67
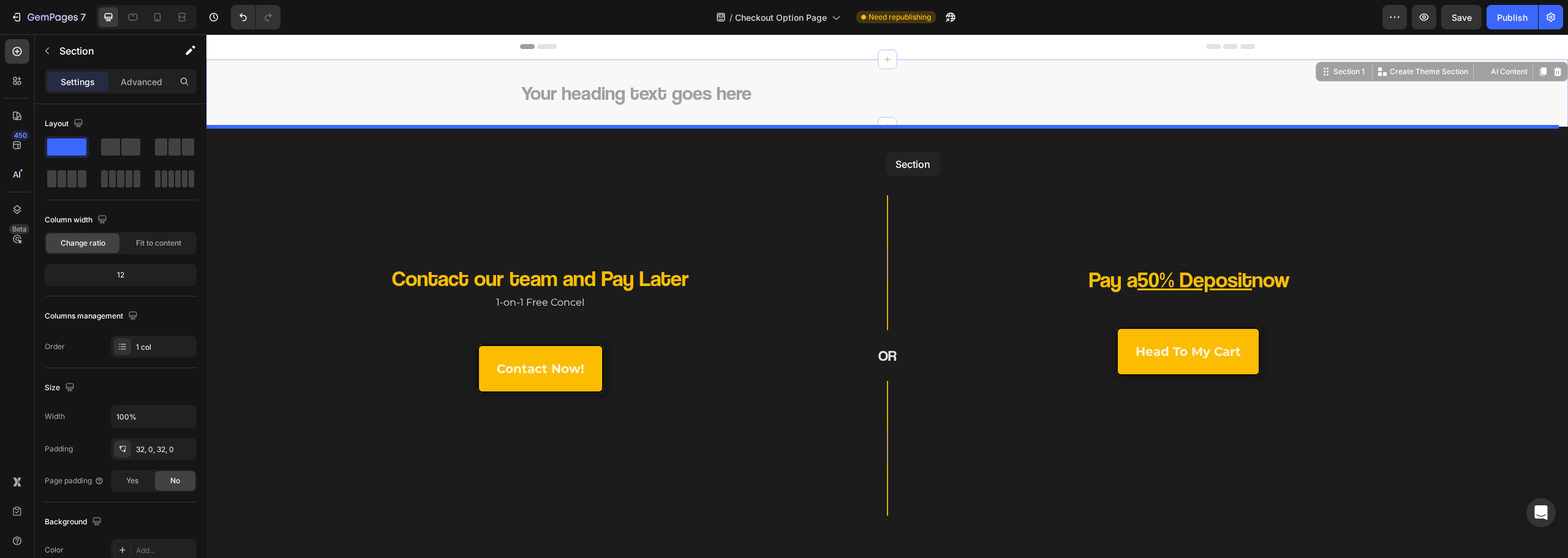
drag, startPoint x: 461, startPoint y: 119, endPoint x: 886, endPoint y: 152, distance: 426.3
click at [886, 152] on div "Header Your heading text goes here Heading Section 1 Create Theme Section AI Co…" at bounding box center [887, 383] width 1362 height 697
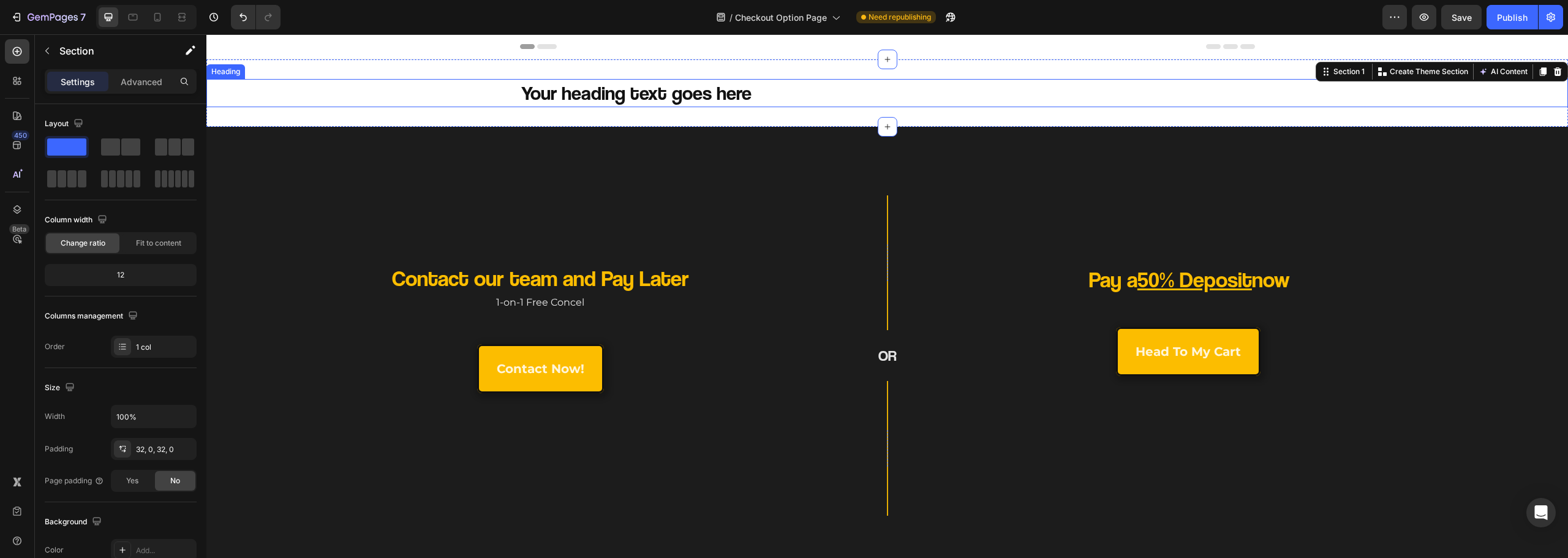
click at [480, 103] on div "Your heading text goes here" at bounding box center [887, 93] width 1362 height 28
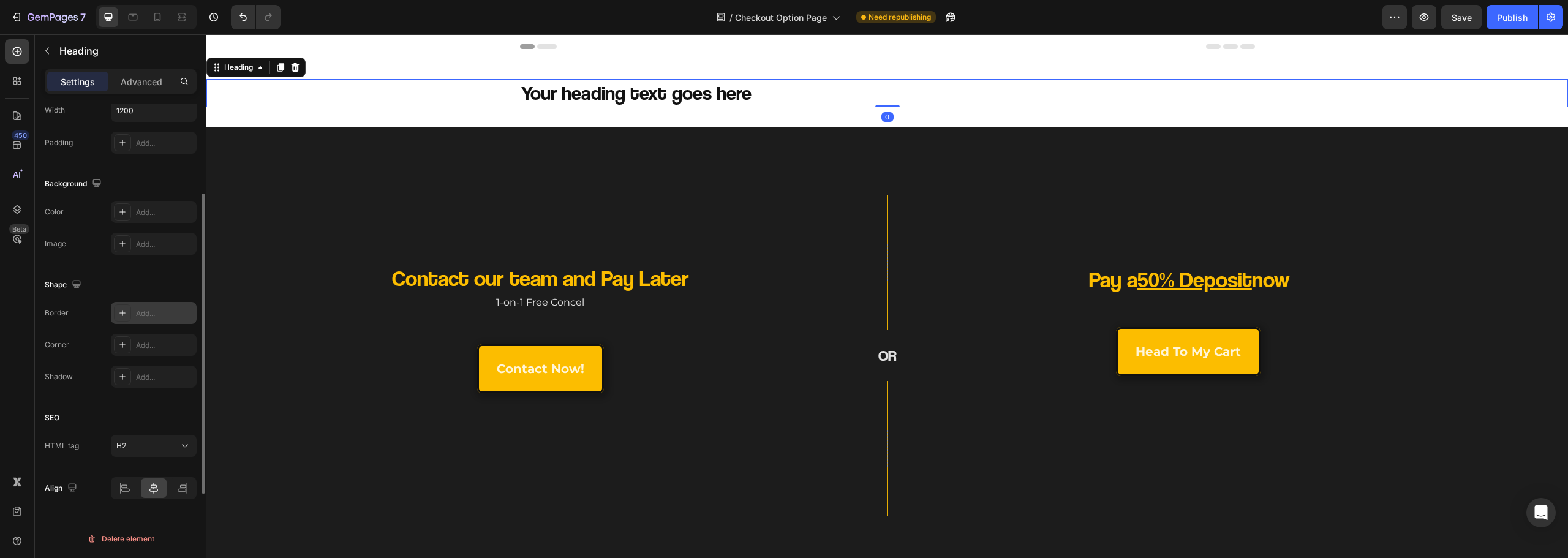
scroll to position [61, 0]
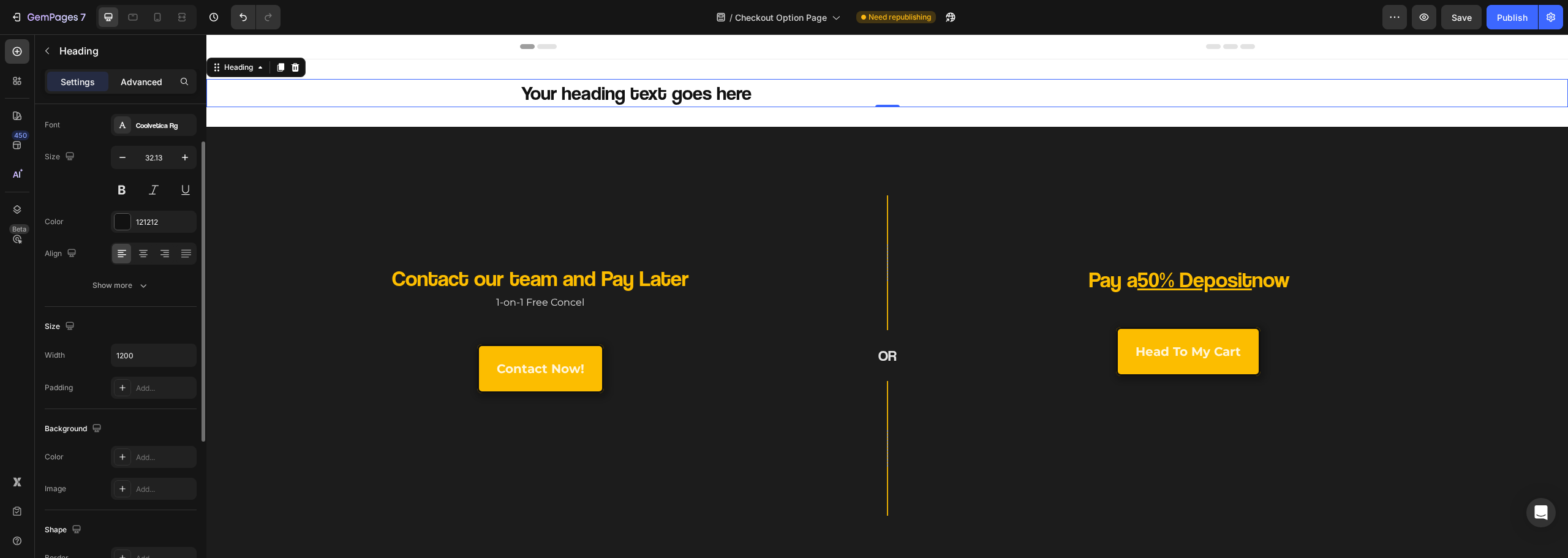
click at [143, 88] on div "Advanced" at bounding box center [141, 81] width 61 height 20
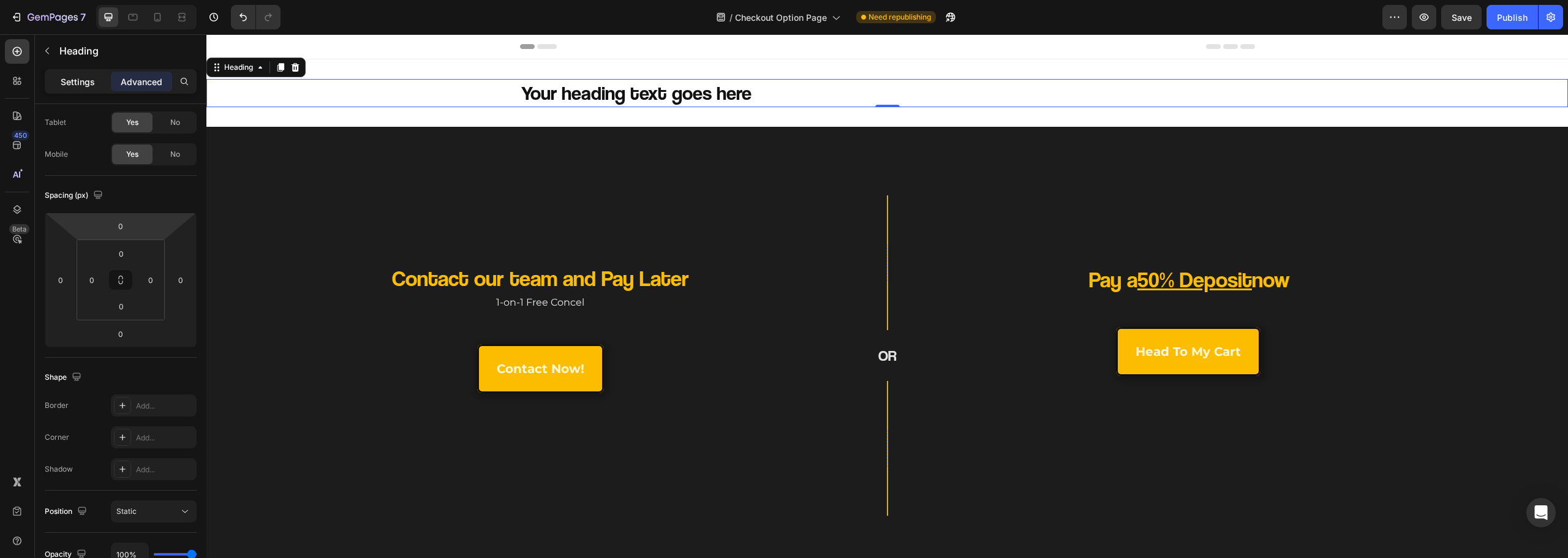
click at [84, 88] on div "Settings" at bounding box center [78, 81] width 61 height 20
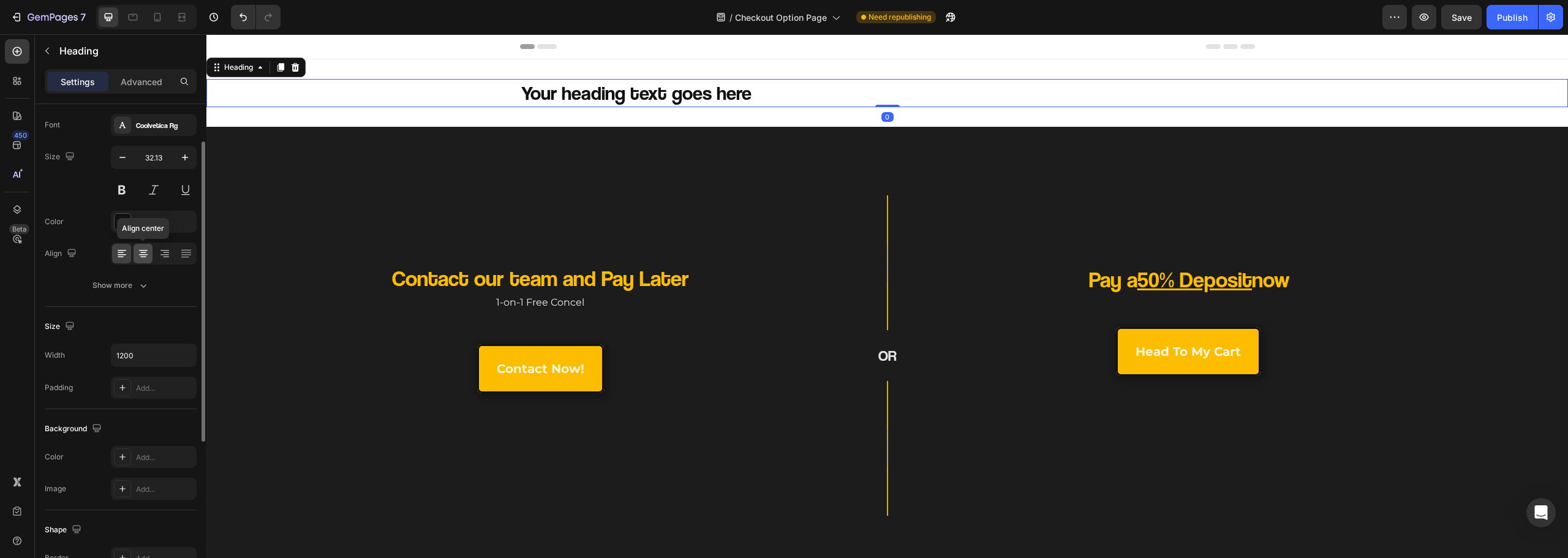
scroll to position [0, 0]
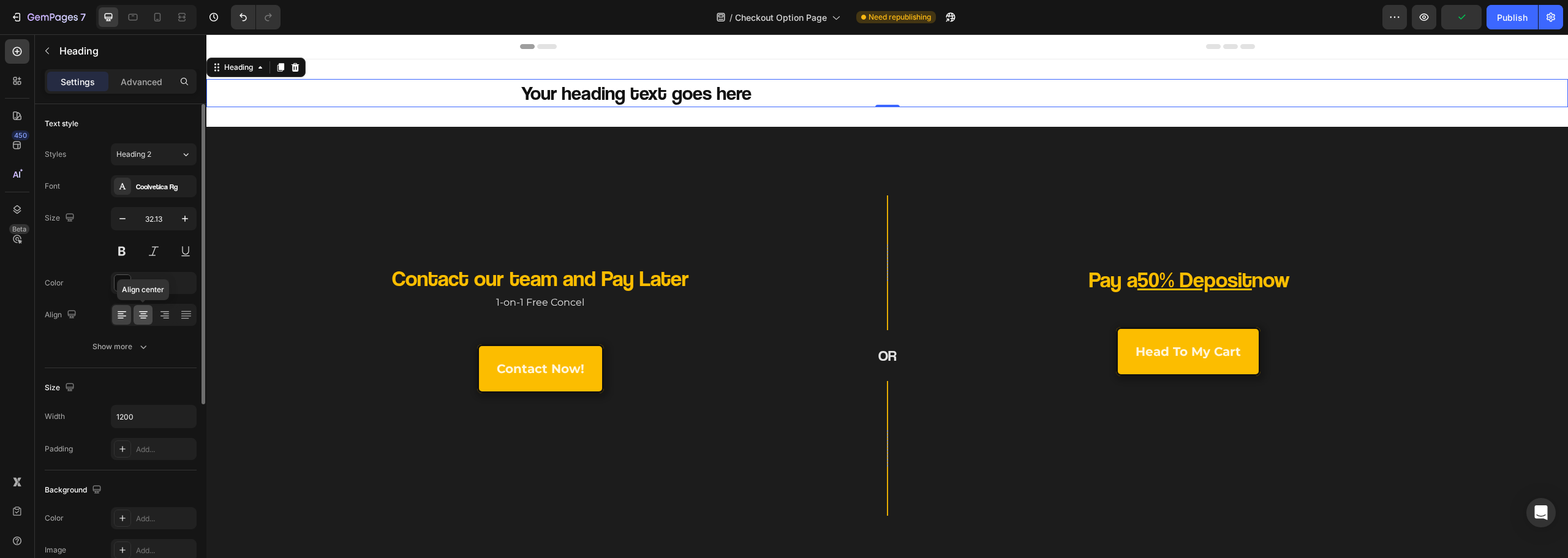
click at [145, 315] on icon at bounding box center [143, 314] width 12 height 12
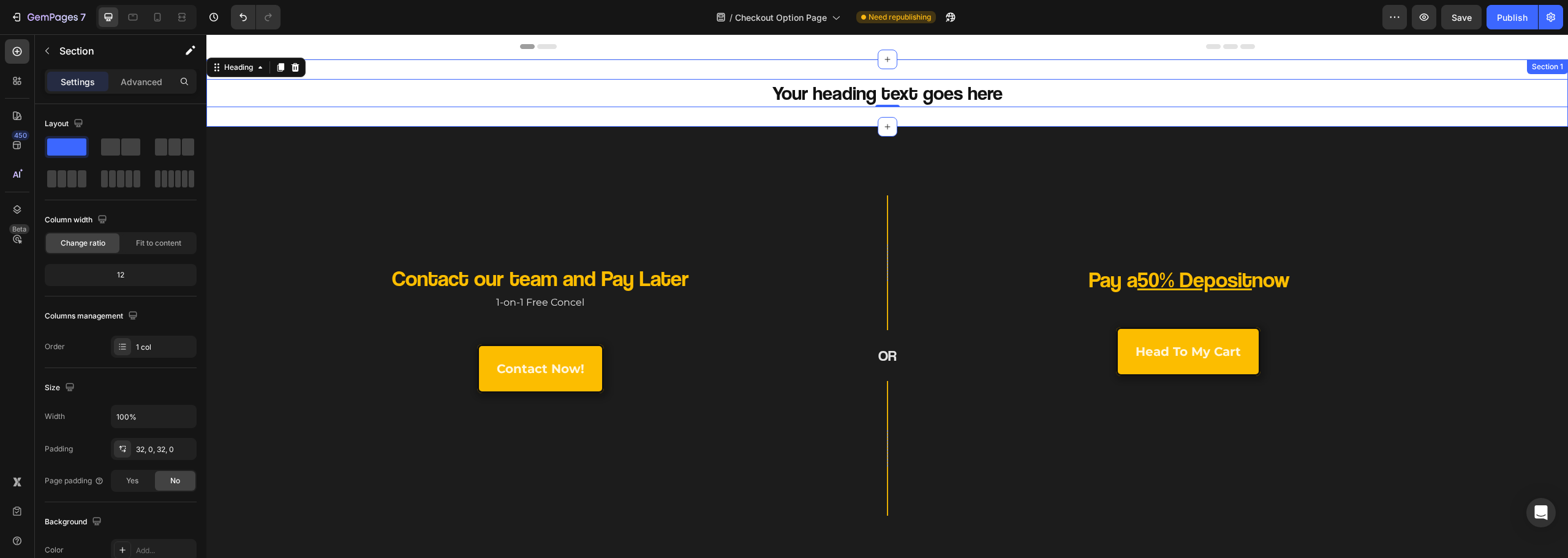
click at [797, 124] on div "Your heading text goes here Heading 0 Section 1" at bounding box center [887, 93] width 1362 height 67
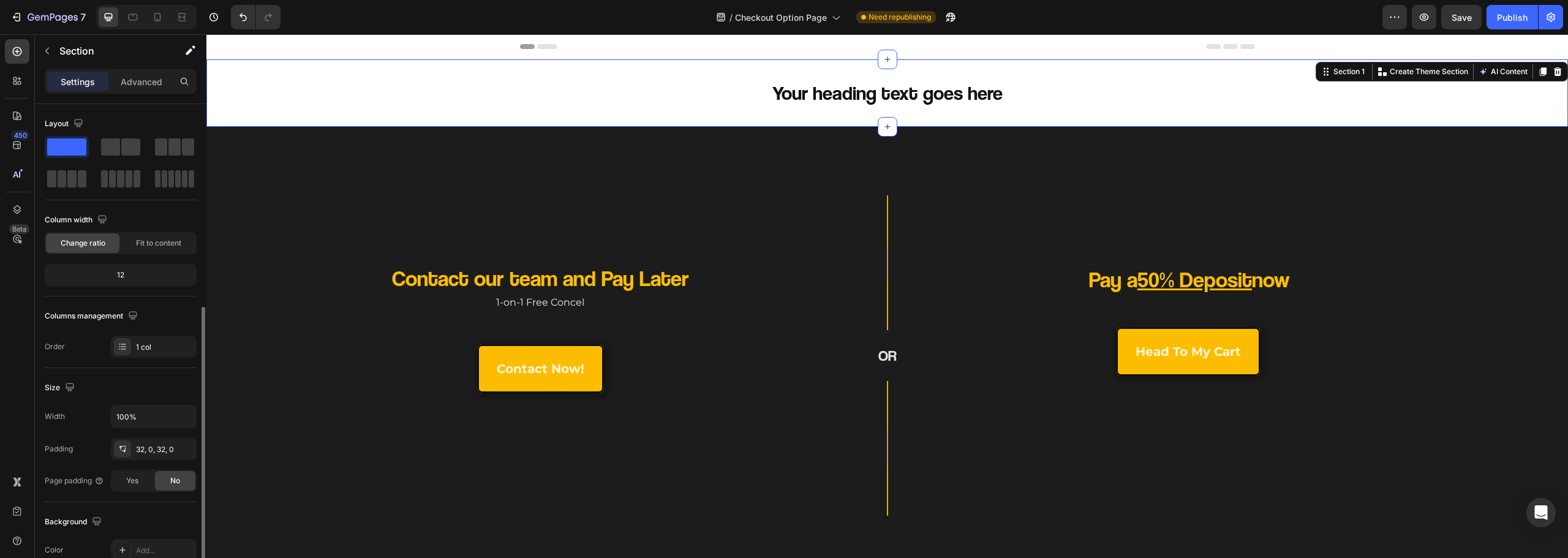
scroll to position [122, 0]
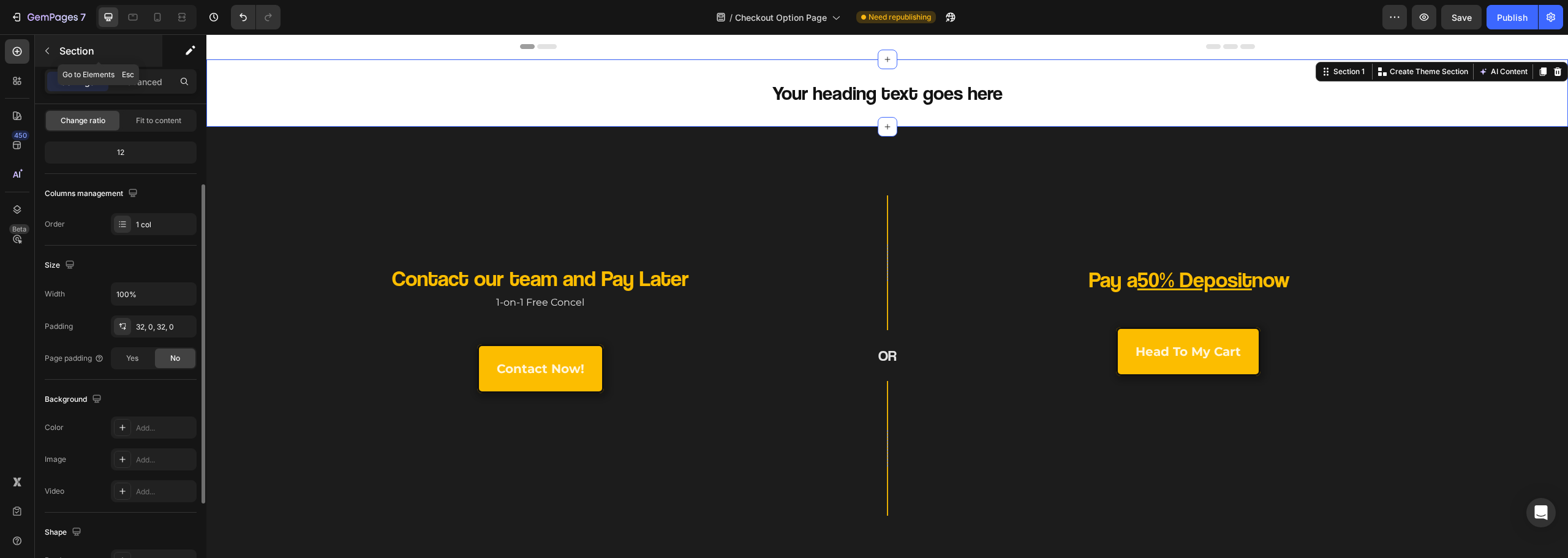
click at [81, 53] on p "Section" at bounding box center [109, 51] width 100 height 15
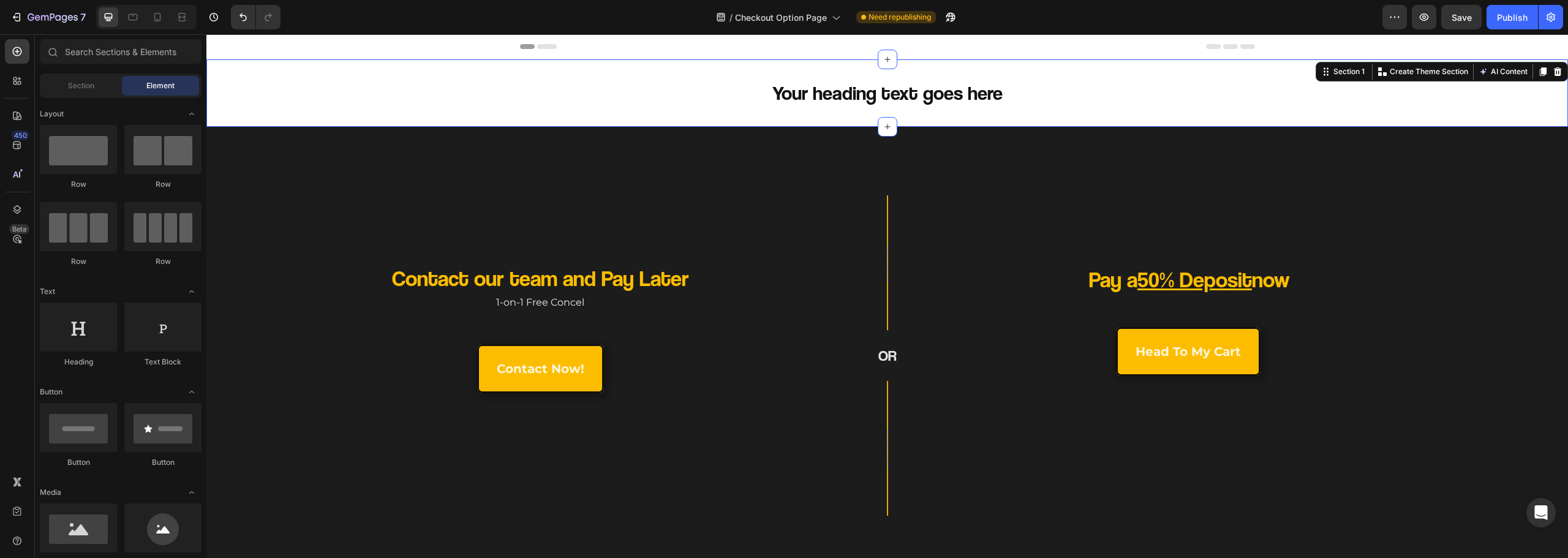
click at [681, 121] on div "Your heading text goes here Heading Section 1 Create Theme Section AI Content W…" at bounding box center [887, 93] width 1362 height 67
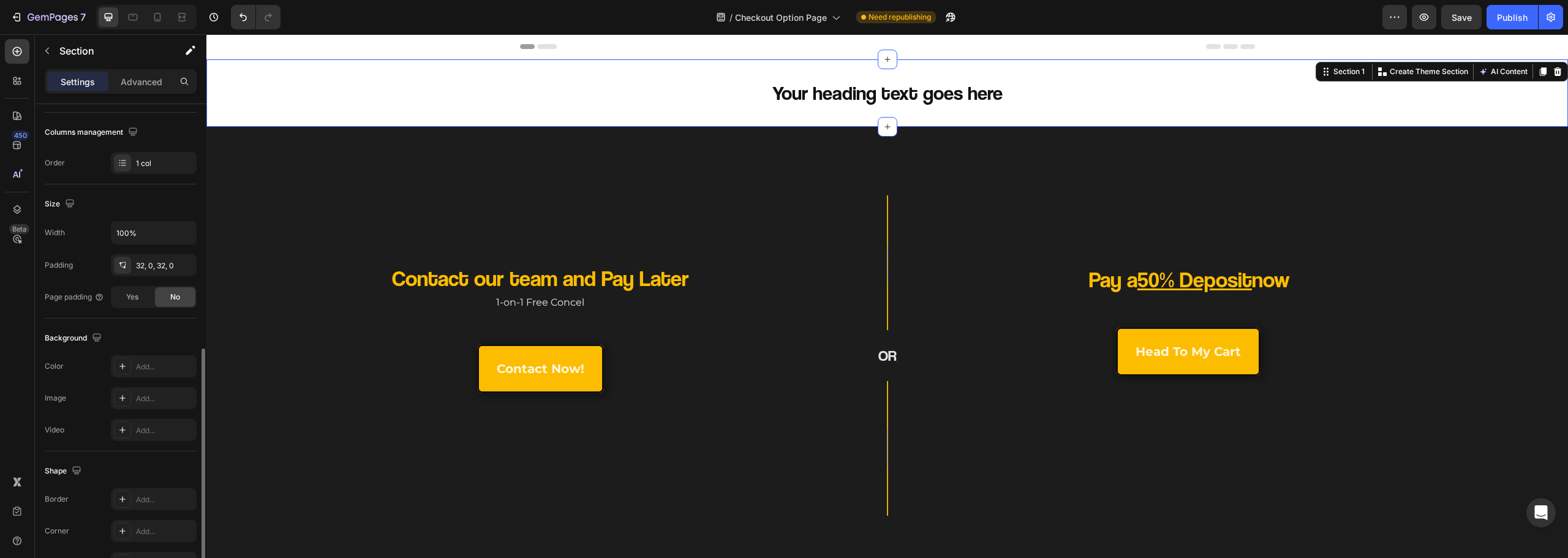
scroll to position [259, 0]
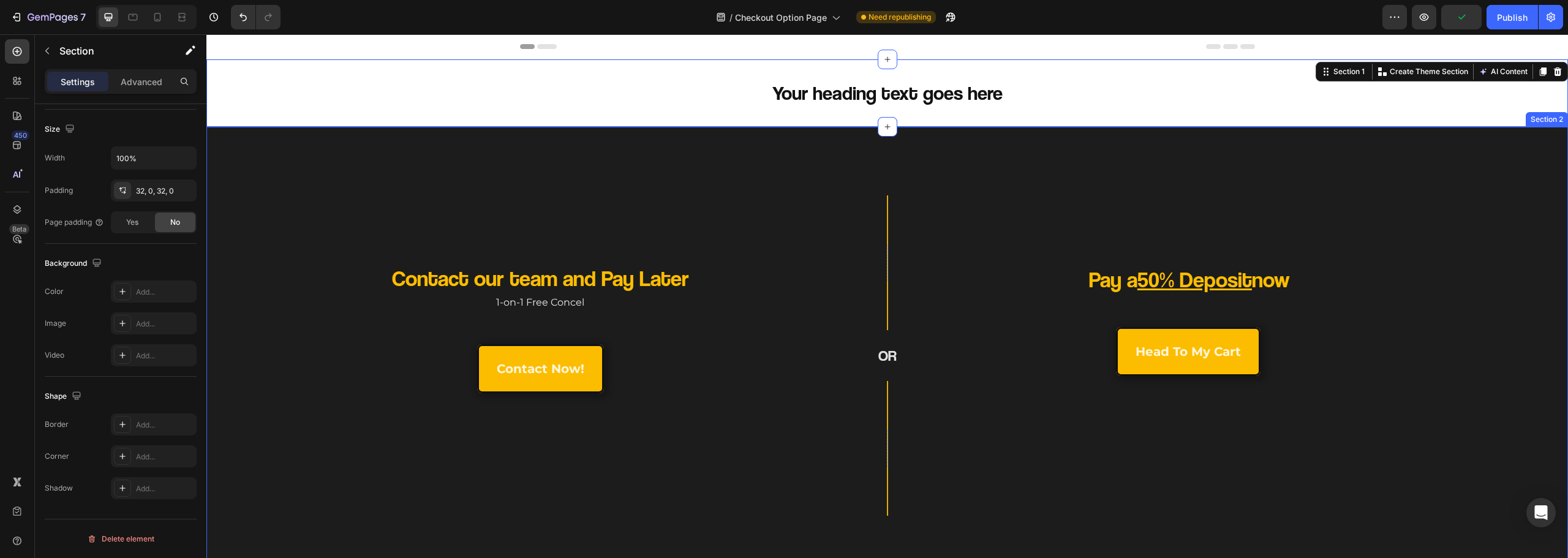
click at [804, 154] on div "Contact our team and Pay Later Heading 1-on-1 Free Concel Text Block contact no…" at bounding box center [887, 356] width 1362 height 458
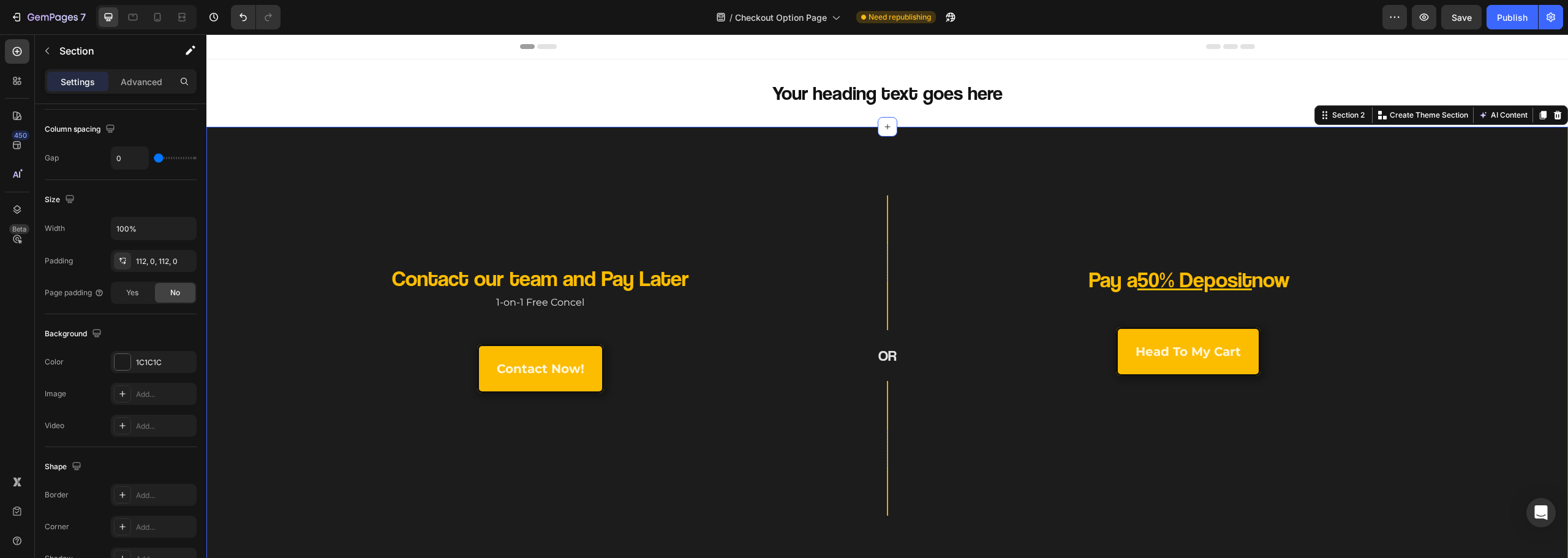
click at [730, 147] on div "Contact our team and Pay Later Heading 1-on-1 Free Concel Text Block contact no…" at bounding box center [887, 356] width 1362 height 458
click at [149, 88] on div "Advanced" at bounding box center [141, 81] width 61 height 20
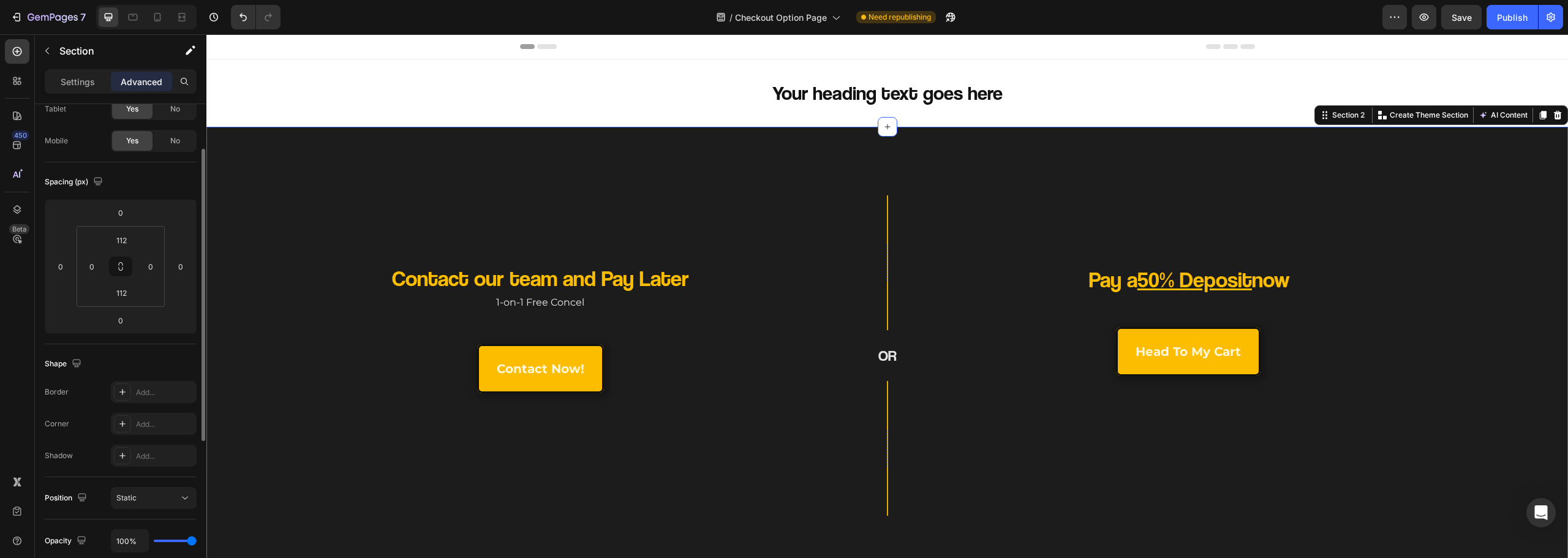
scroll to position [13, 0]
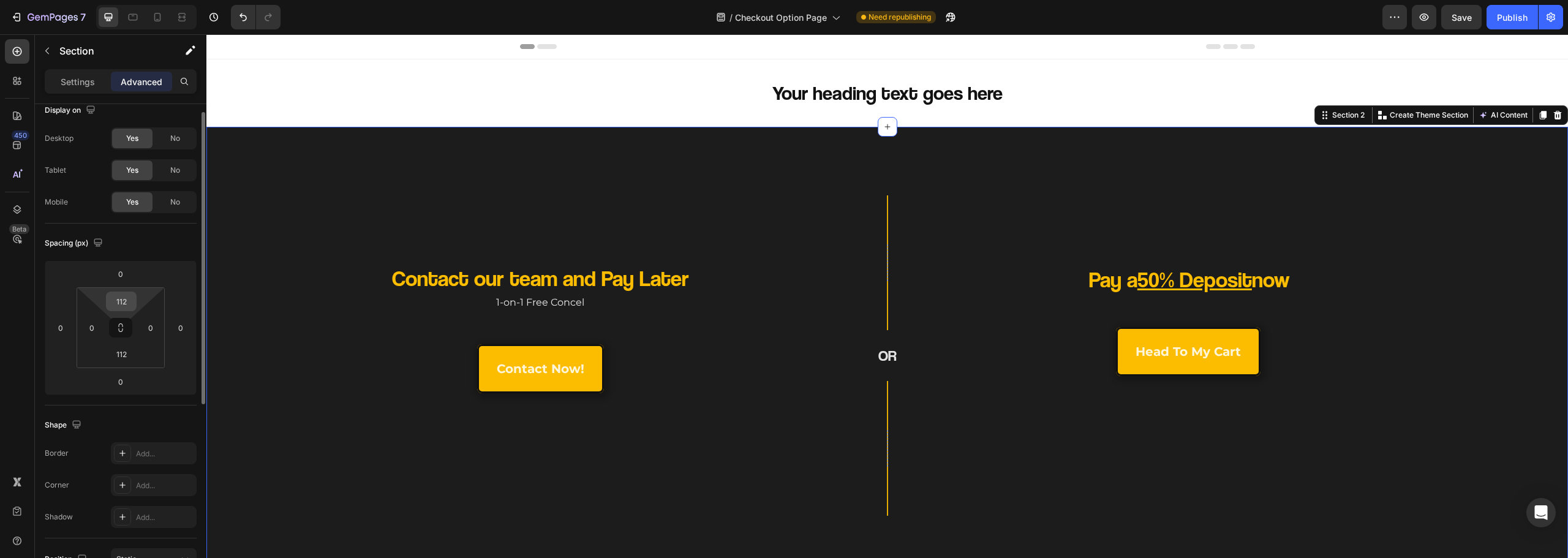
click at [126, 297] on input "112" at bounding box center [121, 302] width 25 height 18
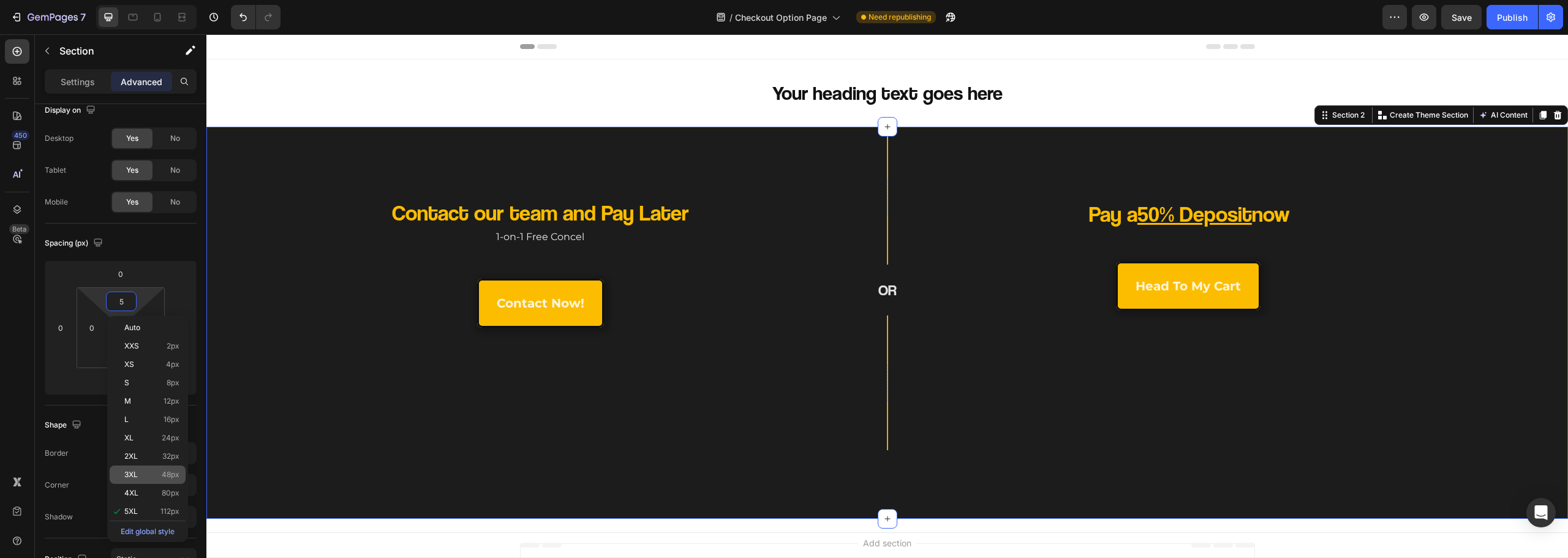
click at [150, 480] on div "3XL 48px" at bounding box center [148, 475] width 76 height 18
type input "48"
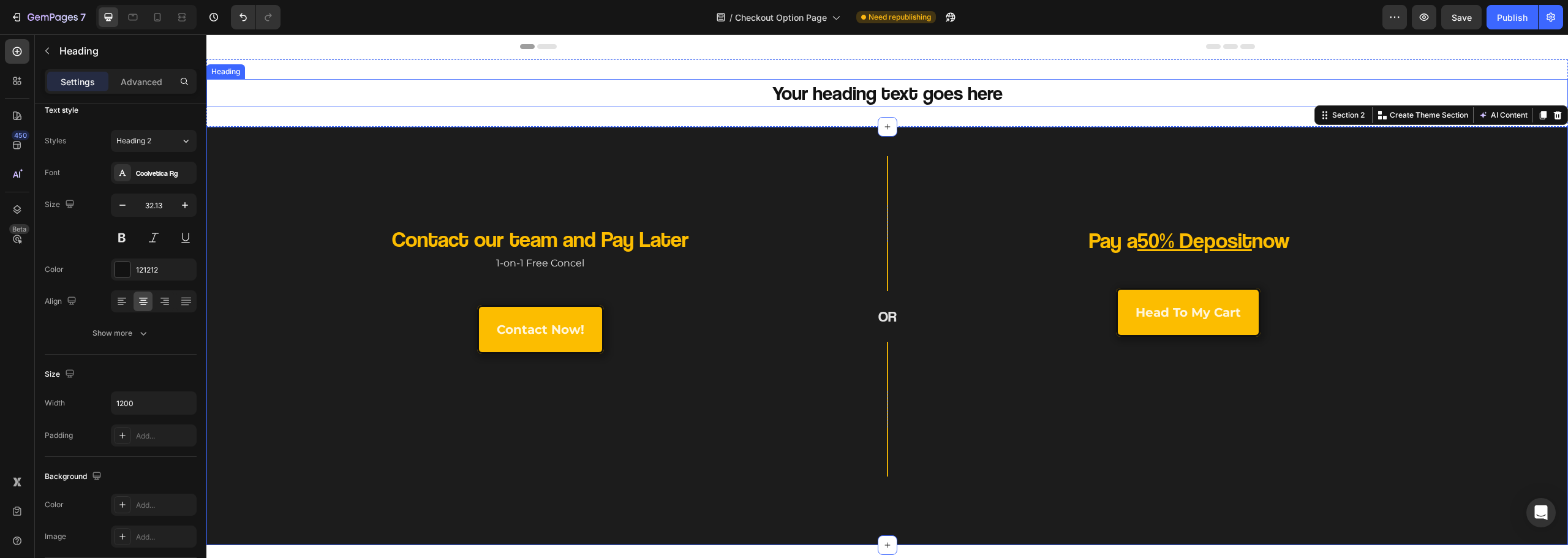
click at [643, 107] on h2 "Your heading text goes here" at bounding box center [887, 93] width 735 height 28
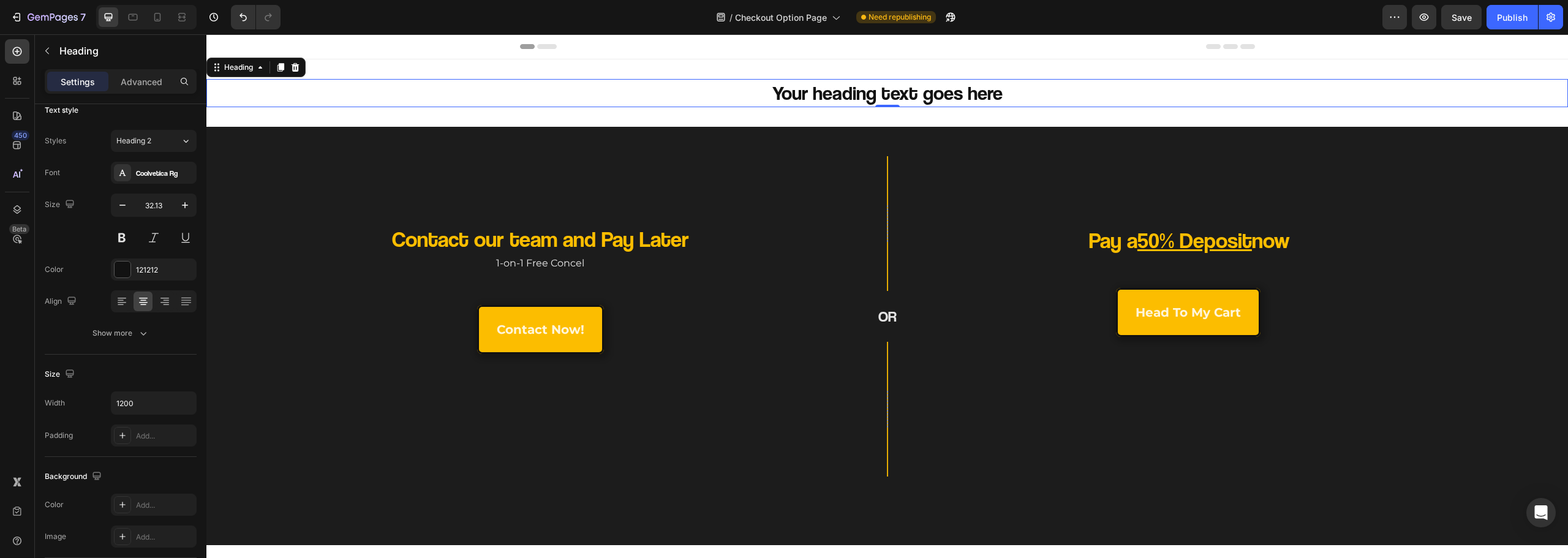
scroll to position [0, 0]
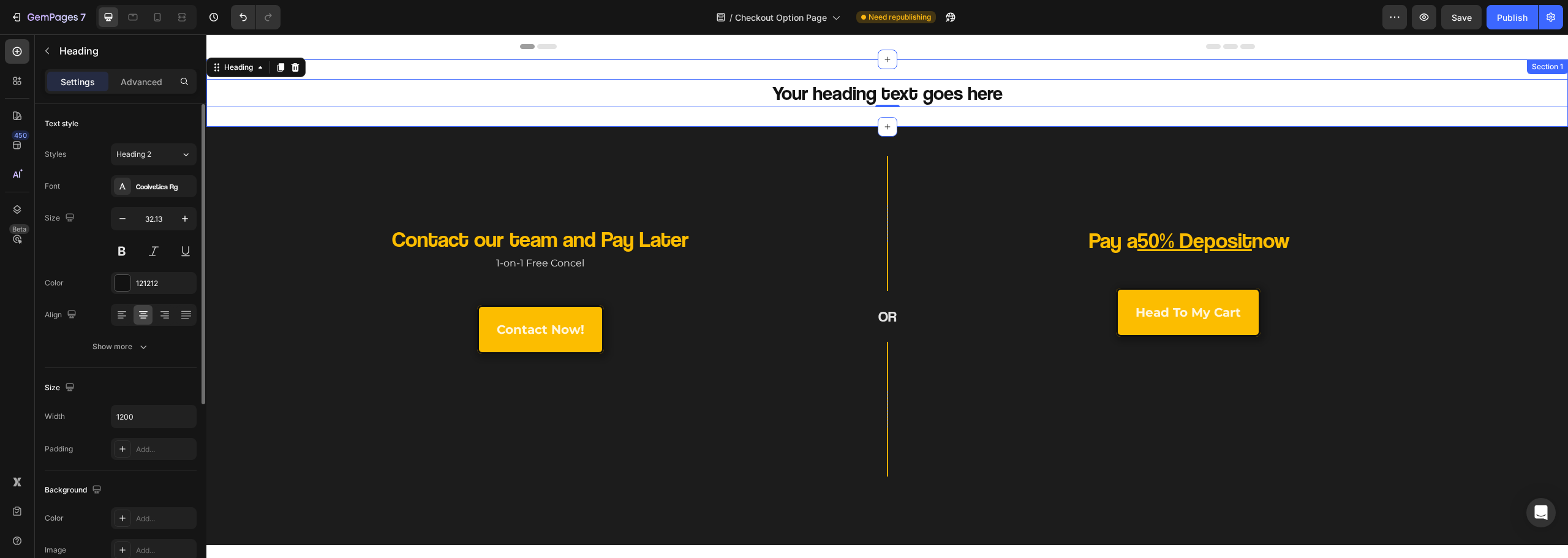
click at [643, 118] on div "Your heading text goes here Heading 0 Section 1" at bounding box center [887, 93] width 1362 height 67
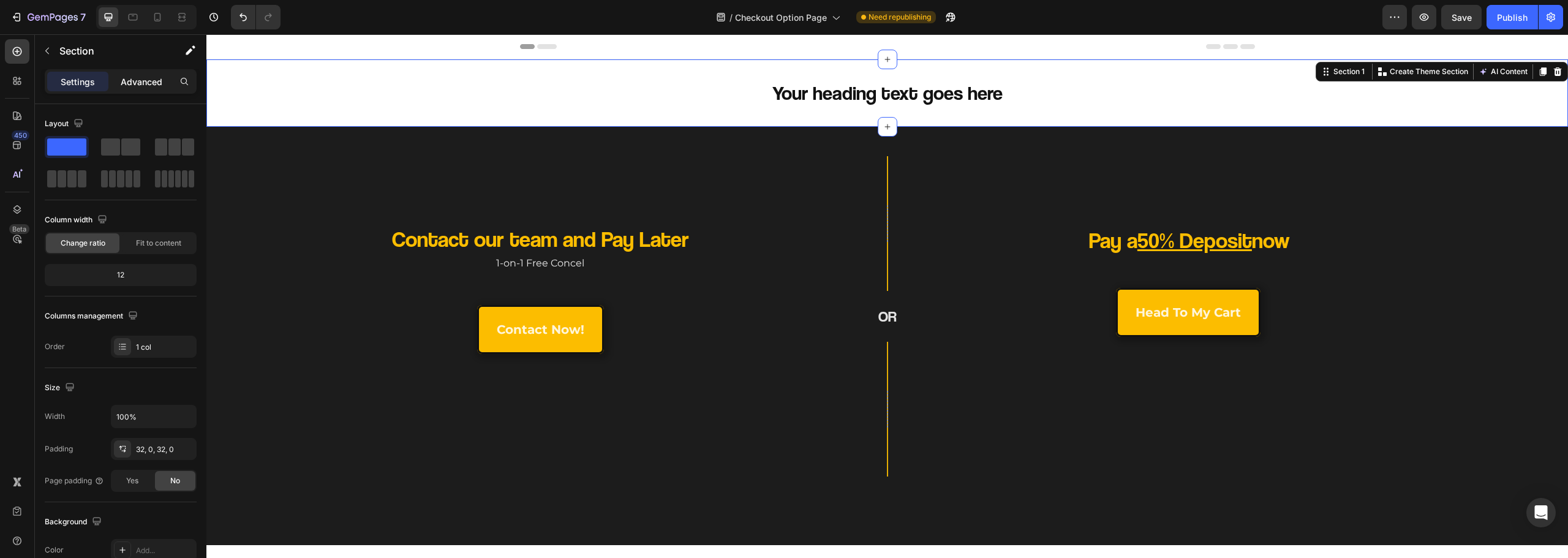
click at [142, 85] on p "Advanced" at bounding box center [141, 82] width 42 height 13
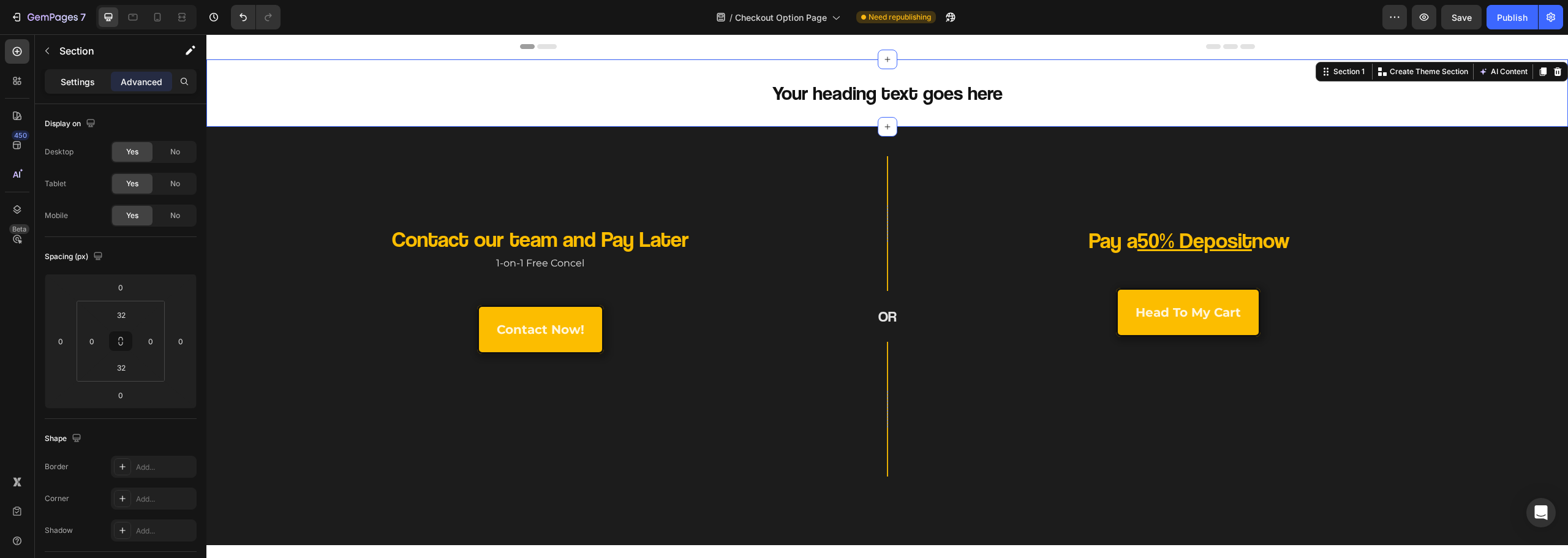
click at [78, 81] on p "Settings" at bounding box center [78, 82] width 35 height 13
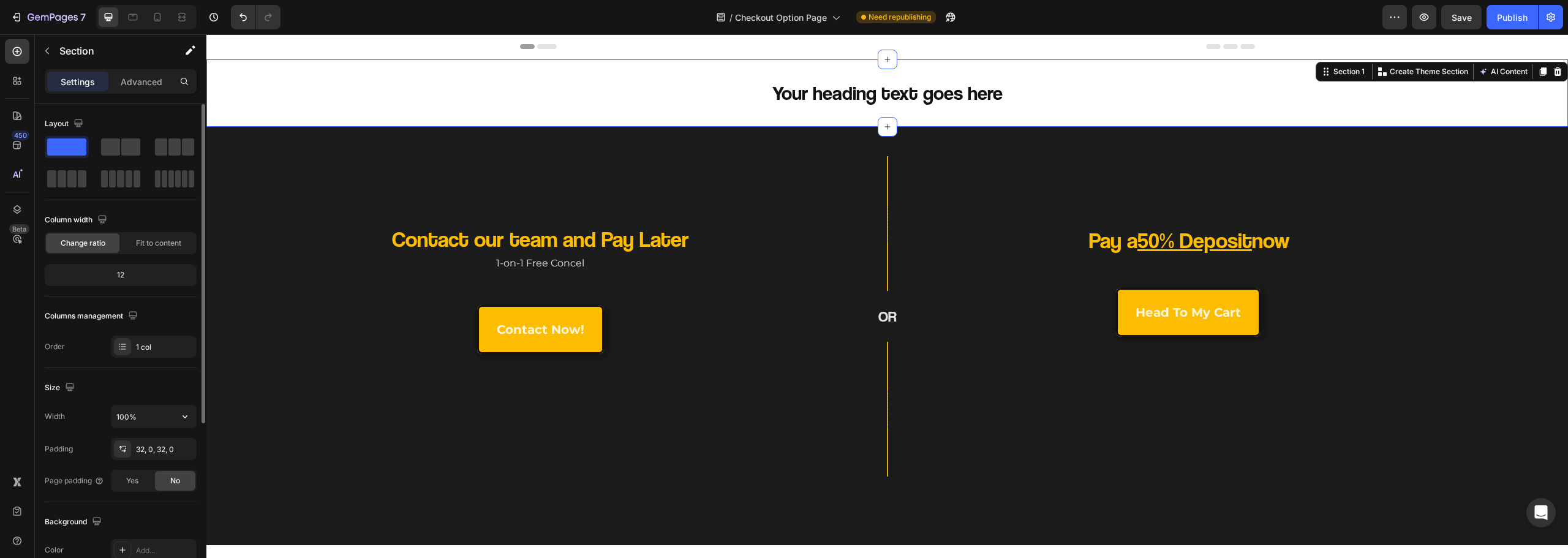
scroll to position [122, 0]
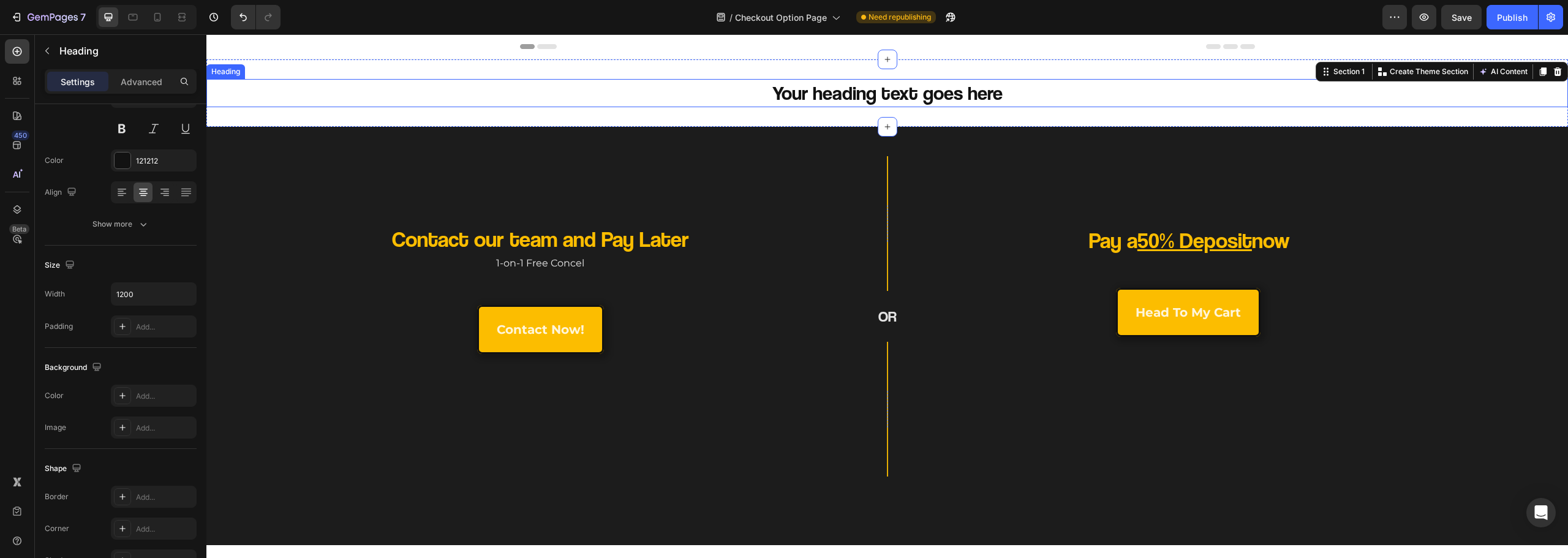
click at [711, 88] on h2 "Your heading text goes here" at bounding box center [887, 93] width 735 height 28
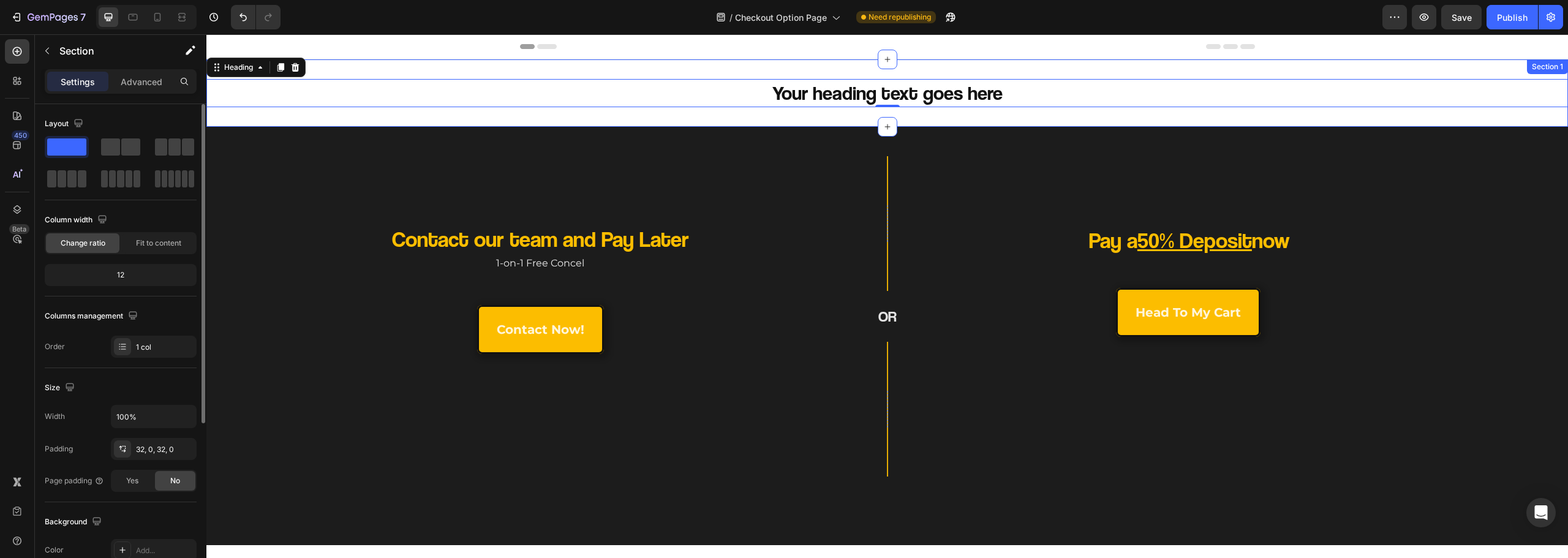
click at [614, 109] on div "Your heading text goes here Heading 0 Section 1" at bounding box center [887, 93] width 1362 height 67
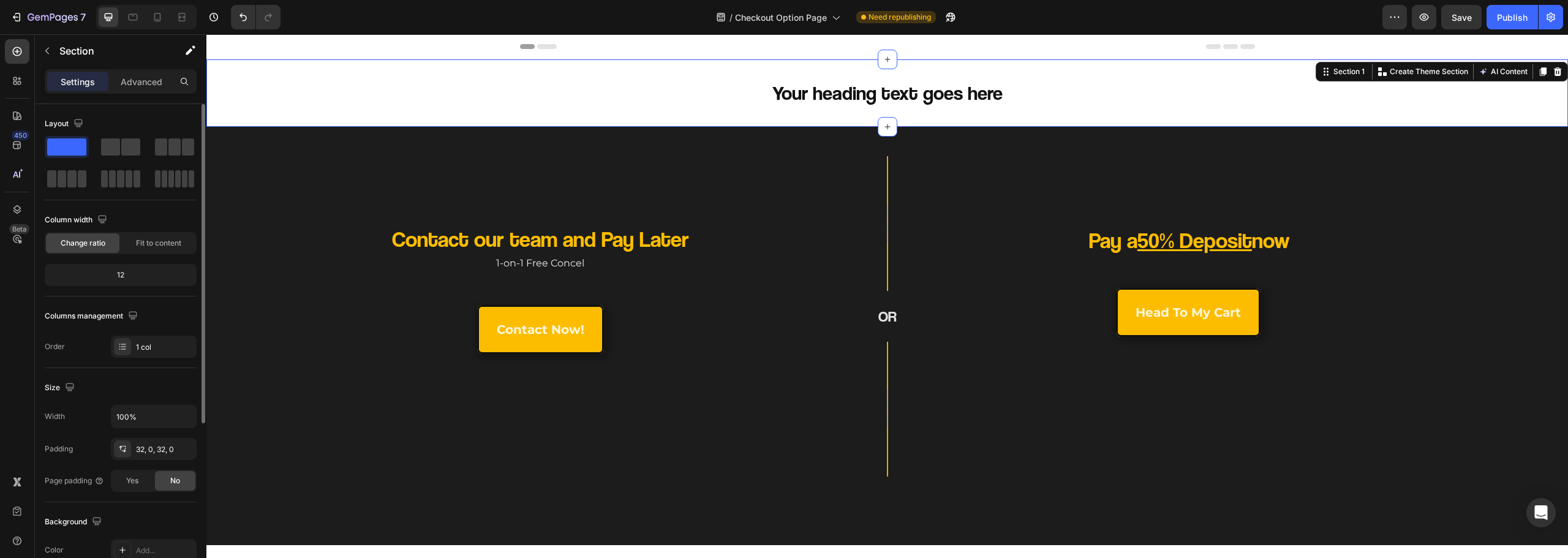
click at [590, 117] on div "Your heading text goes here Heading Section 1 Create Theme Section AI Content W…" at bounding box center [887, 93] width 1362 height 67
click at [134, 97] on div "Settings Advanced" at bounding box center [120, 86] width 172 height 35
click at [139, 84] on p "Advanced" at bounding box center [141, 82] width 42 height 13
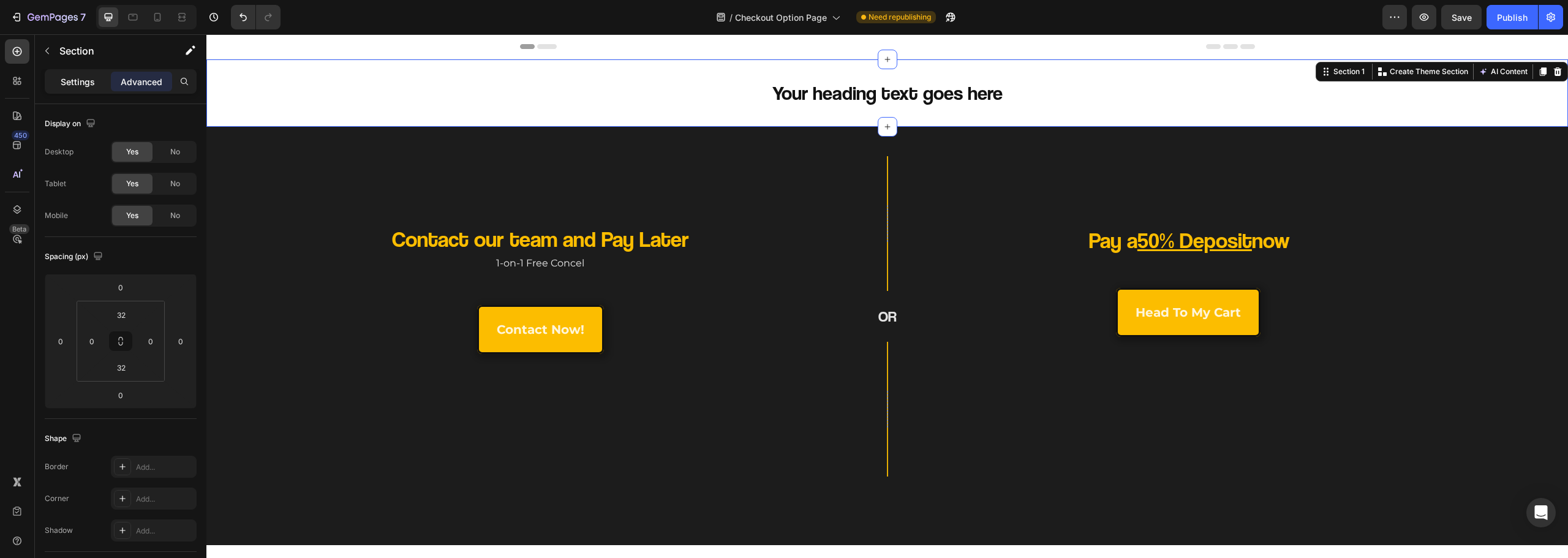
click at [81, 83] on p "Settings" at bounding box center [78, 82] width 35 height 13
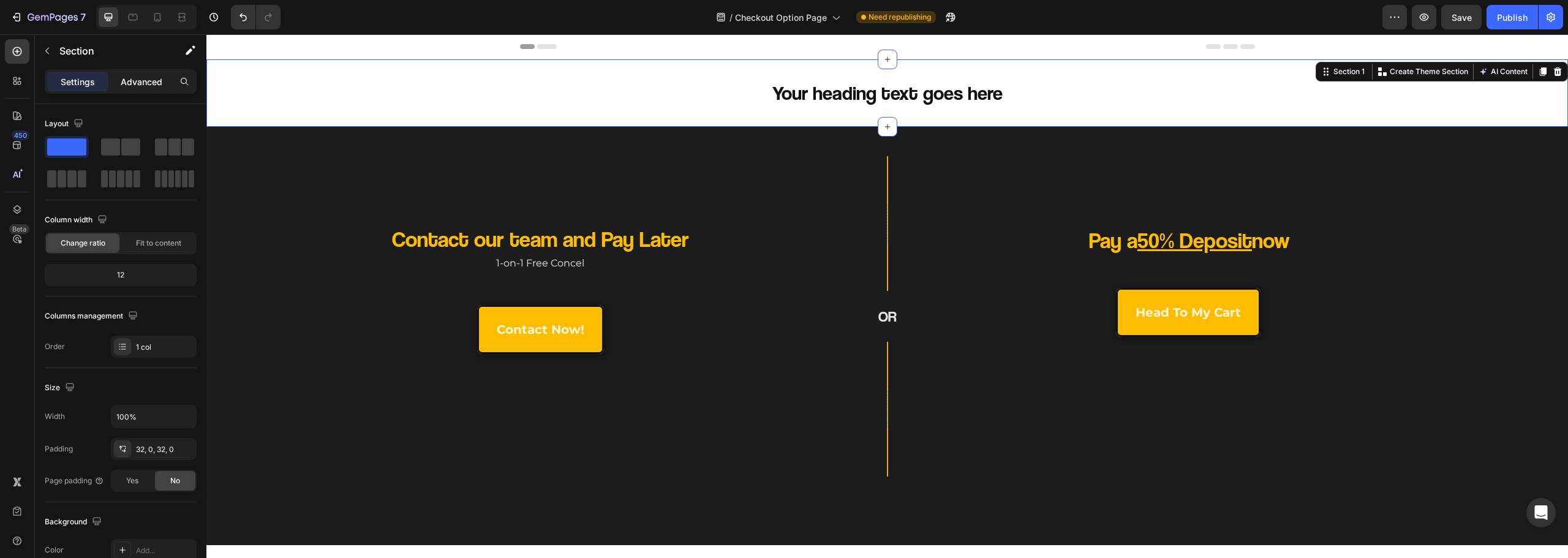
click at [136, 83] on p "Advanced" at bounding box center [141, 82] width 42 height 13
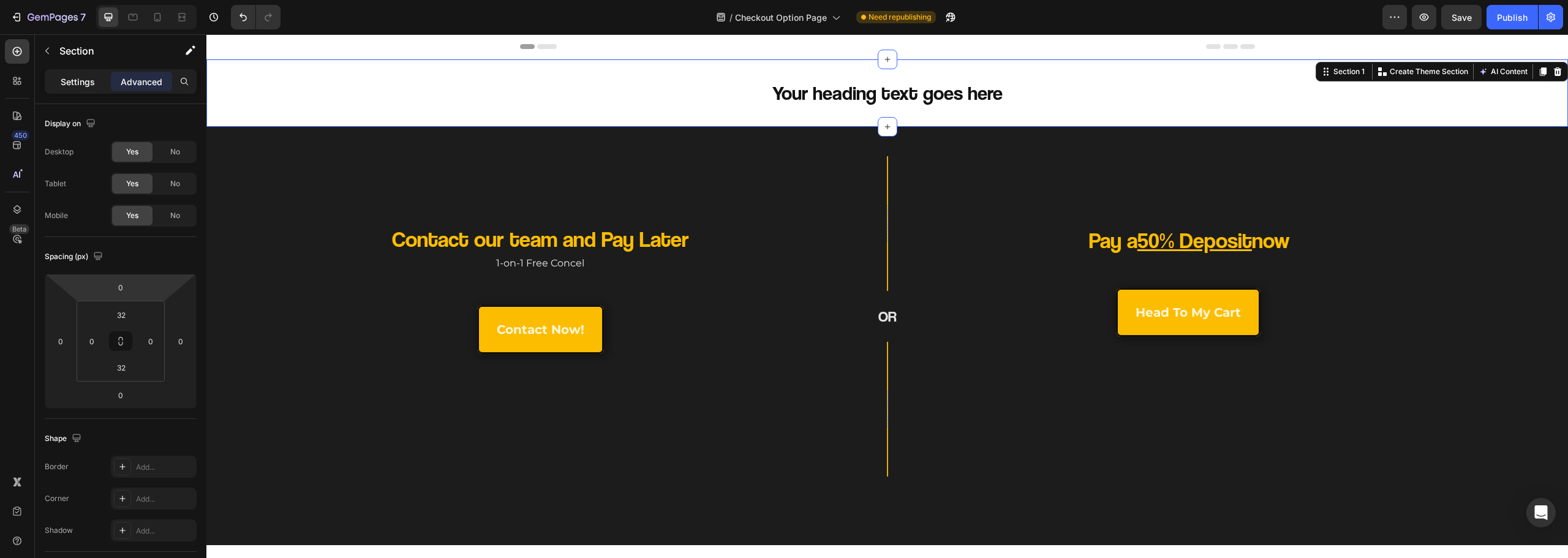
click at [89, 77] on p "Settings" at bounding box center [78, 82] width 35 height 13
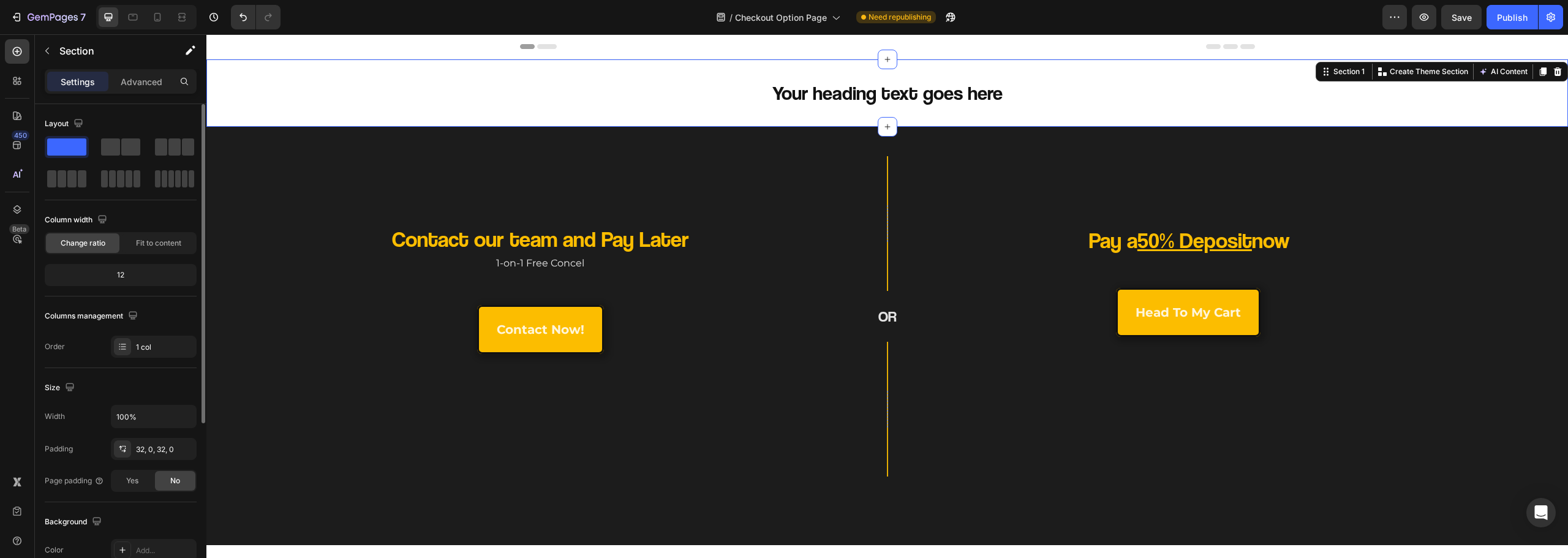
scroll to position [122, 0]
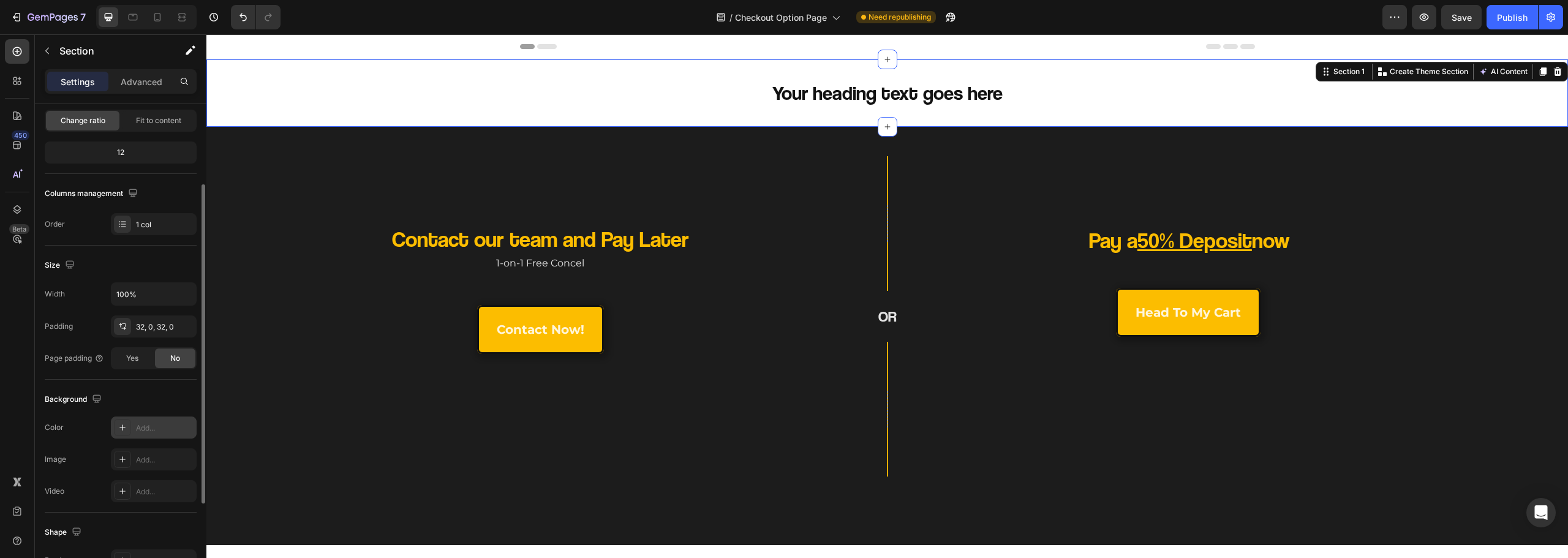
click at [155, 425] on div "Add..." at bounding box center [165, 428] width 58 height 11
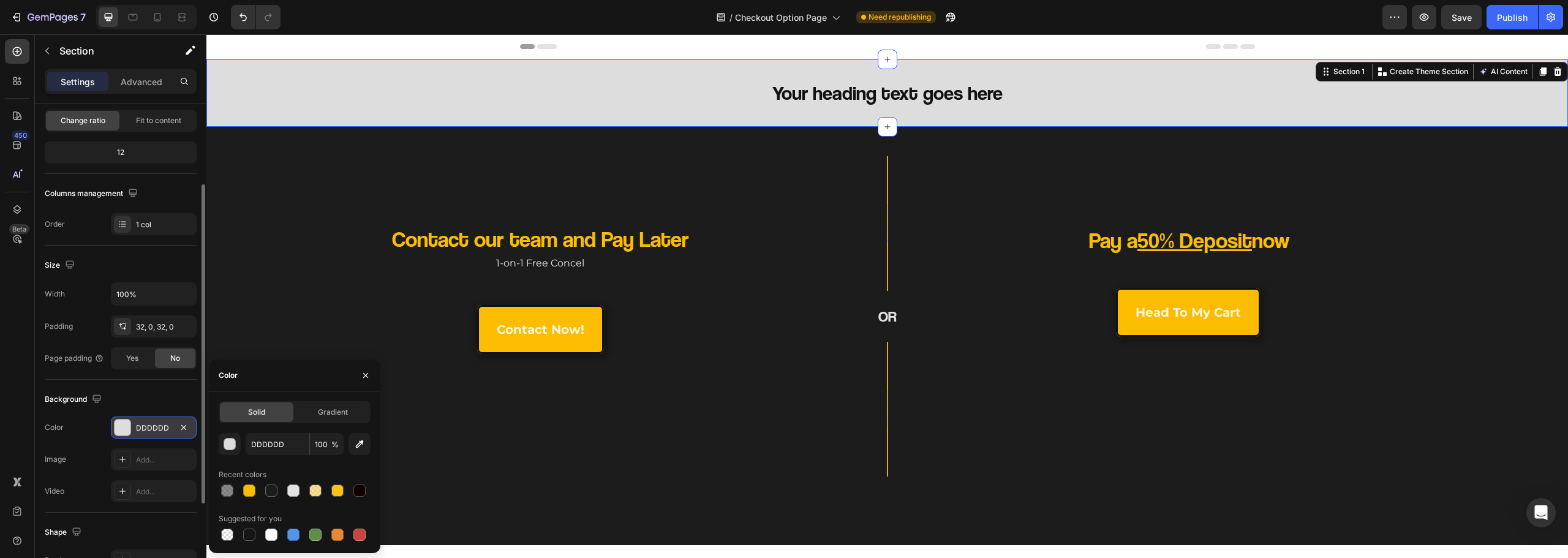
click at [261, 497] on div at bounding box center [295, 491] width 152 height 17
click at [270, 492] on div at bounding box center [271, 490] width 12 height 12
type input "1C1C1C"
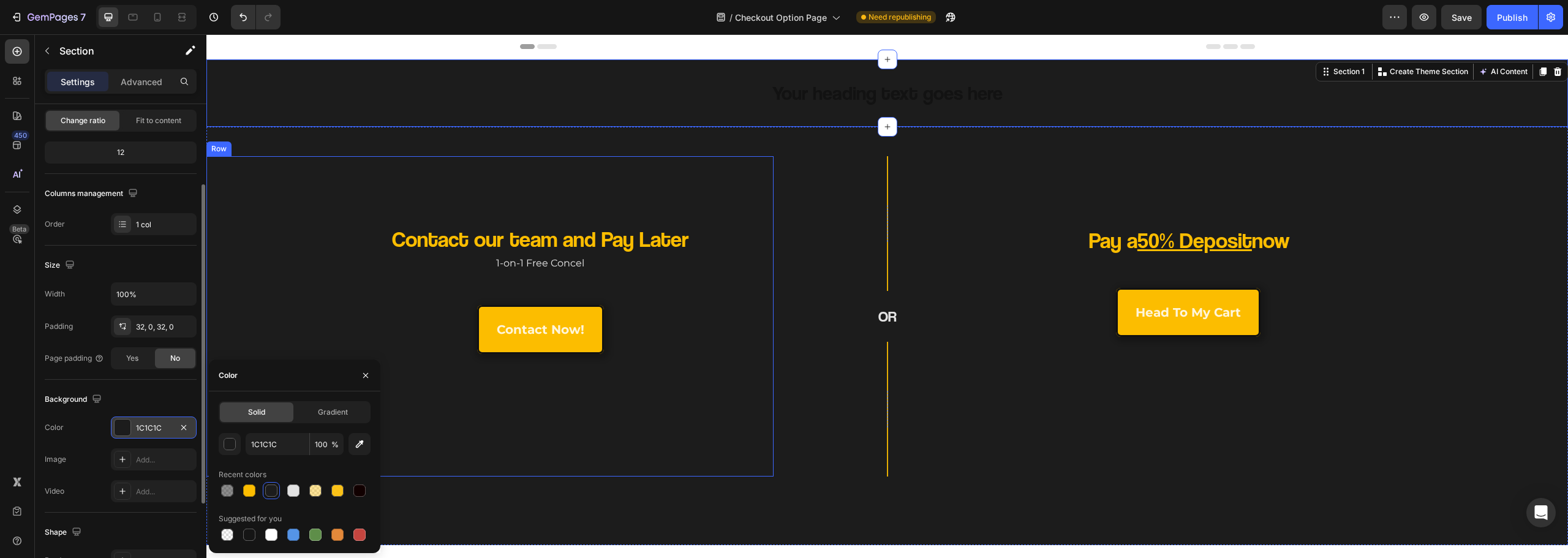
click at [443, 199] on div "Contact our team and Pay Later Heading 1-on-1 Free Concel Text Block contact no…" at bounding box center [489, 316] width 567 height 321
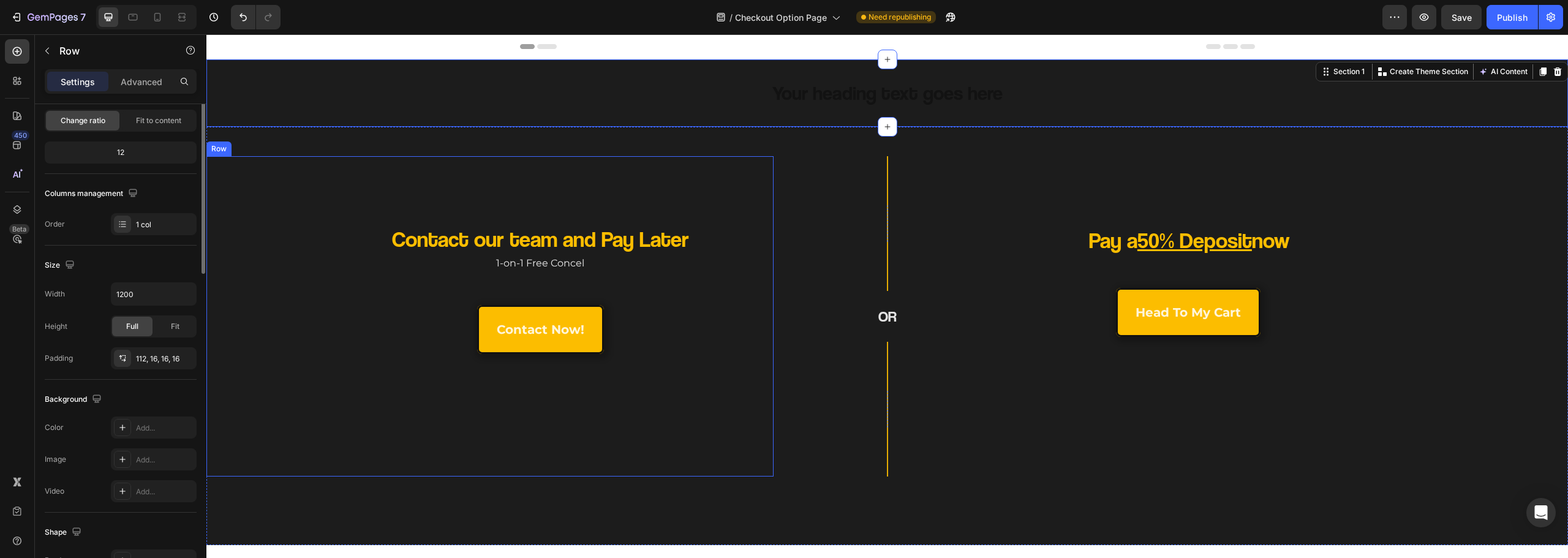
scroll to position [0, 0]
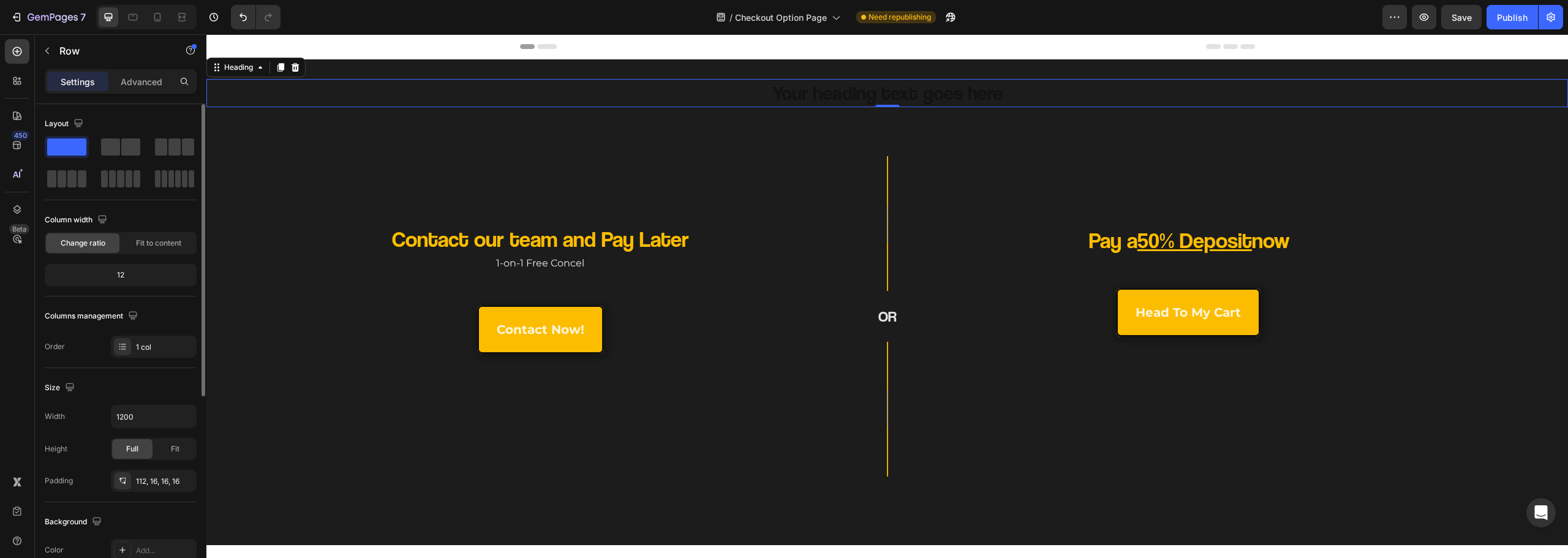
click at [778, 93] on h2 "Your heading text goes here" at bounding box center [887, 93] width 735 height 28
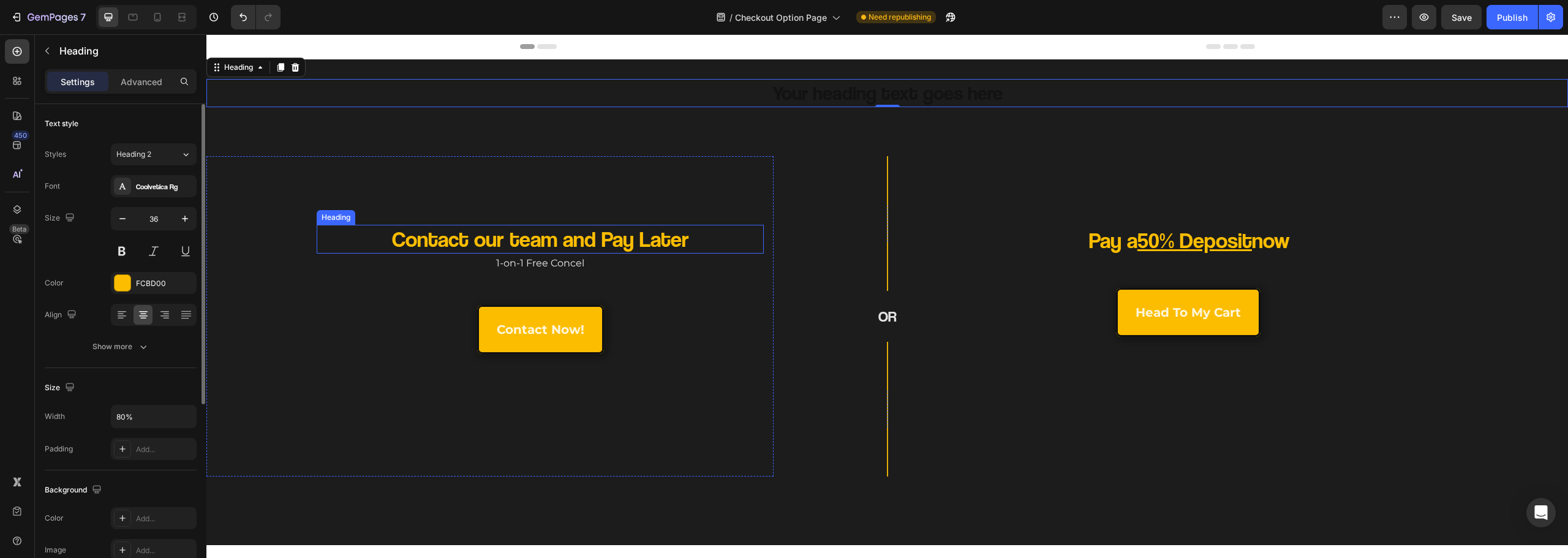
click at [634, 239] on h2 "Contact our team and Pay Later" at bounding box center [540, 239] width 357 height 29
click at [800, 93] on h2 "Your heading text goes here" at bounding box center [887, 93] width 735 height 28
click at [800, 93] on p "Your heading text goes here" at bounding box center [887, 93] width 732 height 25
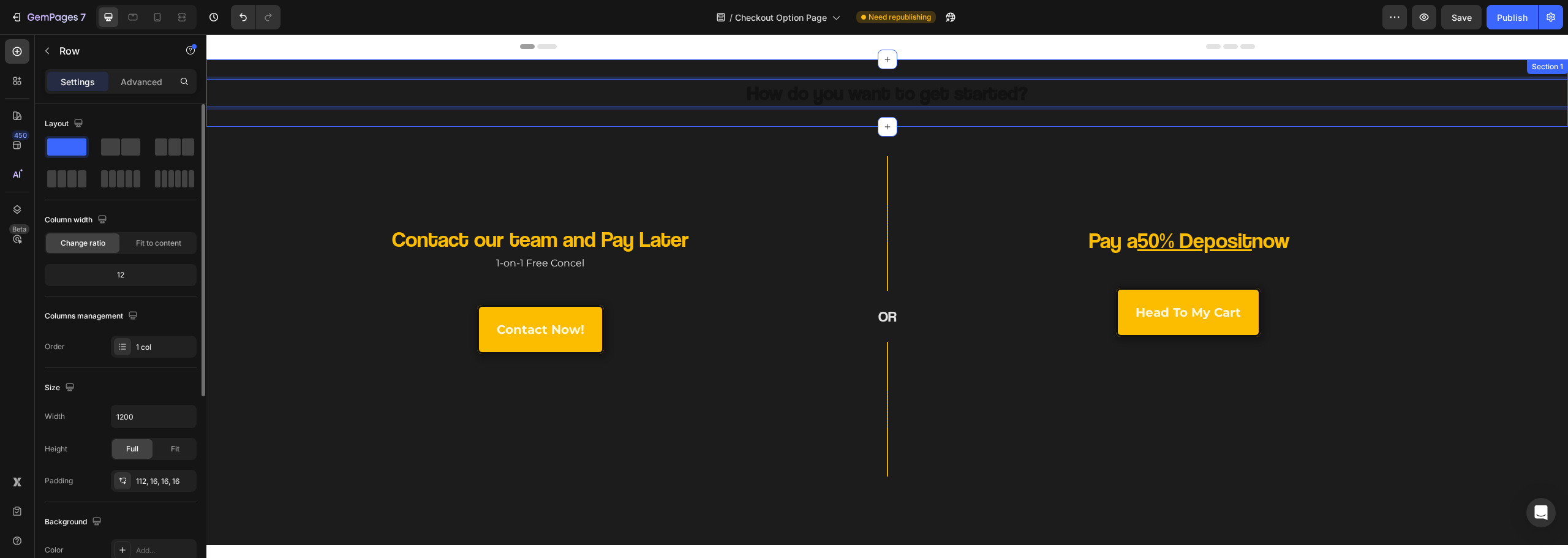
click at [749, 183] on div "Contact our team and Pay Later Heading 1-on-1 Free Concel Text Block contact no…" at bounding box center [489, 316] width 567 height 321
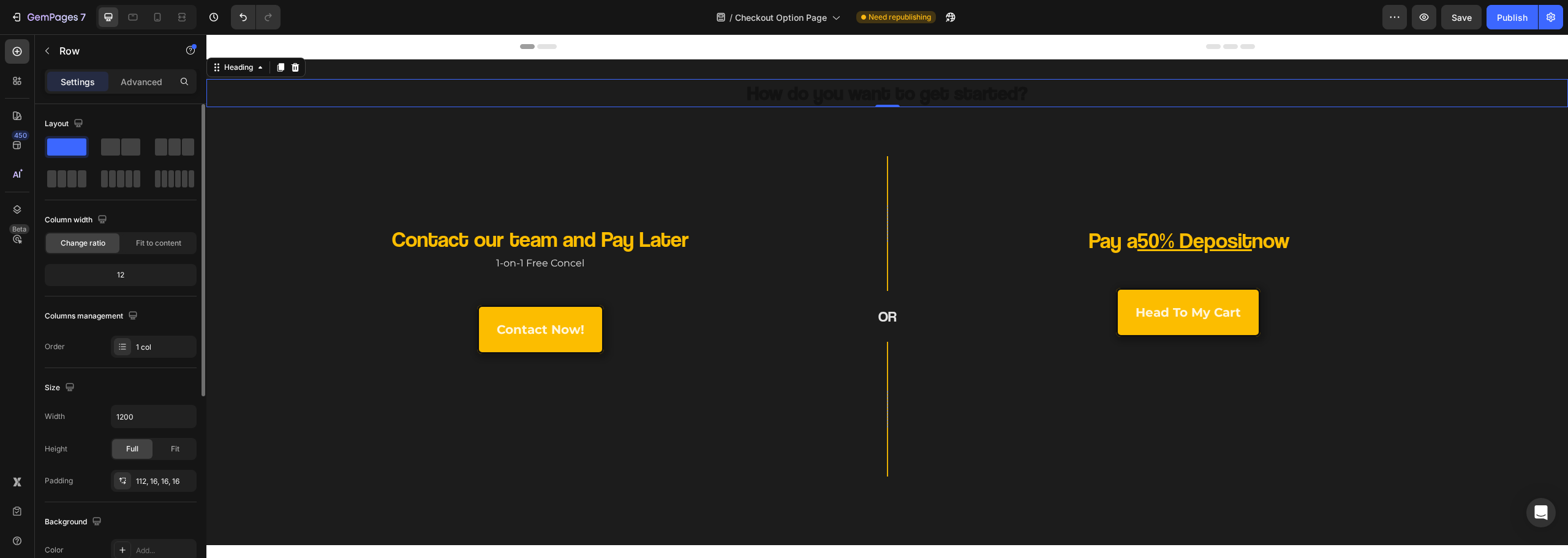
drag, startPoint x: 826, startPoint y: 95, endPoint x: 804, endPoint y: 96, distance: 22.0
click at [827, 95] on strong "How do you want to get started?" at bounding box center [887, 92] width 280 height 23
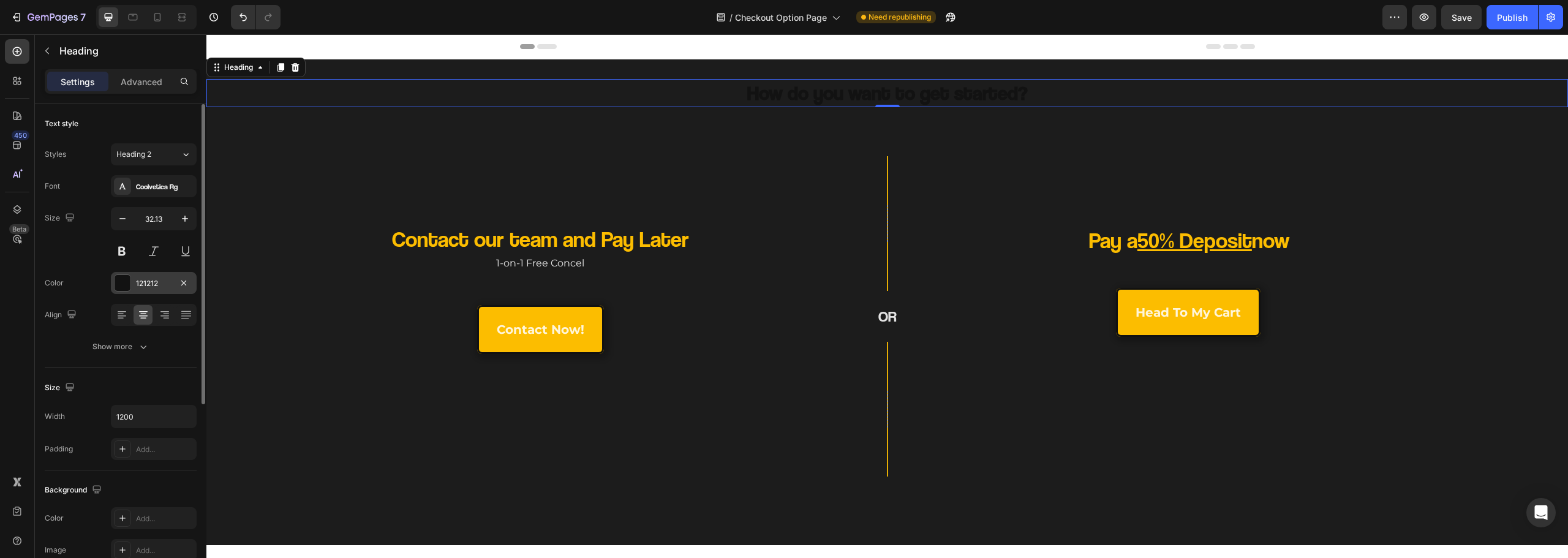
click at [119, 286] on div at bounding box center [122, 283] width 16 height 16
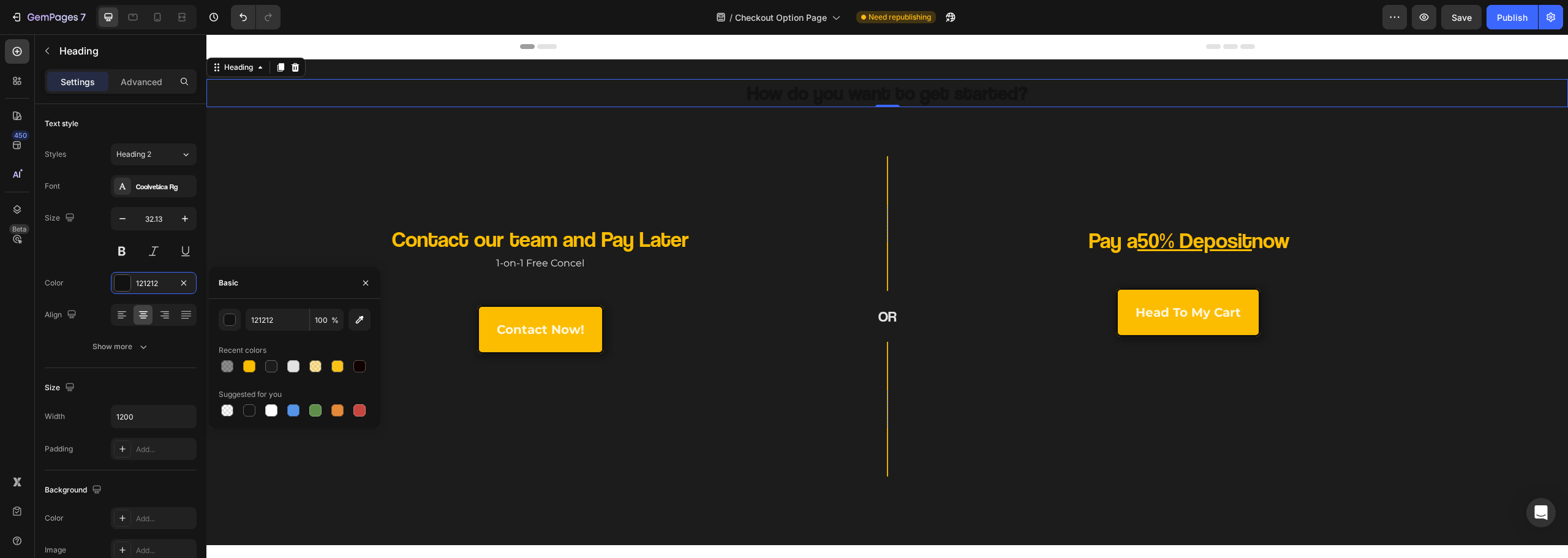
drag, startPoint x: 290, startPoint y: 359, endPoint x: 330, endPoint y: 268, distance: 99.4
click at [291, 360] on div at bounding box center [293, 366] width 15 height 15
type input "E2E2E2"
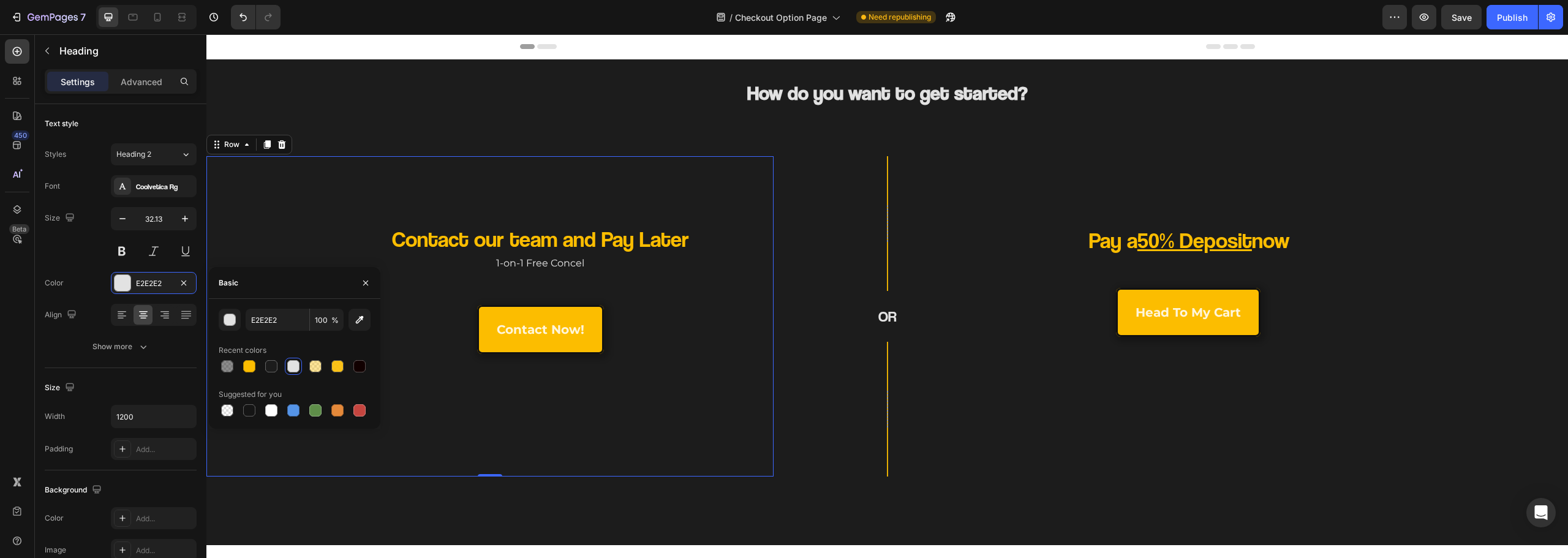
click at [333, 186] on div "Contact our team and Pay Later Heading 1-on-1 Free Concel Text Block contact no…" at bounding box center [489, 316] width 567 height 321
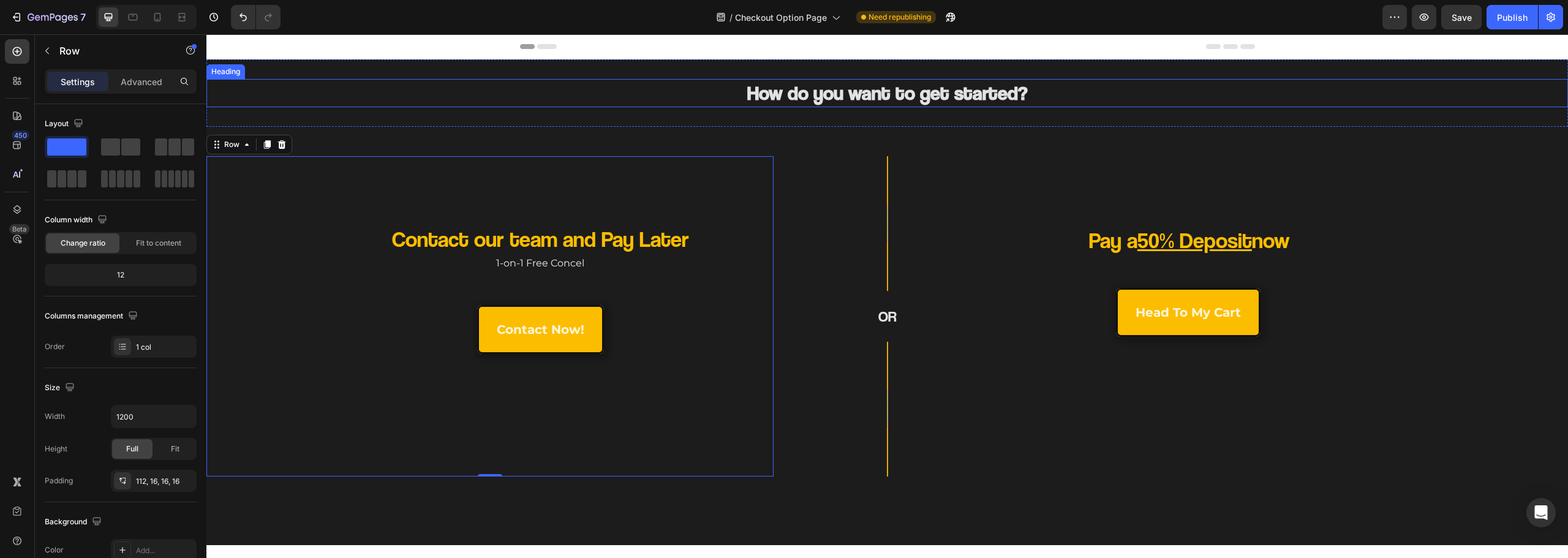
click at [824, 87] on strong "How do you want to get started?" at bounding box center [887, 92] width 280 height 23
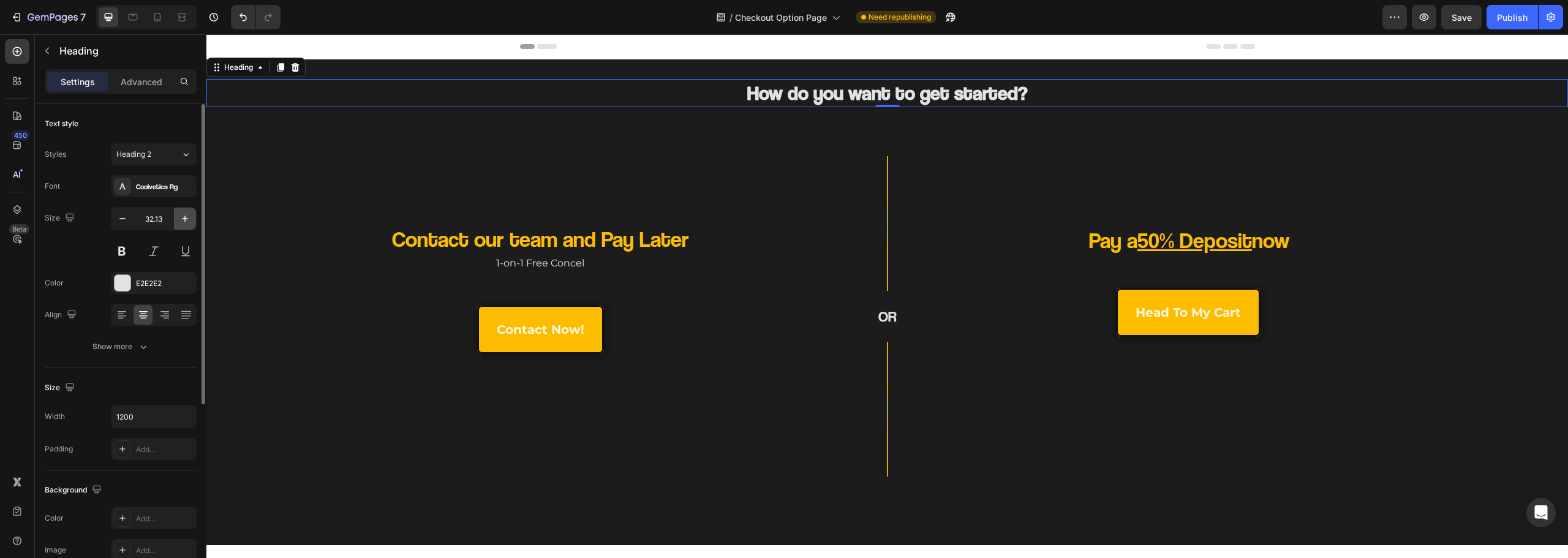
click at [177, 219] on button "button" at bounding box center [184, 218] width 22 height 22
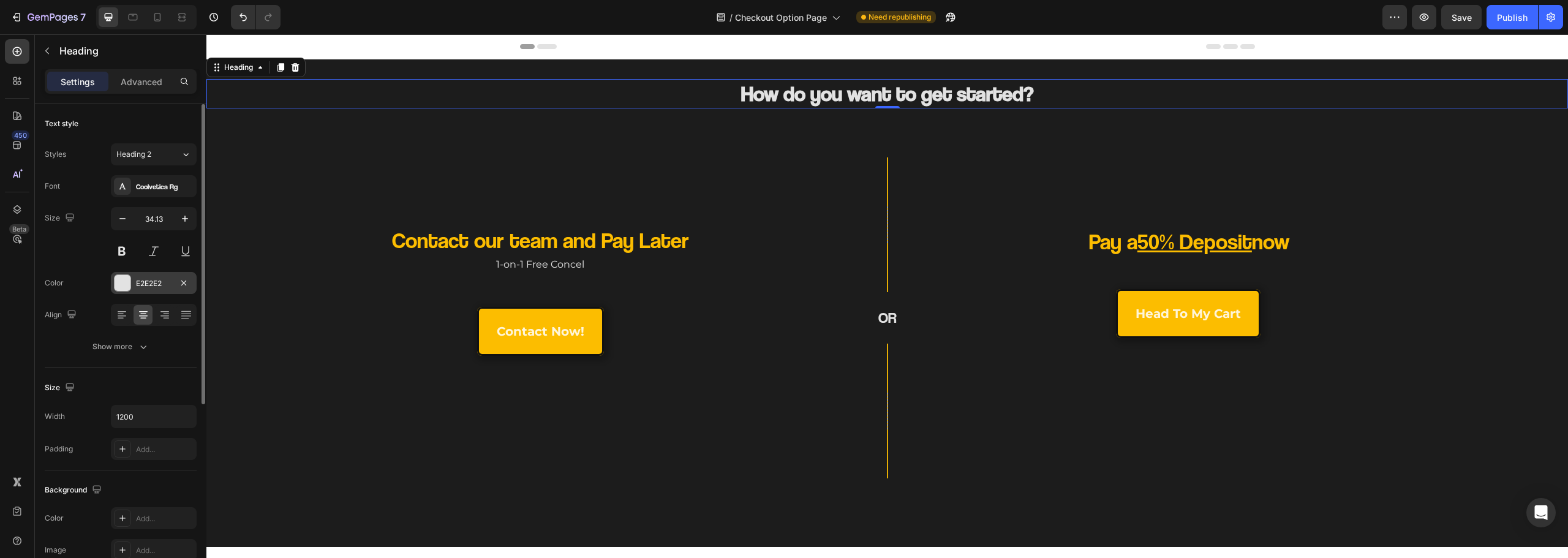
click at [155, 282] on div "E2E2E2" at bounding box center [154, 284] width 35 height 11
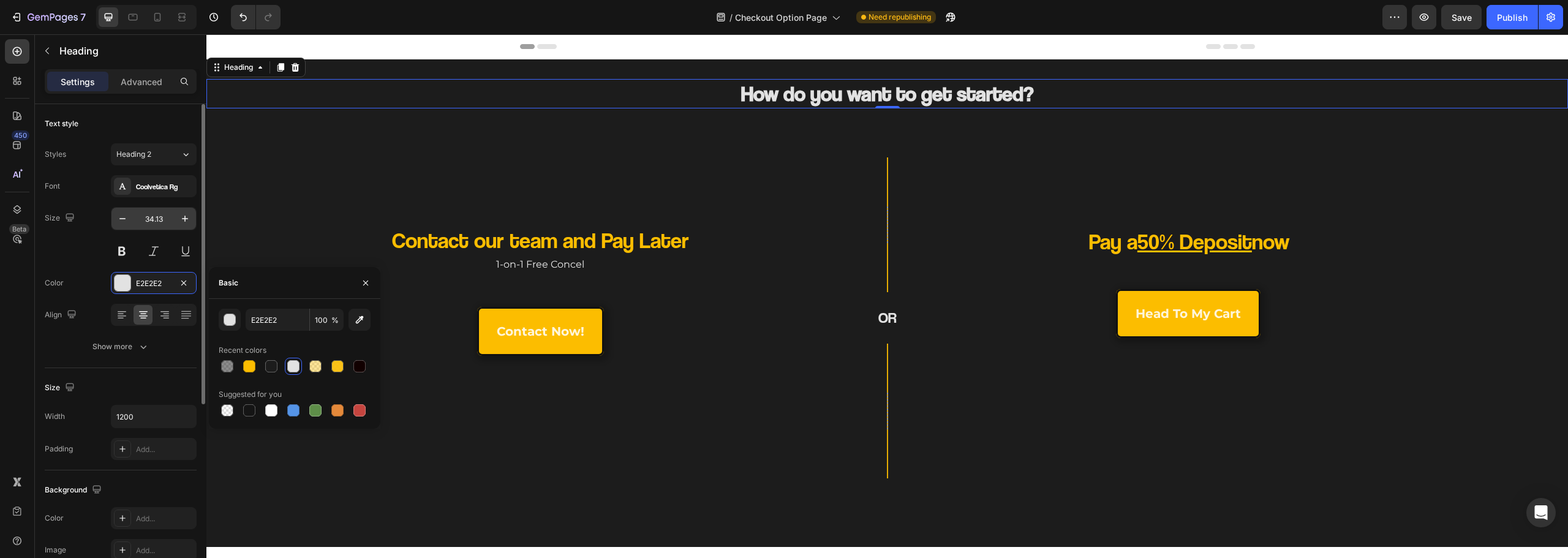
click at [150, 216] on input "34.13" at bounding box center [153, 218] width 40 height 22
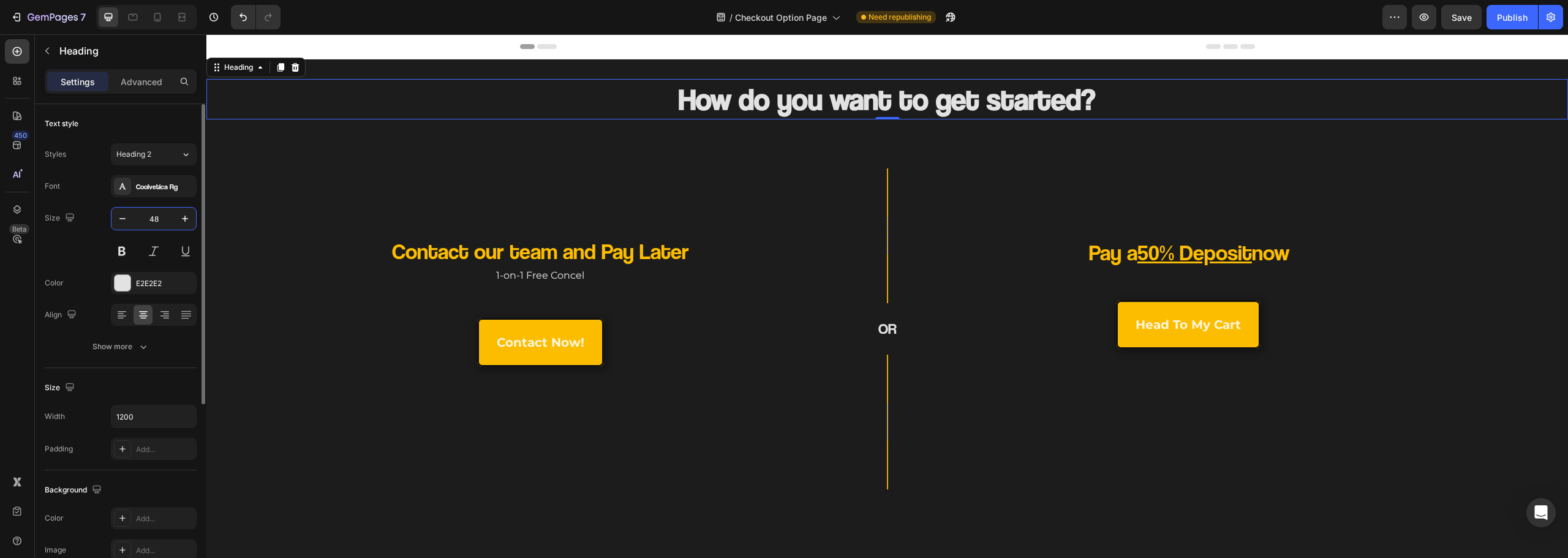
drag, startPoint x: 143, startPoint y: 220, endPoint x: 108, endPoint y: 227, distance: 35.7
click at [99, 227] on div "Size 48" at bounding box center [120, 235] width 152 height 55
type input "36"
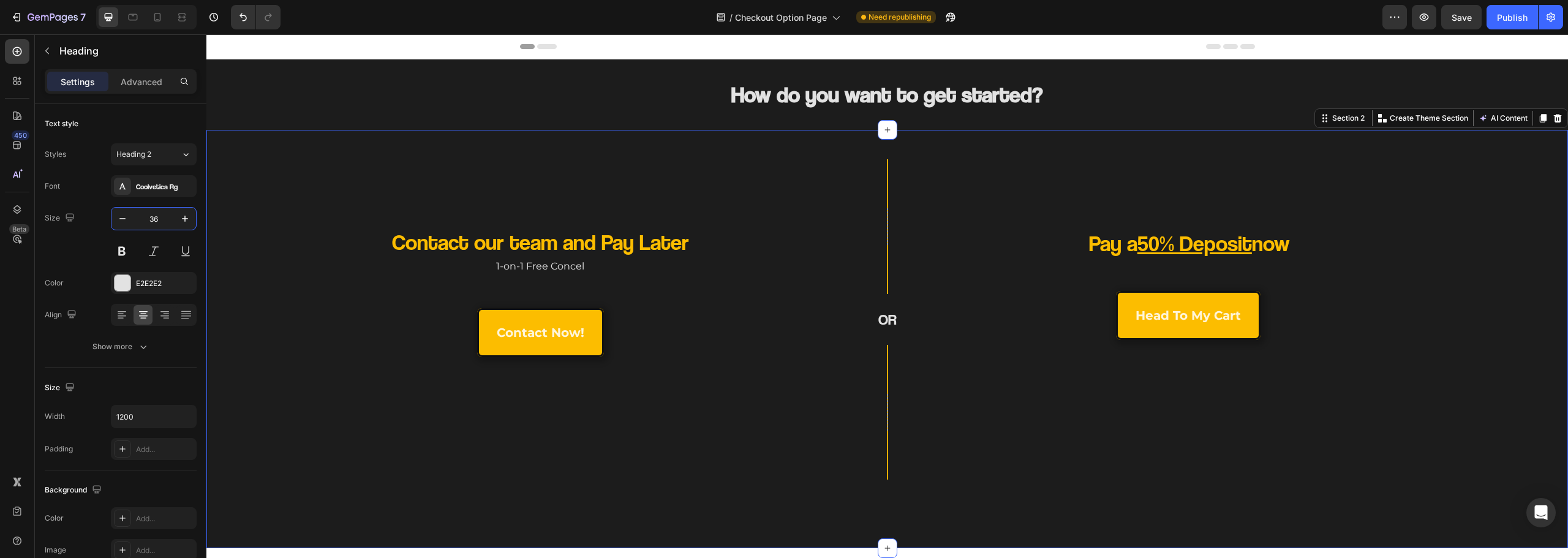
click at [851, 131] on div "Contact our team and Pay Later Heading 1-on-1 Free Concel Text Block contact no…" at bounding box center [887, 339] width 1362 height 418
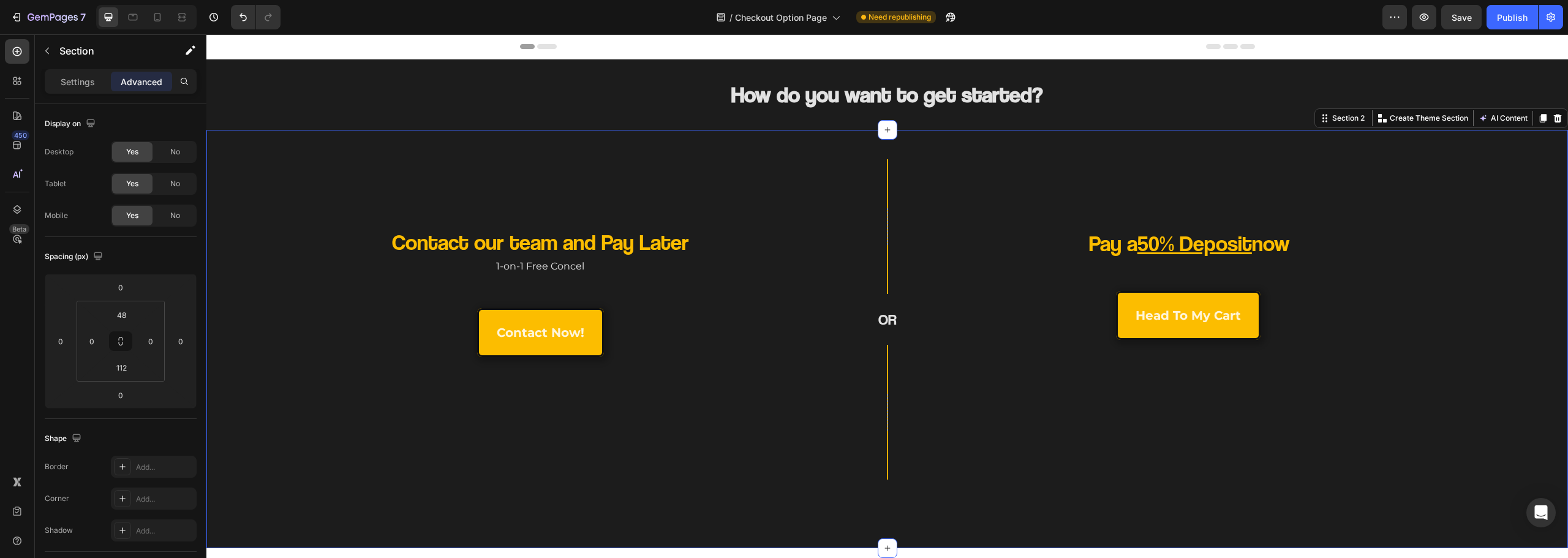
click at [881, 179] on div "Row OR Heading Row" at bounding box center [887, 319] width 227 height 321
click at [975, 173] on div "Row OR Heading Row" at bounding box center [887, 319] width 227 height 321
click at [740, 514] on div "Contact our team and Pay Later Heading 1-on-1 Free Concel Text Block contact no…" at bounding box center [887, 339] width 1362 height 418
click at [697, 520] on div "Contact our team and Pay Later Heading 1-on-1 Free Concel Text Block contact no…" at bounding box center [887, 339] width 1362 height 418
click at [778, 525] on div "Contact our team and Pay Later Heading 1-on-1 Free Concel Text Block contact no…" at bounding box center [887, 339] width 1362 height 418
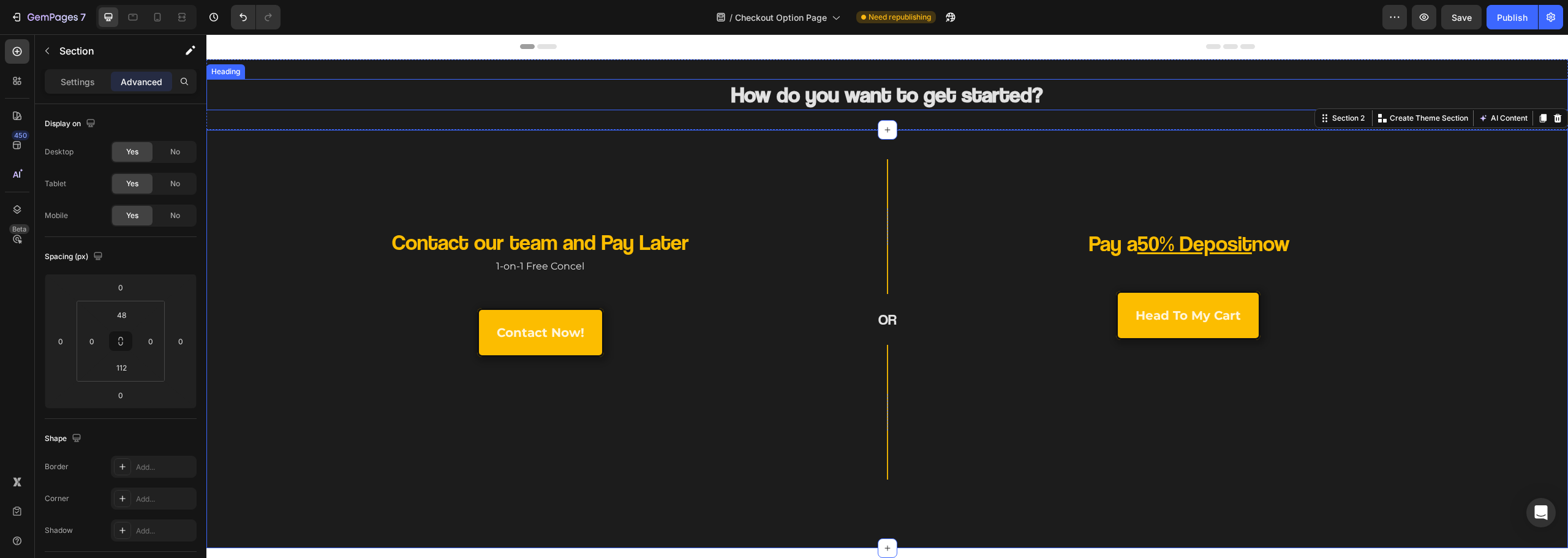
click at [824, 105] on strong "How do you want to get started?" at bounding box center [886, 93] width 311 height 26
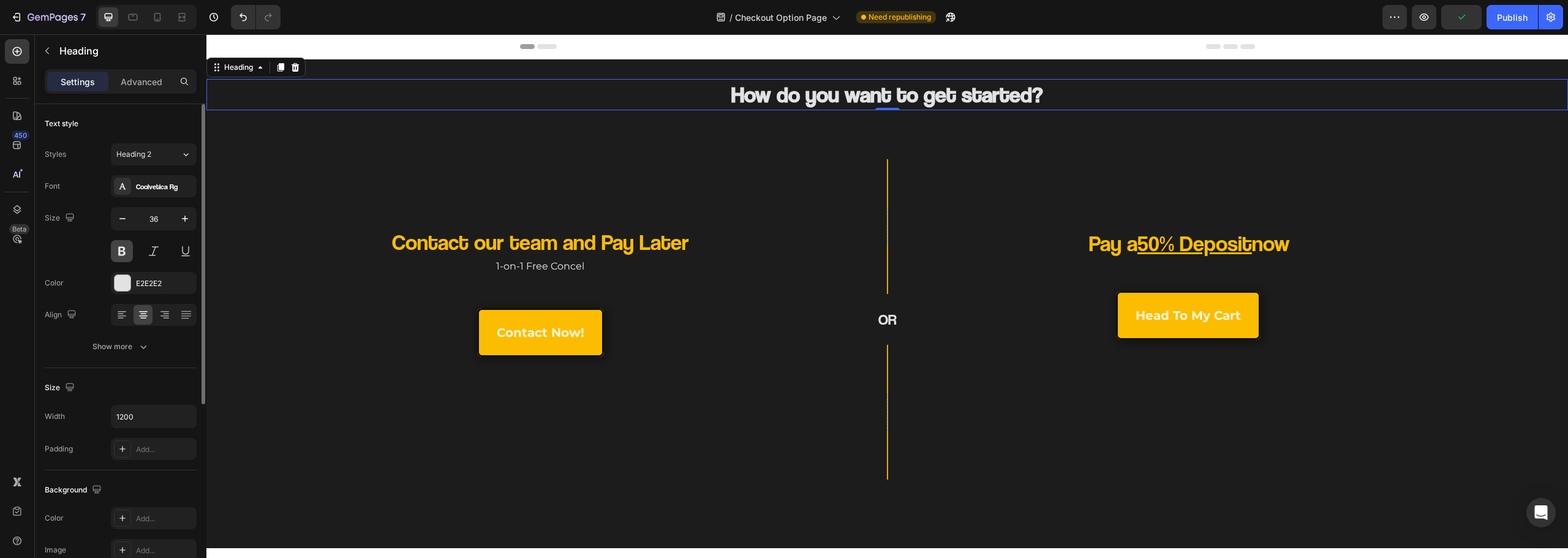
click at [126, 254] on button at bounding box center [121, 251] width 22 height 22
click at [782, 98] on strong "How do you want to get started?" at bounding box center [886, 93] width 311 height 26
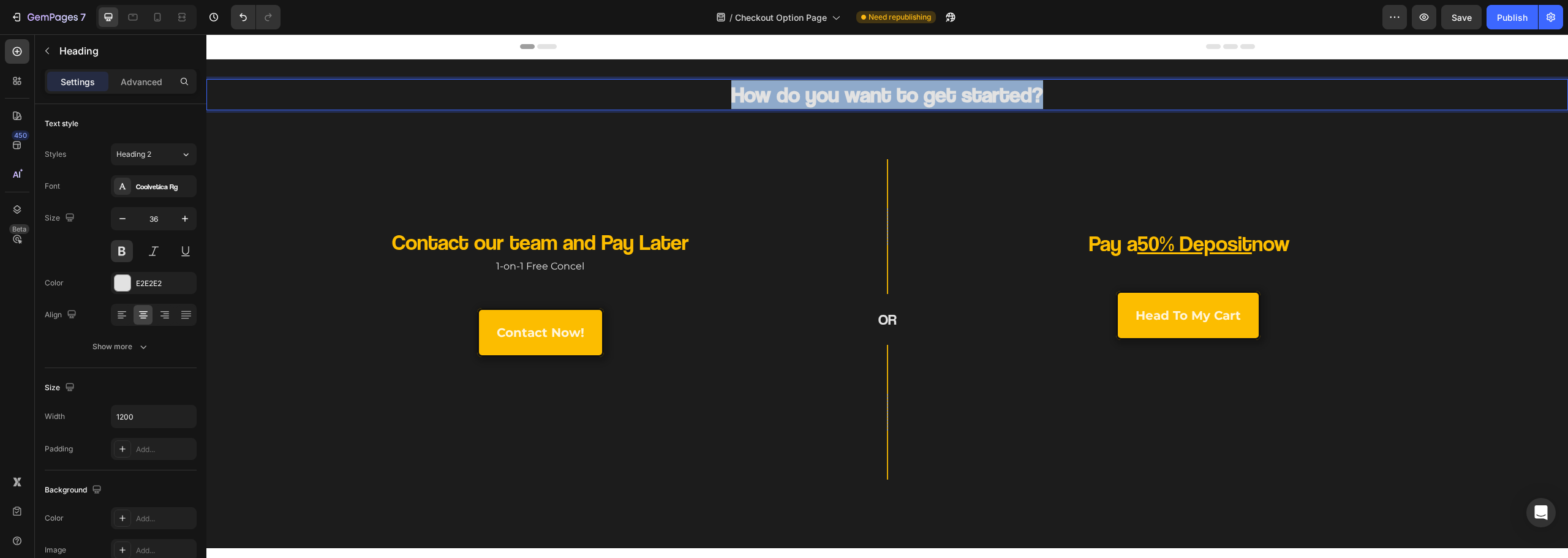
click at [782, 98] on strong "How do you want to get started?" at bounding box center [886, 93] width 311 height 26
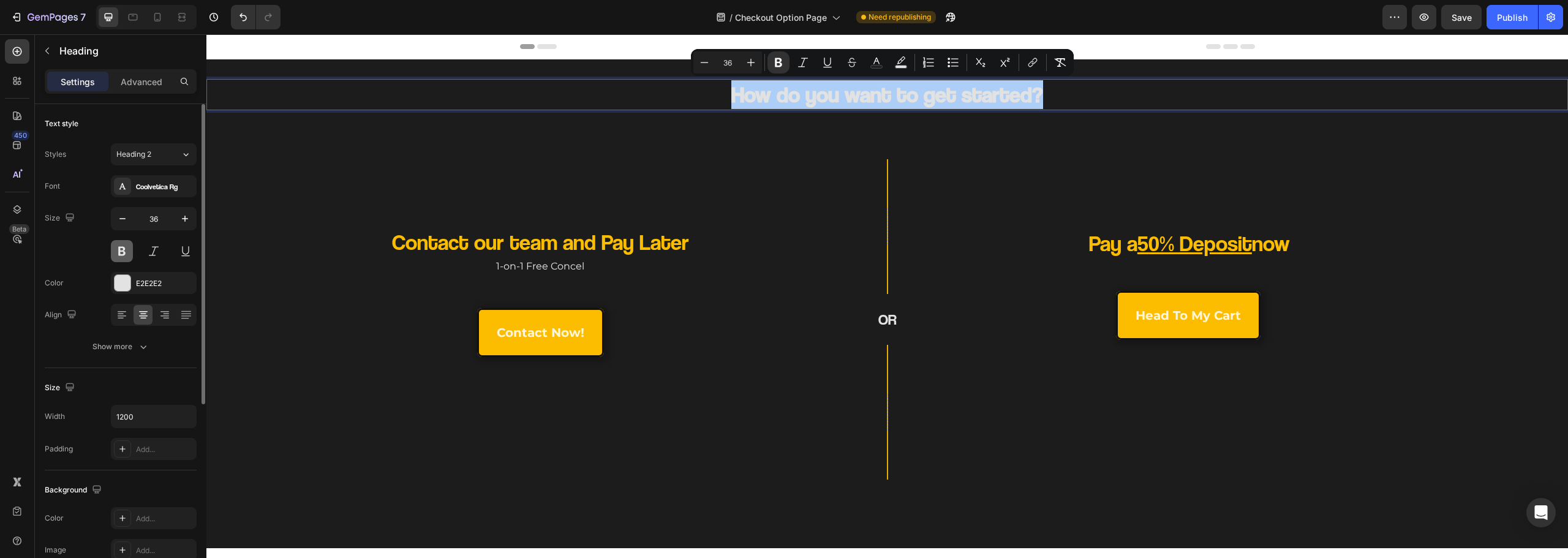
click at [122, 251] on button at bounding box center [121, 251] width 22 height 22
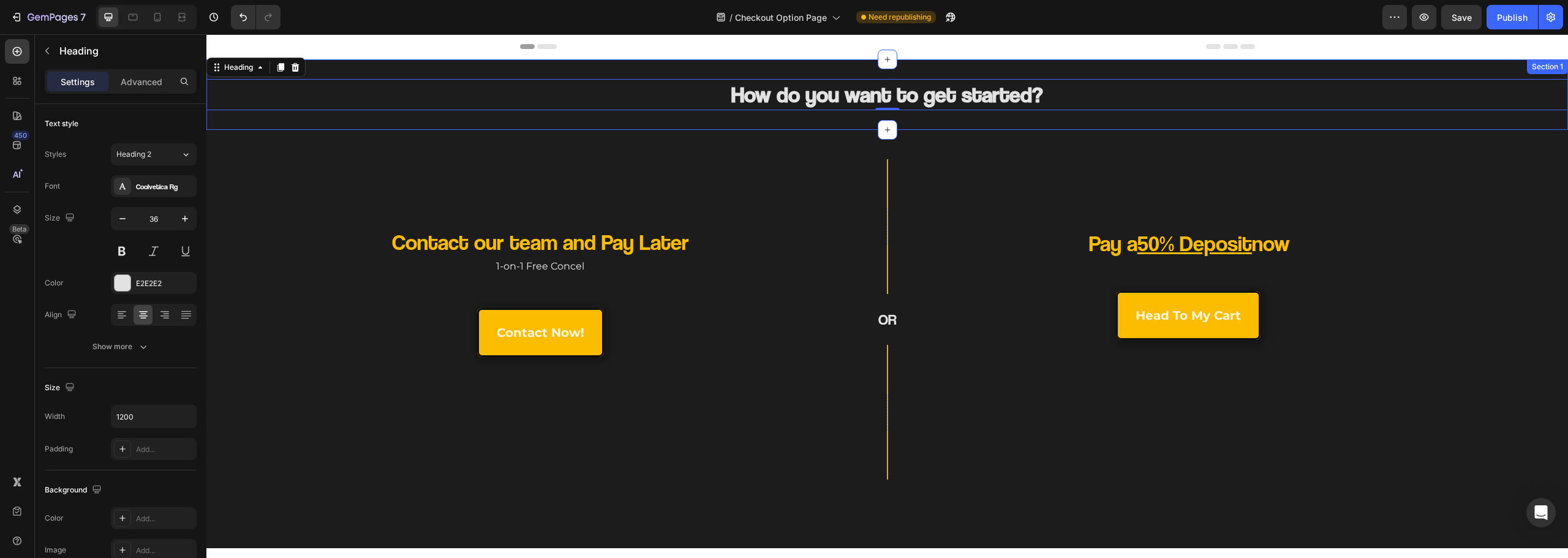
click at [745, 102] on strong "How do you want to get started?" at bounding box center [886, 93] width 311 height 26
click at [747, 101] on strong "How do you want to get started?" at bounding box center [886, 93] width 311 height 26
click at [750, 100] on strong "How do you want to get started?" at bounding box center [886, 93] width 311 height 26
click at [854, 85] on strong "How do you want to get started?" at bounding box center [886, 93] width 311 height 26
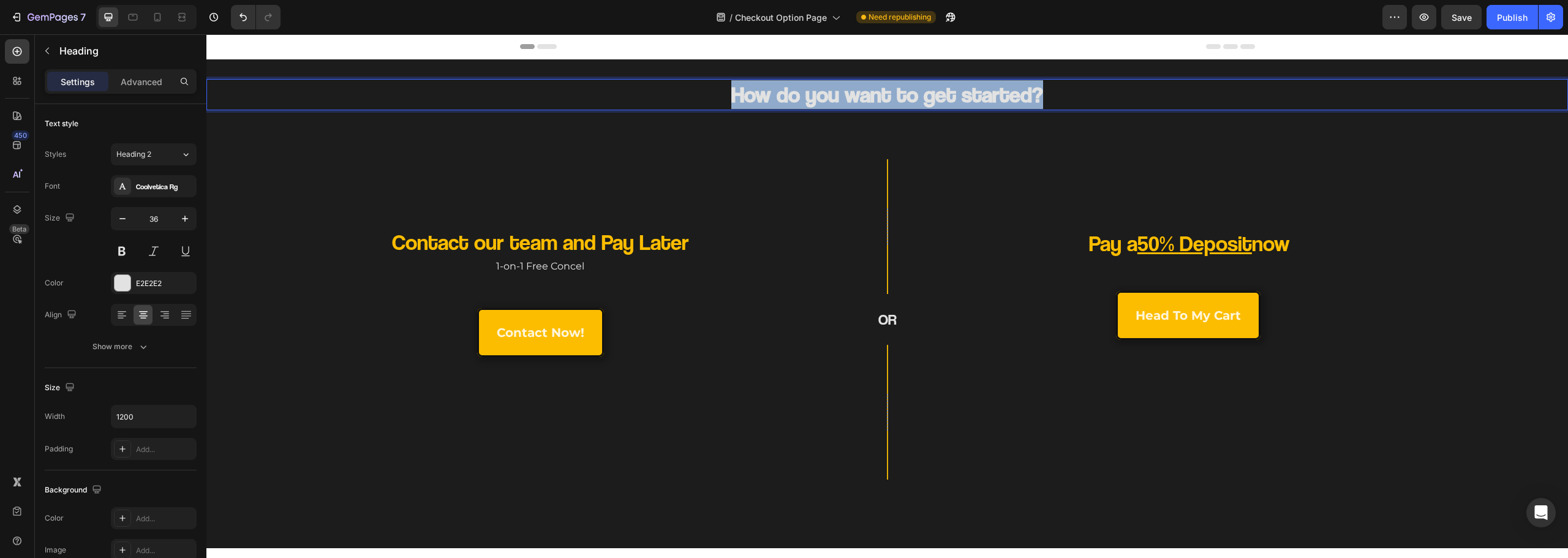
click at [855, 85] on strong "How do you want to get started?" at bounding box center [886, 93] width 311 height 26
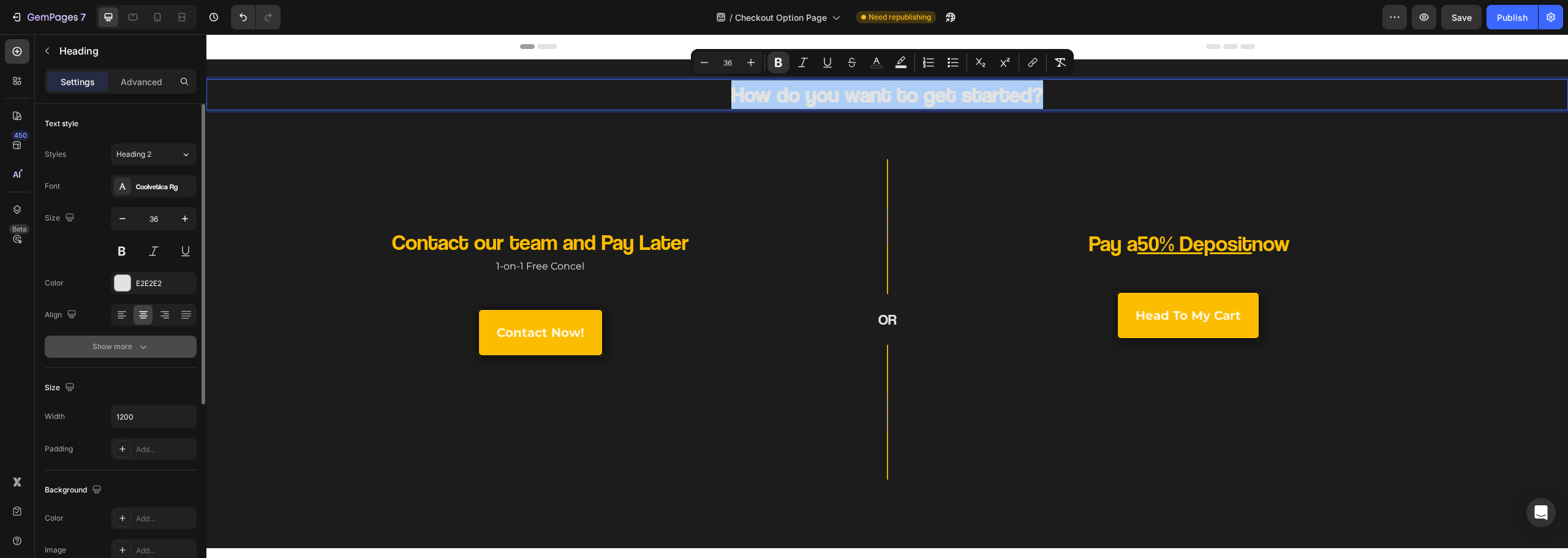
click at [137, 349] on icon "button" at bounding box center [143, 346] width 12 height 12
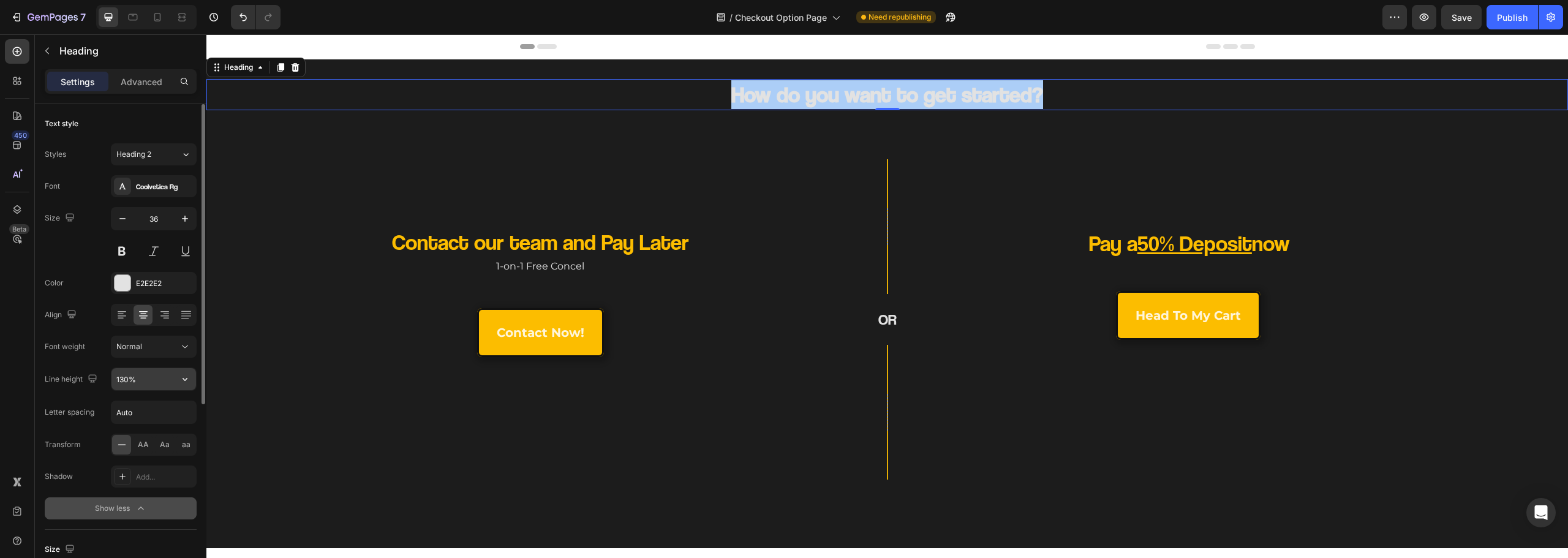
click at [139, 375] on input "130%" at bounding box center [154, 379] width 85 height 22
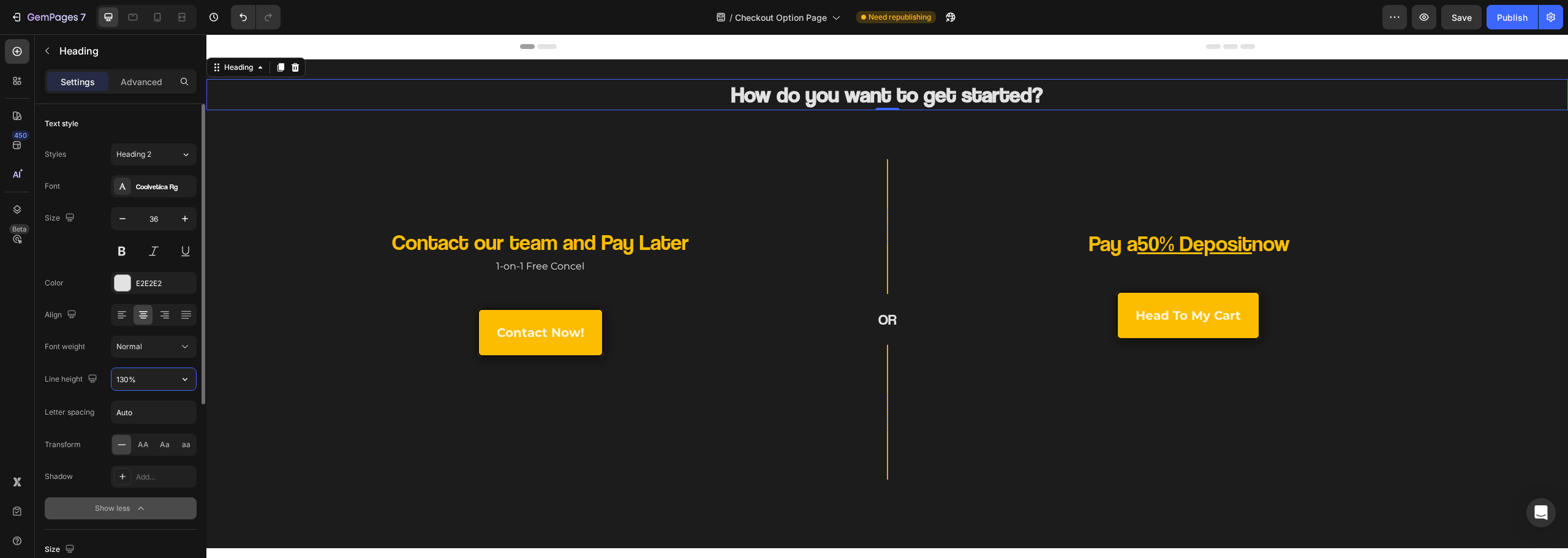
click at [126, 379] on input "130%" at bounding box center [154, 379] width 85 height 22
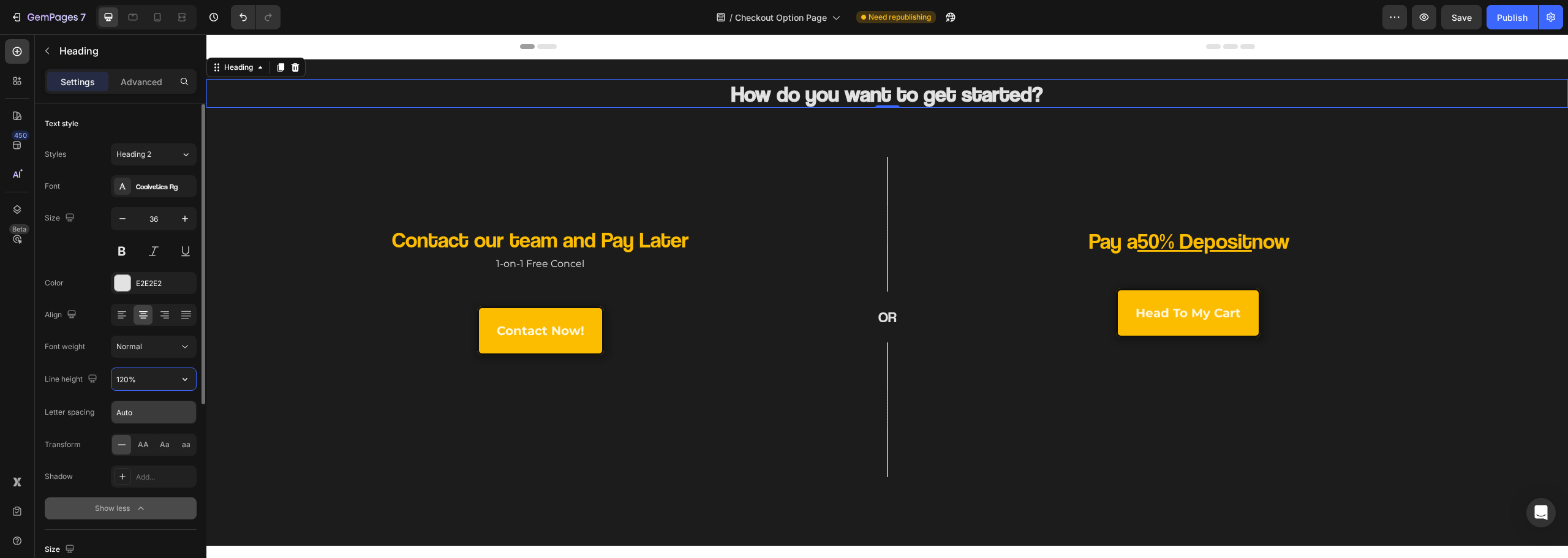
type input "120%"
click at [133, 401] on input "Auto" at bounding box center [154, 412] width 85 height 22
click at [141, 415] on input "Auto" at bounding box center [154, 412] width 85 height 22
drag, startPoint x: 141, startPoint y: 415, endPoint x: 52, endPoint y: 422, distance: 89.3
click at [52, 425] on div "Font Coolvetica Rg Size 36 Color E2E2E2 Align Font weight Normal Line height 12…" at bounding box center [120, 347] width 152 height 344
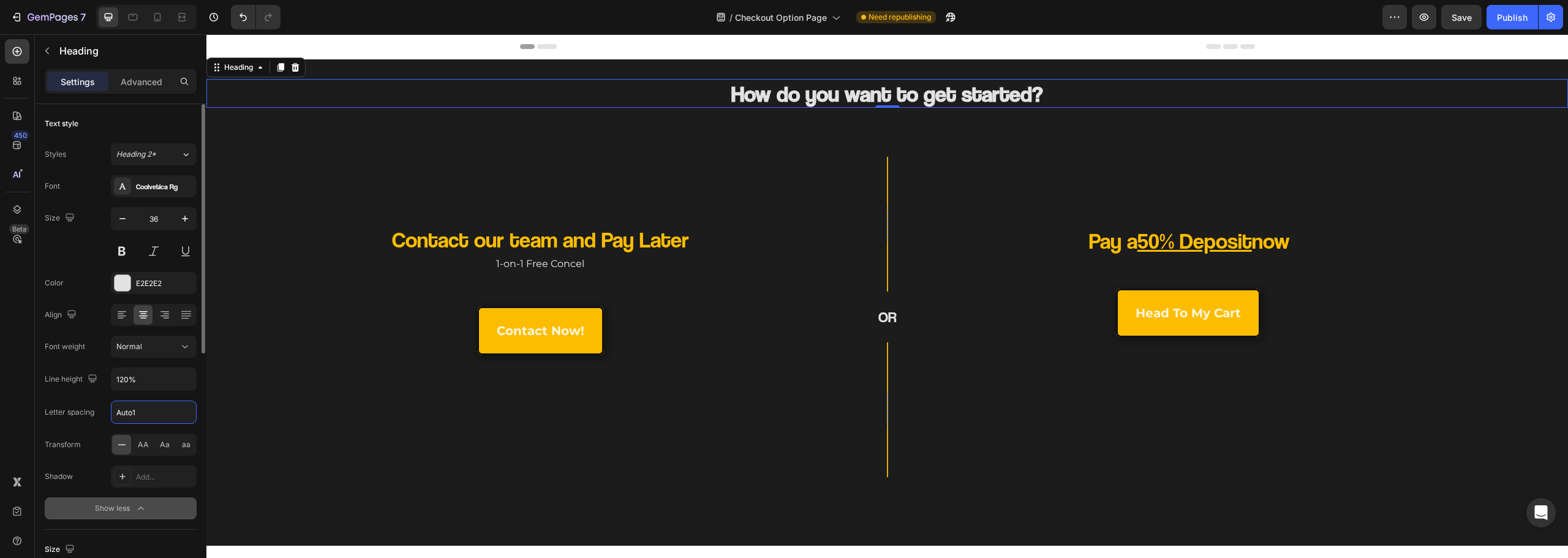
type input "1"
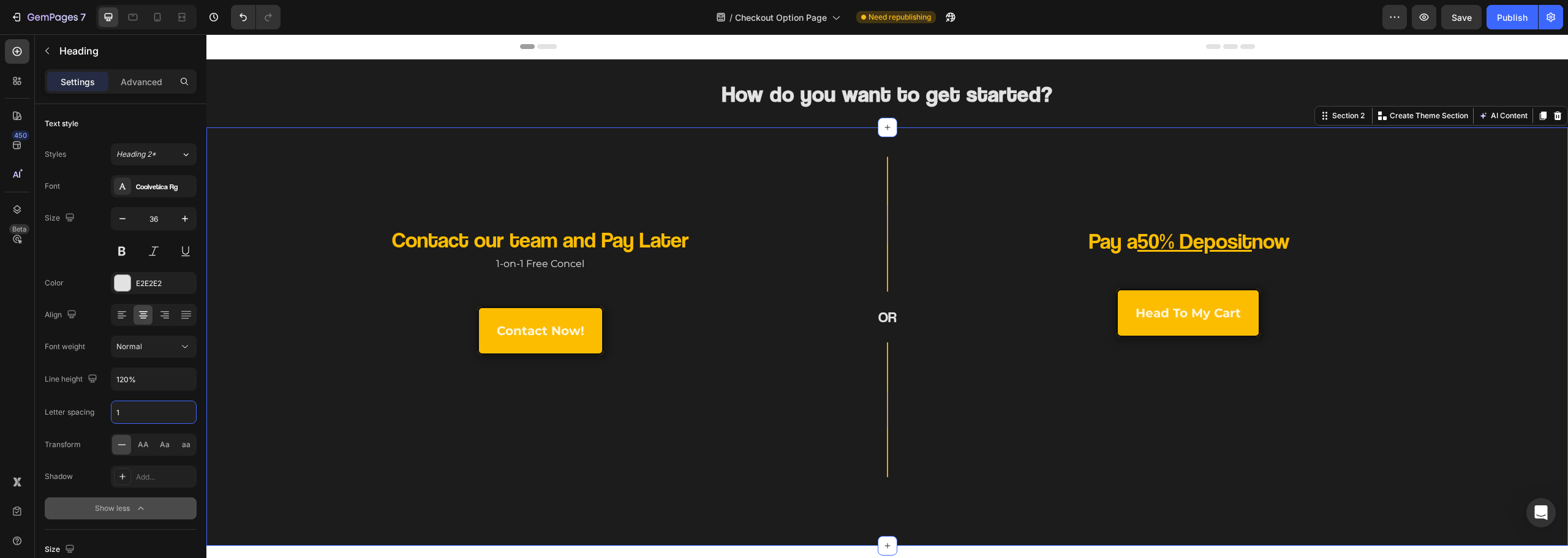
click at [441, 132] on div "Contact our team and Pay Later Heading 1-on-1 Free Concel Text Block contact no…" at bounding box center [887, 336] width 1362 height 418
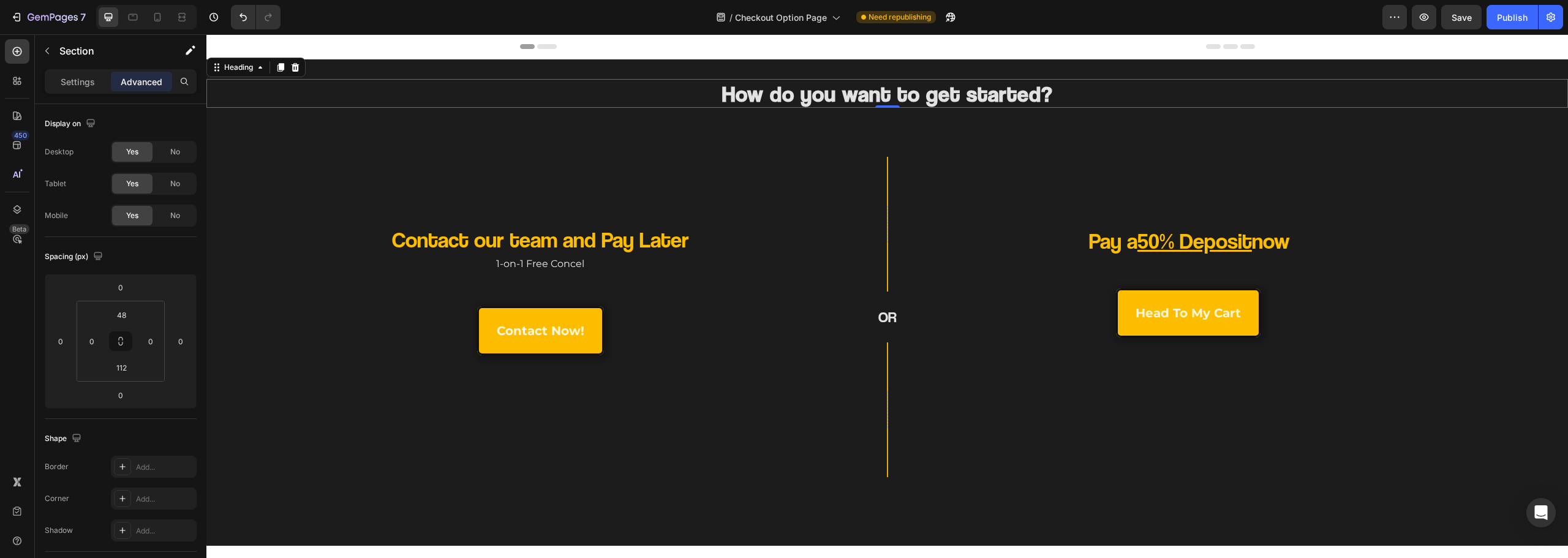
click at [750, 87] on strong "How do you want to get started?" at bounding box center [887, 93] width 331 height 26
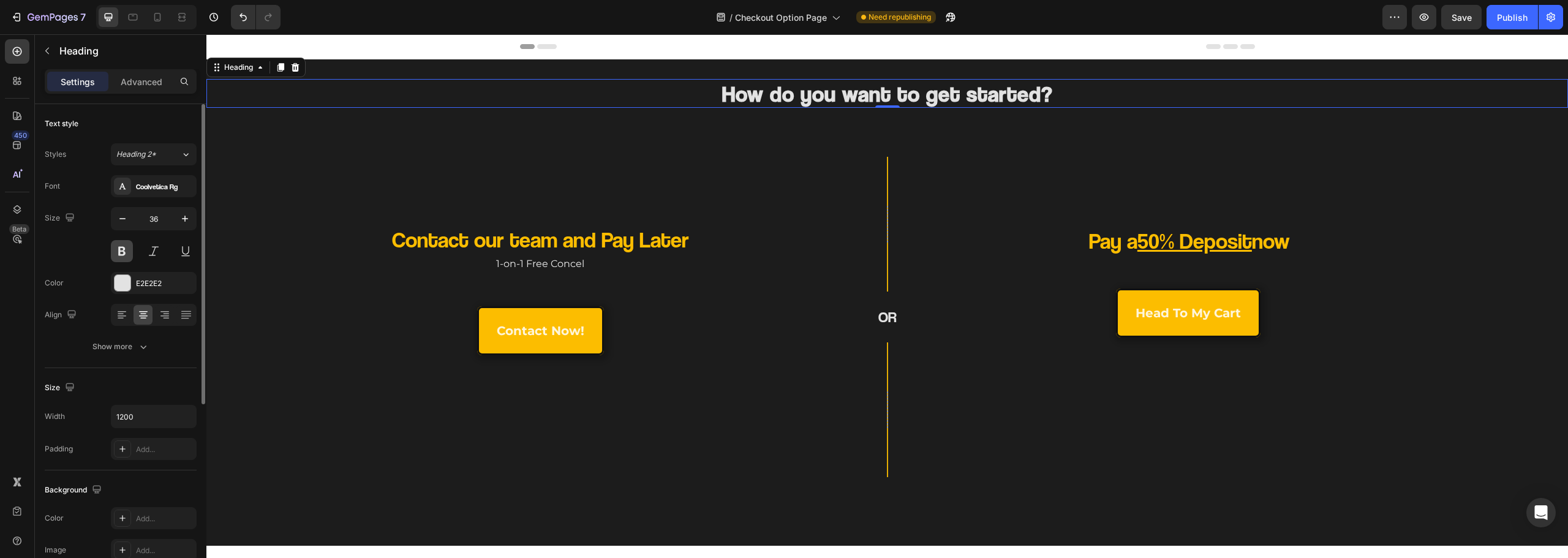
click at [123, 250] on button at bounding box center [121, 251] width 22 height 22
click at [737, 100] on strong "How do you want to get started?" at bounding box center [887, 93] width 331 height 26
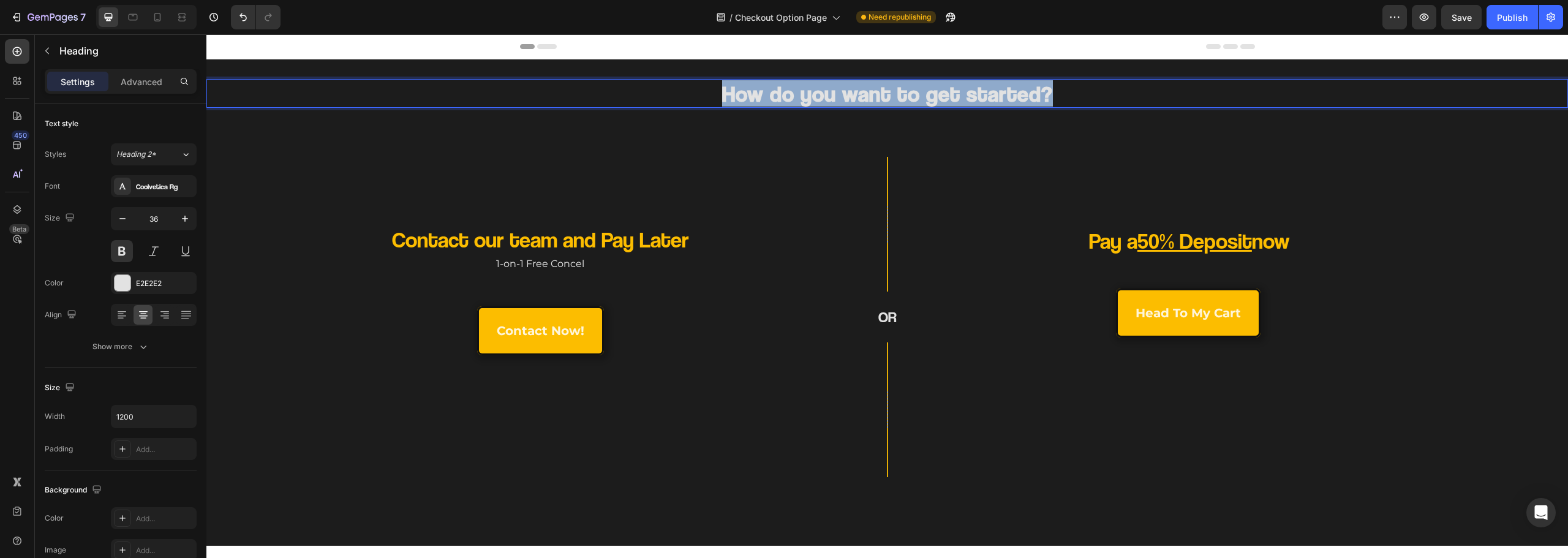
click at [737, 100] on strong "How do you want to get started?" at bounding box center [887, 93] width 331 height 26
click at [739, 100] on strong "How do you want to get started?" at bounding box center [887, 93] width 331 height 26
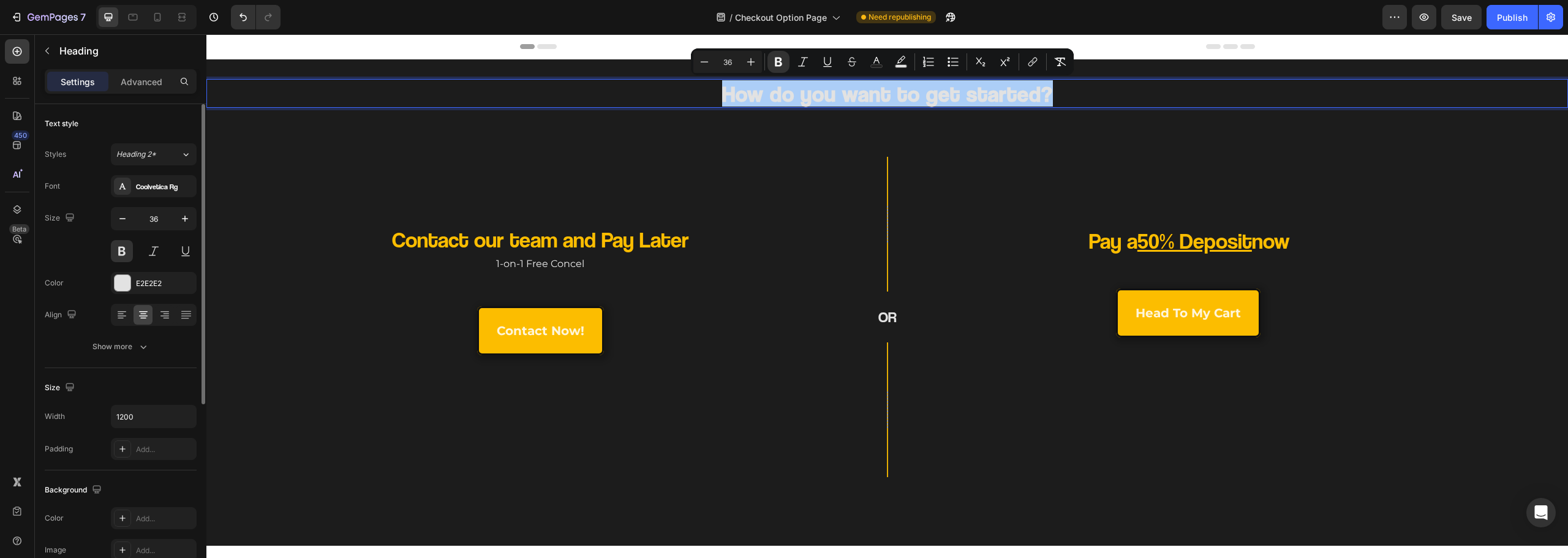
click at [141, 333] on div "Font Coolvetica Rg Size 36 Color E2E2E2 Align Show more" at bounding box center [120, 266] width 152 height 182
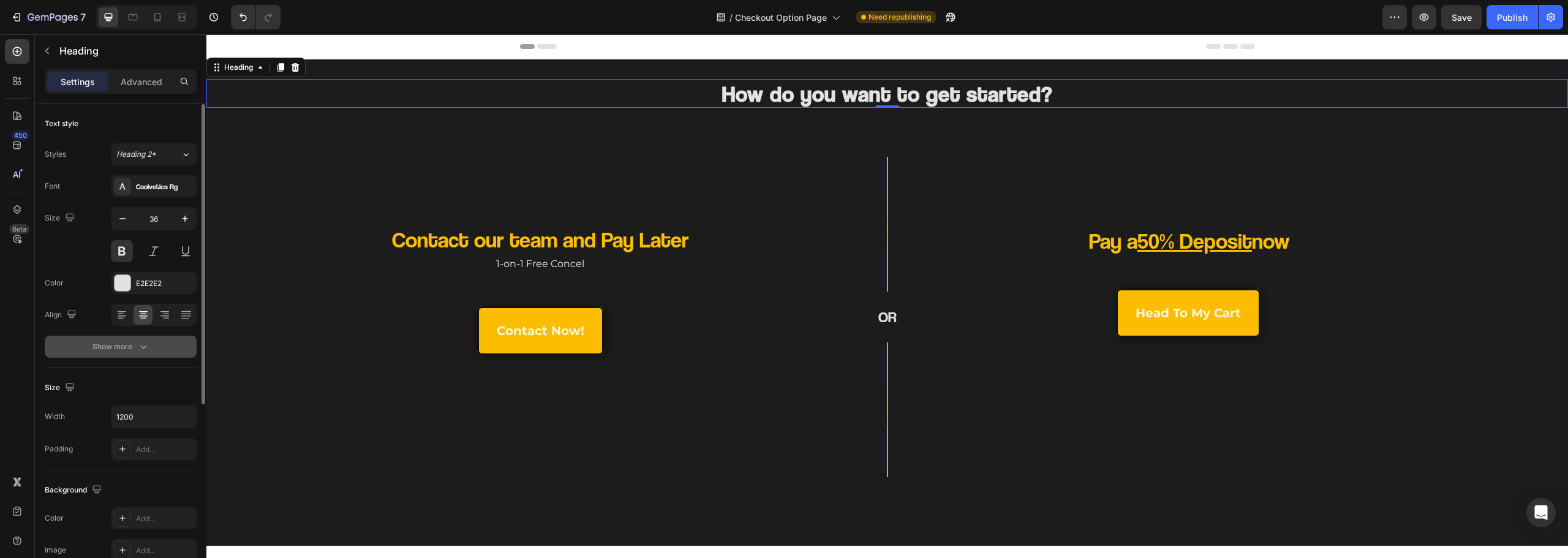
click at [145, 337] on button "Show more" at bounding box center [120, 346] width 152 height 22
click at [124, 251] on button at bounding box center [121, 251] width 22 height 22
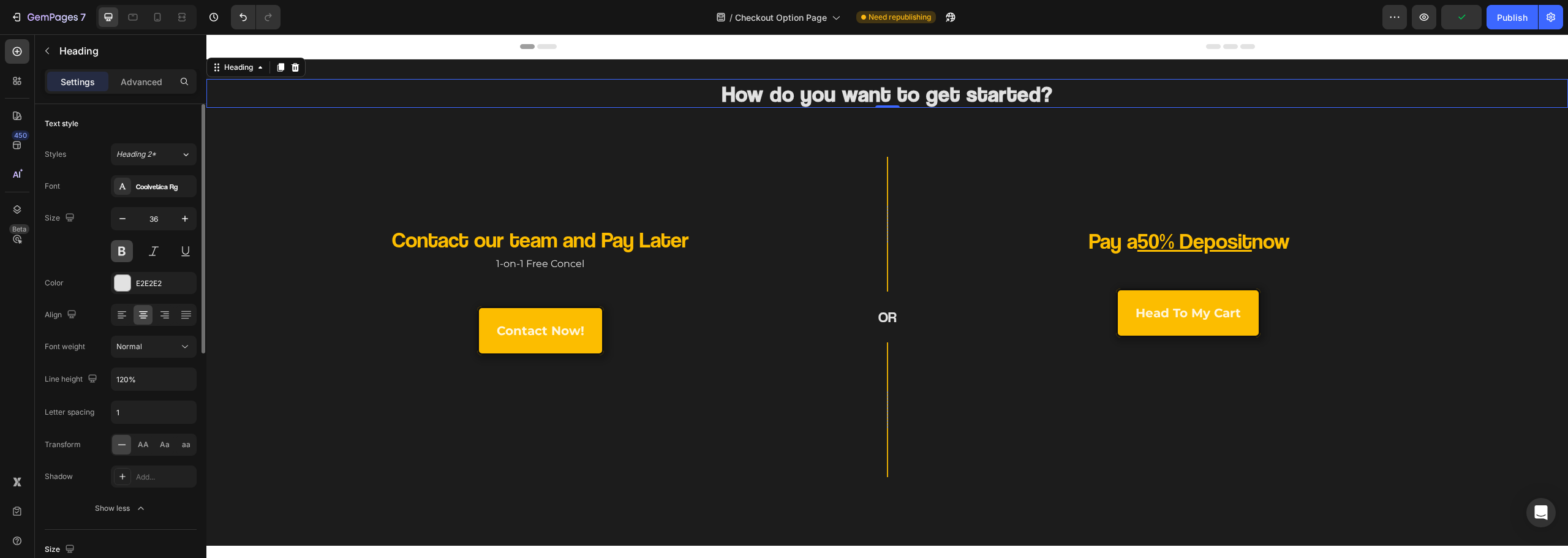
click at [119, 248] on button at bounding box center [121, 251] width 22 height 22
click at [860, 102] on strong "How do you want to get started?" at bounding box center [887, 93] width 331 height 26
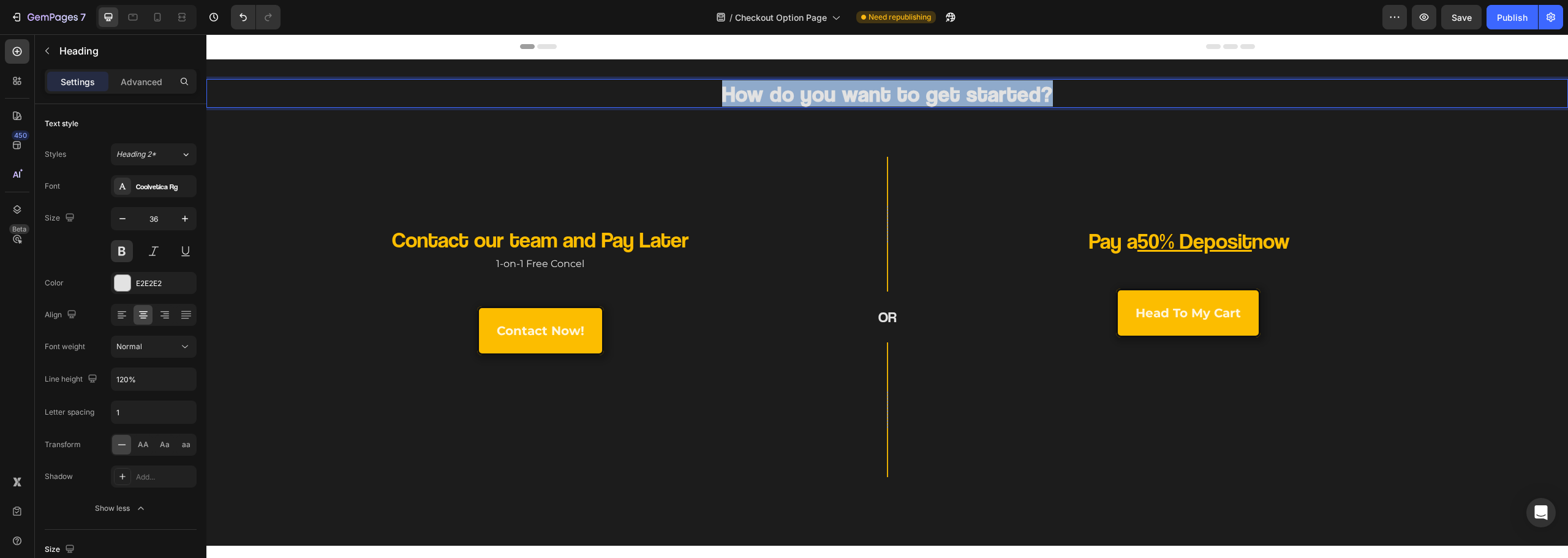
click at [860, 102] on strong "How do you want to get started?" at bounding box center [887, 93] width 331 height 26
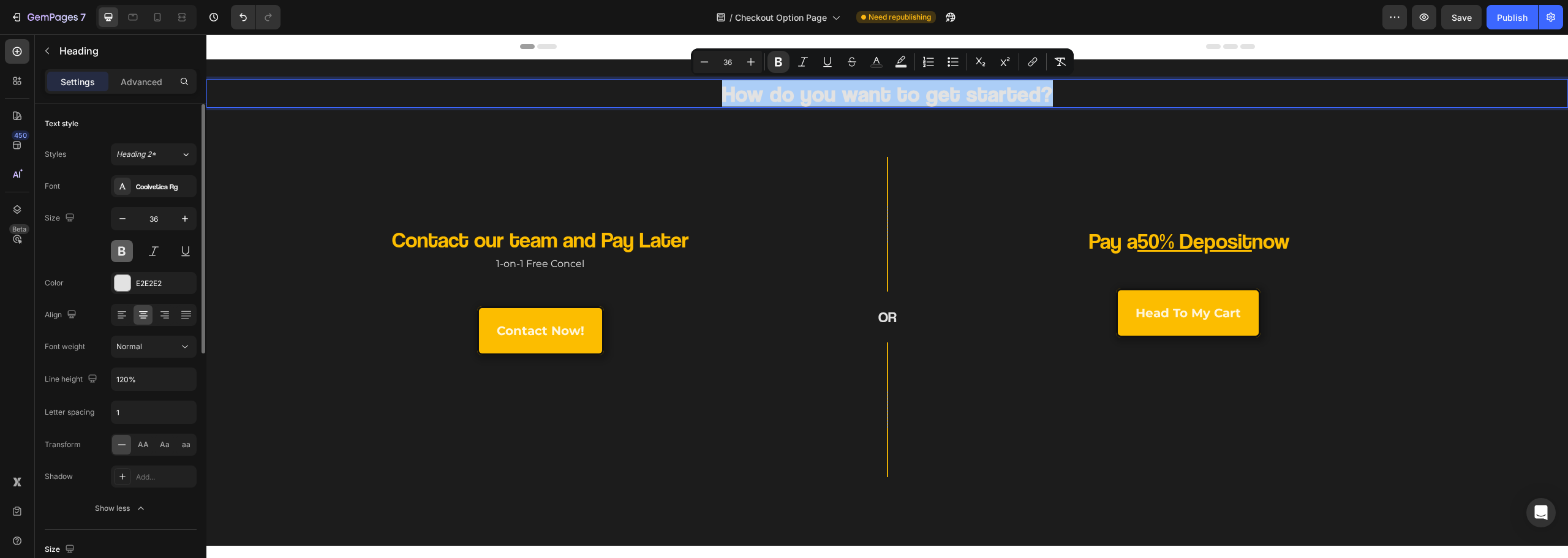
click at [120, 254] on button at bounding box center [121, 251] width 22 height 22
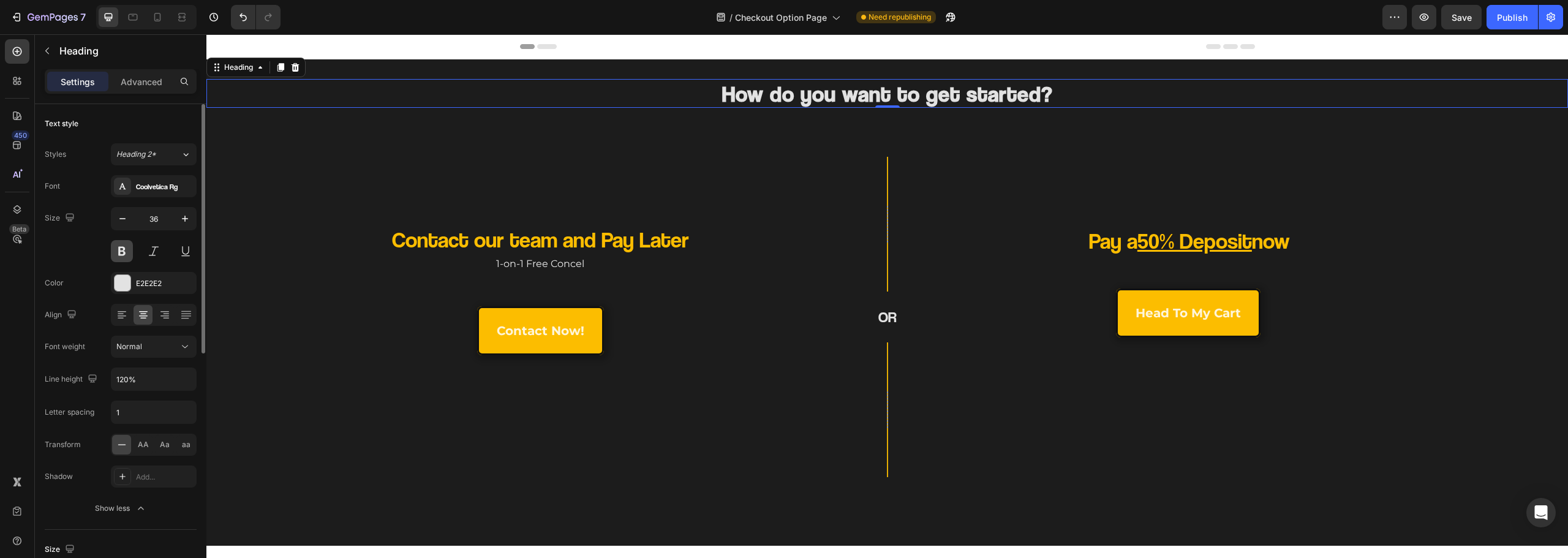
click at [127, 256] on button at bounding box center [121, 251] width 22 height 22
click at [787, 95] on strong "How do you want to get started?" at bounding box center [887, 93] width 331 height 26
click at [790, 94] on strong "How do you want to get started?" at bounding box center [887, 93] width 331 height 26
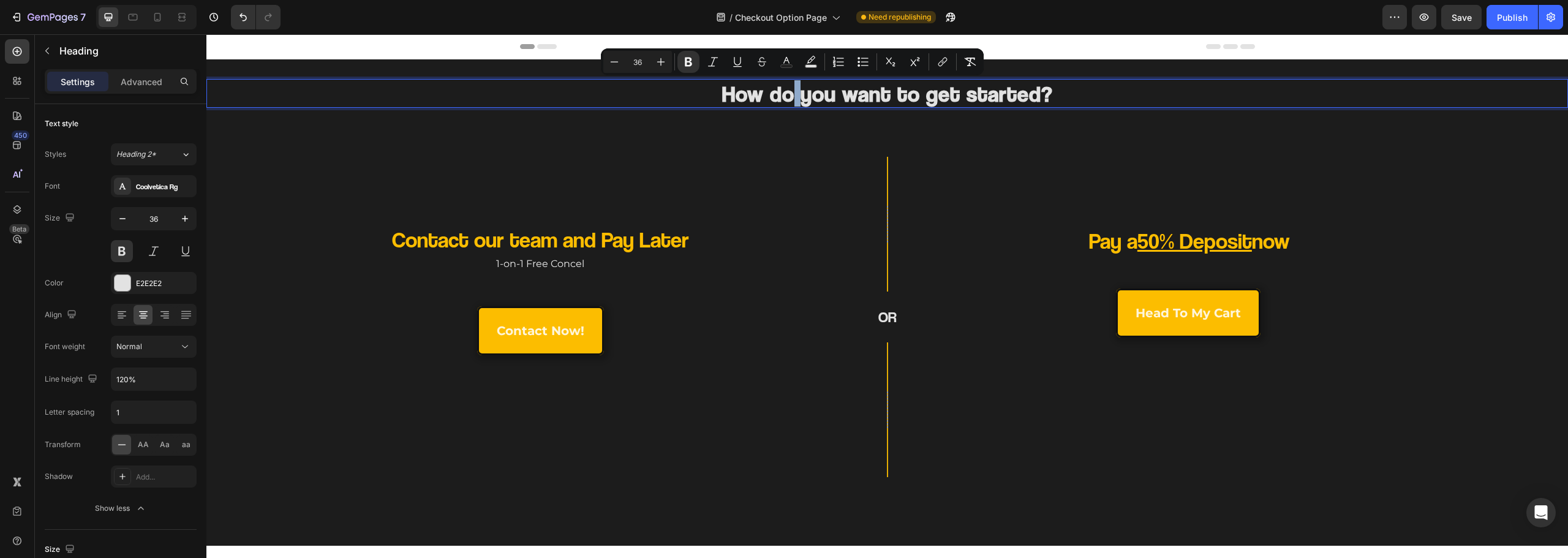
click at [790, 94] on strong "How do you want to get started?" at bounding box center [887, 93] width 331 height 26
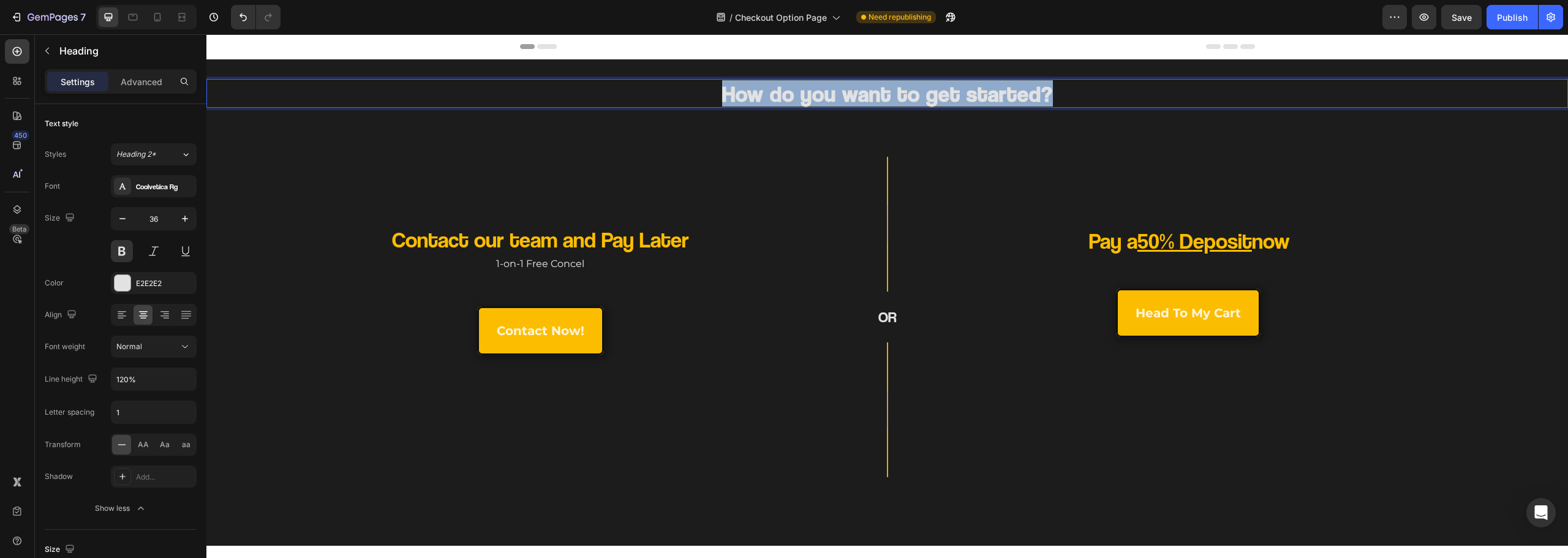
click at [790, 94] on strong "How do you want to get started?" at bounding box center [887, 93] width 331 height 26
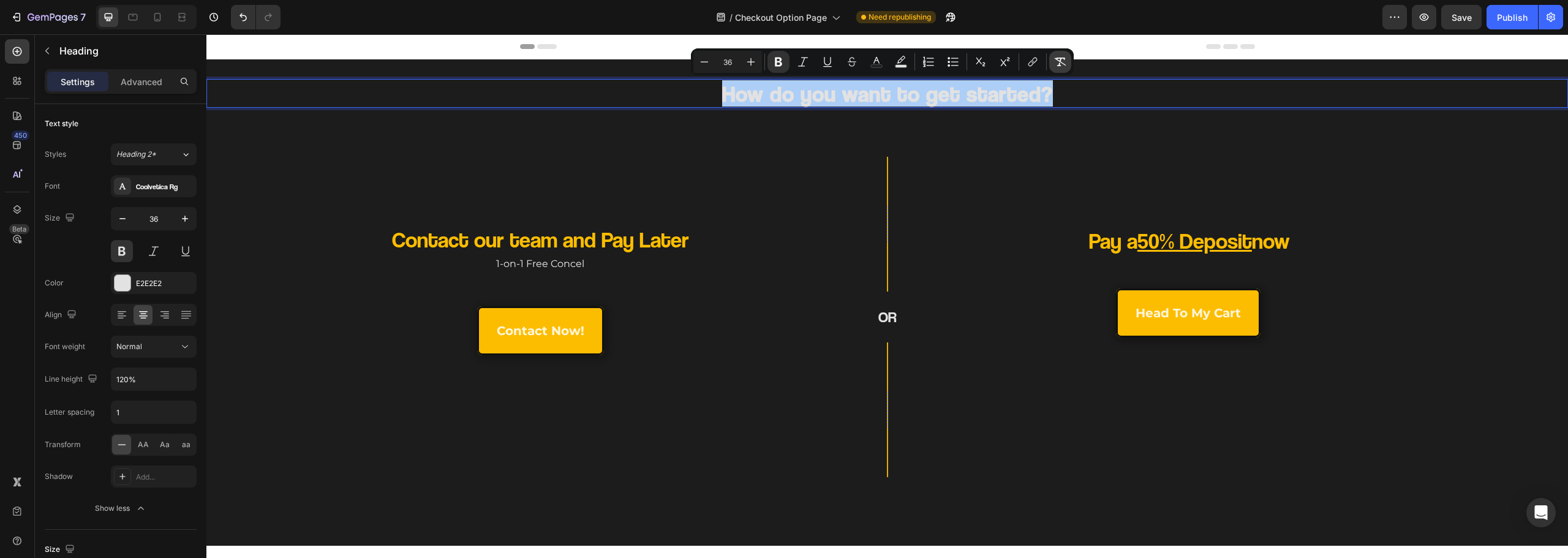
click at [1059, 58] on icon "Editor contextual toolbar" at bounding box center [1060, 62] width 11 height 8
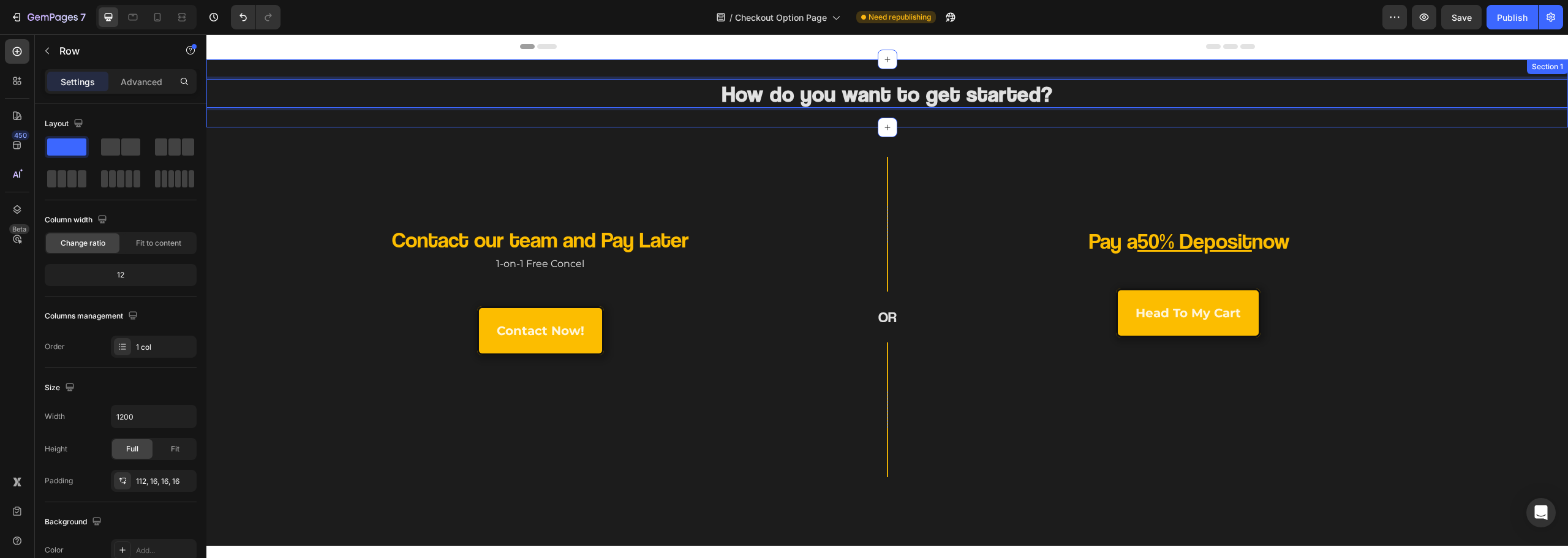
click at [1035, 164] on div "Pay a 50% Deposit now Heading head to my cart Button Row Row" at bounding box center [1284, 317] width 567 height 321
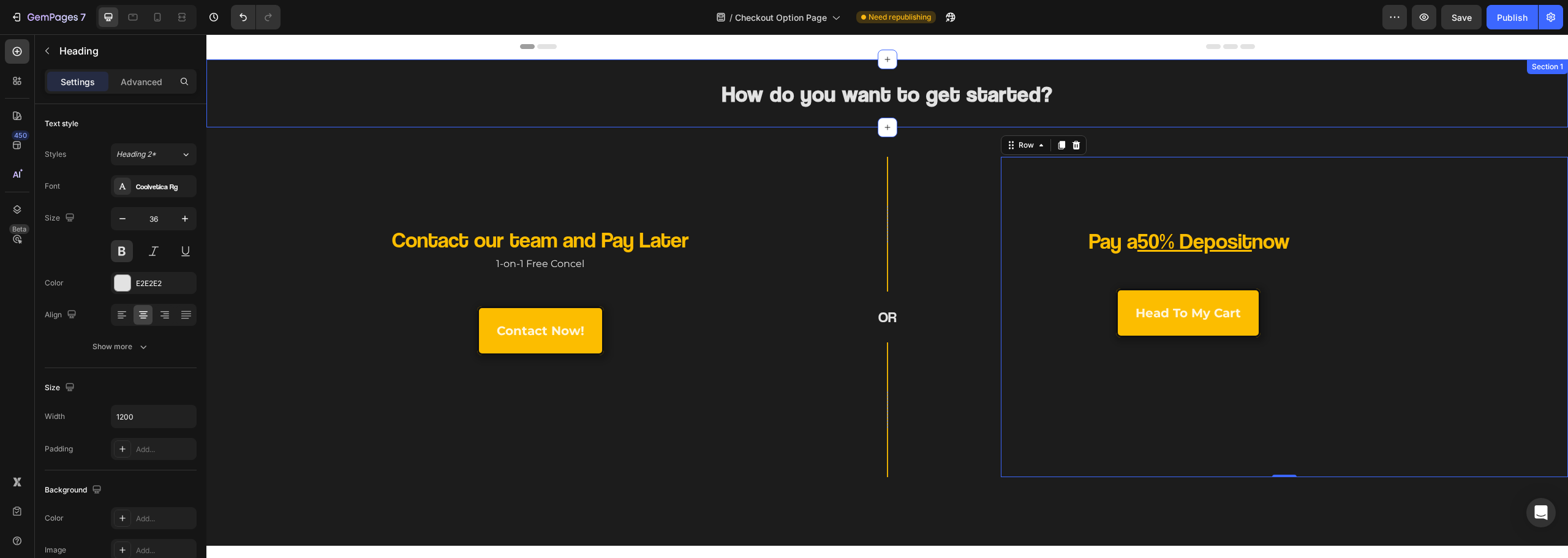
click at [1022, 102] on p "How do you want to get started?" at bounding box center [887, 93] width 732 height 26
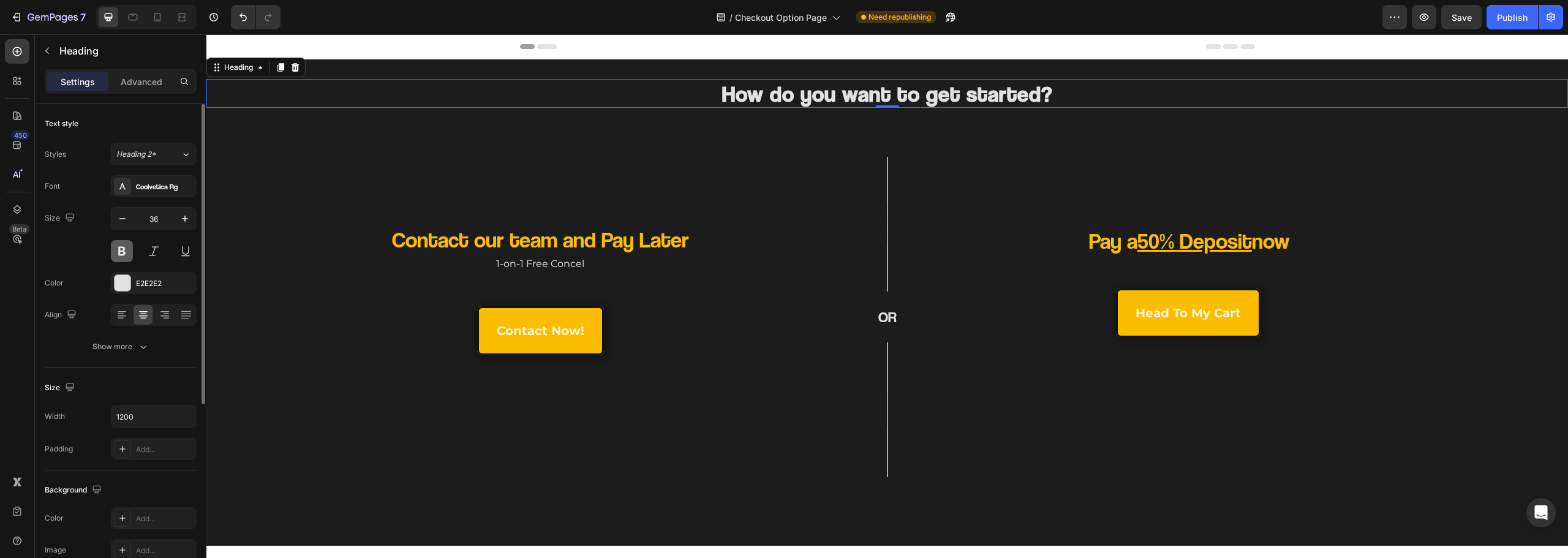
click at [126, 251] on button at bounding box center [121, 251] width 22 height 22
click at [117, 252] on button at bounding box center [121, 251] width 22 height 22
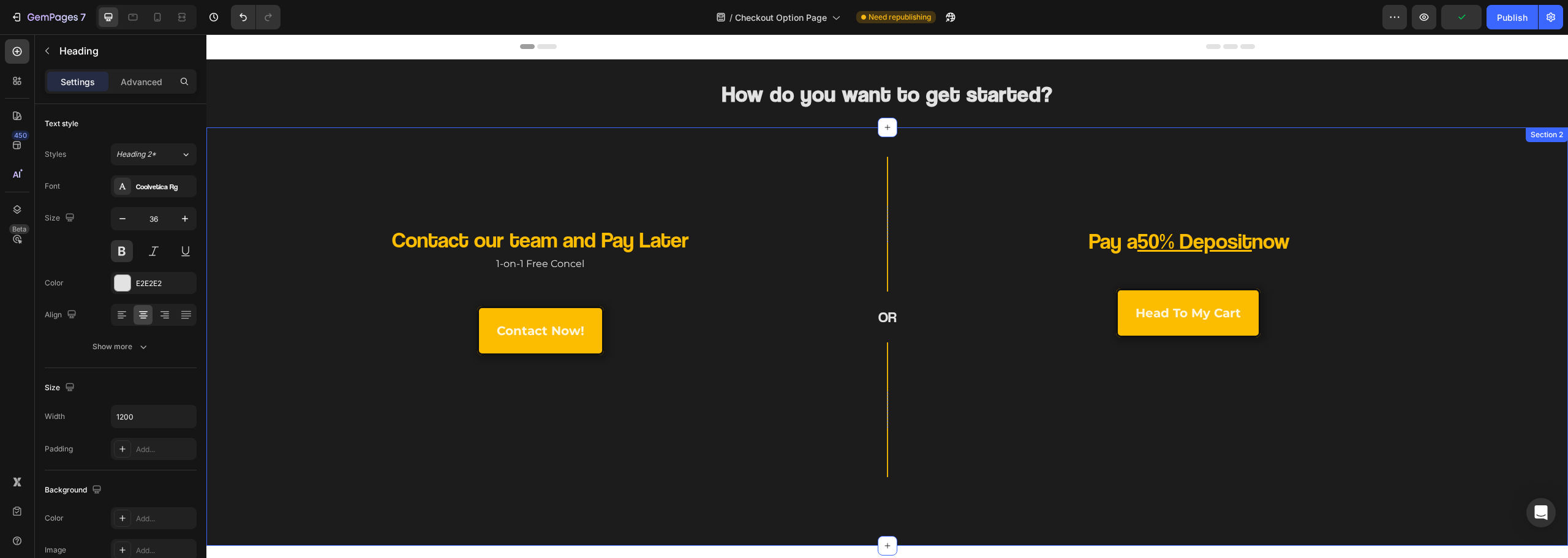
click at [881, 183] on div "Row OR Heading Row" at bounding box center [887, 317] width 227 height 321
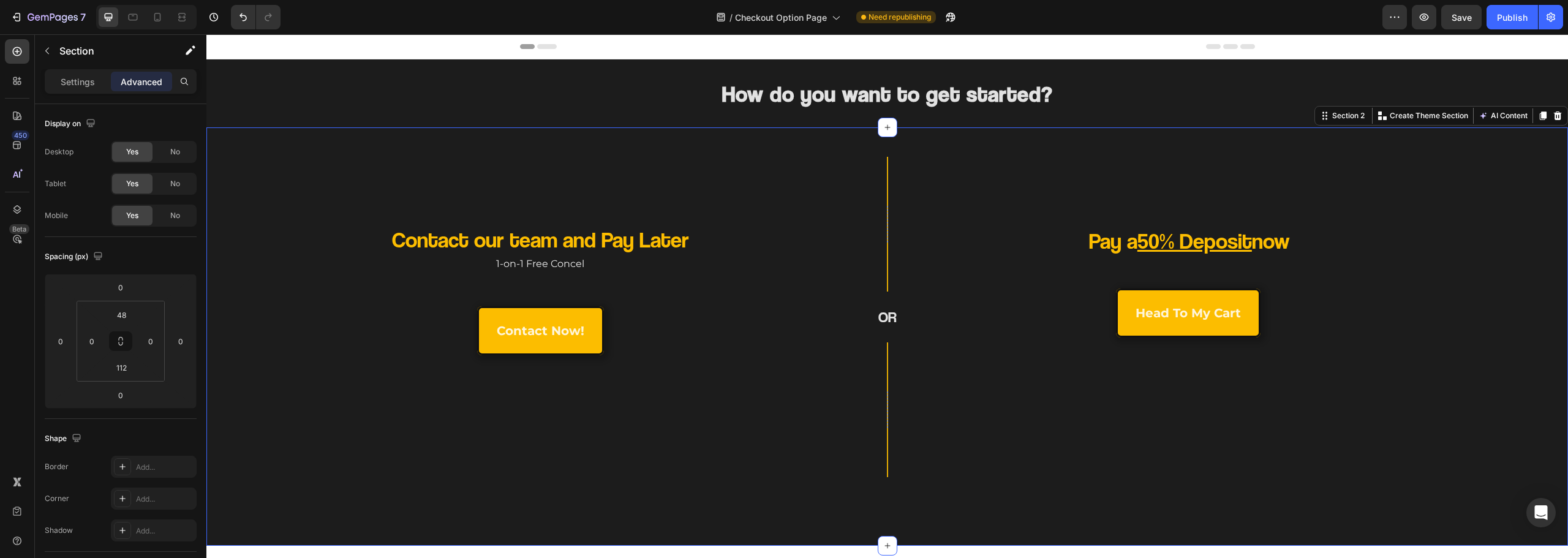
click at [918, 266] on div "Row OR Heading Row" at bounding box center [887, 317] width 227 height 321
click at [893, 385] on div "Row OR Heading Row" at bounding box center [887, 317] width 227 height 321
click at [920, 439] on div "Row OR Heading Row" at bounding box center [887, 317] width 227 height 321
click at [50, 52] on icon "button" at bounding box center [47, 51] width 10 height 10
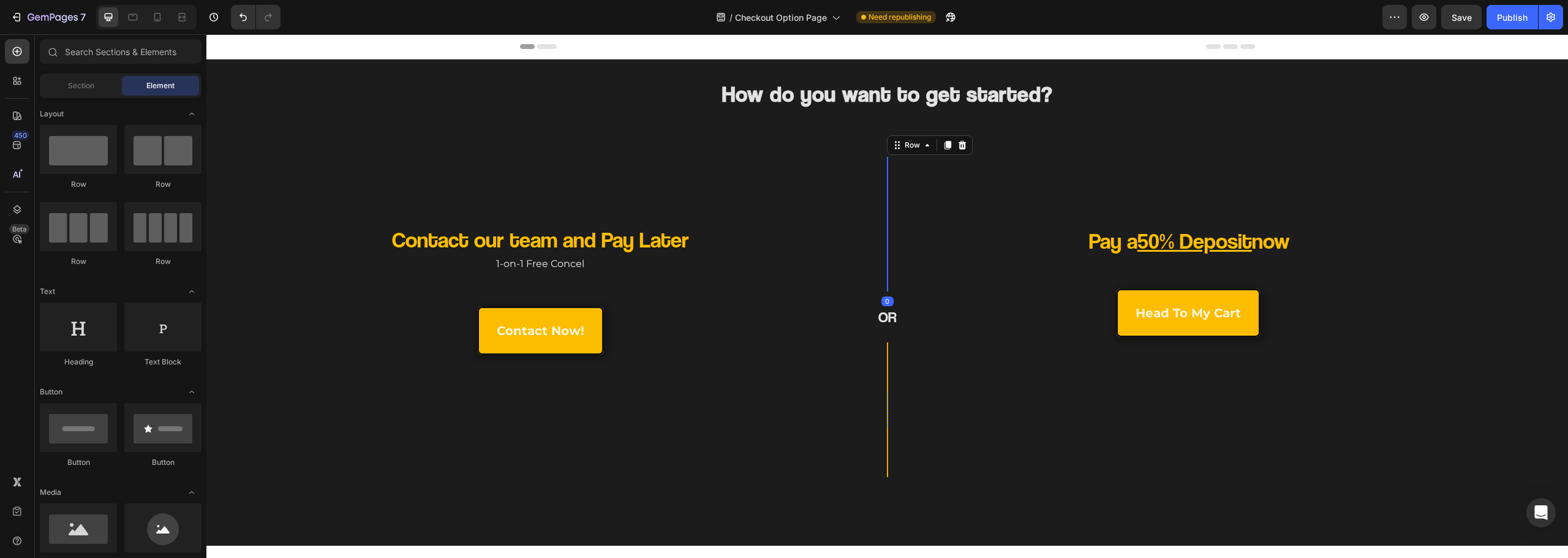
click at [887, 235] on div at bounding box center [888, 224] width 1 height 37
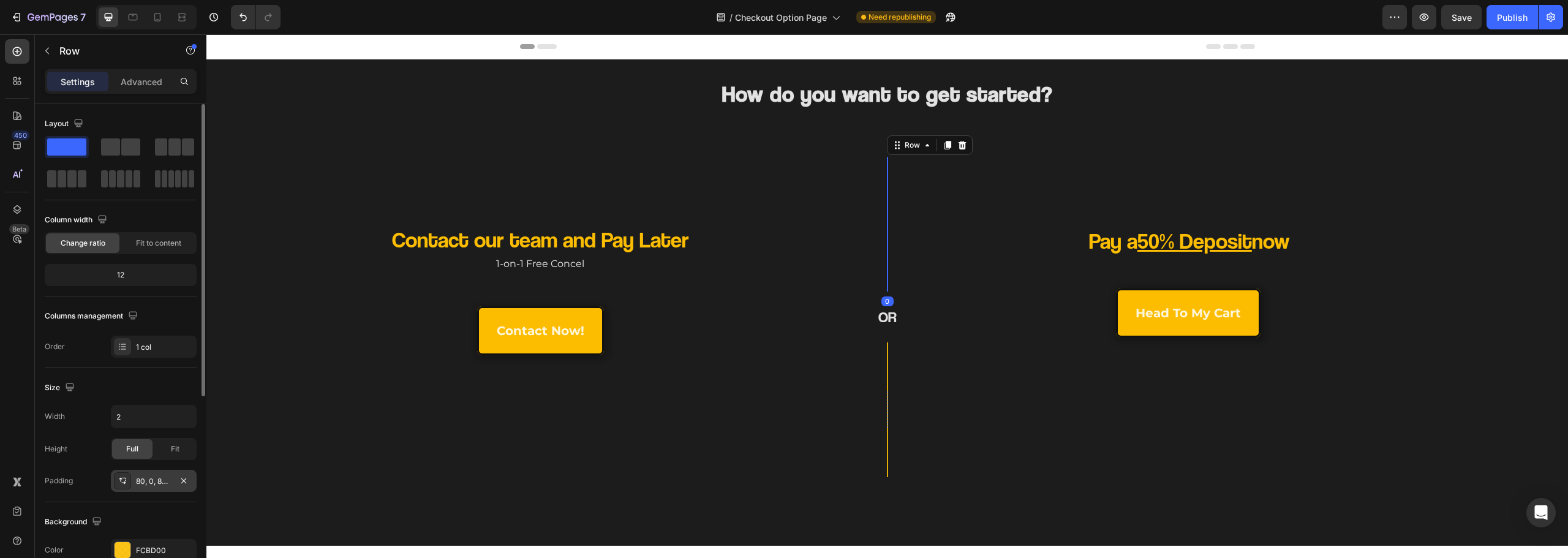
click at [149, 481] on div "80, 0, 80, 0" at bounding box center [154, 482] width 35 height 11
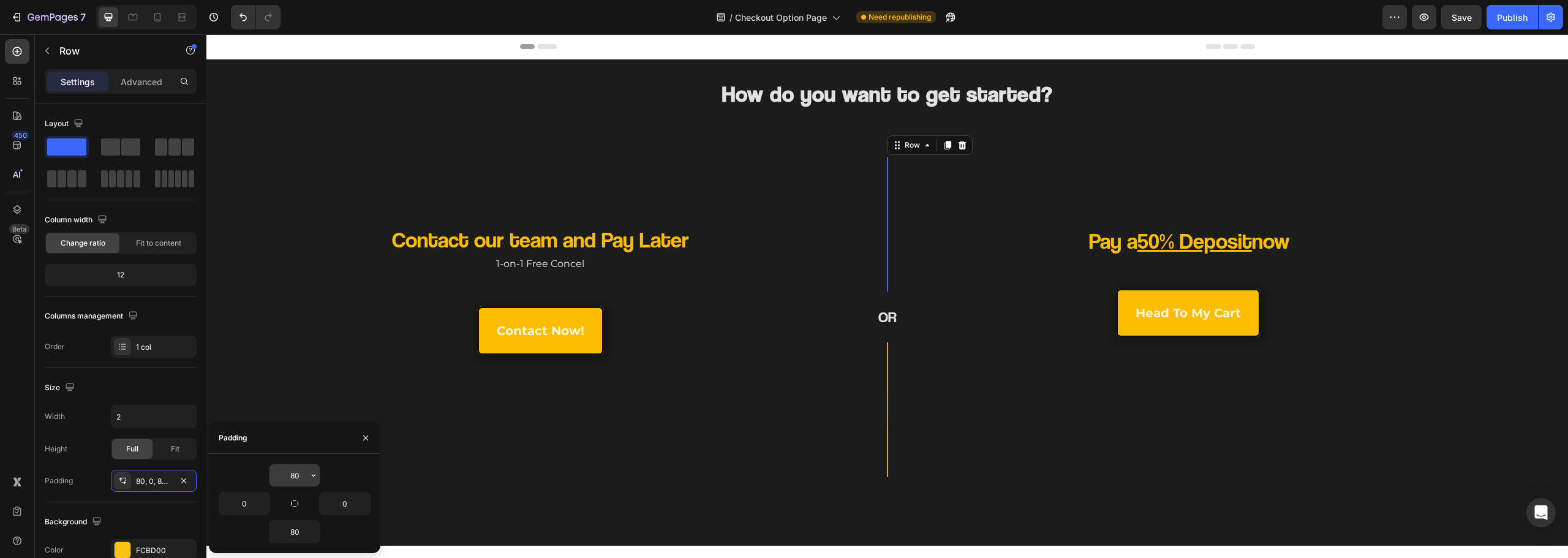
click at [290, 477] on input "80" at bounding box center [295, 475] width 50 height 22
click at [310, 475] on icon "button" at bounding box center [314, 475] width 10 height 10
click at [292, 420] on div "3XL 48px" at bounding box center [262, 414] width 95 height 23
type input "48"
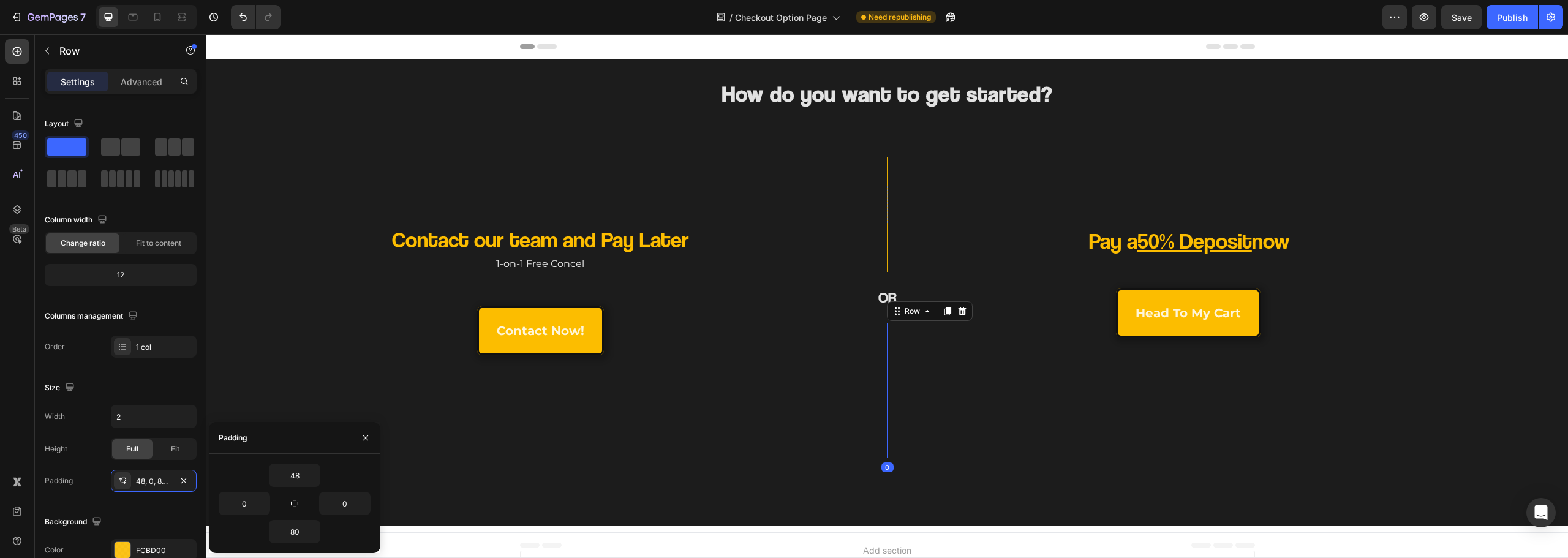
click at [887, 410] on div "Row 0" at bounding box center [888, 390] width 1 height 135
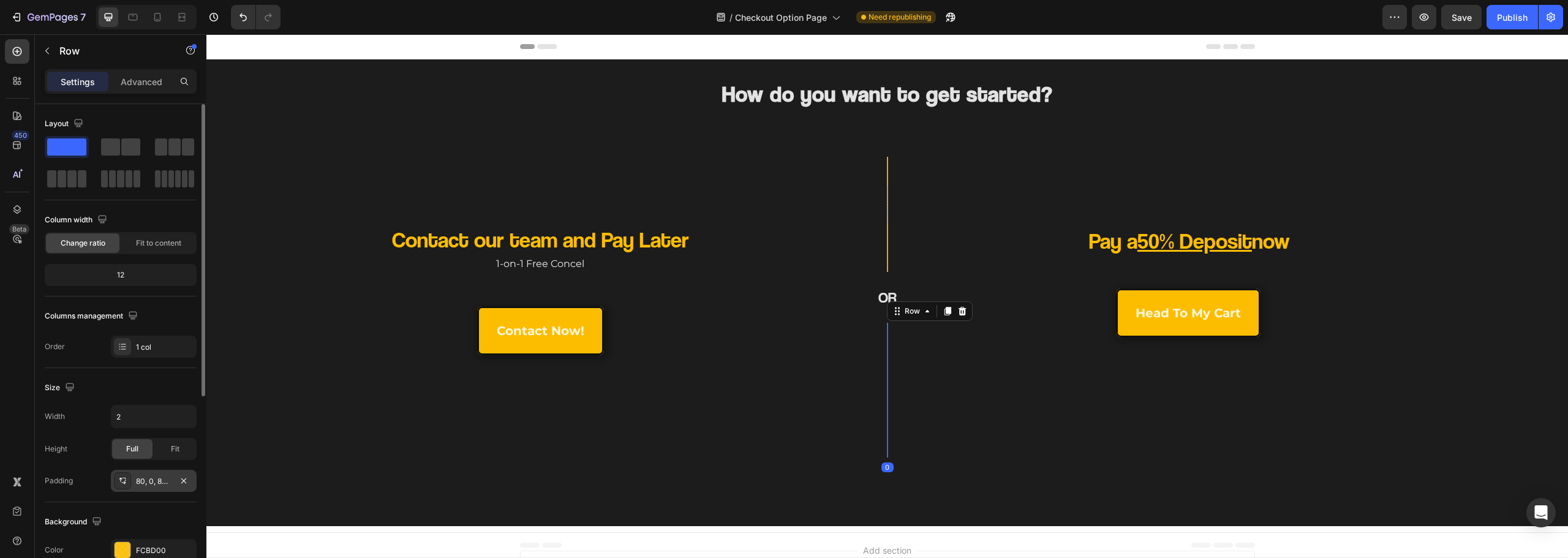
click at [164, 477] on div "80, 0, 80, 0" at bounding box center [154, 482] width 35 height 11
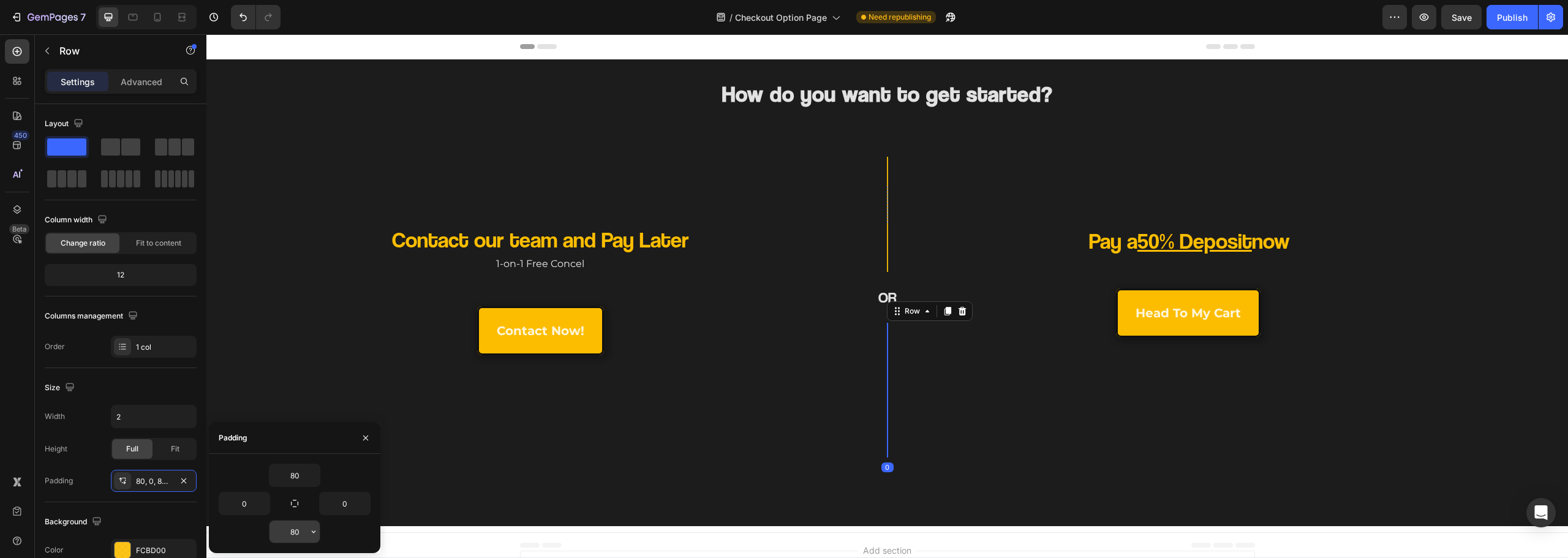
click at [296, 528] on input "80" at bounding box center [295, 531] width 50 height 22
click at [316, 536] on icon "button" at bounding box center [314, 532] width 10 height 10
click at [288, 475] on span "48px" at bounding box center [295, 470] width 18 height 11
type input "48"
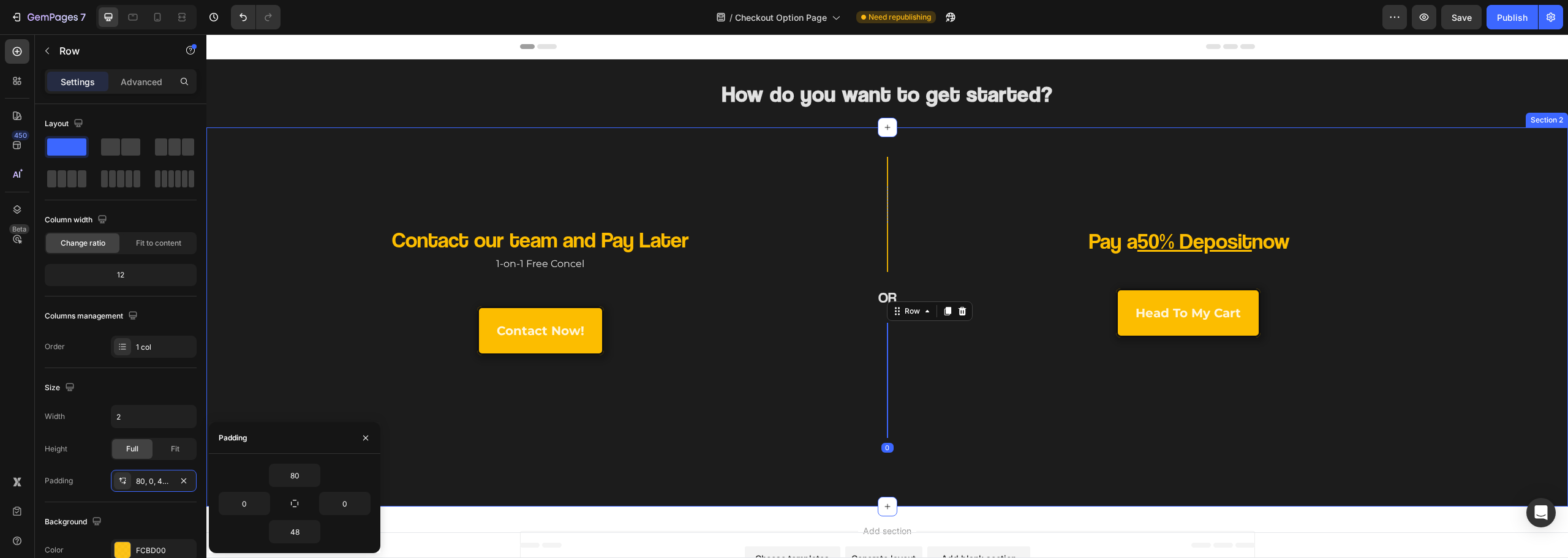
click at [879, 463] on div "Contact our team and Pay Later Heading 1-on-1 Free Concel Text Block contact no…" at bounding box center [887, 316] width 1362 height 379
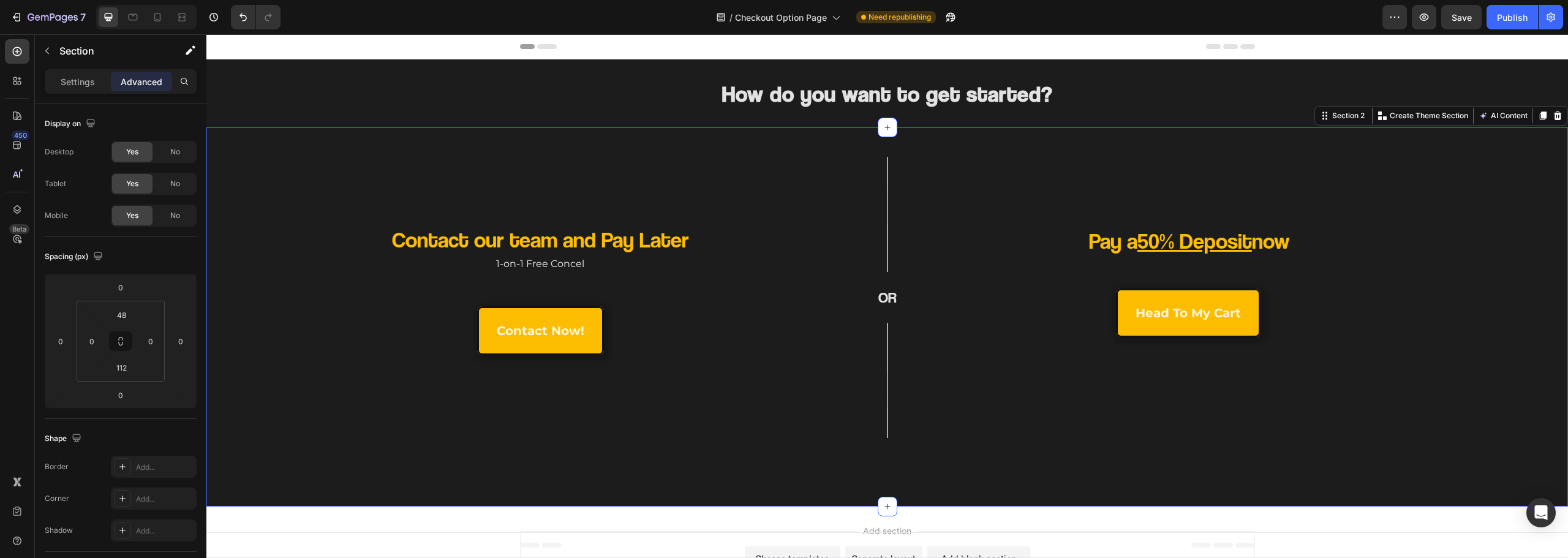
click at [1050, 444] on div "Contact our team and Pay Later Heading 1-on-1 Free Concel Text Block contact no…" at bounding box center [887, 316] width 1362 height 379
click at [1068, 100] on h2 "How do you want to get started?" at bounding box center [887, 93] width 735 height 29
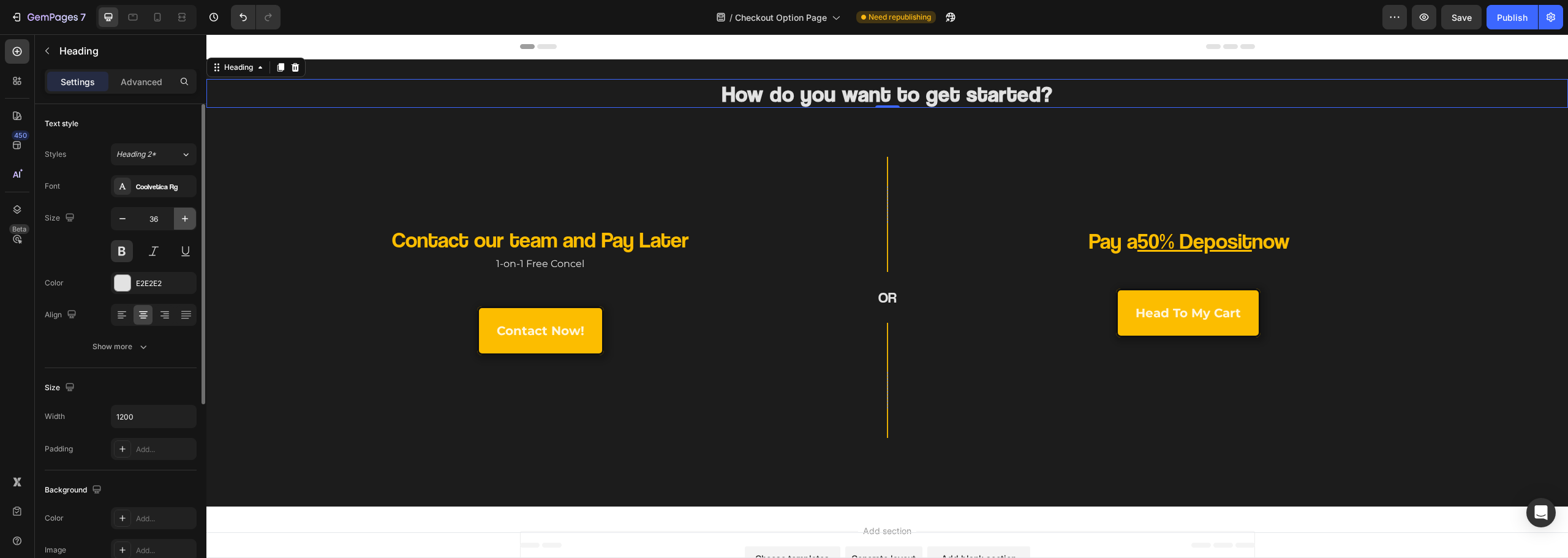
click at [185, 226] on button "button" at bounding box center [184, 218] width 22 height 22
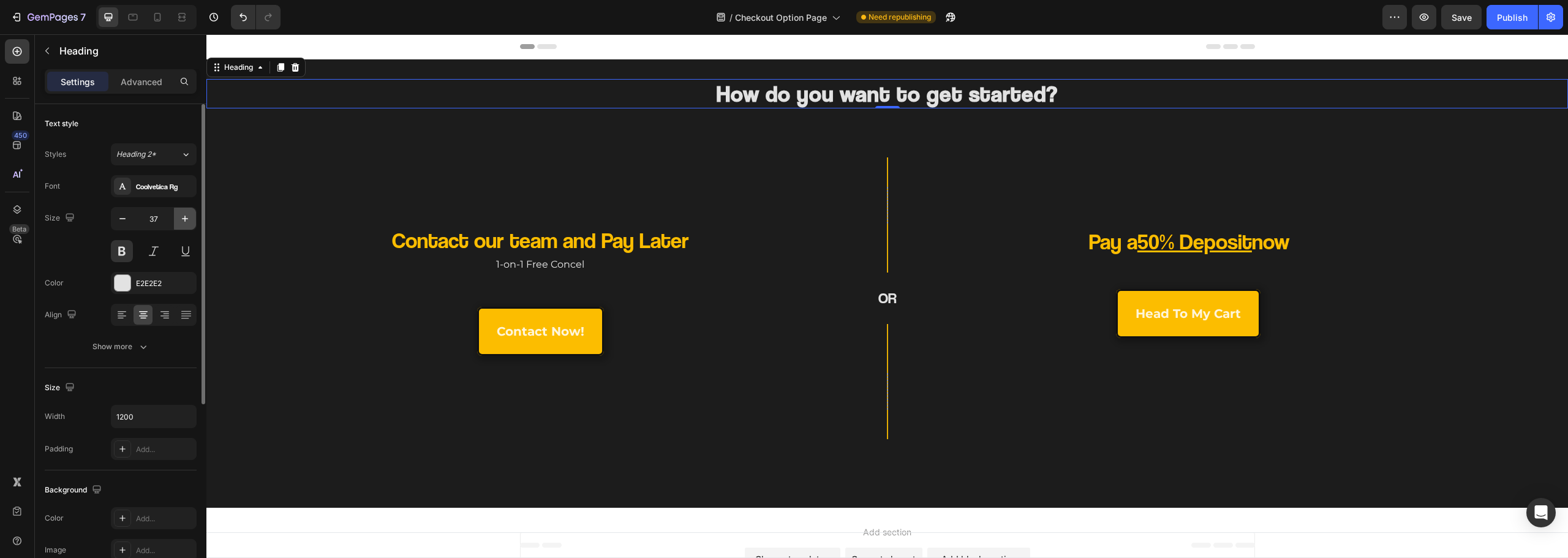
click at [185, 226] on button "button" at bounding box center [184, 218] width 22 height 22
type input "38"
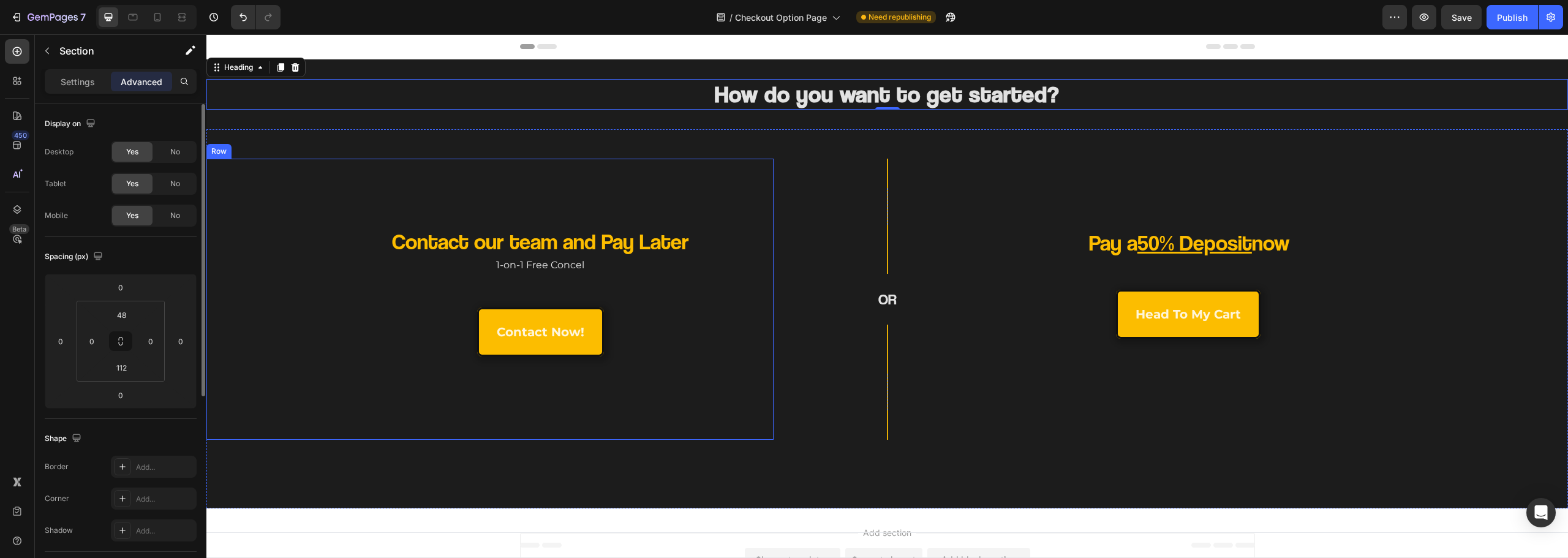
click at [984, 201] on div "Row OR Heading Row" at bounding box center [887, 299] width 227 height 281
click at [996, 111] on div "How do you want to get started? Heading Section 1" at bounding box center [887, 94] width 1362 height 70
click at [975, 144] on div "Contact our team and Pay Later Heading 1-on-1 Free Concel Text Block contact no…" at bounding box center [887, 319] width 1362 height 379
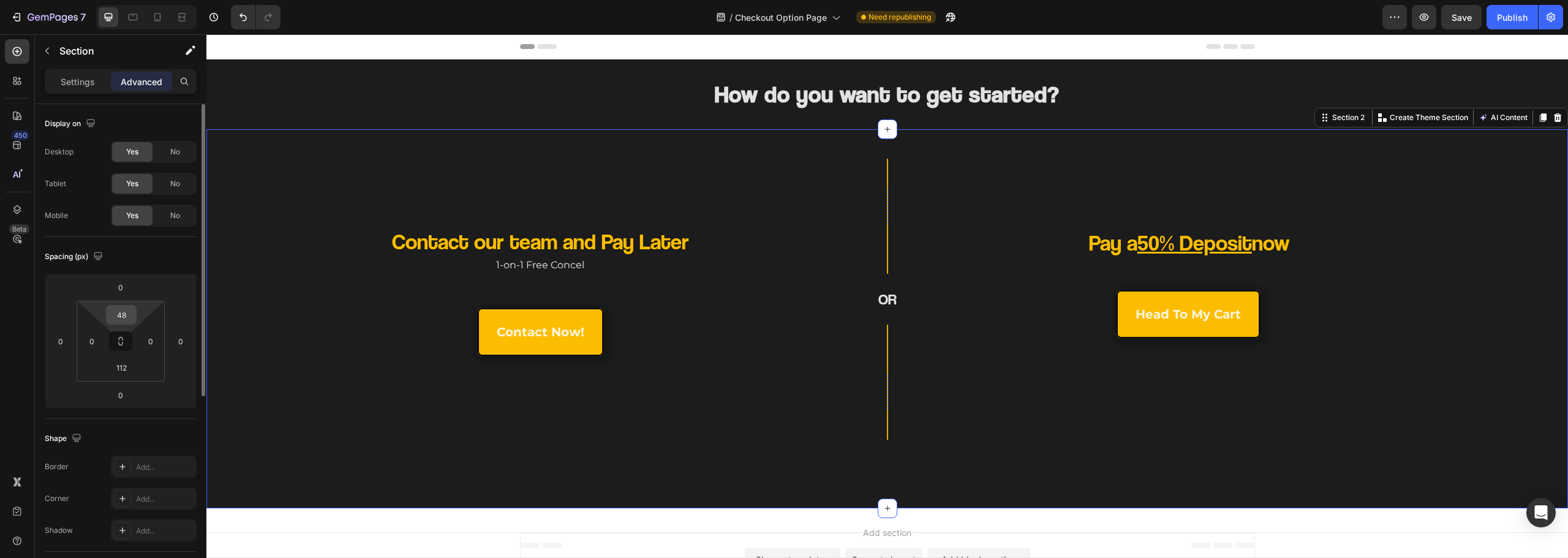
click at [118, 311] on input "48" at bounding box center [121, 315] width 25 height 18
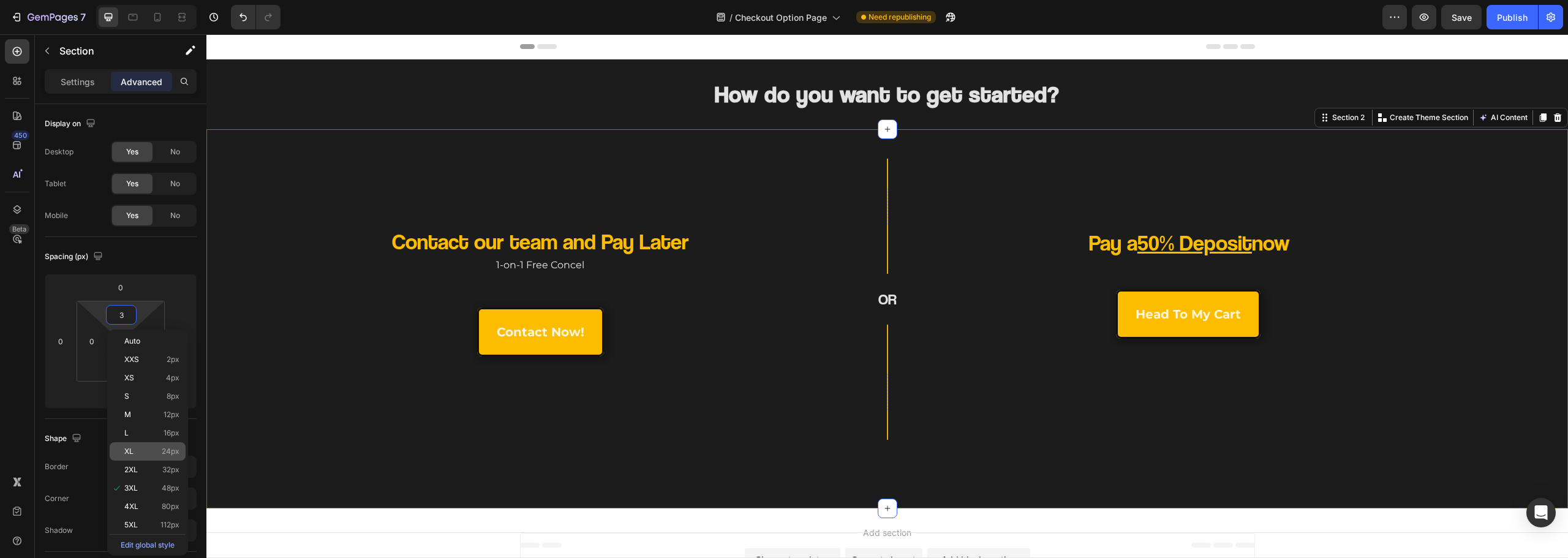
click at [159, 454] on p "XL 24px" at bounding box center [152, 451] width 55 height 8
type input "24"
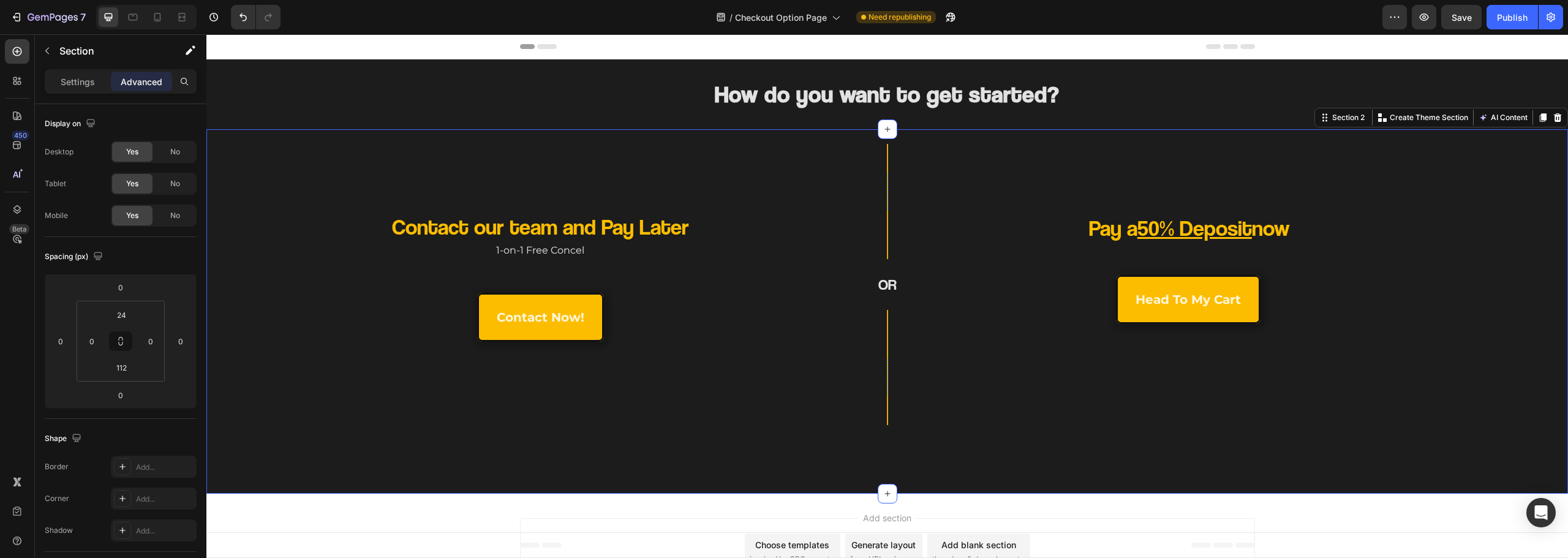
click at [809, 413] on div "Row OR Heading Row" at bounding box center [887, 285] width 227 height 281
click at [1015, 522] on div "Add section Choose templates inspired by CRO experts Generate layout from URL o…" at bounding box center [887, 552] width 735 height 67
click at [790, 229] on div "Row OR Heading Row" at bounding box center [887, 285] width 227 height 281
click at [806, 501] on div "Add section Choose templates inspired by CRO experts Generate layout from URL o…" at bounding box center [887, 554] width 1362 height 121
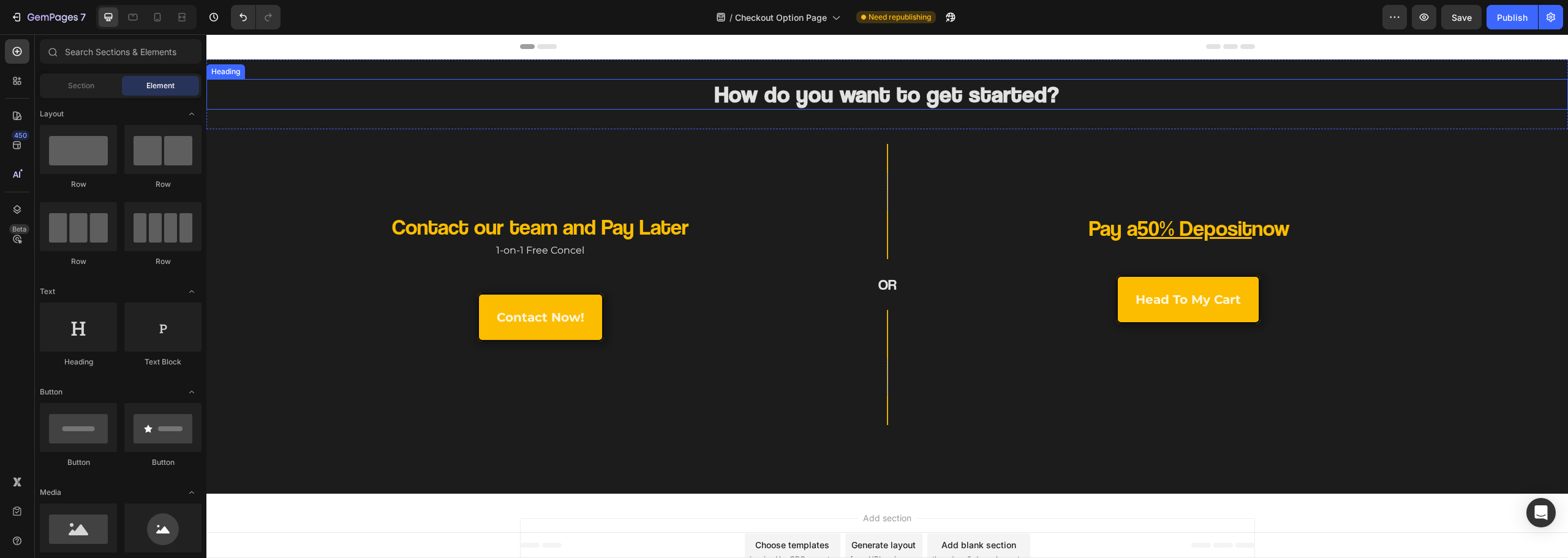
drag, startPoint x: 955, startPoint y: 94, endPoint x: 665, endPoint y: 117, distance: 290.9
click at [955, 93] on h2 "How do you want to get started?" at bounding box center [887, 94] width 735 height 30
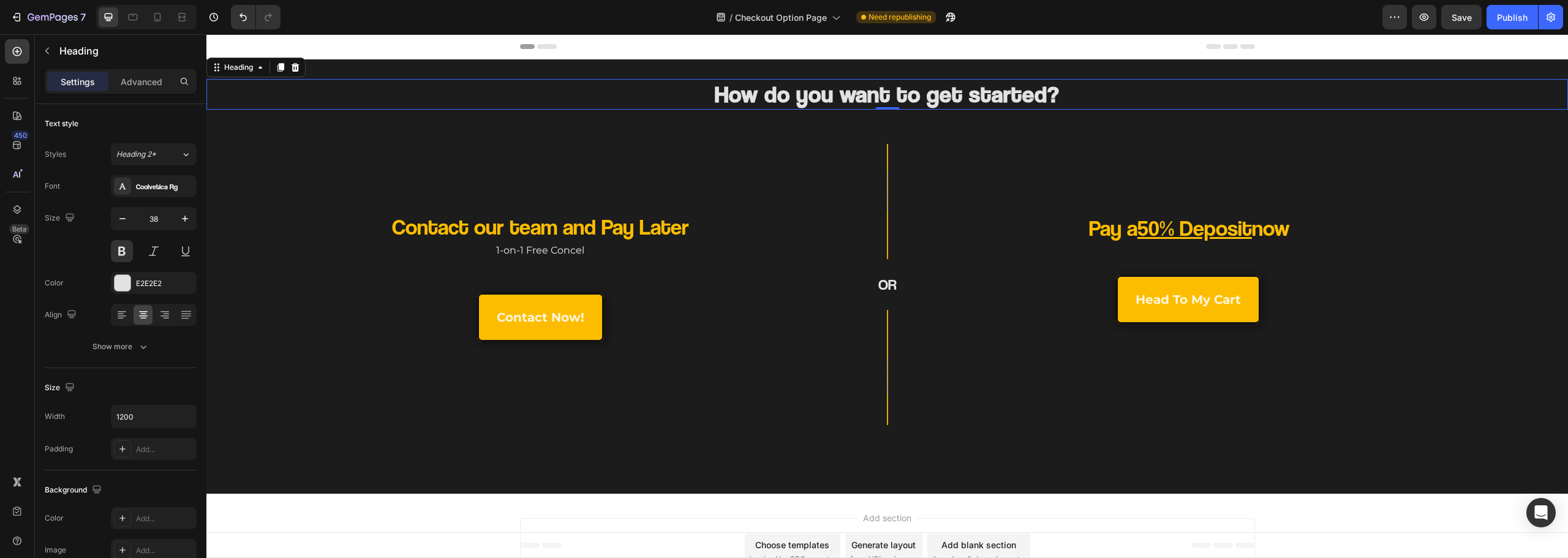
click at [795, 522] on div "Add section Choose templates inspired by CRO experts Generate layout from URL o…" at bounding box center [887, 552] width 735 height 67
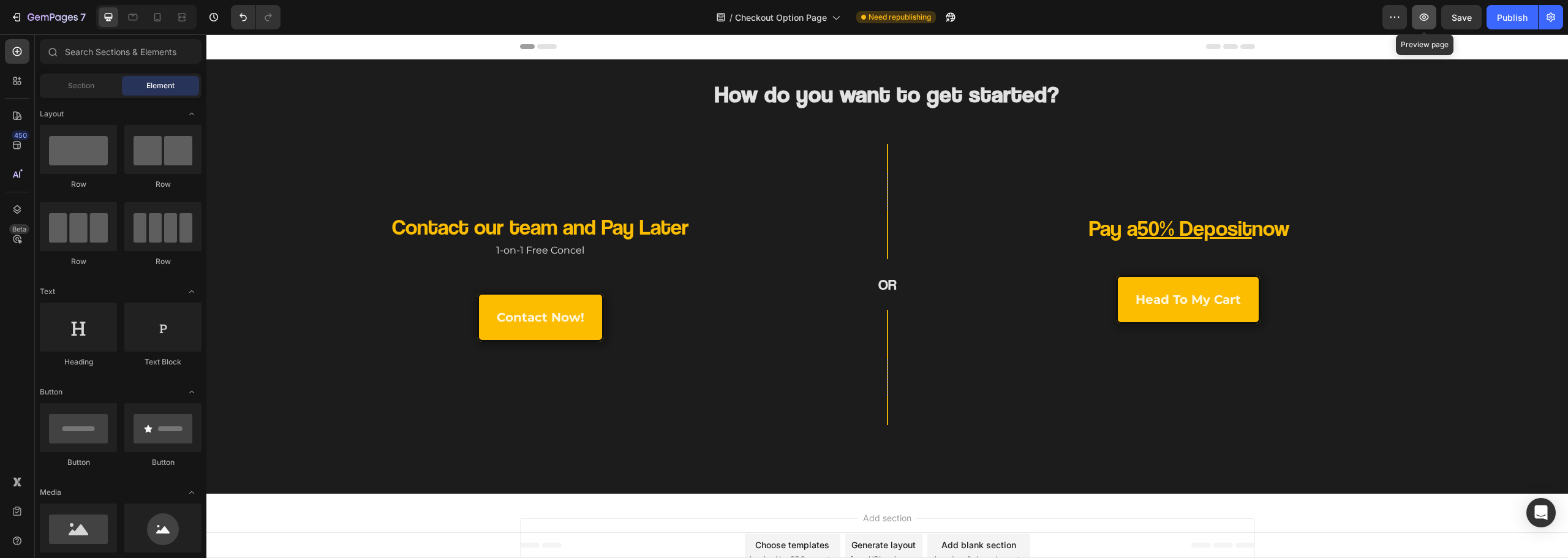
click at [1425, 17] on icon "button" at bounding box center [1424, 17] width 12 height 12
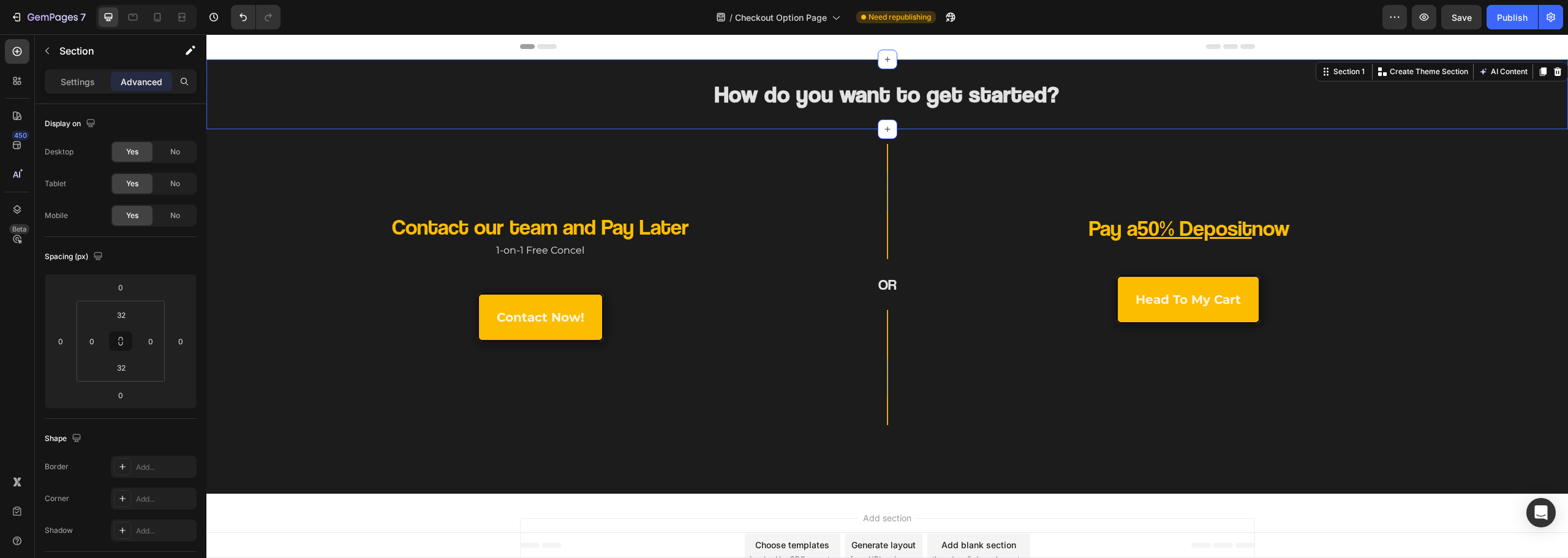
click at [736, 76] on div "How do you want to get started? Heading Section 1 Create Theme Section AI Conte…" at bounding box center [887, 94] width 1362 height 70
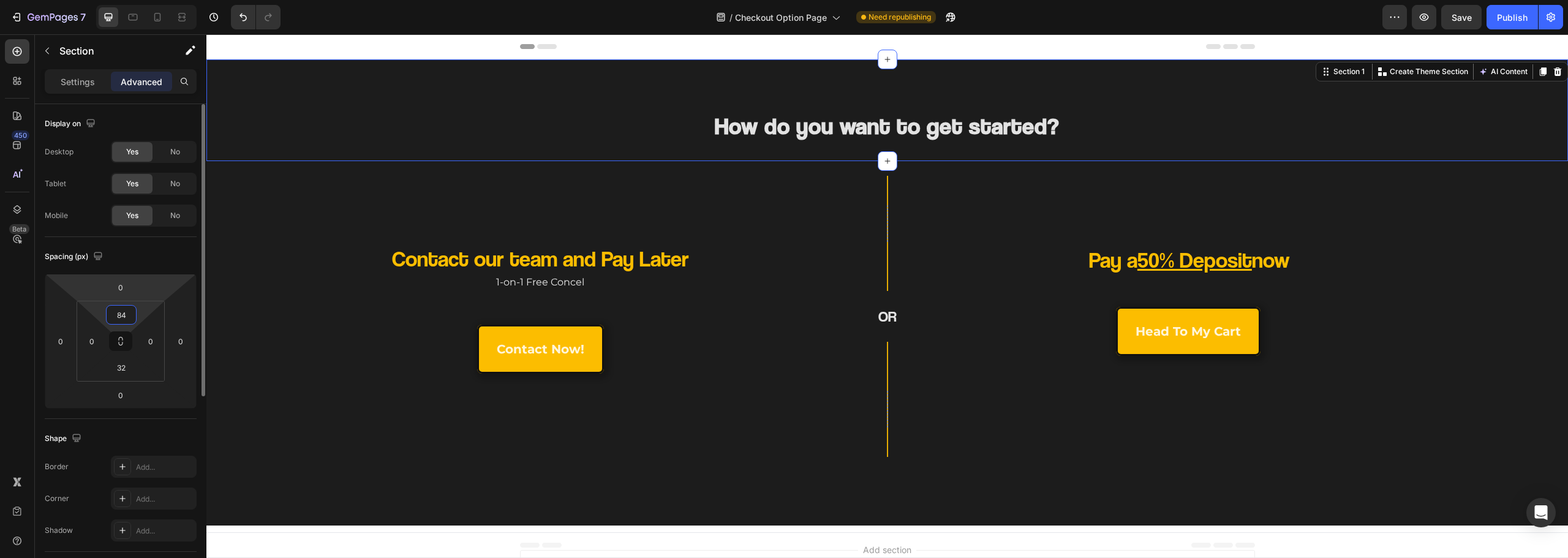
type input "80"
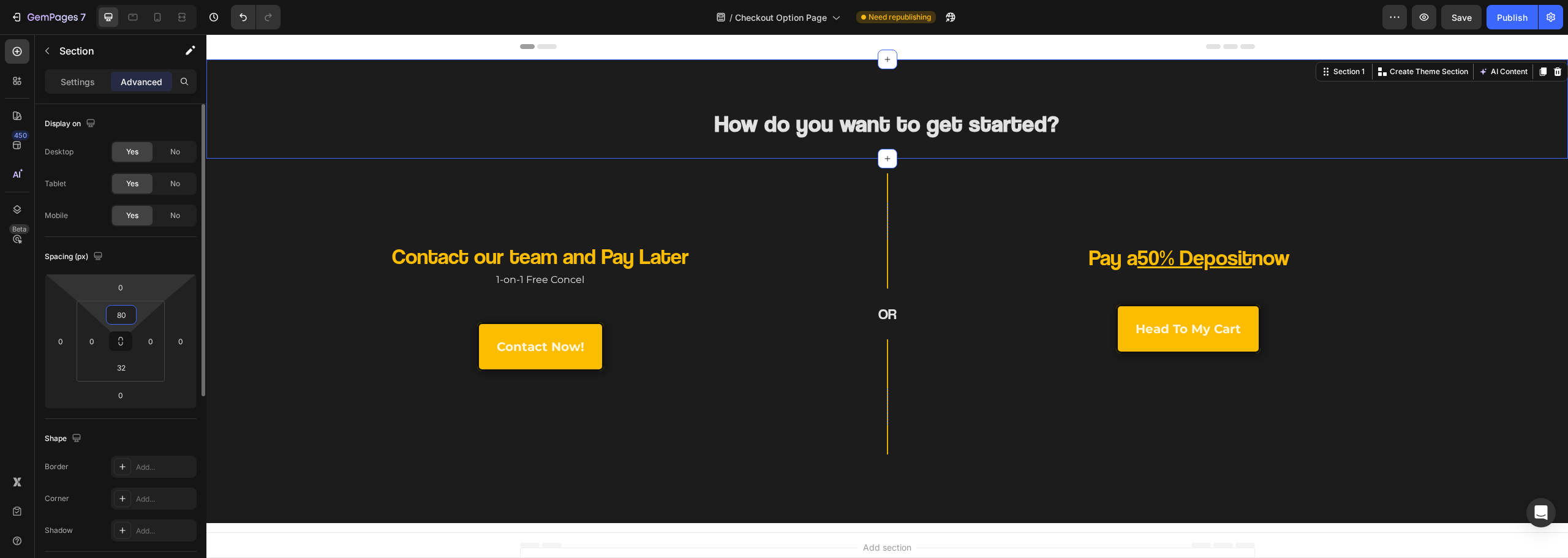
drag, startPoint x: 144, startPoint y: 314, endPoint x: 145, endPoint y: 290, distance: 24.0
click at [145, 0] on html "7 Version history / Checkout Option Page Need republishing Preview Save Publish…" at bounding box center [784, 0] width 1568 height 0
click at [133, 316] on input "80" at bounding box center [121, 315] width 25 height 18
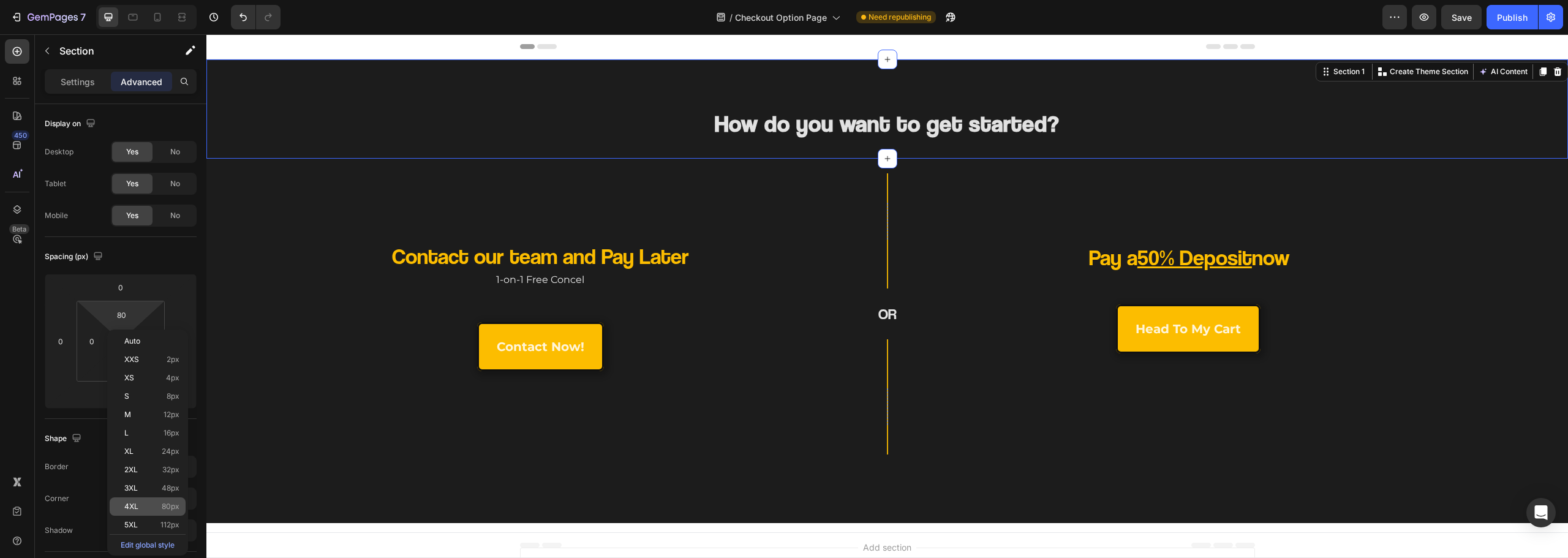
click at [145, 508] on p "4XL 80px" at bounding box center [152, 506] width 55 height 8
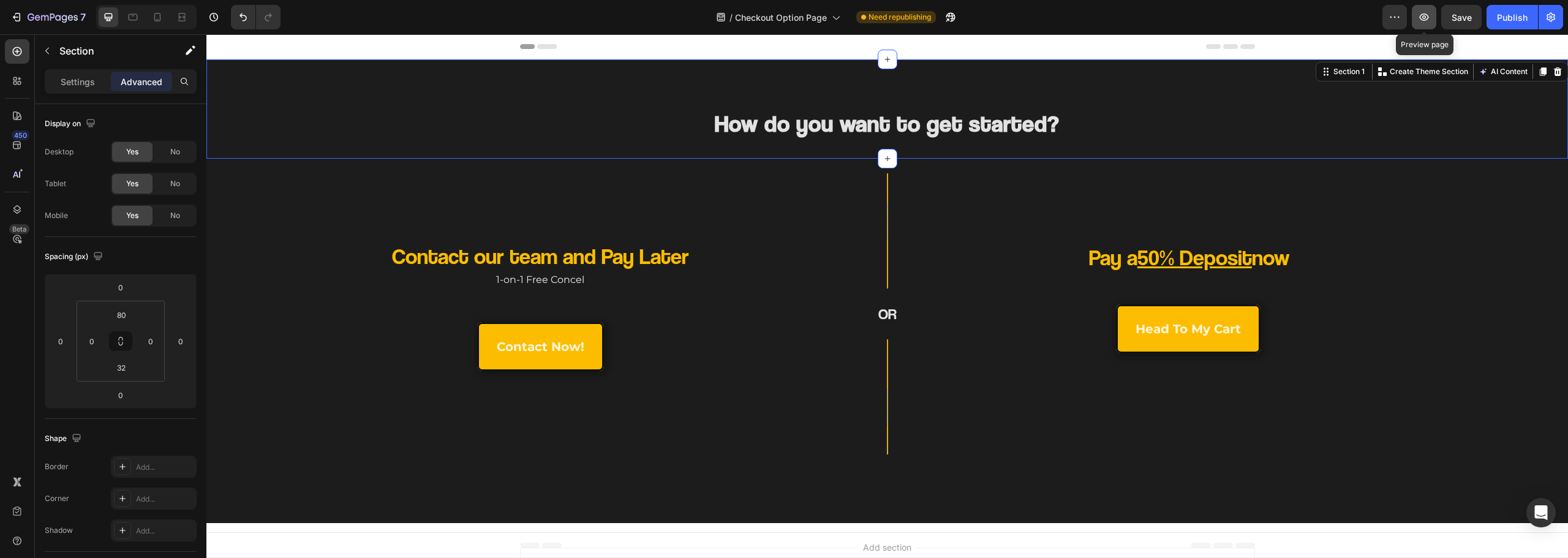
click at [1428, 14] on icon "button" at bounding box center [1424, 17] width 12 height 12
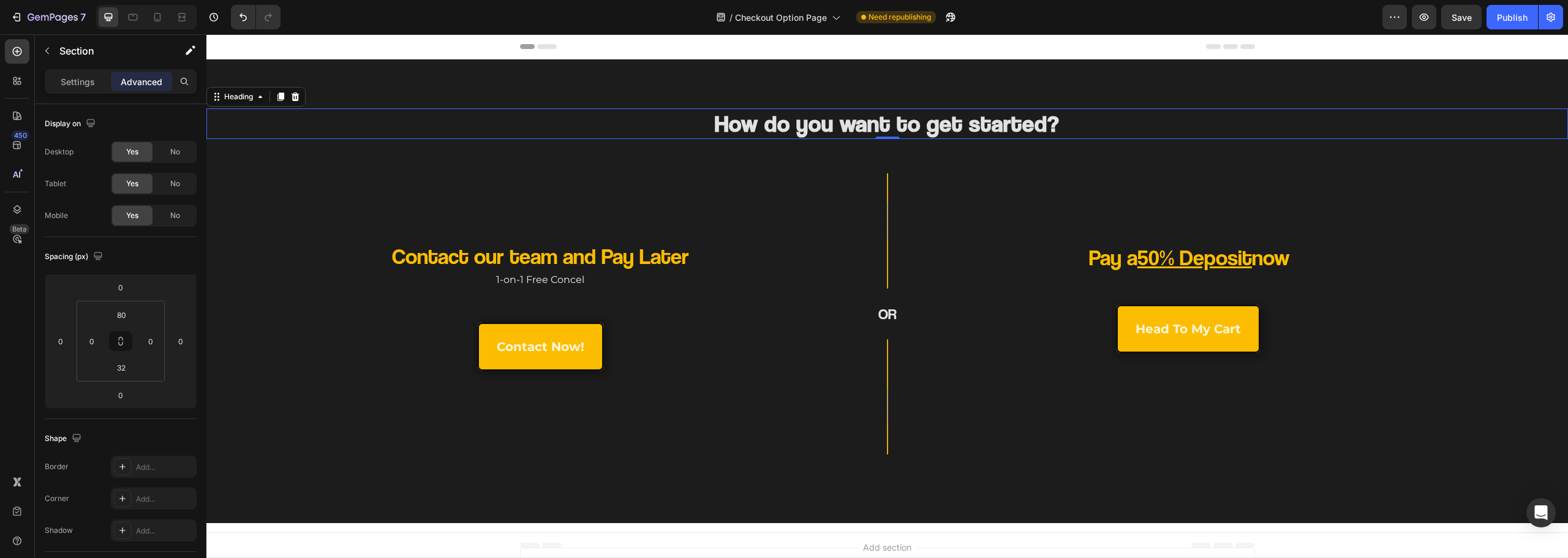
click at [785, 121] on h2 "How do you want to get started?" at bounding box center [887, 124] width 735 height 30
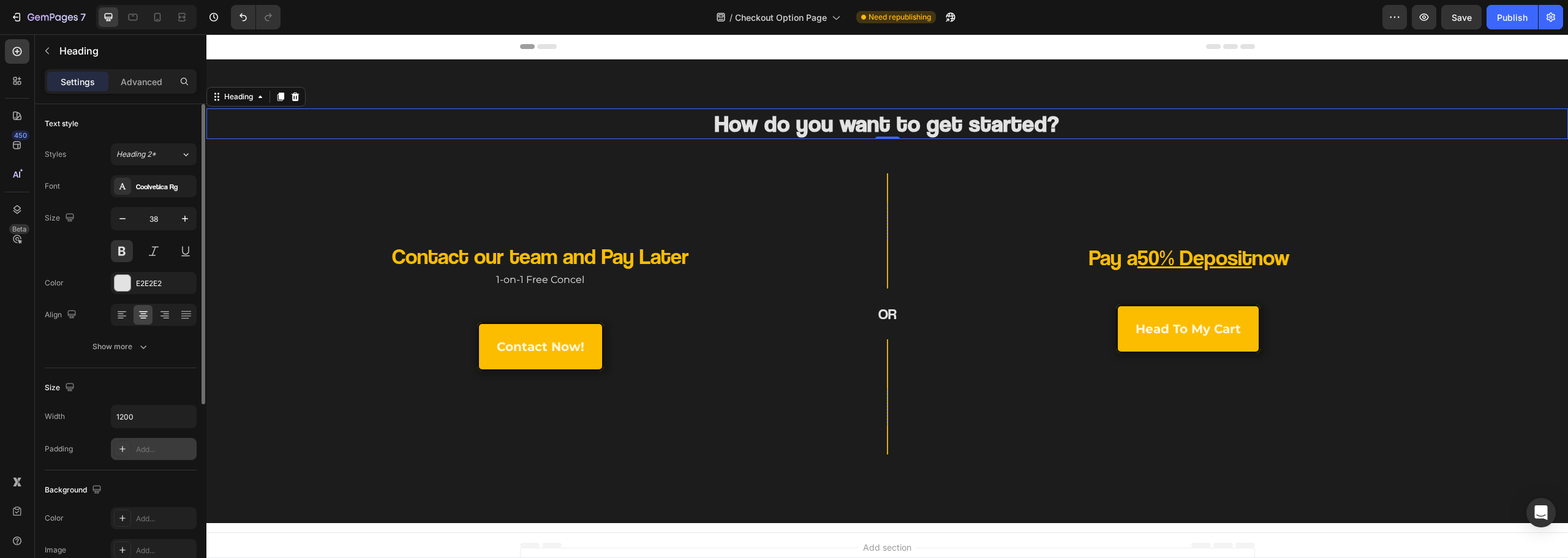
scroll to position [61, 0]
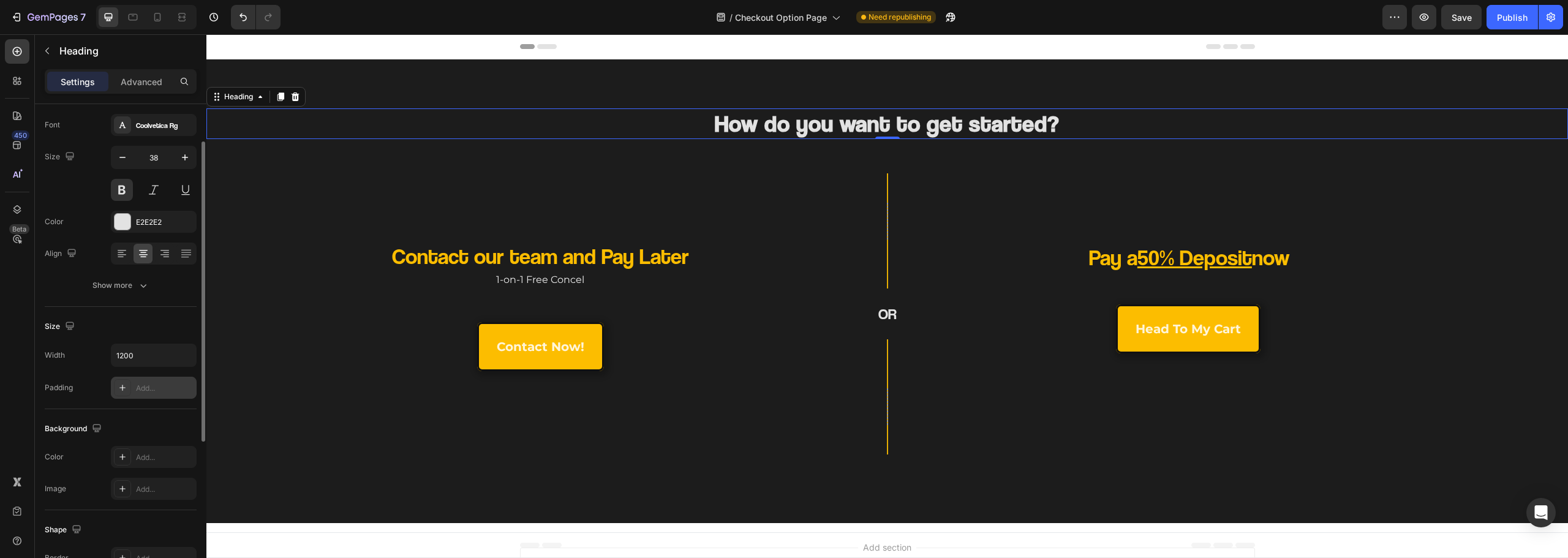
click at [139, 390] on div "Add..." at bounding box center [165, 388] width 58 height 11
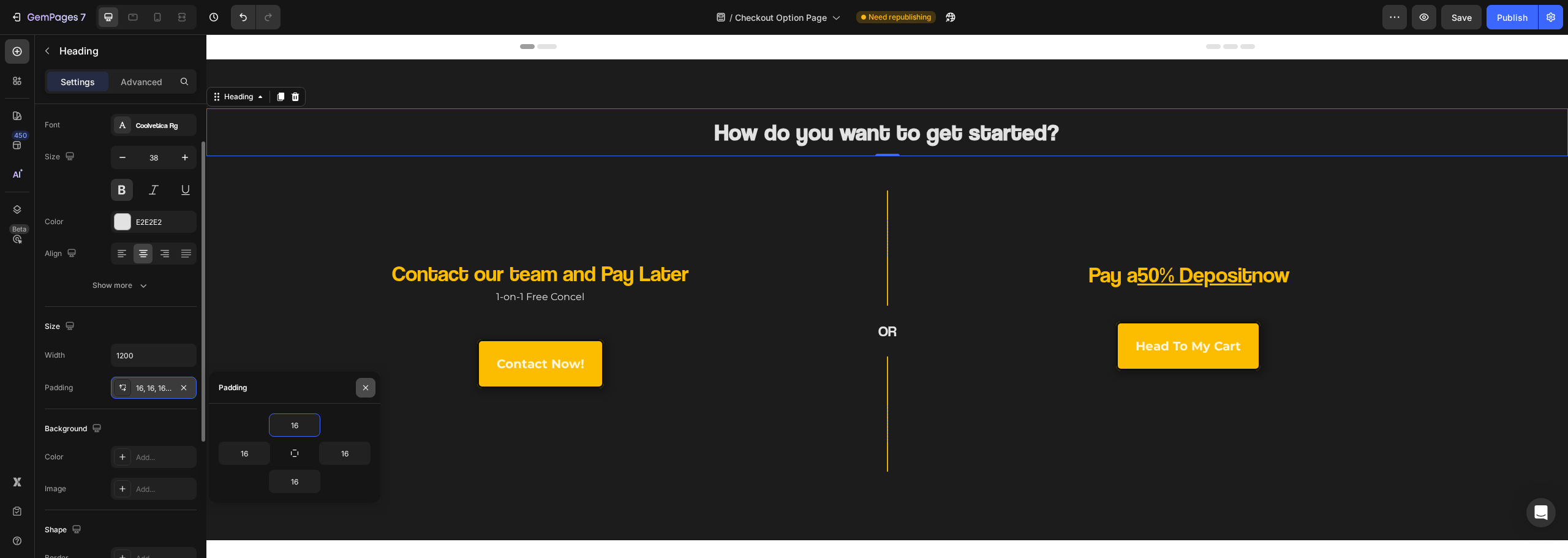
click at [367, 390] on icon "button" at bounding box center [366, 388] width 10 height 10
click at [181, 385] on icon "button" at bounding box center [184, 388] width 10 height 10
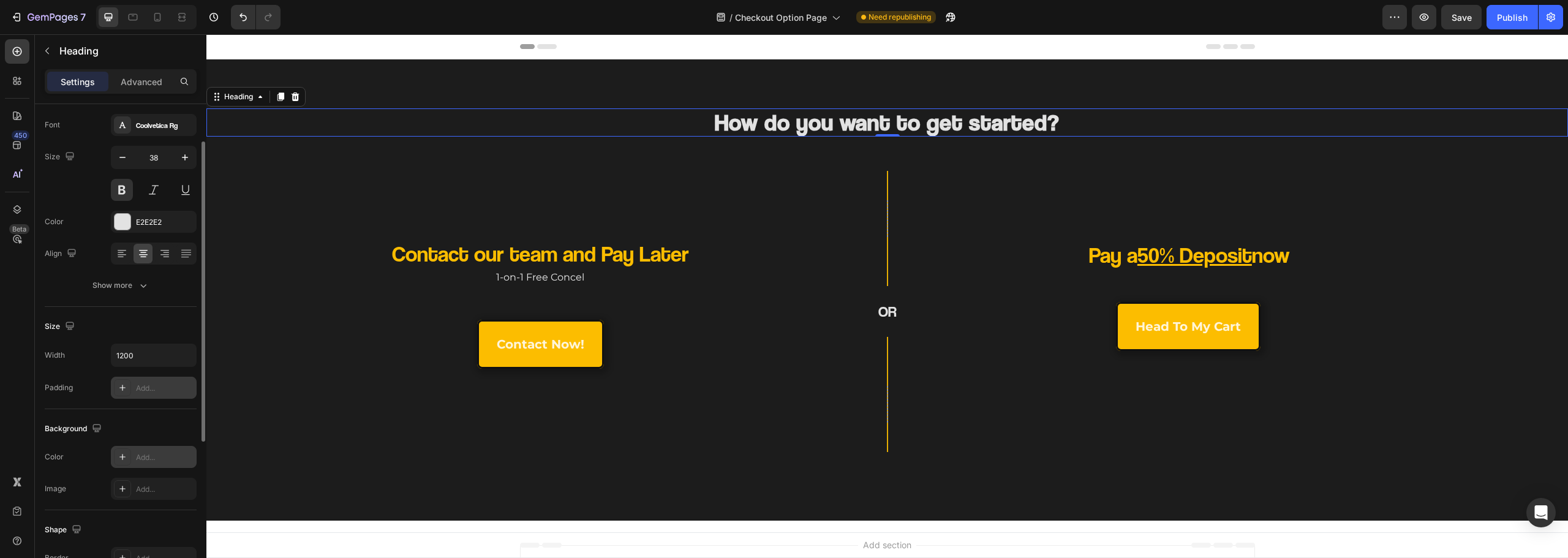
scroll to position [184, 0]
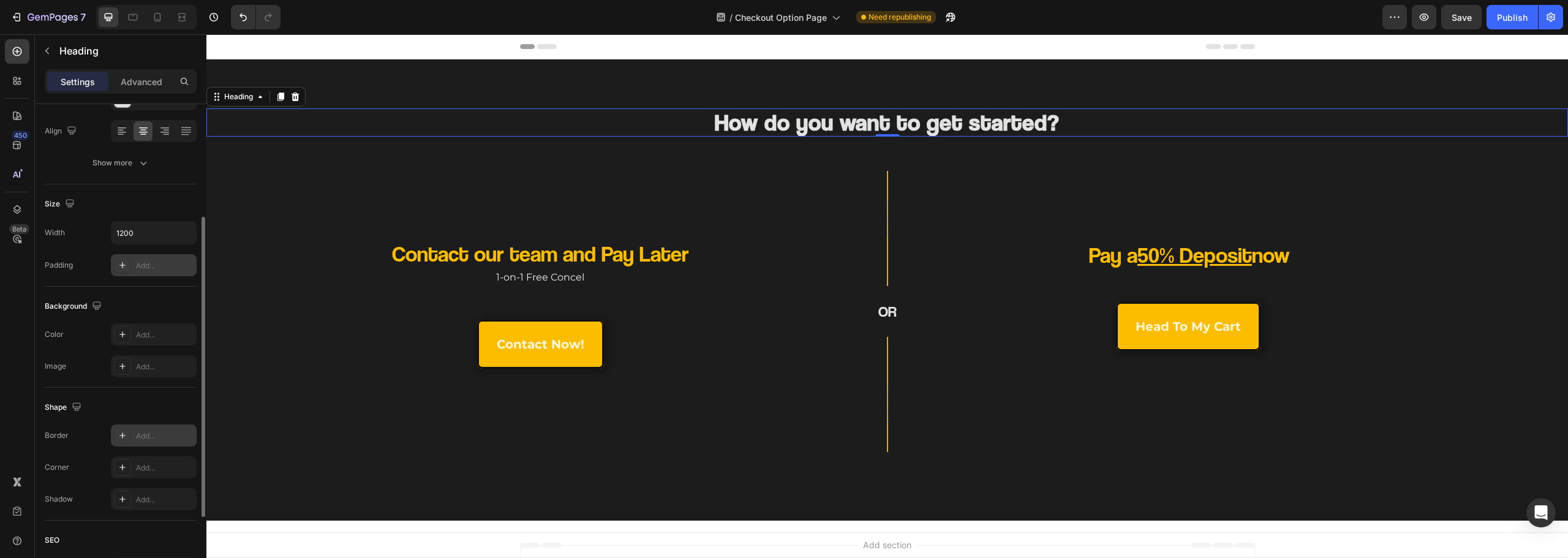
click at [152, 436] on div "Add..." at bounding box center [165, 437] width 58 height 11
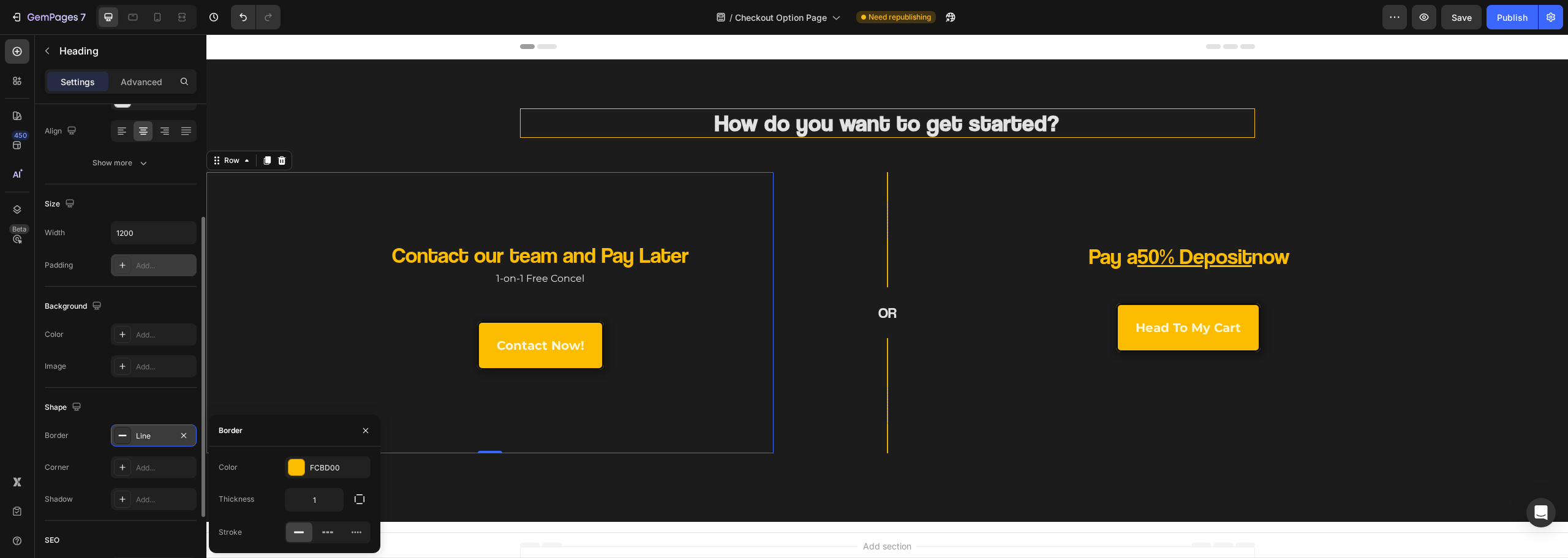
click at [429, 222] on div "Contact our team and Pay Later Heading 1-on-1 Free Concel Text Block contact no…" at bounding box center [489, 313] width 567 height 281
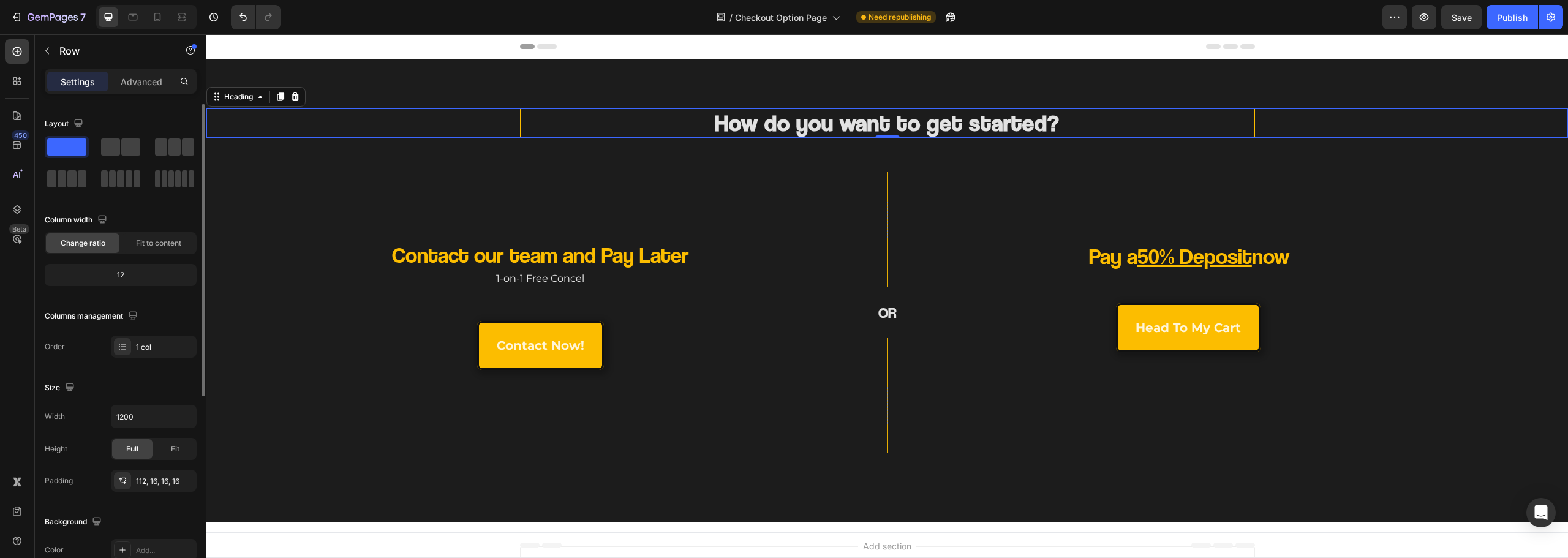
click at [570, 119] on h2 "How do you want to get started?" at bounding box center [887, 124] width 735 height 30
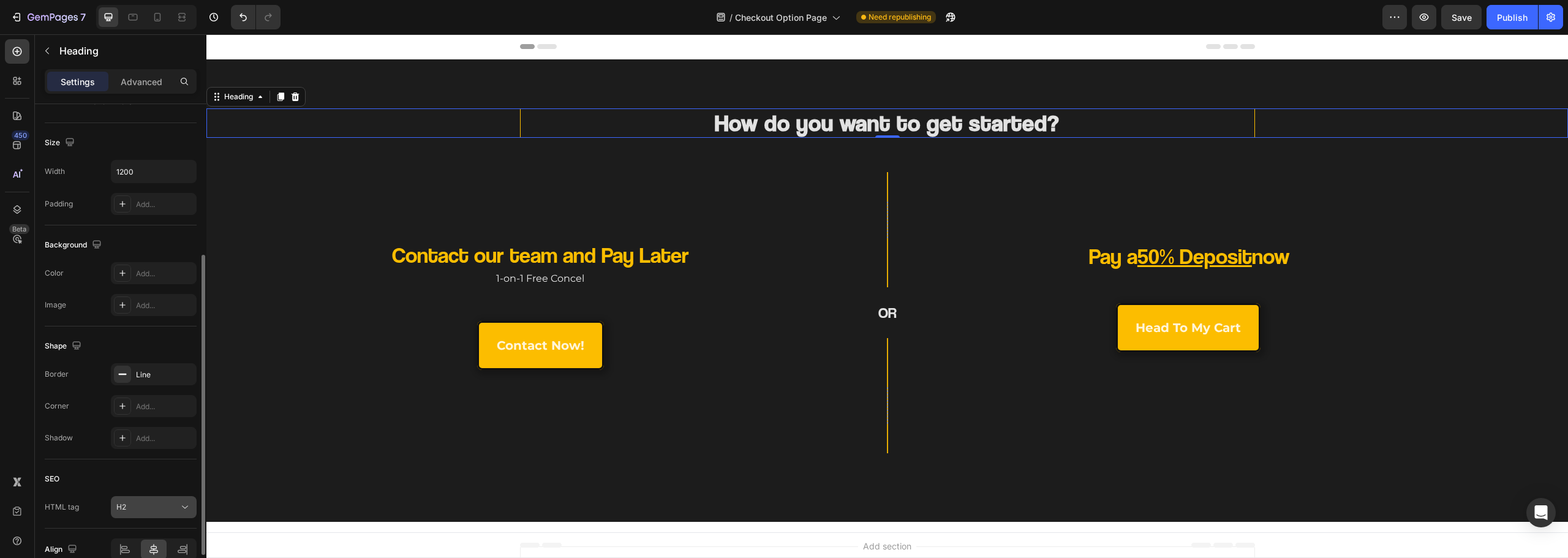
scroll to position [307, 0]
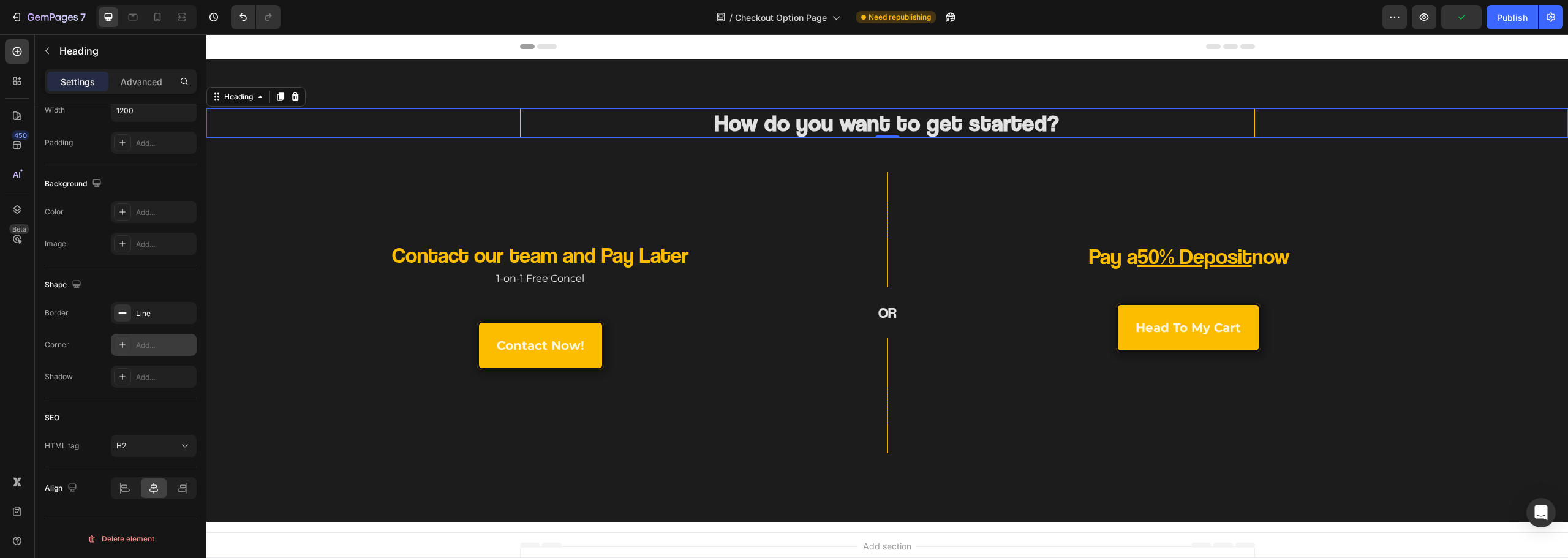
click at [144, 340] on div "Add..." at bounding box center [165, 345] width 58 height 11
click at [92, 362] on div "Border Line Corner Round Shadow Add..." at bounding box center [120, 345] width 152 height 85
click at [146, 314] on div "Line" at bounding box center [154, 314] width 35 height 11
click at [323, 385] on input "1" at bounding box center [314, 382] width 58 height 22
type input "3"
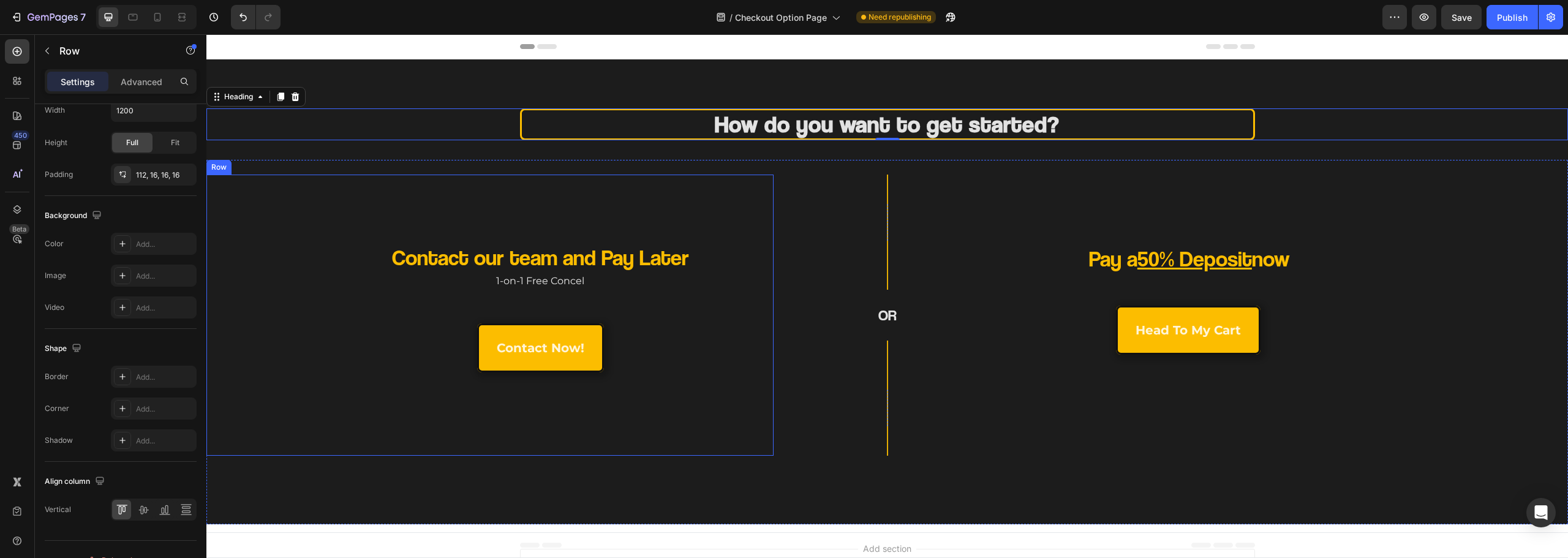
click at [503, 206] on div "Contact our team and Pay Later Heading 1-on-1 Free Concel Text Block contact no…" at bounding box center [489, 315] width 567 height 281
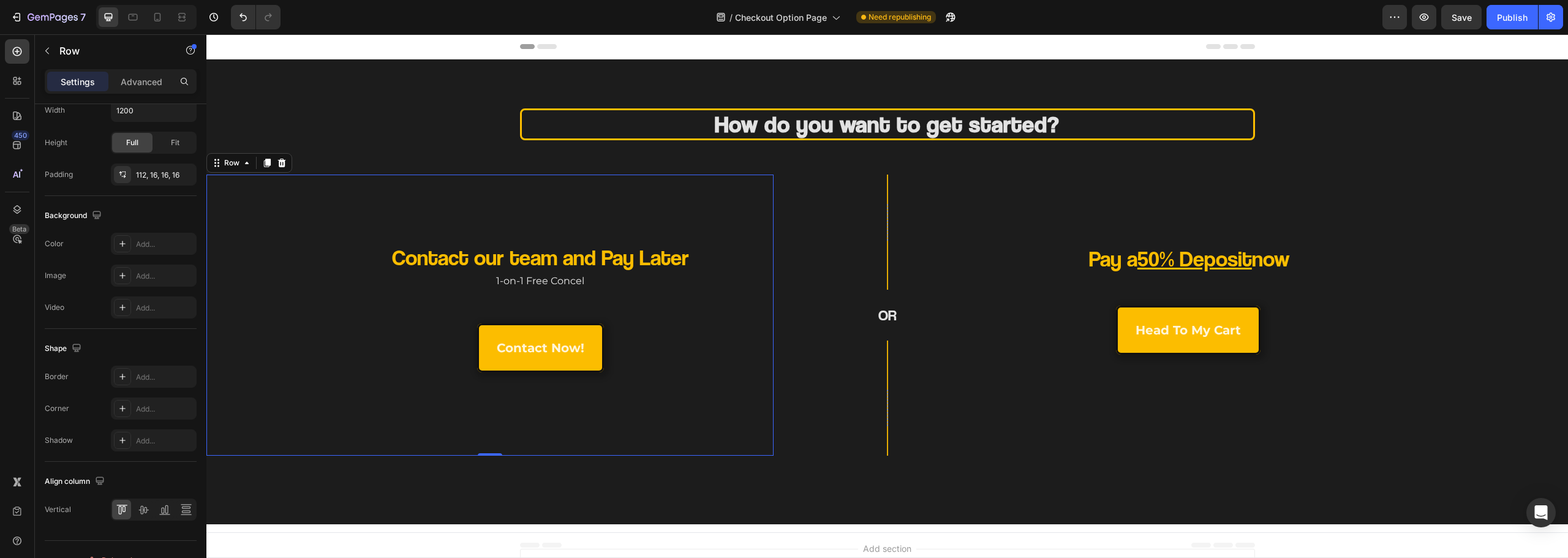
scroll to position [0, 0]
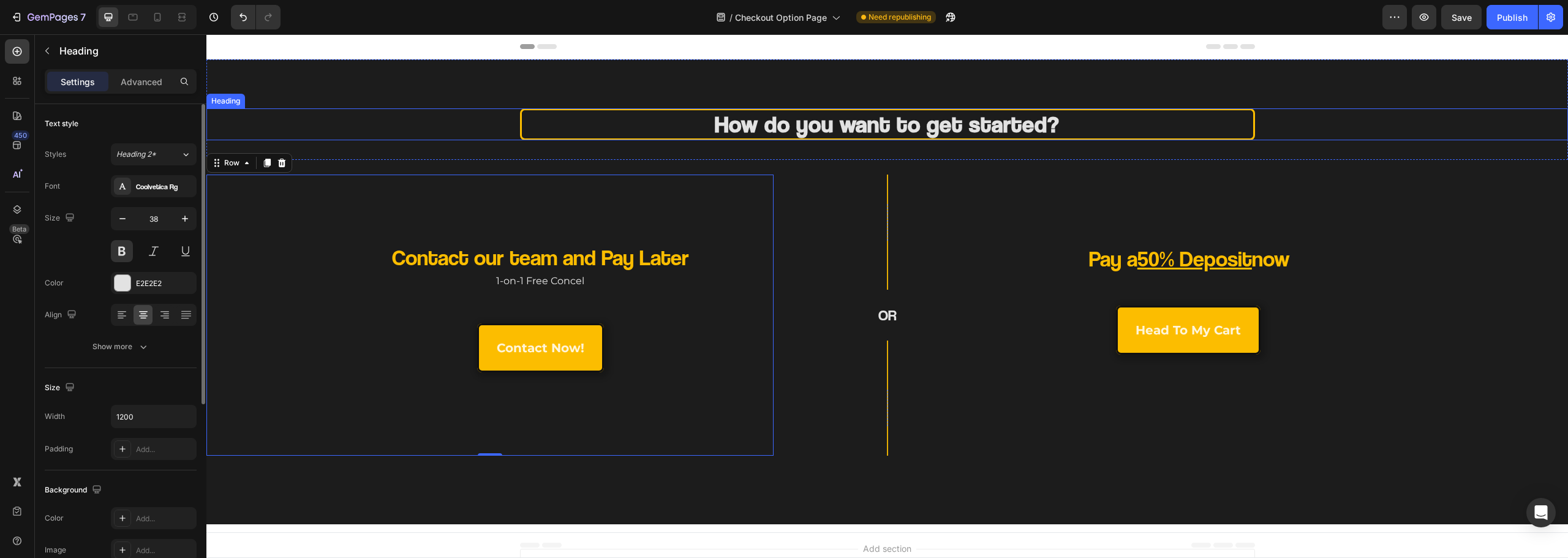
click at [477, 121] on div "How do you want to get started?" at bounding box center [887, 124] width 1362 height 32
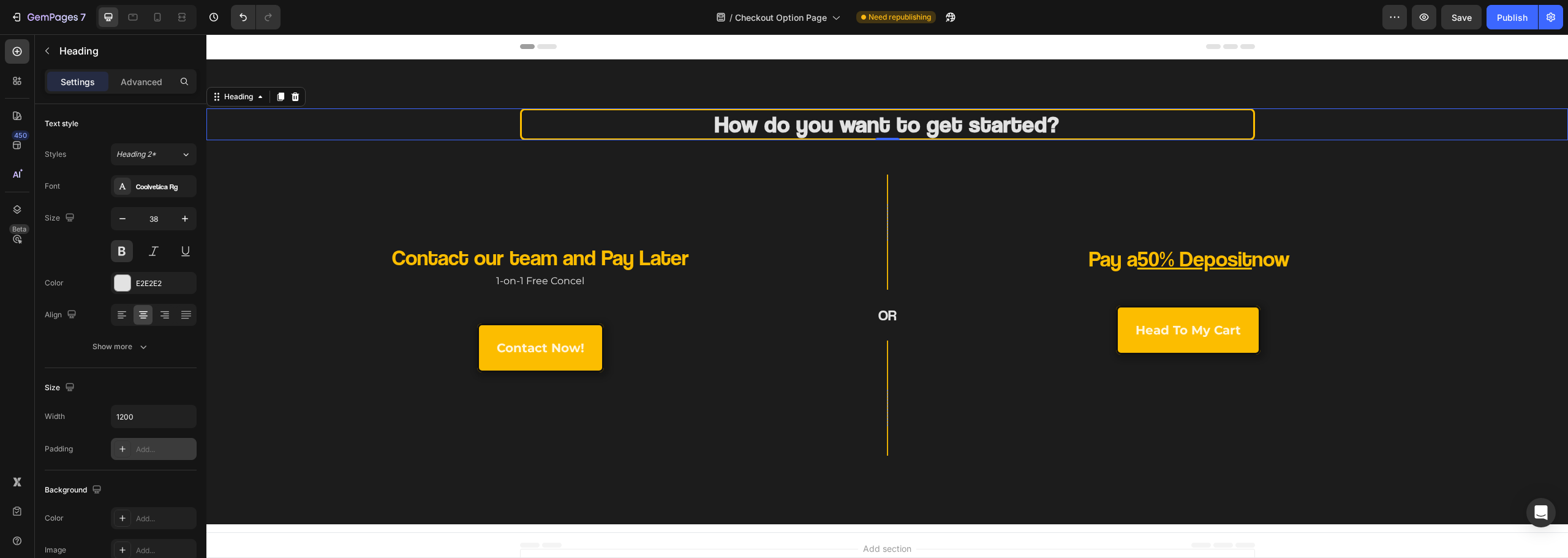
click at [145, 448] on div "Add..." at bounding box center [165, 450] width 58 height 11
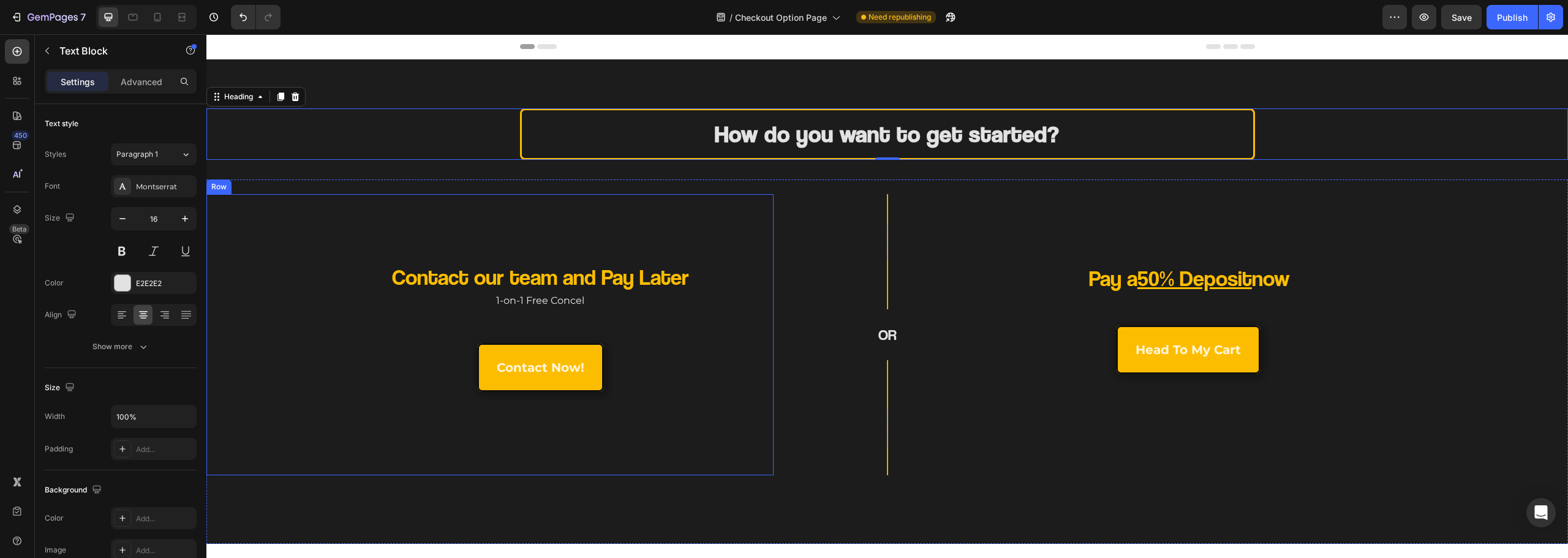
click at [381, 292] on p "1-on-1 Free Concel" at bounding box center [540, 301] width 445 height 18
click at [533, 134] on h2 "How do you want to get started?" at bounding box center [887, 134] width 735 height 52
click at [146, 449] on div "16, 16, 16, 16" at bounding box center [154, 450] width 35 height 11
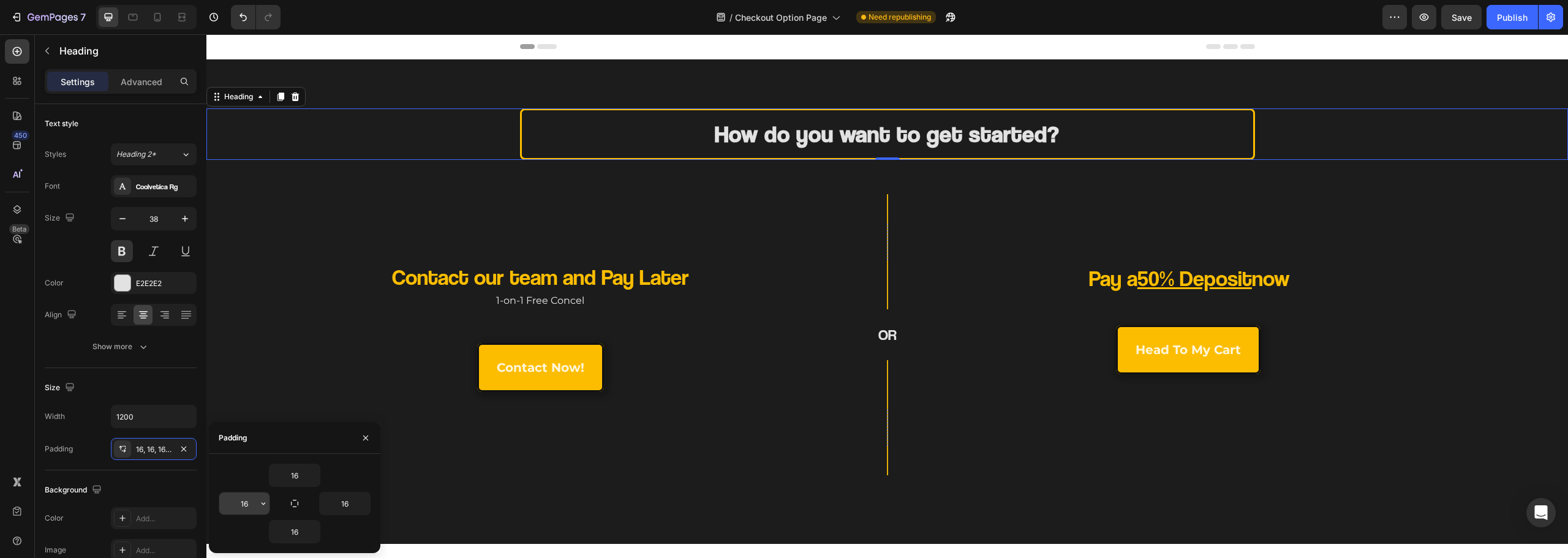
click at [246, 502] on input "16" at bounding box center [244, 503] width 50 height 22
type input "0"
click at [295, 473] on input "16" at bounding box center [295, 475] width 50 height 22
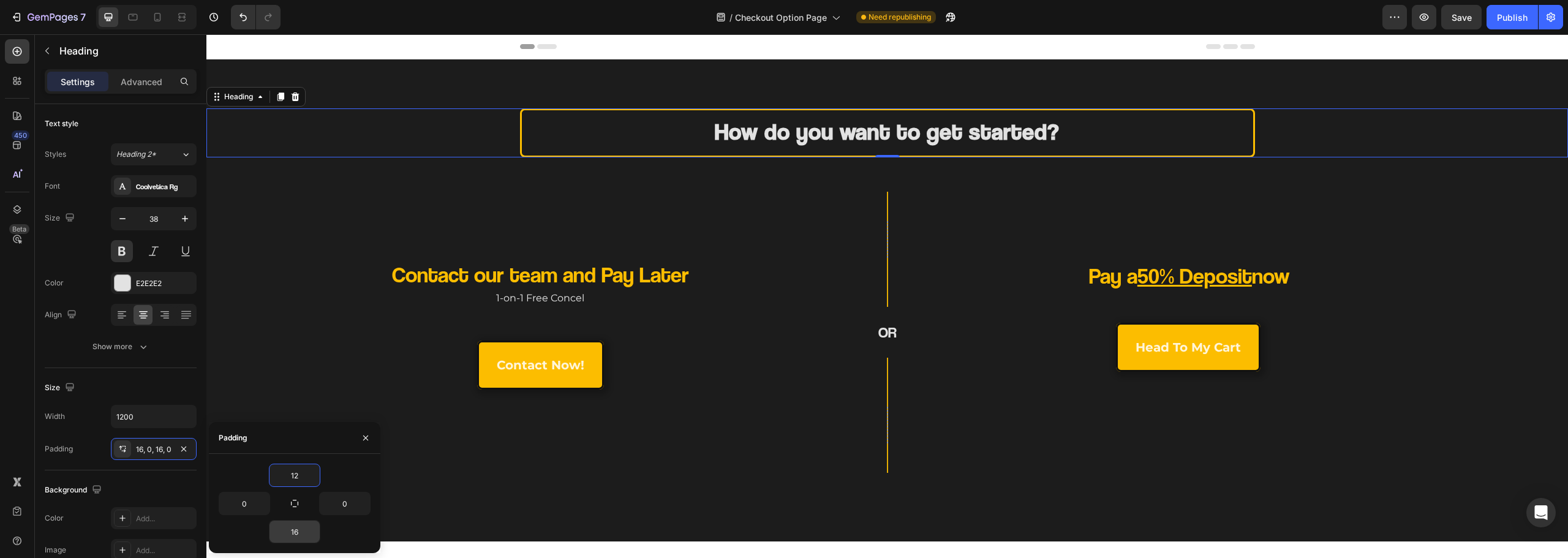
type input "12"
click at [288, 535] on input "16" at bounding box center [295, 531] width 50 height 22
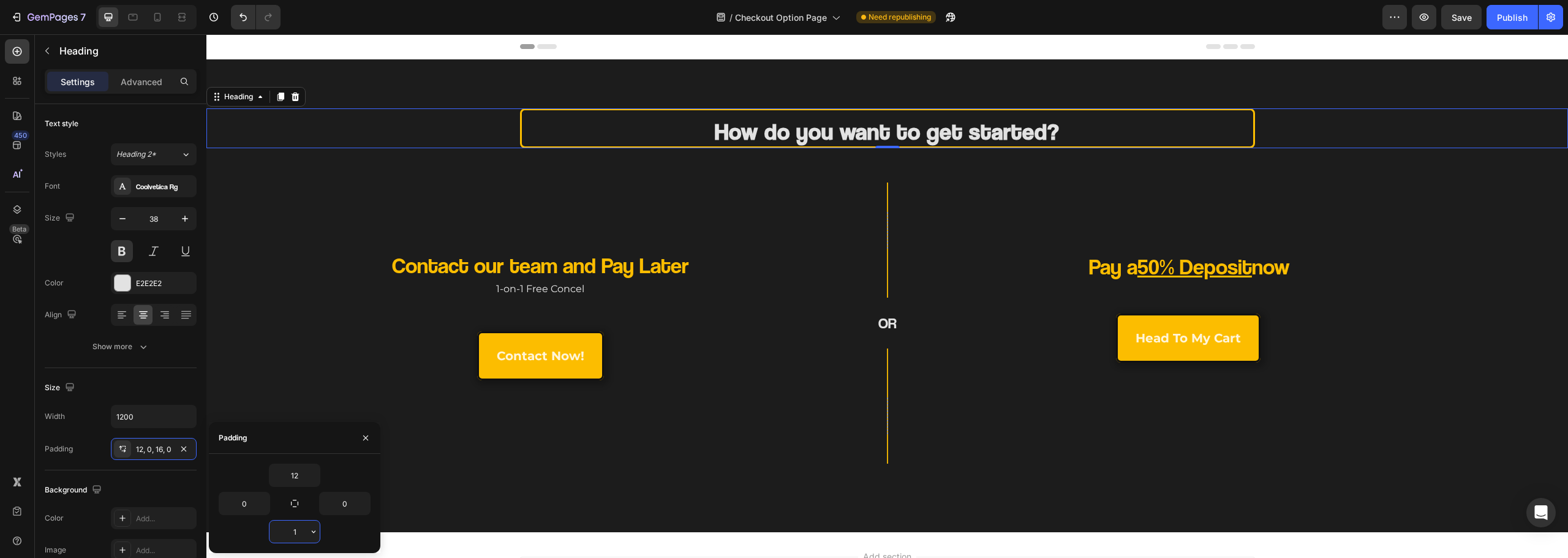
type input "12"
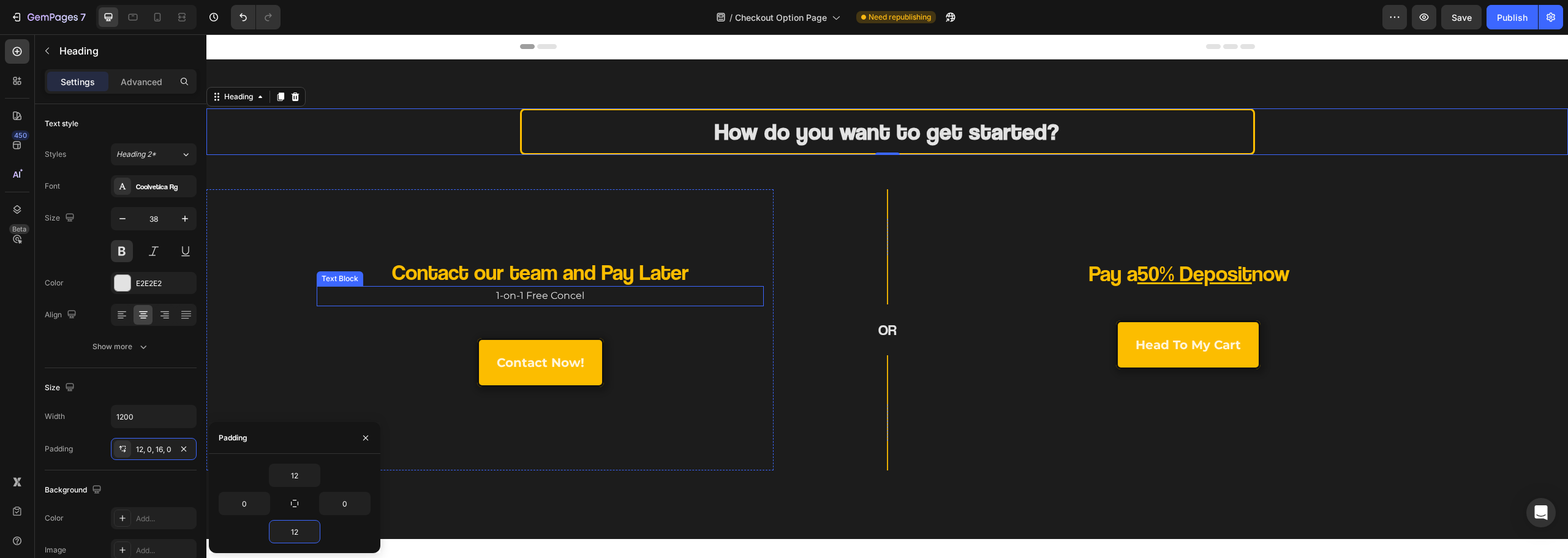
click at [343, 298] on p "1-on-1 Free Concel" at bounding box center [540, 296] width 445 height 18
click at [626, 126] on h2 "How do you want to get started?" at bounding box center [887, 132] width 735 height 47
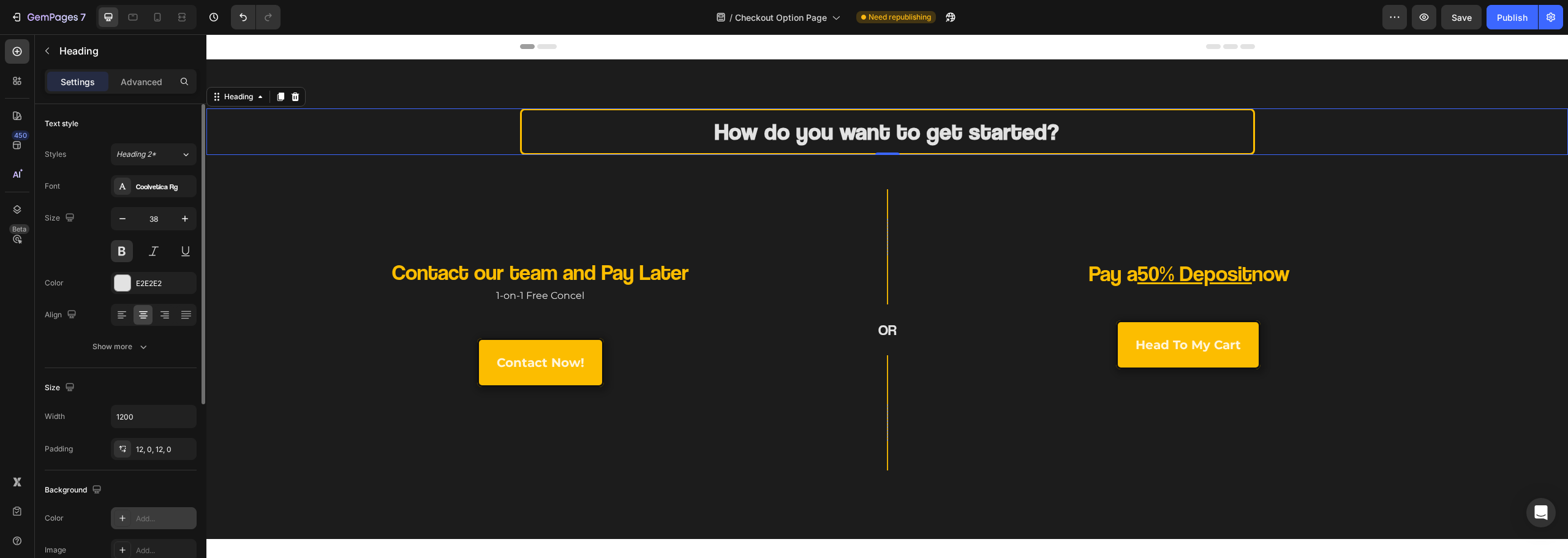
scroll to position [122, 0]
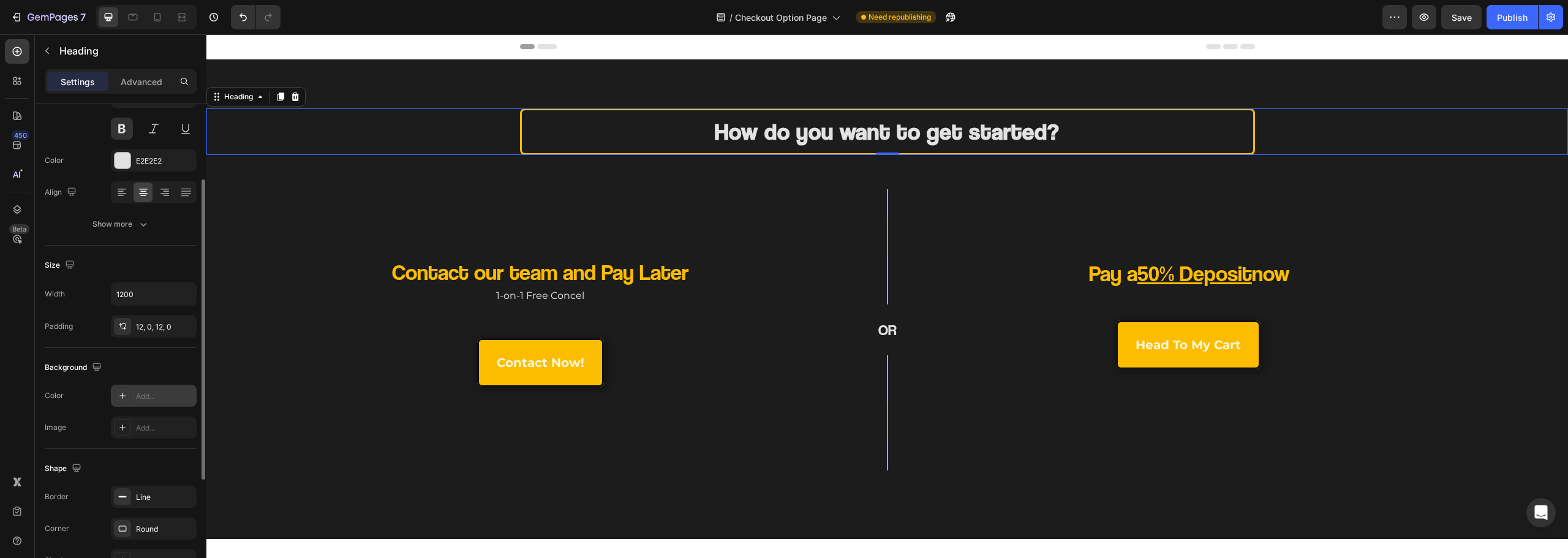
click at [159, 393] on div "Add..." at bounding box center [165, 396] width 58 height 11
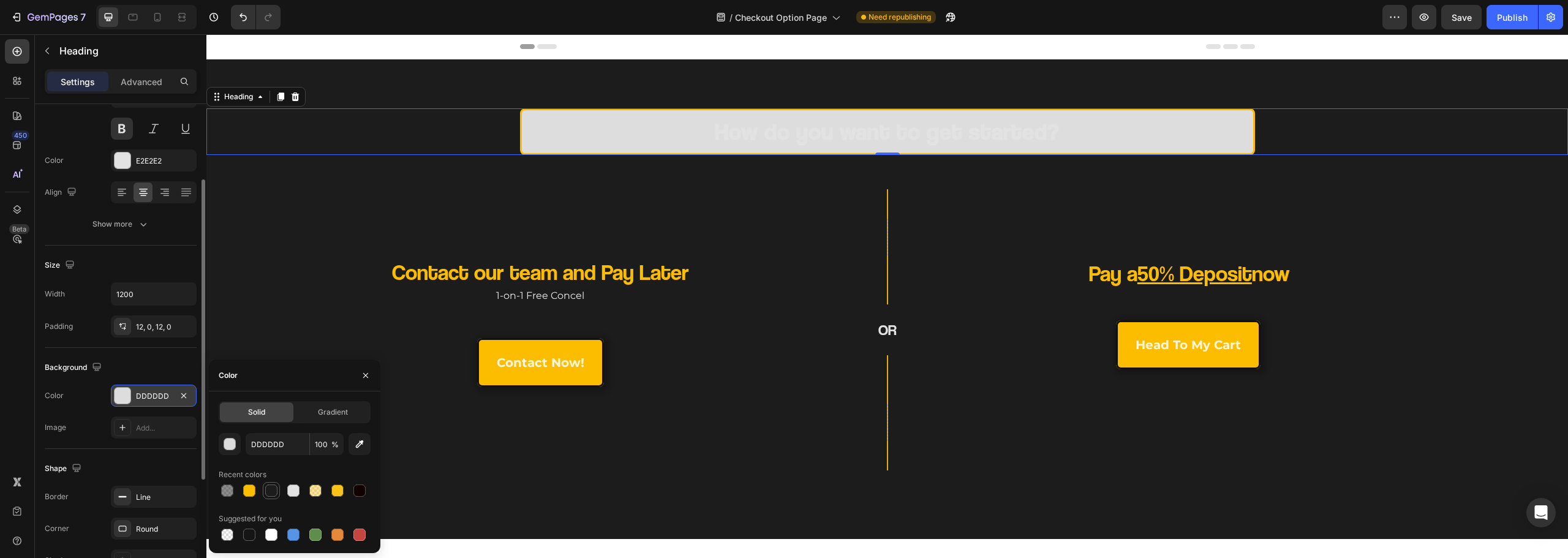
click at [272, 494] on div at bounding box center [271, 490] width 12 height 12
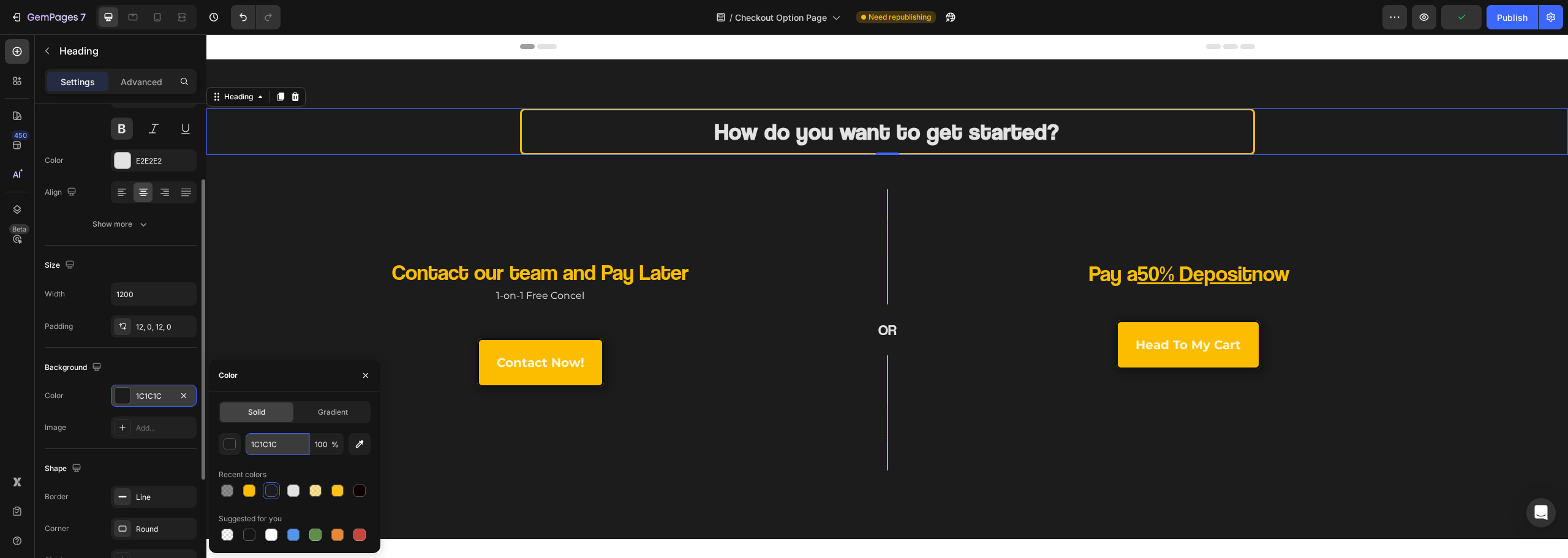
click at [295, 446] on input "1C1C1C" at bounding box center [278, 444] width 64 height 22
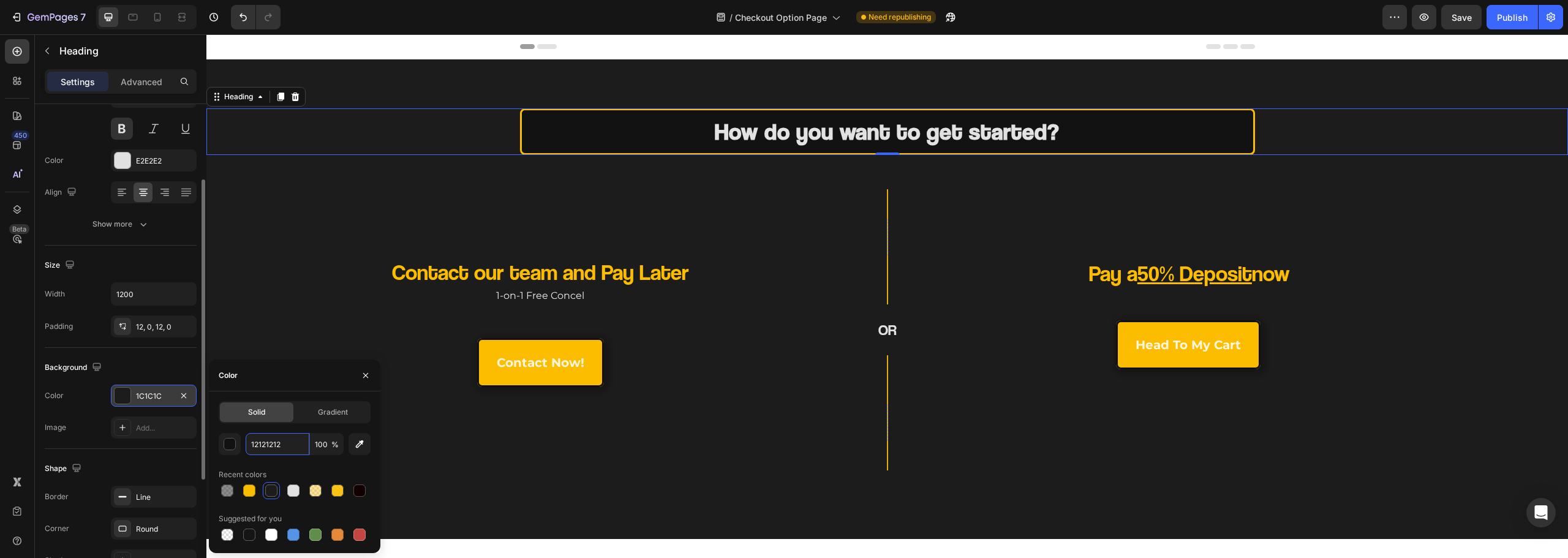
type input "121212"
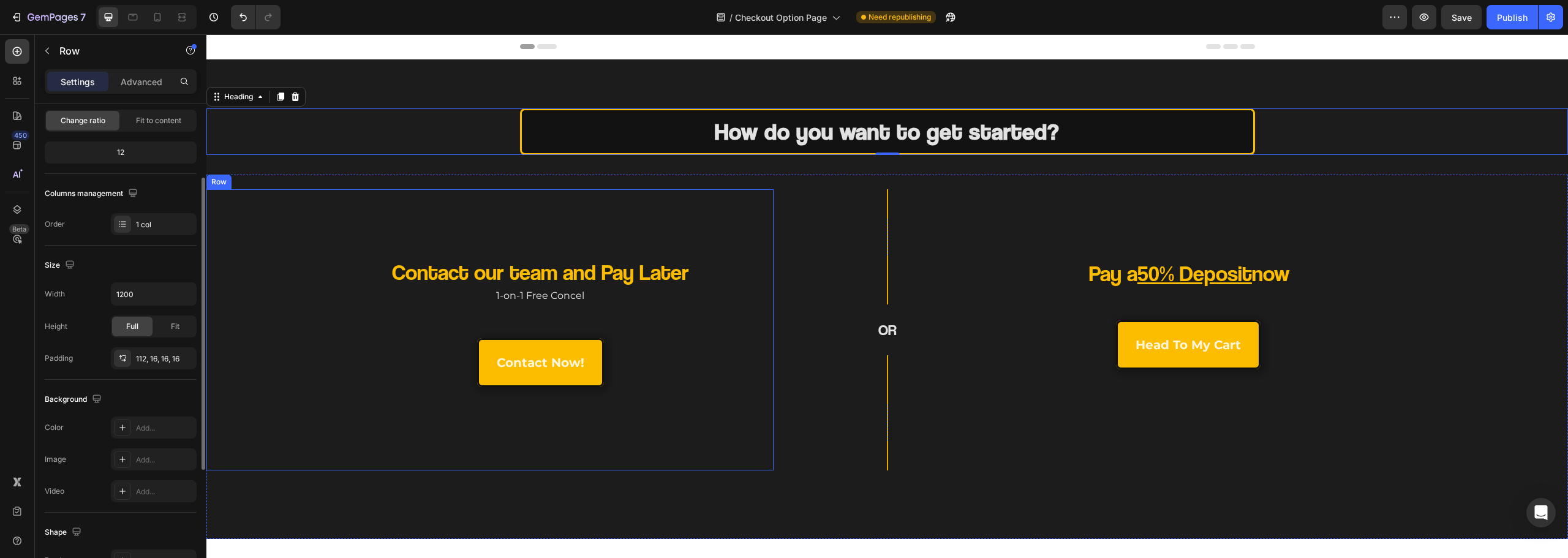
click at [314, 251] on div "Contact our team and Pay Later Heading 1-on-1 Free Concel Text Block contact no…" at bounding box center [489, 330] width 567 height 281
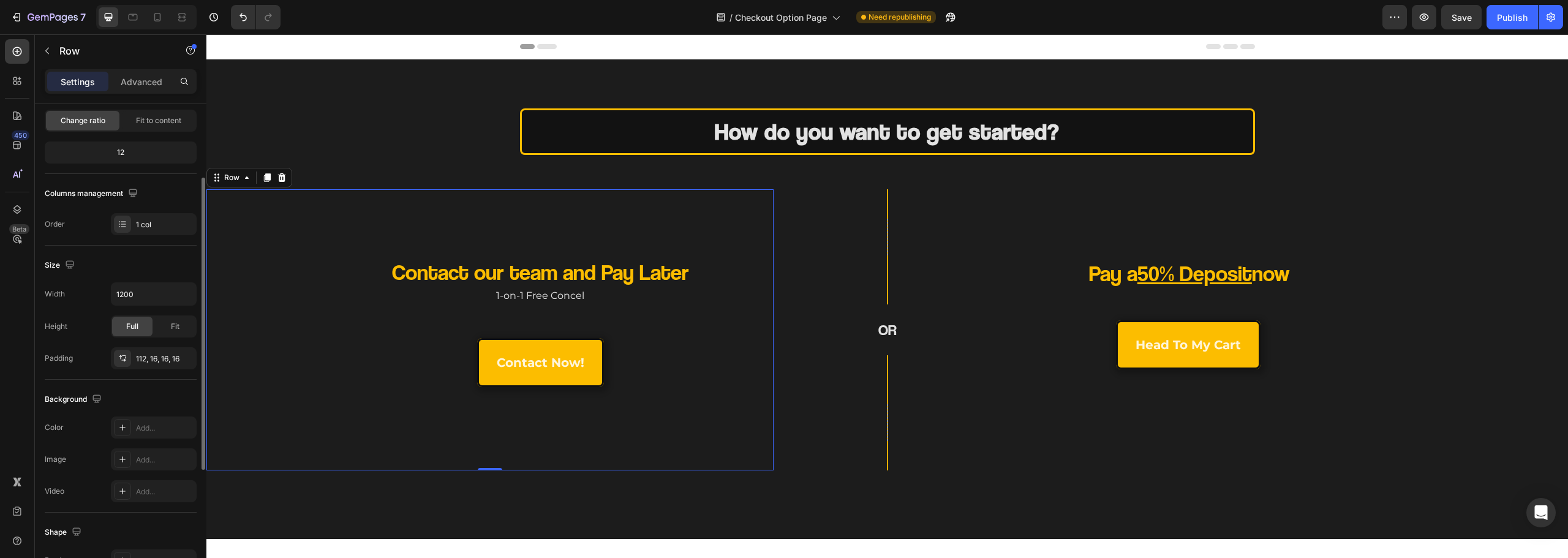
scroll to position [0, 0]
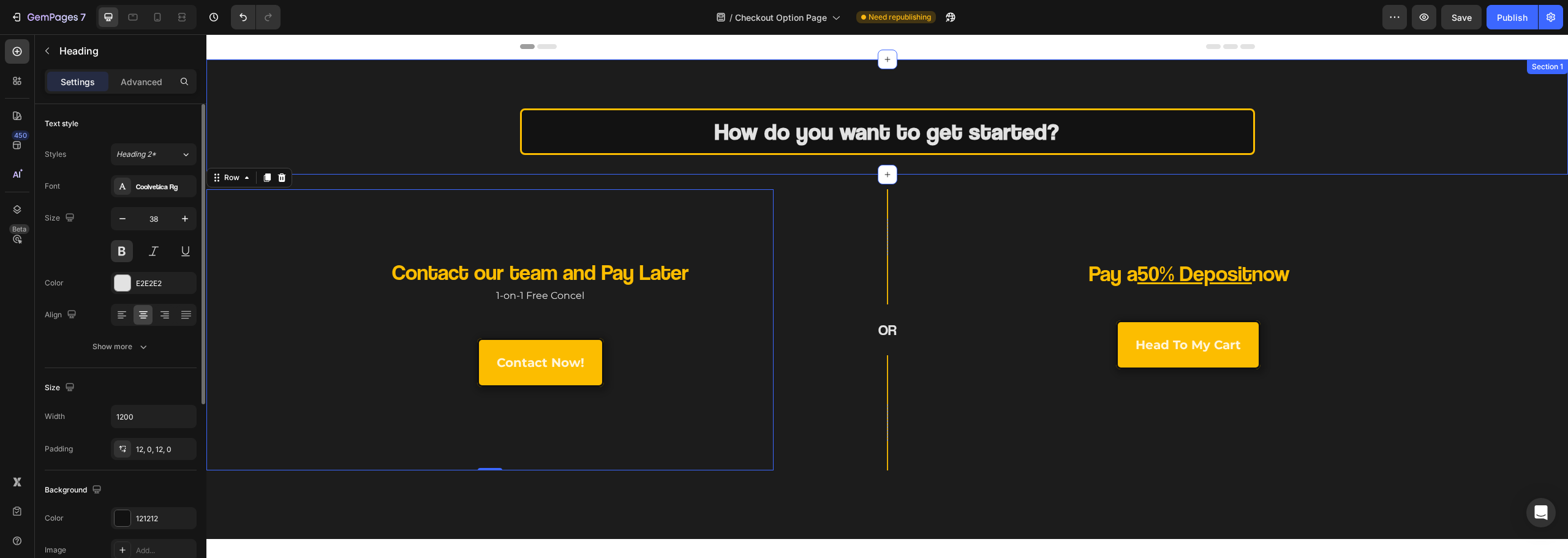
click at [657, 133] on h2 "How do you want to get started?" at bounding box center [887, 132] width 735 height 47
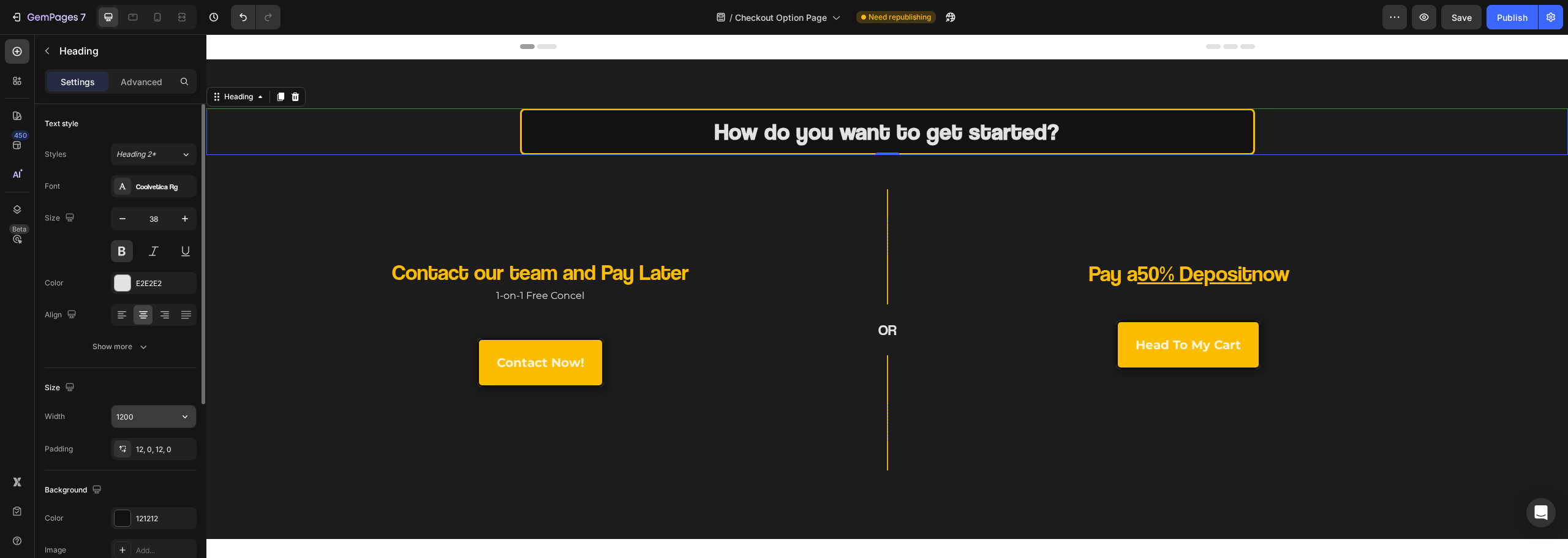
click at [155, 411] on input "1200" at bounding box center [154, 416] width 85 height 22
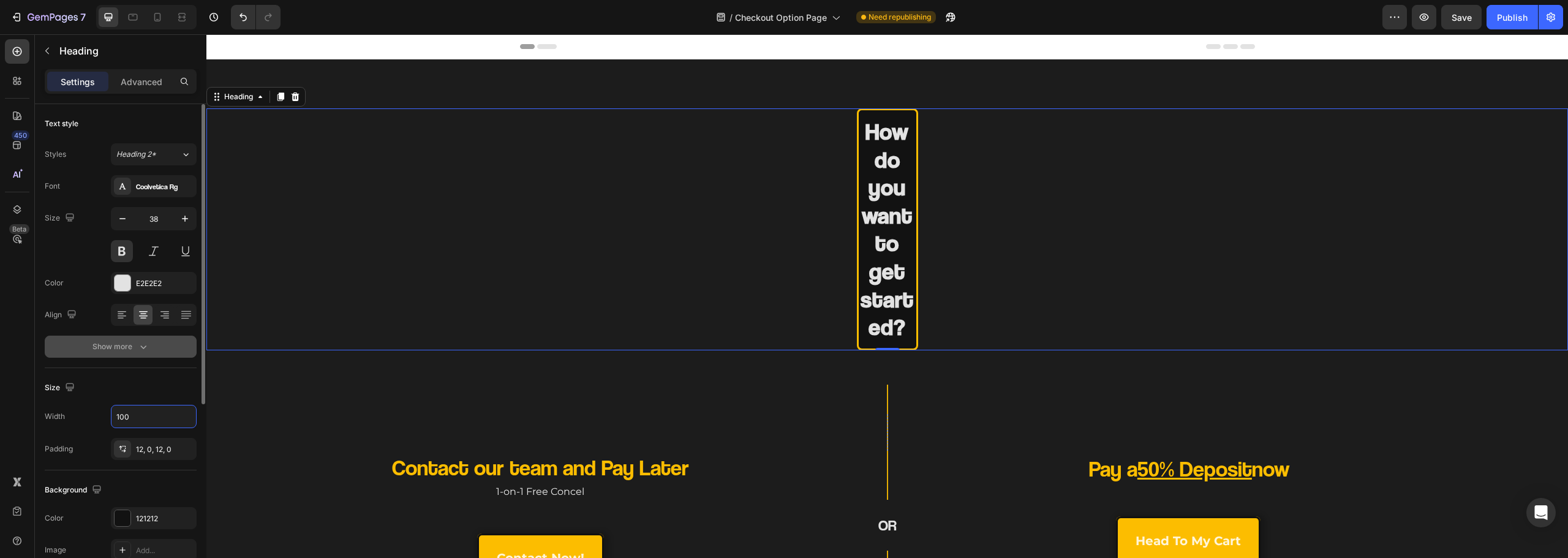
type input "1000"
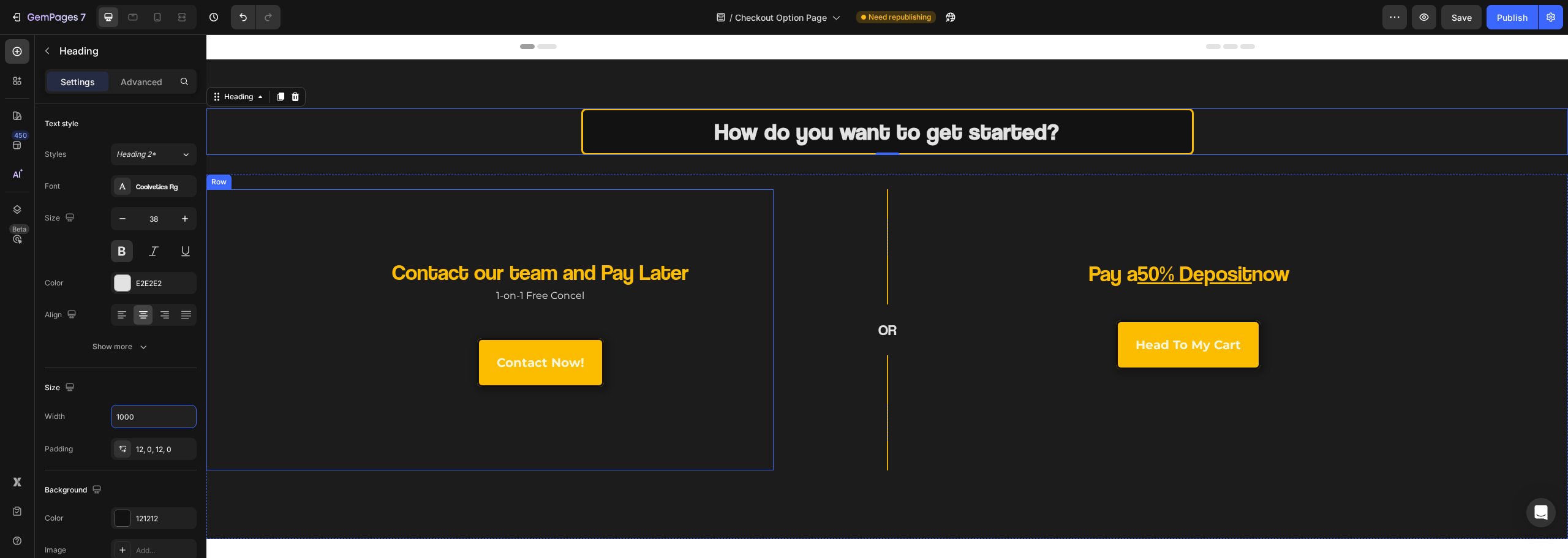
click at [501, 192] on div "Contact our team and Pay Later Heading 1-on-1 Free Concel Text Block contact no…" at bounding box center [489, 330] width 567 height 281
click at [648, 146] on h2 "How do you want to get started?" at bounding box center [887, 132] width 612 height 47
click at [945, 369] on div "Row OR Heading Row" at bounding box center [887, 330] width 227 height 281
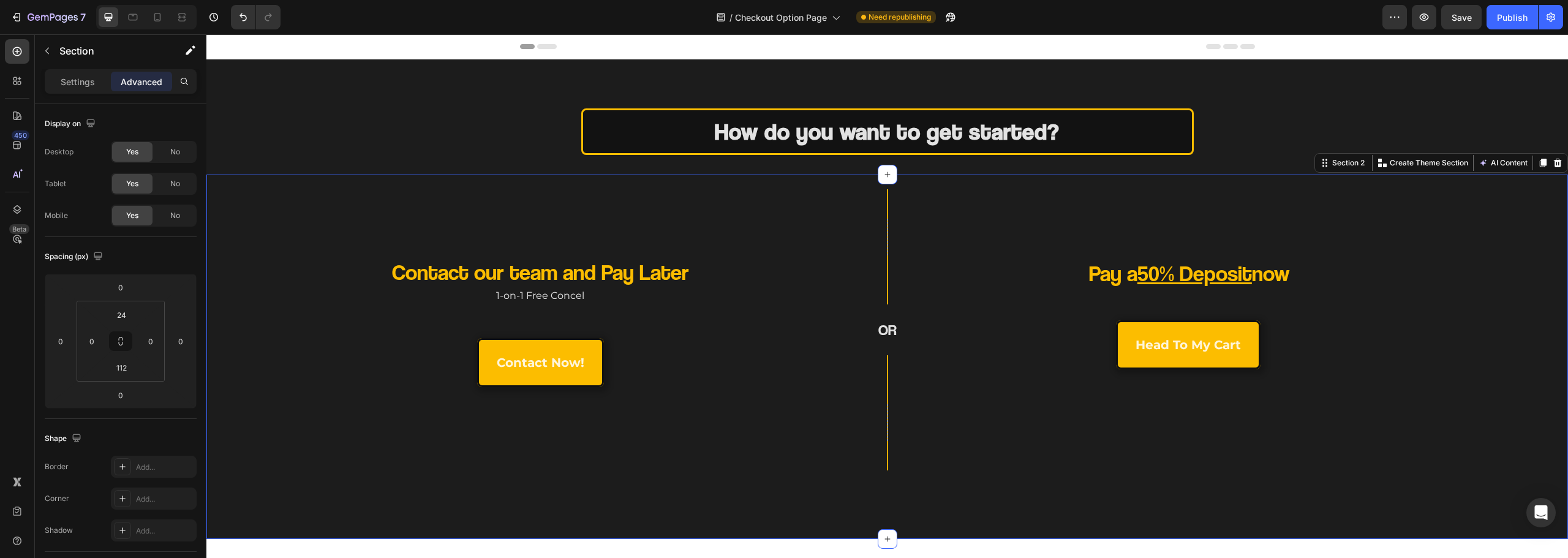
click at [915, 436] on div "Row OR Heading Row" at bounding box center [887, 330] width 227 height 281
drag, startPoint x: 898, startPoint y: 534, endPoint x: 893, endPoint y: 550, distance: 16.8
click at [896, 540] on div "Header How do you want to get started? Heading Section 1 Contact our team and P…" at bounding box center [887, 360] width 1362 height 652
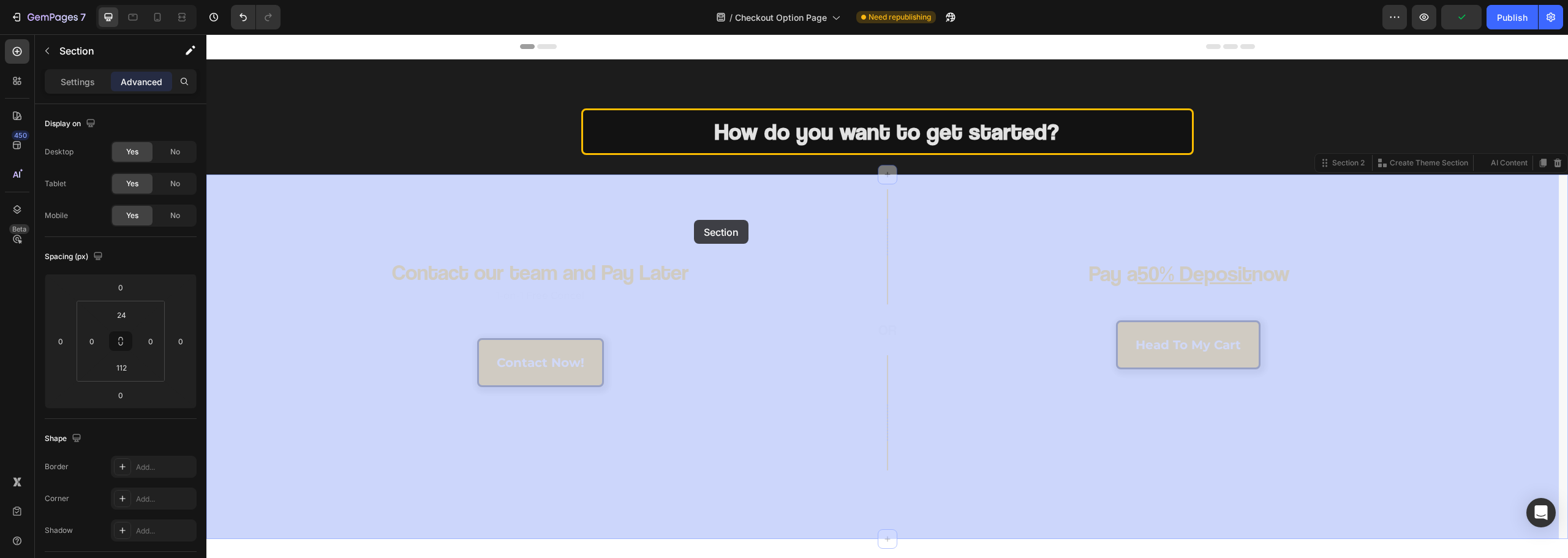
drag, startPoint x: 770, startPoint y: 367, endPoint x: 778, endPoint y: 364, distance: 8.5
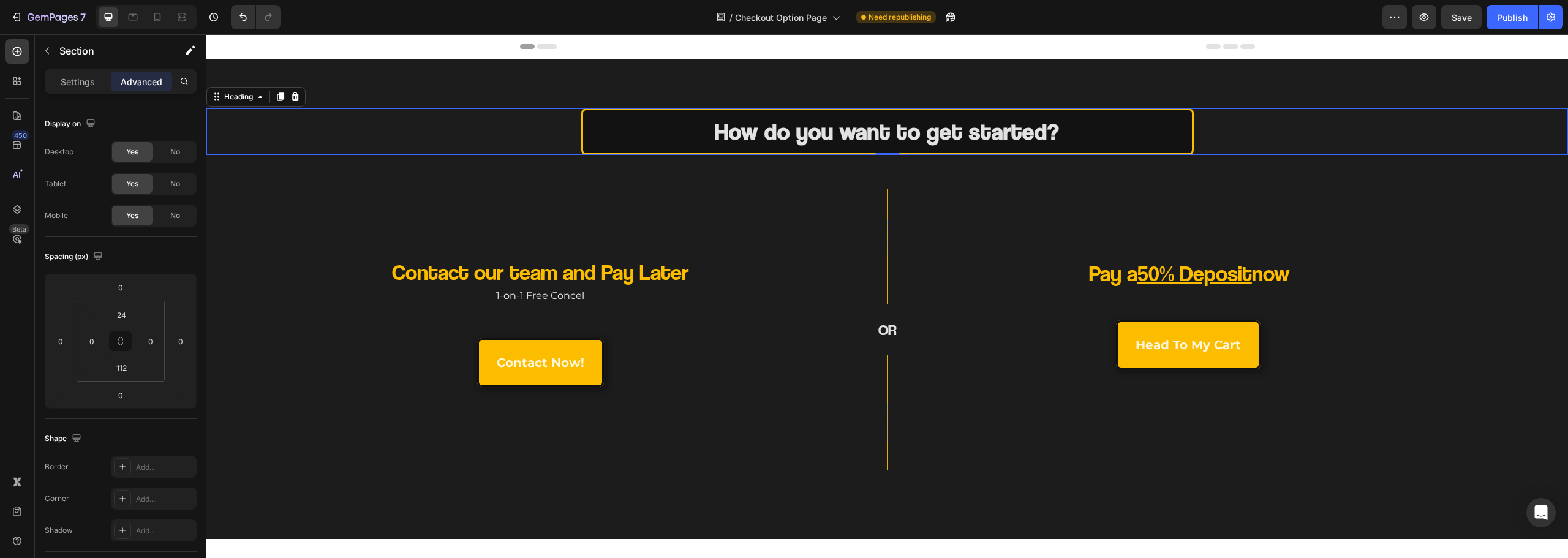
click at [422, 124] on div "How do you want to get started?" at bounding box center [887, 132] width 1362 height 47
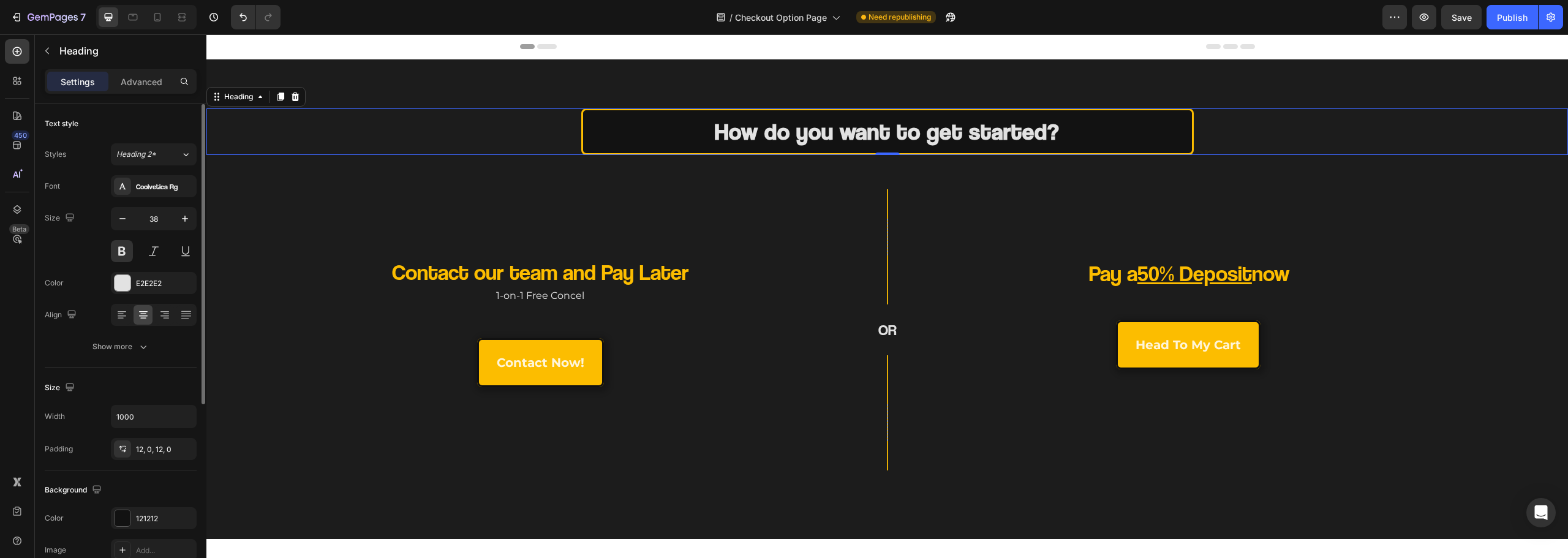
scroll to position [122, 0]
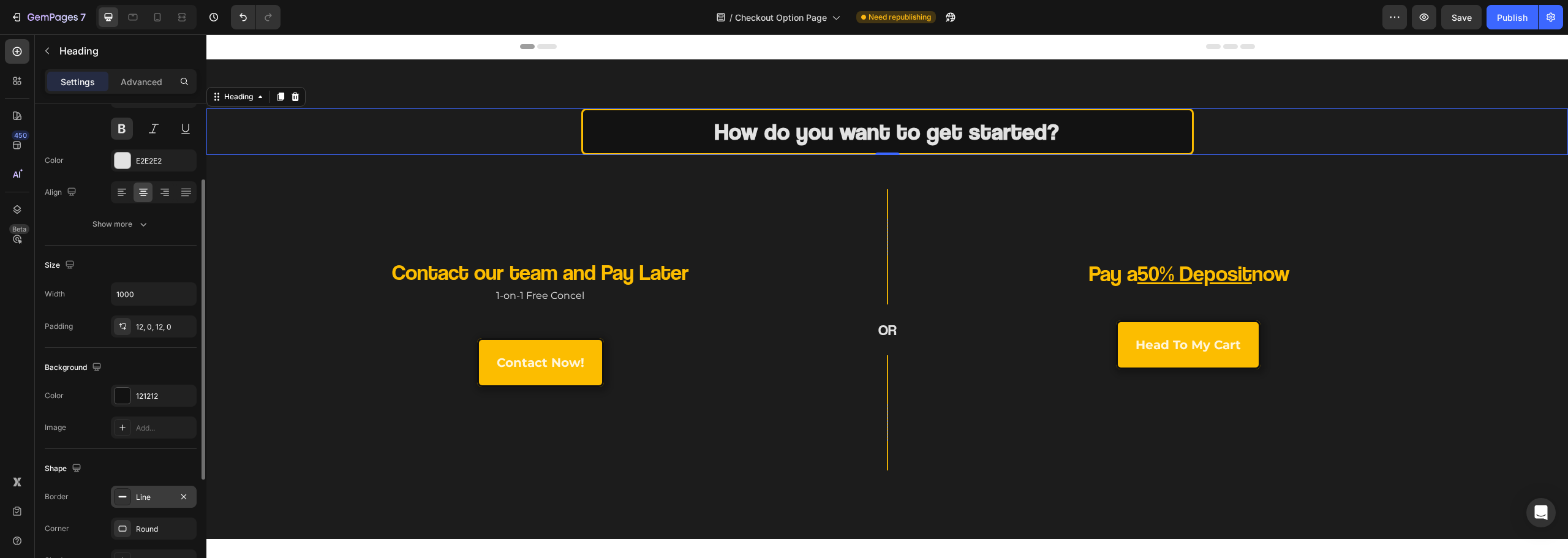
drag, startPoint x: 158, startPoint y: 482, endPoint x: 158, endPoint y: 498, distance: 16.0
click at [158, 484] on div "Shape Border Line Corner Round Shadow Add..." at bounding box center [120, 516] width 152 height 133
click at [158, 498] on div "Line" at bounding box center [154, 497] width 35 height 11
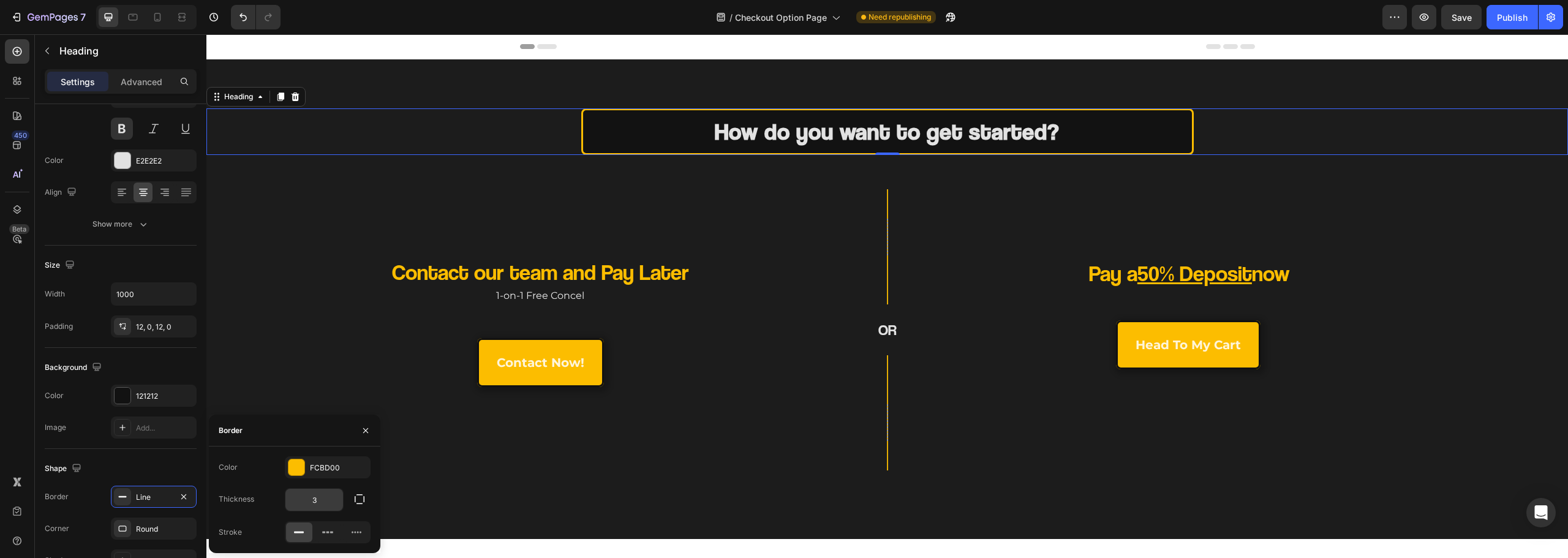
click at [326, 503] on input "3" at bounding box center [314, 499] width 58 height 22
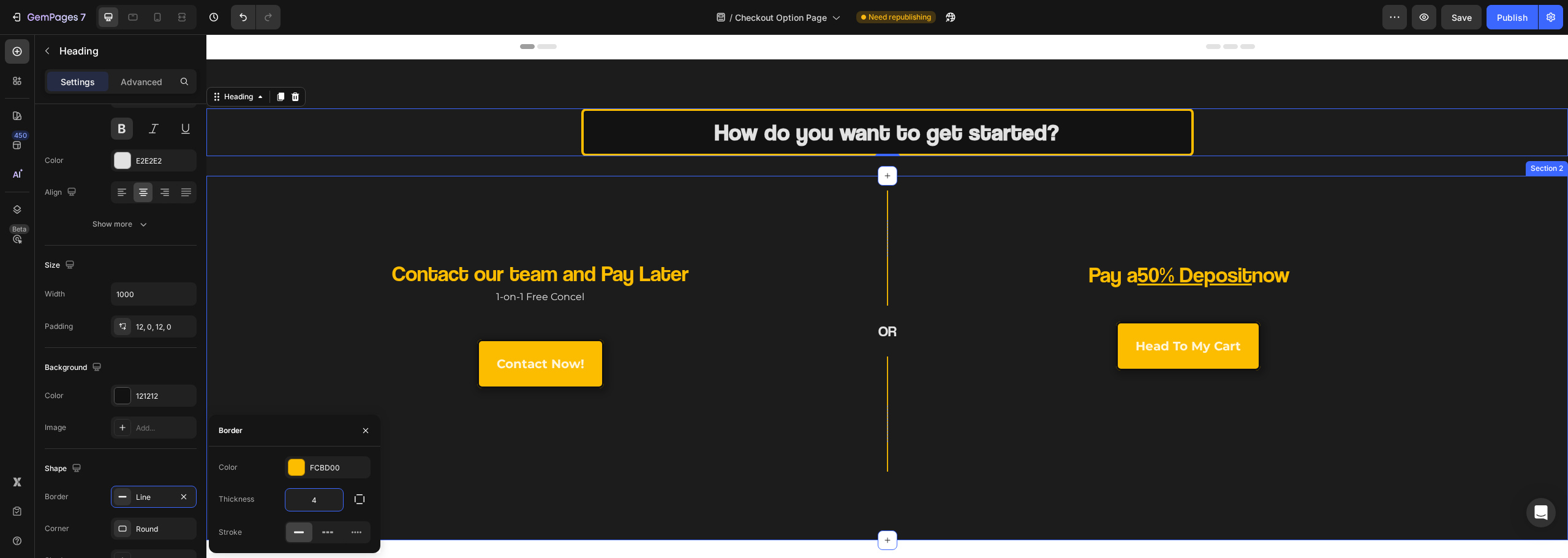
type input "4"
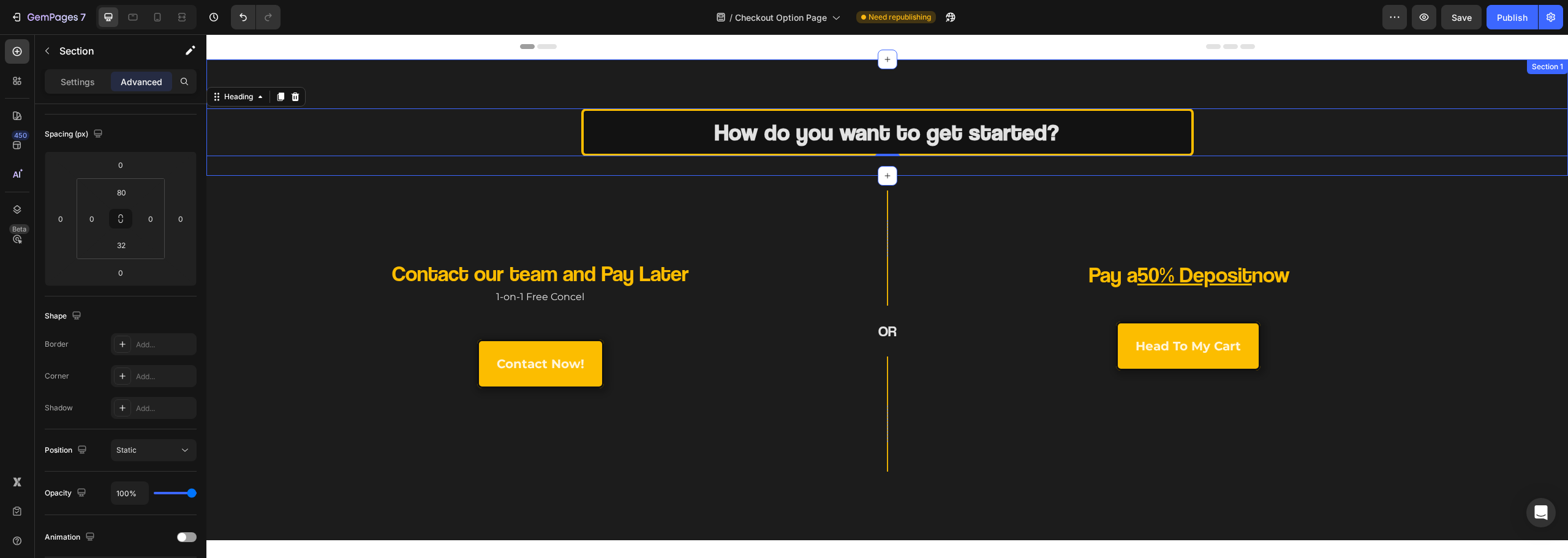
click at [393, 81] on div "How do you want to get started? Heading 0 Section 1" at bounding box center [887, 117] width 1362 height 117
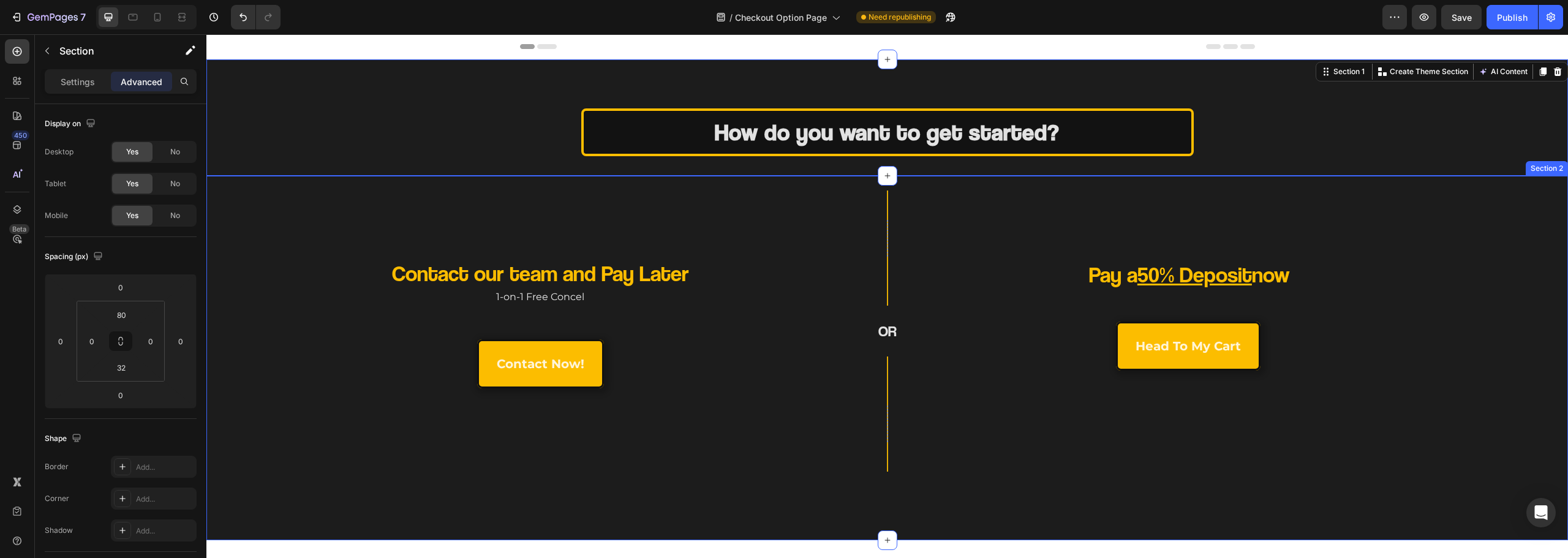
scroll to position [61, 0]
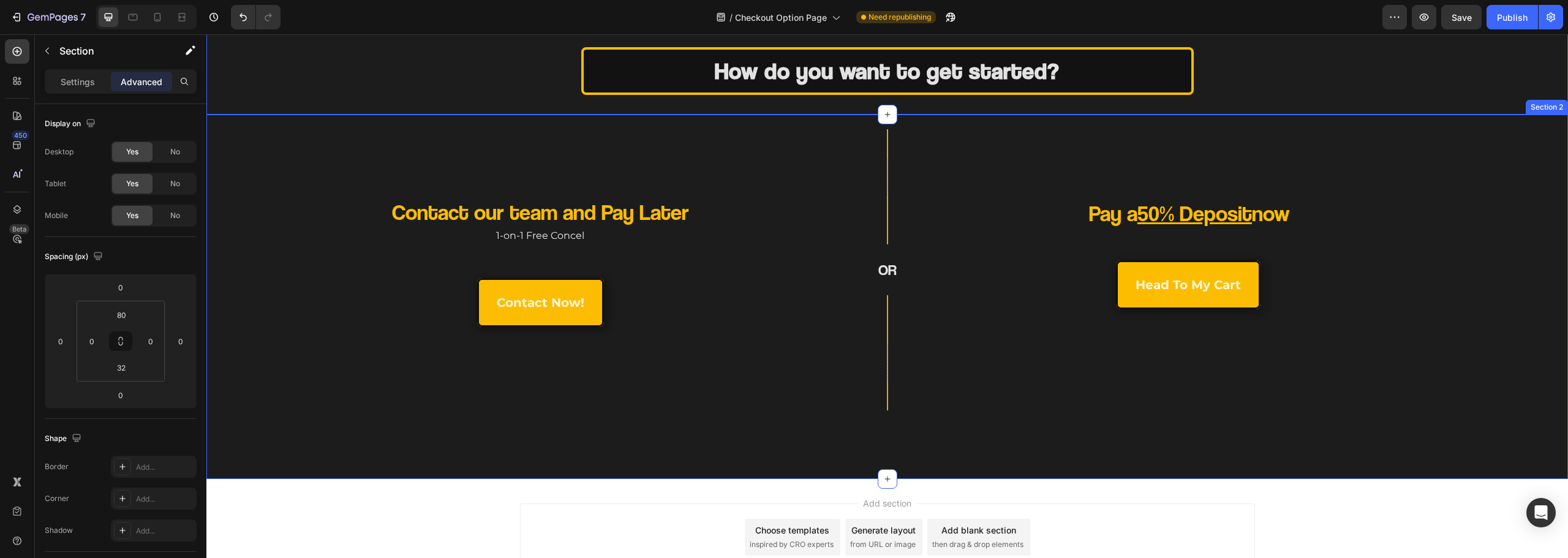
click at [951, 432] on div "Contact our team and Pay Later Heading 1-on-1 Free Concel Text Block contact no…" at bounding box center [887, 297] width 1362 height 364
click at [1126, 505] on div "Add section Choose templates inspired by CRO experts Generate layout from URL o…" at bounding box center [887, 537] width 735 height 67
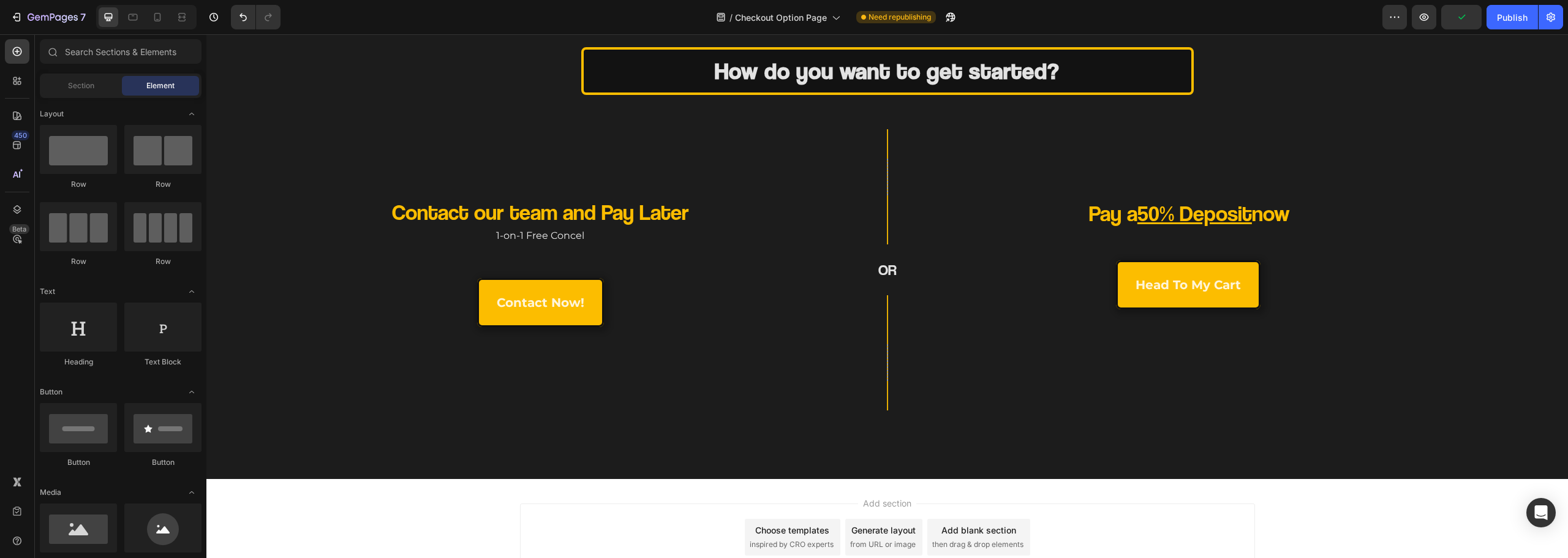
scroll to position [0, 0]
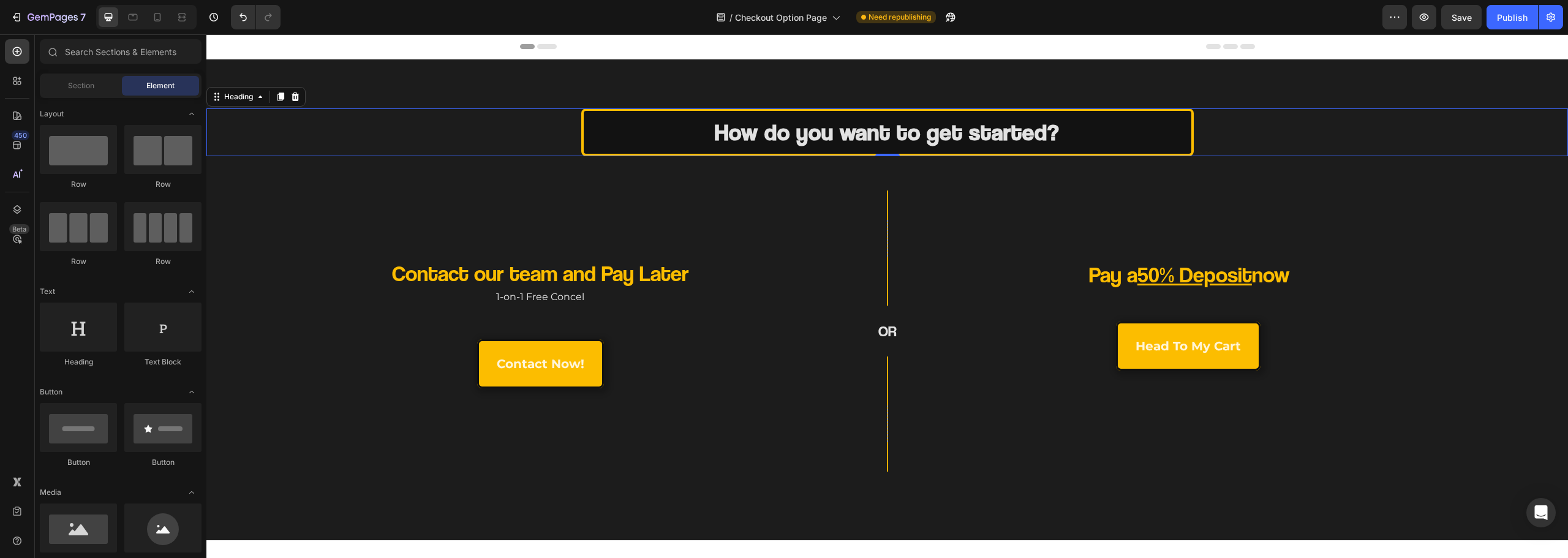
click at [828, 126] on h2 "How do you want to get started?" at bounding box center [887, 133] width 612 height 48
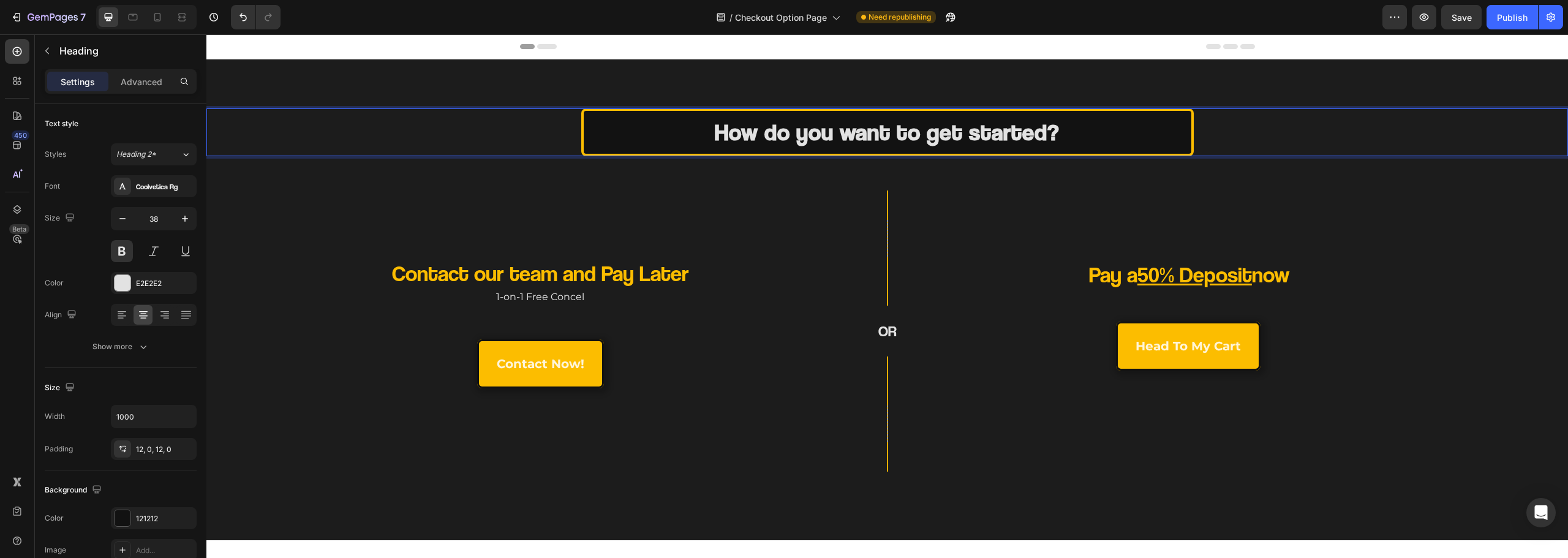
click at [891, 138] on h2 "How do you want to get started?" at bounding box center [887, 133] width 612 height 48
click at [891, 138] on p "How do you want to get started?" at bounding box center [887, 132] width 607 height 28
click at [1083, 143] on p "How do you want to get started?" at bounding box center [887, 132] width 607 height 28
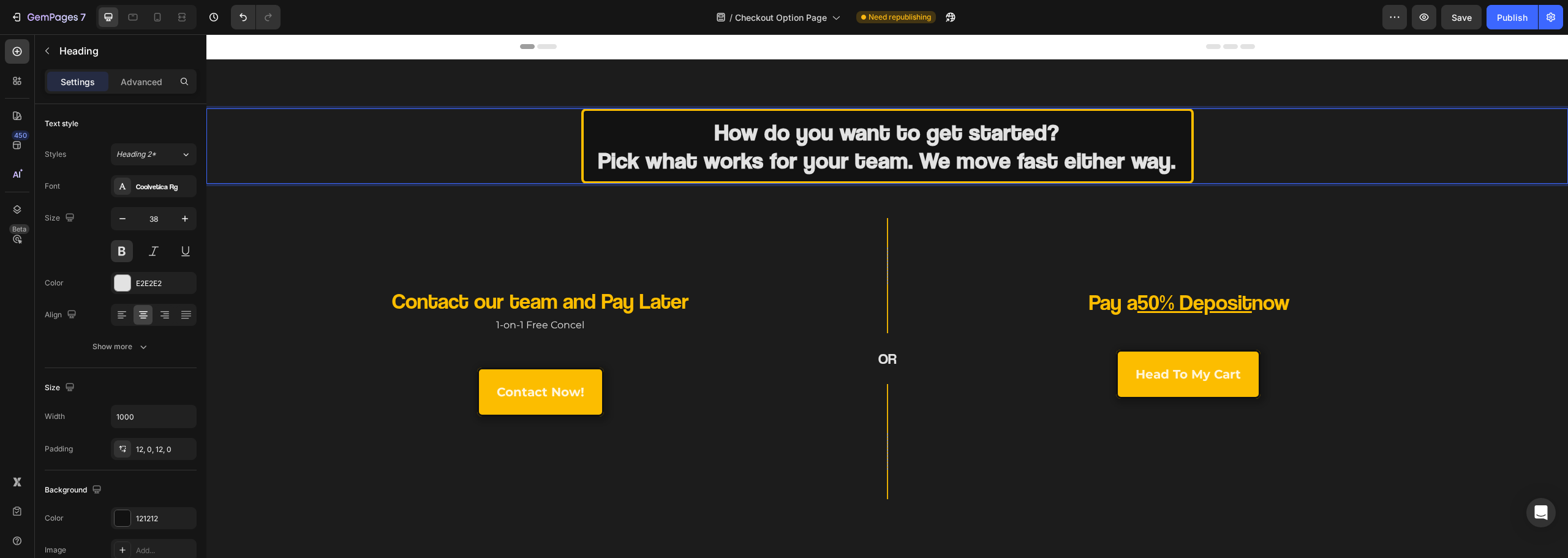
click at [857, 159] on strong "Pick what works for your team. We move fast either way." at bounding box center [887, 160] width 578 height 28
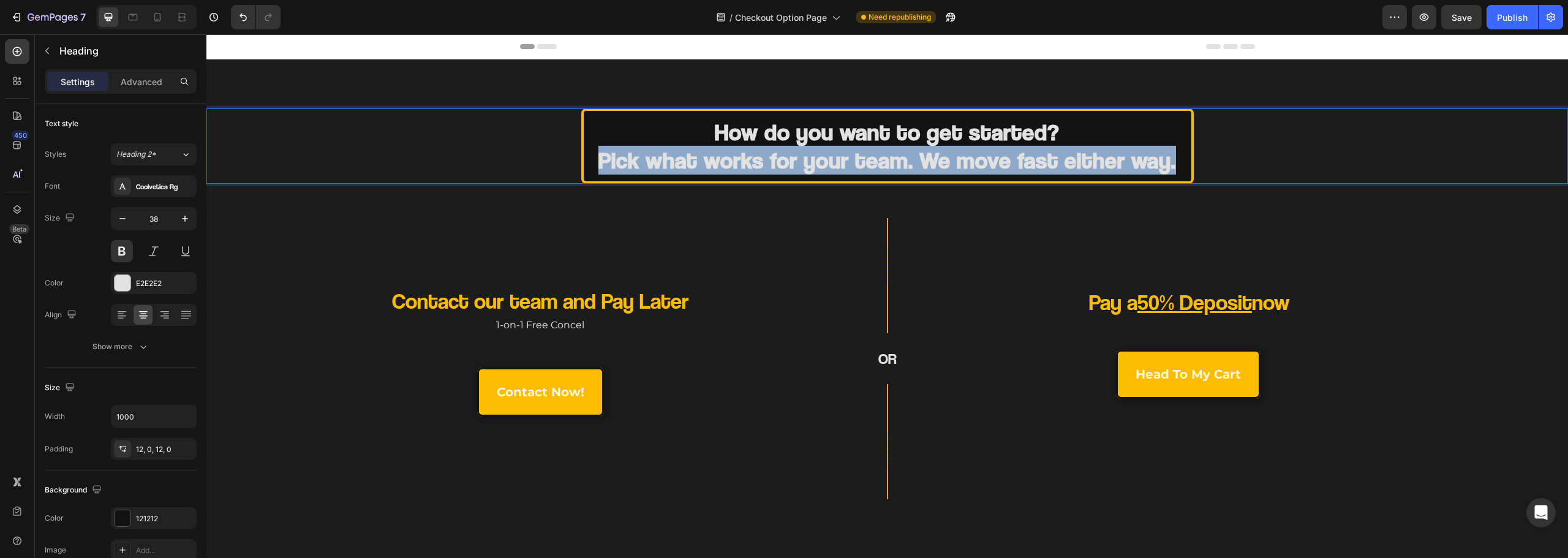
click at [857, 159] on strong "Pick what works for your team. We move fast either way." at bounding box center [887, 160] width 578 height 28
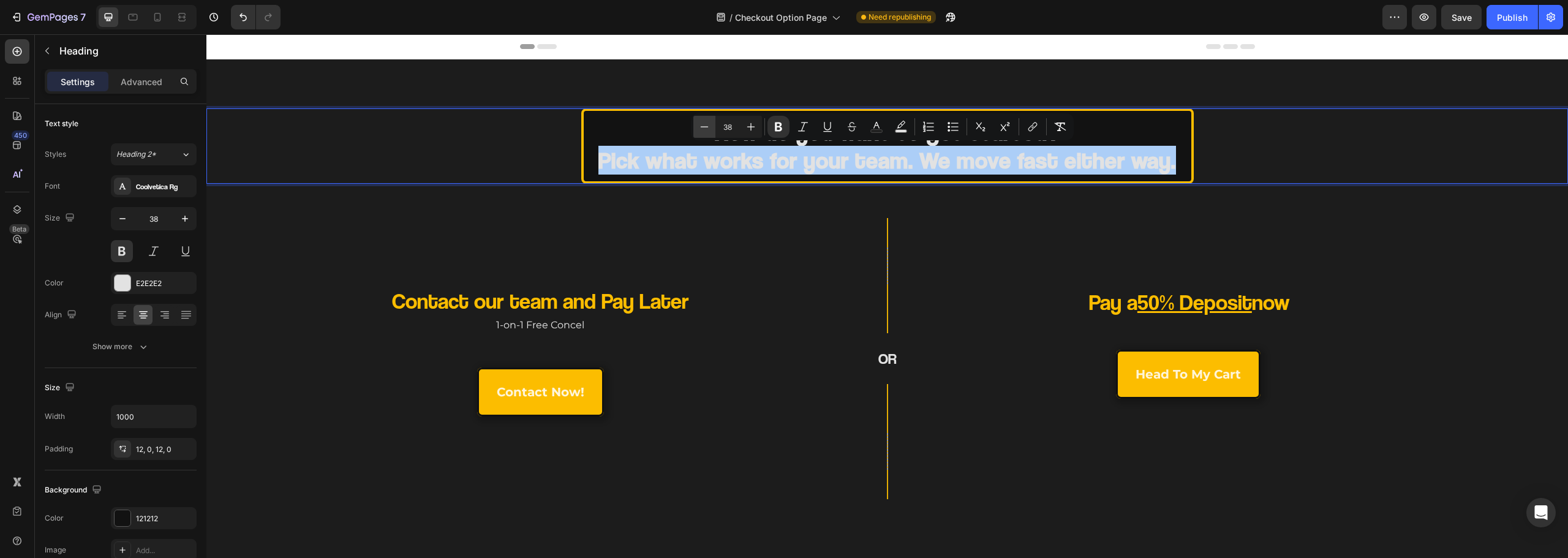
click at [708, 126] on icon "Editor contextual toolbar" at bounding box center [704, 126] width 12 height 12
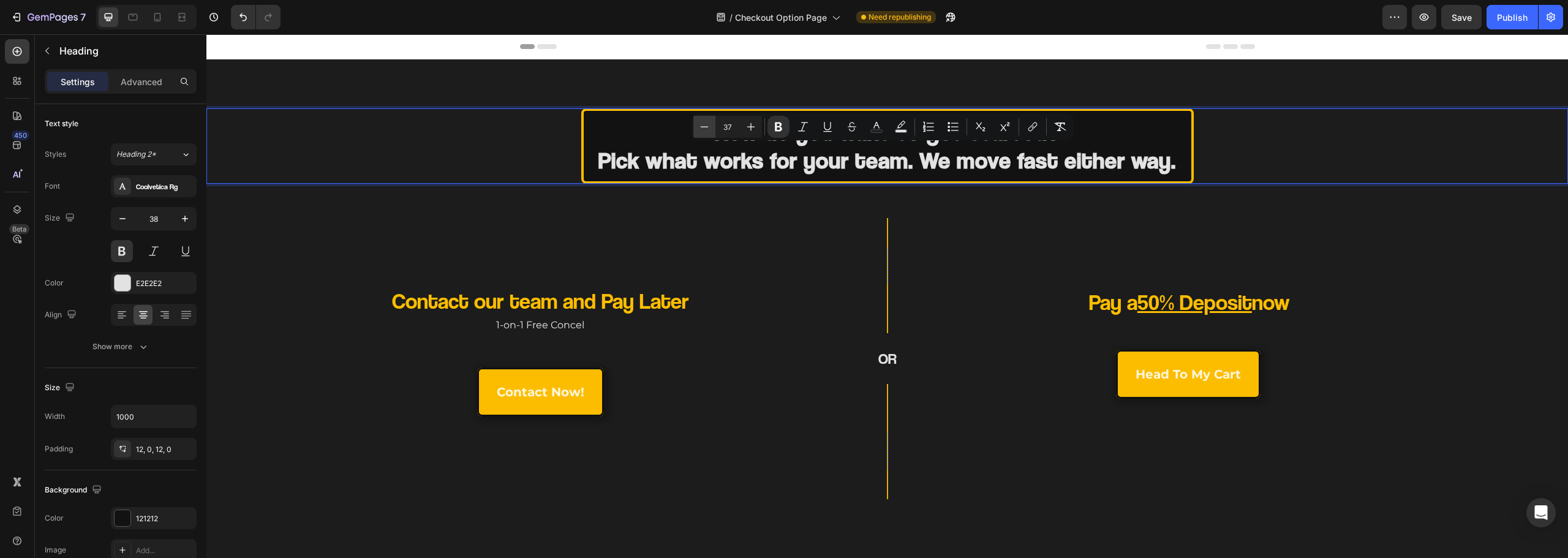
click at [708, 126] on icon "Editor contextual toolbar" at bounding box center [704, 126] width 12 height 12
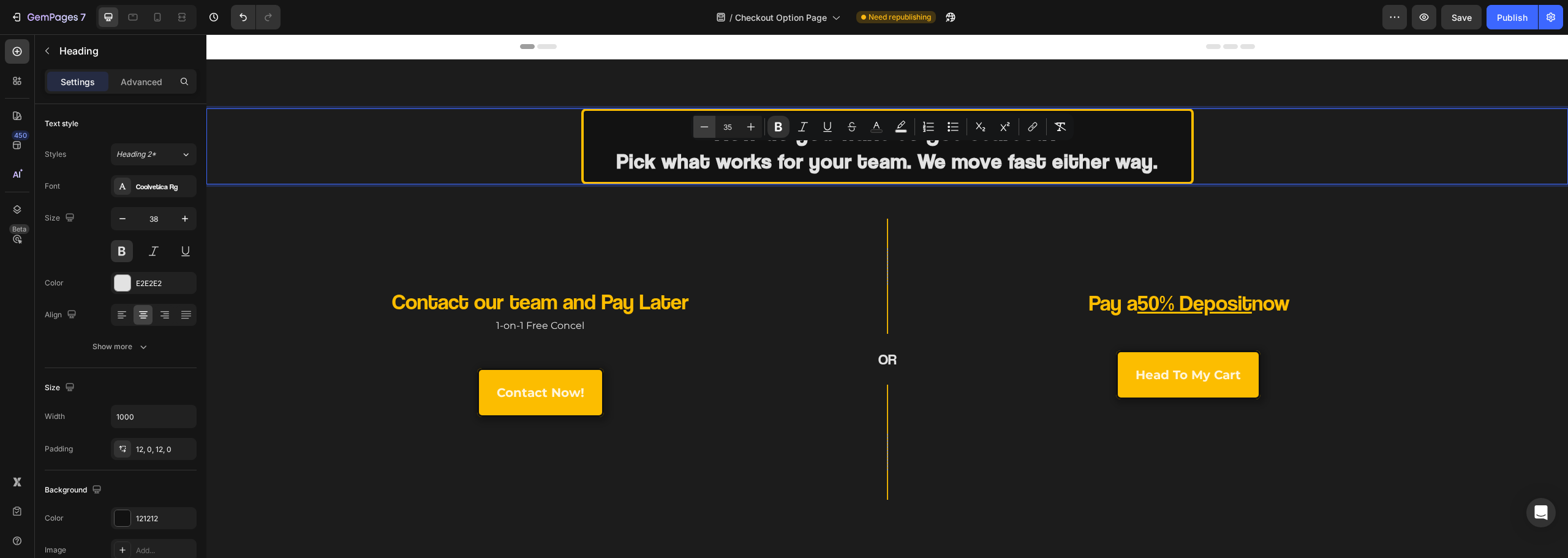
click at [708, 126] on icon "Editor contextual toolbar" at bounding box center [704, 126] width 12 height 12
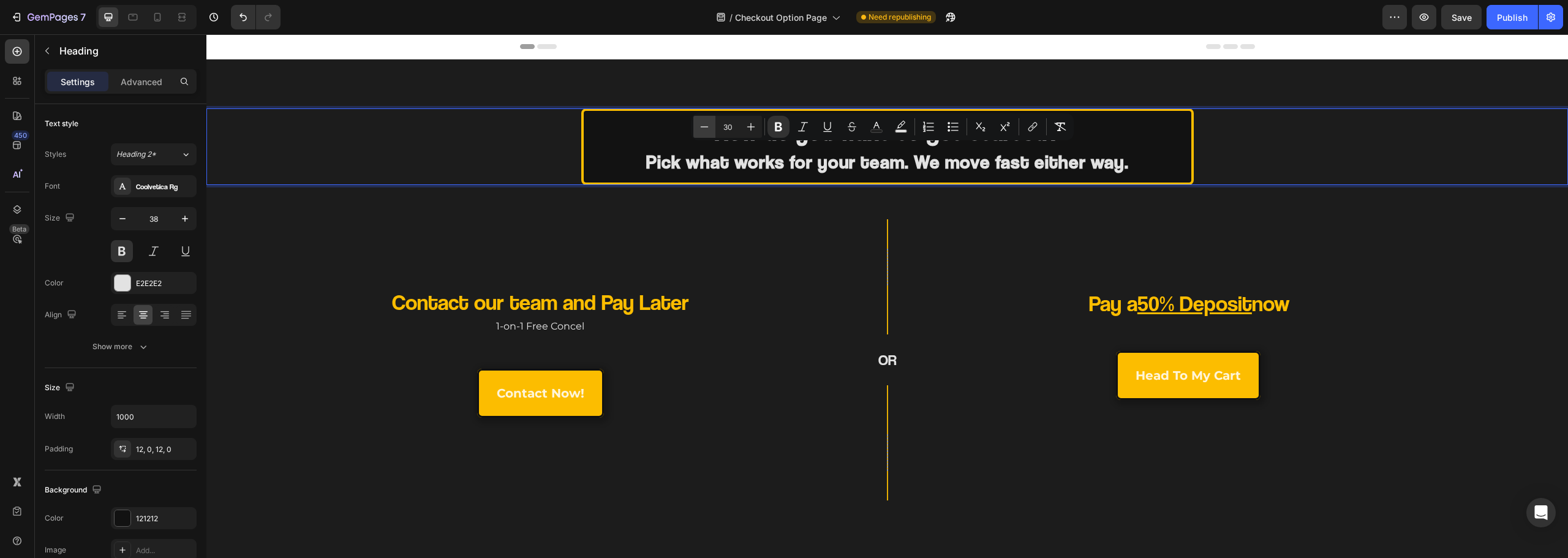
click at [708, 126] on icon "Editor contextual toolbar" at bounding box center [704, 126] width 12 height 12
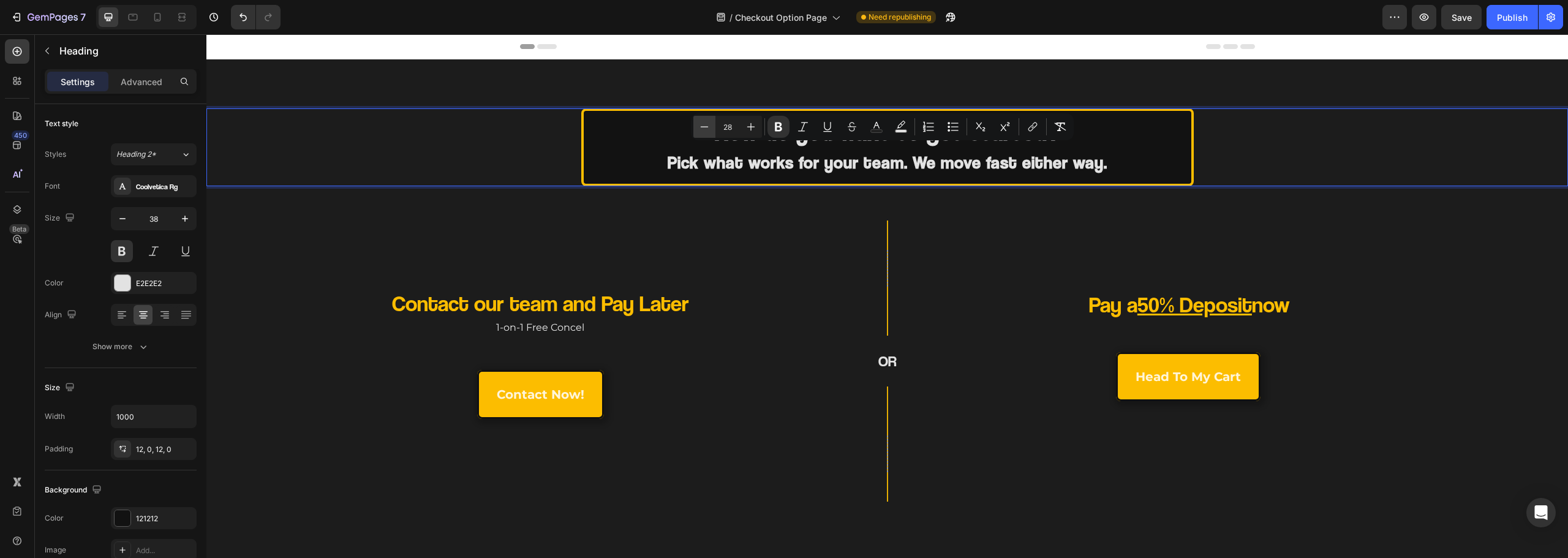
click at [708, 126] on icon "Editor contextual toolbar" at bounding box center [704, 126] width 12 height 12
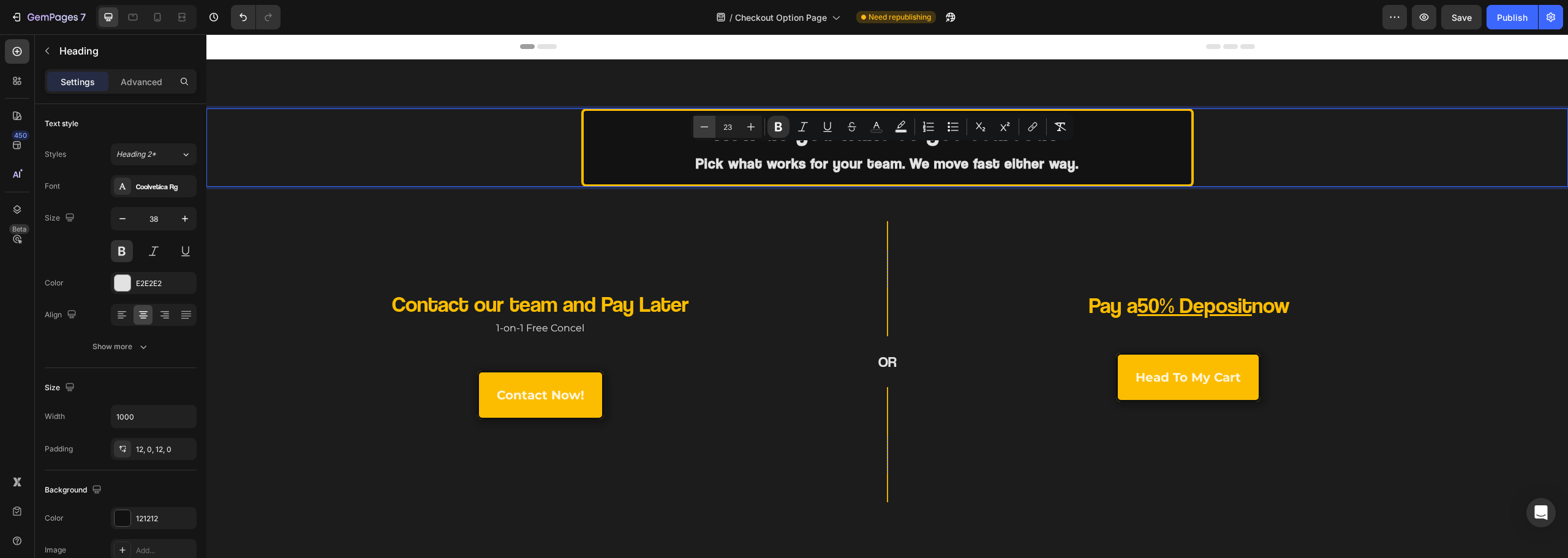
click at [708, 126] on icon "Editor contextual toolbar" at bounding box center [704, 126] width 12 height 12
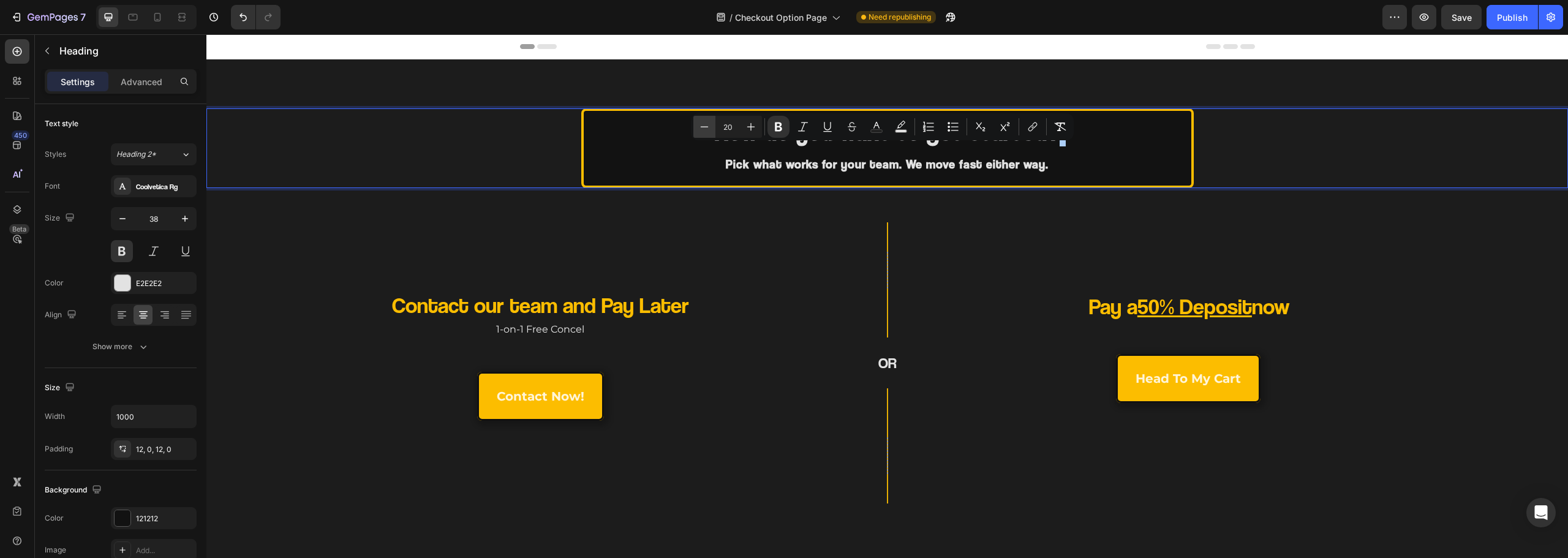
click at [708, 126] on icon "Editor contextual toolbar" at bounding box center [704, 126] width 12 height 12
click at [756, 126] on icon "Editor contextual toolbar" at bounding box center [751, 126] width 12 height 12
type input "20"
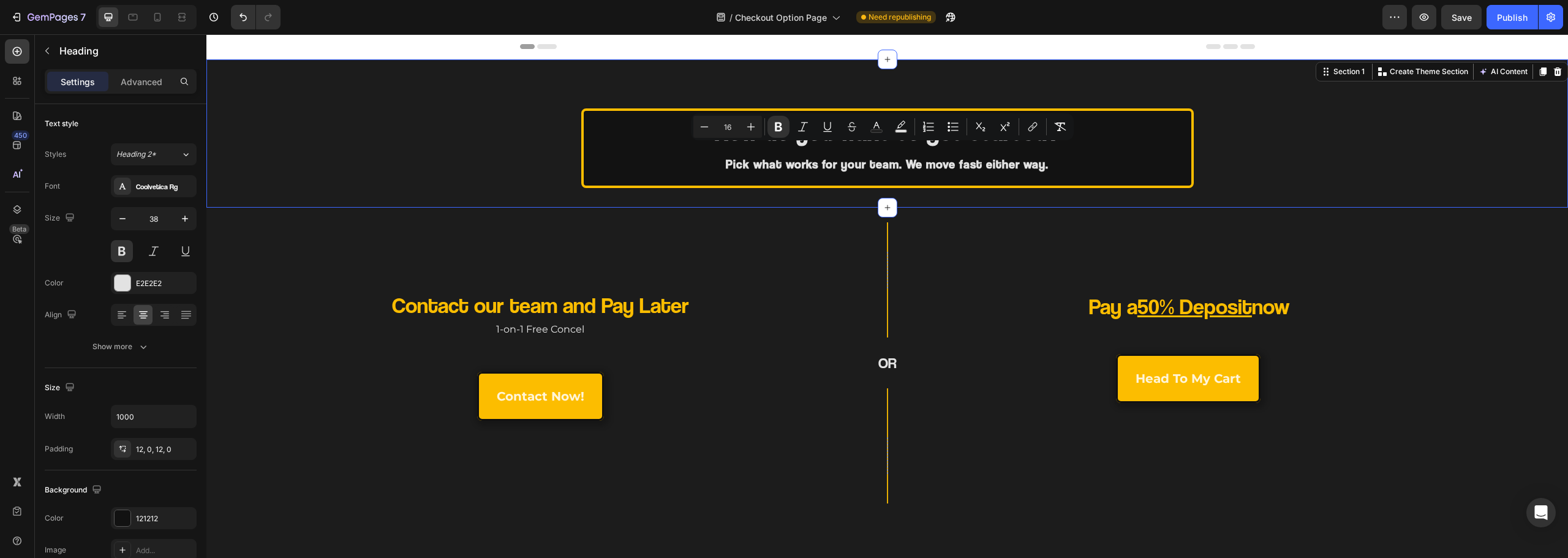
click at [766, 198] on div "How do you want to get started? Pick what works for your team. We move fast eit…" at bounding box center [887, 133] width 1362 height 148
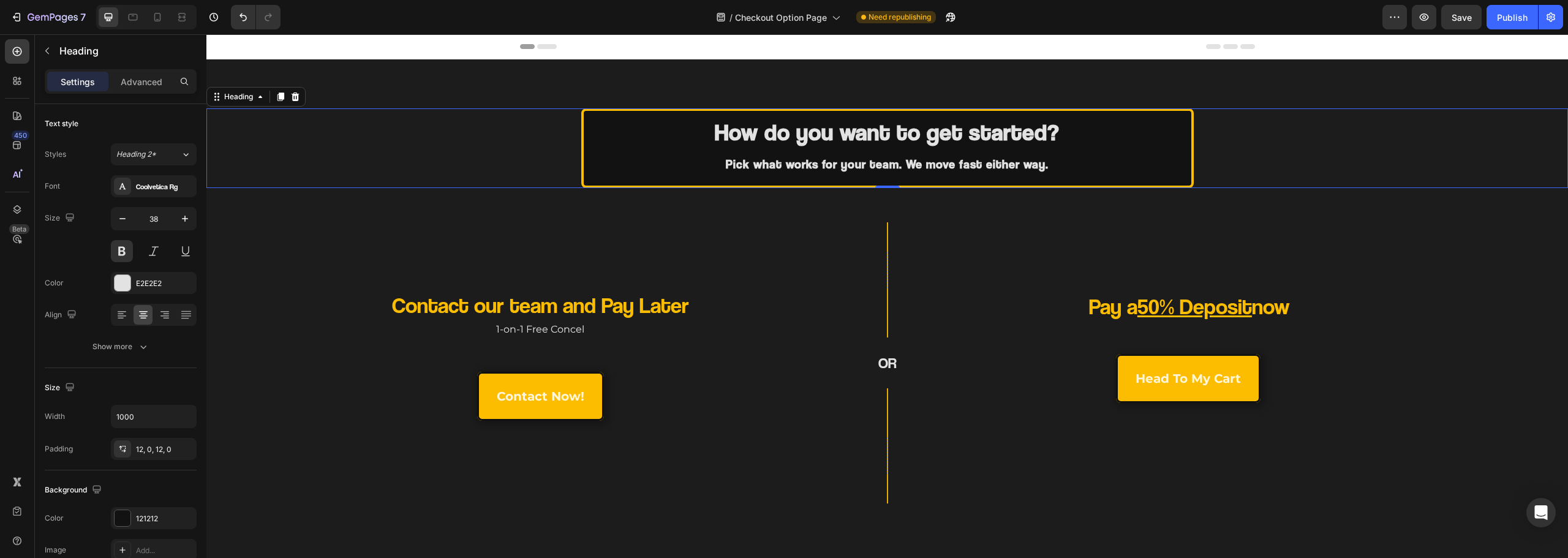
click at [796, 165] on strong "Pick what works for your team. We move fast either way." at bounding box center [887, 164] width 323 height 15
click at [797, 165] on strong "Pick what works for your team. We move fast either way." at bounding box center [887, 164] width 323 height 15
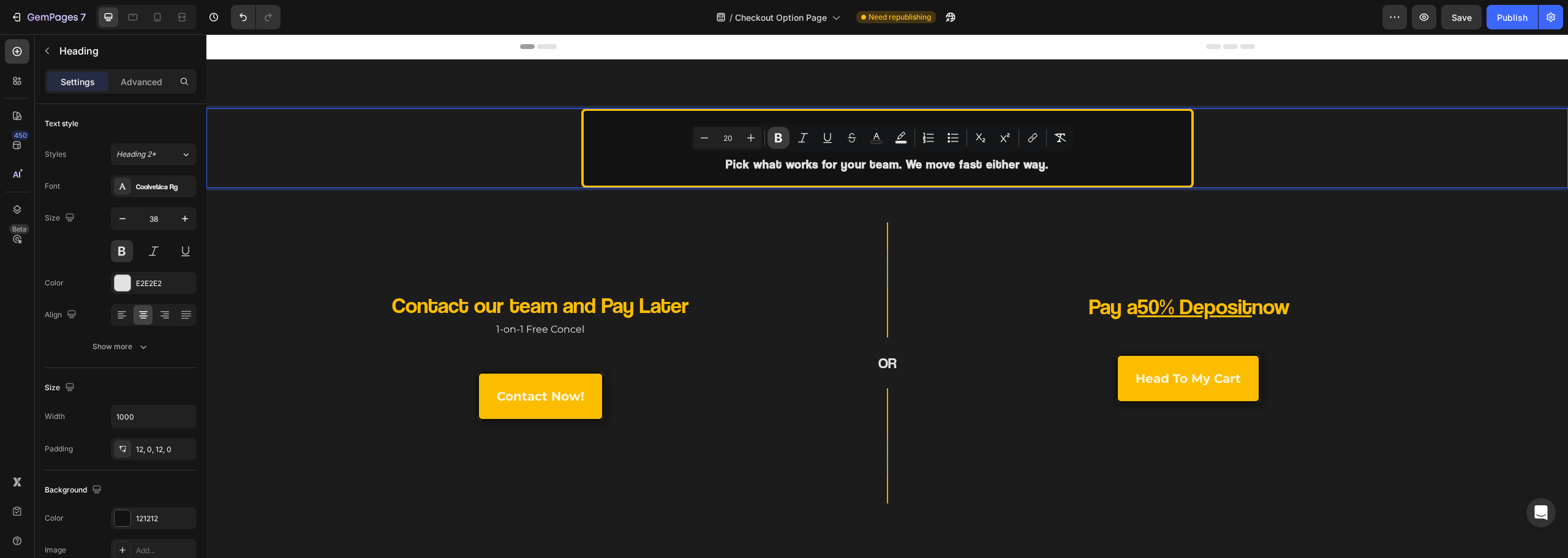
click at [774, 133] on icon "Editor contextual toolbar" at bounding box center [778, 137] width 12 height 12
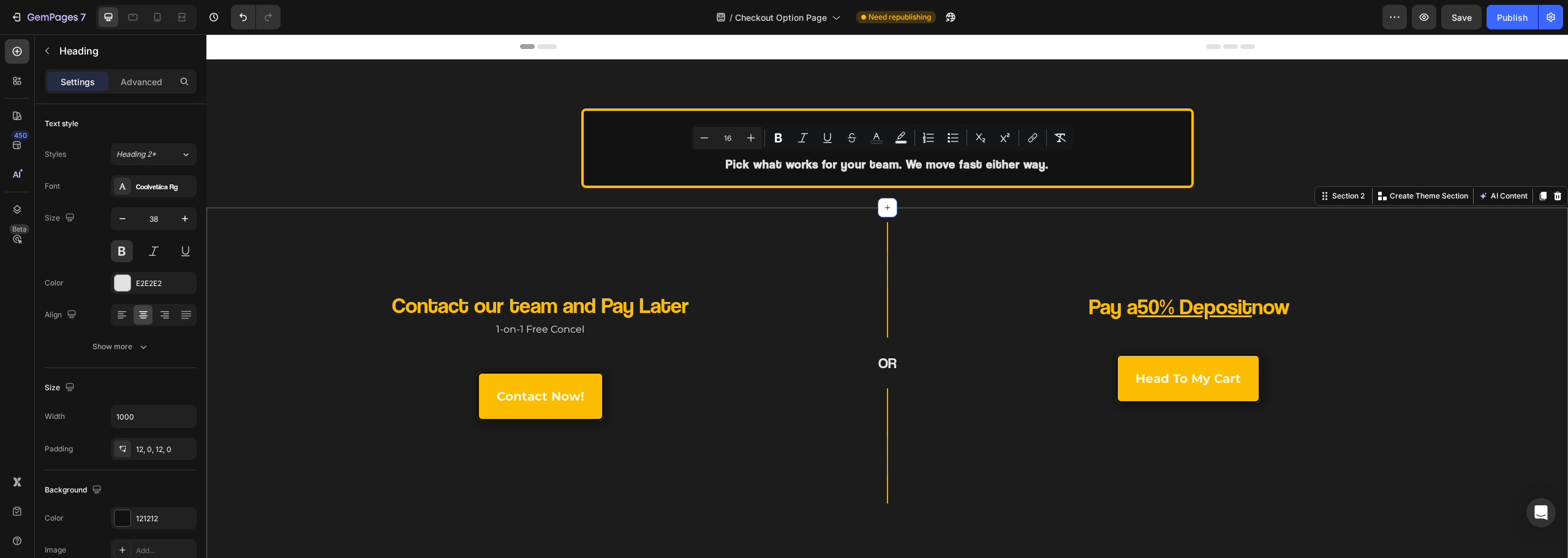
click at [787, 210] on div "Contact our team and Pay Later Heading 1-on-1 Free Concel Text Block contact no…" at bounding box center [887, 390] width 1362 height 364
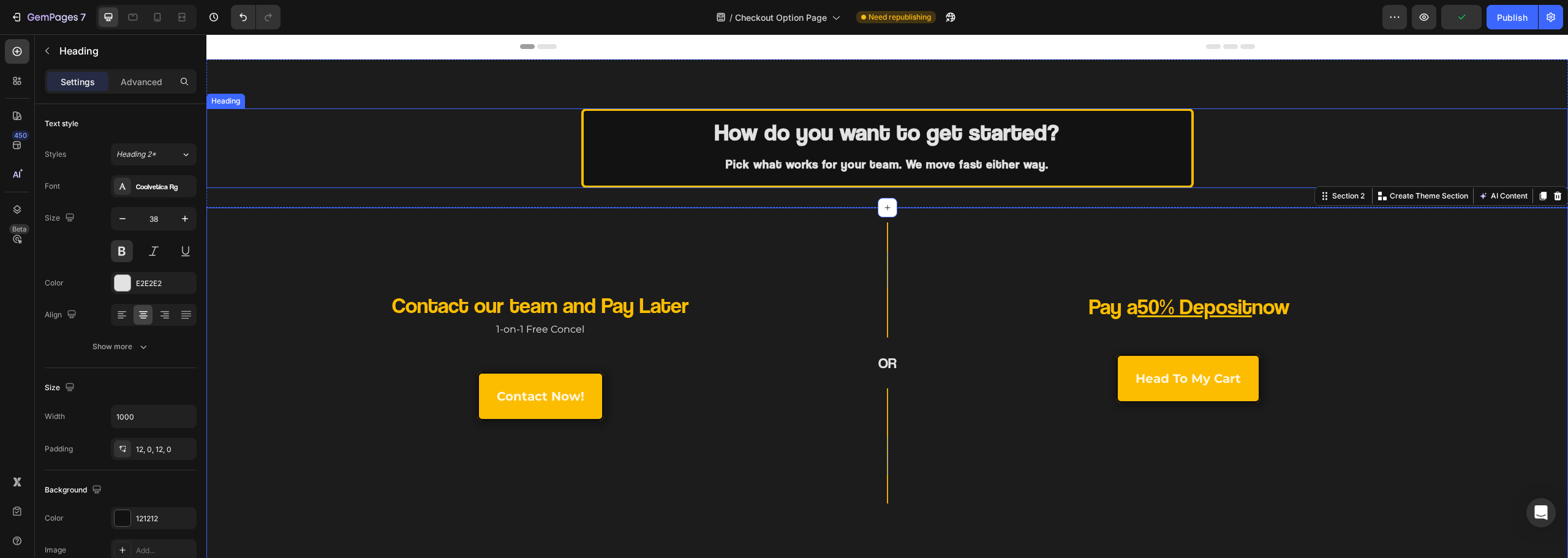
click at [800, 158] on span "Pick what works for your team. We move fast either way." at bounding box center [887, 164] width 323 height 15
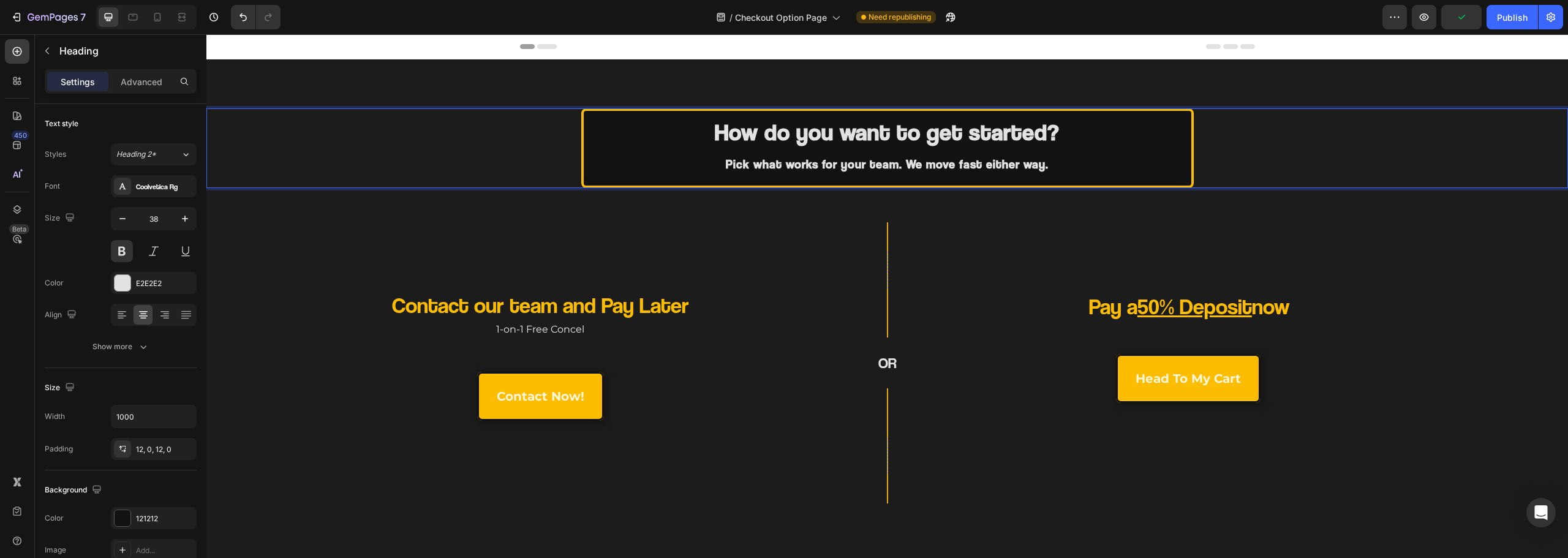
click at [800, 160] on span "Pick what works for your team. We move fast either way." at bounding box center [887, 164] width 323 height 15
click at [800, 162] on span "Pick what works for your team. We move fast either way." at bounding box center [887, 164] width 323 height 15
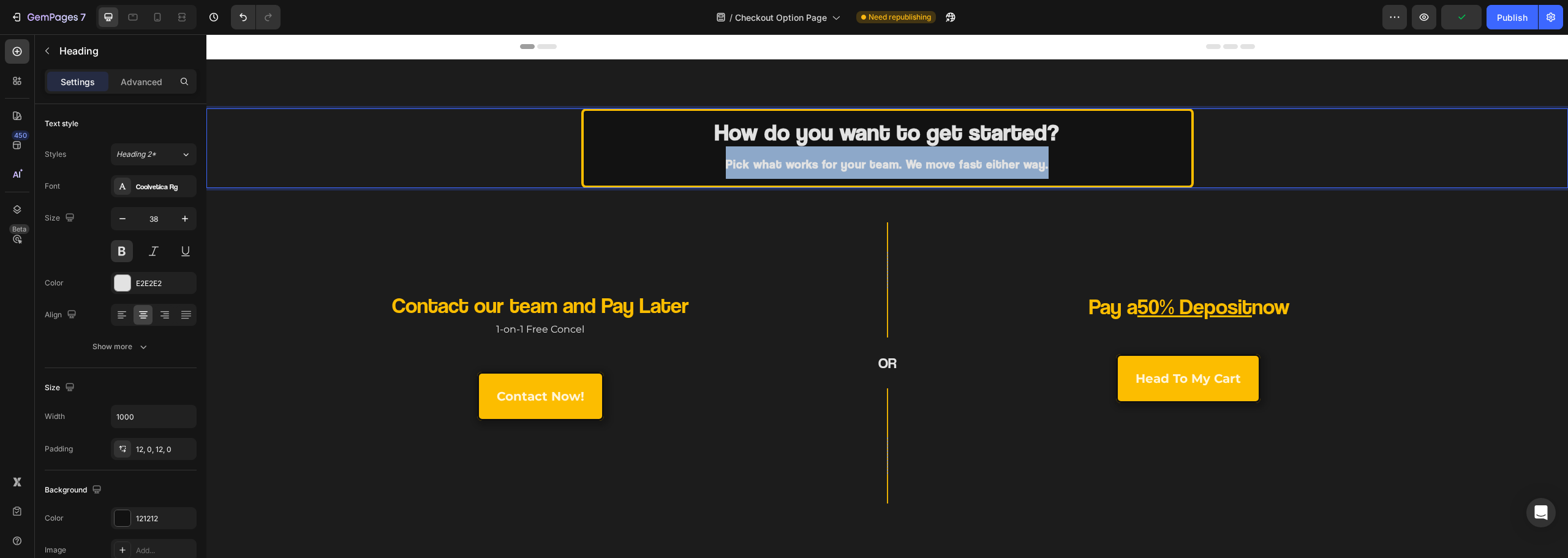
click at [800, 162] on span "Pick what works for your team. We move fast either way." at bounding box center [887, 164] width 323 height 15
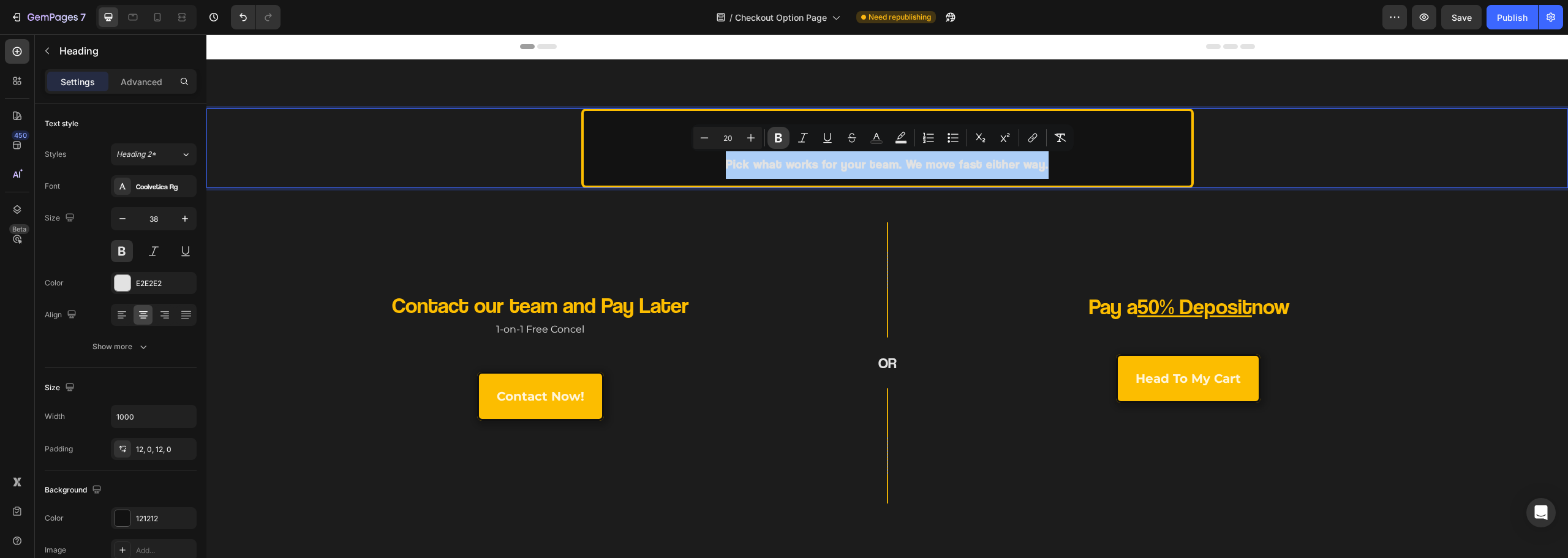
click at [778, 141] on icon "Editor contextual toolbar" at bounding box center [778, 138] width 7 height 9
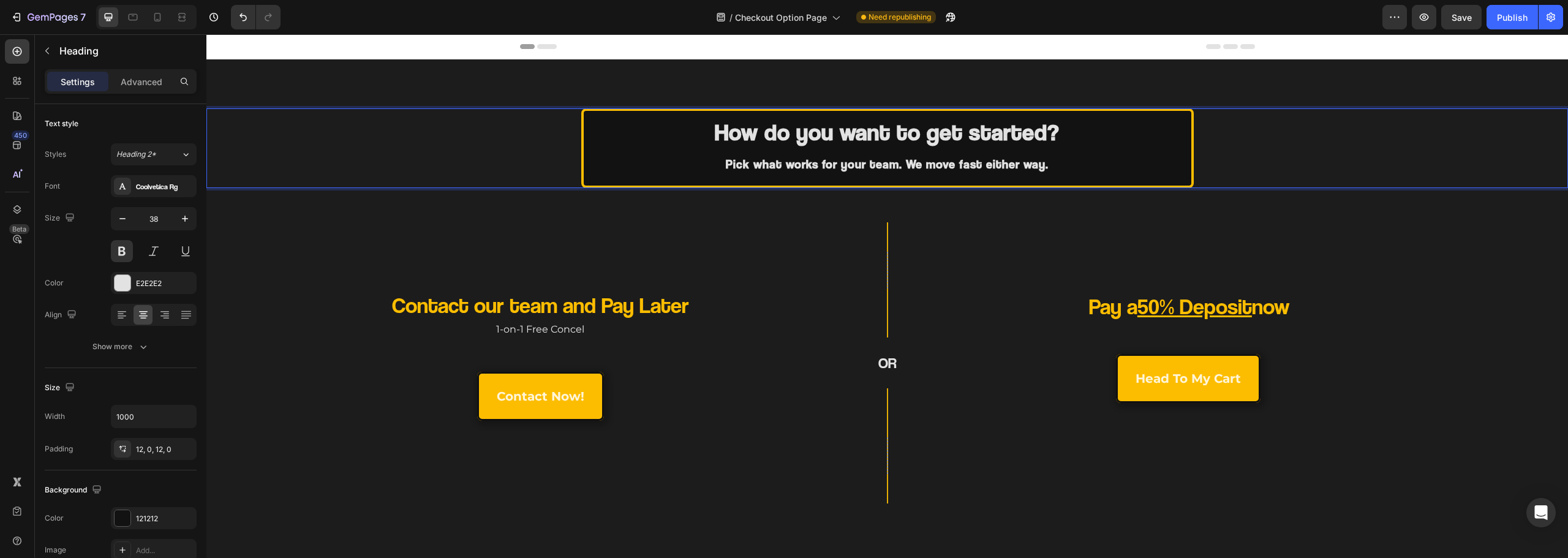
click at [784, 165] on strong "Pick what works for your team. We move fast either way." at bounding box center [887, 164] width 323 height 15
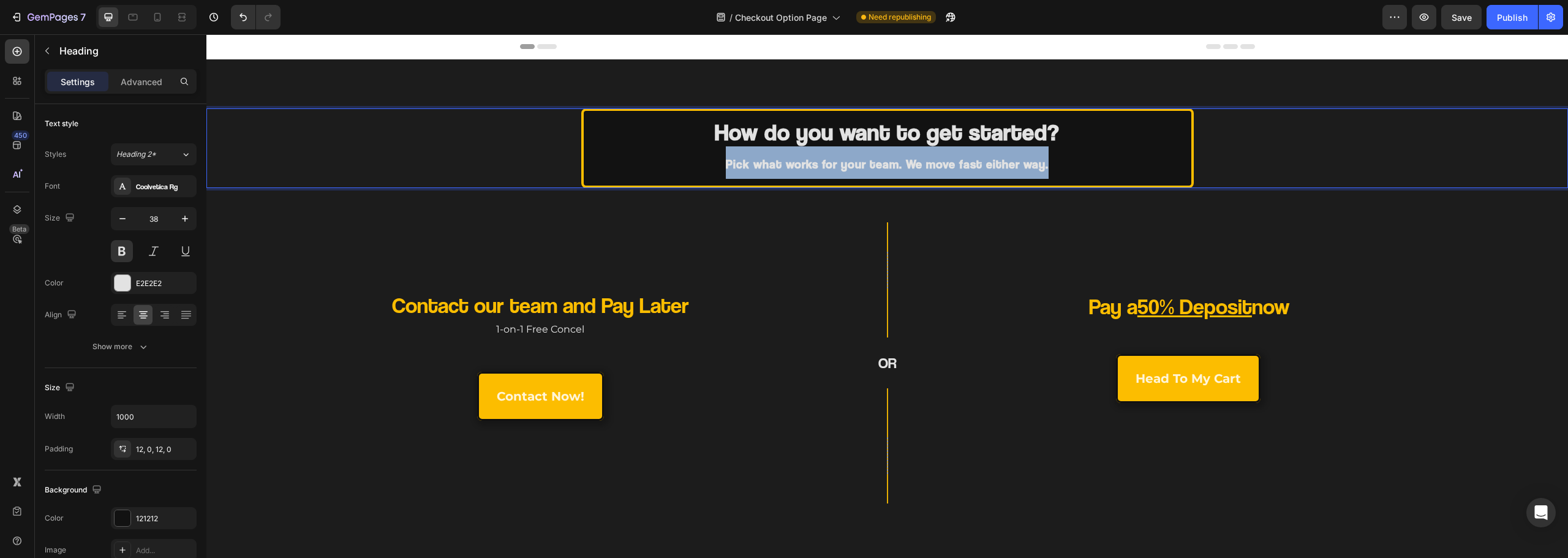
click at [784, 165] on strong "Pick what works for your team. We move fast either way." at bounding box center [887, 164] width 323 height 15
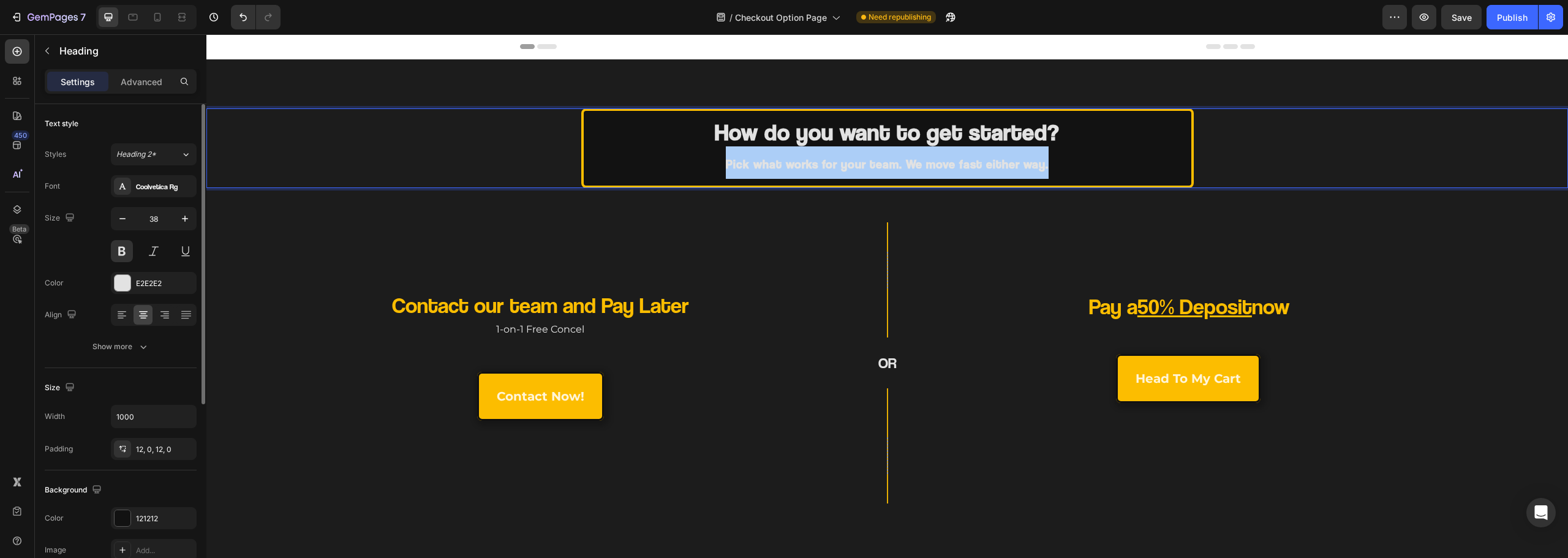
click at [107, 251] on div "Size 38" at bounding box center [120, 235] width 152 height 55
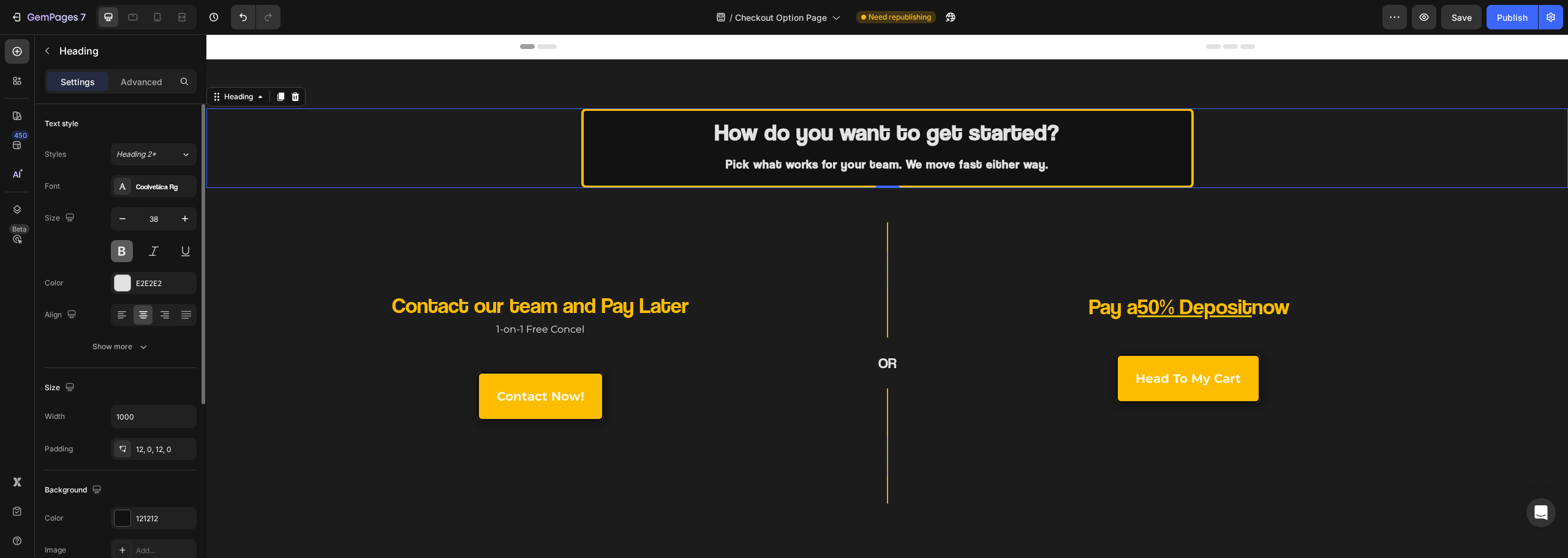
click at [119, 249] on button at bounding box center [121, 251] width 22 height 22
click at [122, 256] on button at bounding box center [121, 251] width 22 height 22
click at [122, 254] on button at bounding box center [121, 251] width 22 height 22
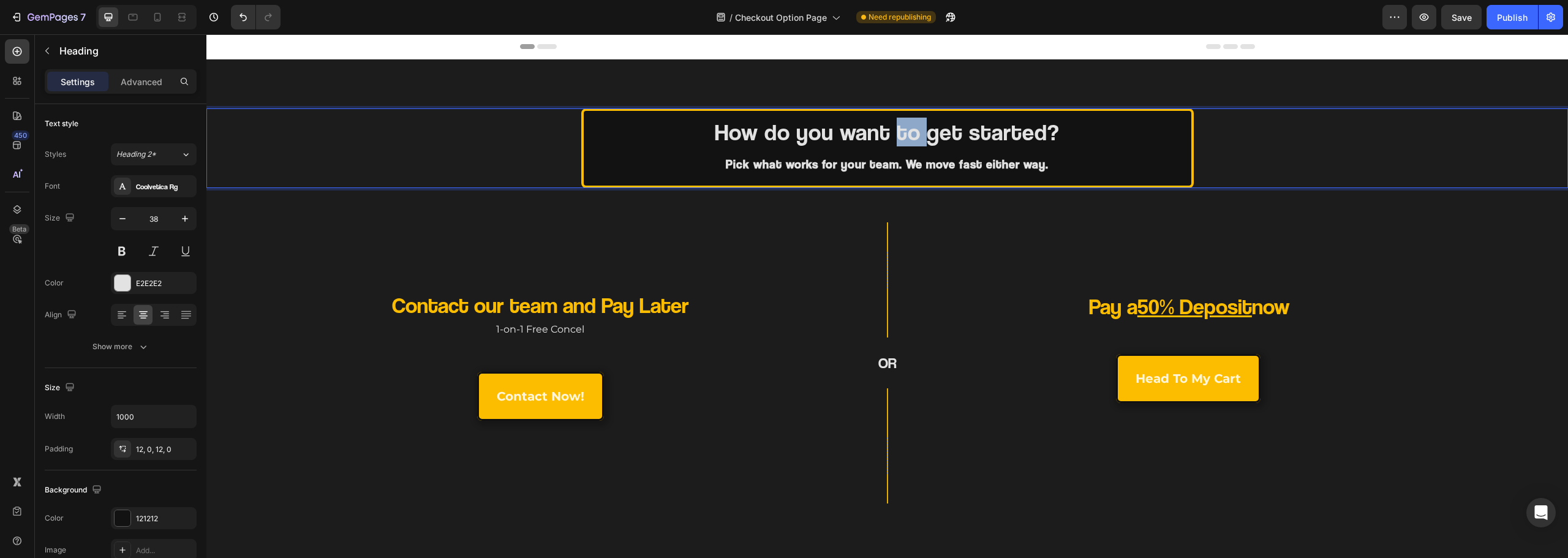
click at [906, 142] on p "How do you want to get started? Pick what works for your team. We move fast eit…" at bounding box center [887, 148] width 607 height 60
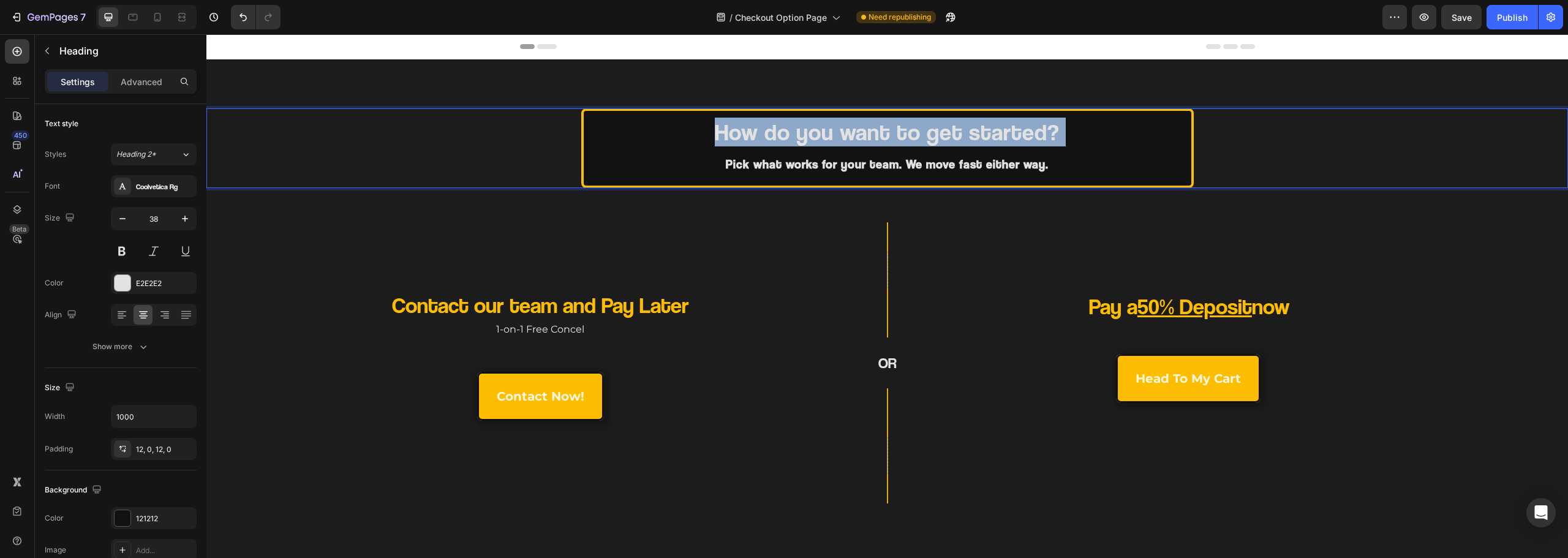
click at [906, 142] on p "How do you want to get started? Pick what works for your team. We move fast eit…" at bounding box center [887, 148] width 607 height 60
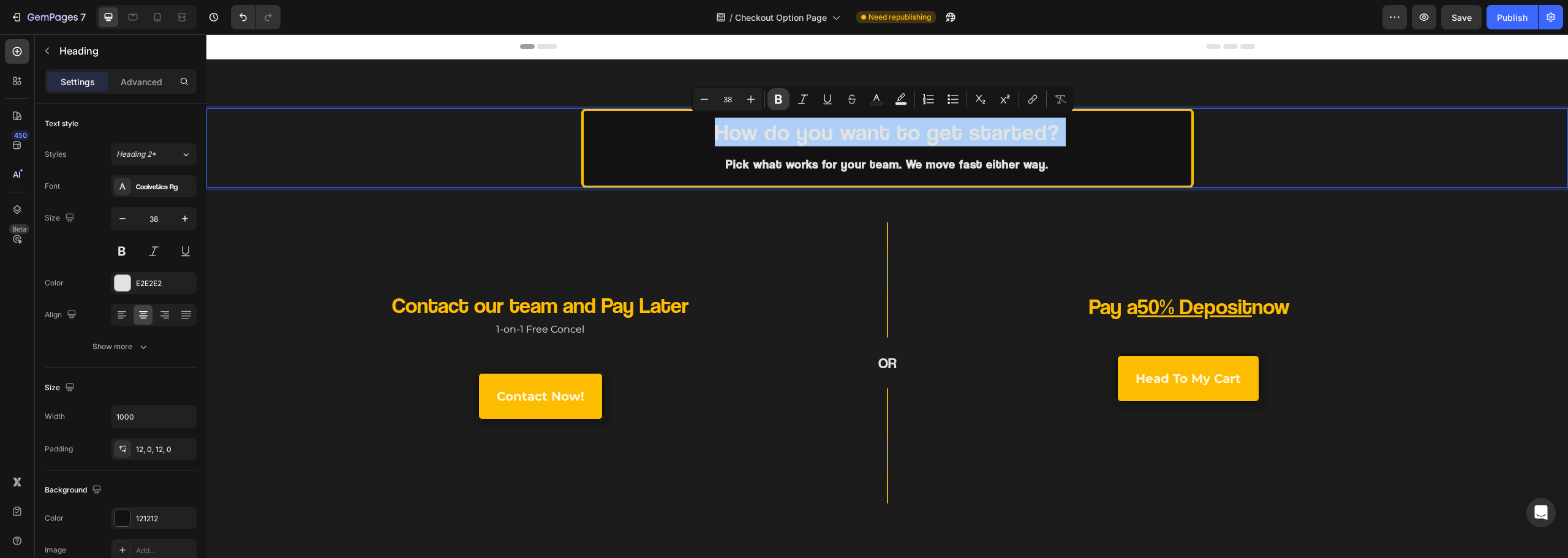
click at [773, 99] on icon "Editor contextual toolbar" at bounding box center [778, 99] width 12 height 12
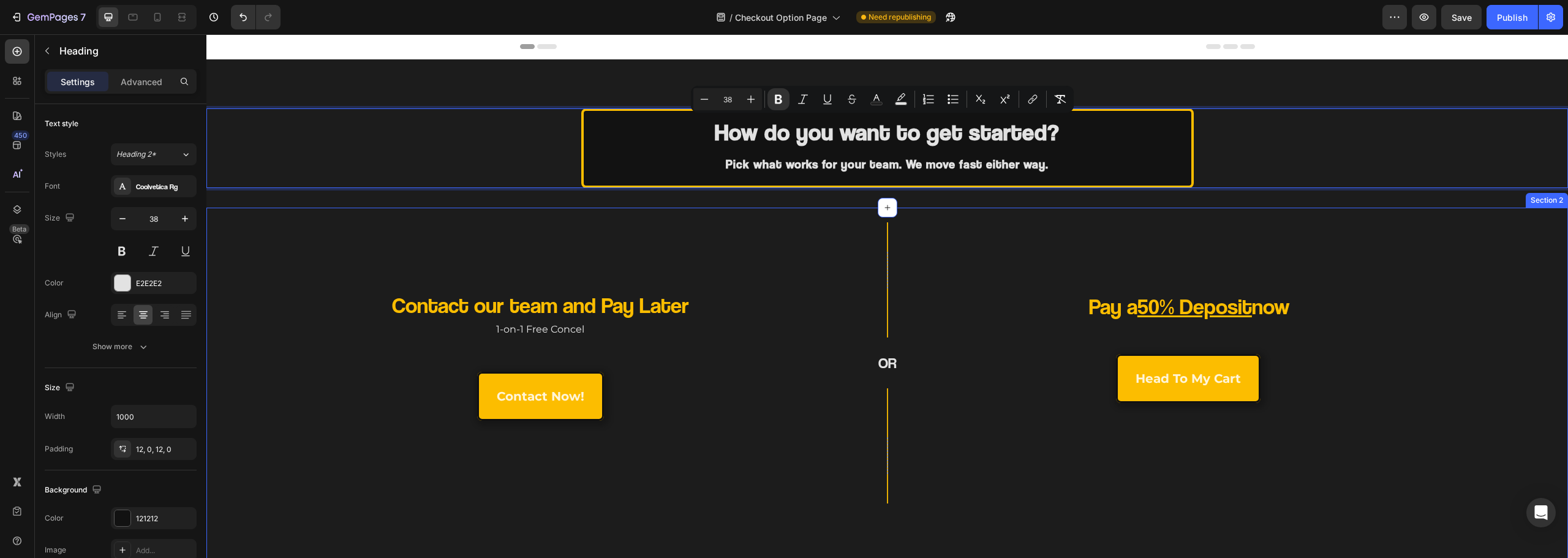
click at [796, 237] on div "Row OR Heading Row" at bounding box center [887, 363] width 227 height 281
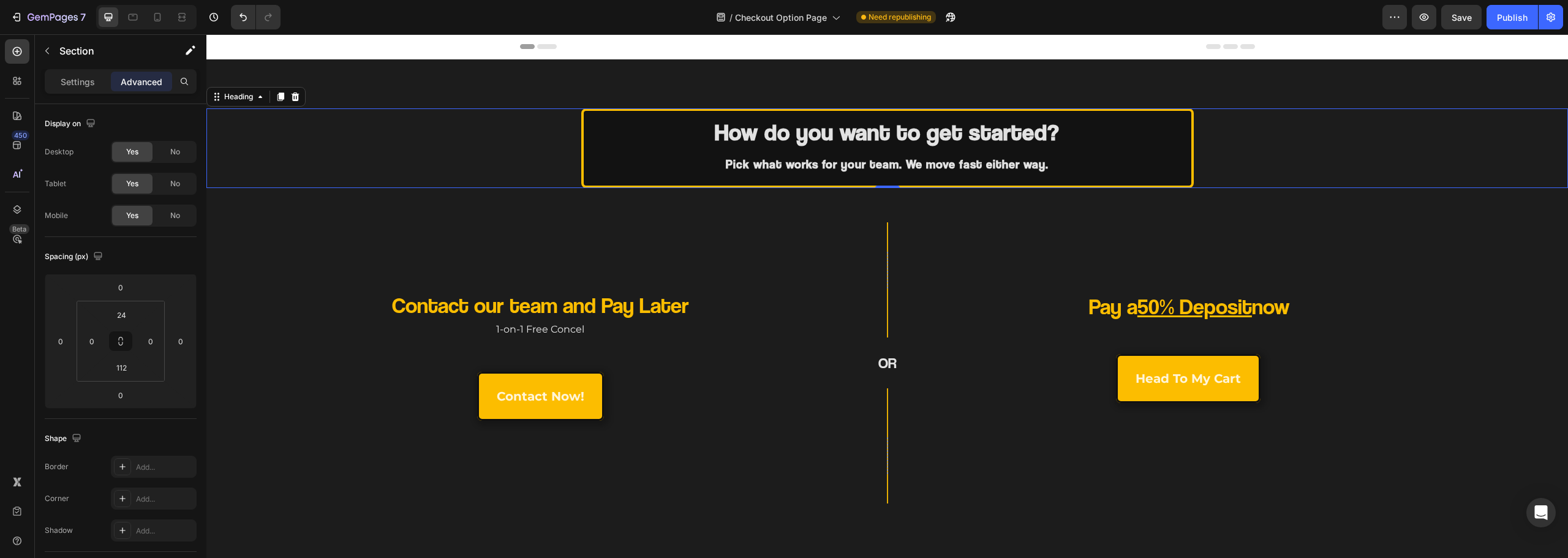
click at [814, 173] on p "⁠⁠⁠⁠⁠⁠⁠ How do you want to get started? Pick what works for your team. We move …" at bounding box center [887, 148] width 607 height 60
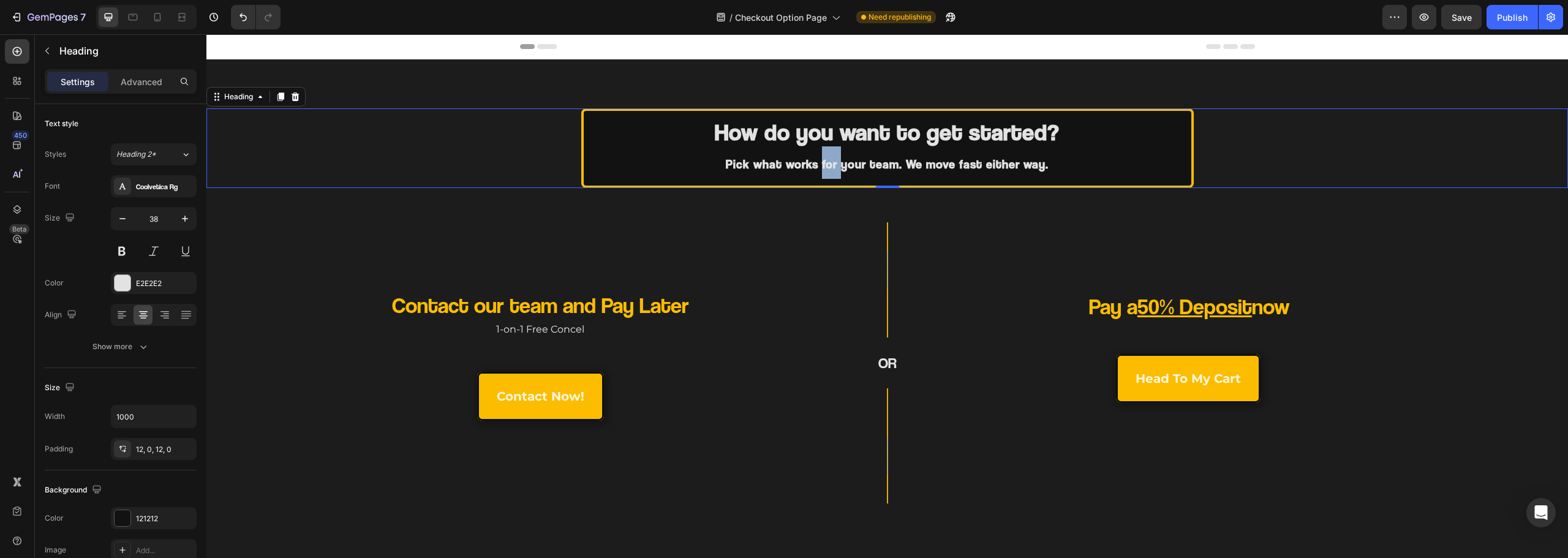
click at [816, 167] on strong "Pick what works for your team. We move fast either way." at bounding box center [887, 164] width 323 height 15
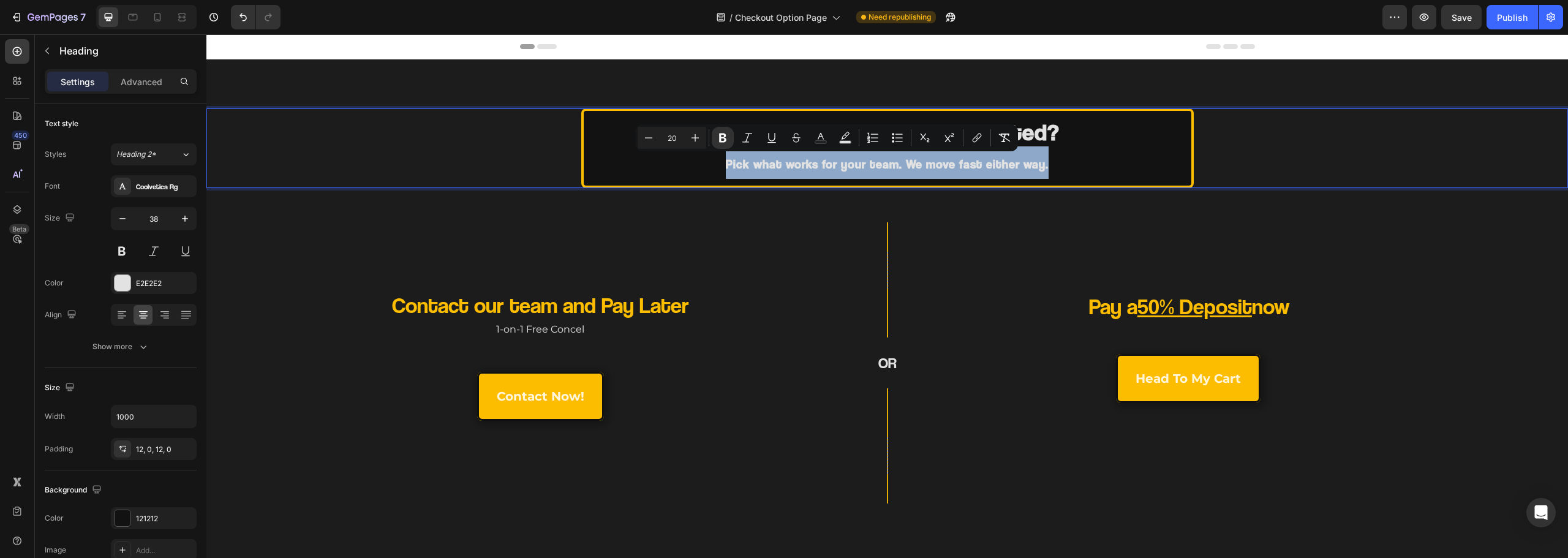
click at [816, 167] on strong "Pick what works for your team. We move fast either way." at bounding box center [887, 164] width 323 height 15
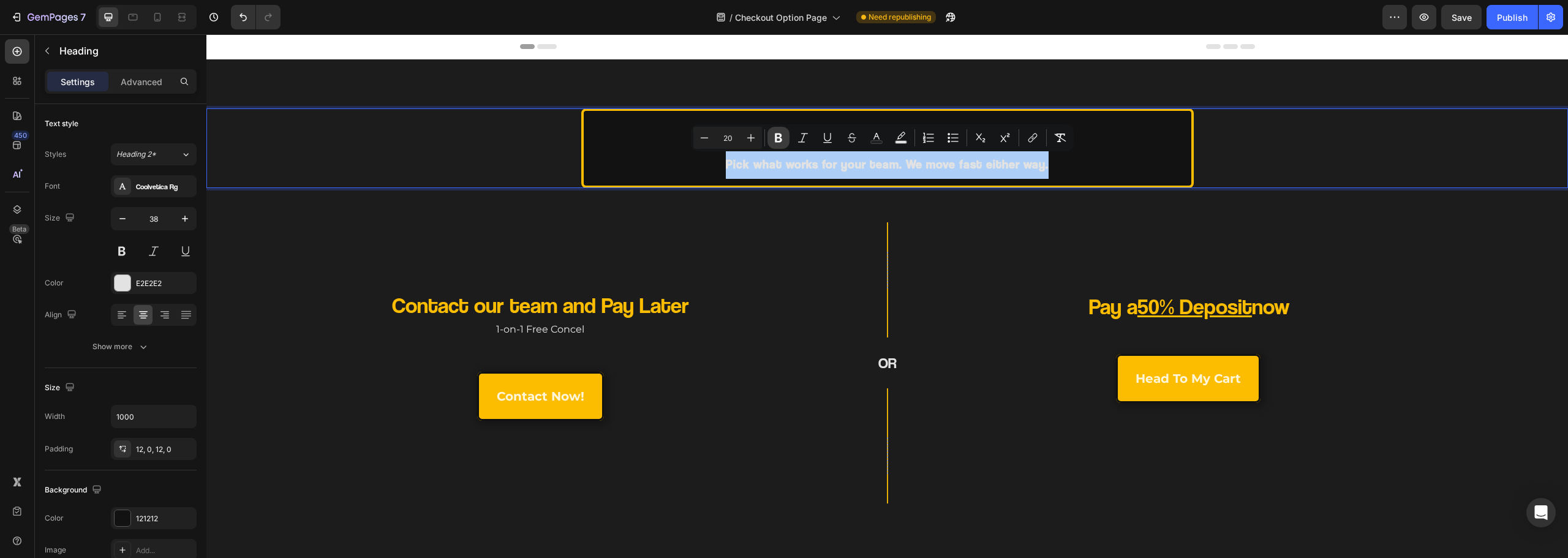
click at [777, 140] on icon "Editor contextual toolbar" at bounding box center [778, 138] width 7 height 9
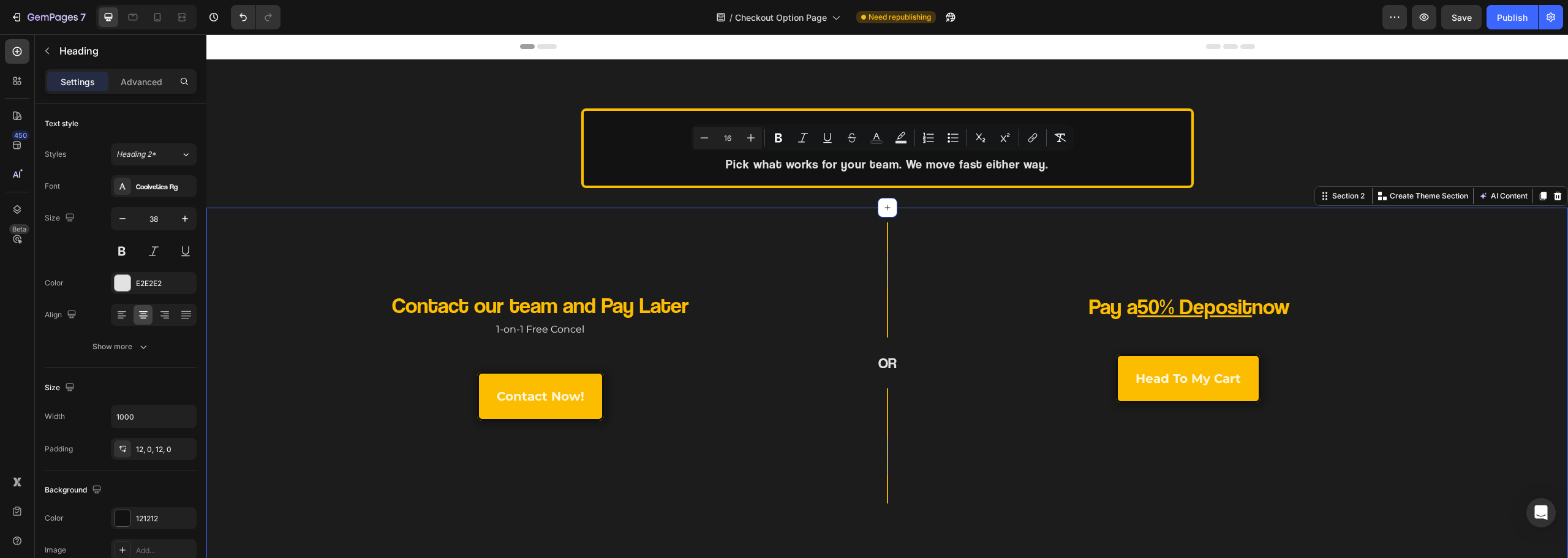
click at [783, 223] on div "Row OR Heading Row" at bounding box center [887, 363] width 227 height 281
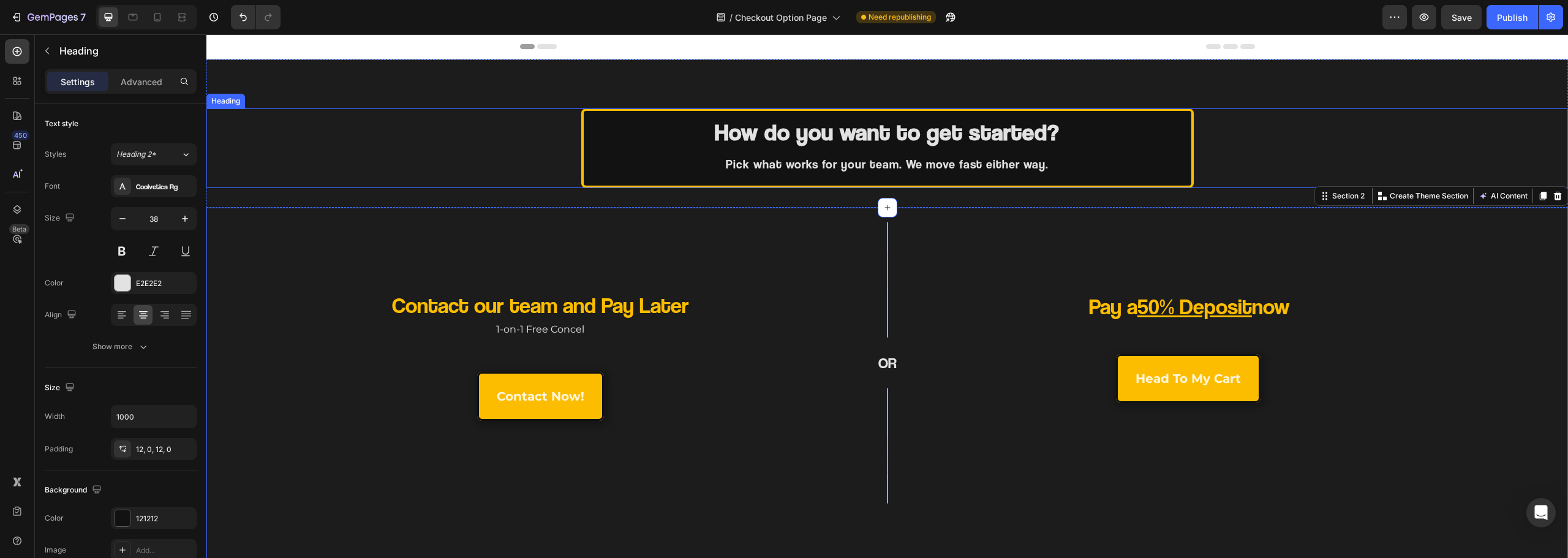
click at [819, 164] on span "Pick what works for your team. We move fast either way." at bounding box center [887, 164] width 323 height 15
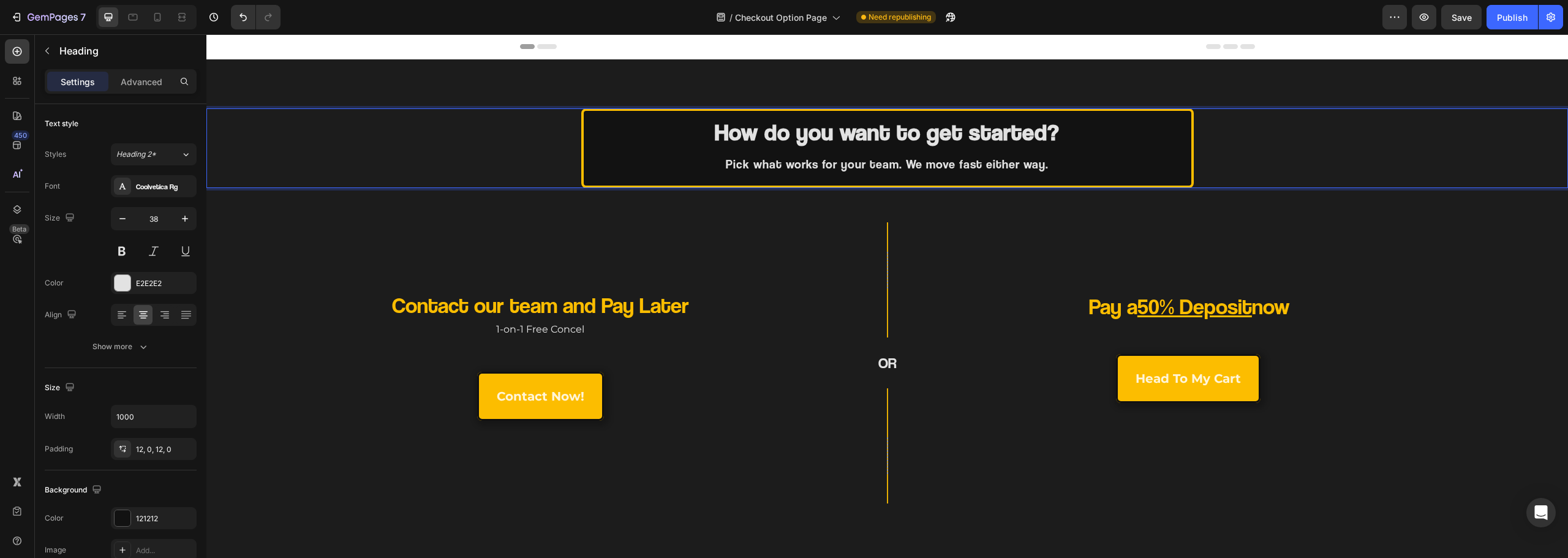
click at [819, 164] on span "Pick what works for your team. We move fast either way." at bounding box center [887, 164] width 323 height 15
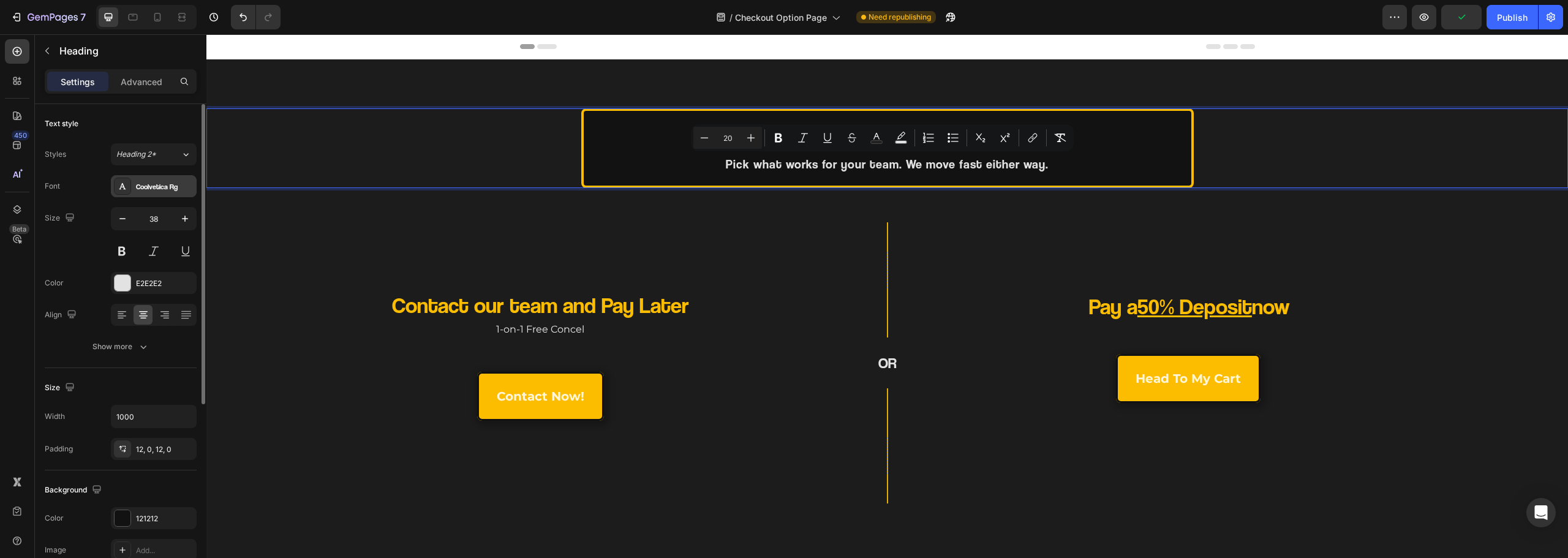
click at [148, 186] on div "Coolvetica Rg" at bounding box center [165, 187] width 58 height 11
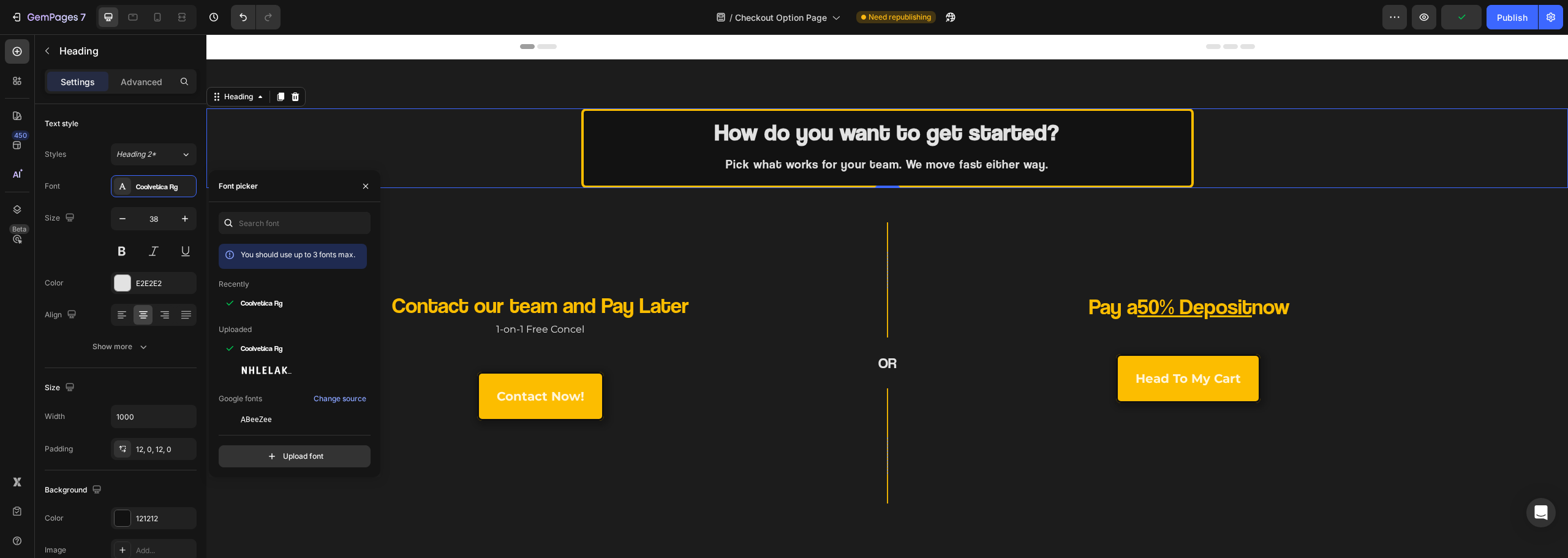
scroll to position [61, 0]
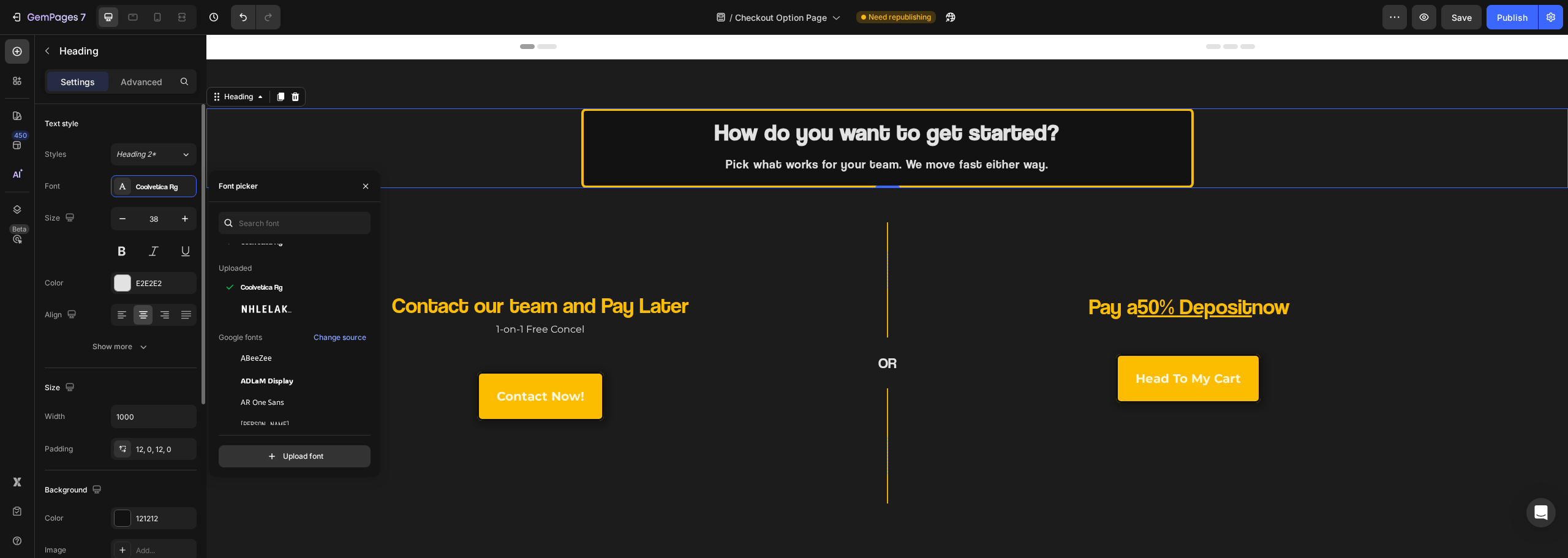
click at [71, 237] on div "Size 38" at bounding box center [120, 235] width 152 height 55
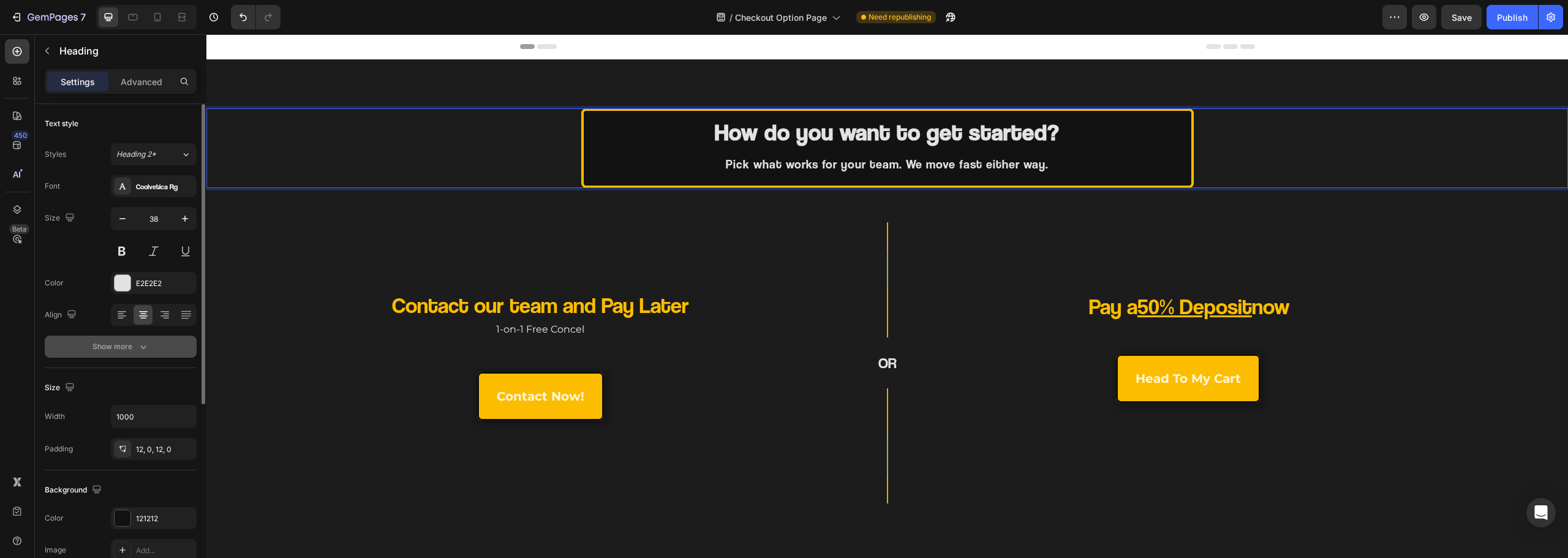
click at [142, 345] on icon "button" at bounding box center [143, 346] width 12 height 12
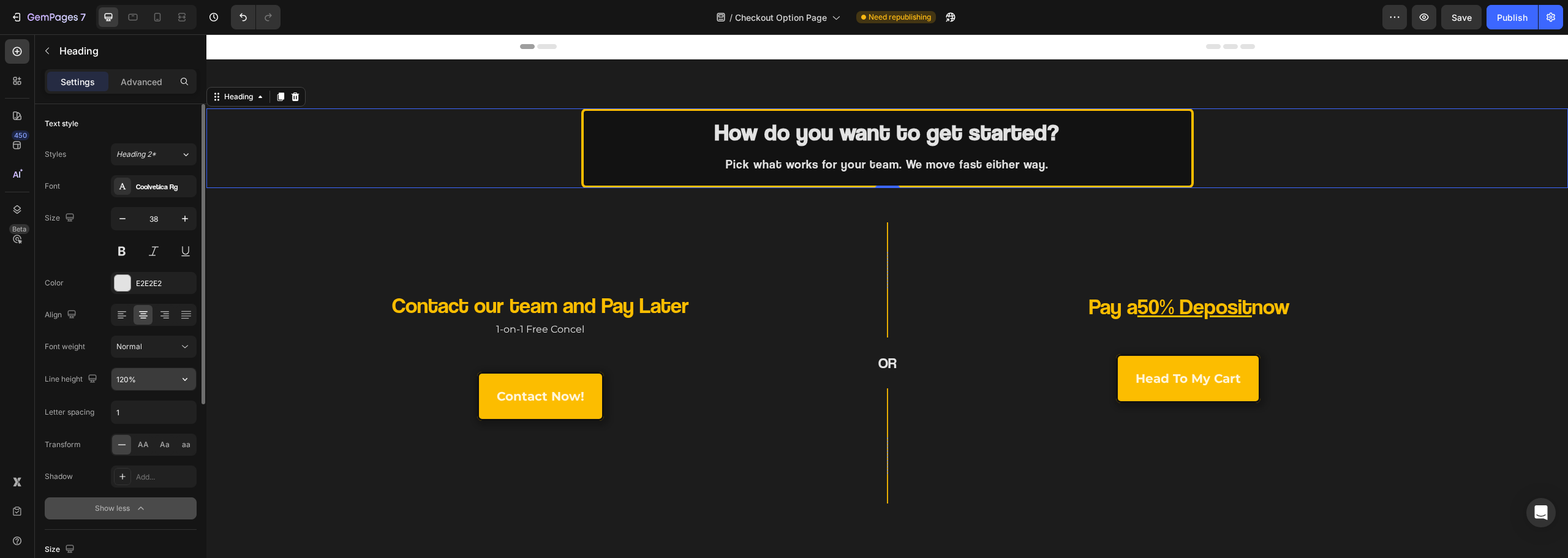
click at [127, 379] on input "120%" at bounding box center [154, 379] width 85 height 22
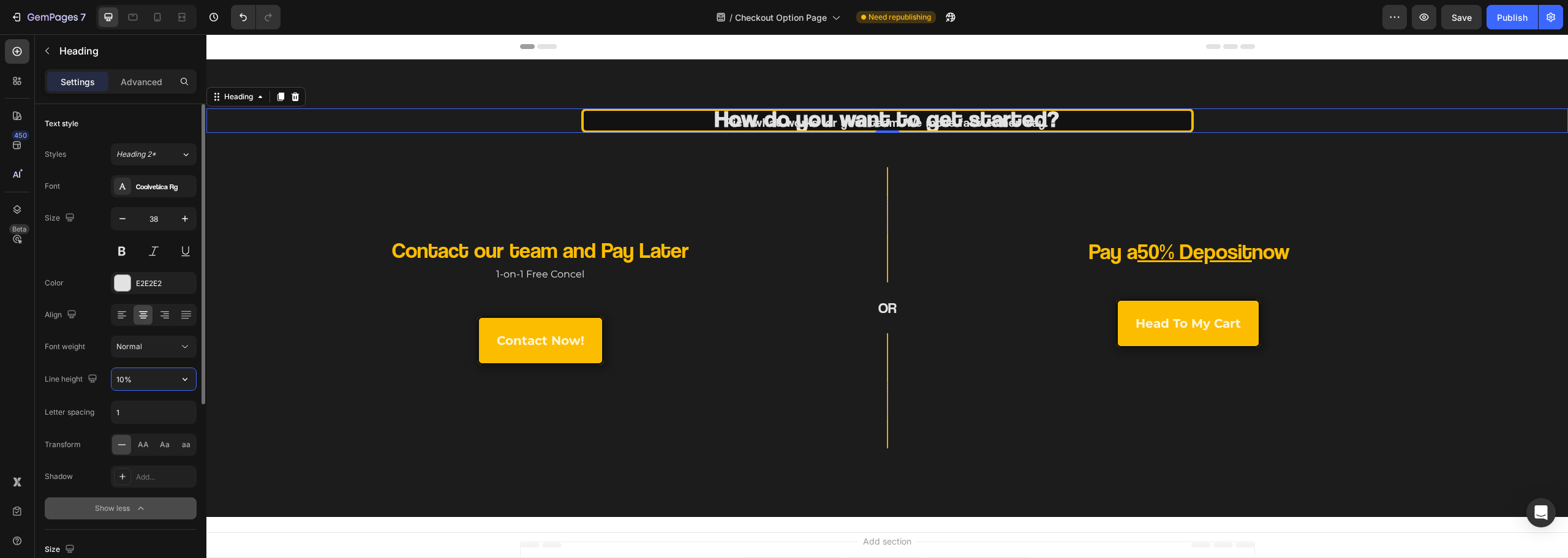
type input "100%"
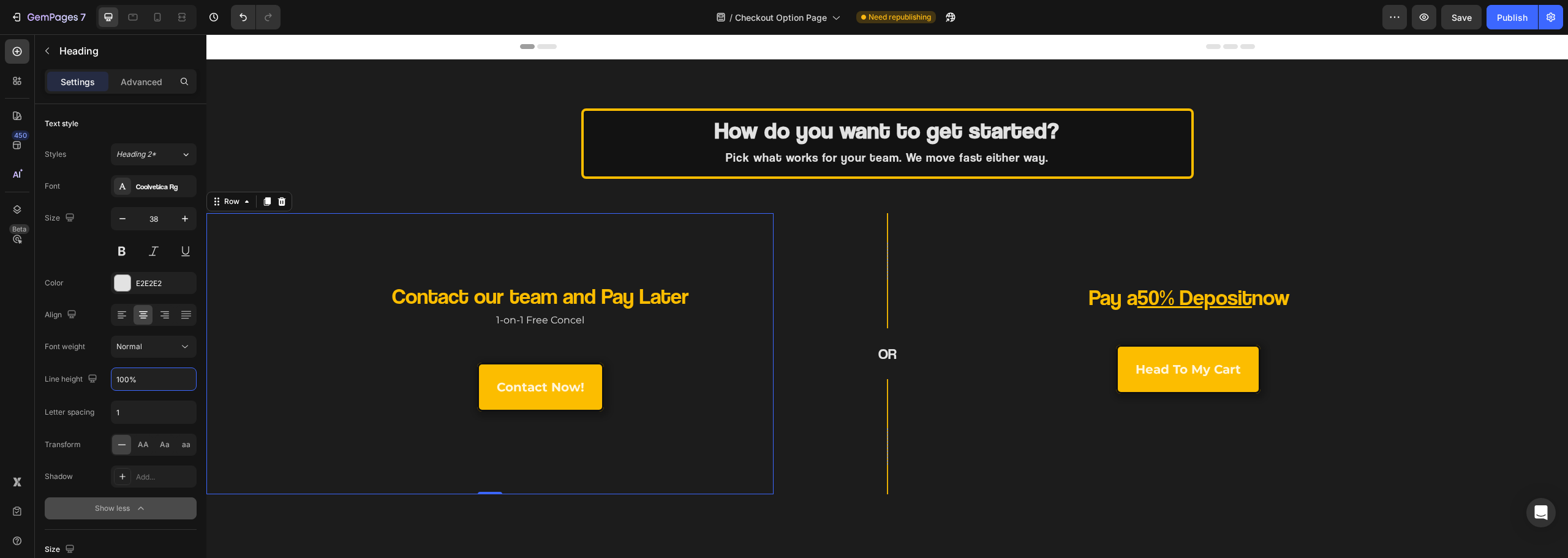
click at [680, 251] on div "Contact our team and Pay Later Heading 1-on-1 Free Concel Text Block contact no…" at bounding box center [489, 354] width 567 height 281
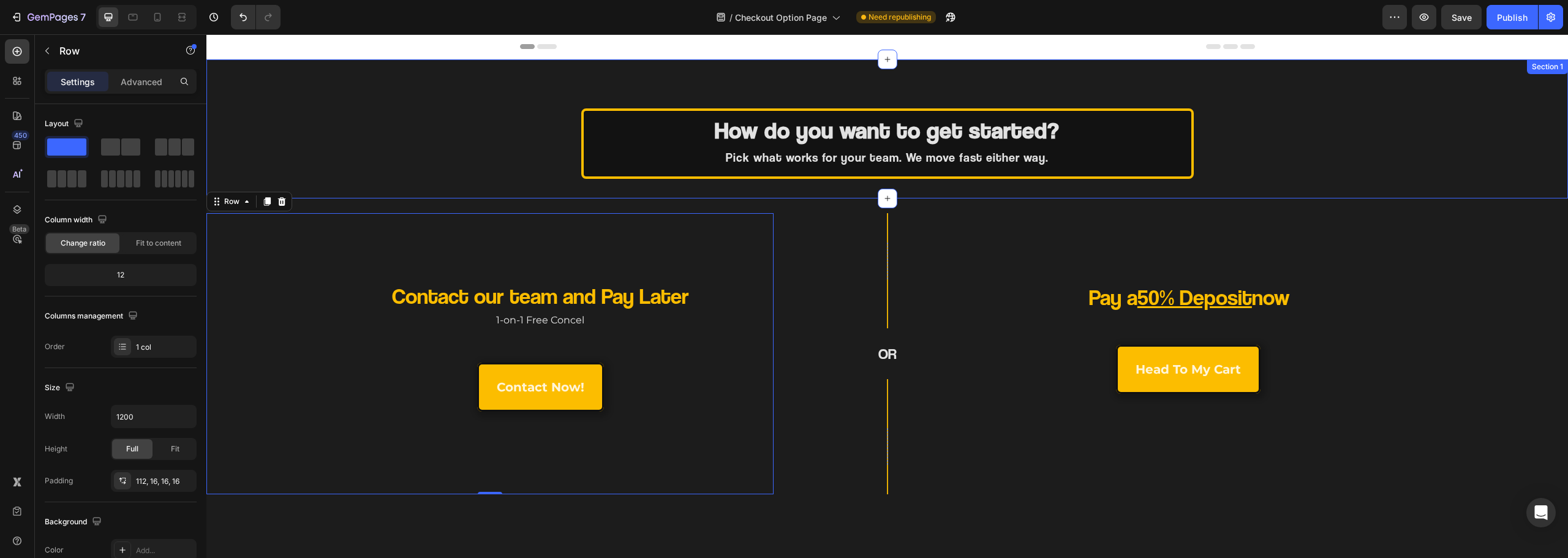
click at [749, 182] on div "⁠⁠⁠⁠⁠⁠⁠ How do you want to get started? Pick what works for your team. We move …" at bounding box center [887, 129] width 1362 height 139
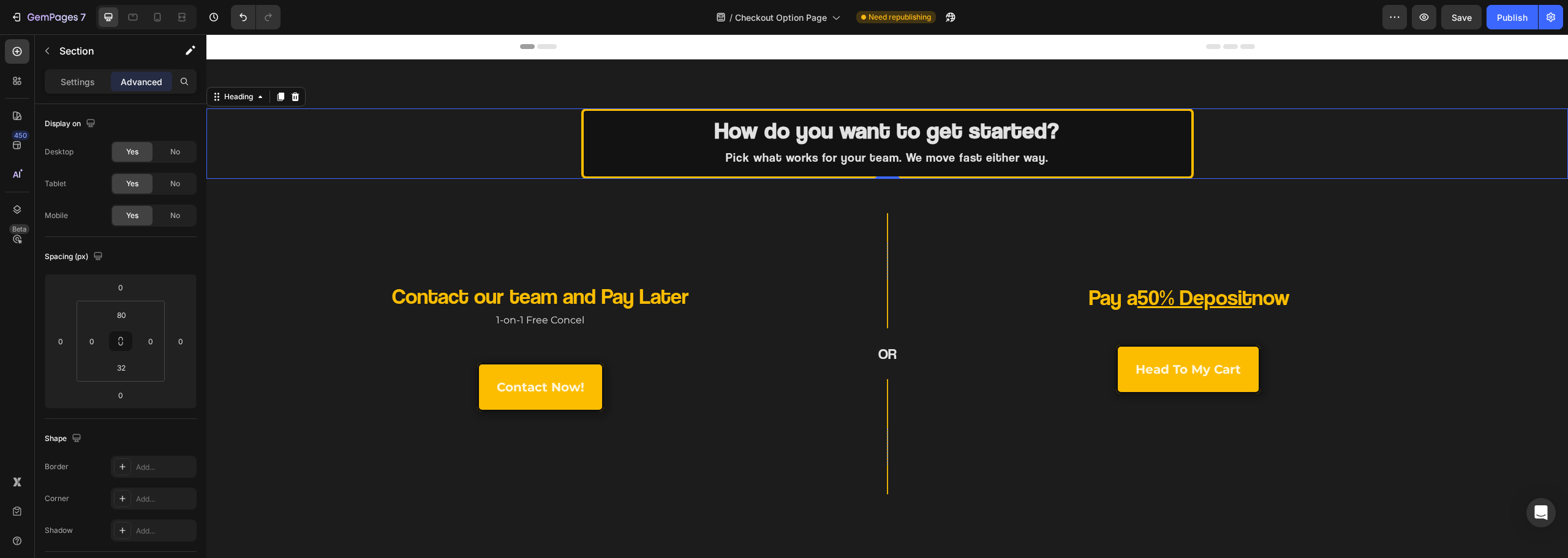
click at [814, 155] on span "Pick what works for your team. We move fast either way." at bounding box center [887, 157] width 323 height 15
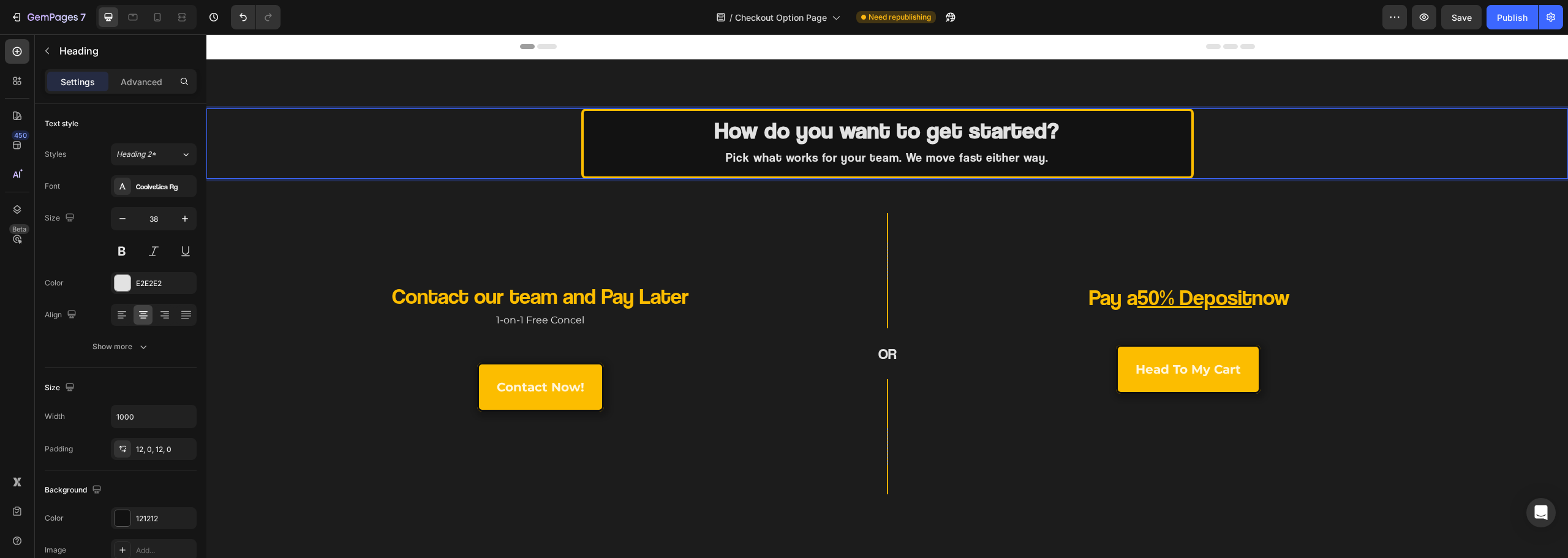
click at [857, 134] on strong "How do you want to get started?" at bounding box center [887, 130] width 345 height 28
click at [942, 130] on strong "How do you want to get started?" at bounding box center [887, 130] width 345 height 28
click at [944, 129] on strong "How do you want to get started?" at bounding box center [887, 130] width 345 height 28
click at [944, 129] on strong "How do you want to get started?" at bounding box center [887, 130] width 345 height 28
click at [937, 129] on strong "How do you want to get started?" at bounding box center [887, 130] width 345 height 28
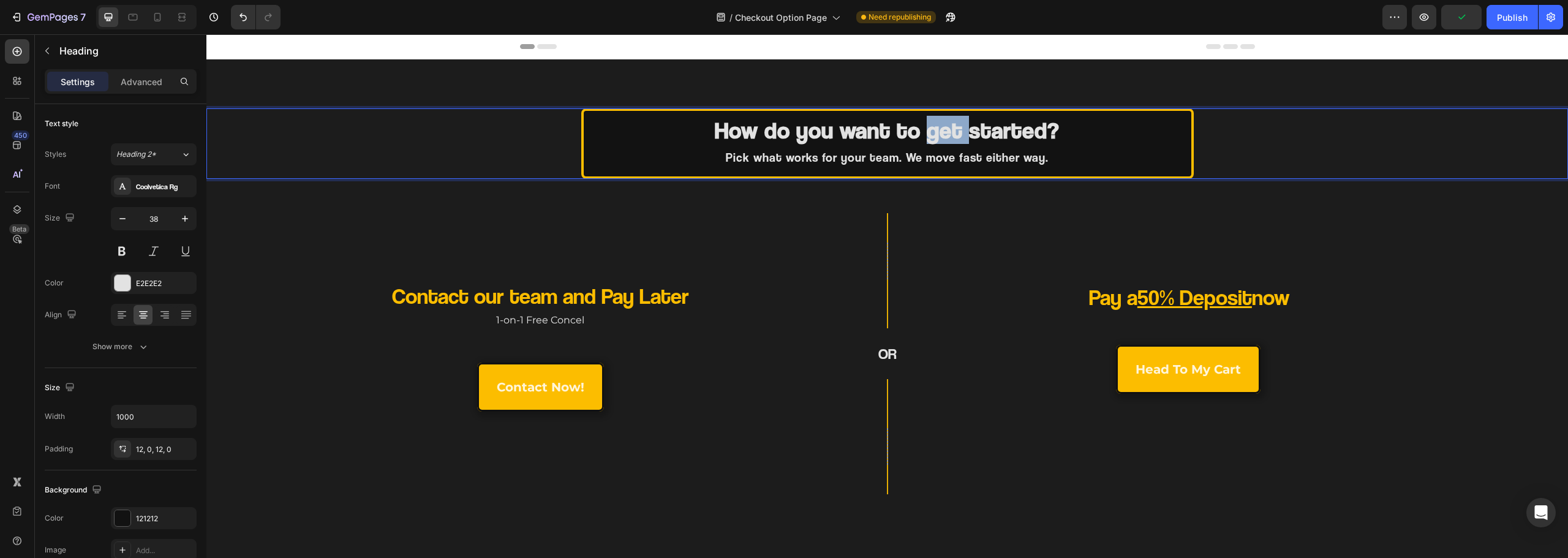
click at [937, 129] on strong "How do you want to get started?" at bounding box center [887, 130] width 345 height 28
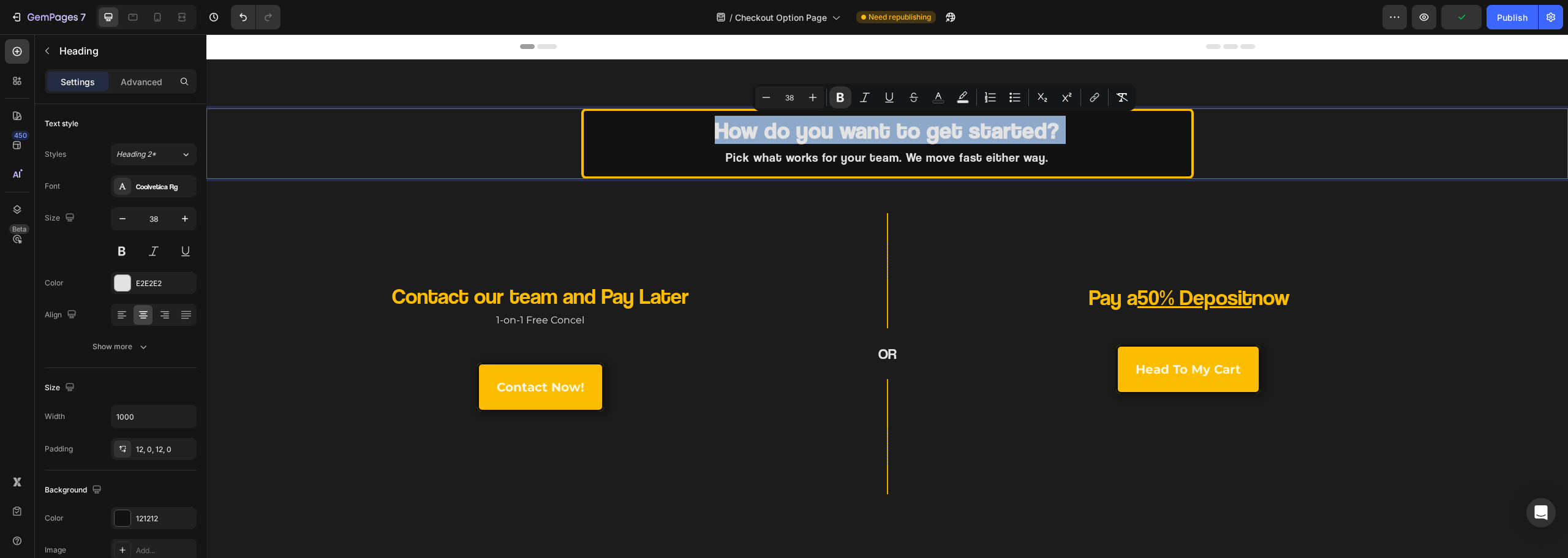
click at [937, 129] on strong "How do you want to get started?" at bounding box center [887, 130] width 345 height 28
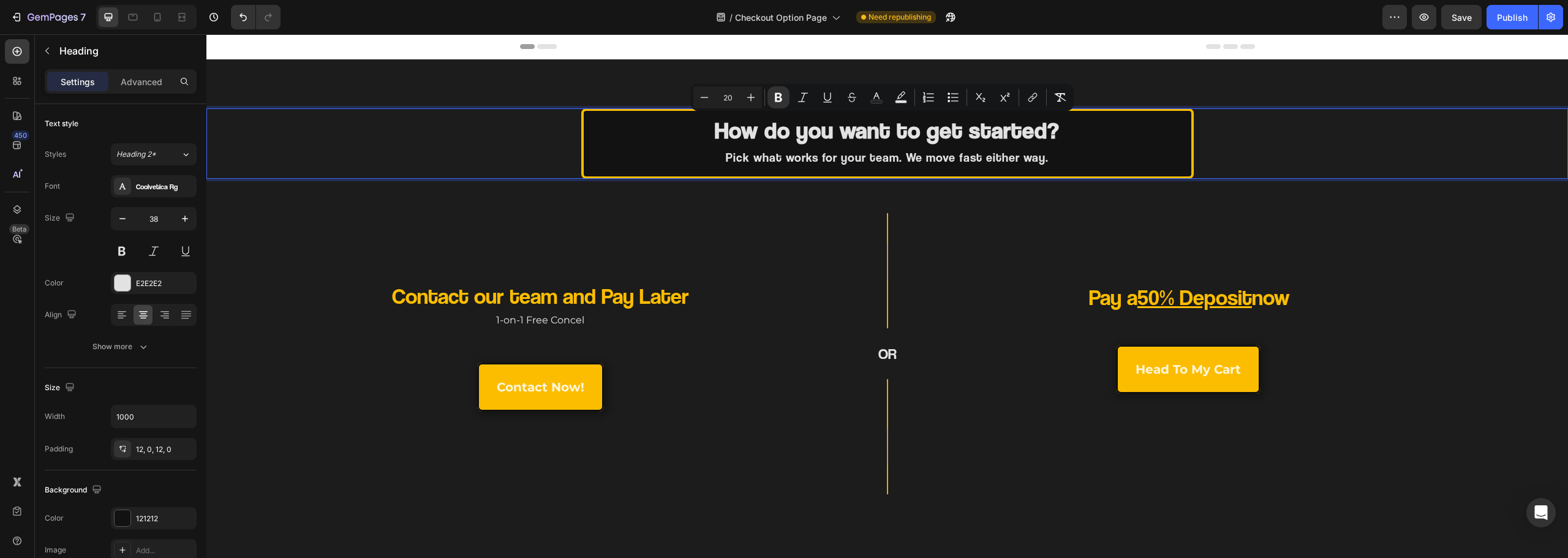
click at [879, 157] on span "Pick what works for your team. We move fast either way." at bounding box center [887, 157] width 323 height 15
click at [877, 159] on span "Pick what works for your team. We move fast either way." at bounding box center [887, 157] width 323 height 15
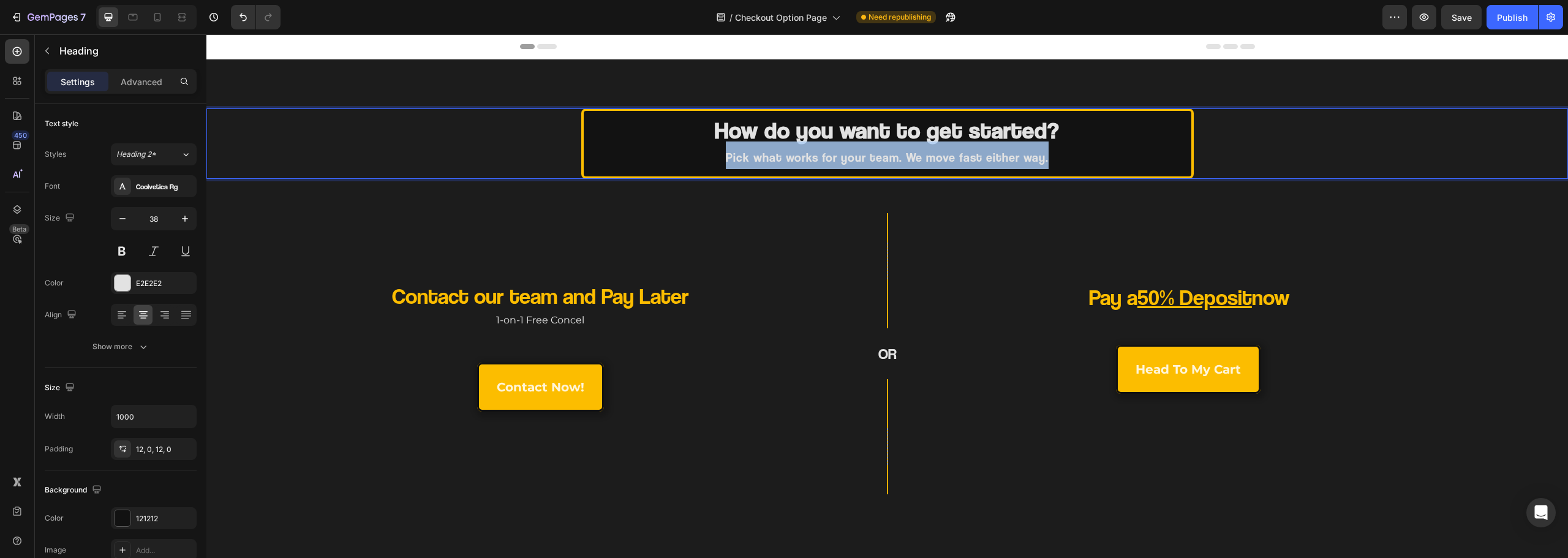
click at [877, 159] on span "Pick what works for your team. We move fast either way." at bounding box center [887, 157] width 323 height 15
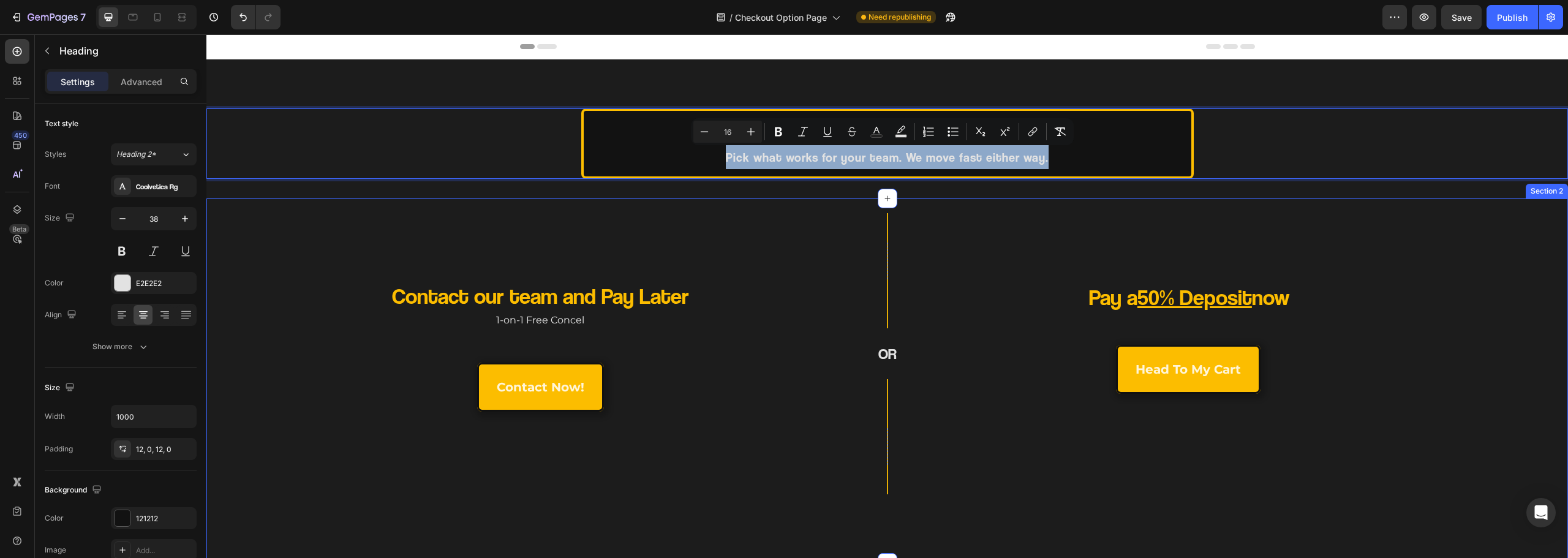
click at [857, 249] on div "Row OR Heading Row" at bounding box center [887, 354] width 227 height 281
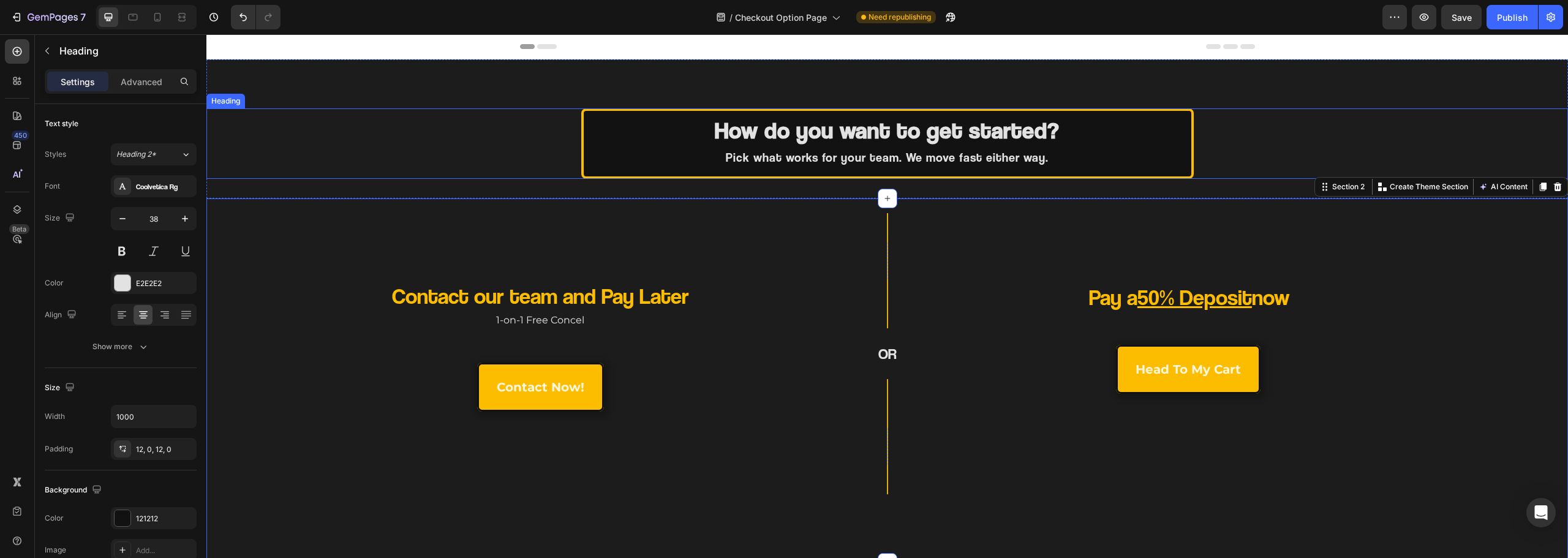
click at [814, 155] on span "Pick what works for your team. We move fast either way." at bounding box center [887, 157] width 323 height 15
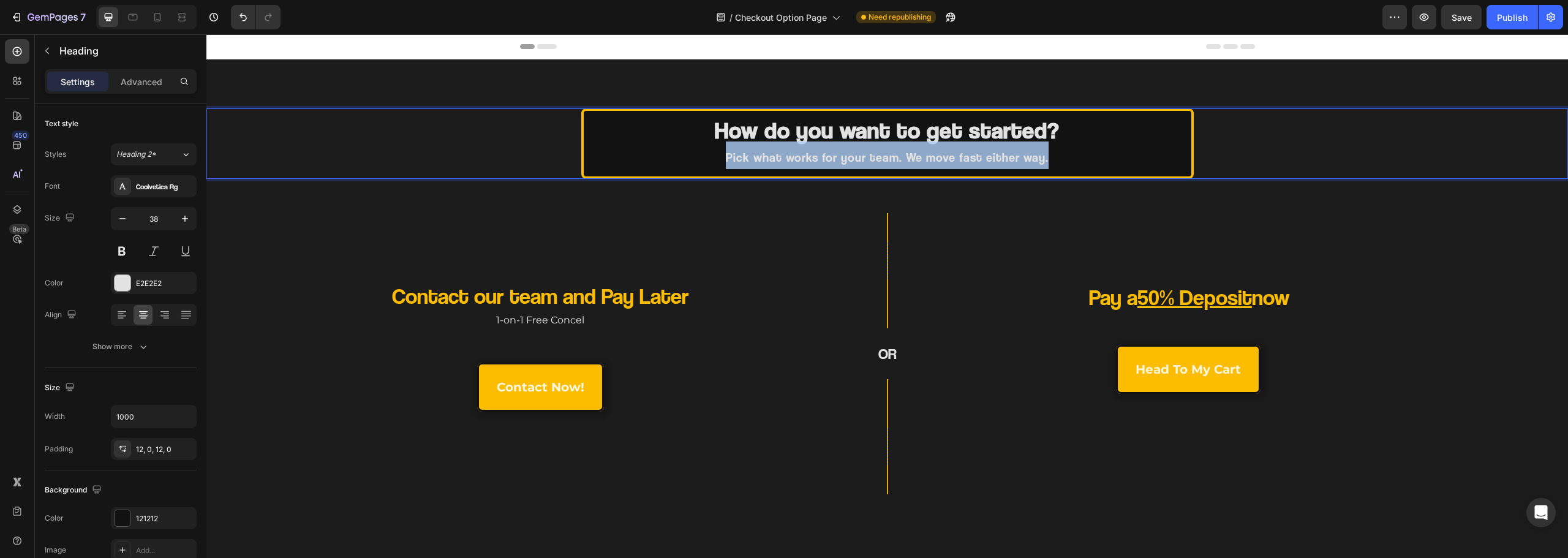
click at [814, 155] on span "Pick what works for your team. We move fast either way." at bounding box center [887, 157] width 323 height 15
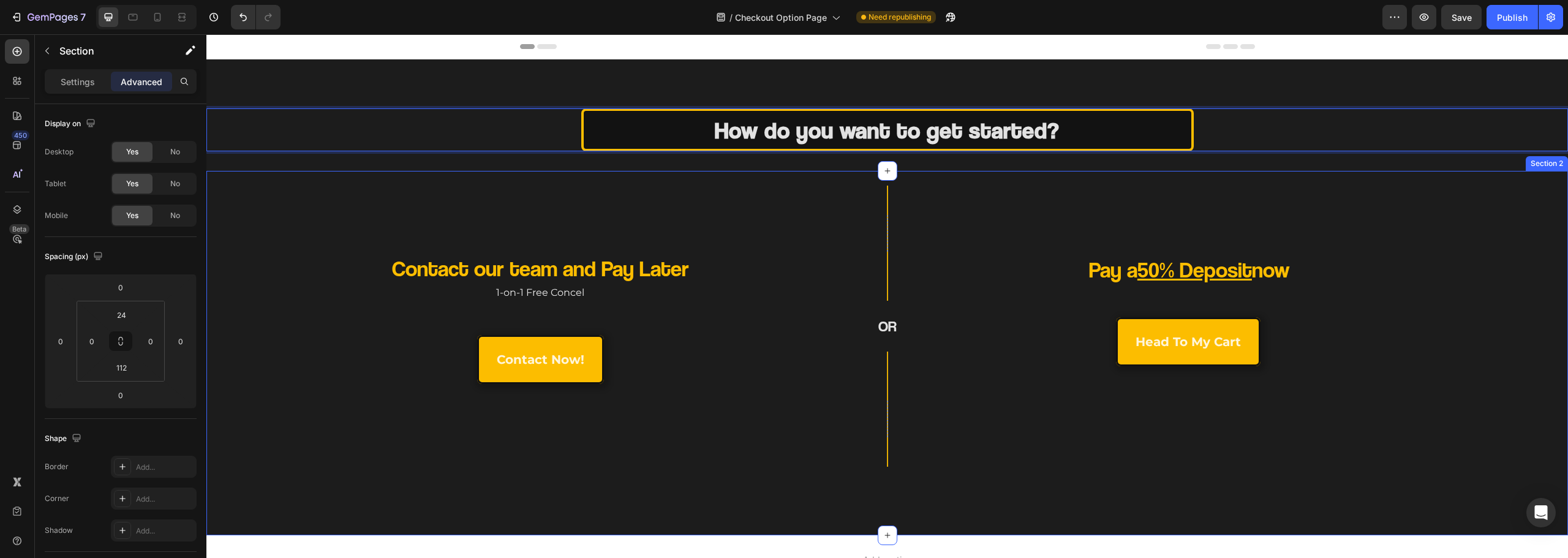
click at [824, 211] on div "Row OR Heading Row" at bounding box center [887, 326] width 227 height 281
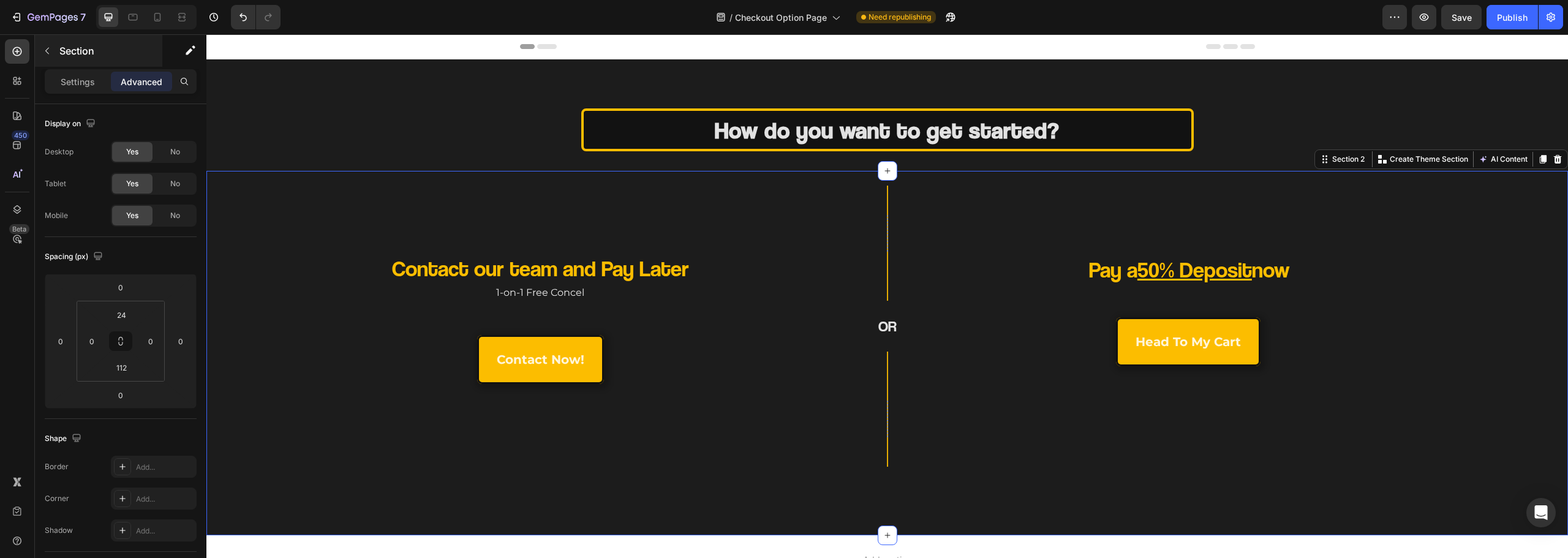
click at [76, 54] on p "Section" at bounding box center [109, 51] width 100 height 15
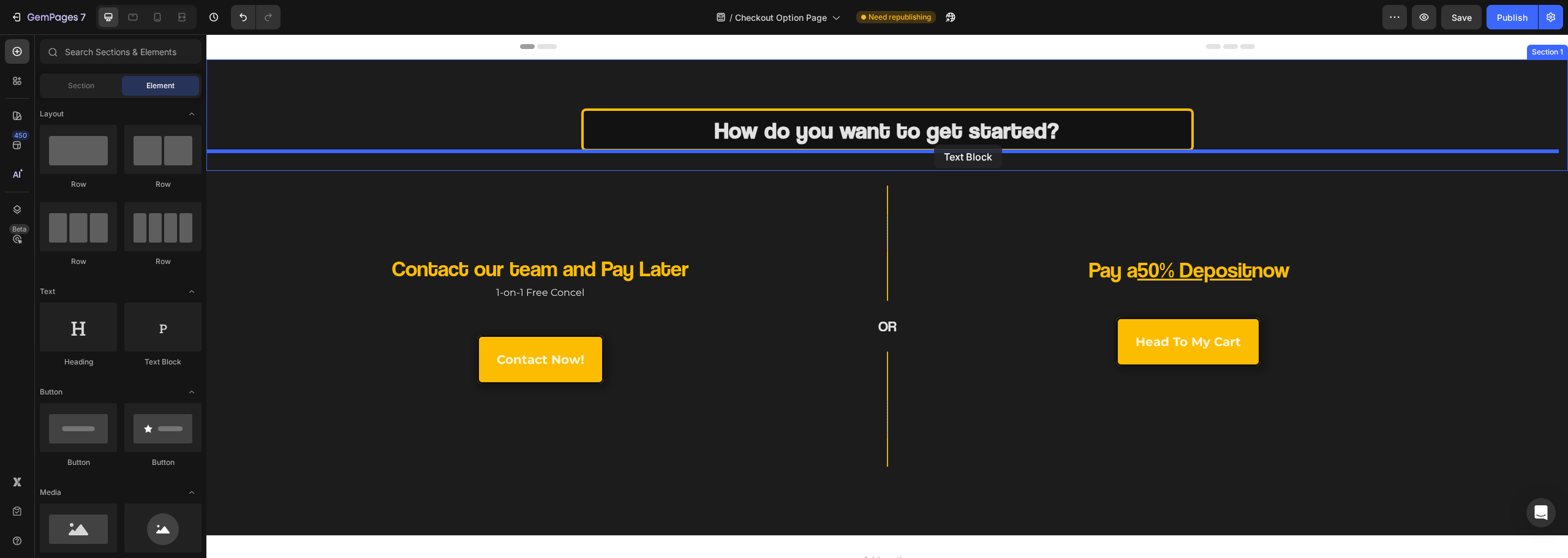
drag, startPoint x: 378, startPoint y: 373, endPoint x: 934, endPoint y: 145, distance: 600.9
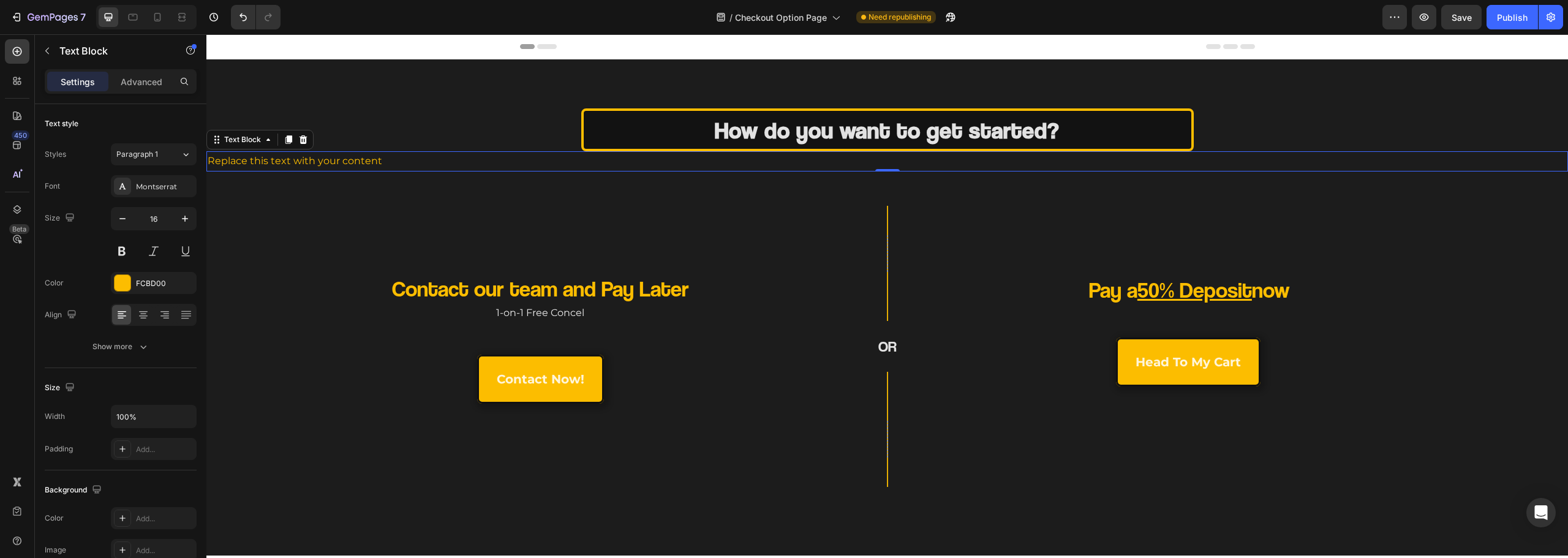
click at [306, 147] on div "Text Block" at bounding box center [260, 140] width 107 height 20
click at [312, 143] on div "Text Block" at bounding box center [260, 140] width 107 height 20
click at [304, 142] on icon at bounding box center [303, 140] width 8 height 8
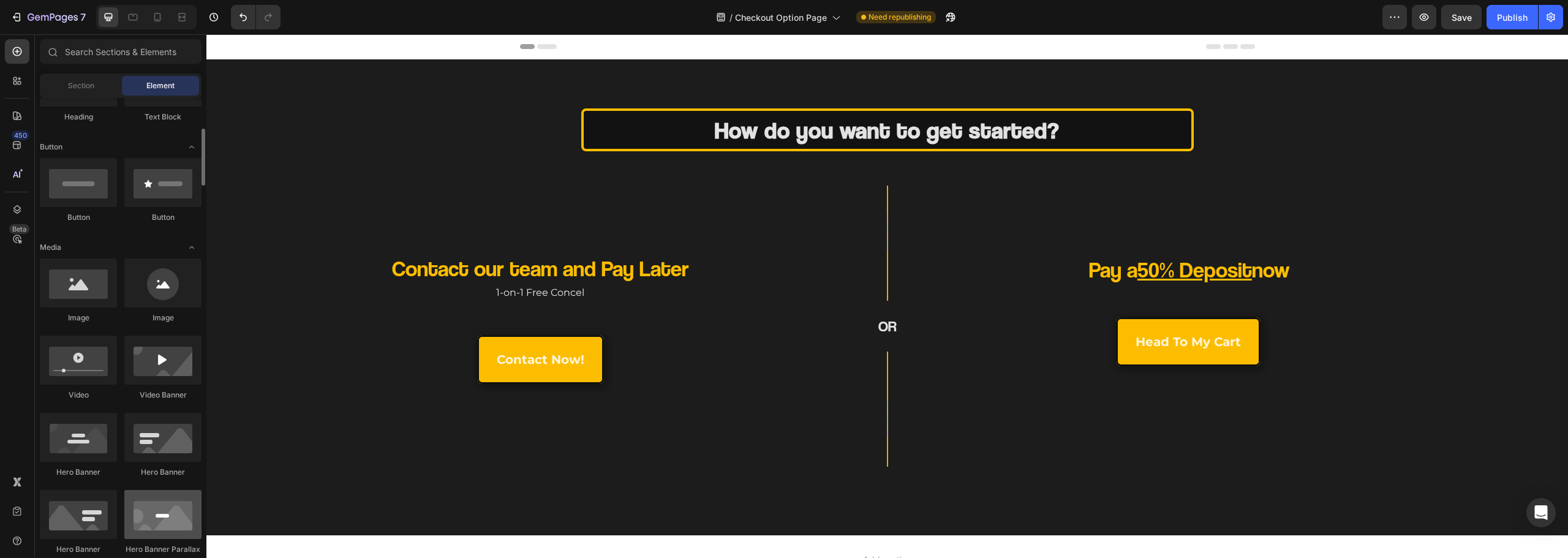
scroll to position [429, 0]
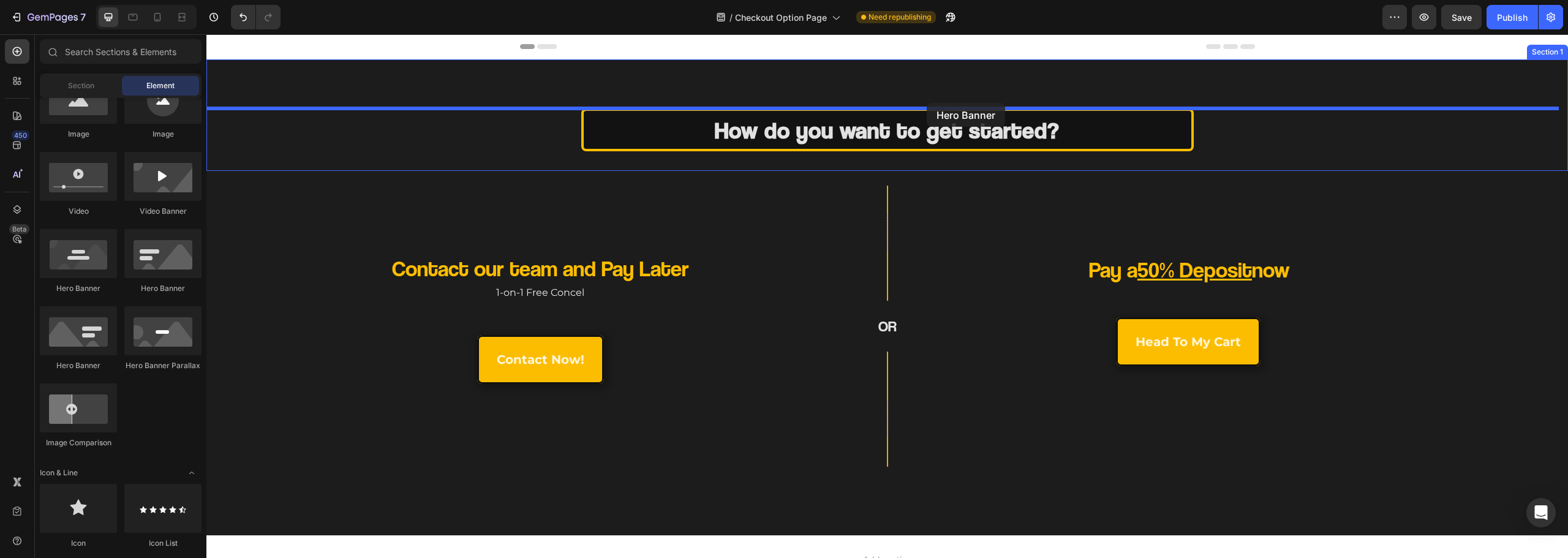
drag, startPoint x: 303, startPoint y: 293, endPoint x: 925, endPoint y: 104, distance: 650.1
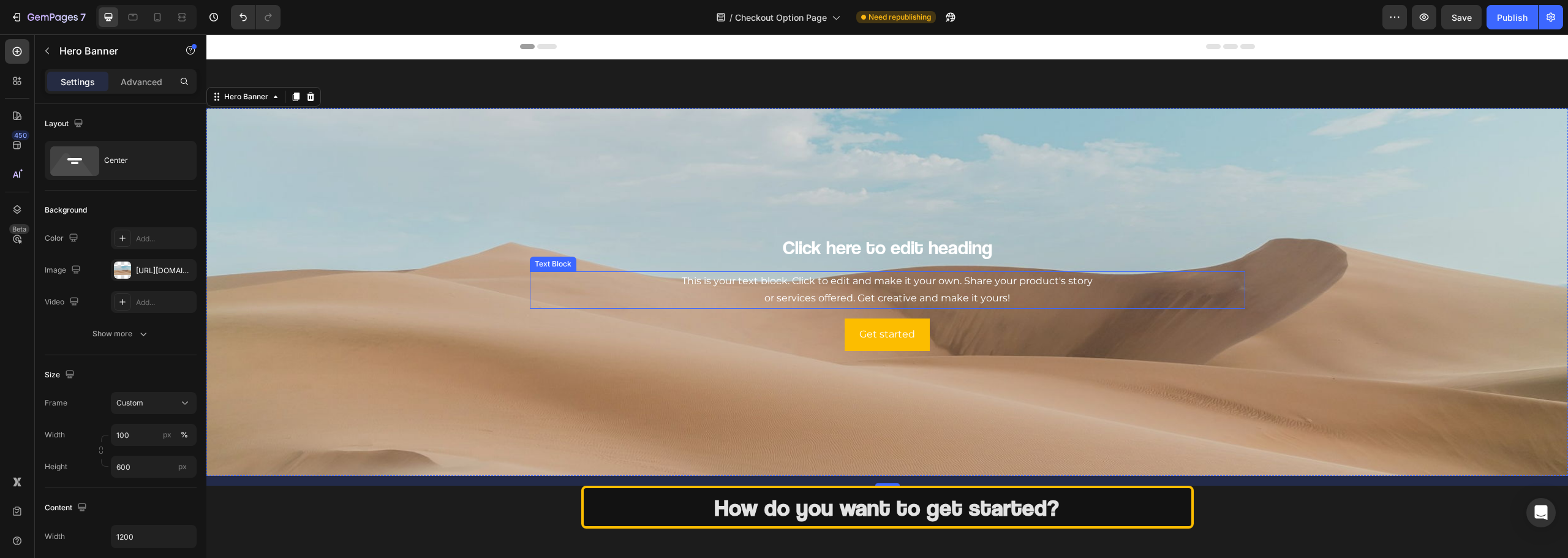
click at [733, 280] on div "This is your text block. Click to edit and make it your own. Share your product…" at bounding box center [887, 290] width 715 height 38
click at [463, 395] on div "Background Image" at bounding box center [887, 292] width 1362 height 367
click at [136, 430] on input "100" at bounding box center [153, 434] width 85 height 22
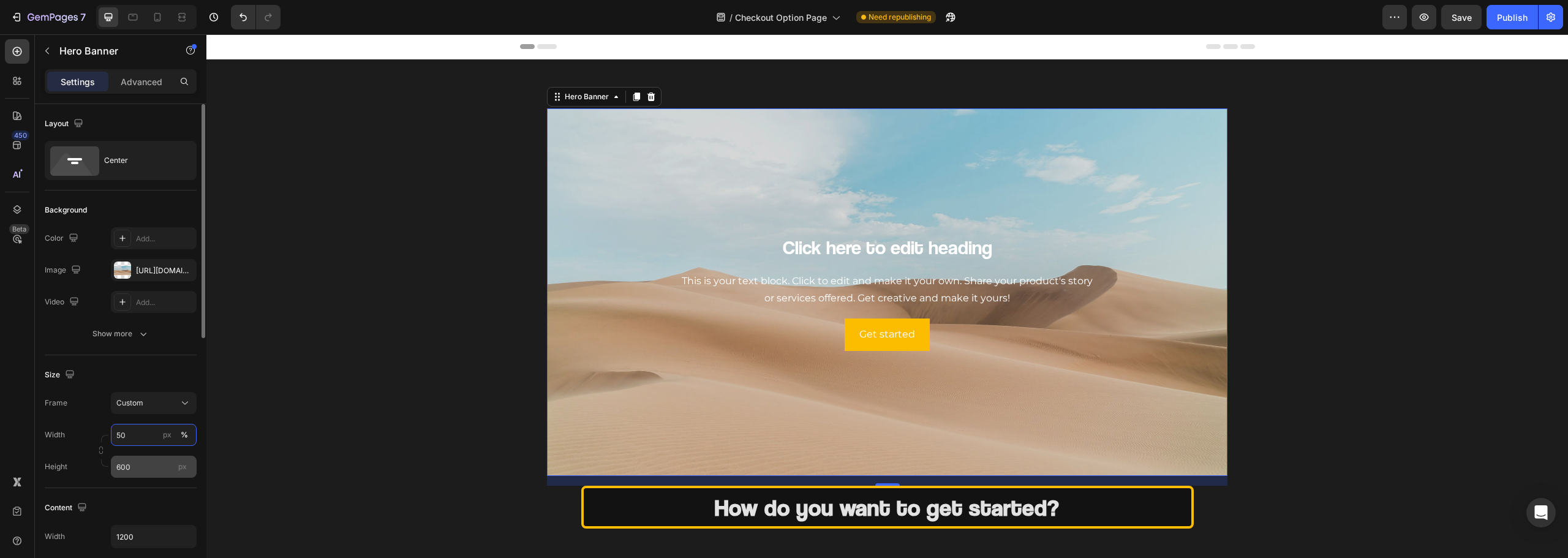
type input "50"
click at [147, 462] on input "600" at bounding box center [153, 466] width 85 height 22
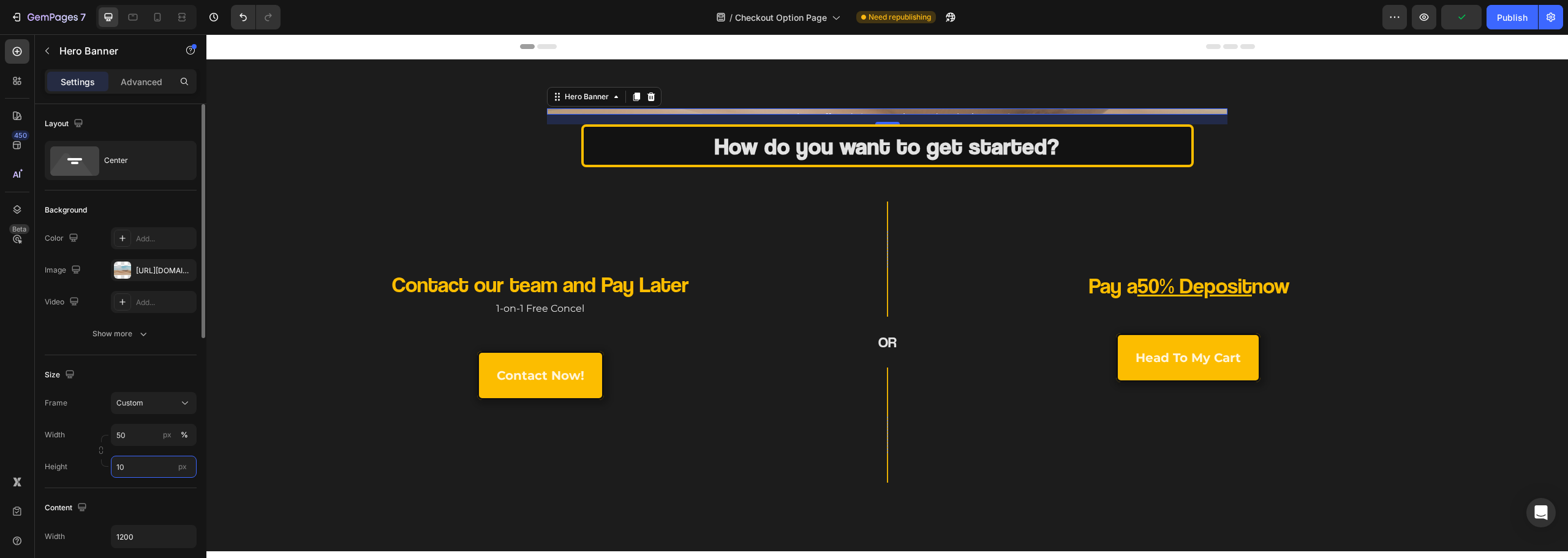
type input "100"
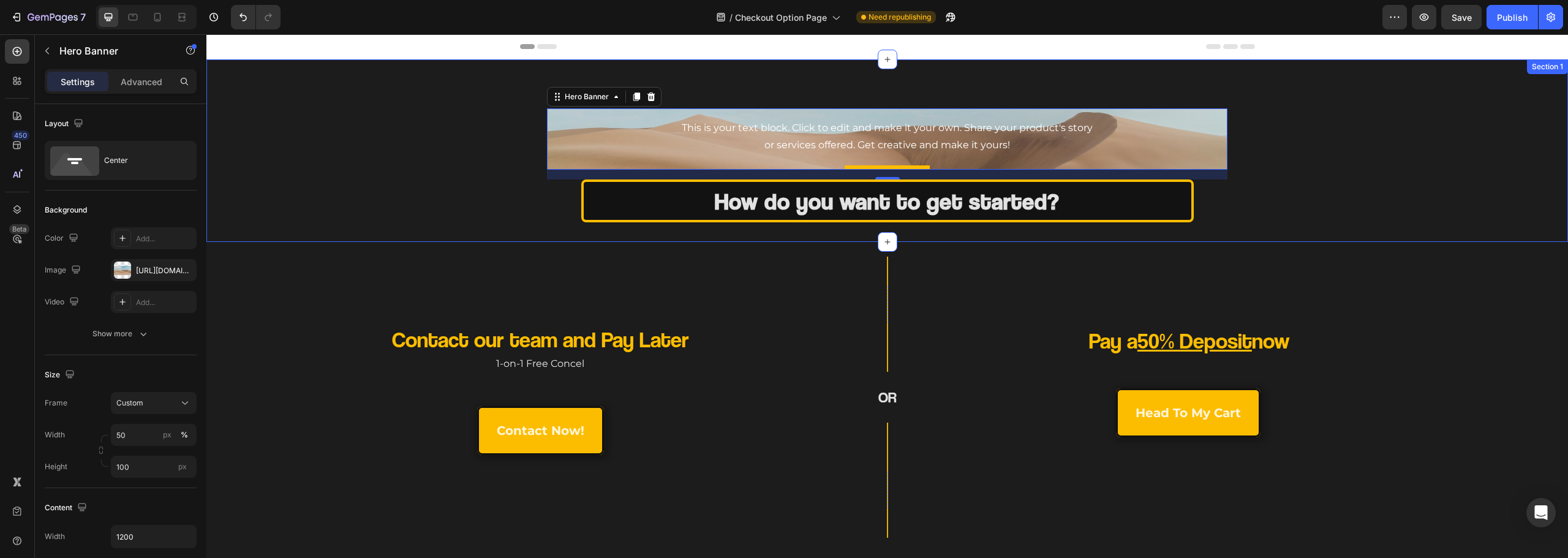
click at [522, 237] on div "Click here to edit heading Heading This is your text block. Click to edit and m…" at bounding box center [887, 150] width 1362 height 182
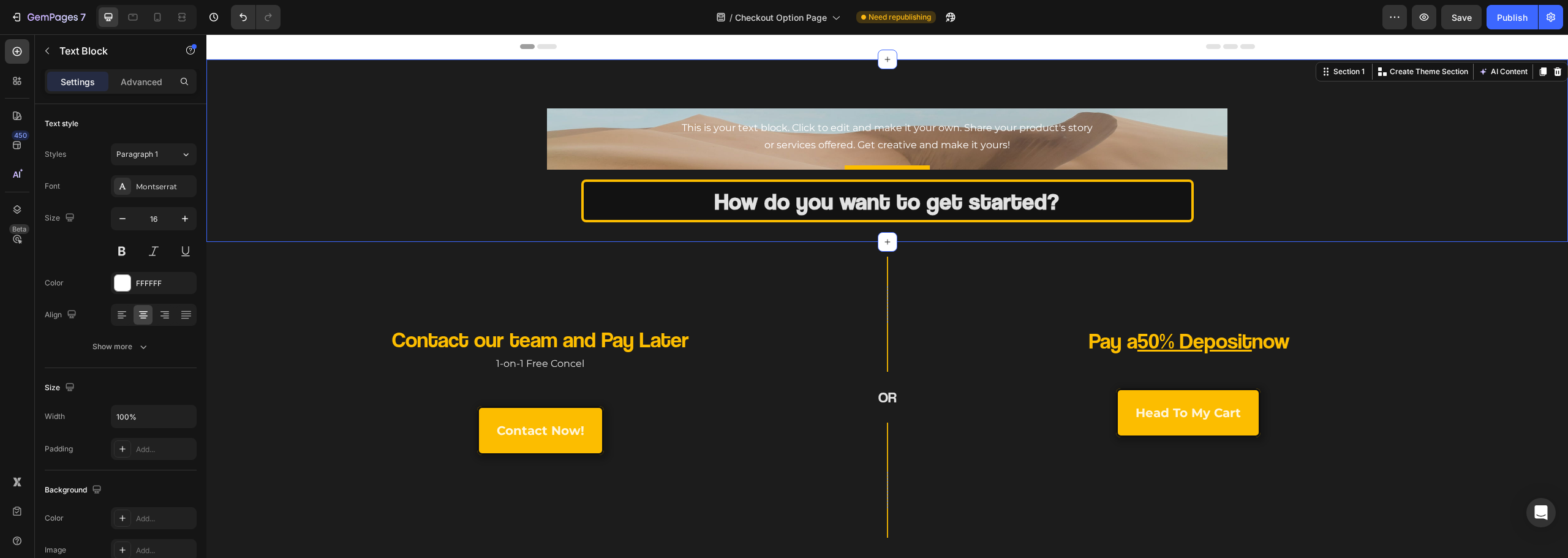
click at [712, 127] on div "This is your text block. Click to edit and make it your own. Share your product…" at bounding box center [887, 137] width 662 height 38
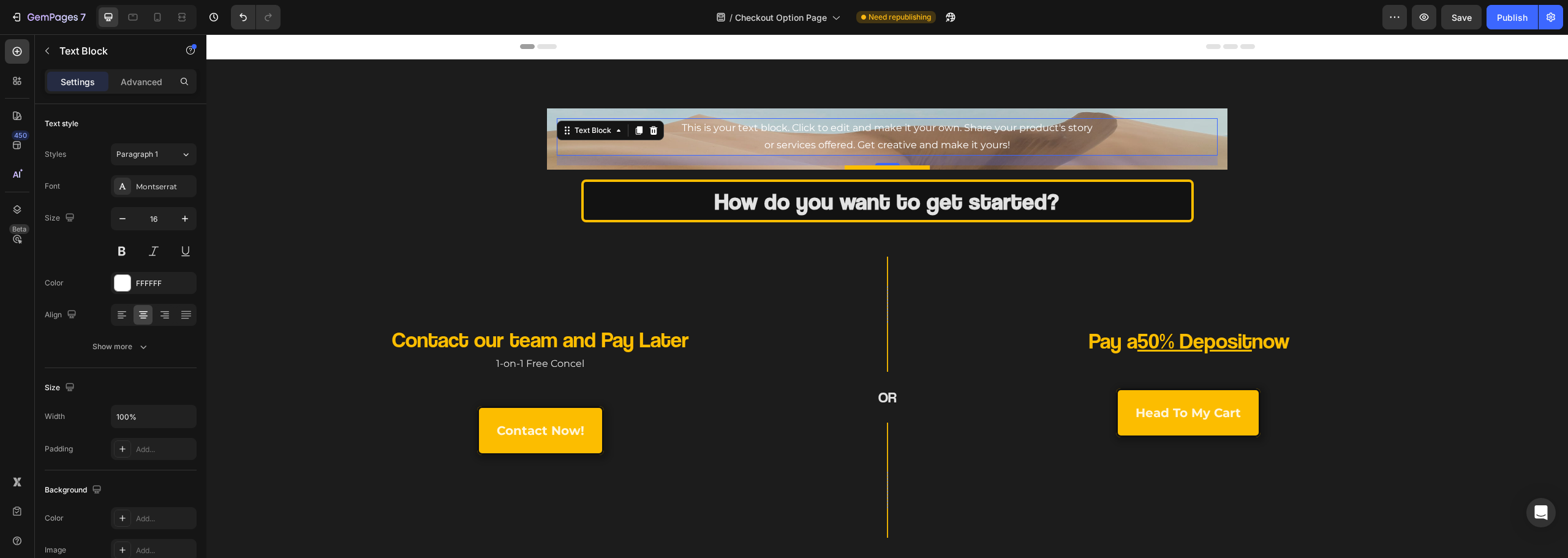
click at [713, 127] on div "This is your text block. Click to edit and make it your own. Share your product…" at bounding box center [887, 137] width 662 height 38
click at [713, 127] on p "This is your text block. Click to edit and make it your own. Share your product…" at bounding box center [887, 137] width 659 height 35
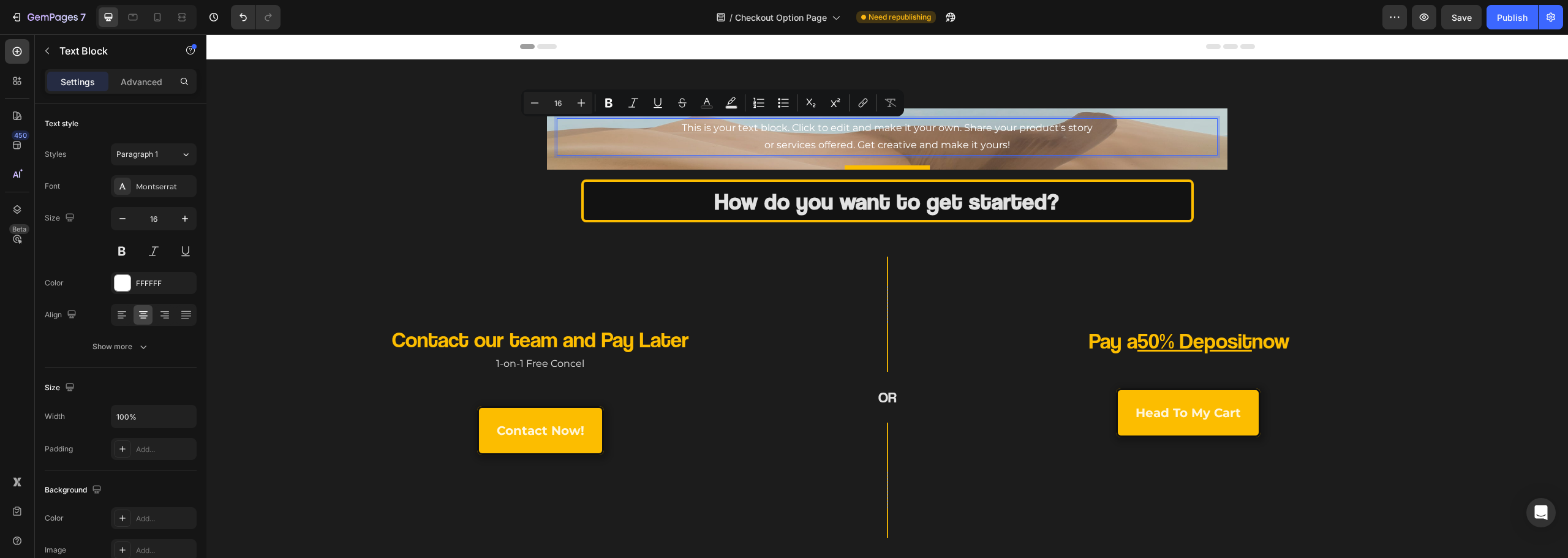
click at [869, 139] on p "This is your text block. Click to edit and make it your own. Share your product…" at bounding box center [887, 137] width 659 height 35
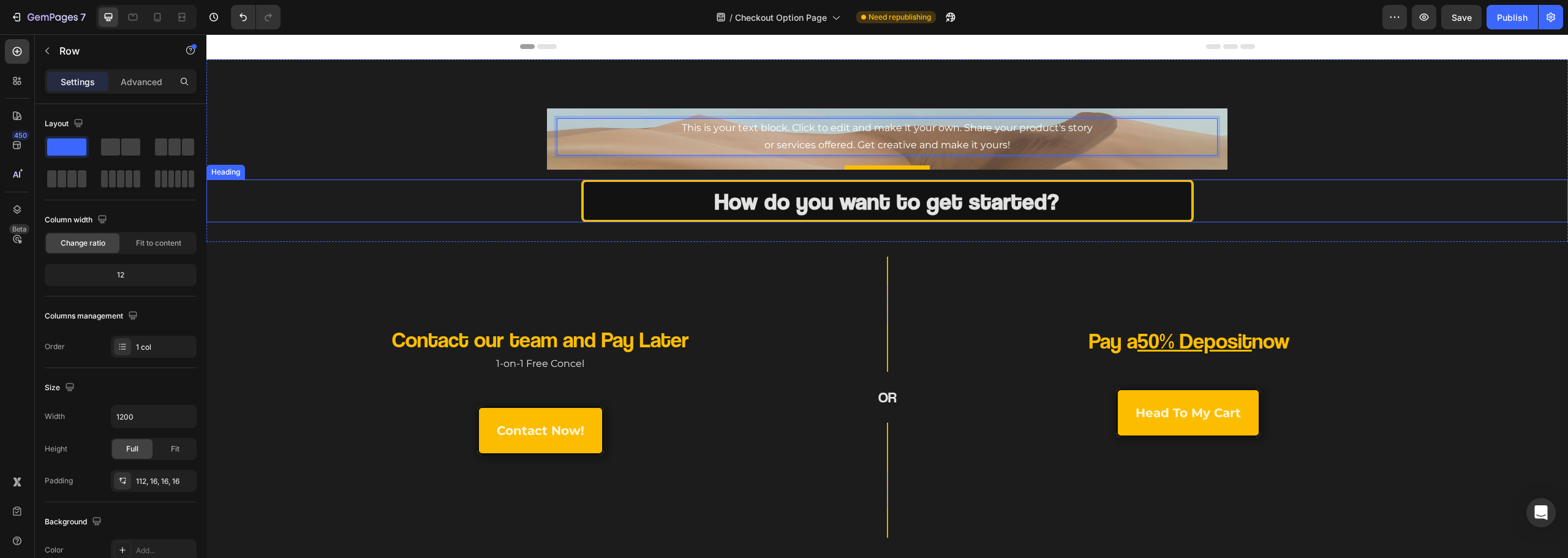
click at [619, 254] on div "Contact our team and Pay Later Heading 1-on-1 Free Concel Text Block contact no…" at bounding box center [887, 425] width 1362 height 364
click at [715, 136] on p "This is your text block. Click to edit and make it your own. Share your product…" at bounding box center [887, 137] width 659 height 35
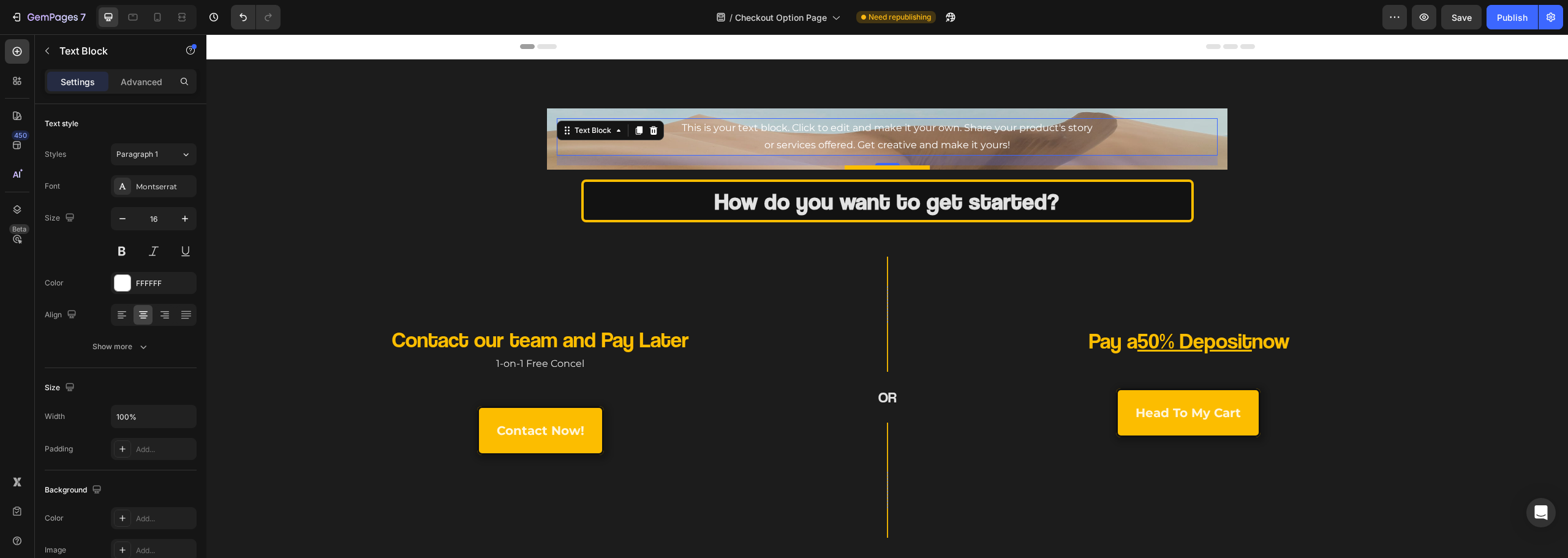
click at [653, 129] on icon at bounding box center [653, 131] width 8 height 8
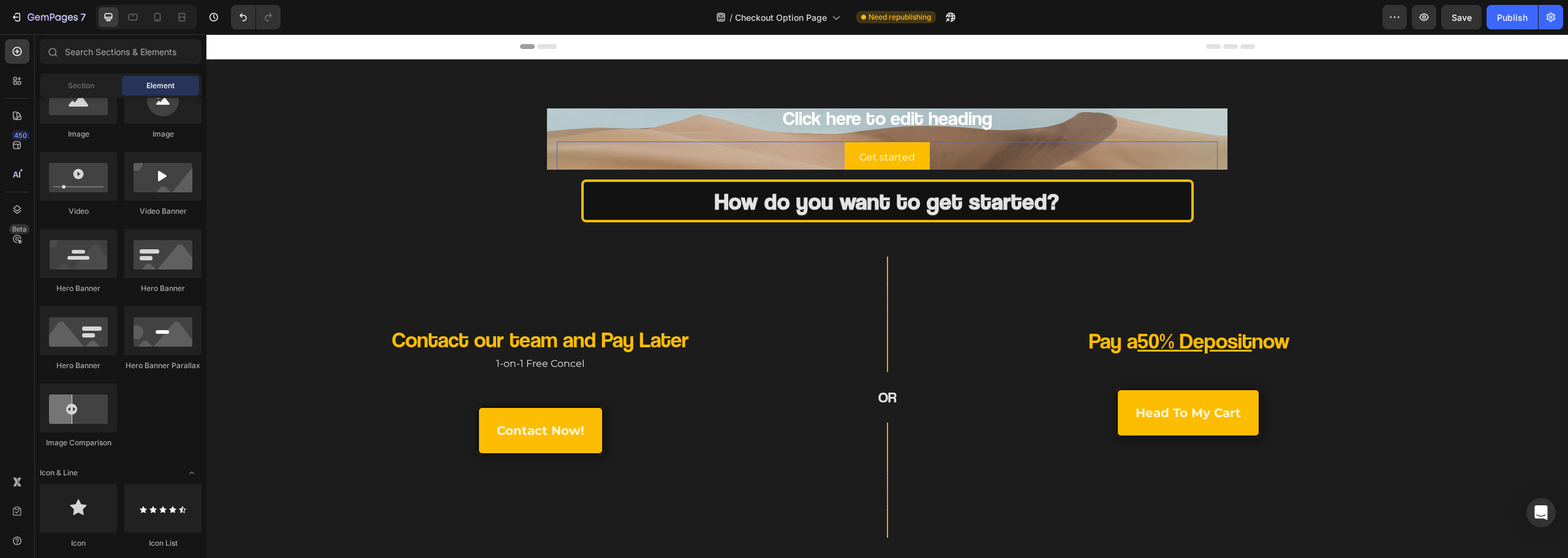
click at [838, 152] on div "Get started Button 0" at bounding box center [887, 158] width 662 height 32
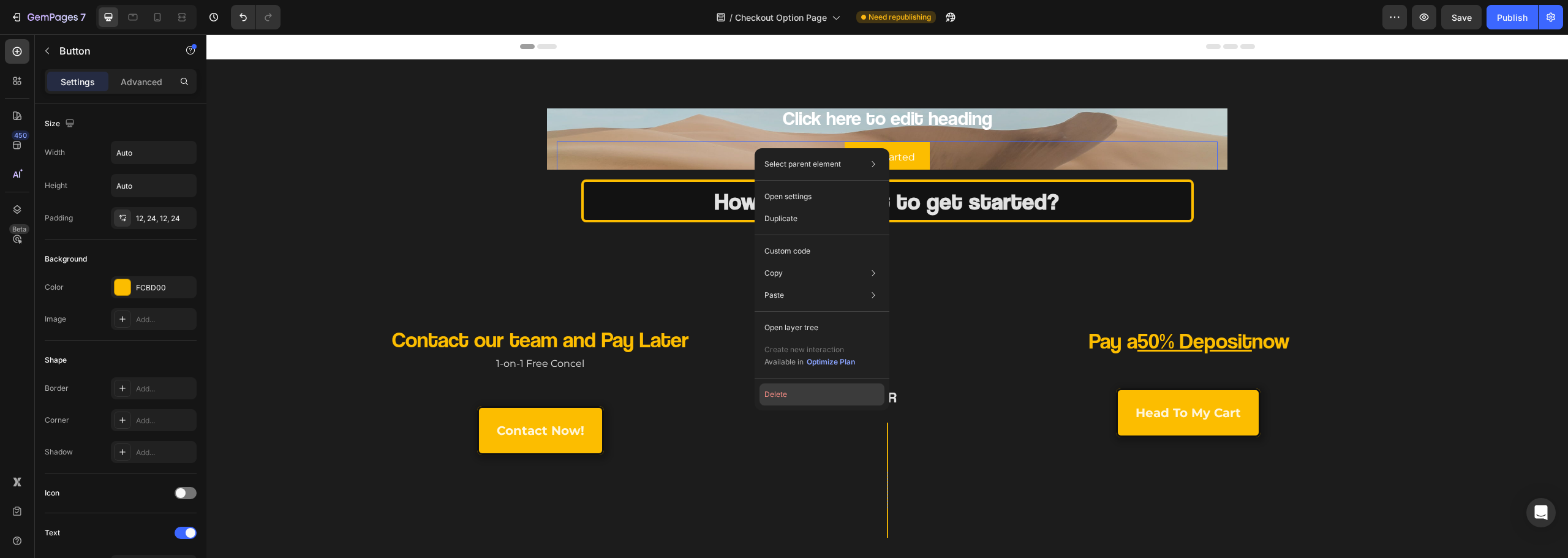
drag, startPoint x: 782, startPoint y: 399, endPoint x: 574, endPoint y: 360, distance: 211.6
click at [782, 399] on button "Delete" at bounding box center [821, 394] width 125 height 22
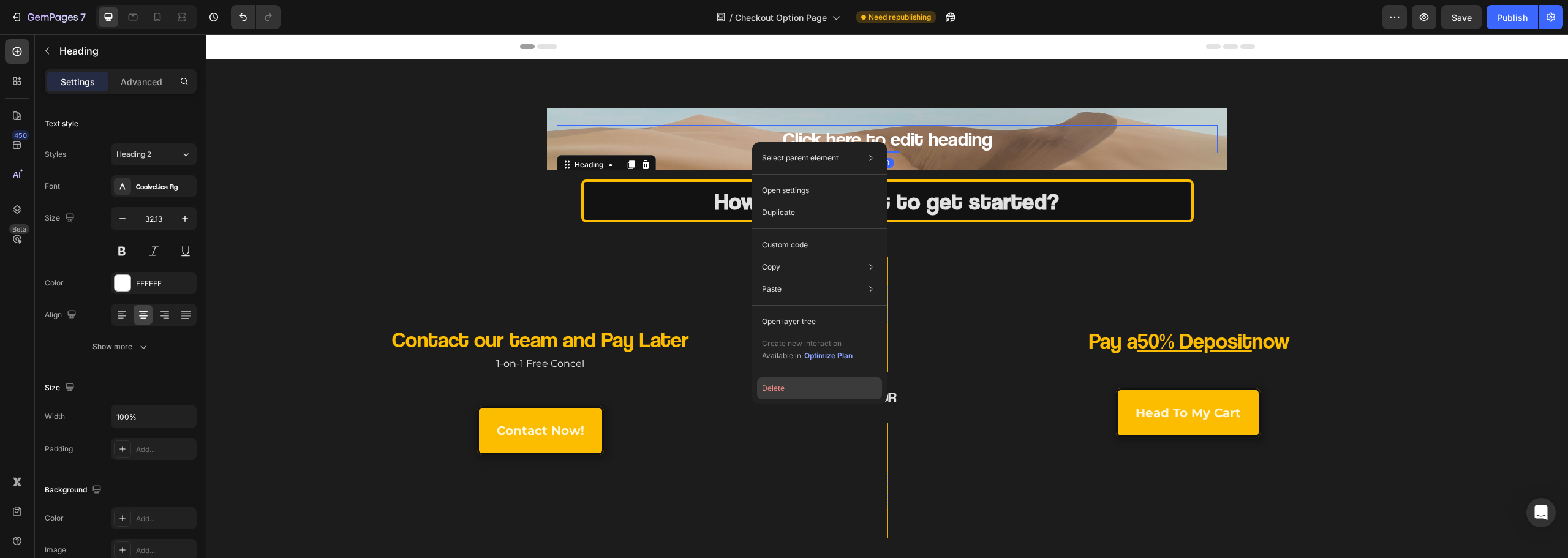
click at [787, 381] on button "Delete" at bounding box center [819, 388] width 125 height 22
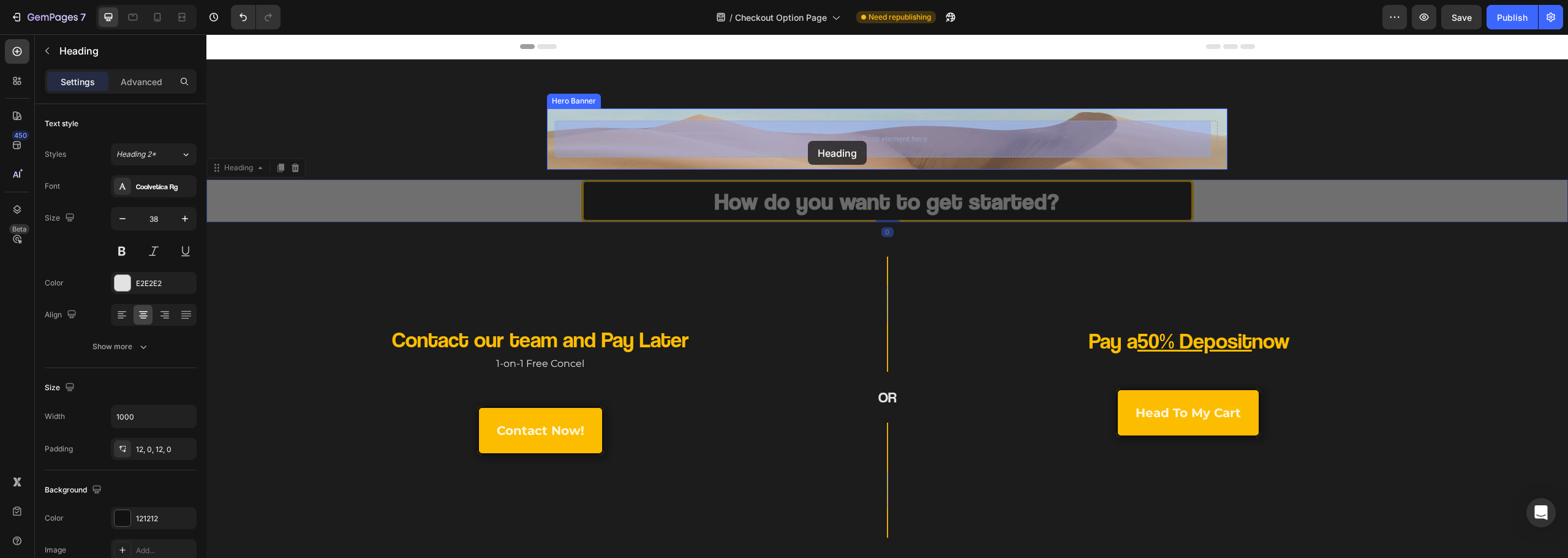
drag, startPoint x: 711, startPoint y: 201, endPoint x: 808, endPoint y: 141, distance: 114.1
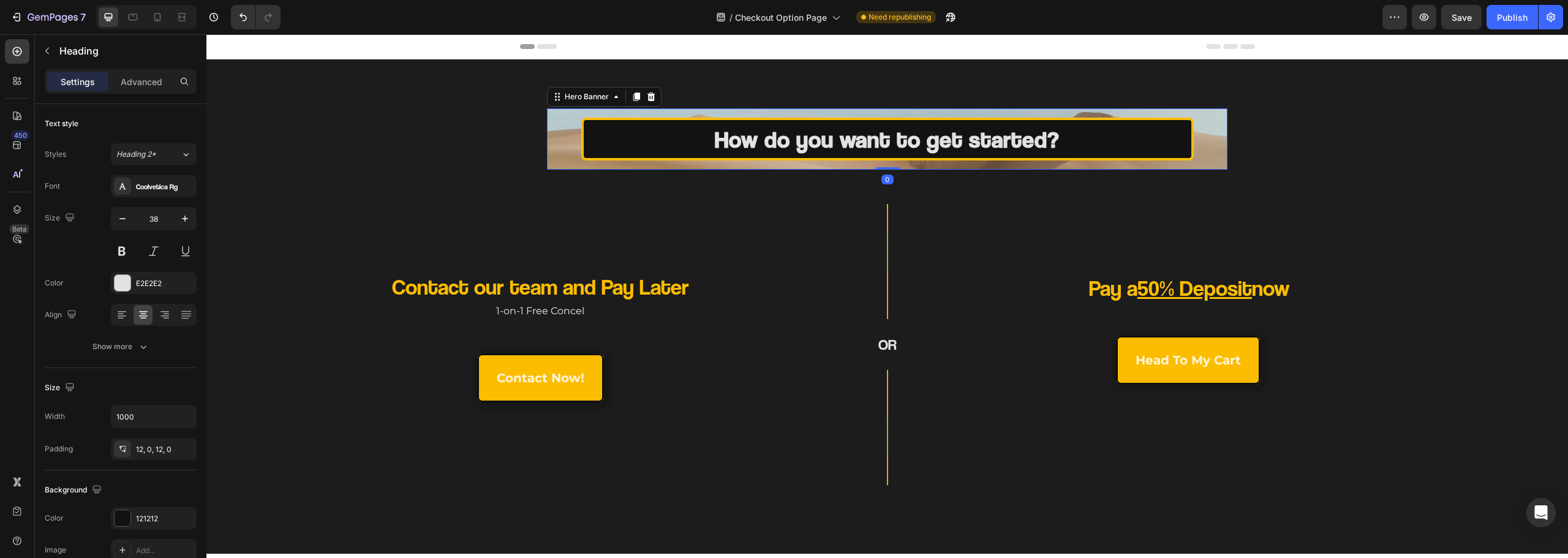
click at [551, 159] on div "How do you want to get started? Heading" at bounding box center [887, 139] width 681 height 48
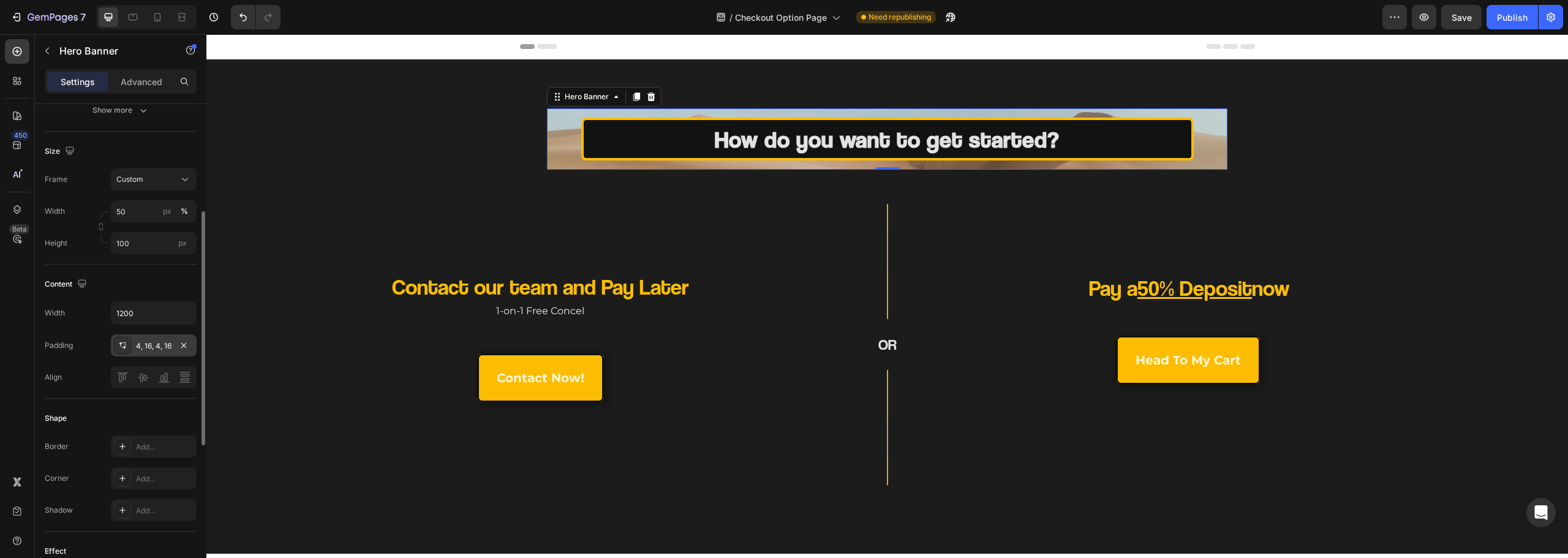
scroll to position [101, 0]
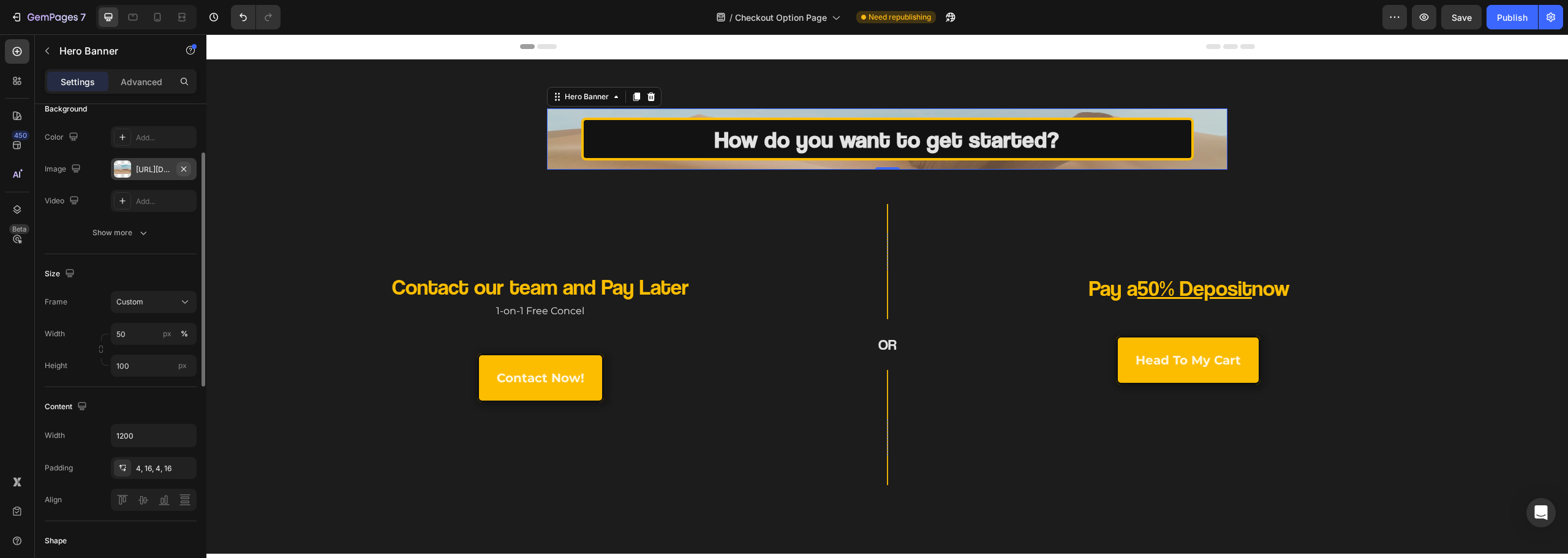
click at [187, 172] on icon "button" at bounding box center [184, 169] width 10 height 10
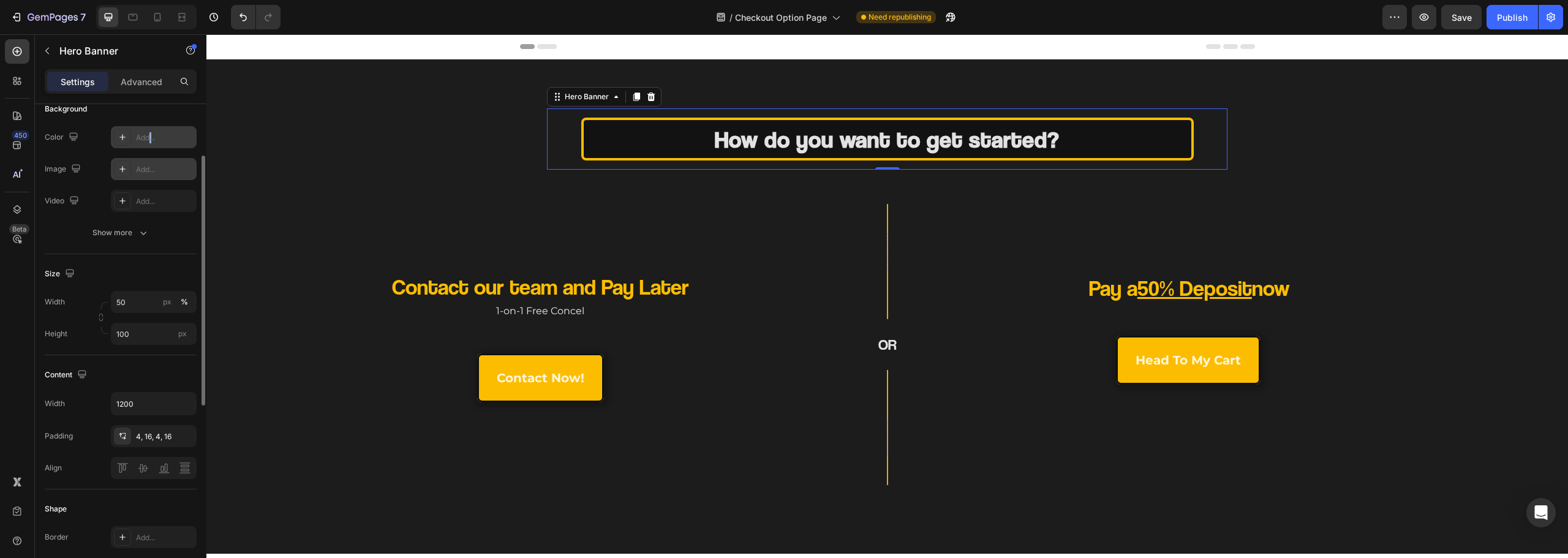
click at [150, 141] on div "Add..." at bounding box center [165, 138] width 58 height 11
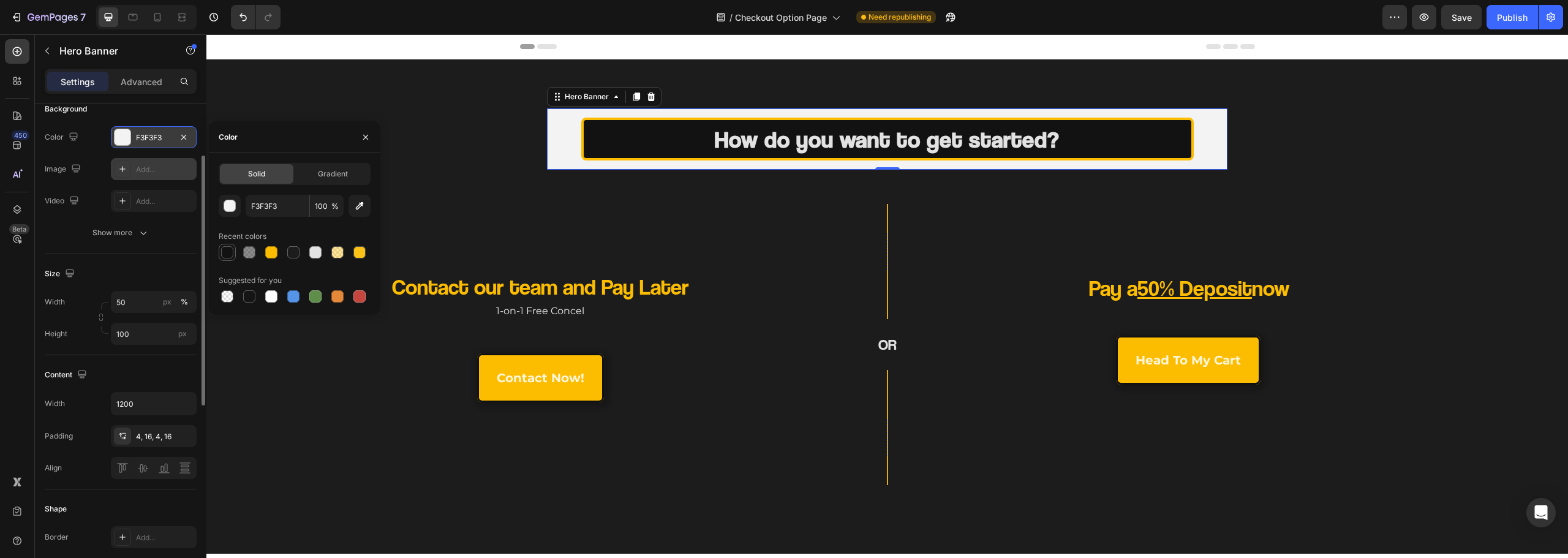
click at [228, 256] on div at bounding box center [227, 252] width 12 height 12
type input "121212"
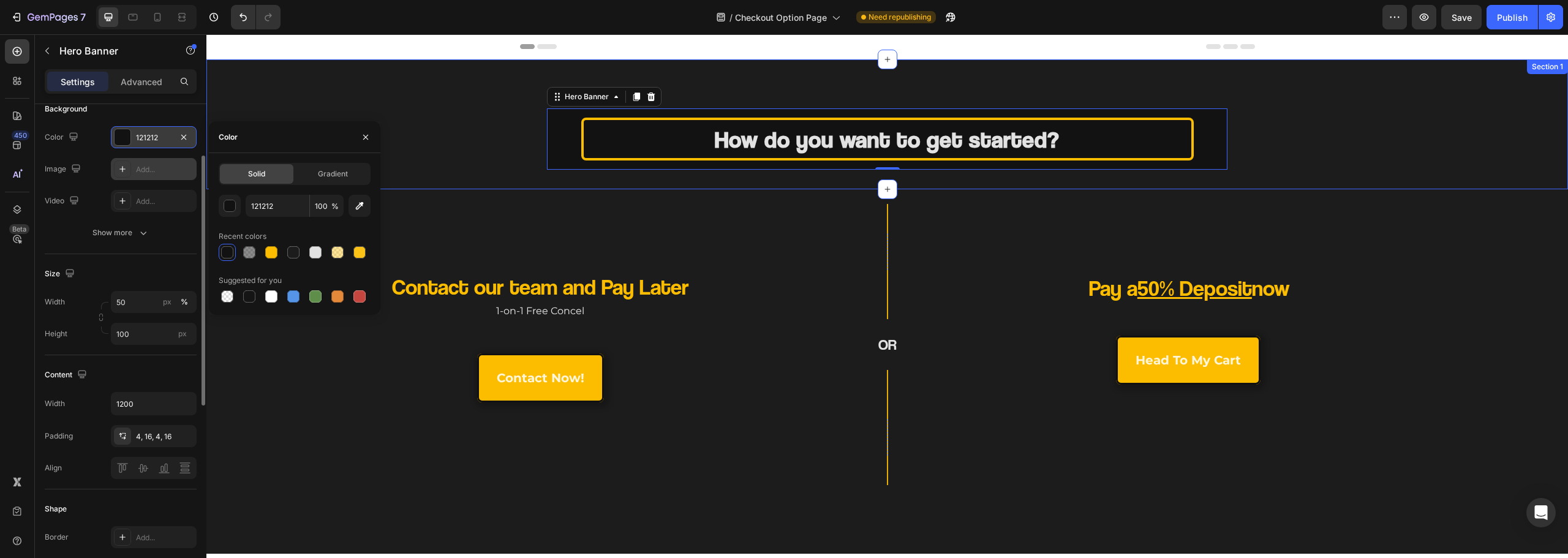
click at [335, 83] on div "How do you want to get started? Heading Hero Banner 0 Section 1" at bounding box center [887, 124] width 1362 height 130
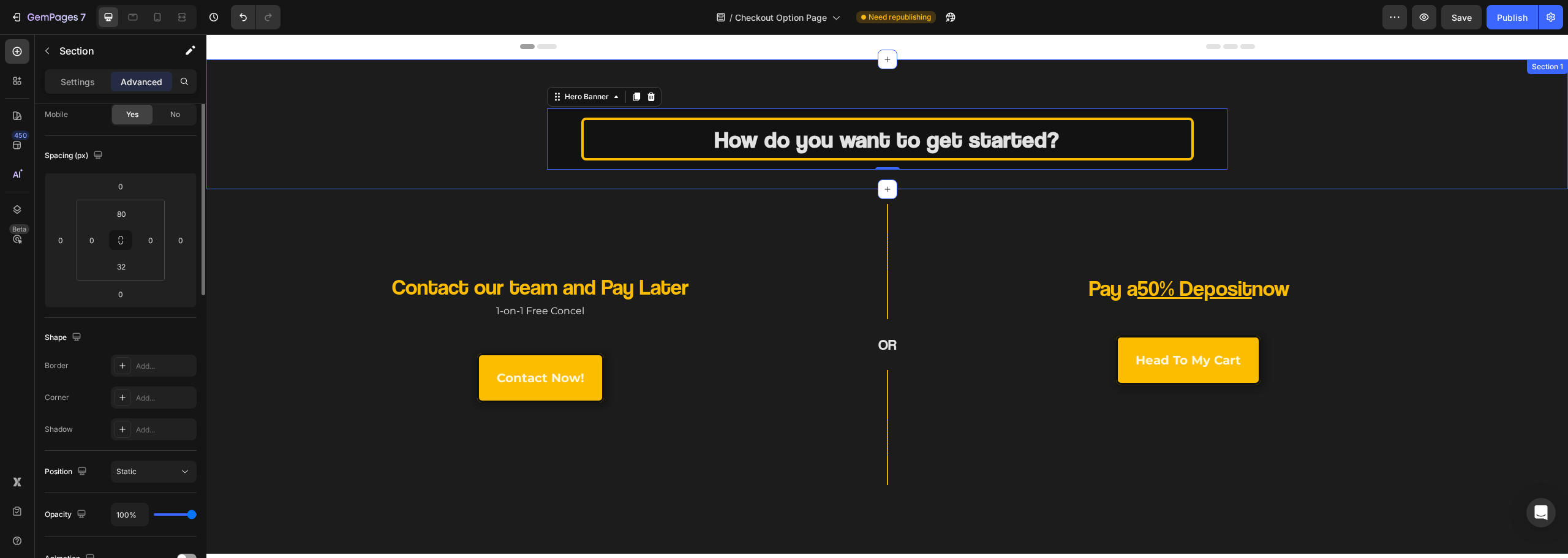
scroll to position [0, 0]
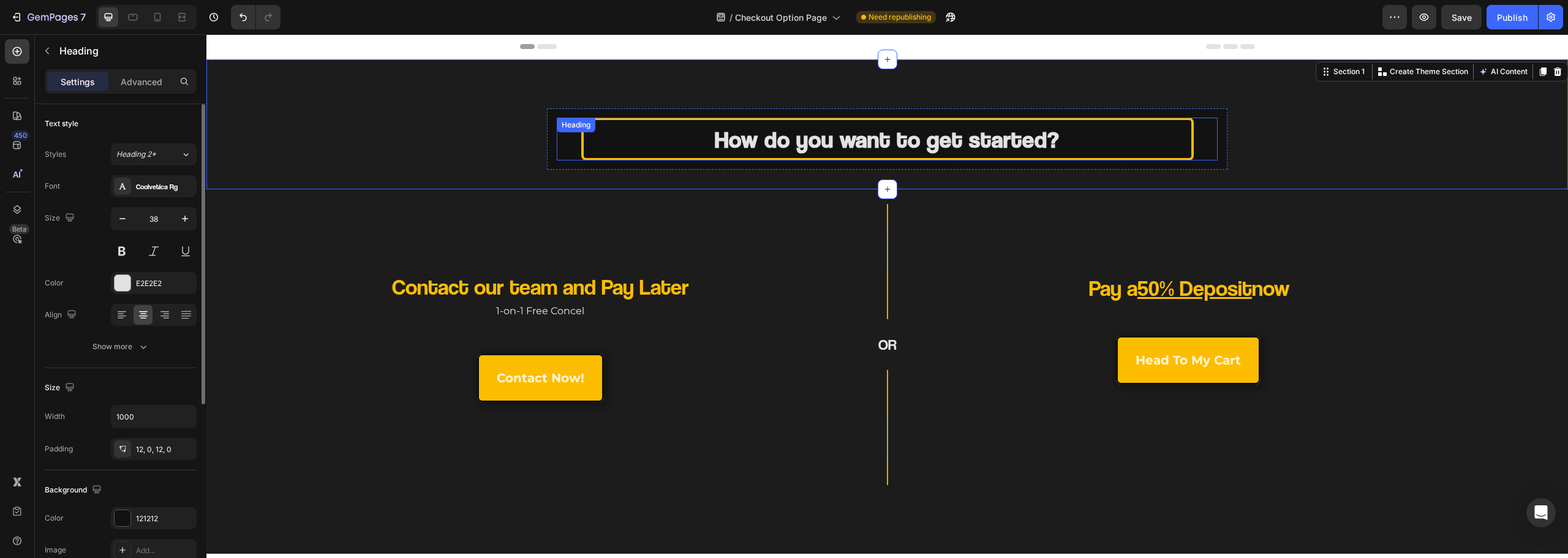
click at [557, 136] on div "How do you want to get started? Heading" at bounding box center [887, 139] width 662 height 43
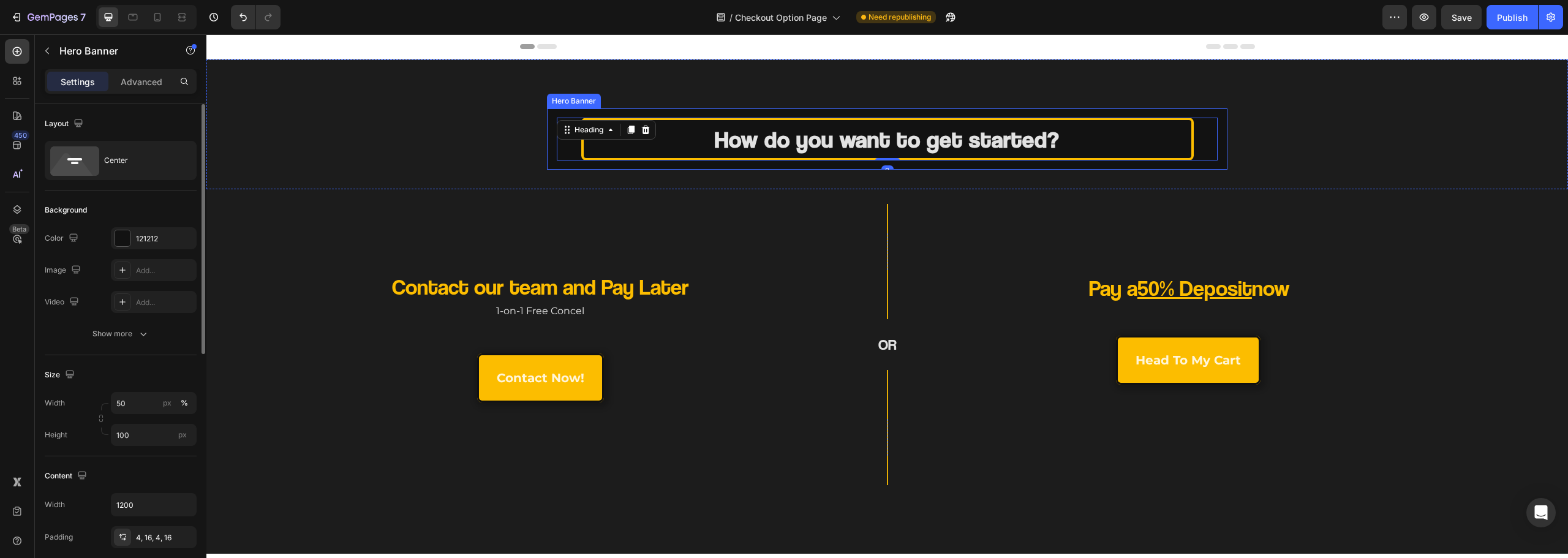
click at [568, 165] on div "Background Image" at bounding box center [887, 139] width 681 height 61
click at [127, 403] on input "50" at bounding box center [153, 403] width 85 height 22
type input "45"
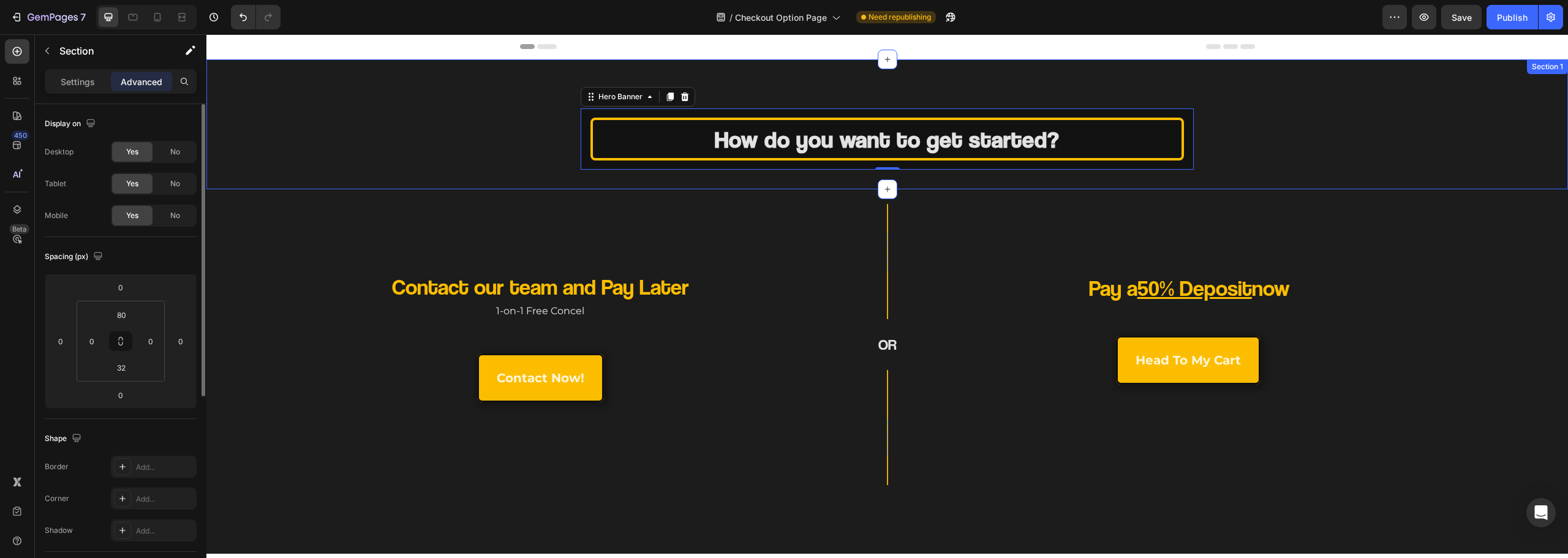
click at [329, 167] on div "How do you want to get started? Heading Hero Banner 0" at bounding box center [887, 139] width 1362 height 61
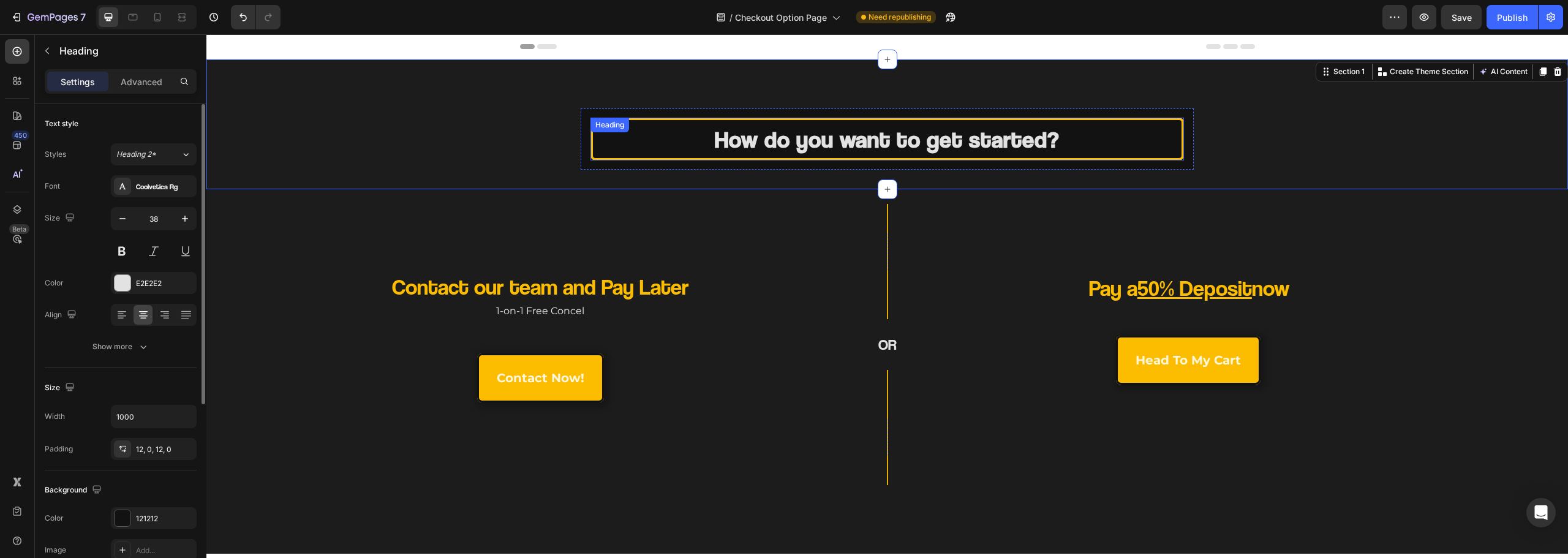
click at [626, 153] on h2 "How do you want to get started?" at bounding box center [886, 139] width 593 height 43
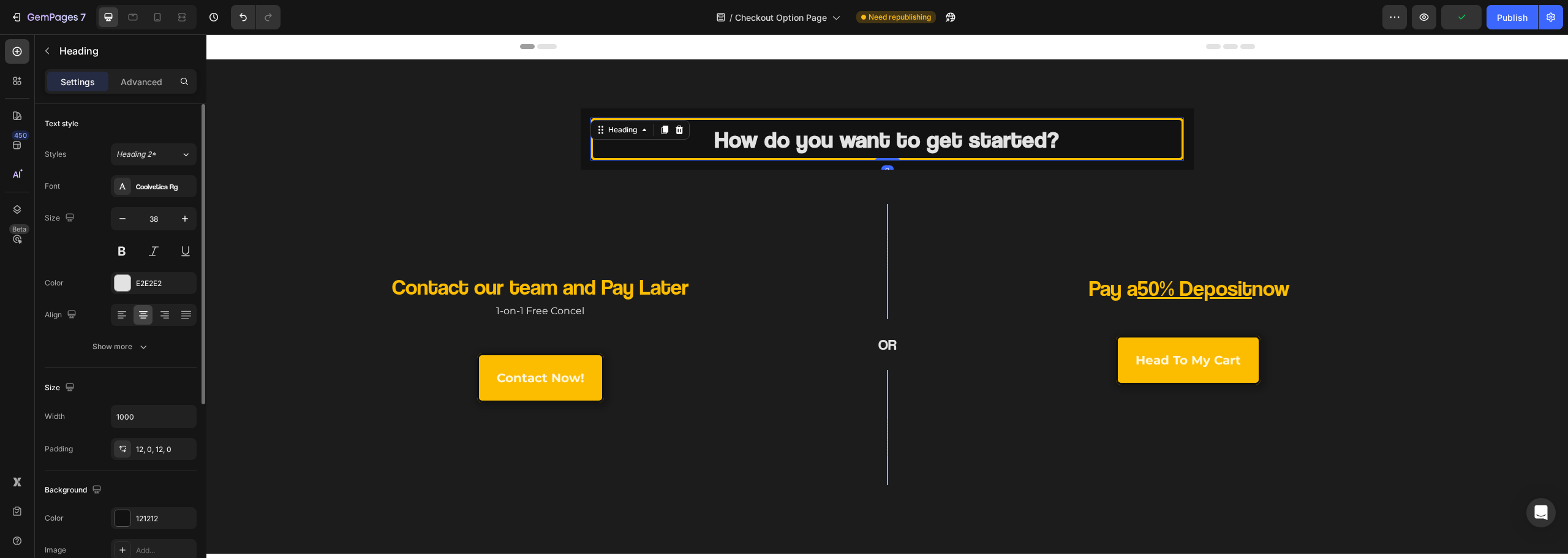
scroll to position [61, 0]
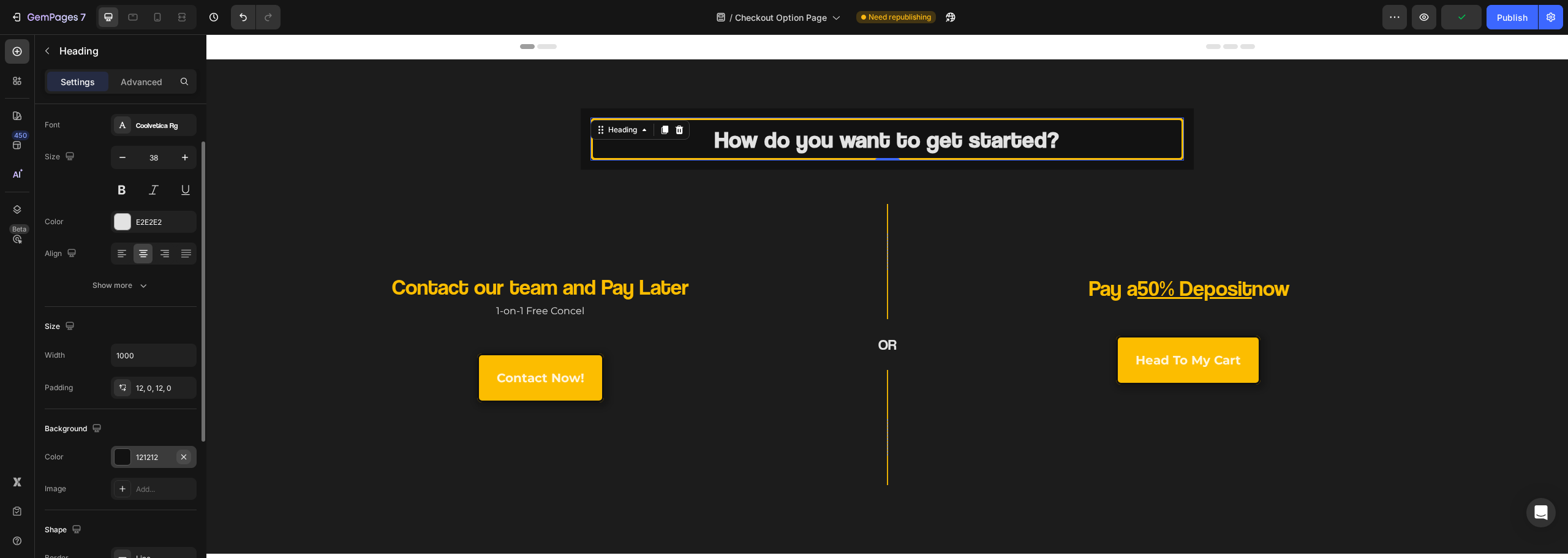
click at [190, 459] on button "button" at bounding box center [184, 457] width 15 height 15
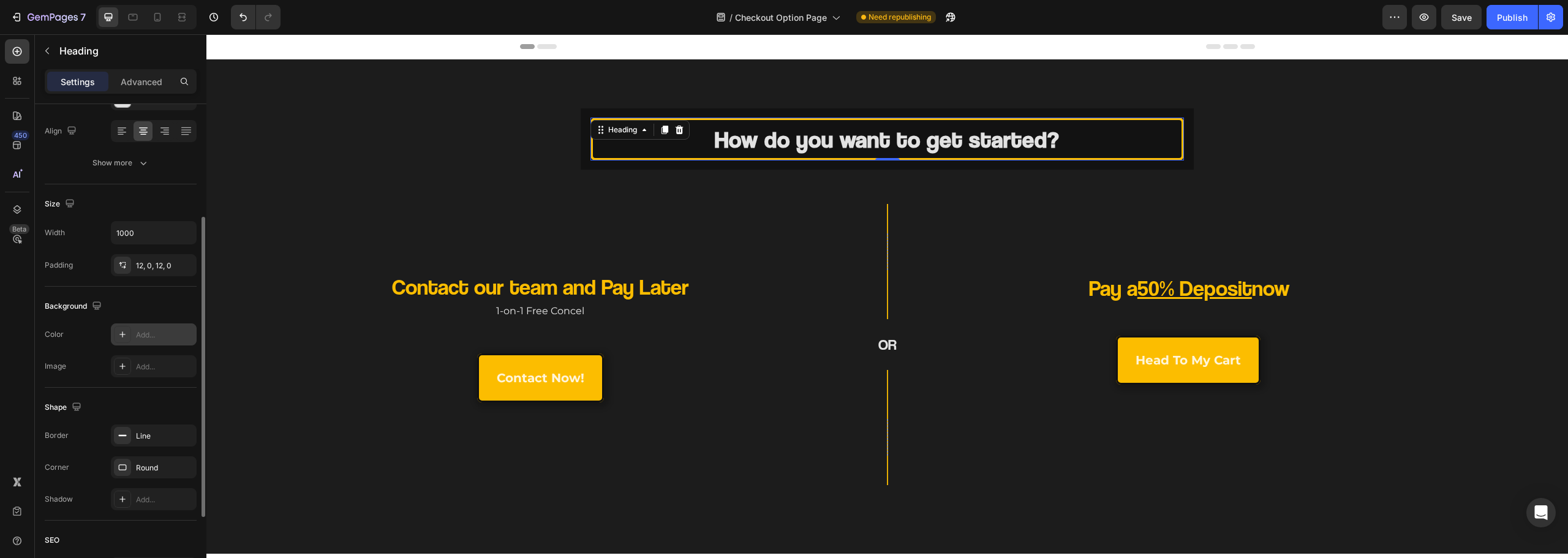
scroll to position [245, 0]
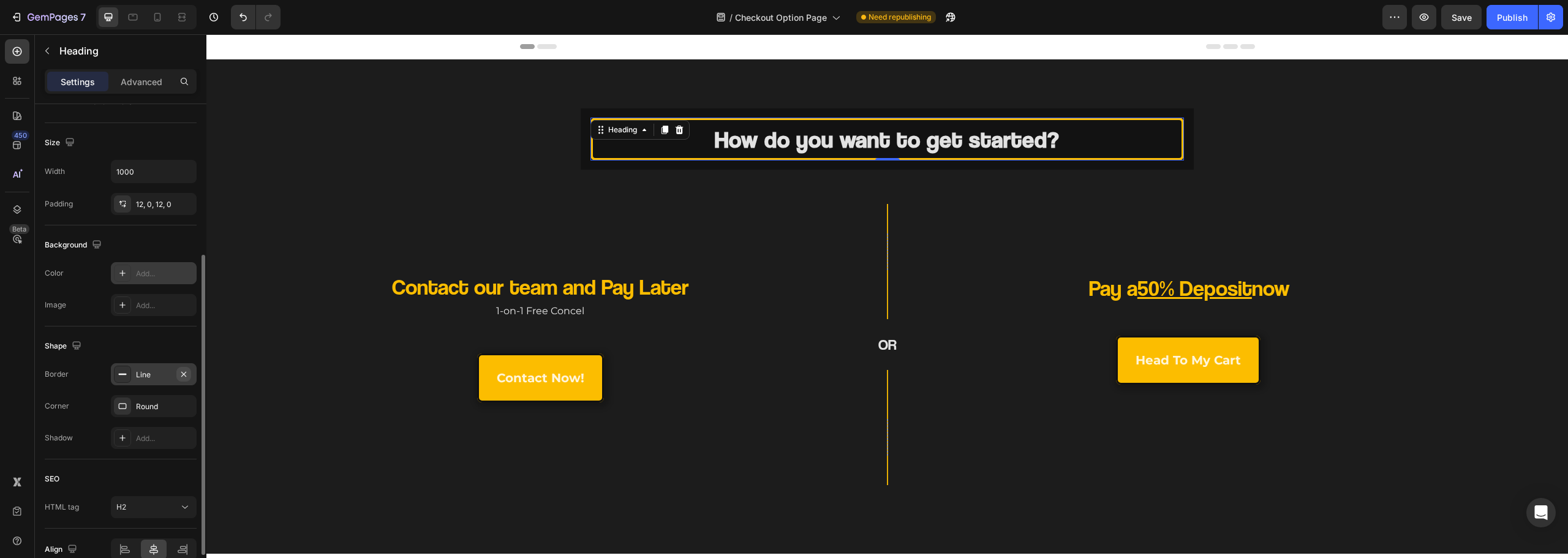
click at [191, 376] on button "button" at bounding box center [184, 374] width 15 height 15
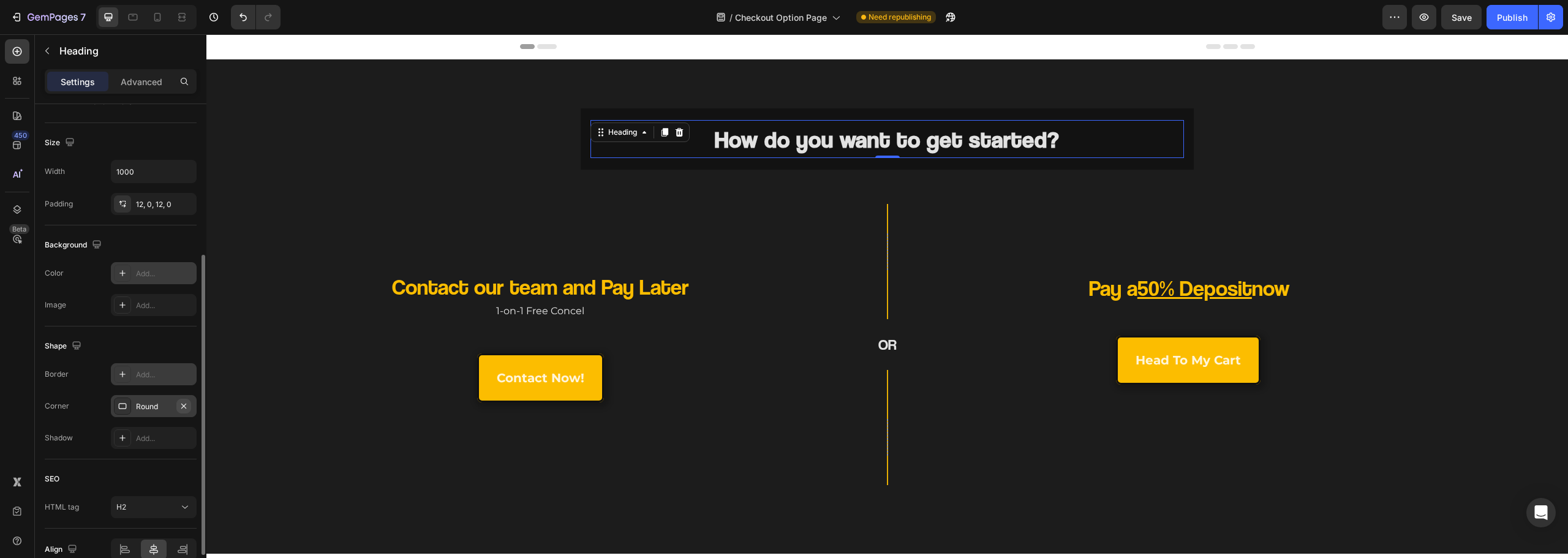
click at [184, 408] on icon "button" at bounding box center [184, 406] width 10 height 10
click at [422, 229] on div "Contact our team and Pay Later Heading 1-on-1 Free Concel Text Block contact no…" at bounding box center [489, 345] width 567 height 281
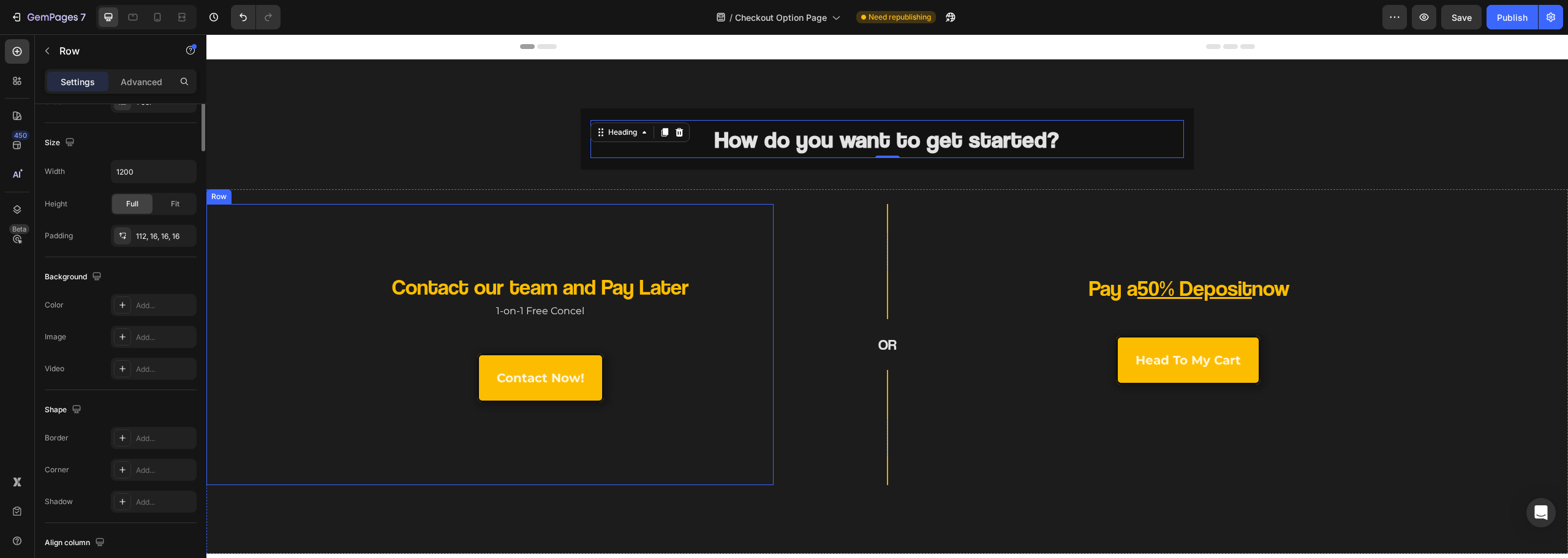
scroll to position [0, 0]
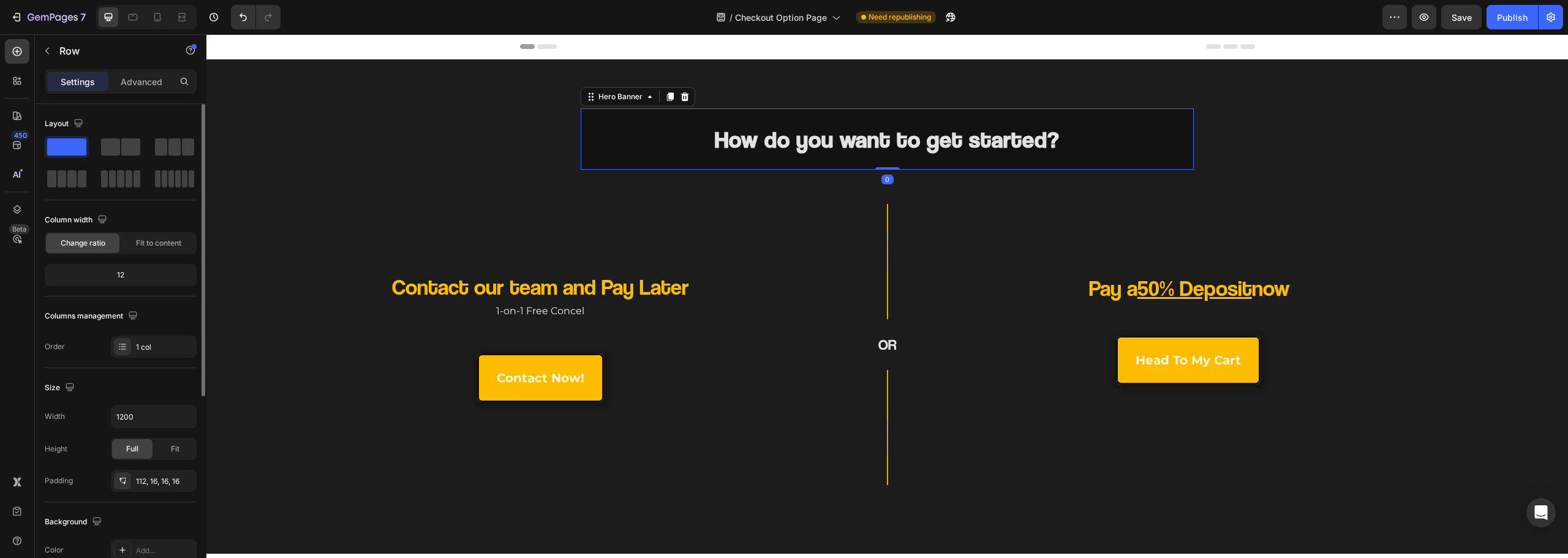
click at [587, 156] on div "How do you want to get started? Heading" at bounding box center [886, 139] width 612 height 43
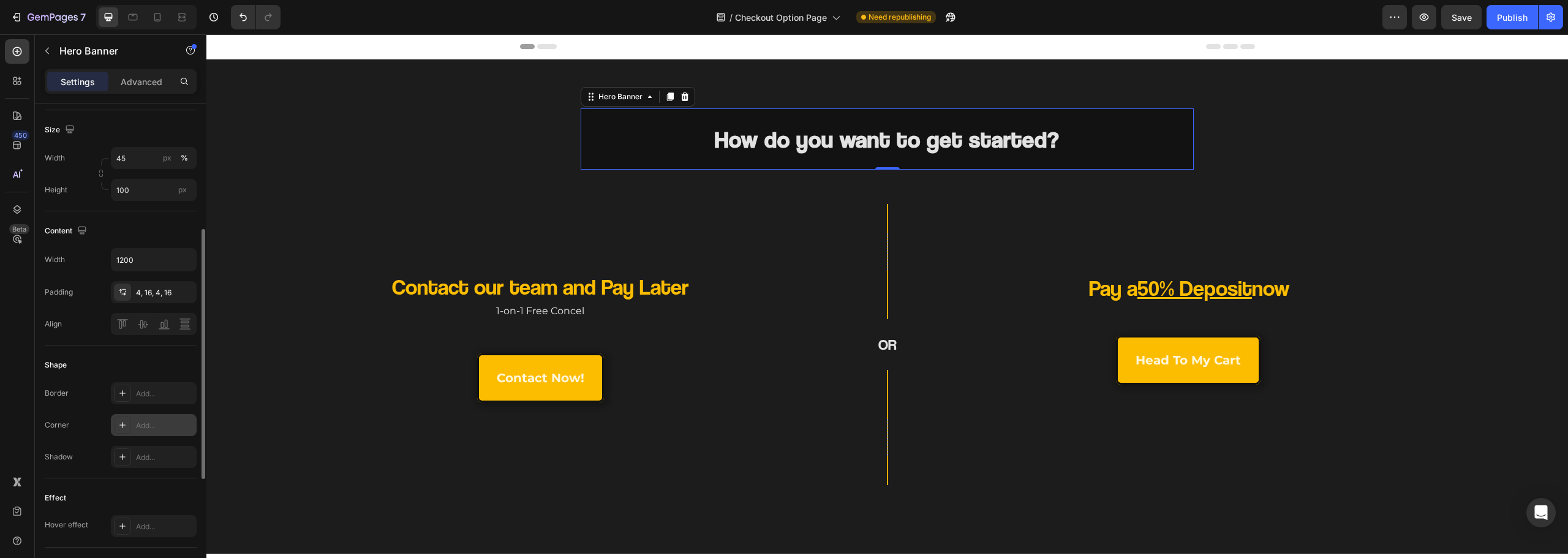
scroll to position [307, 0]
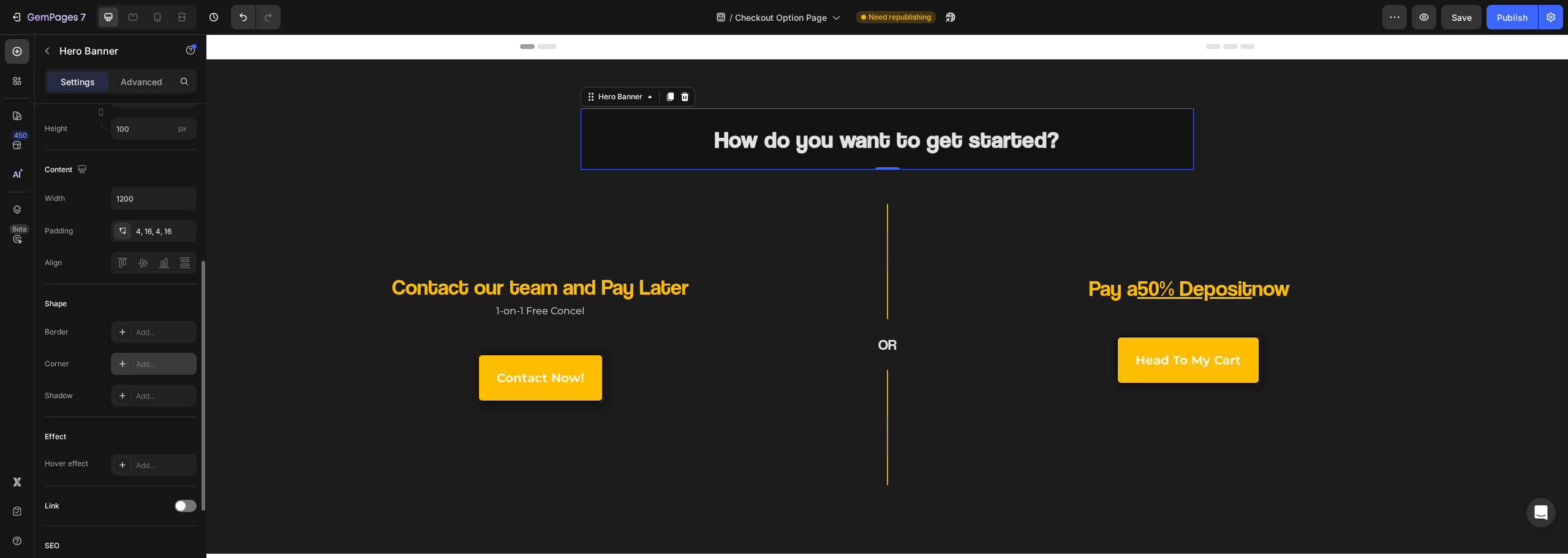
click at [162, 362] on div "Add..." at bounding box center [165, 364] width 58 height 11
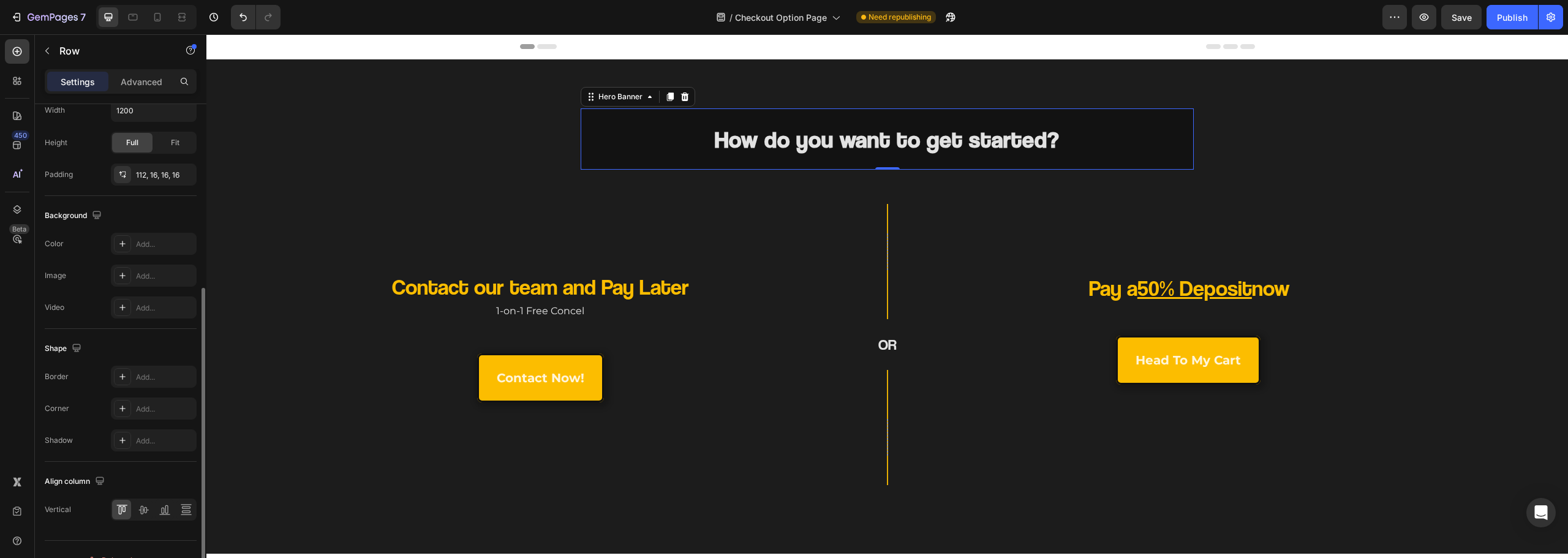
click at [305, 321] on div "Contact our team and Pay Later Heading 1-on-1 Free Concel Text Block contact no…" at bounding box center [489, 374] width 547 height 203
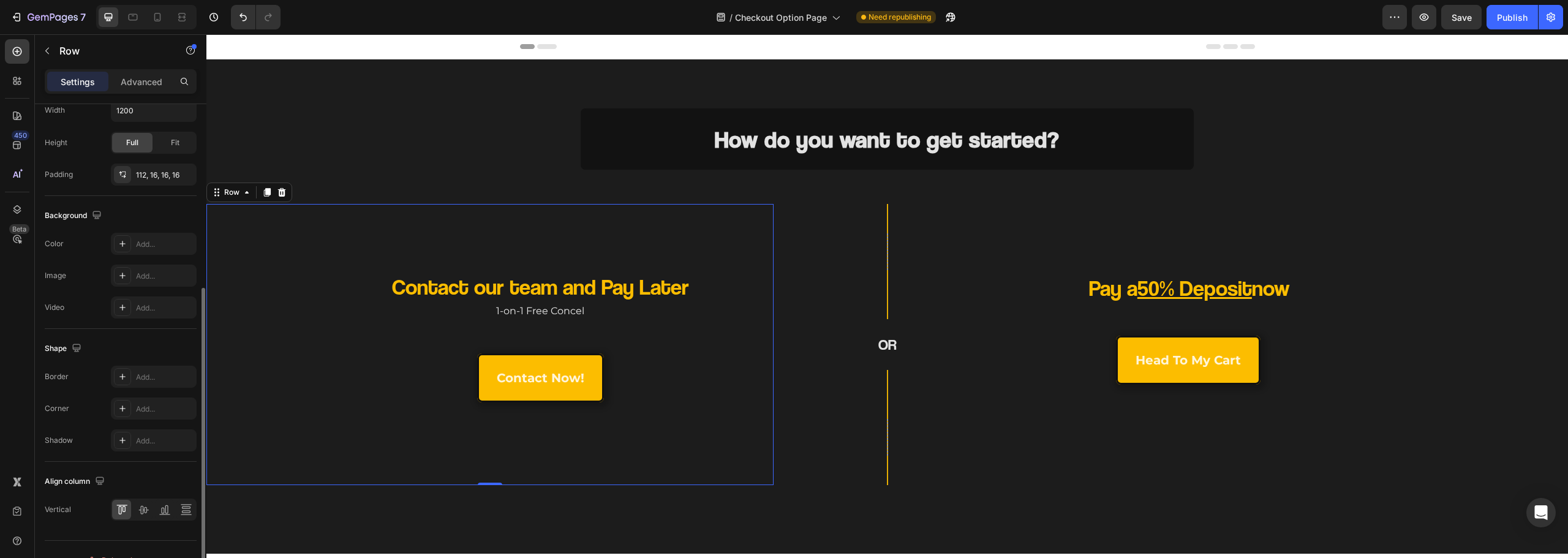
scroll to position [0, 0]
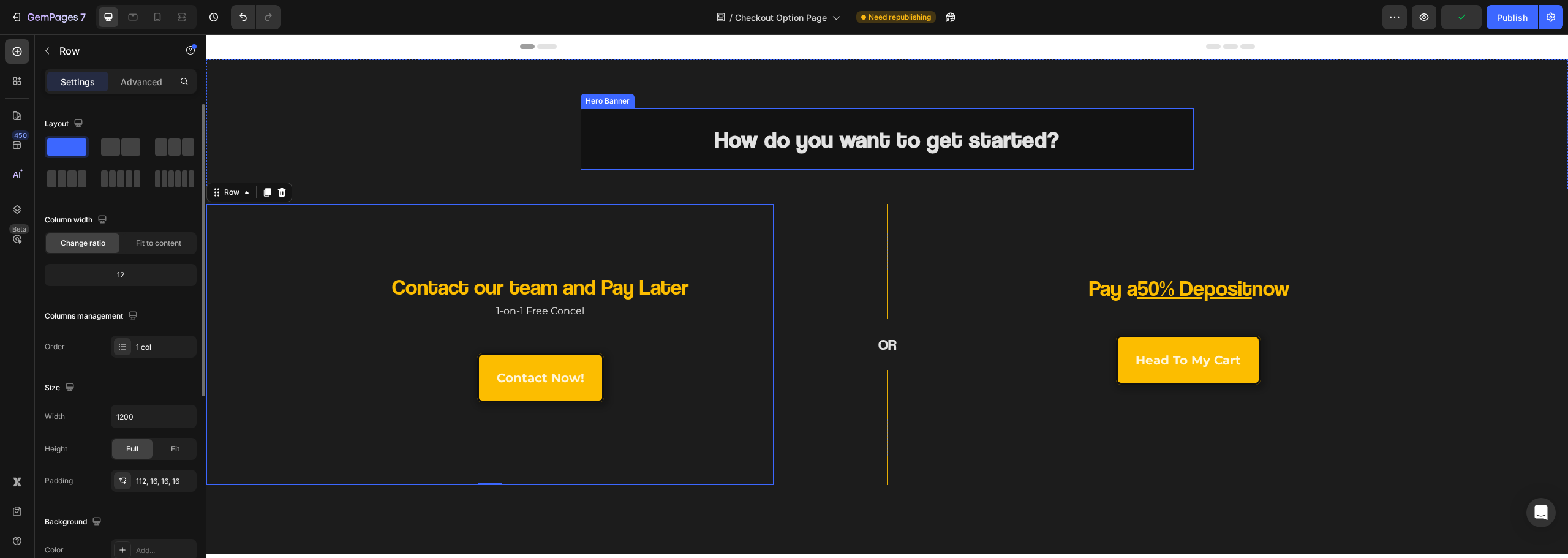
click at [583, 155] on div "How do you want to get started? Heading" at bounding box center [886, 139] width 612 height 43
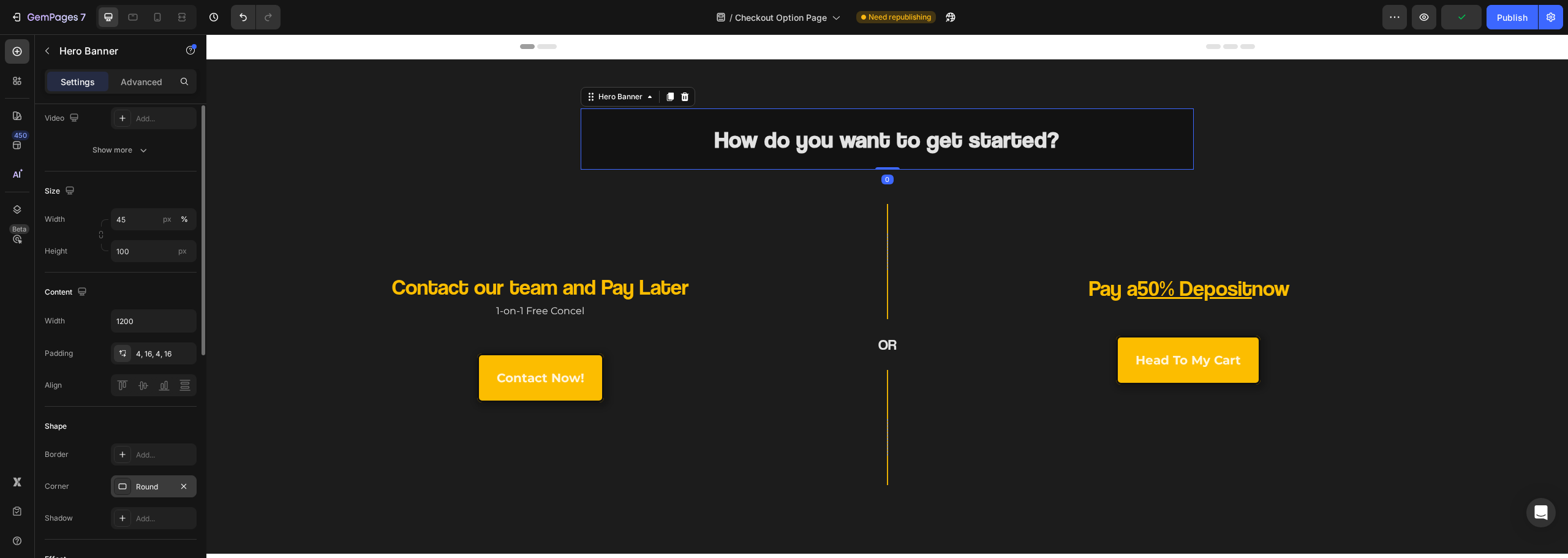
scroll to position [245, 0]
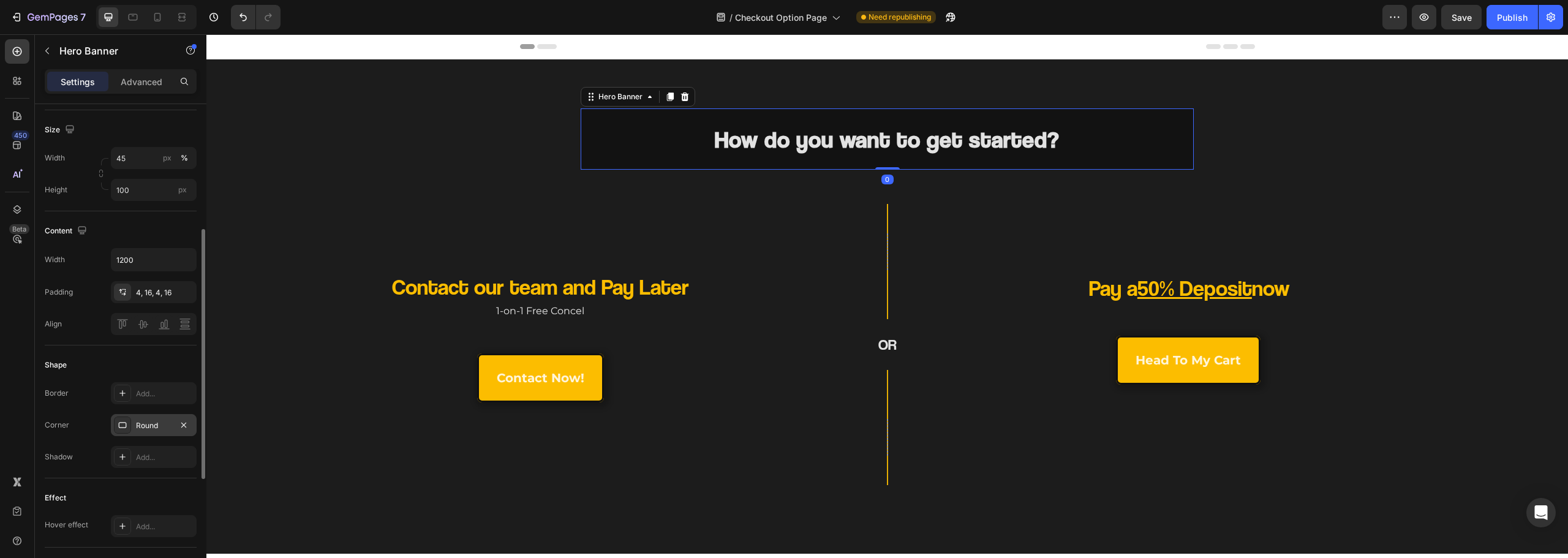
click at [130, 422] on div at bounding box center [122, 425] width 17 height 17
click at [283, 487] on input "8" at bounding box center [280, 484] width 124 height 22
type input "12"
click at [380, 141] on div "How do you want to get started? Heading Hero Banner 0" at bounding box center [887, 139] width 1362 height 61
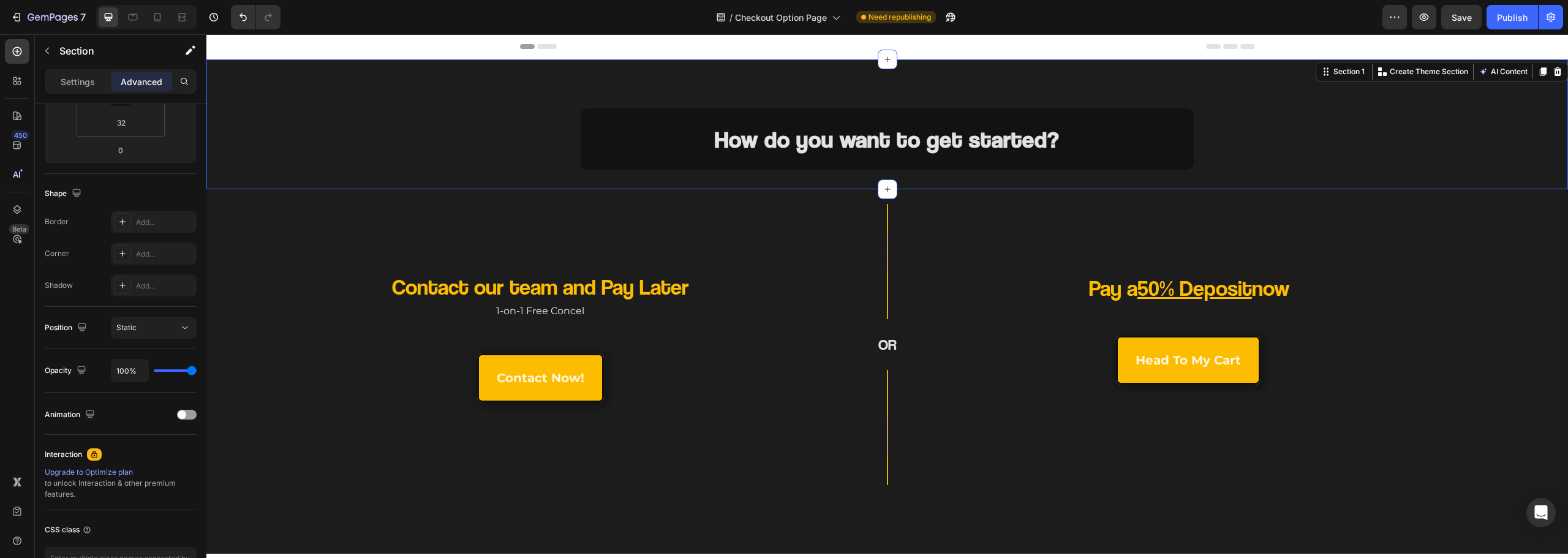
scroll to position [0, 0]
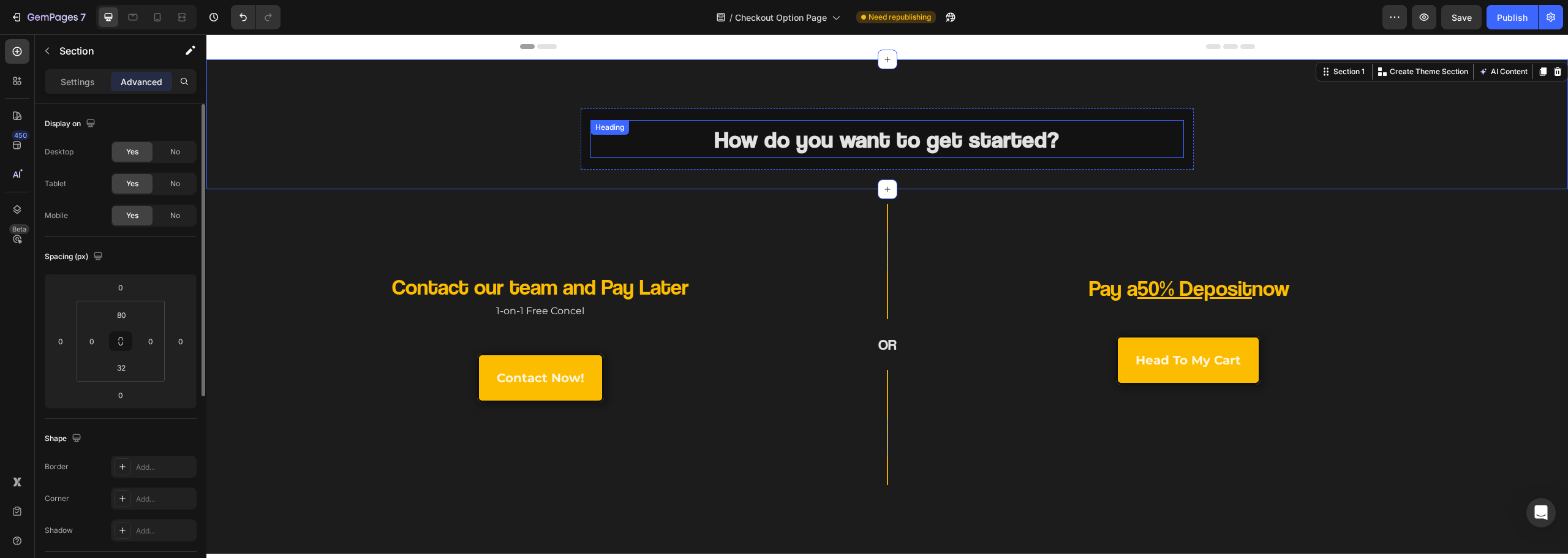
click at [622, 141] on div "How do you want to get started? Heading" at bounding box center [886, 139] width 593 height 38
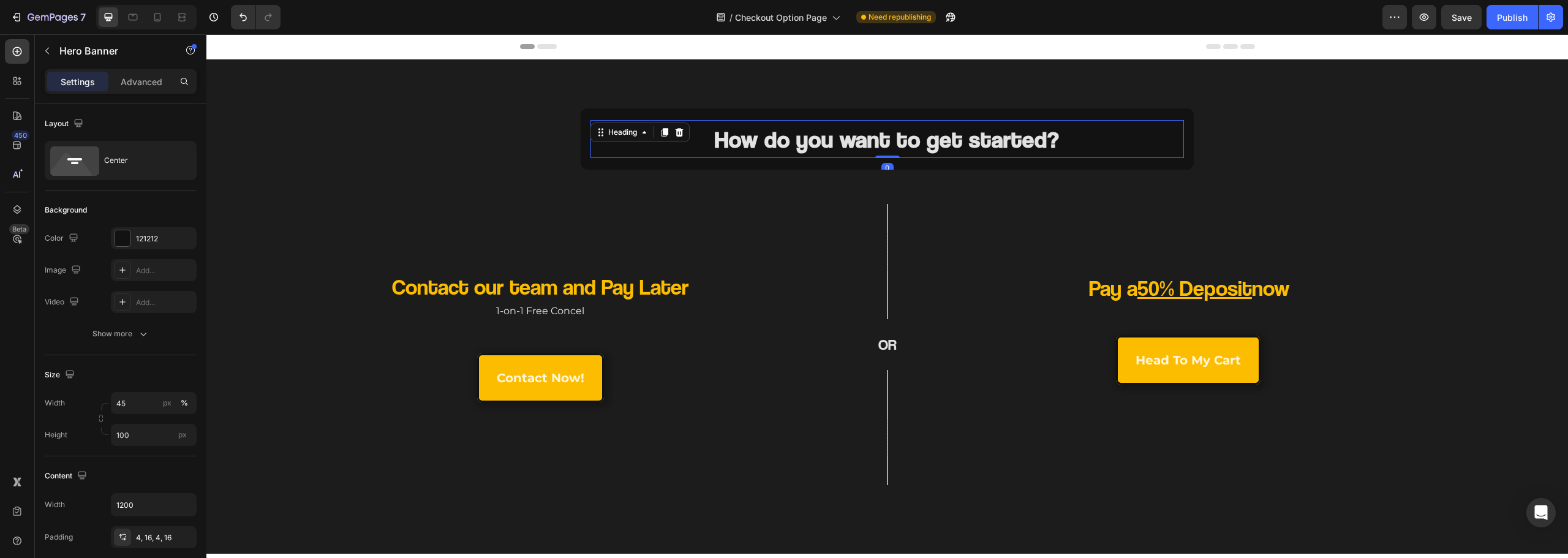
click at [588, 164] on div "Background Image" at bounding box center [886, 139] width 612 height 61
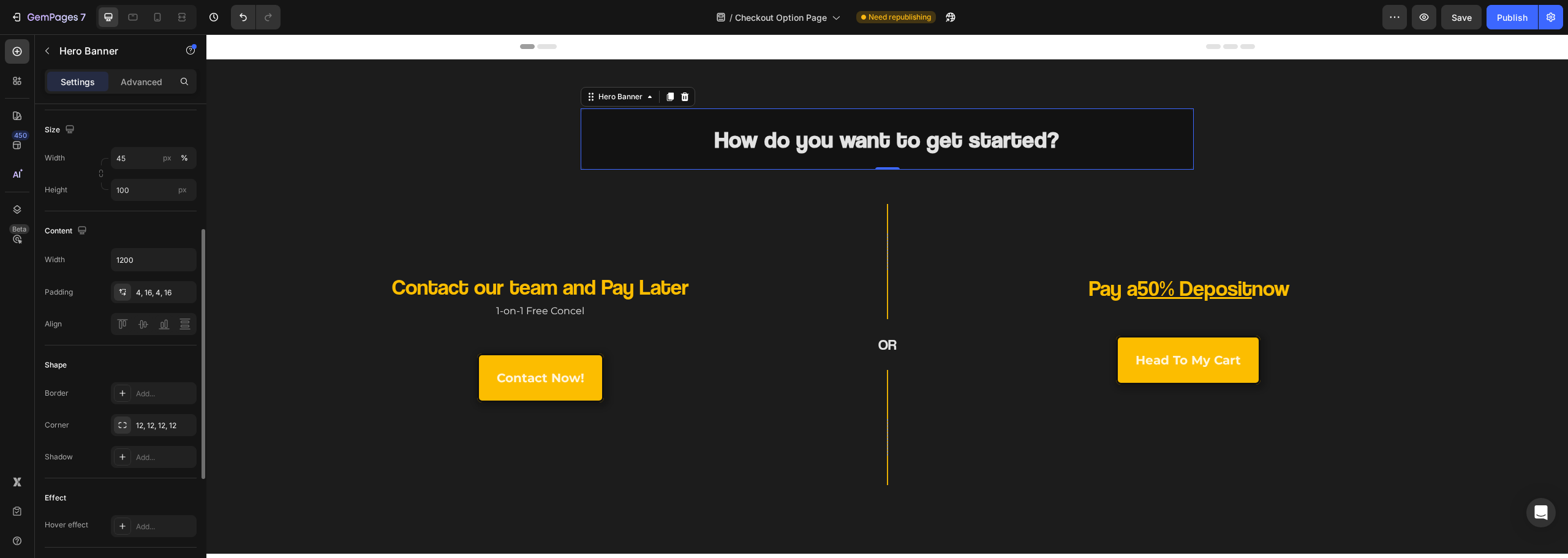
scroll to position [307, 0]
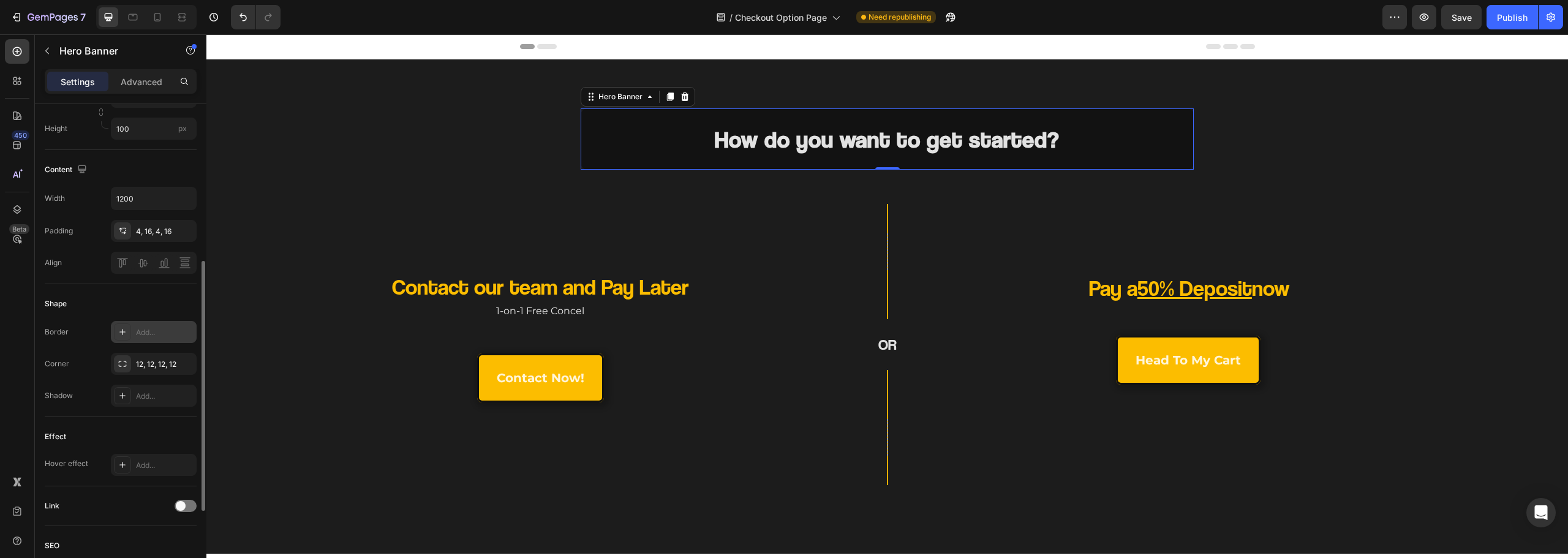
click at [155, 328] on div "Add..." at bounding box center [165, 333] width 58 height 11
click at [326, 403] on input "1" at bounding box center [314, 400] width 58 height 22
type input "4"
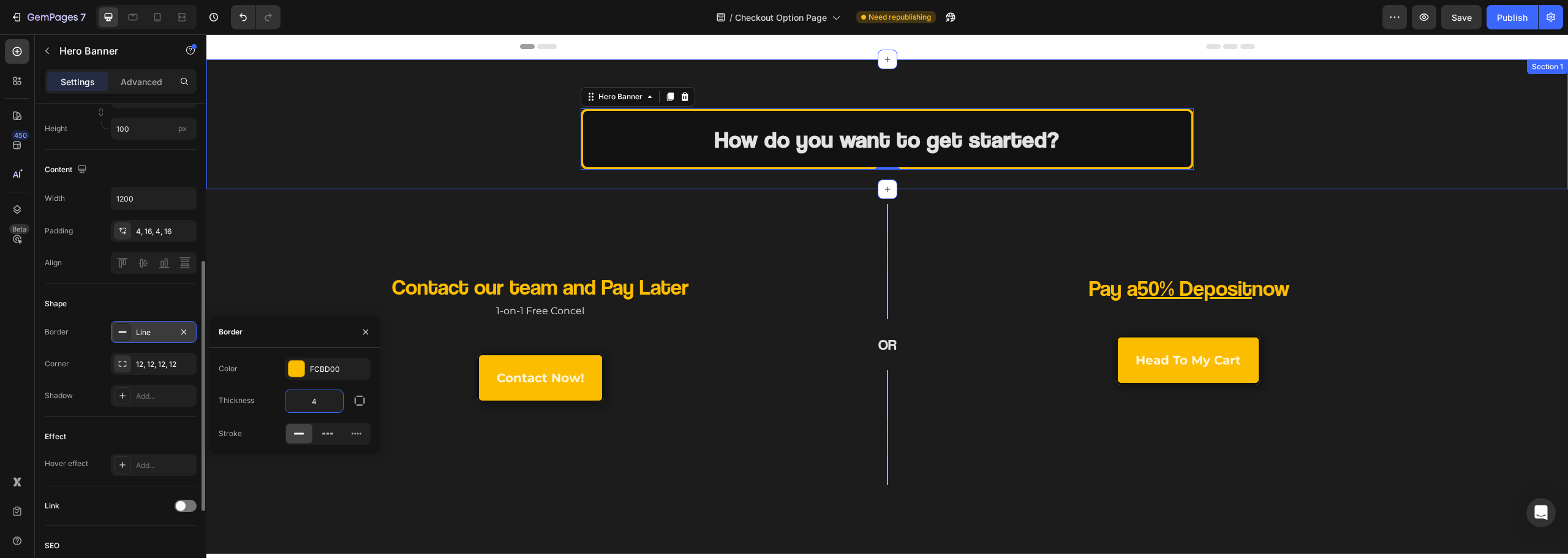
click at [399, 182] on div "How do you want to get started? Heading Hero Banner 0 Section 1" at bounding box center [887, 124] width 1362 height 130
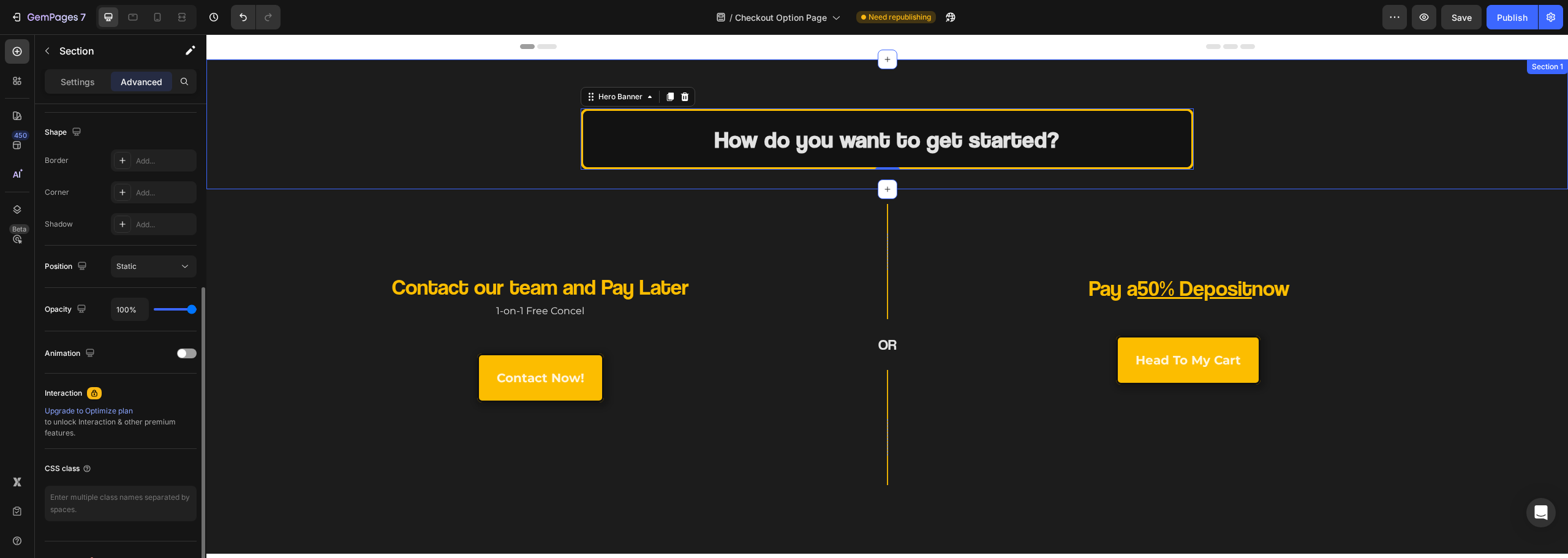
scroll to position [0, 0]
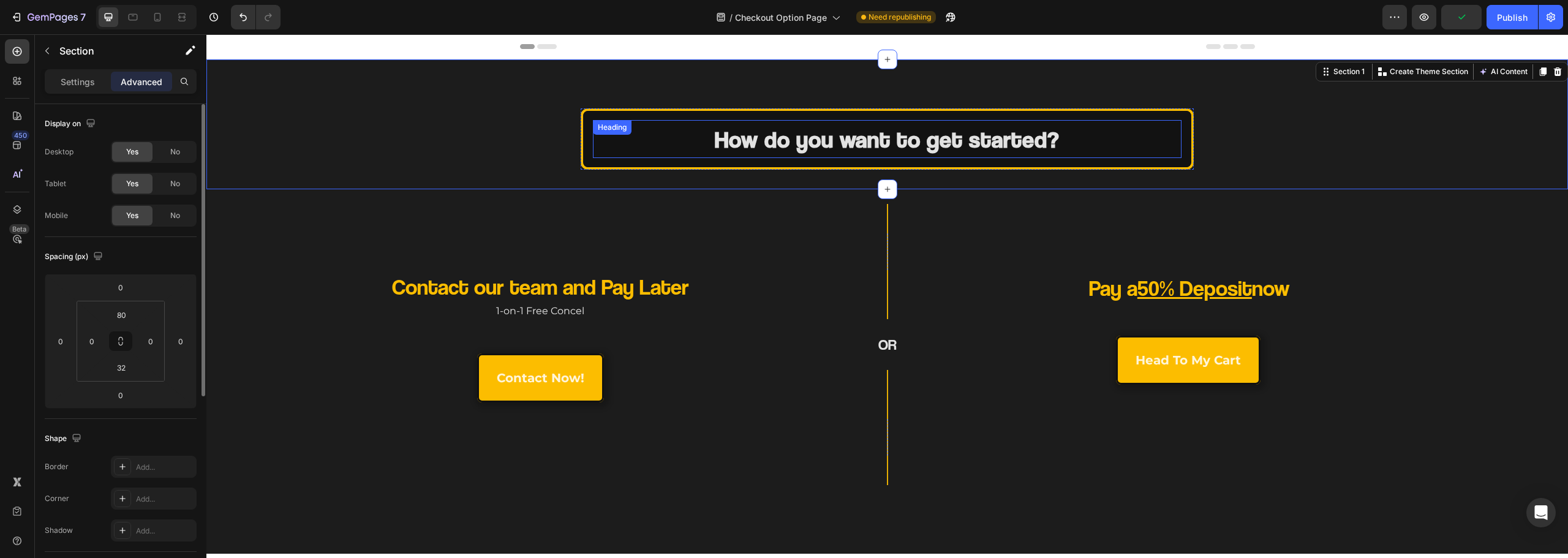
click at [1055, 138] on strong "How do you want to get started?" at bounding box center [887, 139] width 345 height 28
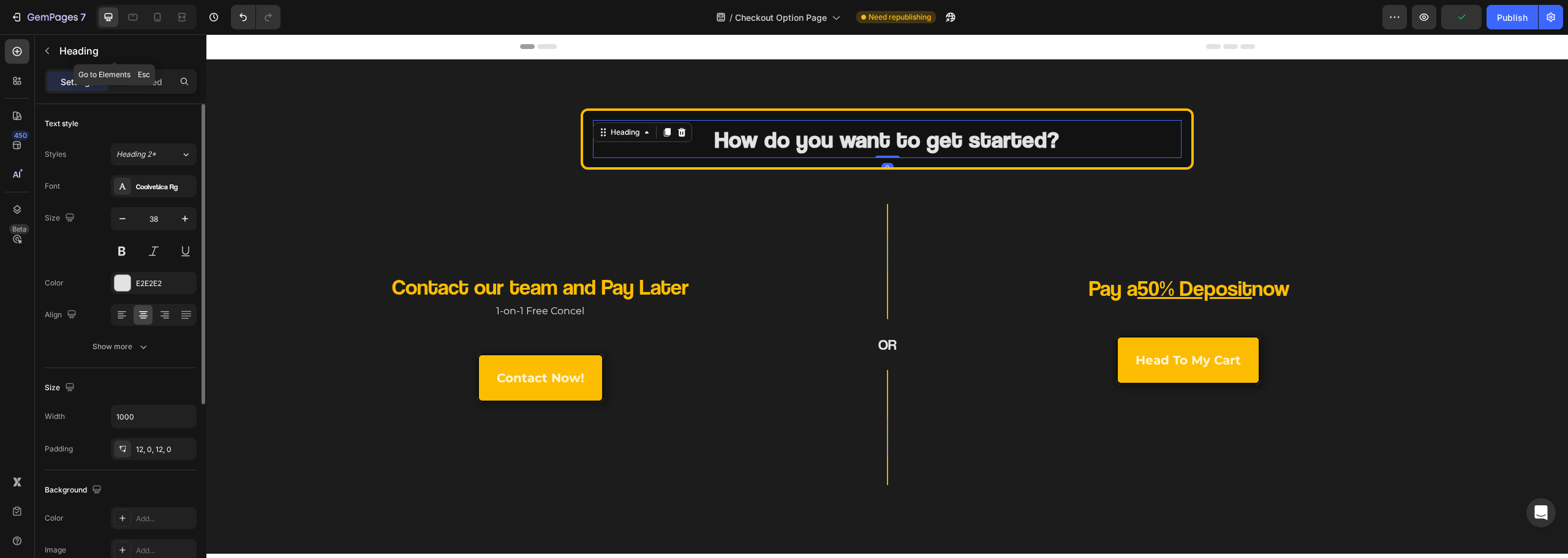
drag, startPoint x: 86, startPoint y: 62, endPoint x: 86, endPoint y: 51, distance: 11.0
click at [86, 61] on div "Heading" at bounding box center [114, 50] width 159 height 32
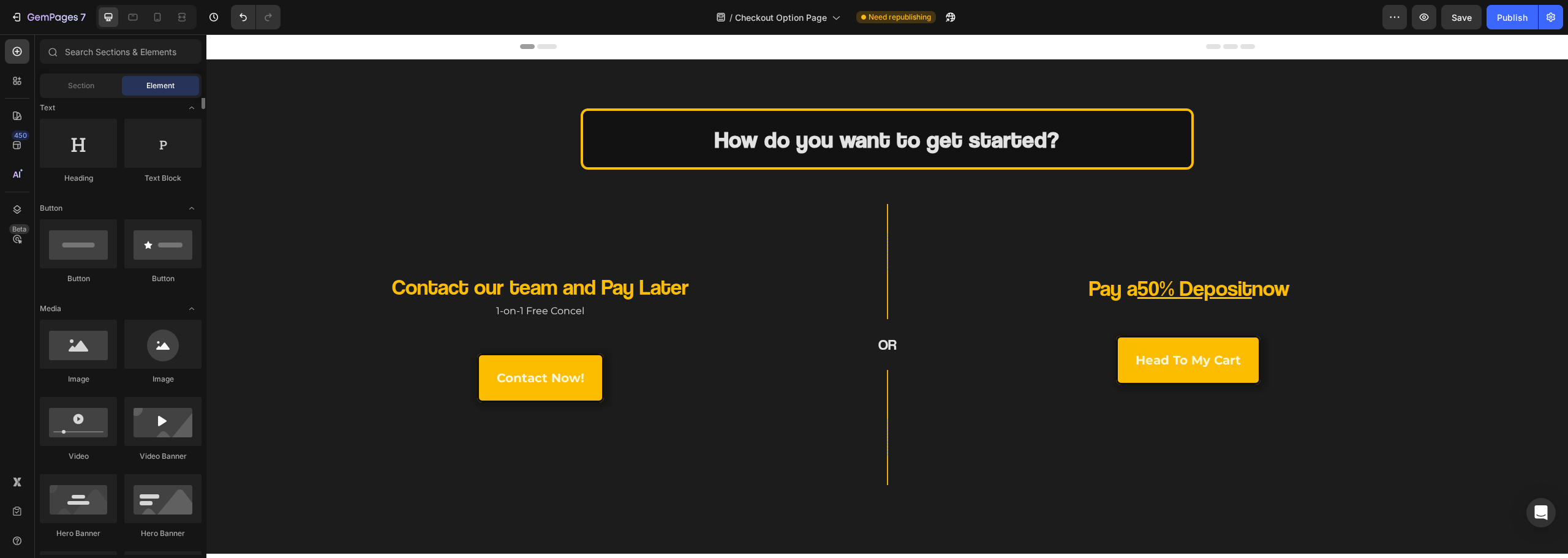
scroll to position [61, 0]
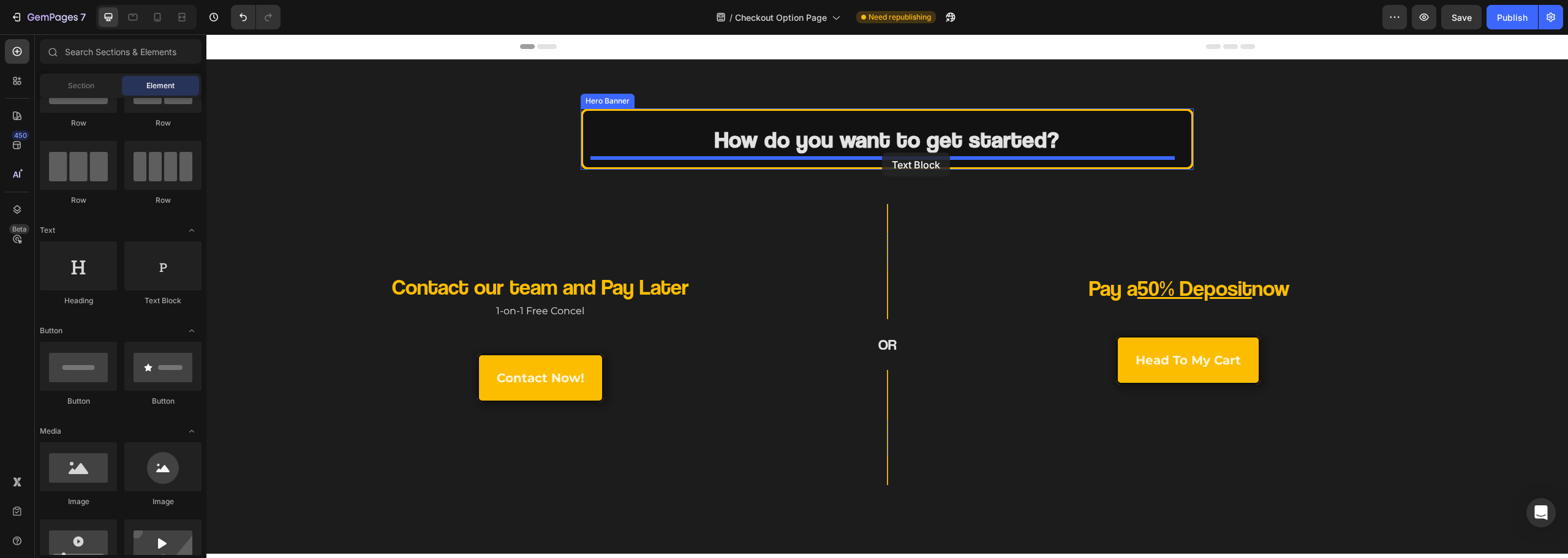
drag, startPoint x: 369, startPoint y: 309, endPoint x: 882, endPoint y: 153, distance: 536.2
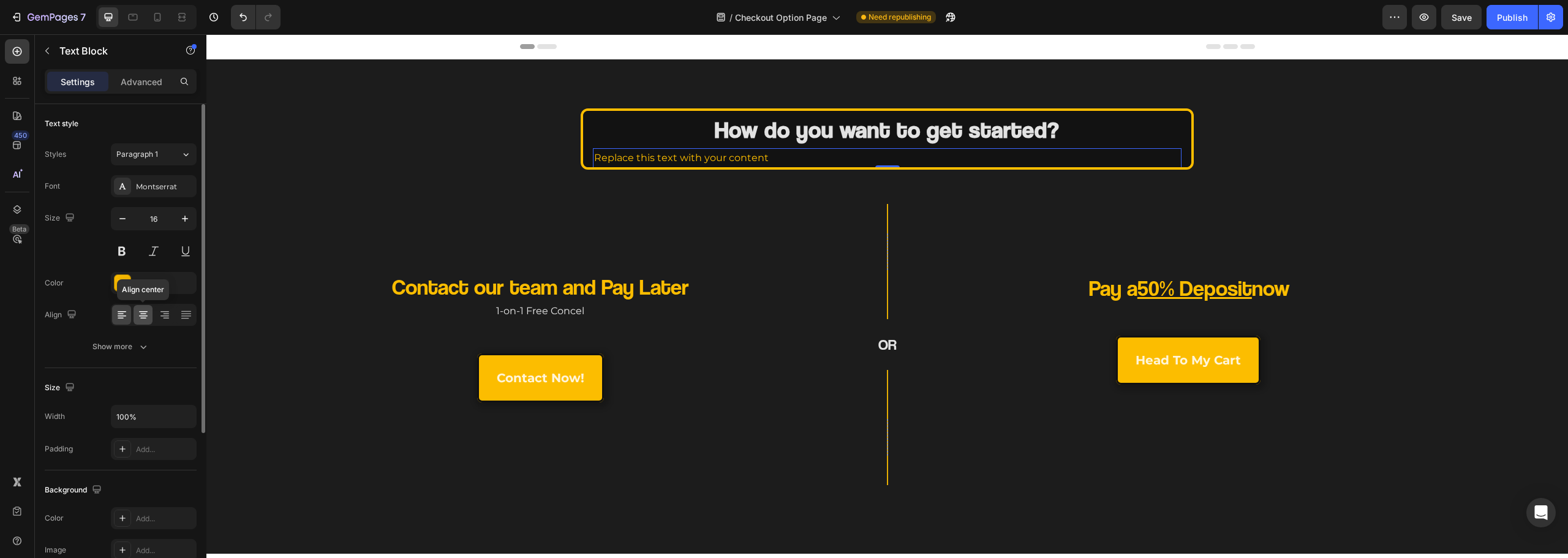
click at [141, 315] on icon at bounding box center [143, 314] width 12 height 12
click at [870, 132] on strong "How do you want to get started?" at bounding box center [887, 129] width 345 height 28
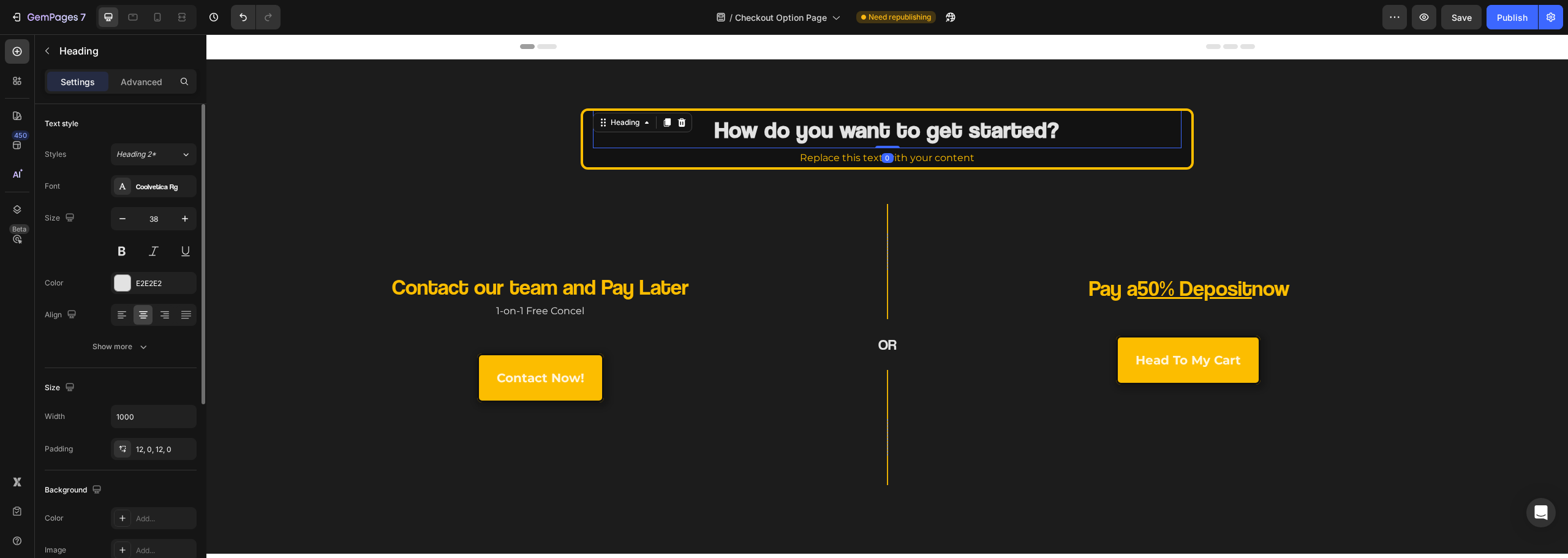
drag, startPoint x: 889, startPoint y: 146, endPoint x: 902, endPoint y: 129, distance: 21.4
click at [901, 129] on div "How do you want to get started? Heading 0" at bounding box center [886, 129] width 588 height 38
click at [834, 155] on div "Replace this text with your content" at bounding box center [886, 158] width 588 height 20
click at [884, 165] on div "Replace this text with your content" at bounding box center [886, 158] width 588 height 20
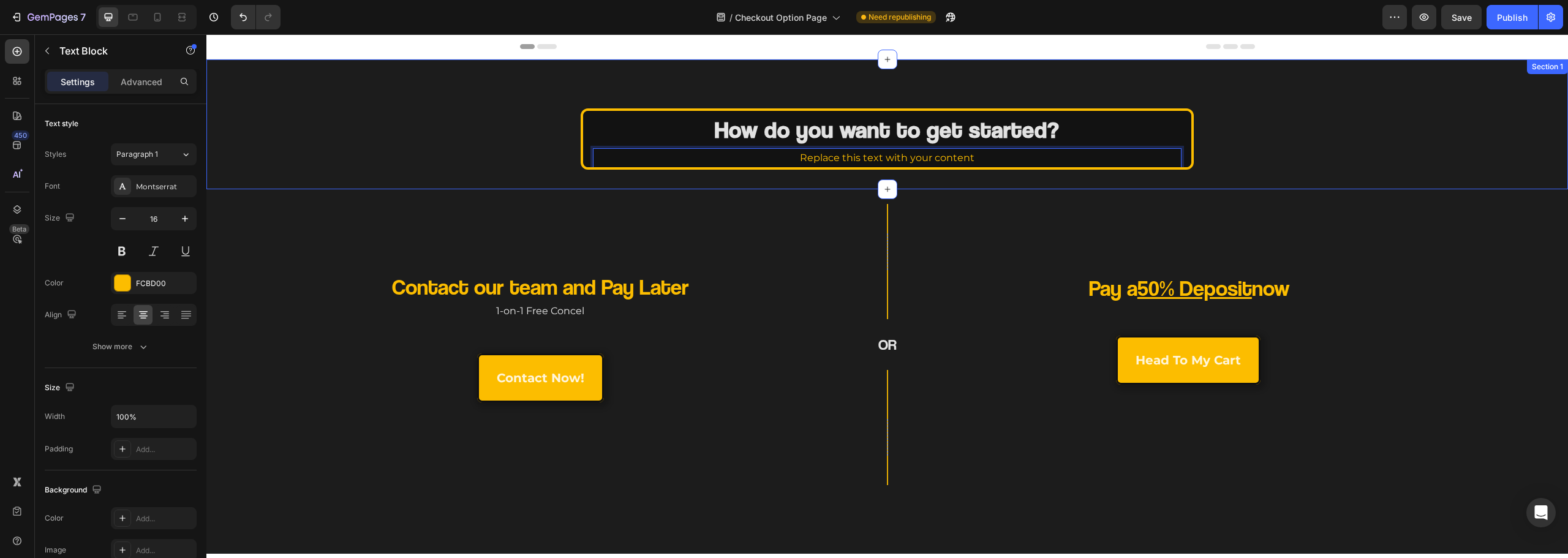
click at [755, 198] on div "Contact our team and Pay Later Heading 1-on-1 Free Concel Text Block contact no…" at bounding box center [887, 372] width 1362 height 364
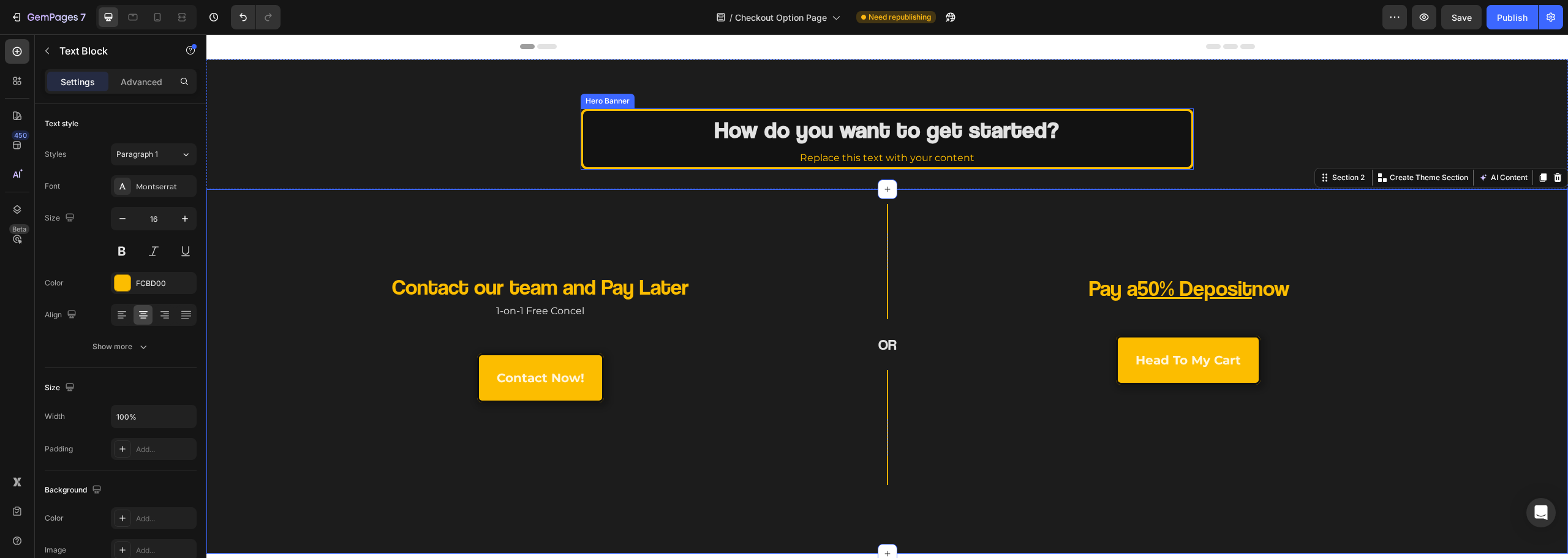
click at [787, 158] on p "Replace this text with your content" at bounding box center [886, 158] width 586 height 18
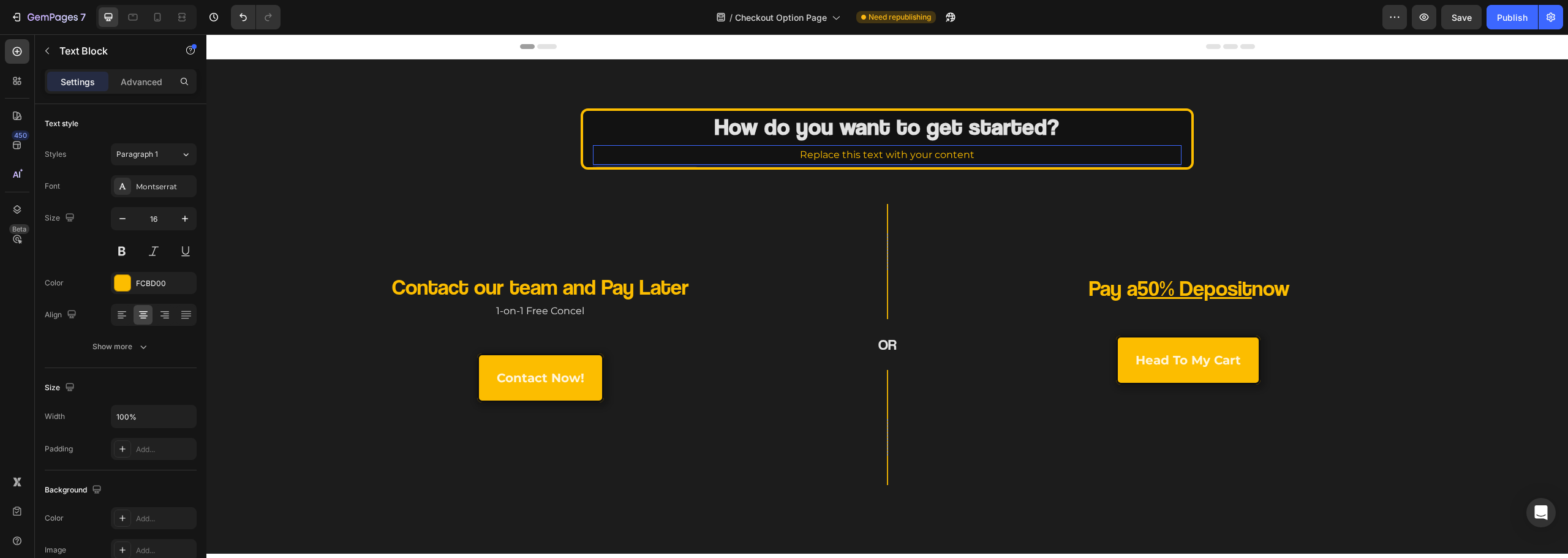
drag, startPoint x: 888, startPoint y: 166, endPoint x: 888, endPoint y: 172, distance: 6.0
click at [888, 172] on div "How do you want to get started? Heading Replace this text with your content Tex…" at bounding box center [887, 124] width 1362 height 130
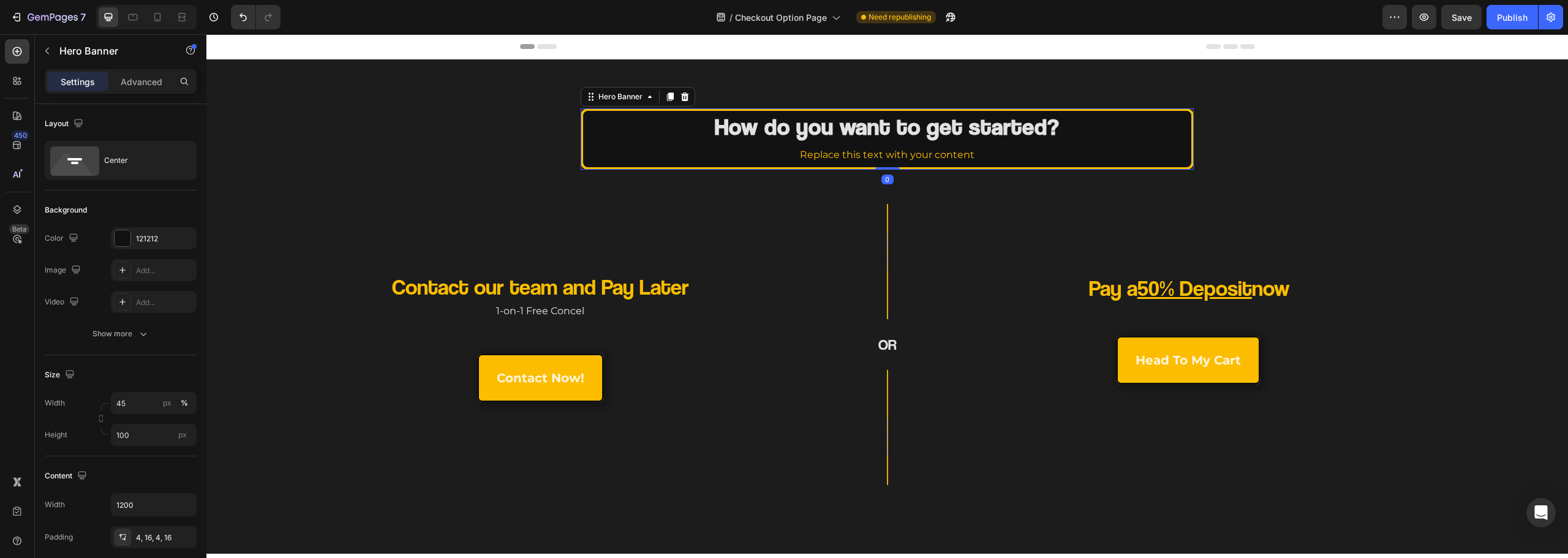
click at [587, 119] on div "How do you want to get started? Heading Replace this text with your content Tex…" at bounding box center [887, 139] width 607 height 69
click at [138, 407] on input "45" at bounding box center [153, 403] width 85 height 22
click at [0, 419] on div "450 Beta" at bounding box center [17, 296] width 35 height 523
click at [162, 431] on input "100" at bounding box center [153, 434] width 85 height 22
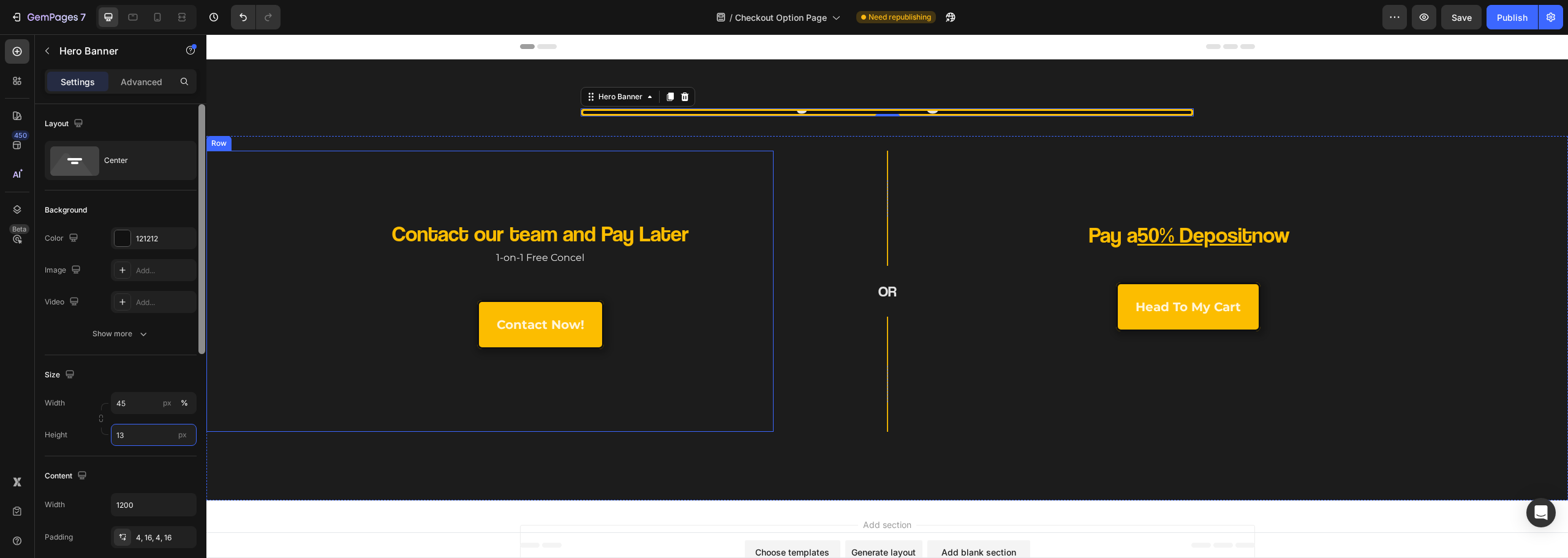
type input "130"
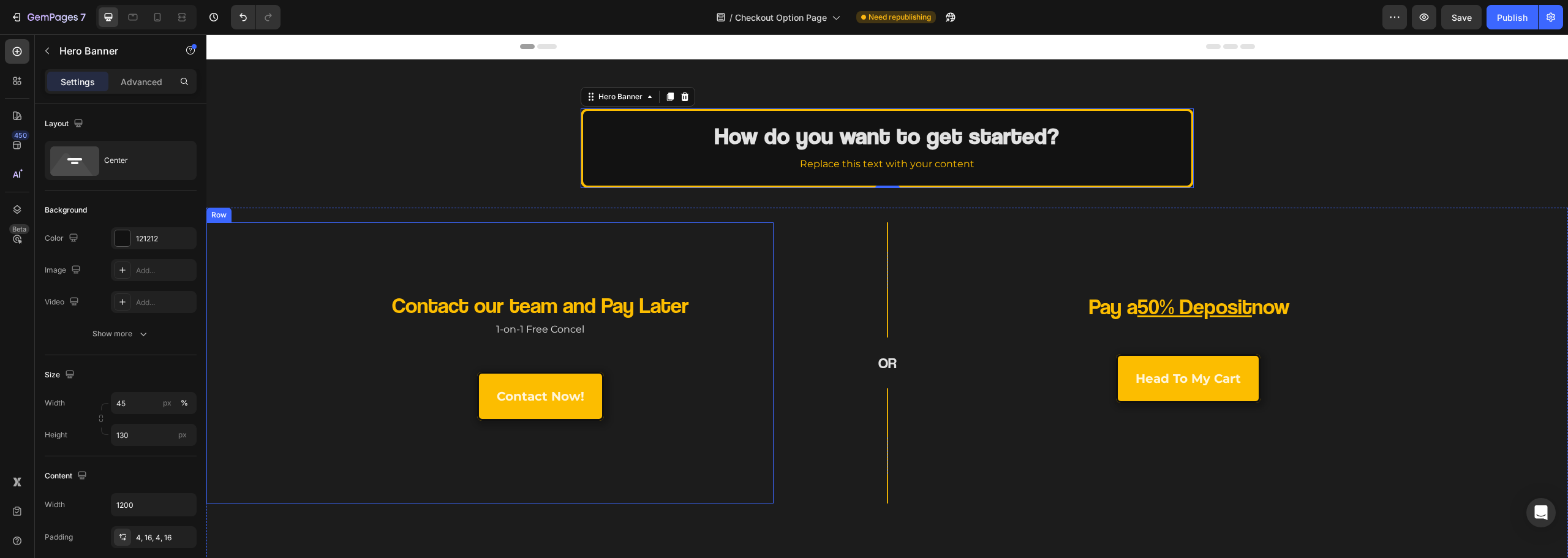
click at [446, 210] on div "Contact our team and Pay Later Heading 1-on-1 Free Concel Text Block contact no…" at bounding box center [887, 390] width 1362 height 364
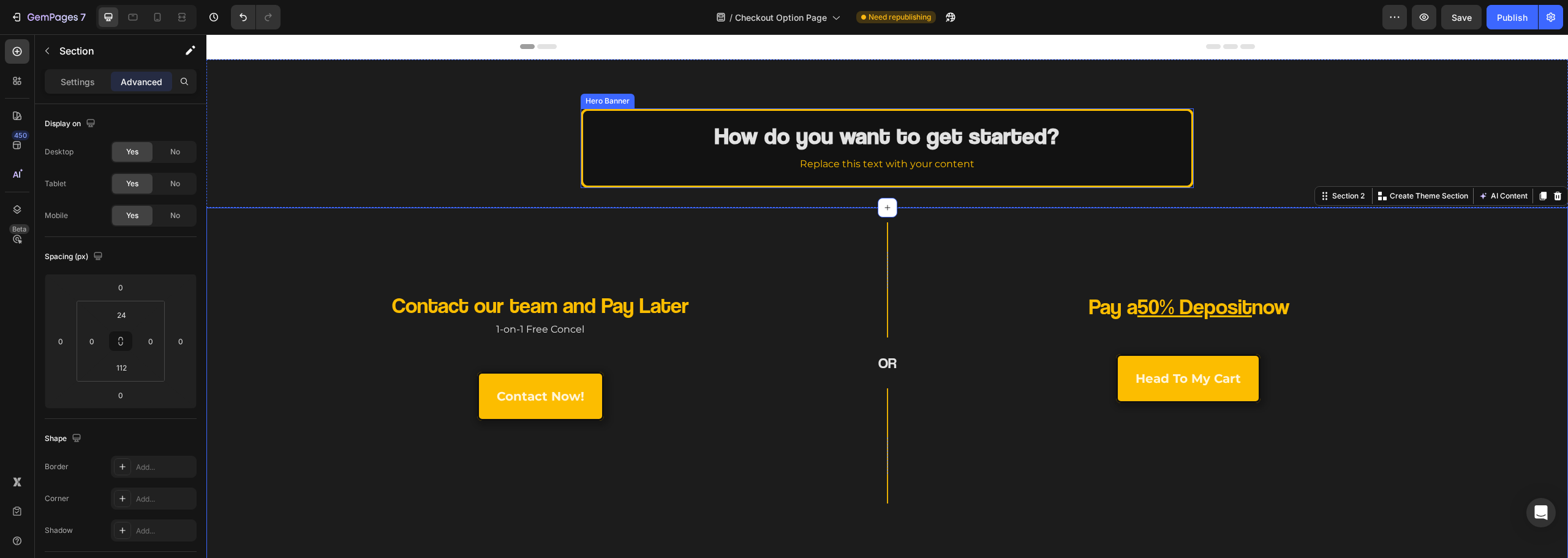
click at [617, 184] on div "Background Image" at bounding box center [887, 148] width 607 height 75
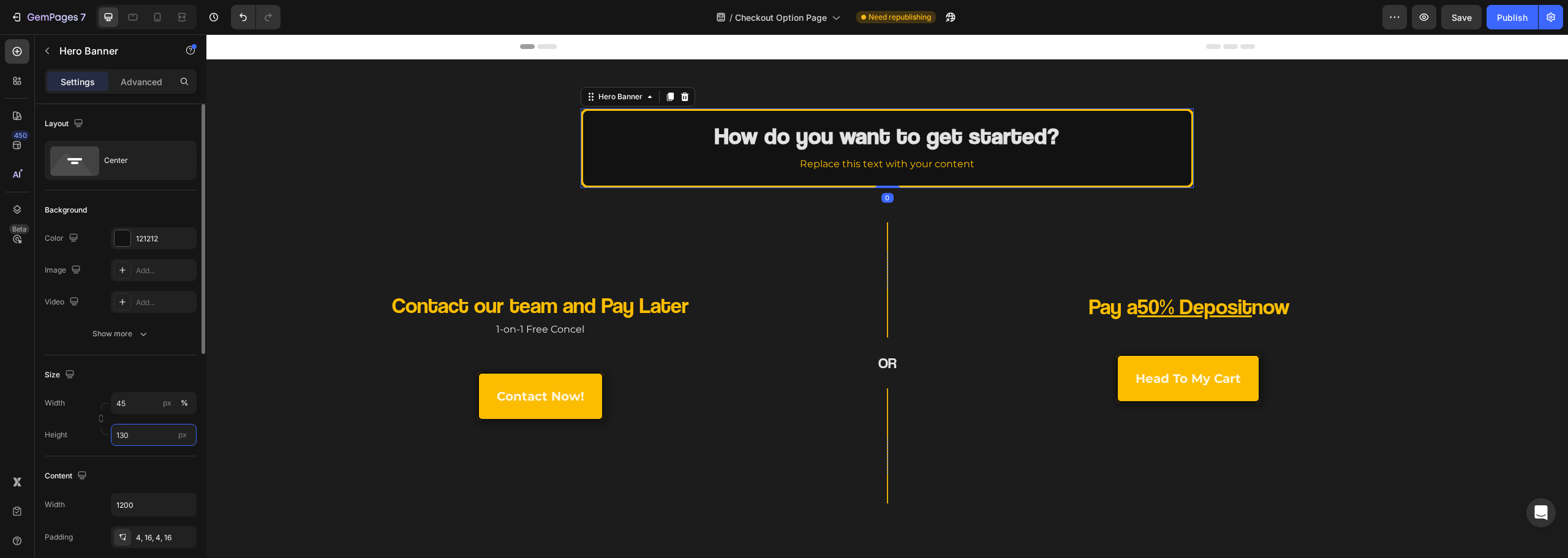
click at [136, 439] on input "130" at bounding box center [153, 434] width 85 height 22
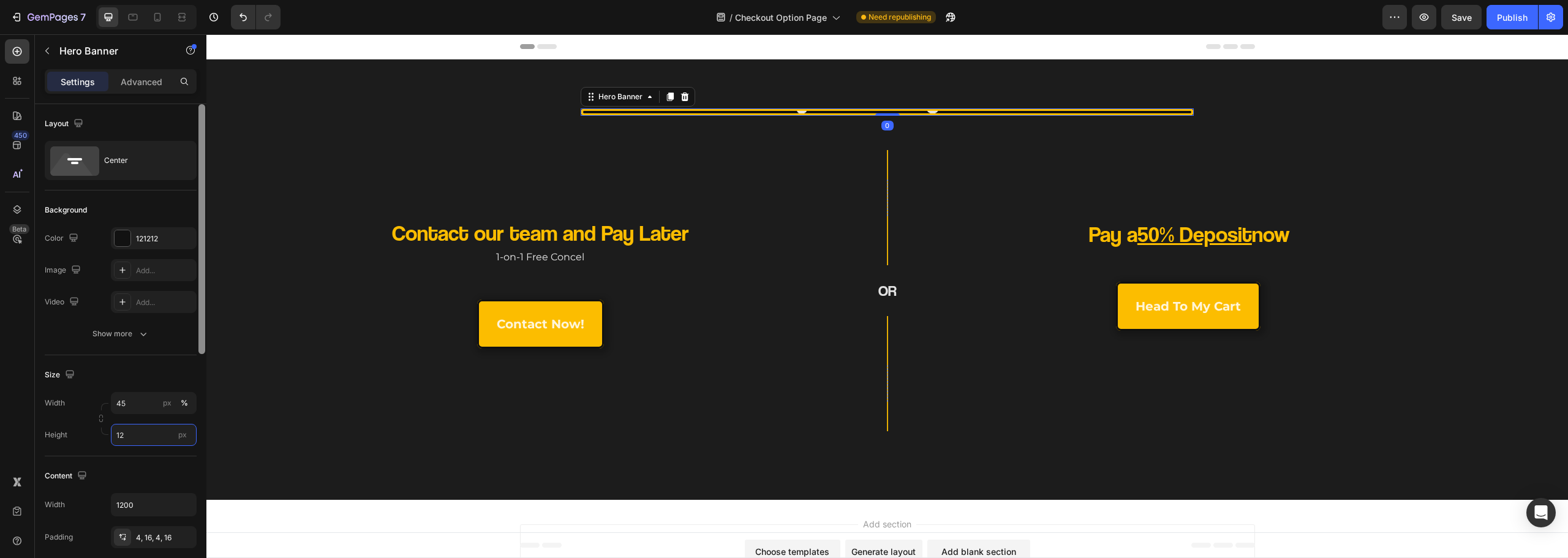
type input "125"
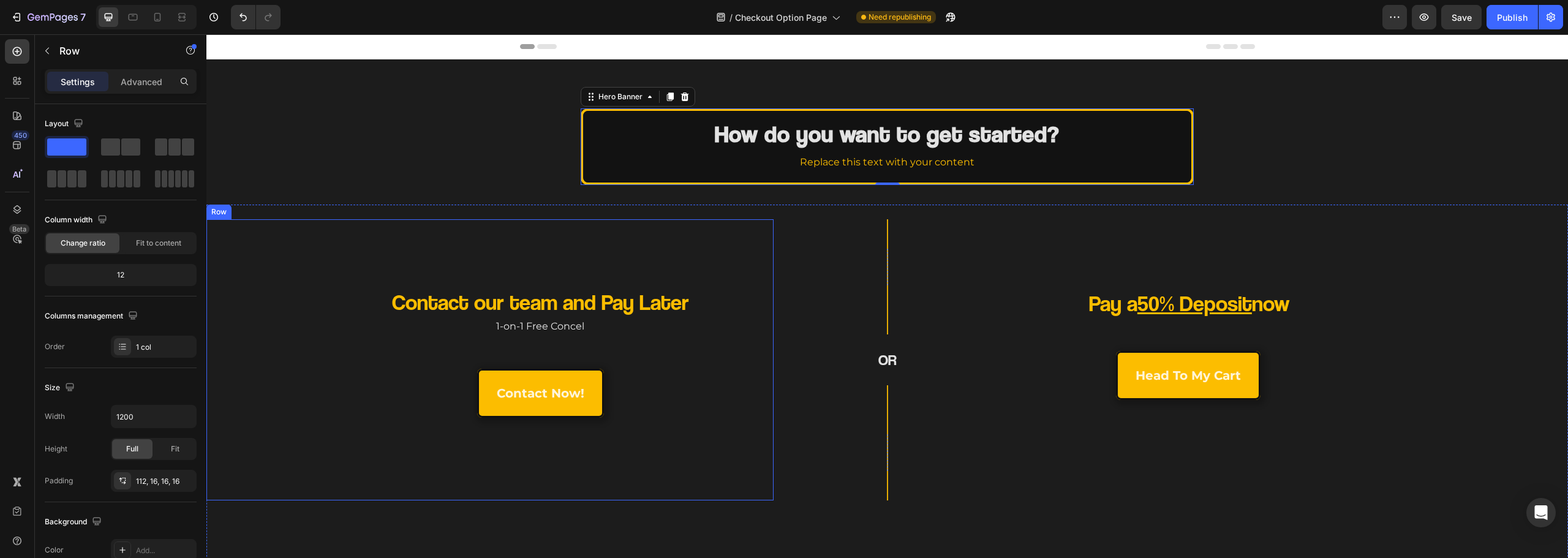
click at [294, 248] on div "Contact our team and Pay Later Heading 1-on-1 Free Concel Text Block contact no…" at bounding box center [489, 360] width 567 height 281
click at [924, 139] on strong "How do you want to get started?" at bounding box center [887, 133] width 345 height 28
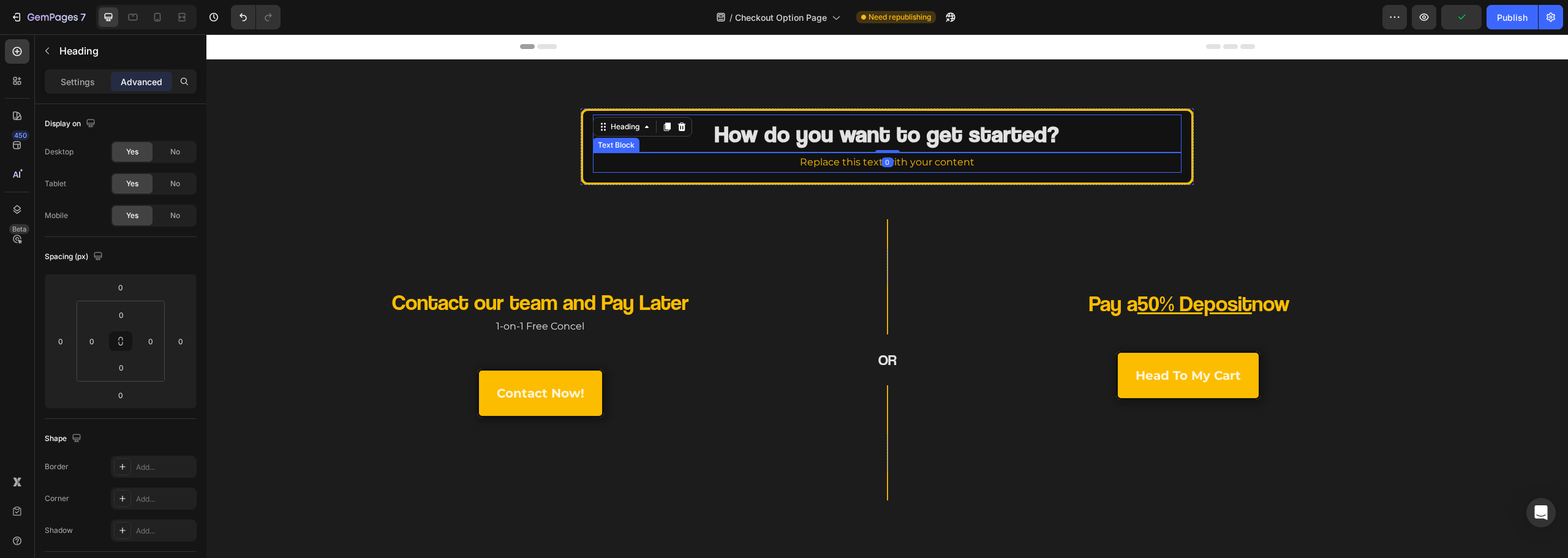
click at [840, 165] on p "Replace this text with your content" at bounding box center [886, 162] width 586 height 18
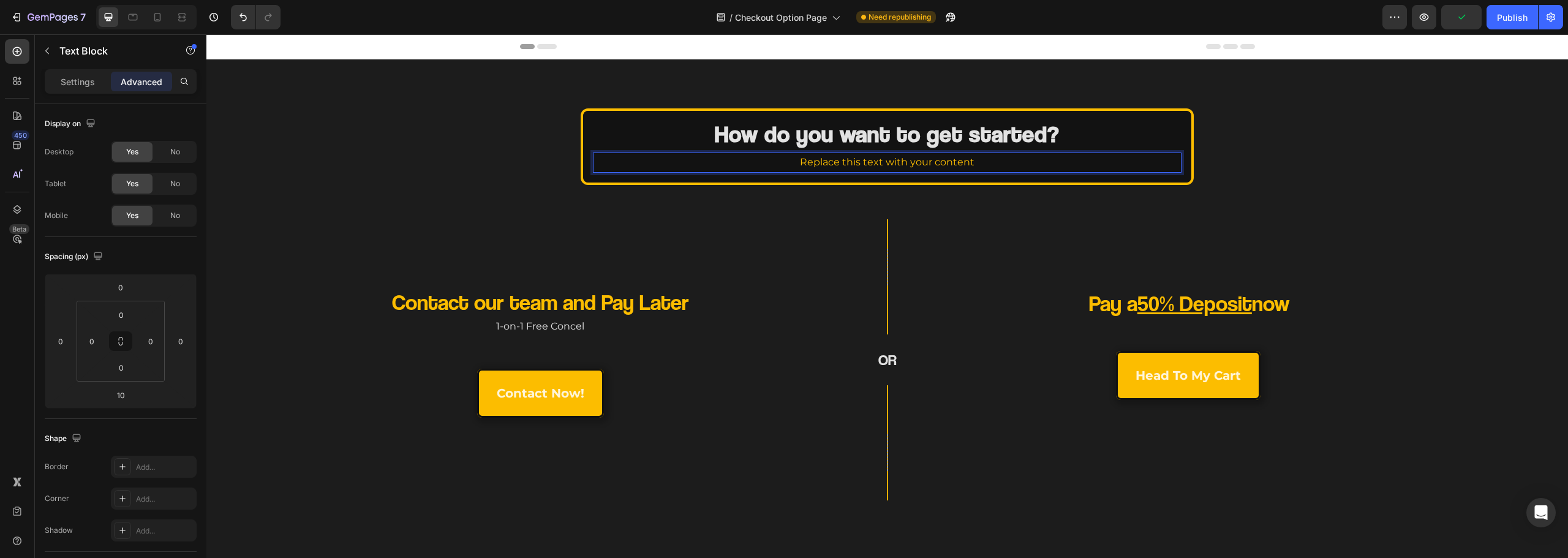
click at [840, 165] on p "Replace this text with your content" at bounding box center [886, 162] width 586 height 18
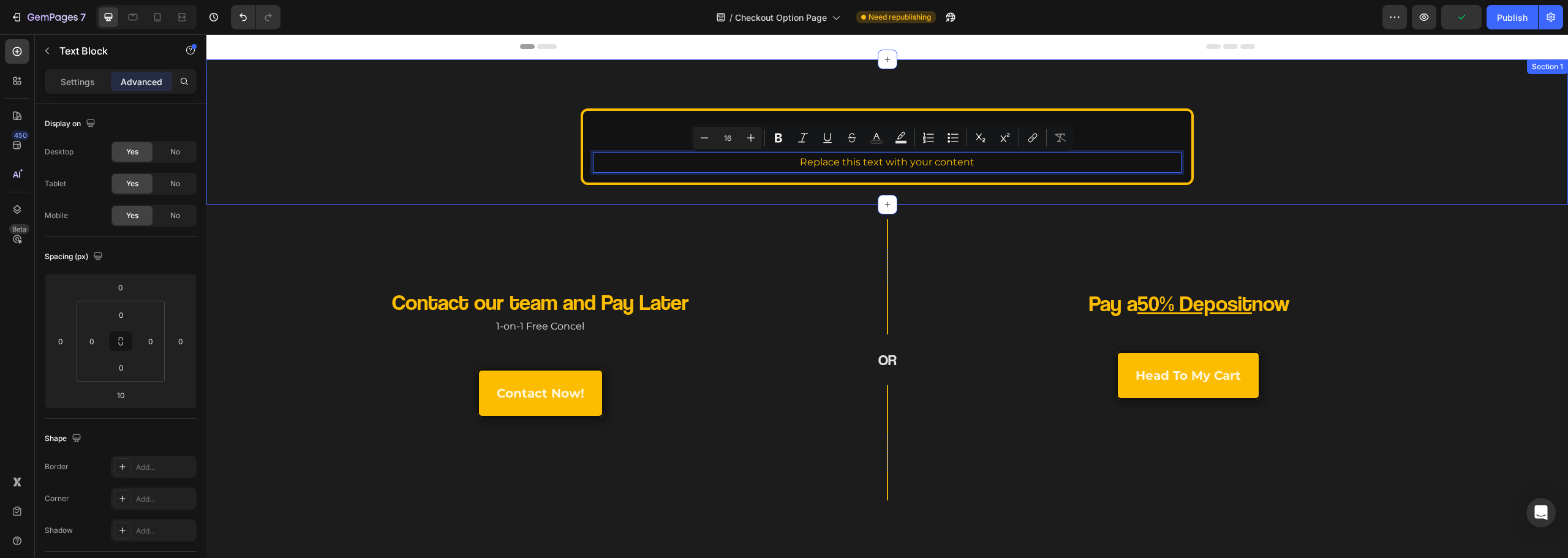
click at [578, 193] on div "How do you want to get started? Heading Replace this text with your content Tex…" at bounding box center [887, 132] width 1362 height 146
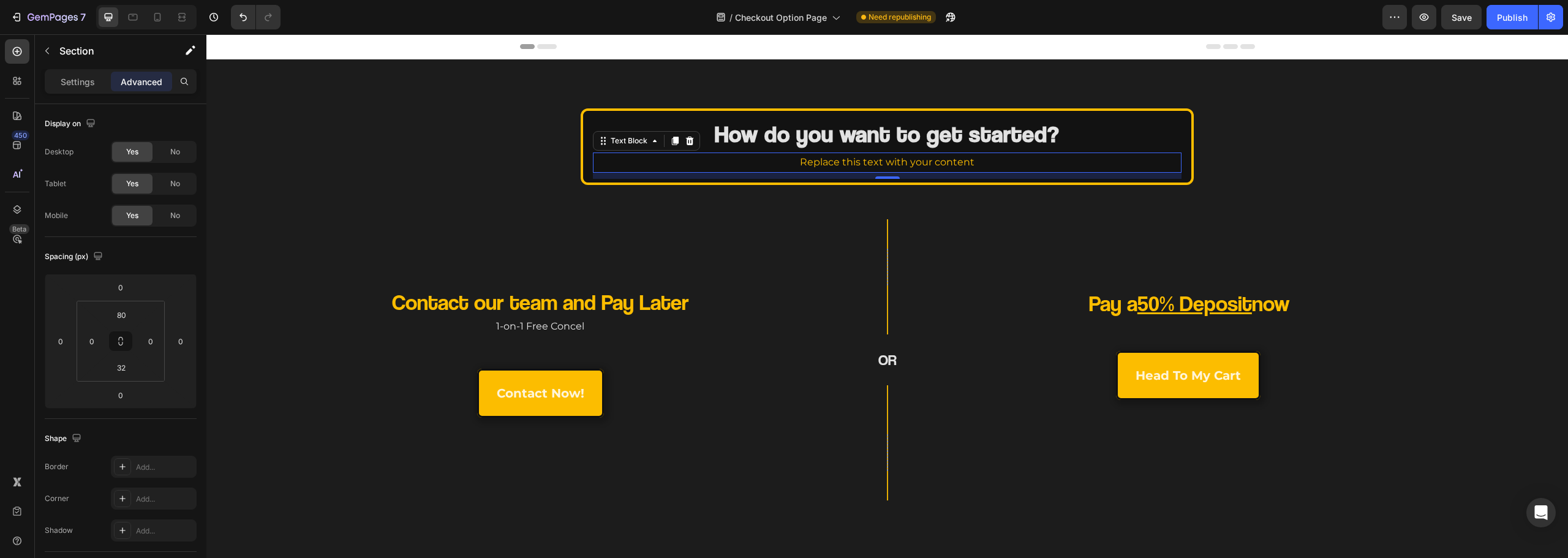
click at [833, 168] on p "Replace this text with your content" at bounding box center [886, 162] width 586 height 18
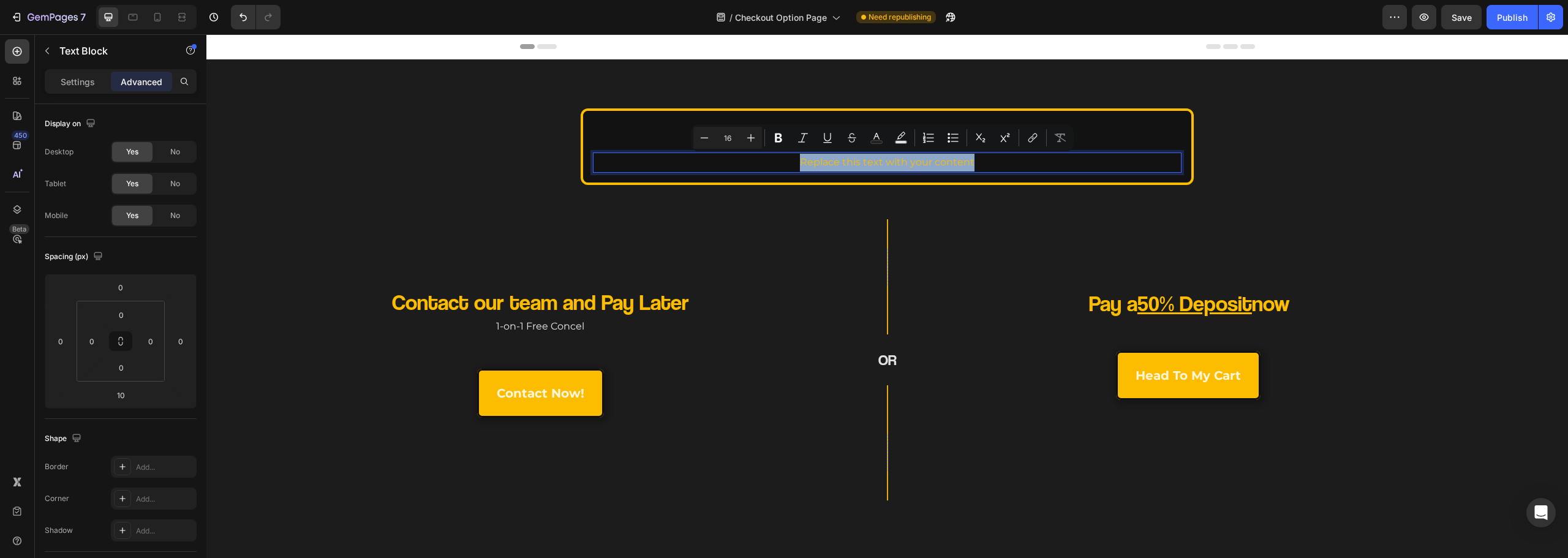
click at [833, 168] on p "Replace this text with your content" at bounding box center [886, 162] width 586 height 18
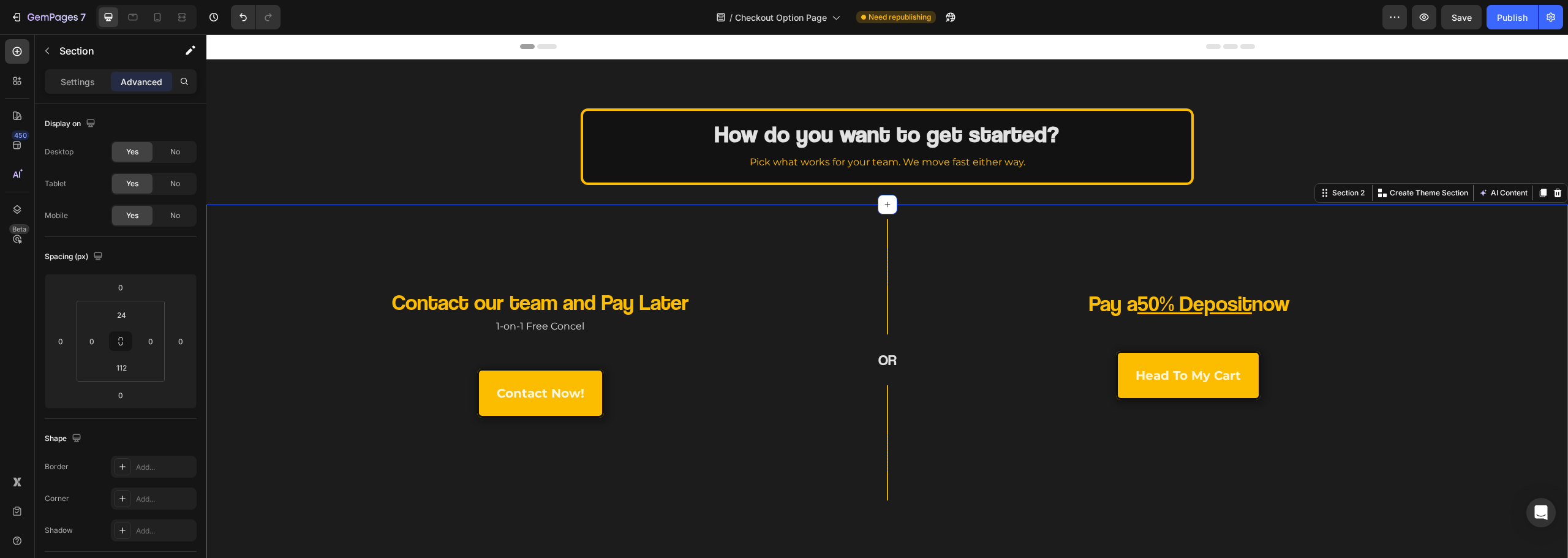
click at [821, 235] on div "Row OR Heading Row" at bounding box center [887, 360] width 227 height 281
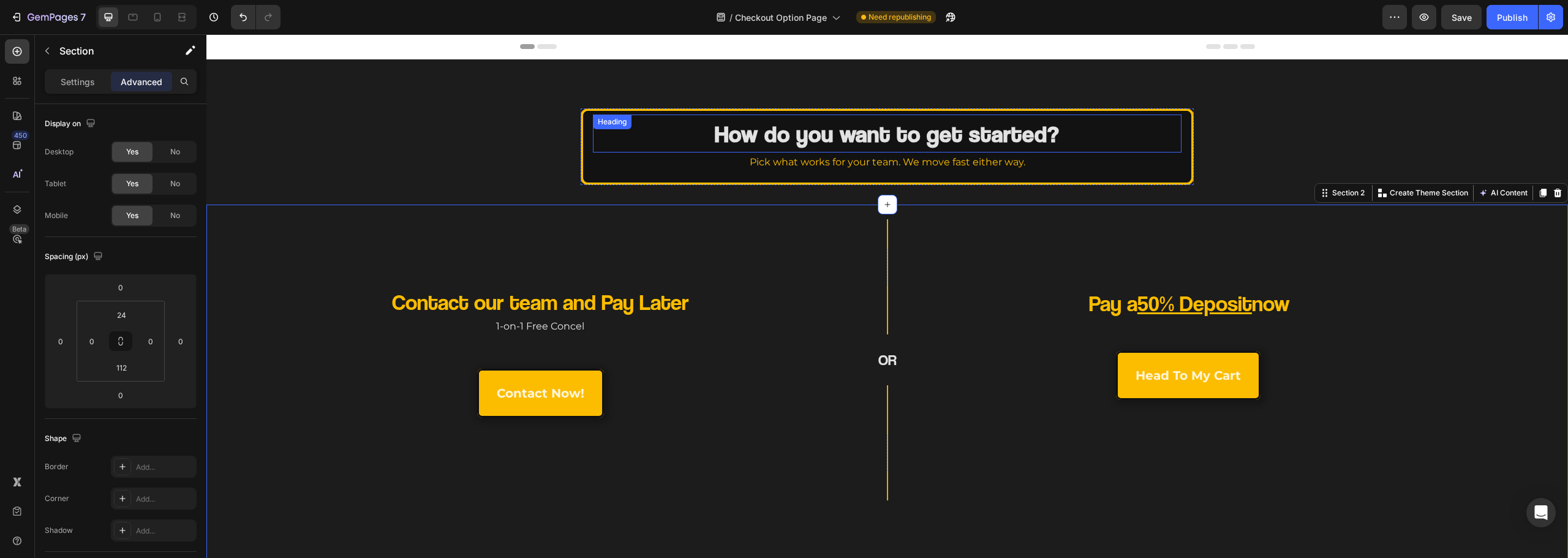
click at [879, 141] on strong "How do you want to get started?" at bounding box center [887, 133] width 345 height 28
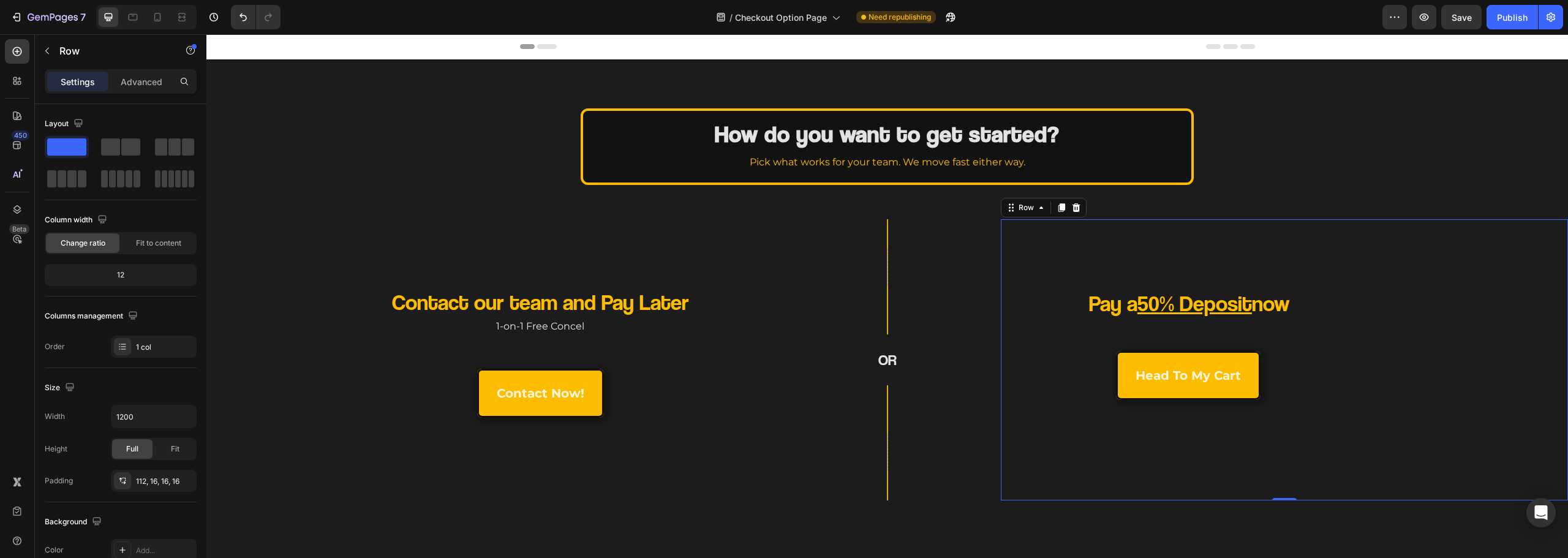
click at [1047, 244] on div "Pay a 50% Deposit now Heading head to my cart Button Row Row 0" at bounding box center [1284, 360] width 567 height 281
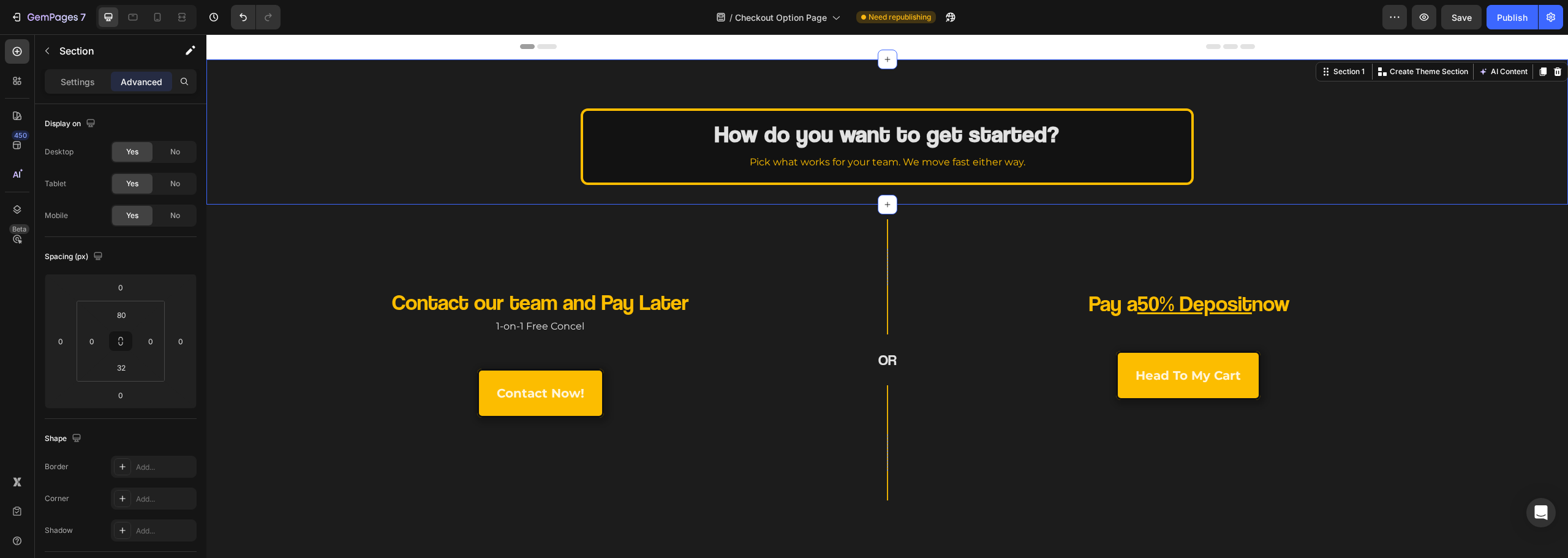
click at [1288, 151] on div "How do you want to get started? Heading Pick what works for your team. We move …" at bounding box center [887, 147] width 1362 height 76
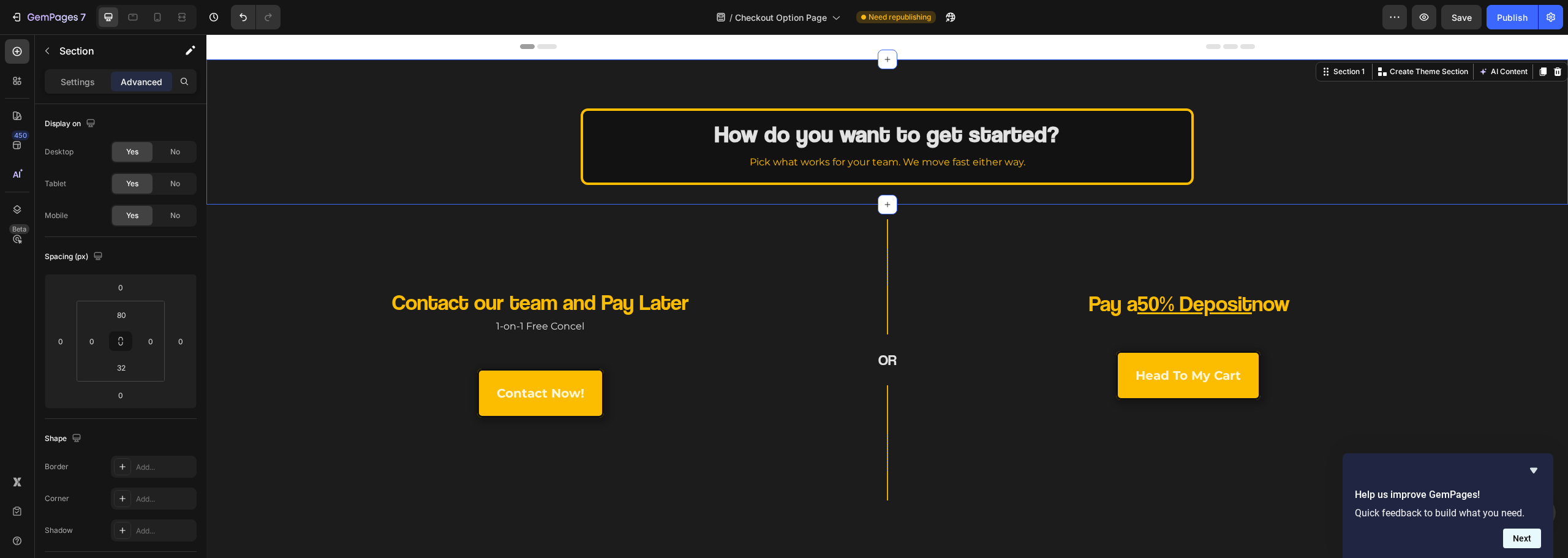
click at [1521, 542] on button "Next" at bounding box center [1522, 538] width 38 height 20
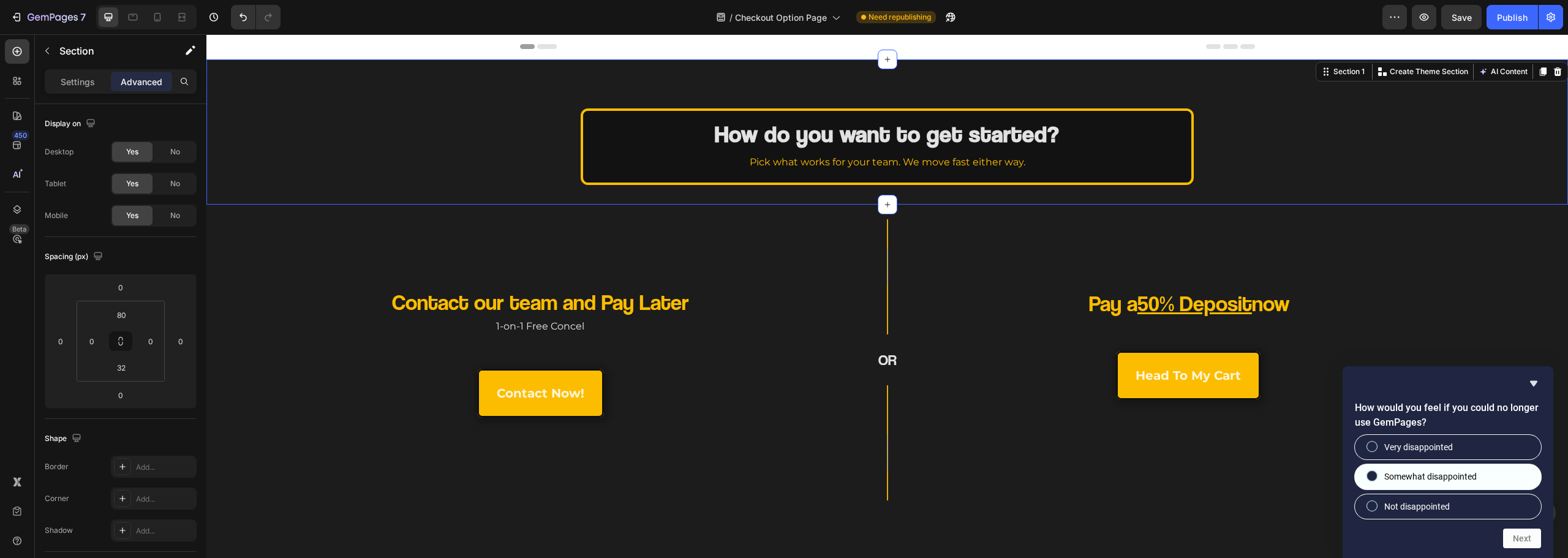
click at [1478, 475] on label "Somewhat disappointed" at bounding box center [1448, 476] width 186 height 25
click at [1377, 475] on input "Somewhat disappointed" at bounding box center [1372, 476] width 8 height 8
radio input "true"
click at [1520, 530] on button "Next" at bounding box center [1522, 538] width 38 height 20
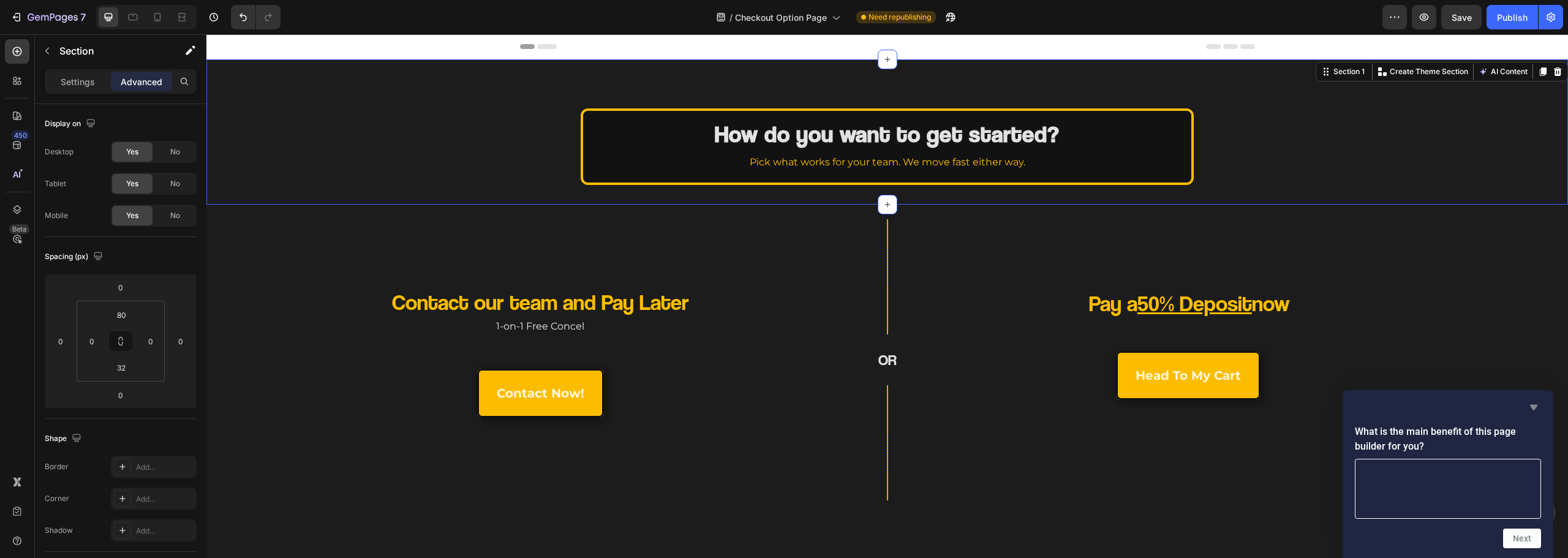
click at [1538, 406] on icon "Hide survey" at bounding box center [1533, 407] width 15 height 15
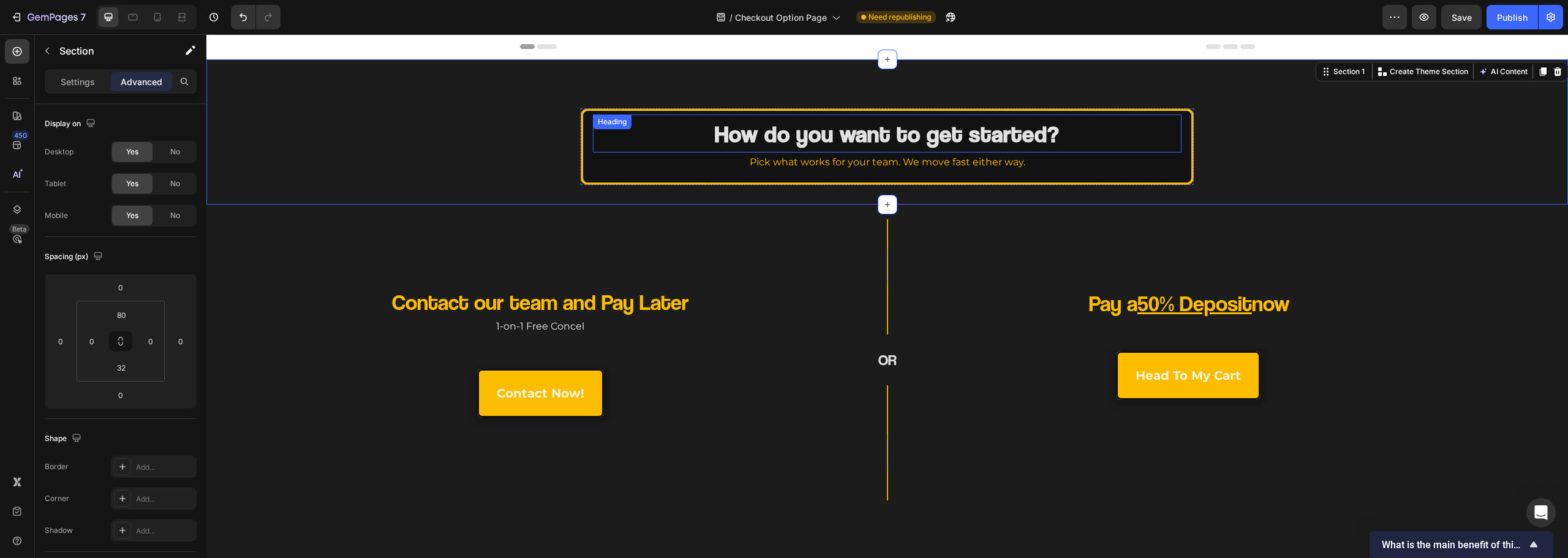
drag, startPoint x: 1112, startPoint y: 141, endPoint x: 1130, endPoint y: 157, distance: 24.1
click at [1112, 142] on h2 "How do you want to get started?" at bounding box center [886, 133] width 588 height 38
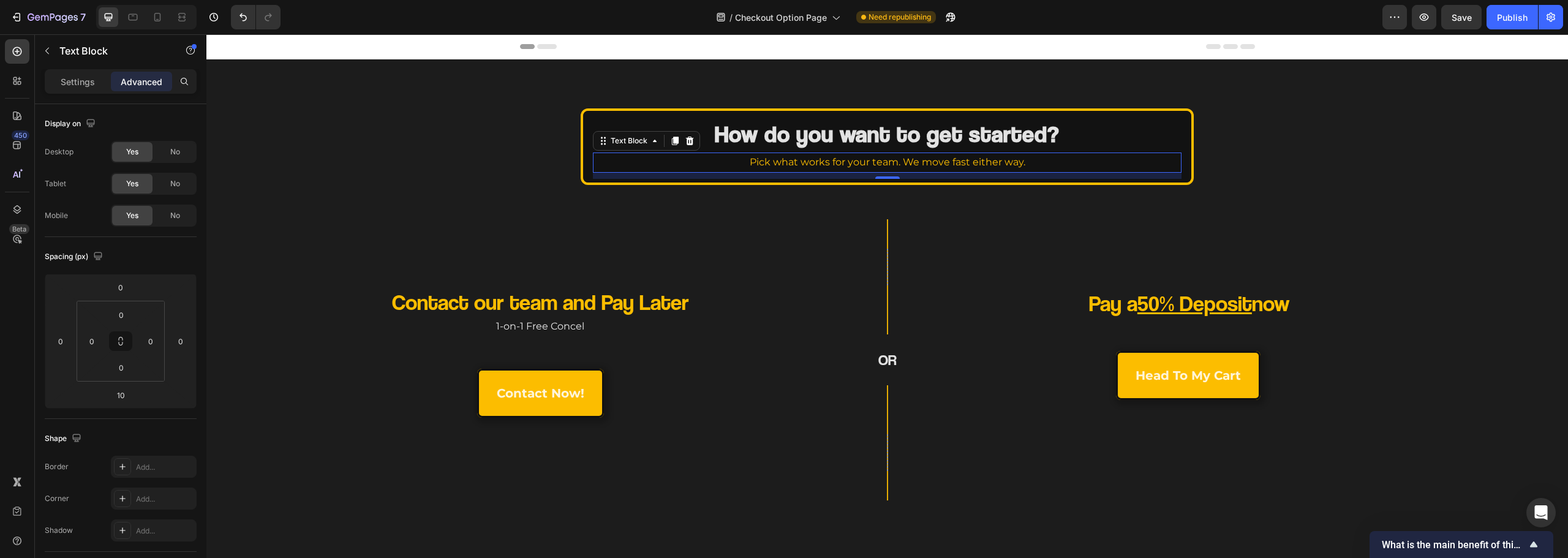
click at [1144, 165] on p "Pick what works for your team. We move fast either way." at bounding box center [886, 162] width 586 height 18
click at [1154, 179] on div "How do you want to get started? Heading Pick what works for your team. We move …" at bounding box center [887, 147] width 607 height 69
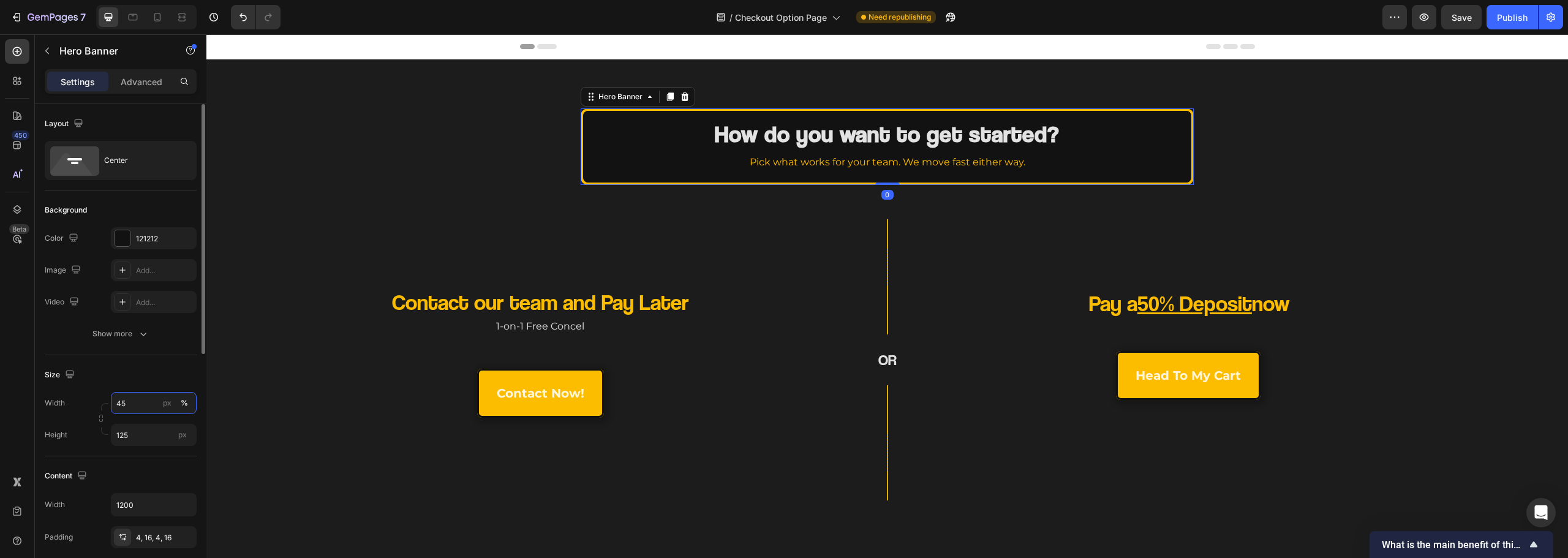
click at [138, 408] on input "45" at bounding box center [153, 403] width 85 height 22
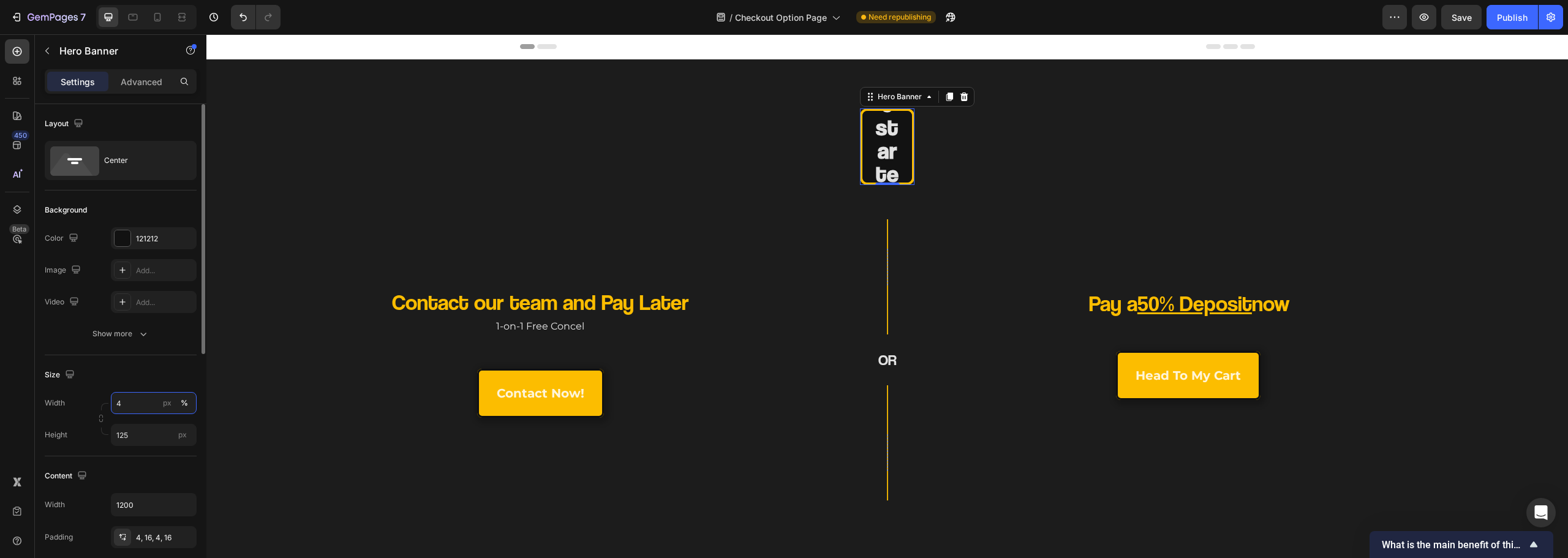
type input "40"
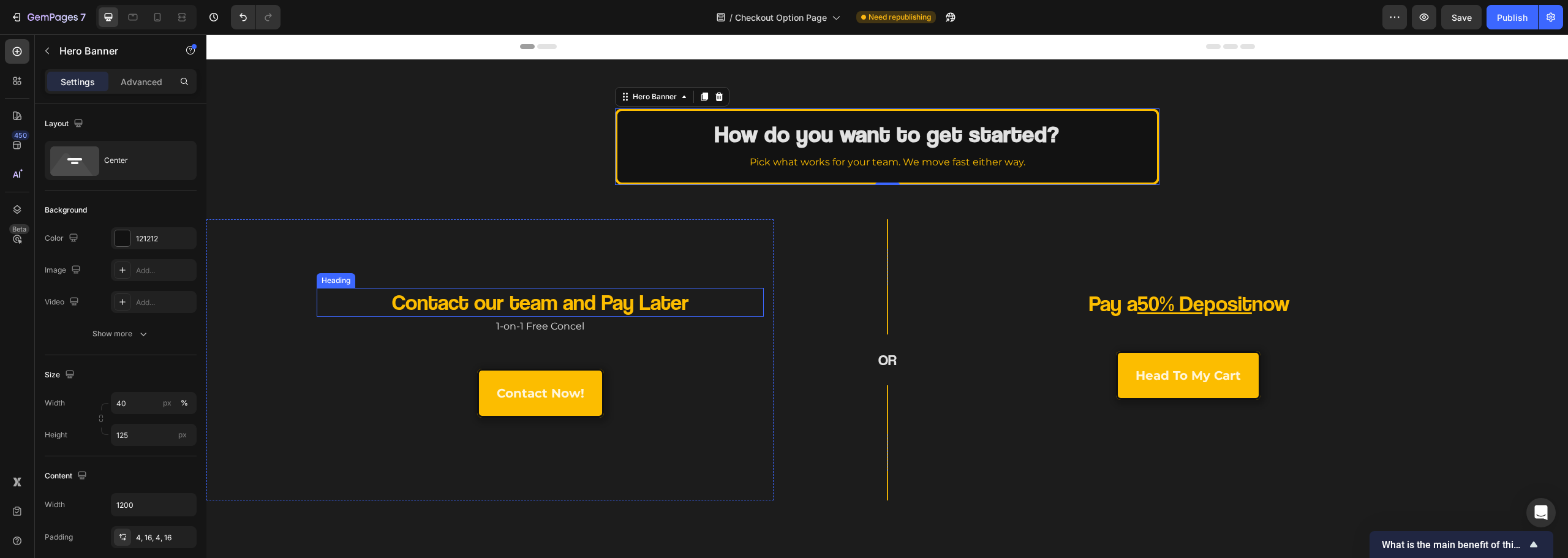
click at [345, 186] on div "How do you want to get started? Heading Pick what works for your team. We move …" at bounding box center [887, 132] width 1362 height 146
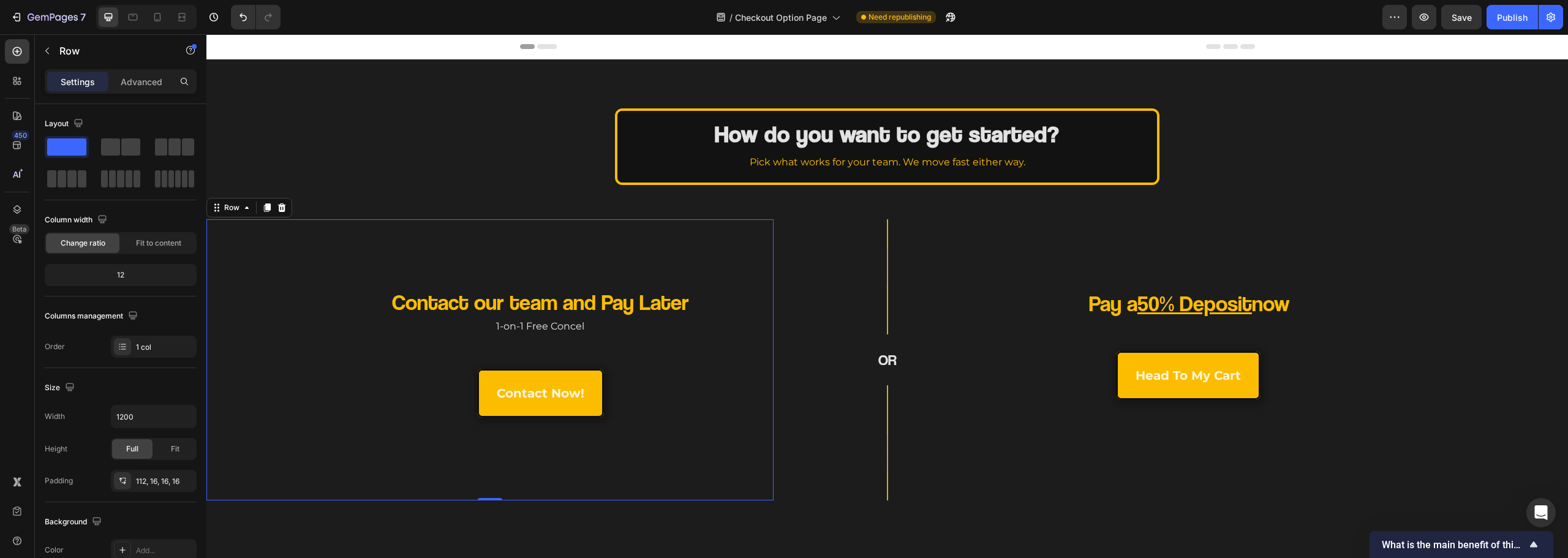
click at [620, 468] on div "Contact our team and Pay Later Heading 1-on-1 Free Concel Text Block contact no…" at bounding box center [489, 389] width 547 height 203
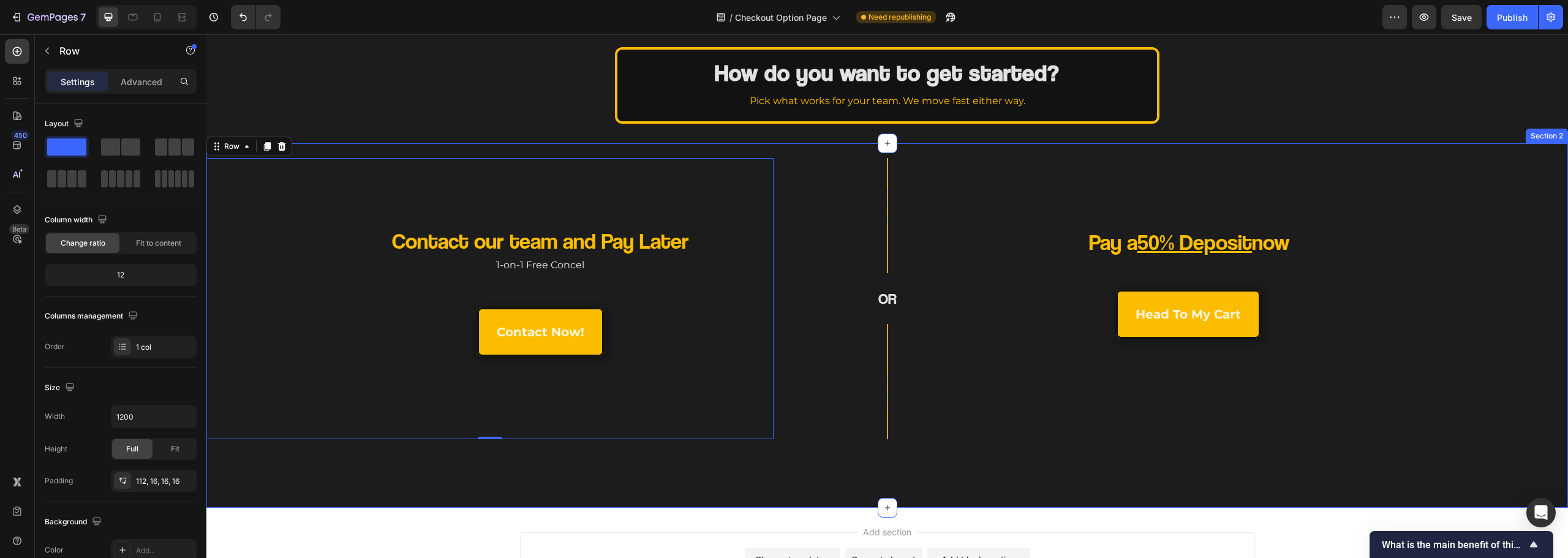
click at [812, 492] on div "Contact our team and Pay Later Heading 1-on-1 Free Concel Text Block contact no…" at bounding box center [887, 326] width 1362 height 364
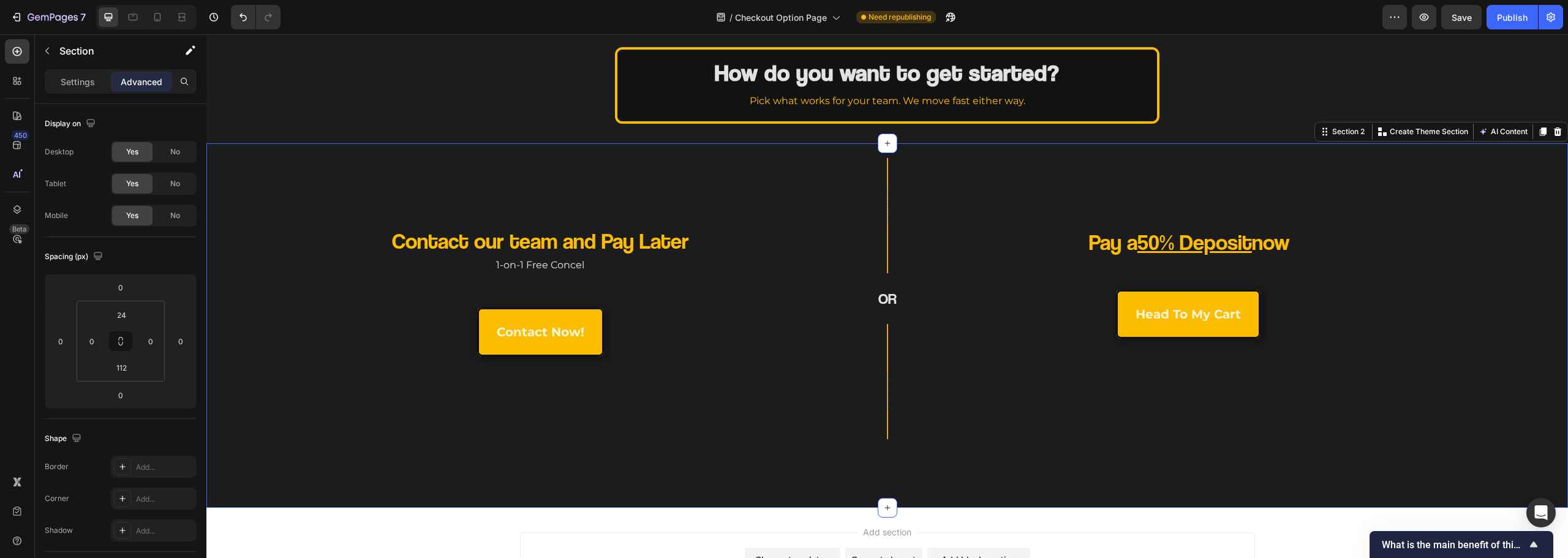
scroll to position [0, 0]
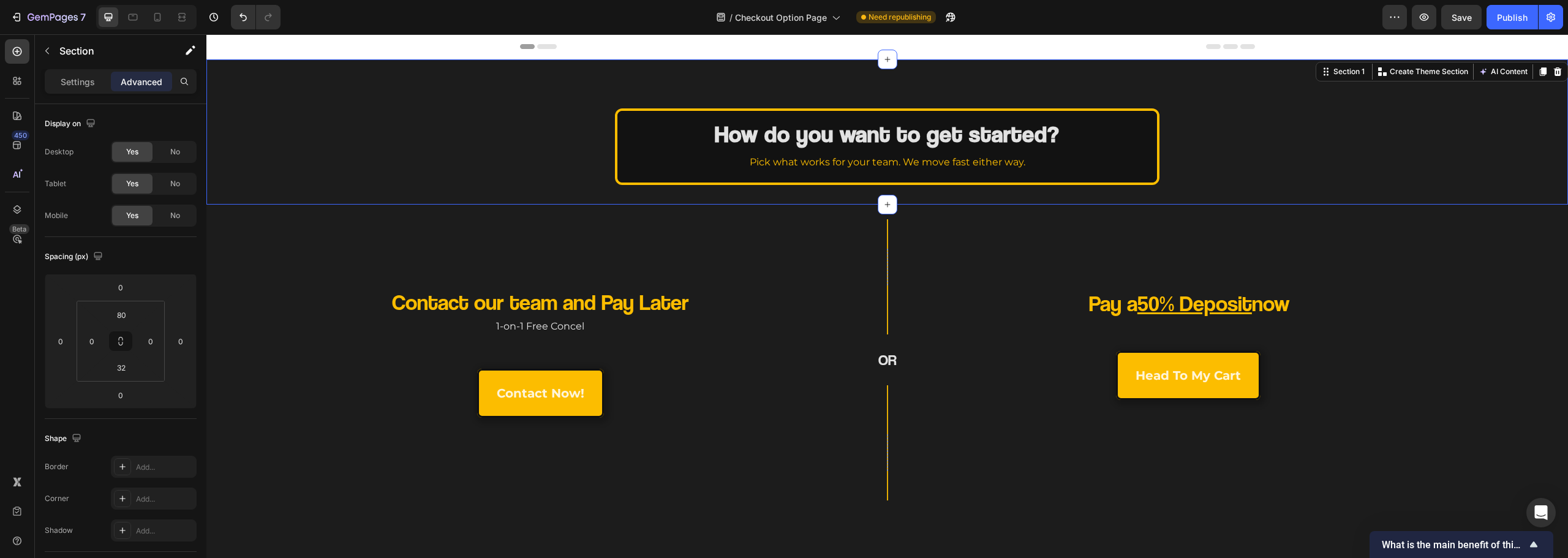
click at [596, 129] on div "How do you want to get started? Heading Pick what works for your team. We move …" at bounding box center [887, 147] width 1362 height 76
click at [1465, 15] on span "Save" at bounding box center [1461, 17] width 20 height 11
click at [1423, 16] on icon "button" at bounding box center [1424, 17] width 12 height 12
